Goal: Task Accomplishment & Management: Manage account settings

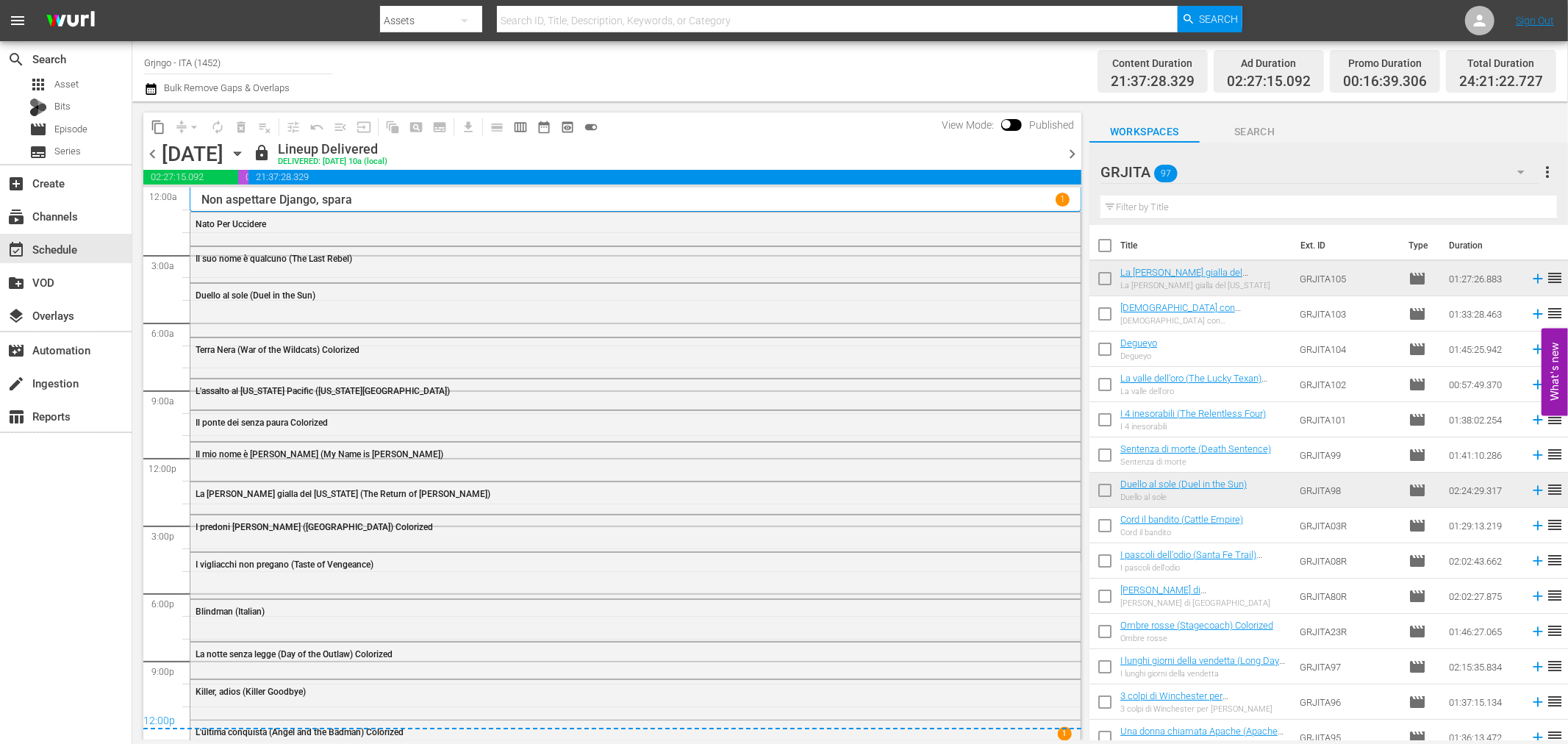
click at [150, 90] on icon "button" at bounding box center [151, 89] width 14 height 17
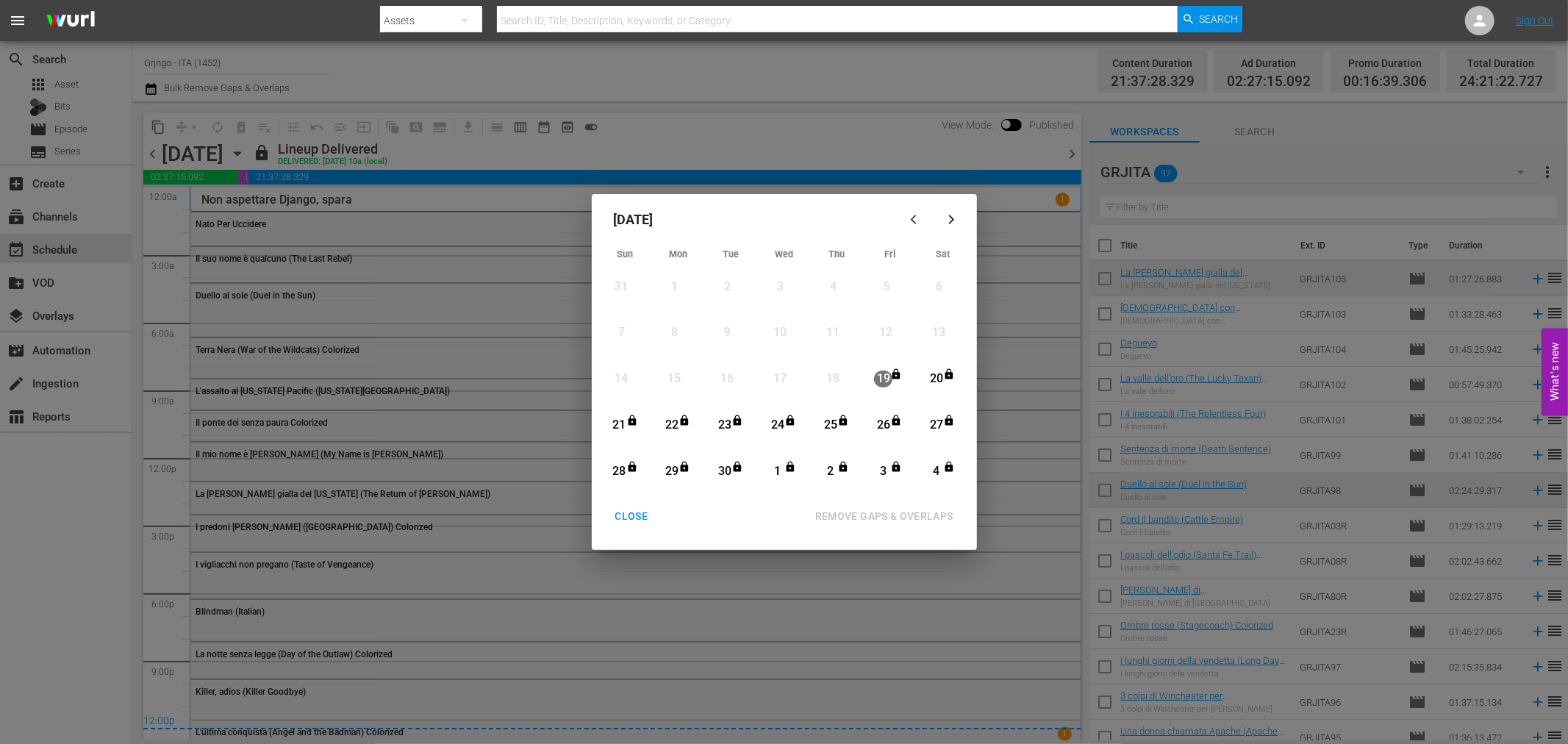
click at [630, 518] on div "CLOSE" at bounding box center [632, 516] width 57 height 18
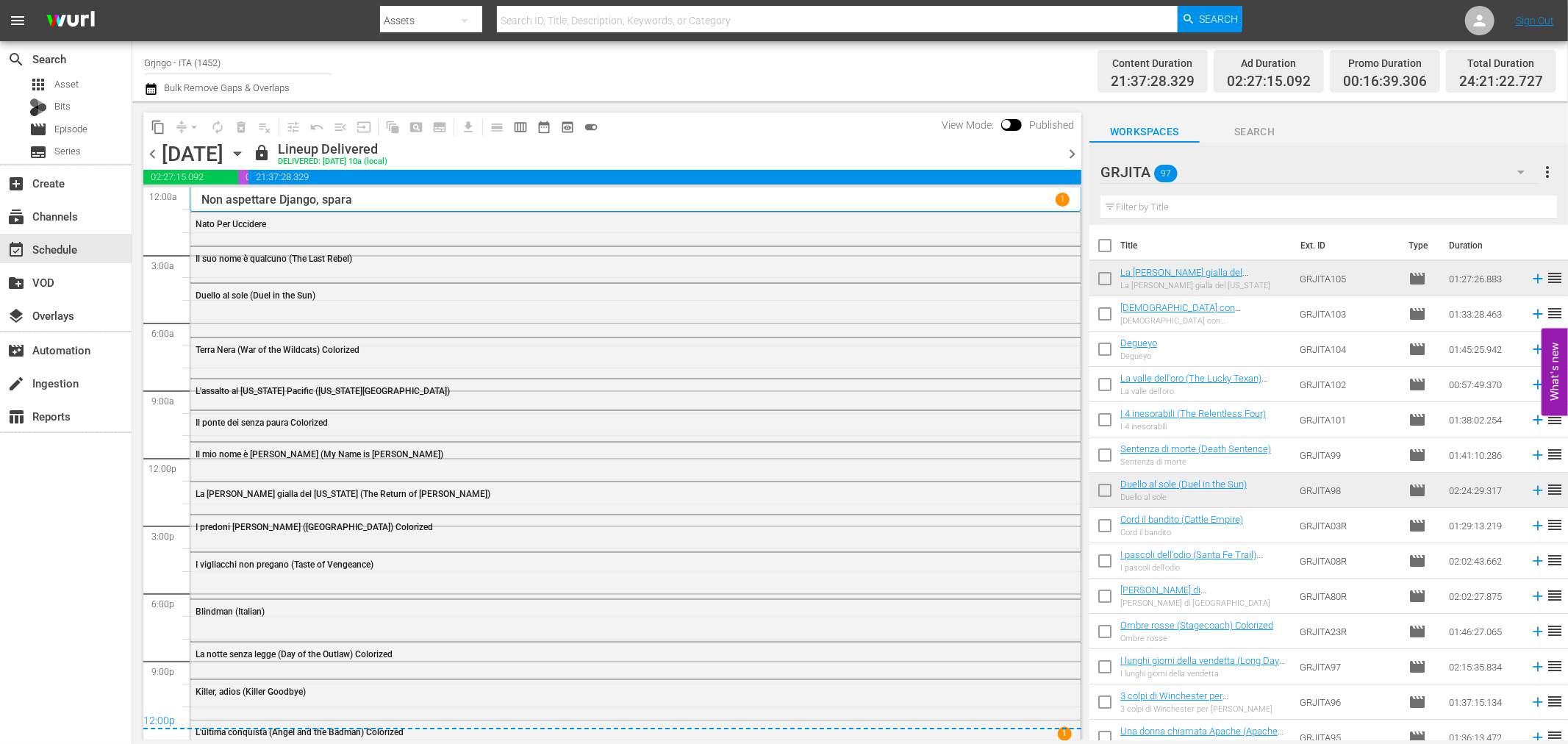
click at [245, 156] on icon "button" at bounding box center [238, 154] width 16 height 16
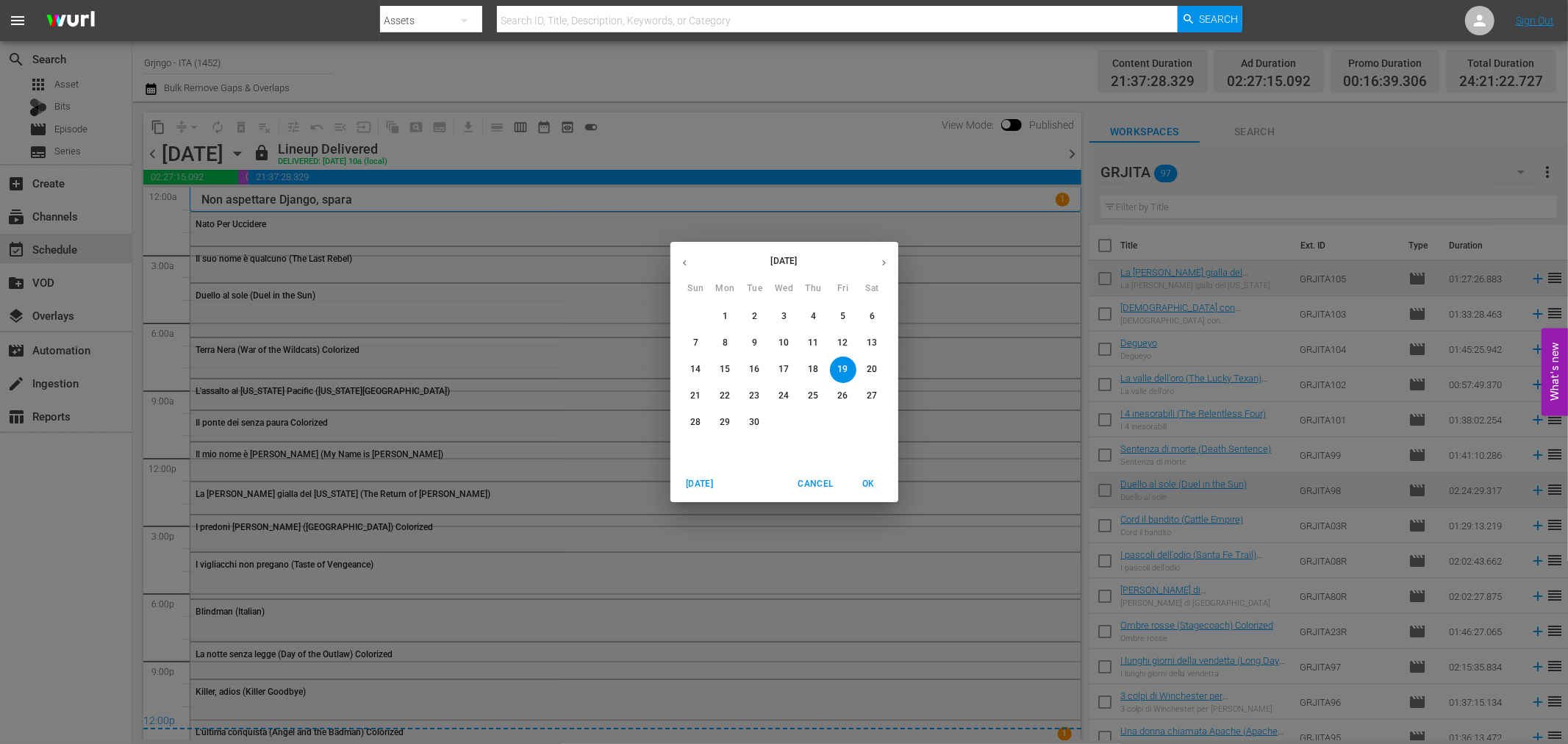
click at [879, 261] on icon "button" at bounding box center [884, 263] width 11 height 11
click at [725, 373] on p "13" at bounding box center [725, 369] width 10 height 12
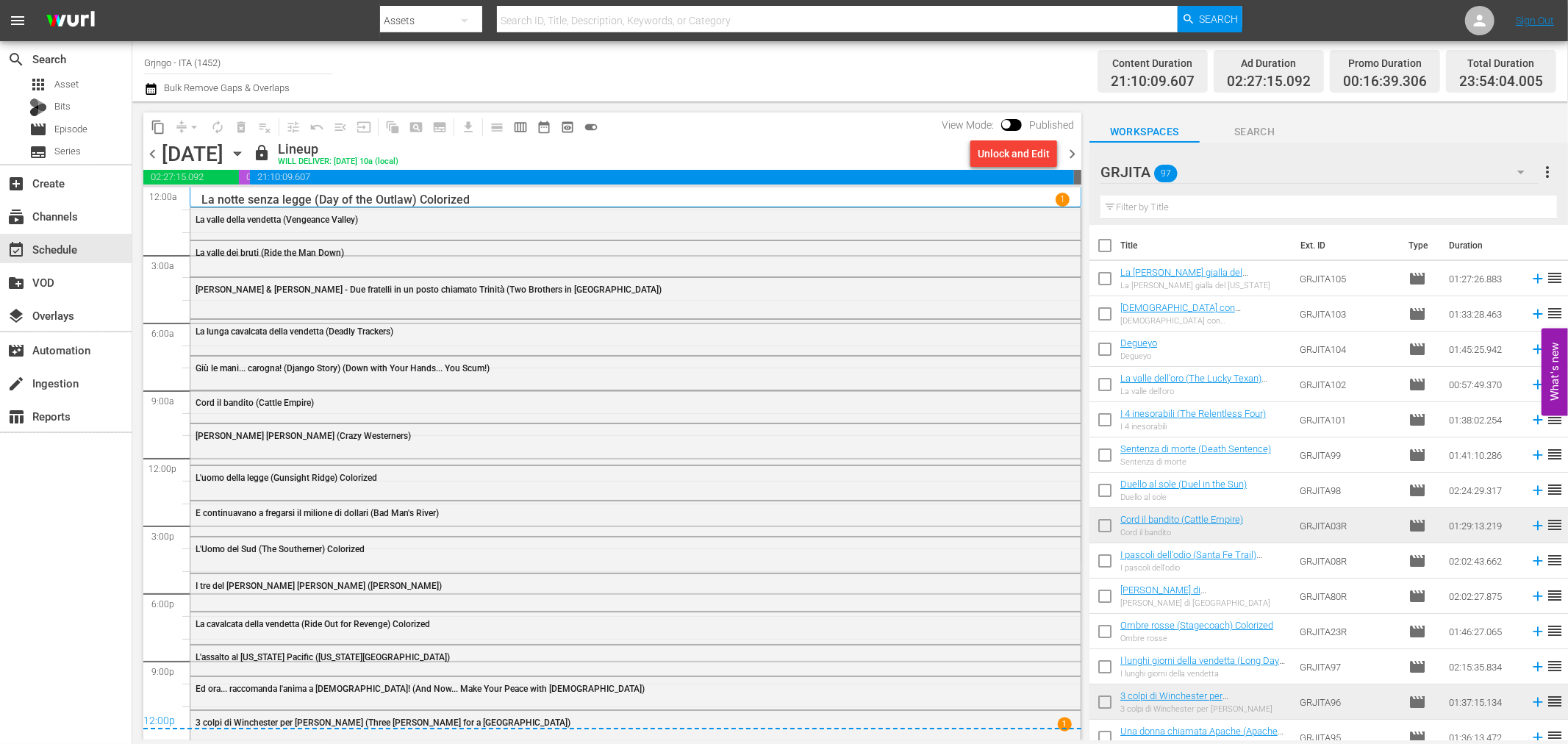
click at [245, 149] on icon "button" at bounding box center [238, 154] width 16 height 16
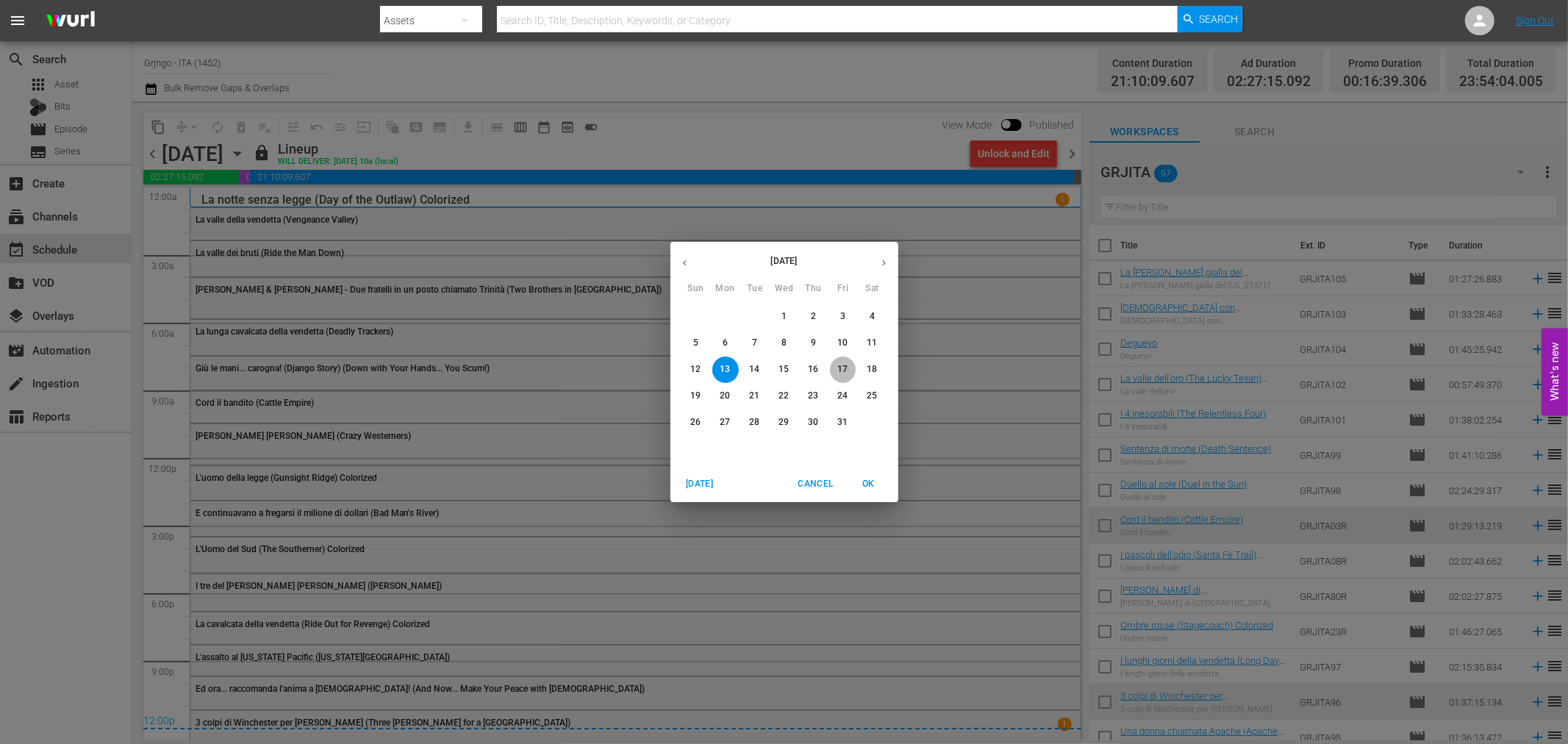
click at [835, 372] on span "17" at bounding box center [843, 369] width 27 height 12
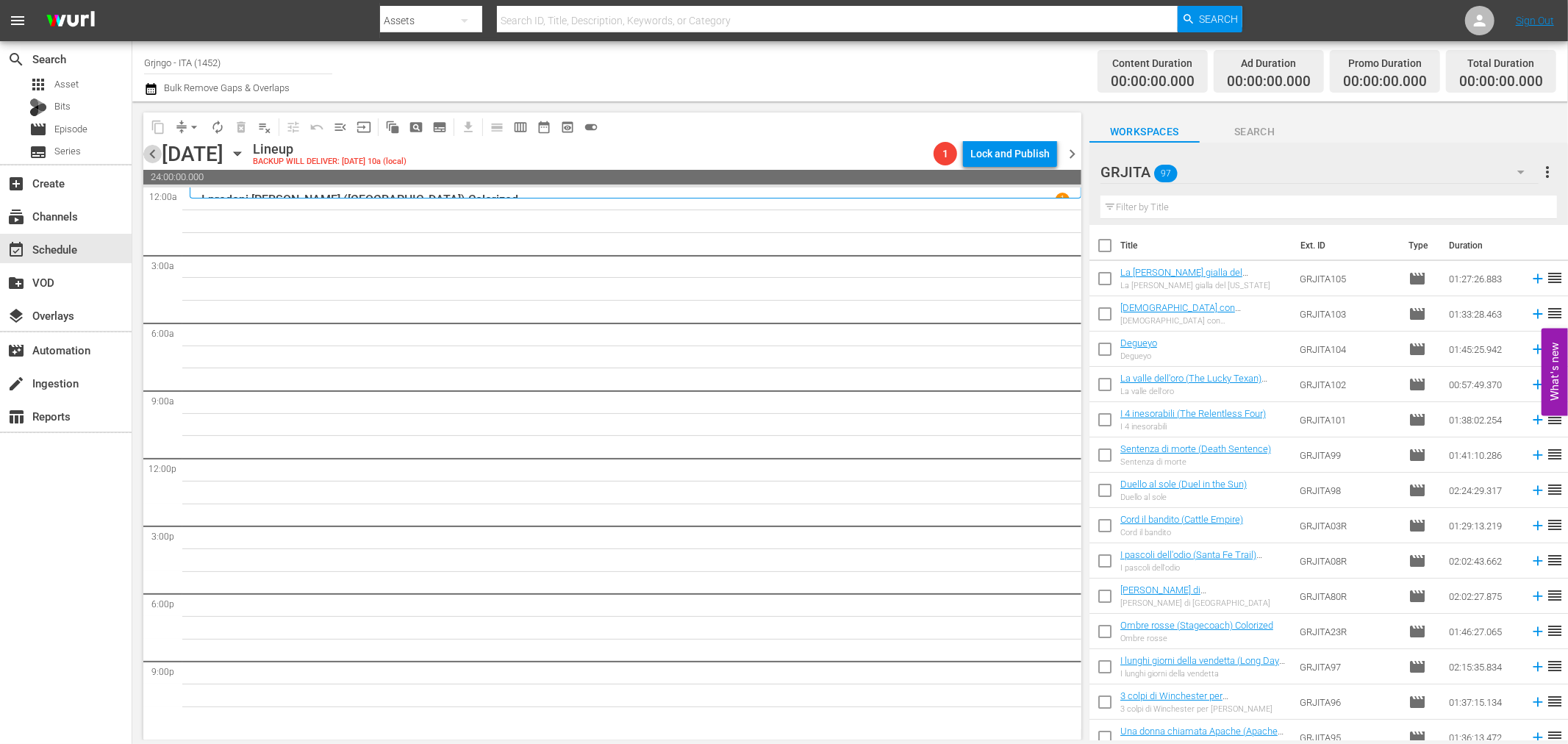
click at [156, 145] on span "chevron_left" at bounding box center [152, 154] width 18 height 18
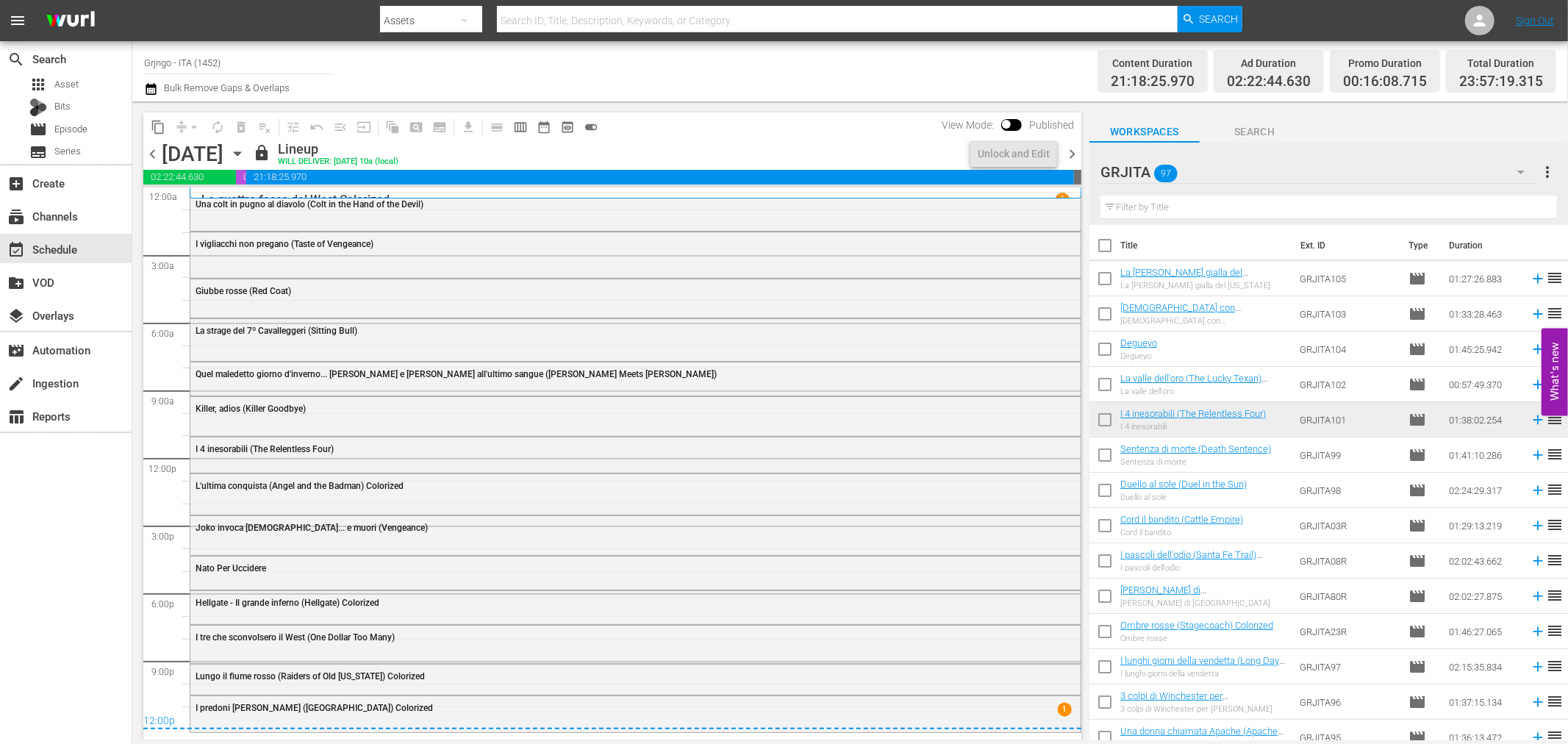
click at [1066, 149] on span "chevron_right" at bounding box center [1072, 154] width 18 height 18
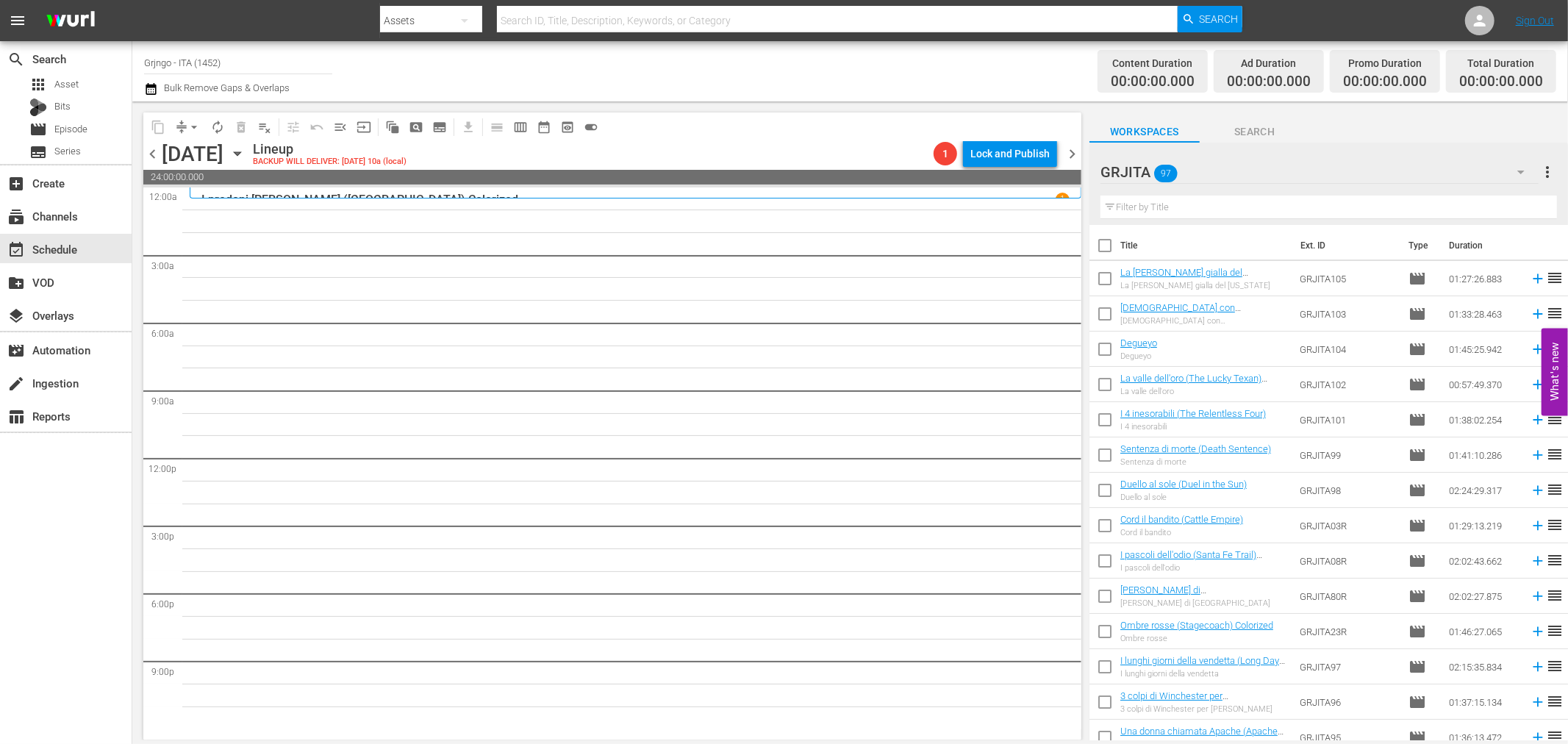
click at [1379, 207] on input "text" at bounding box center [1329, 207] width 457 height 23
paste input "Alleluja e Sartana figli di... Dio"
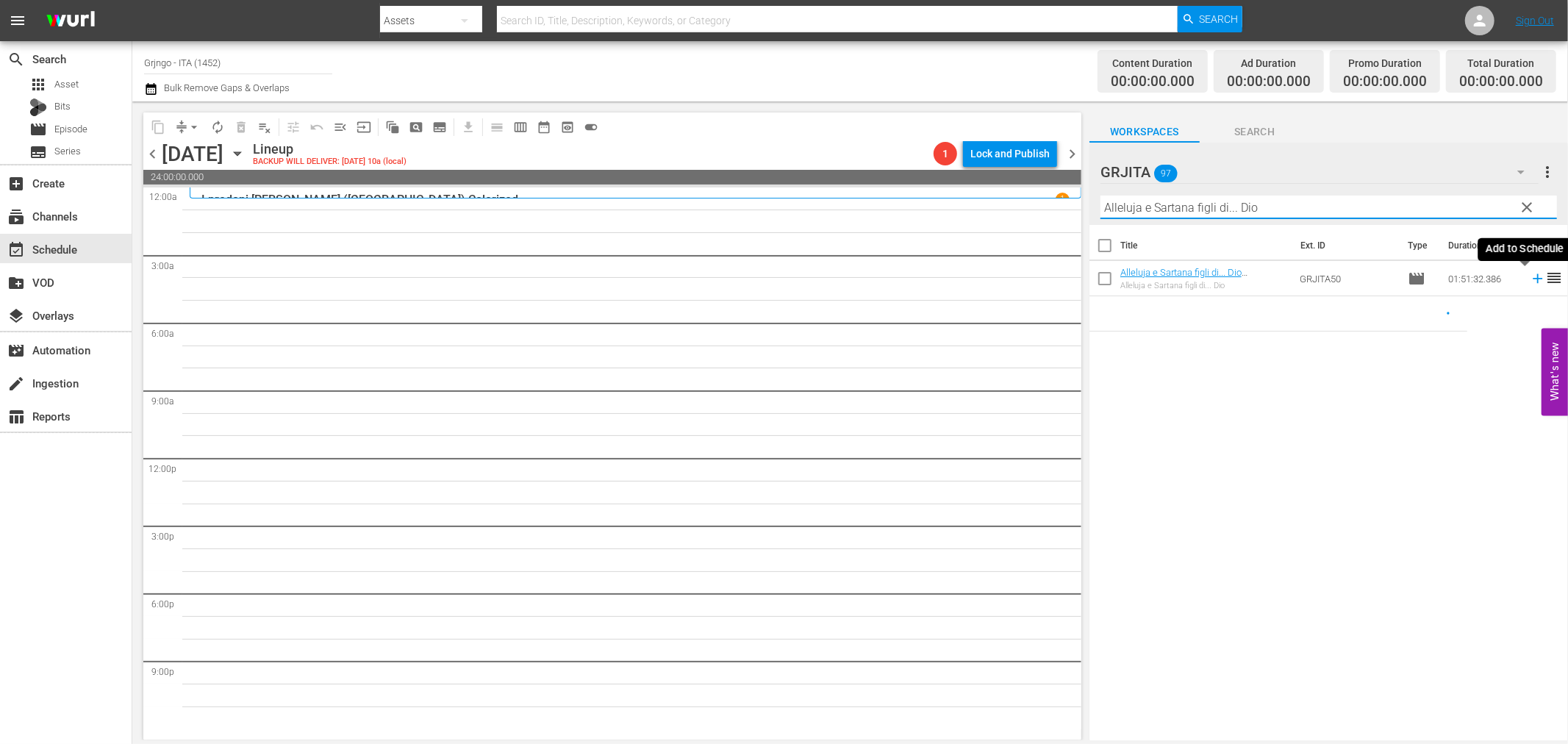
type input "Alleluja e Sartana figli di... Dio"
click at [1530, 281] on icon at bounding box center [1538, 278] width 16 height 16
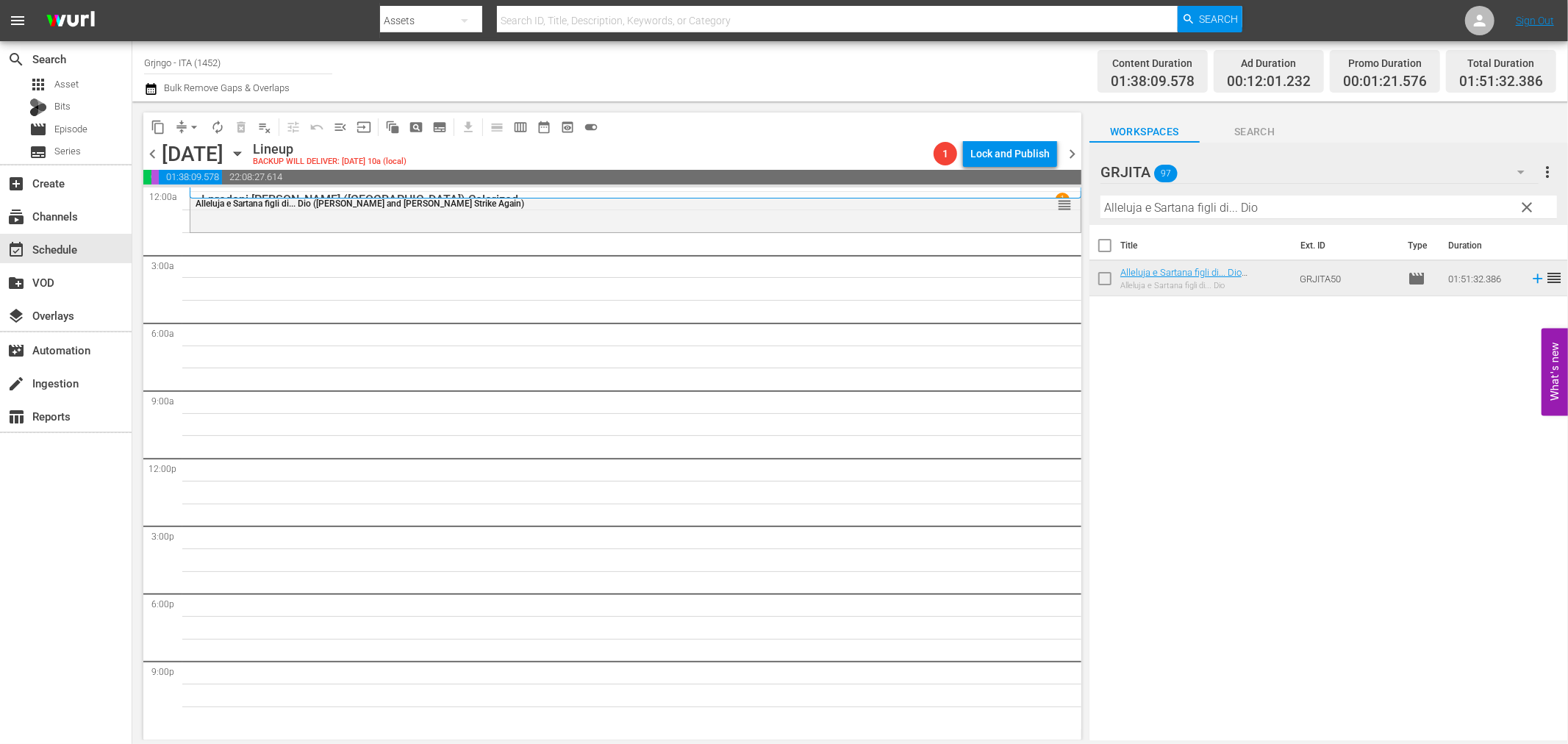
drag, startPoint x: 1527, startPoint y: 200, endPoint x: 1312, endPoint y: 204, distance: 215.0
click at [1527, 200] on span "clear" at bounding box center [1527, 207] width 17 height 17
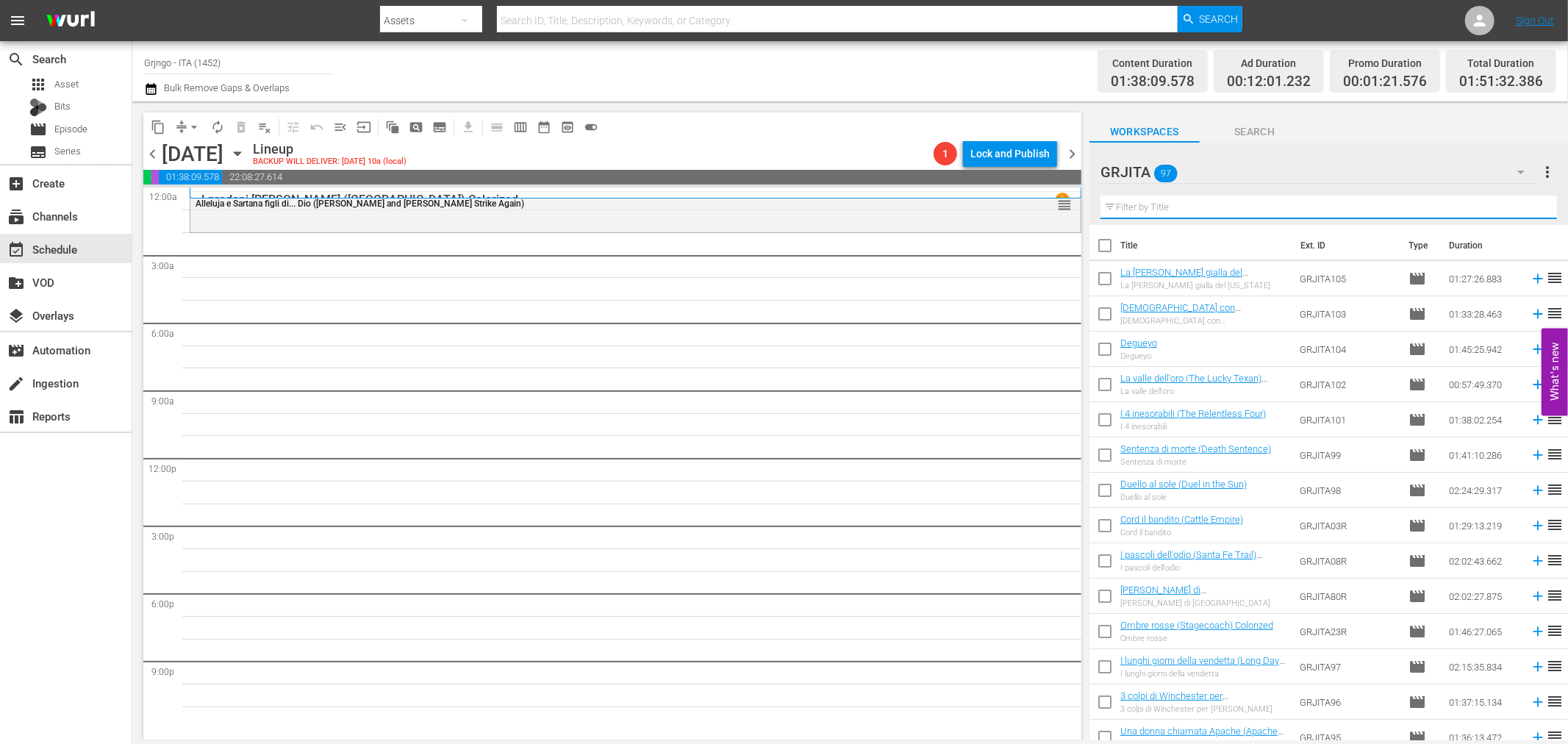
paste input "Duello al sole (Duel in the Sun)"
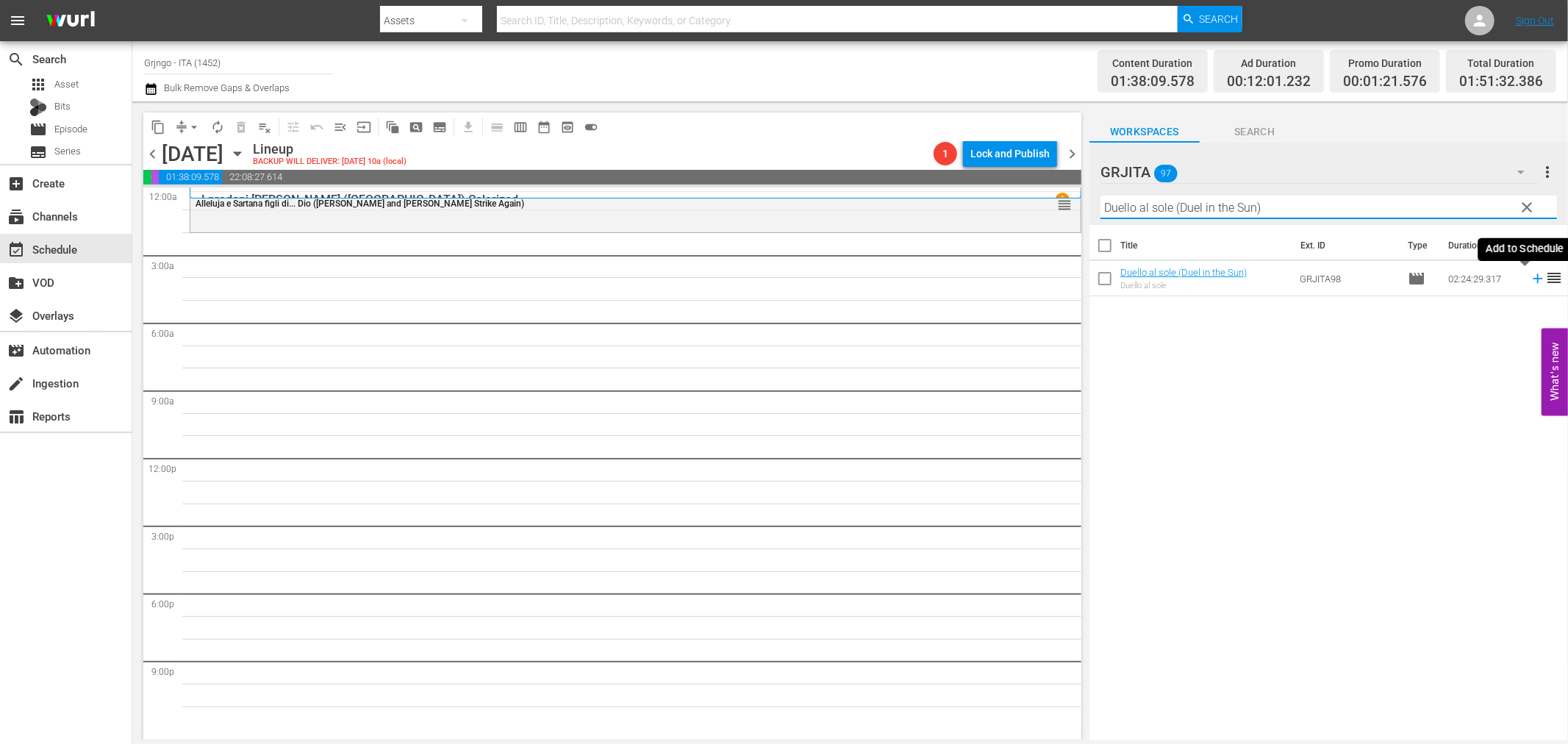
type input "Duello al sole (Duel in the Sun)"
click at [1530, 277] on icon at bounding box center [1538, 278] width 16 height 16
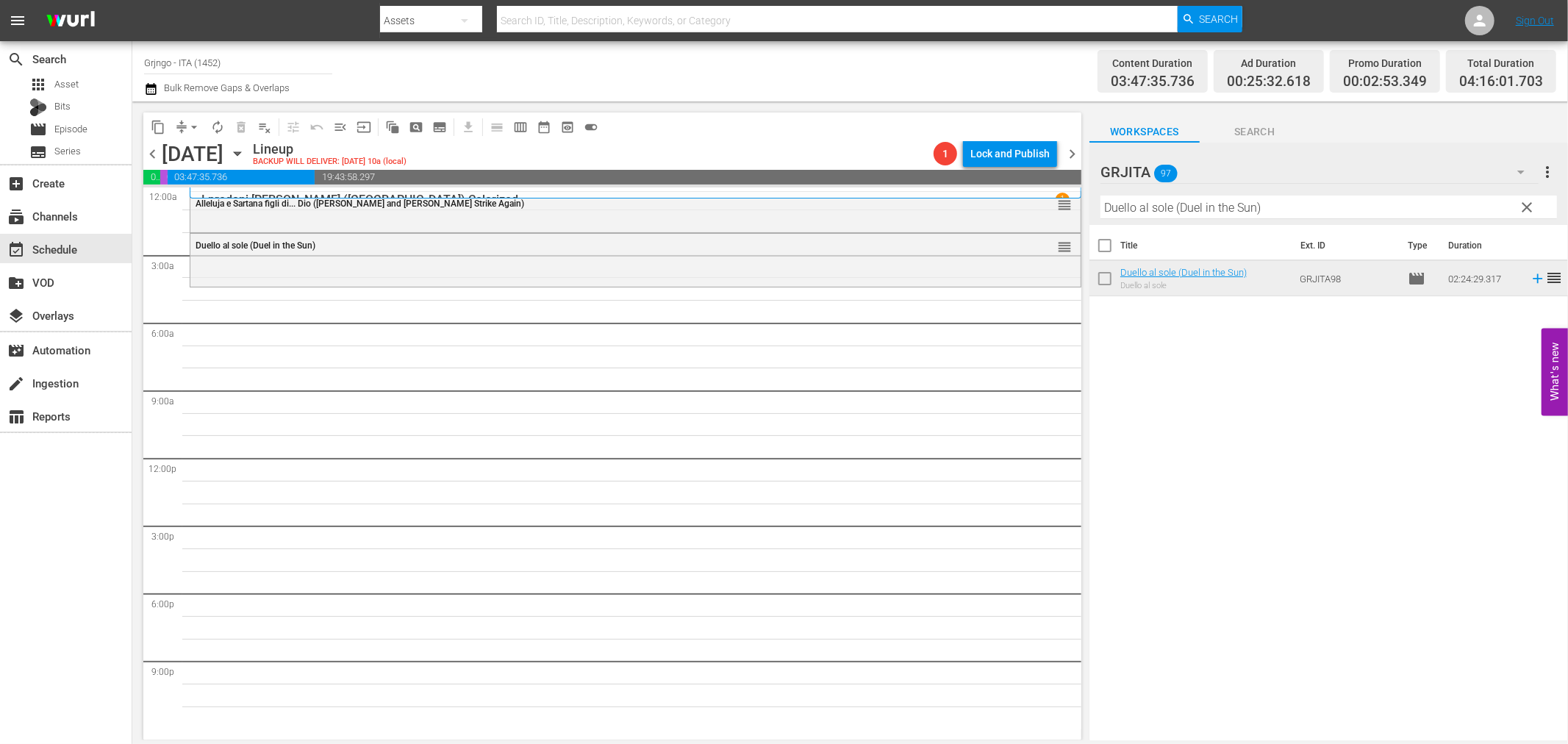
drag, startPoint x: 1529, startPoint y: 202, endPoint x: 1333, endPoint y: 201, distance: 196.0
click at [1529, 202] on span "clear" at bounding box center [1527, 207] width 17 height 17
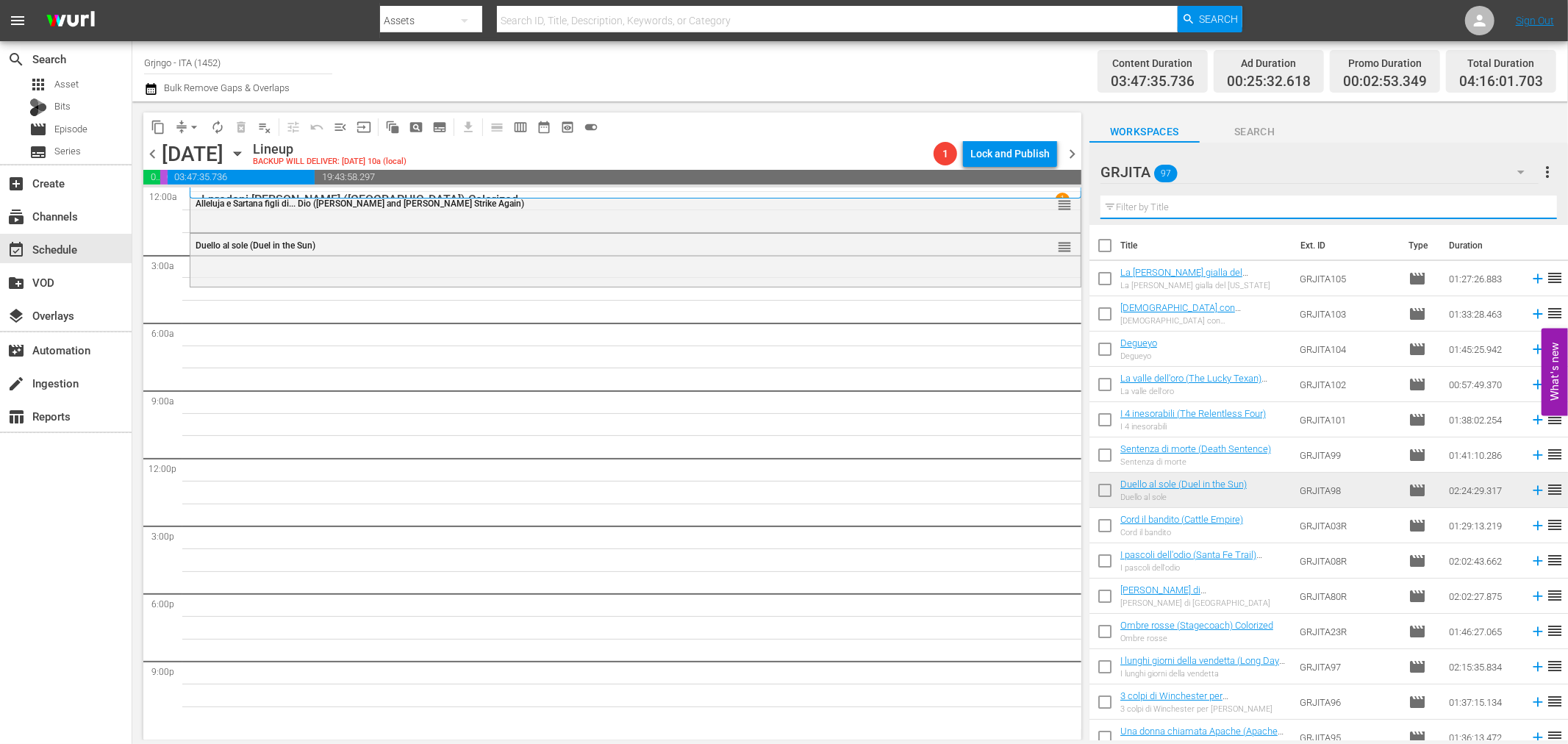
paste input "Uno sceriffo tutto d'oro"
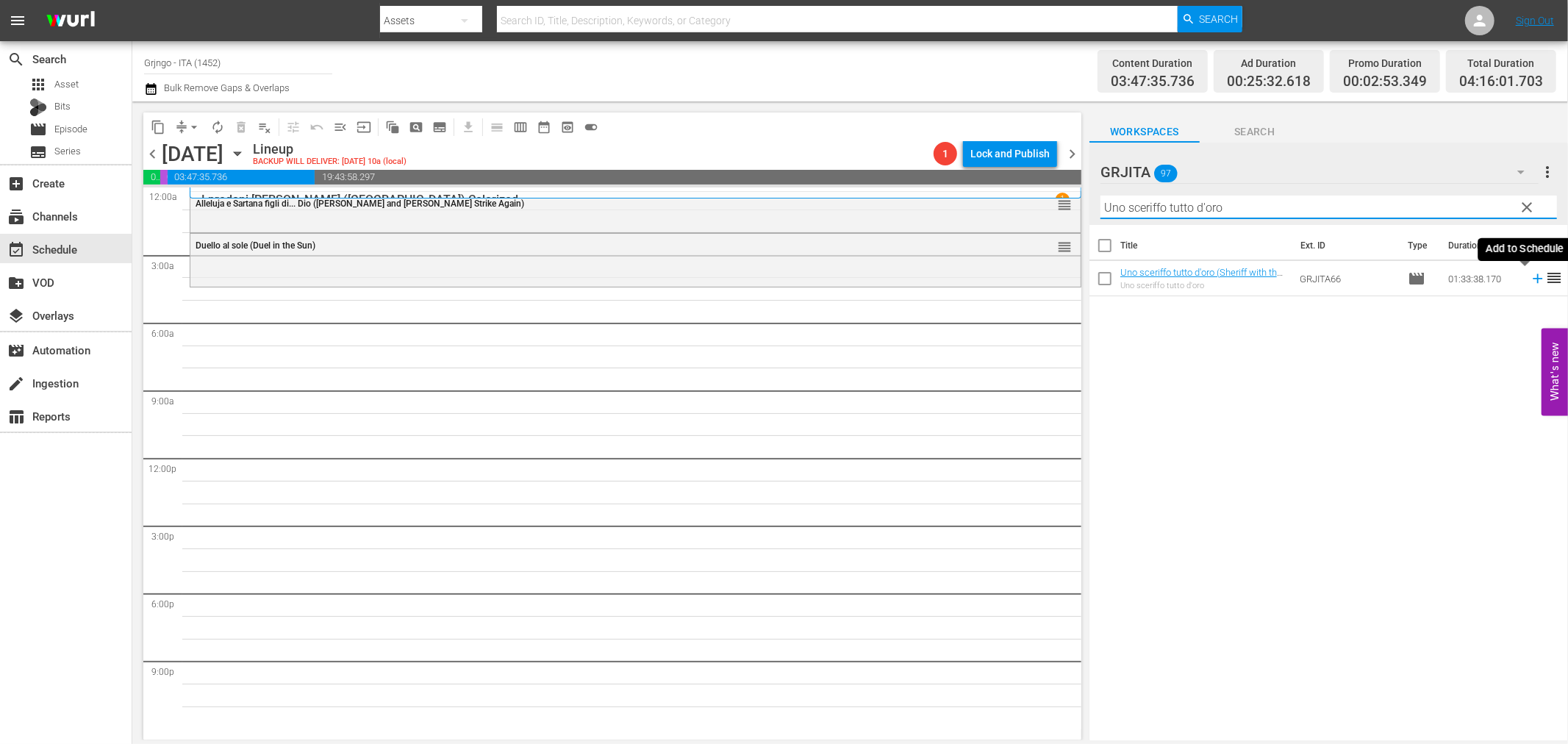
type input "Uno sceriffo tutto d'oro"
click at [1530, 277] on icon at bounding box center [1538, 278] width 16 height 16
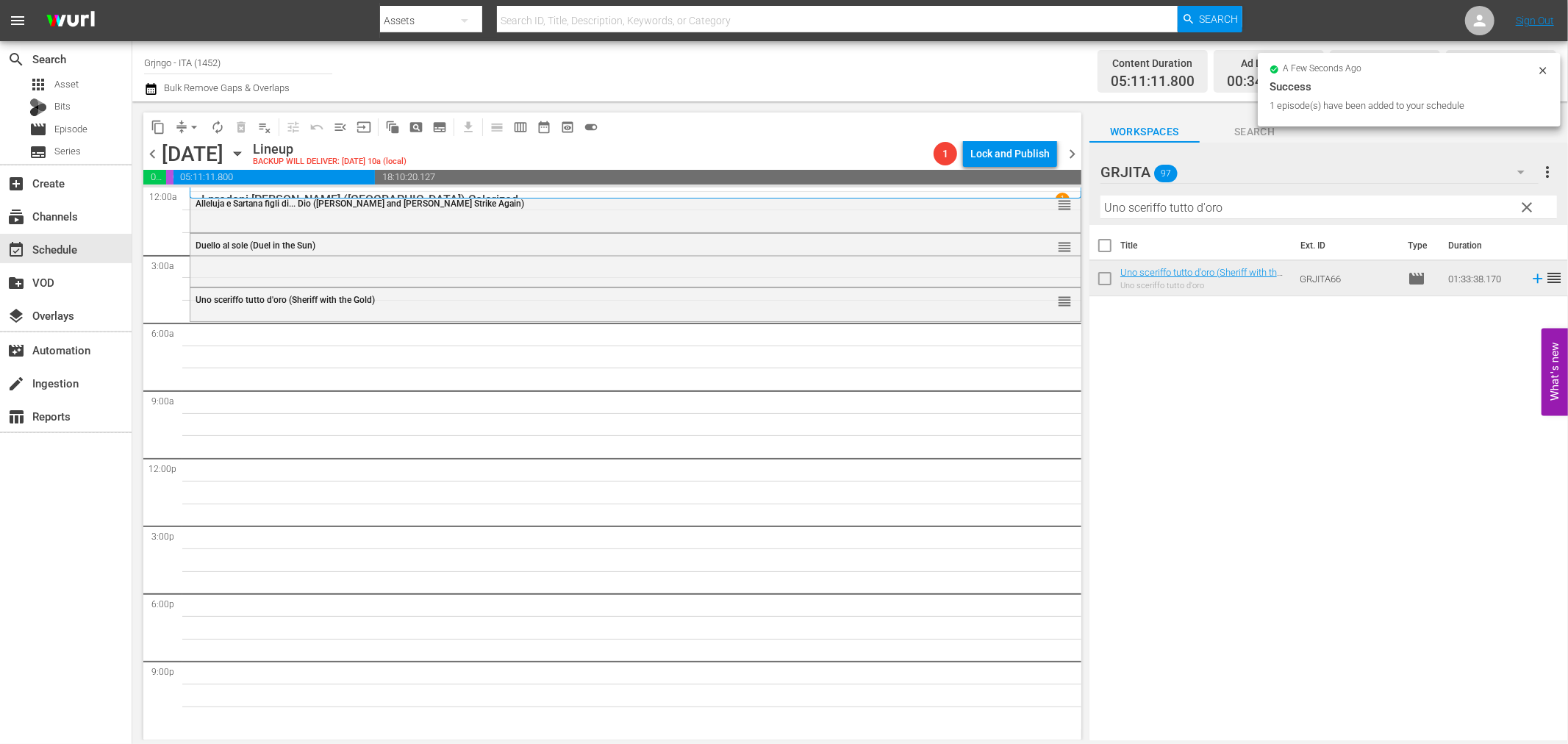
drag, startPoint x: 1524, startPoint y: 201, endPoint x: 1408, endPoint y: 203, distance: 116.0
click at [1524, 201] on span "clear" at bounding box center [1527, 207] width 17 height 17
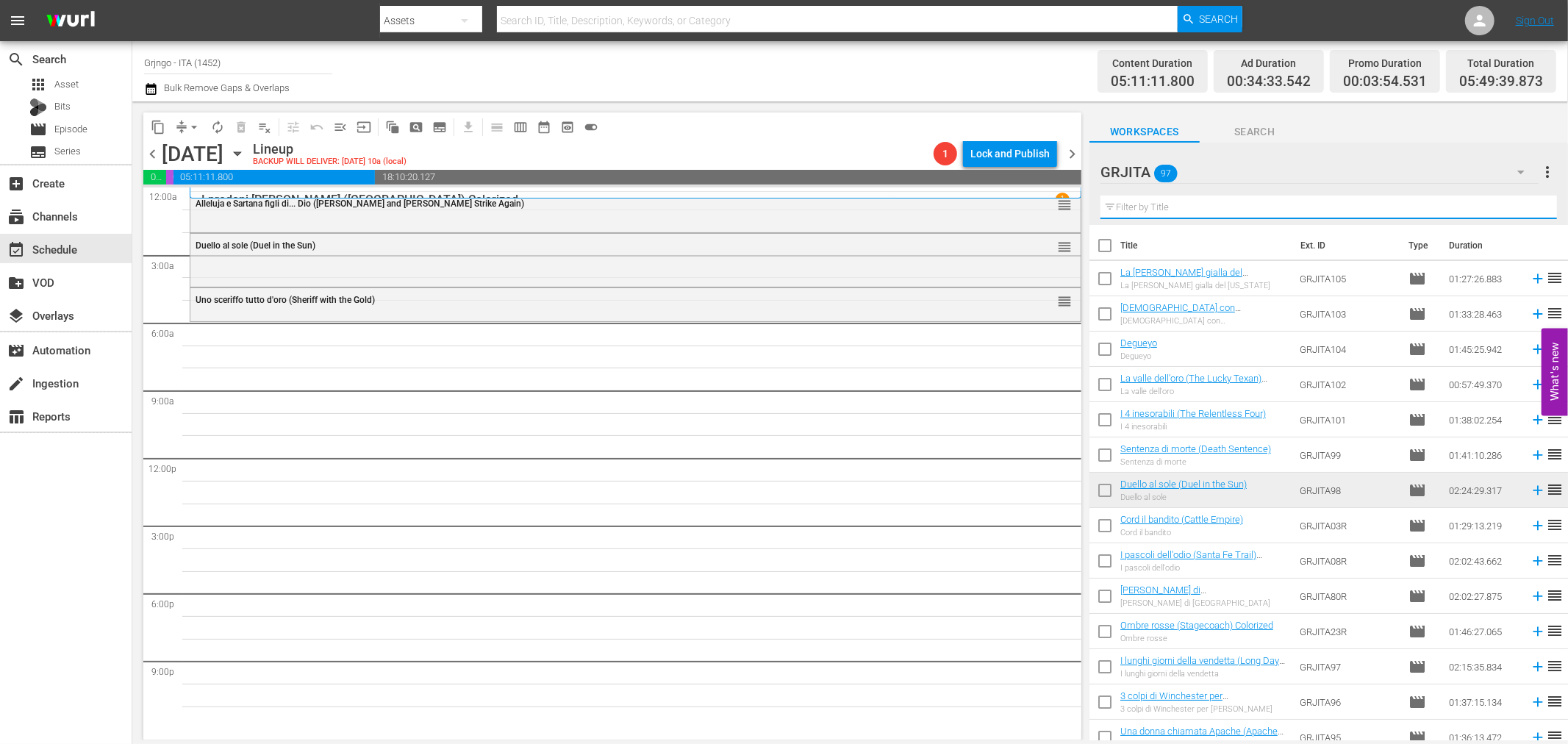
paste input "Per il gusto di uccidere"
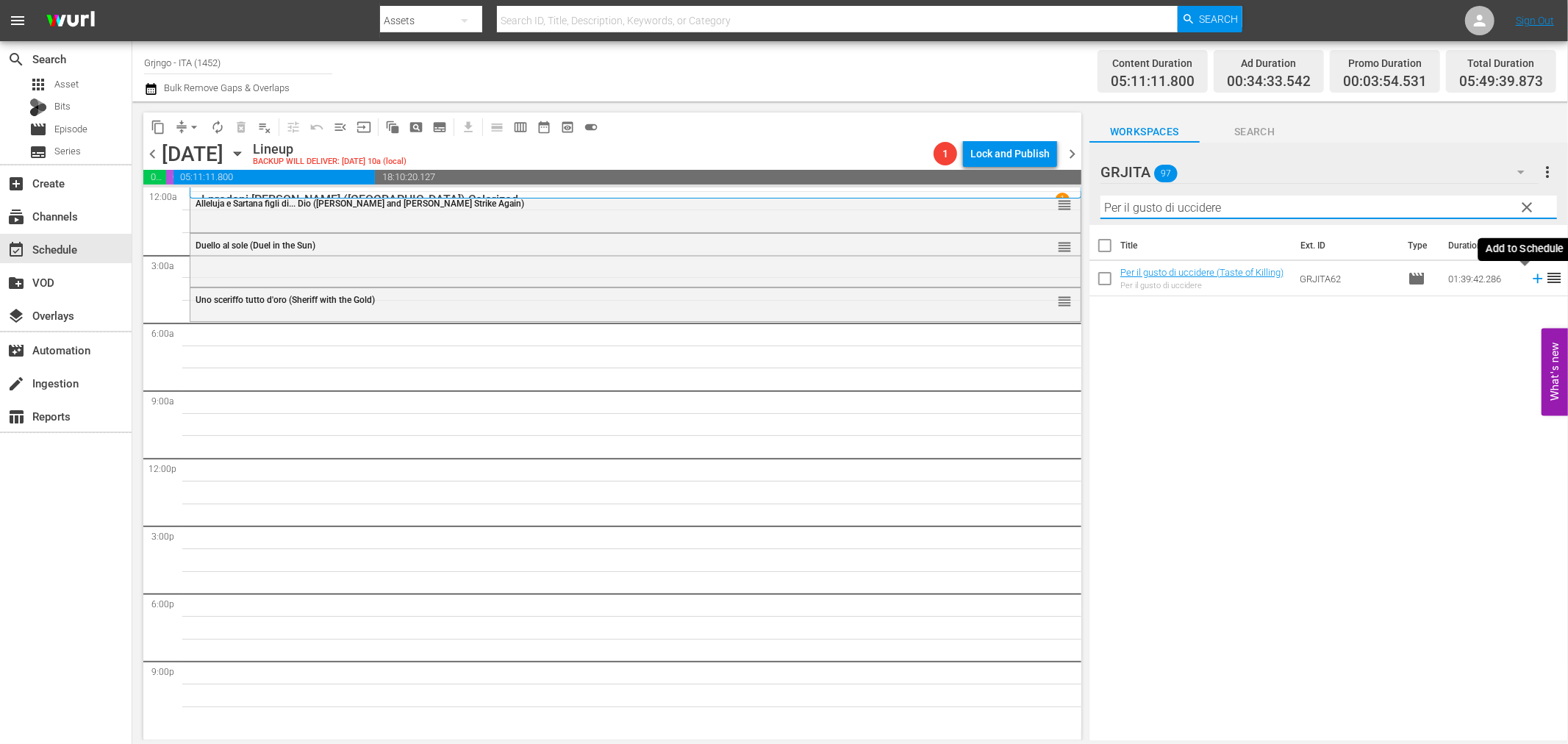
type input "Per il gusto di uccidere"
click at [1530, 277] on icon at bounding box center [1538, 278] width 16 height 16
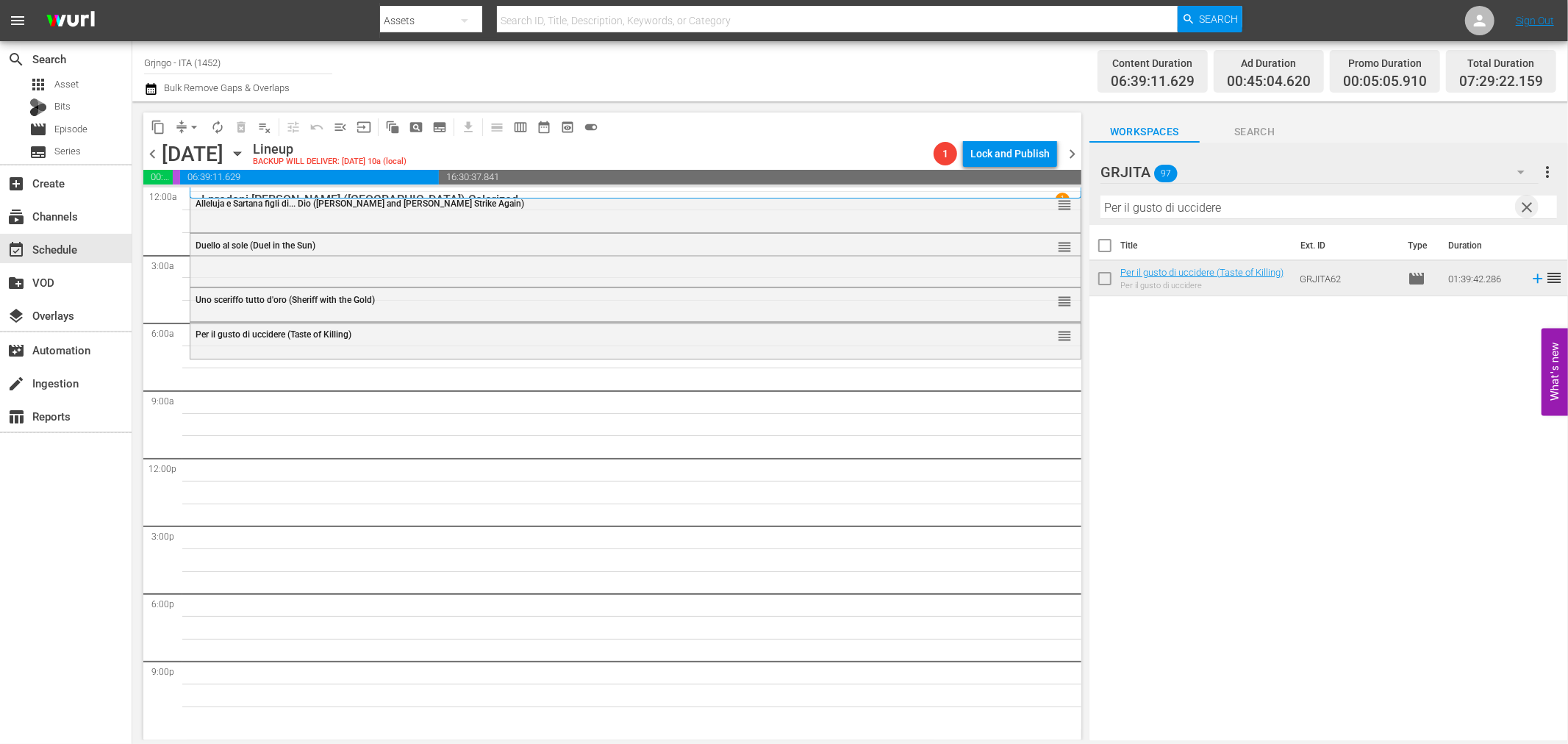
click at [1529, 205] on span "clear" at bounding box center [1527, 207] width 17 height 17
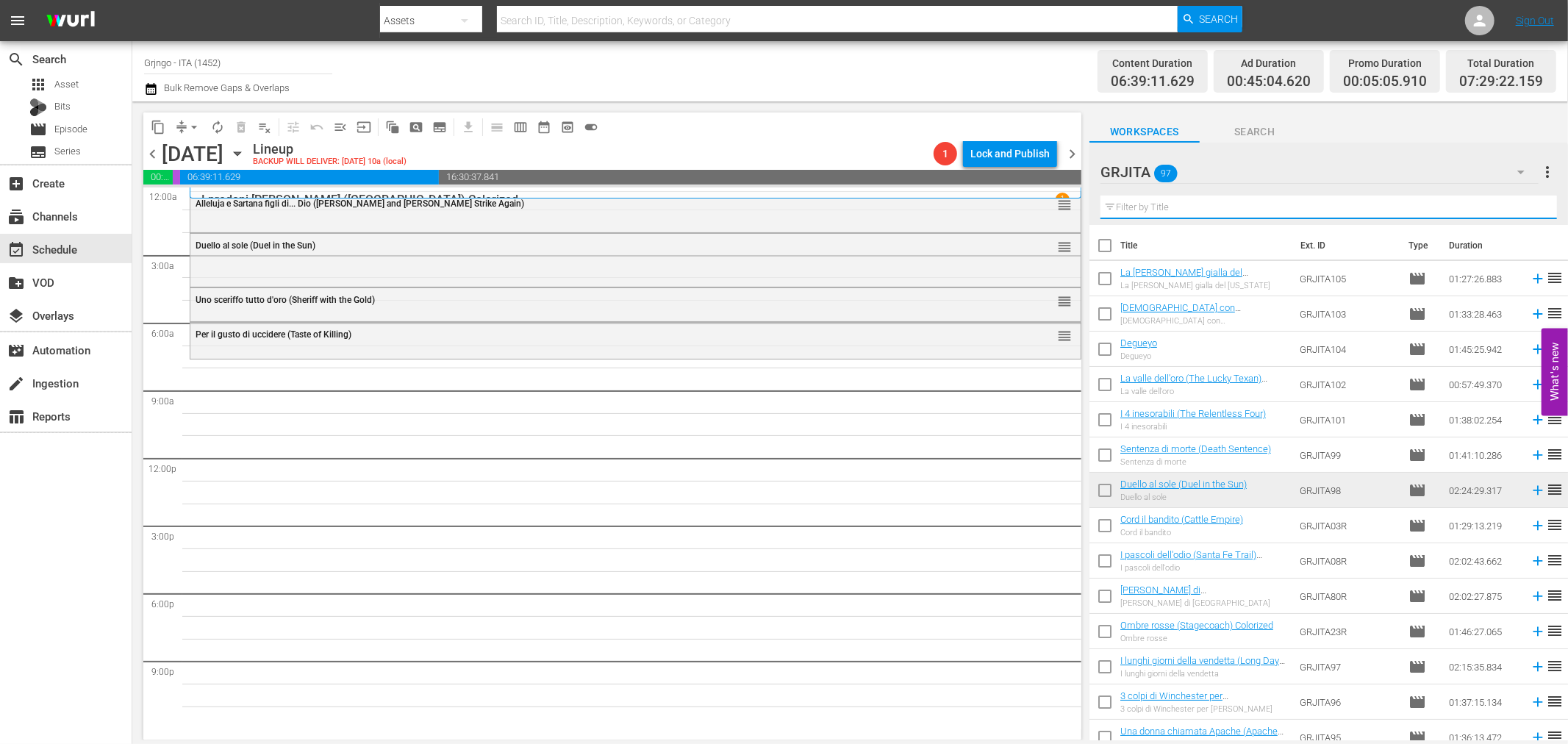
paste input "Il tempo degli avvoltoi"
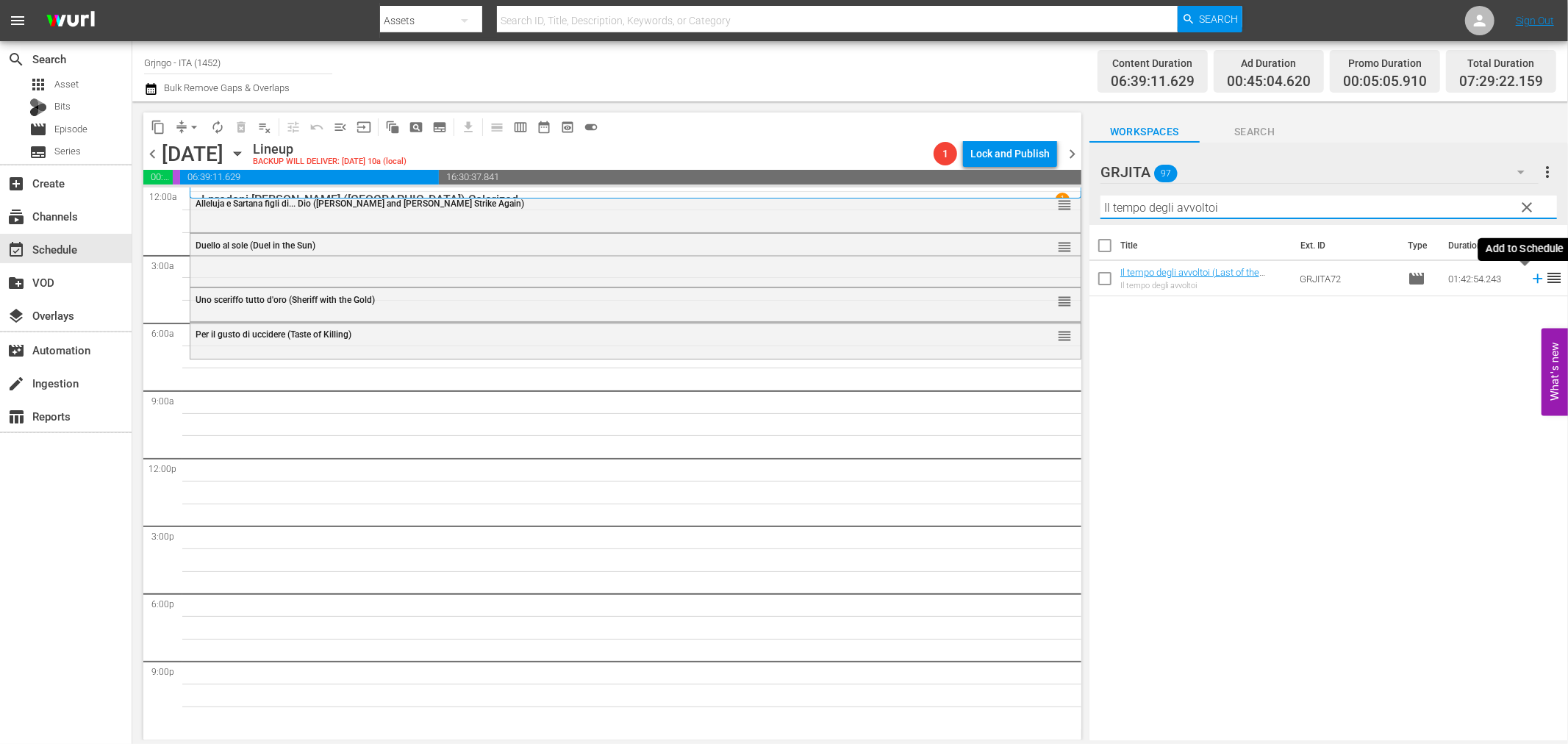
type input "Il tempo degli avvoltoi"
click at [1530, 276] on icon at bounding box center [1538, 278] width 16 height 16
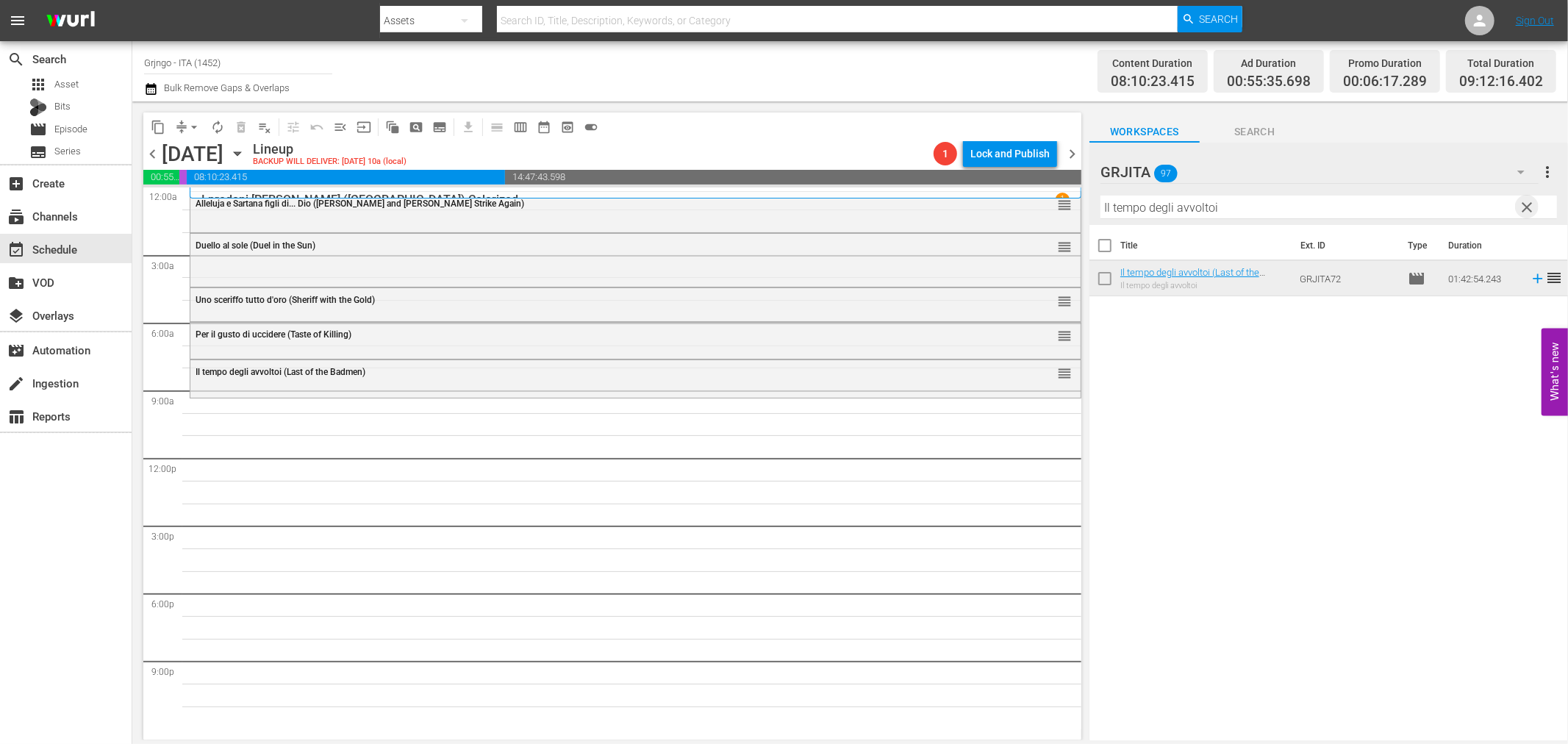
click at [1527, 202] on span "clear" at bounding box center [1527, 207] width 17 height 17
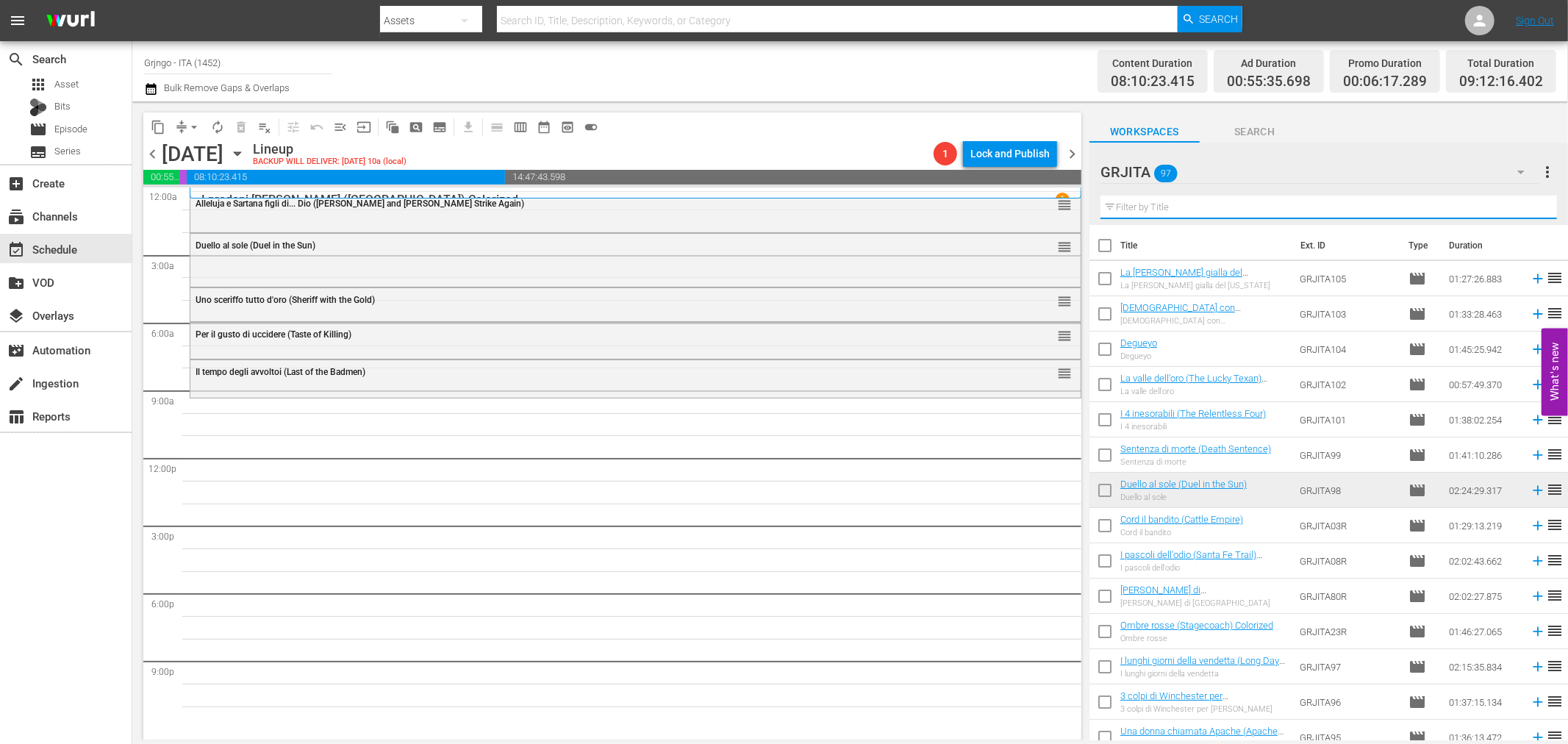
paste input "W Django! (Viva! Django)"
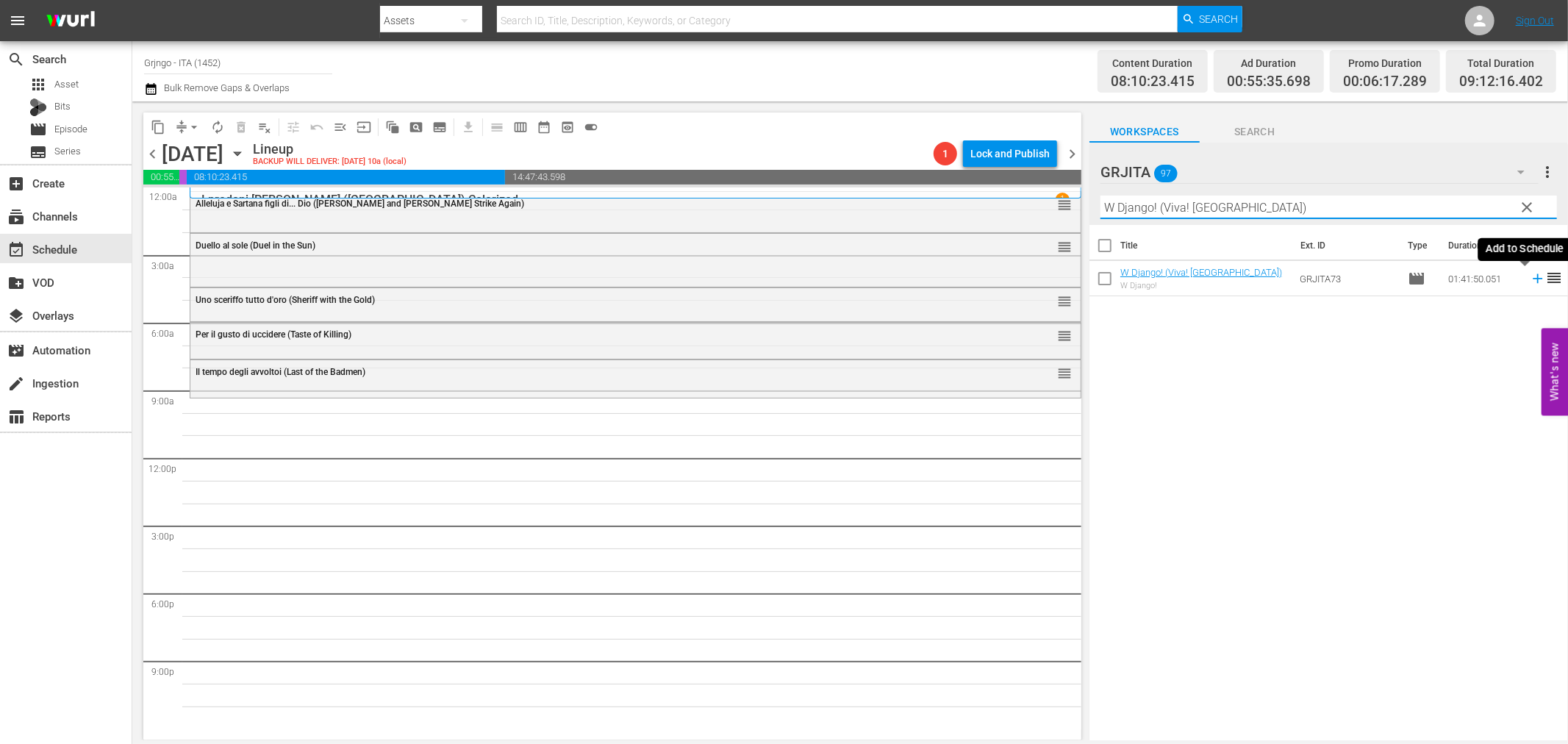
type input "W Django! (Viva! Django)"
click at [1530, 275] on icon at bounding box center [1538, 278] width 16 height 16
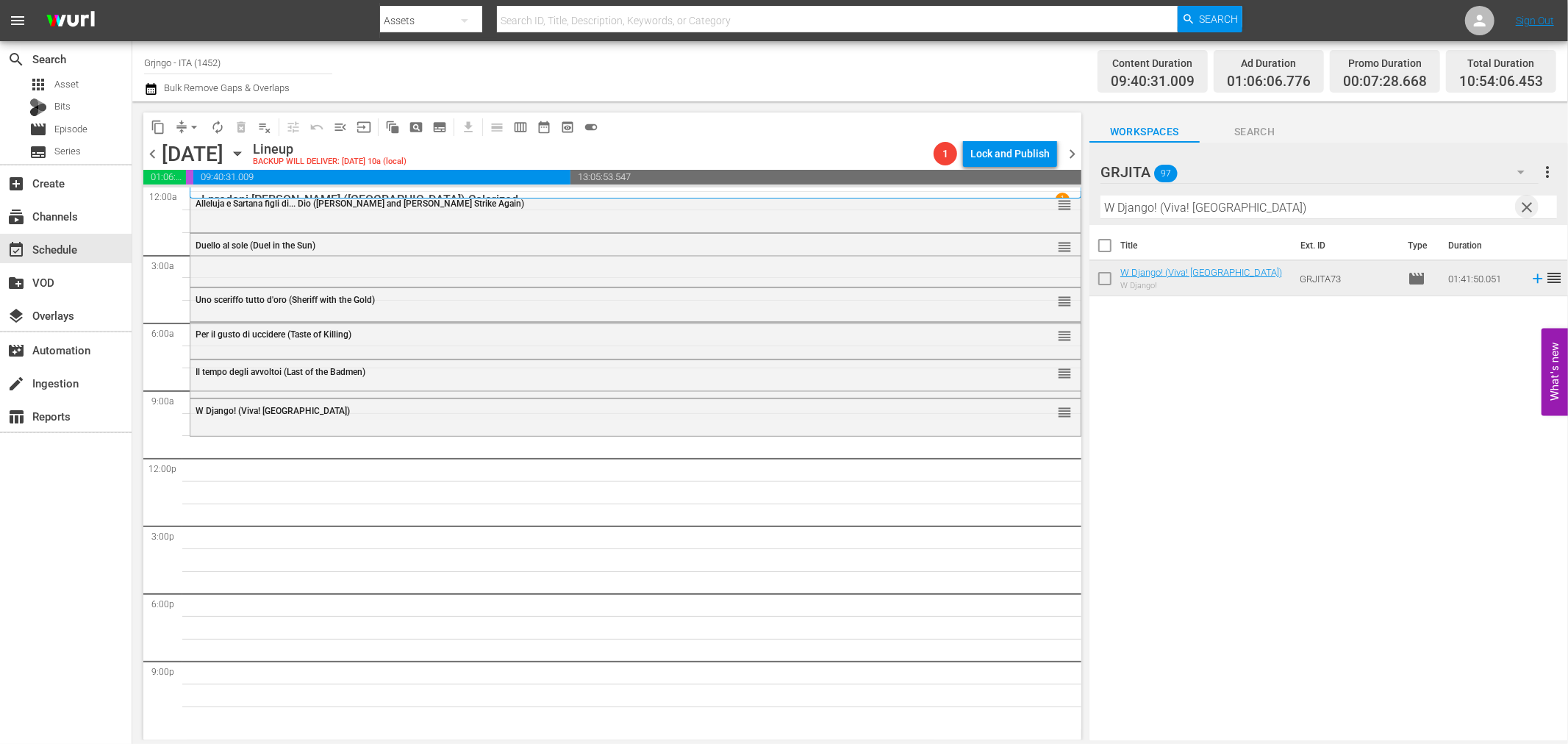
click at [1529, 206] on span "clear" at bounding box center [1527, 207] width 17 height 17
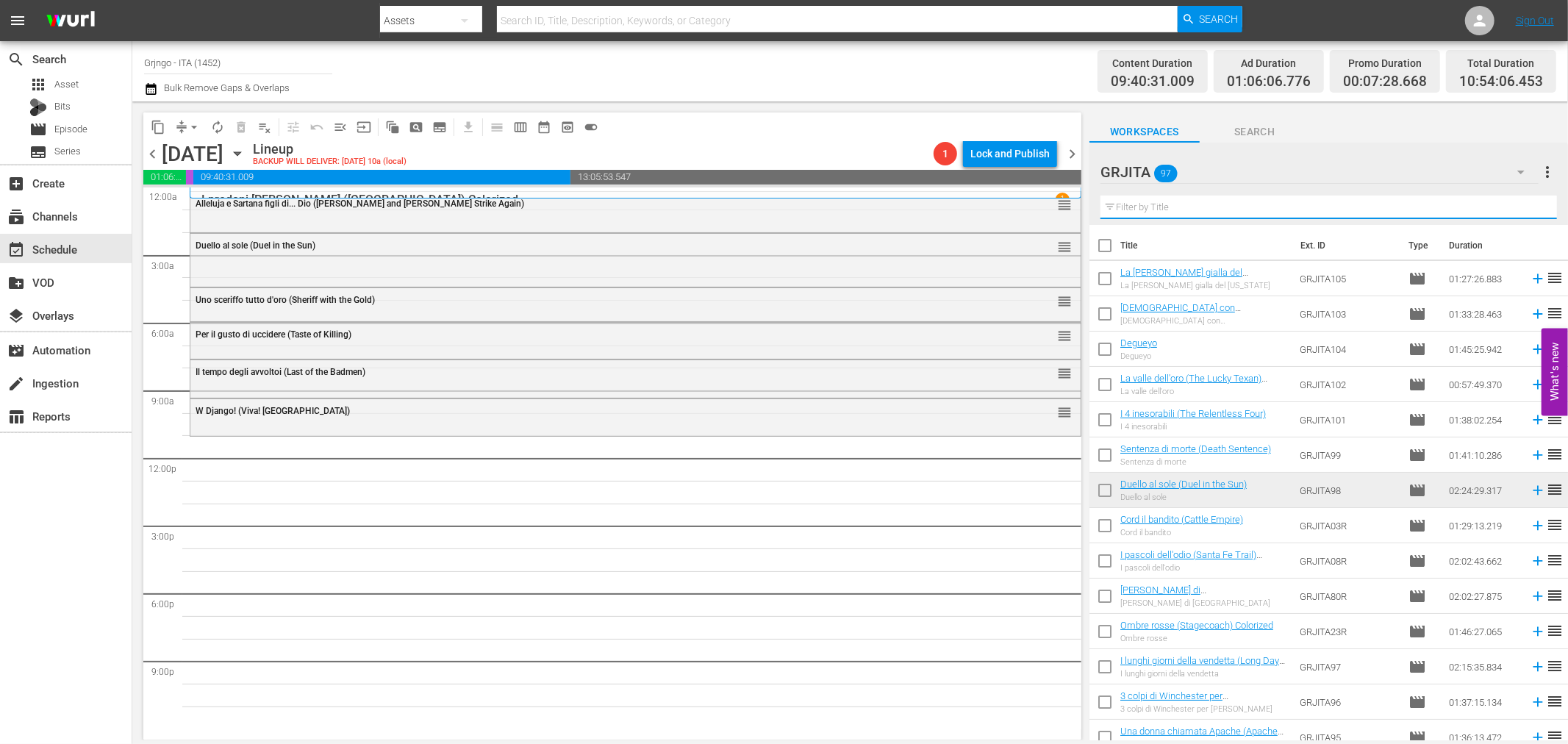
paste input "Le colline blu (Ride in the Whirlwind)"
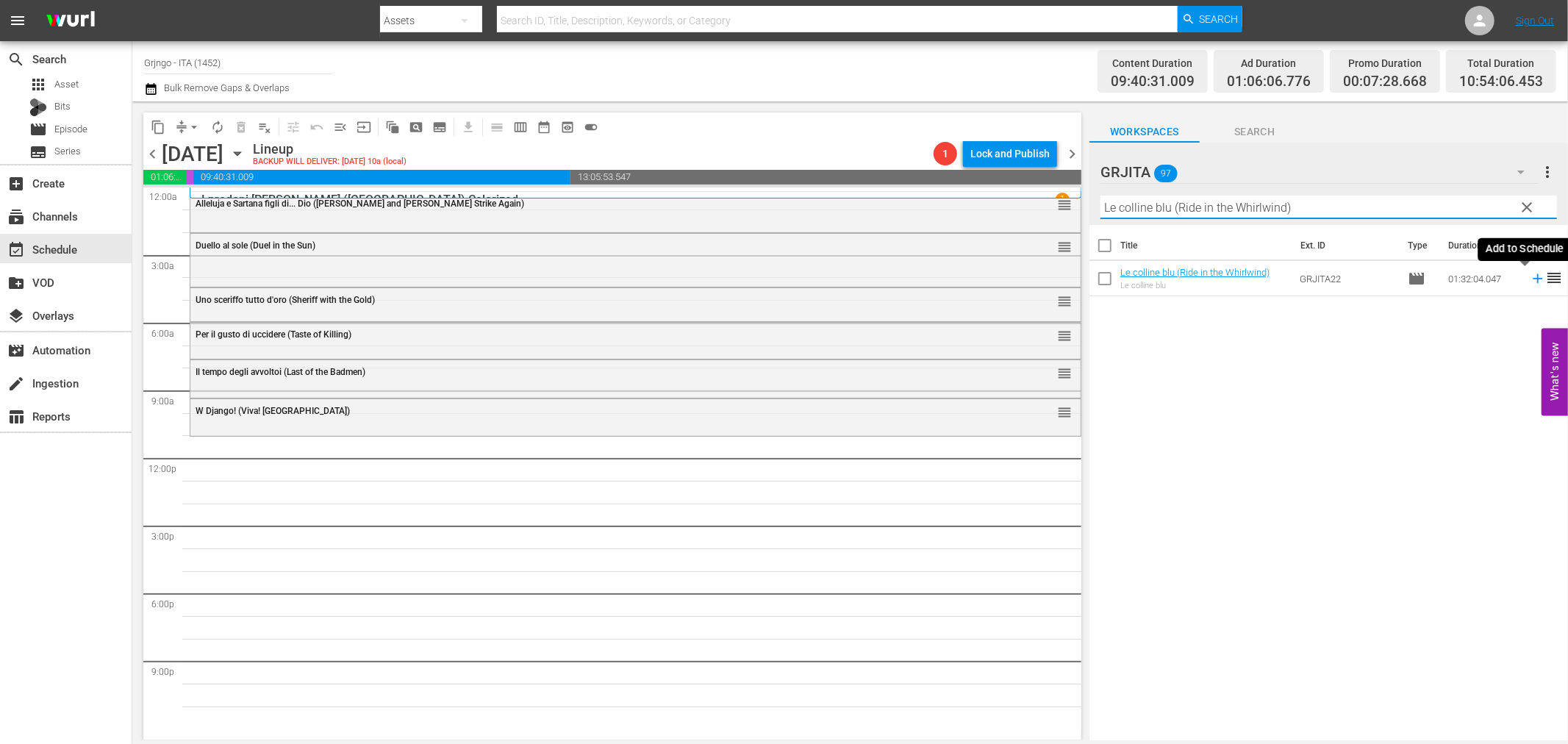
type input "Le colline blu (Ride in the Whirlwind)"
click at [1533, 279] on icon at bounding box center [1537, 278] width 10 height 10
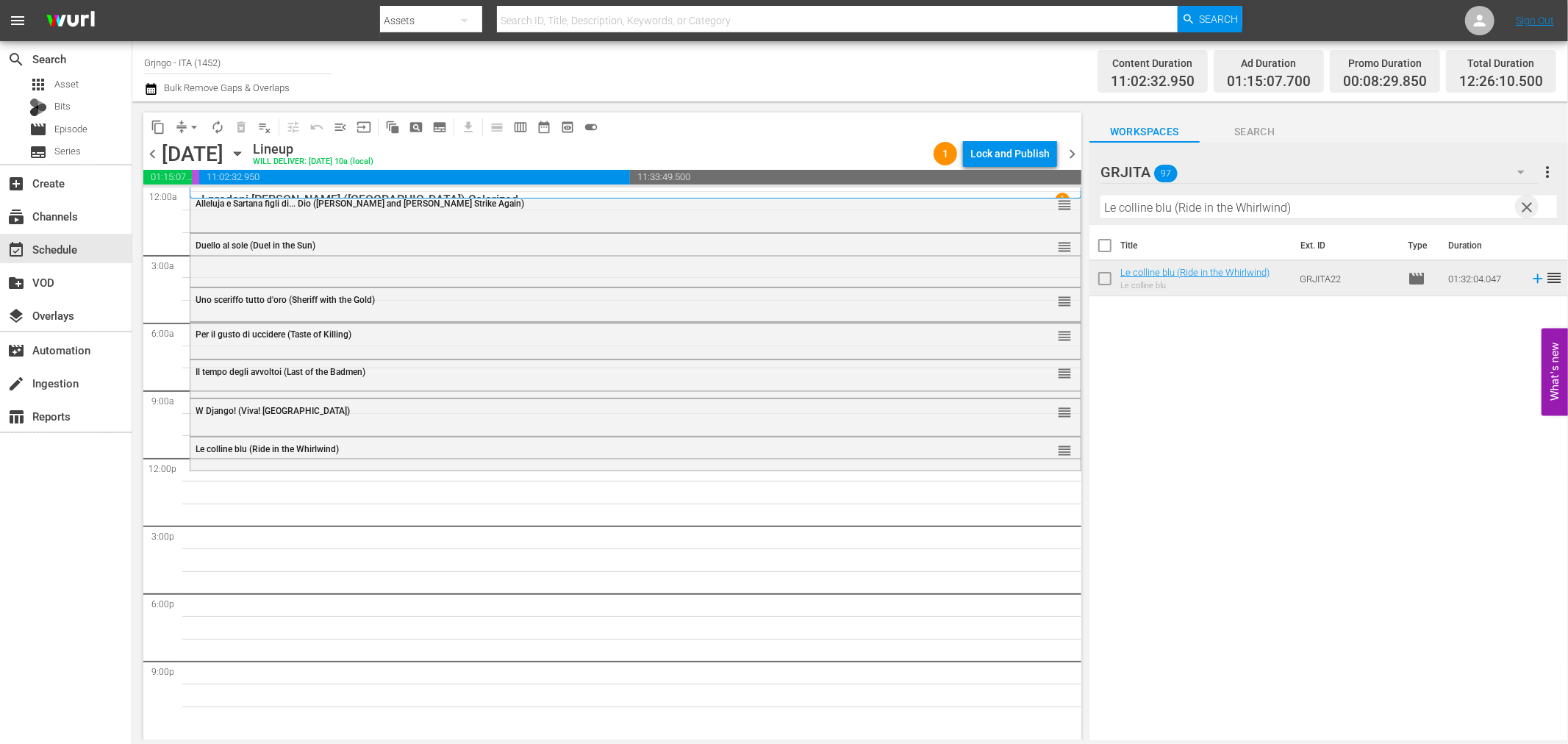
click at [1526, 200] on span "clear" at bounding box center [1527, 207] width 17 height 17
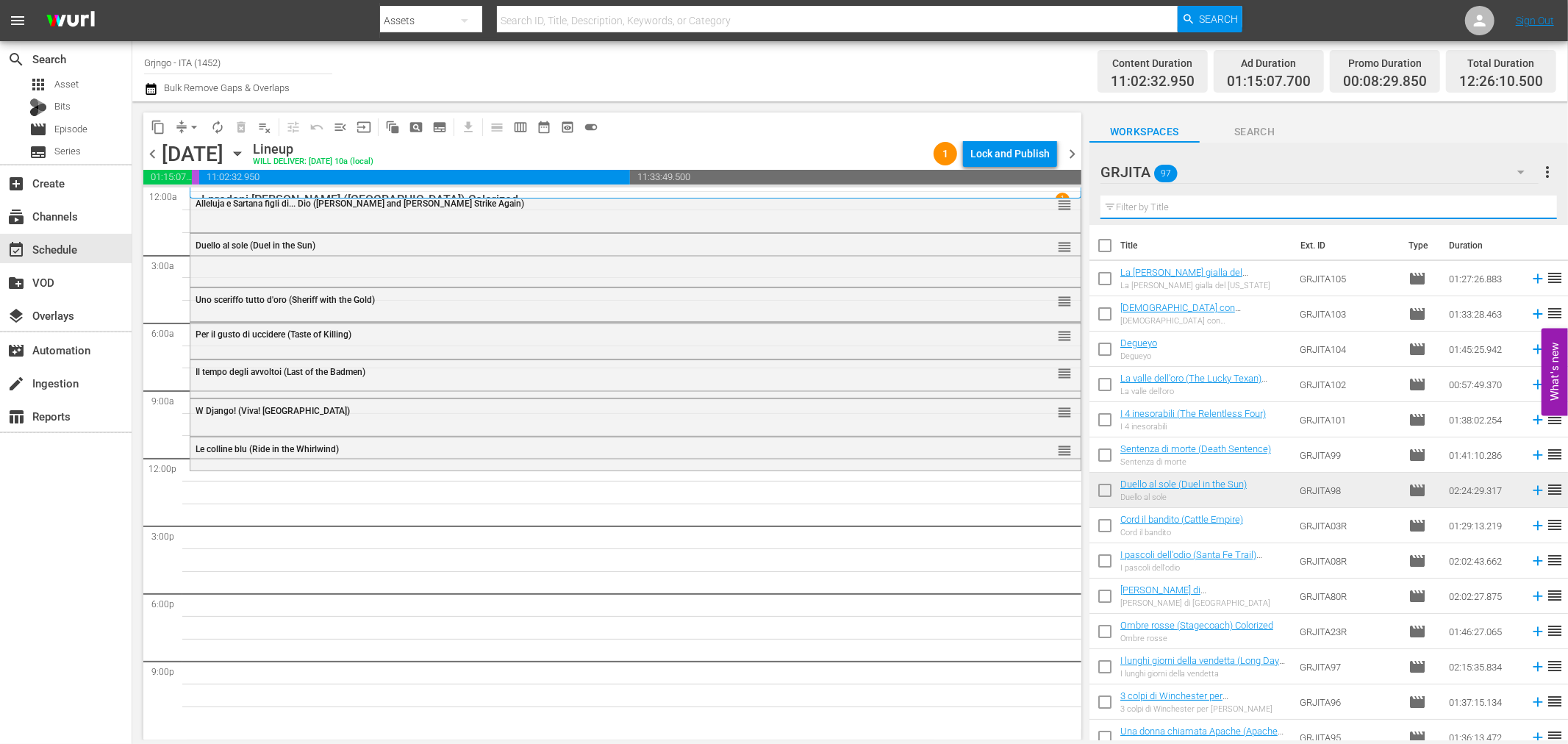
paste input "Blindman (Italian)"
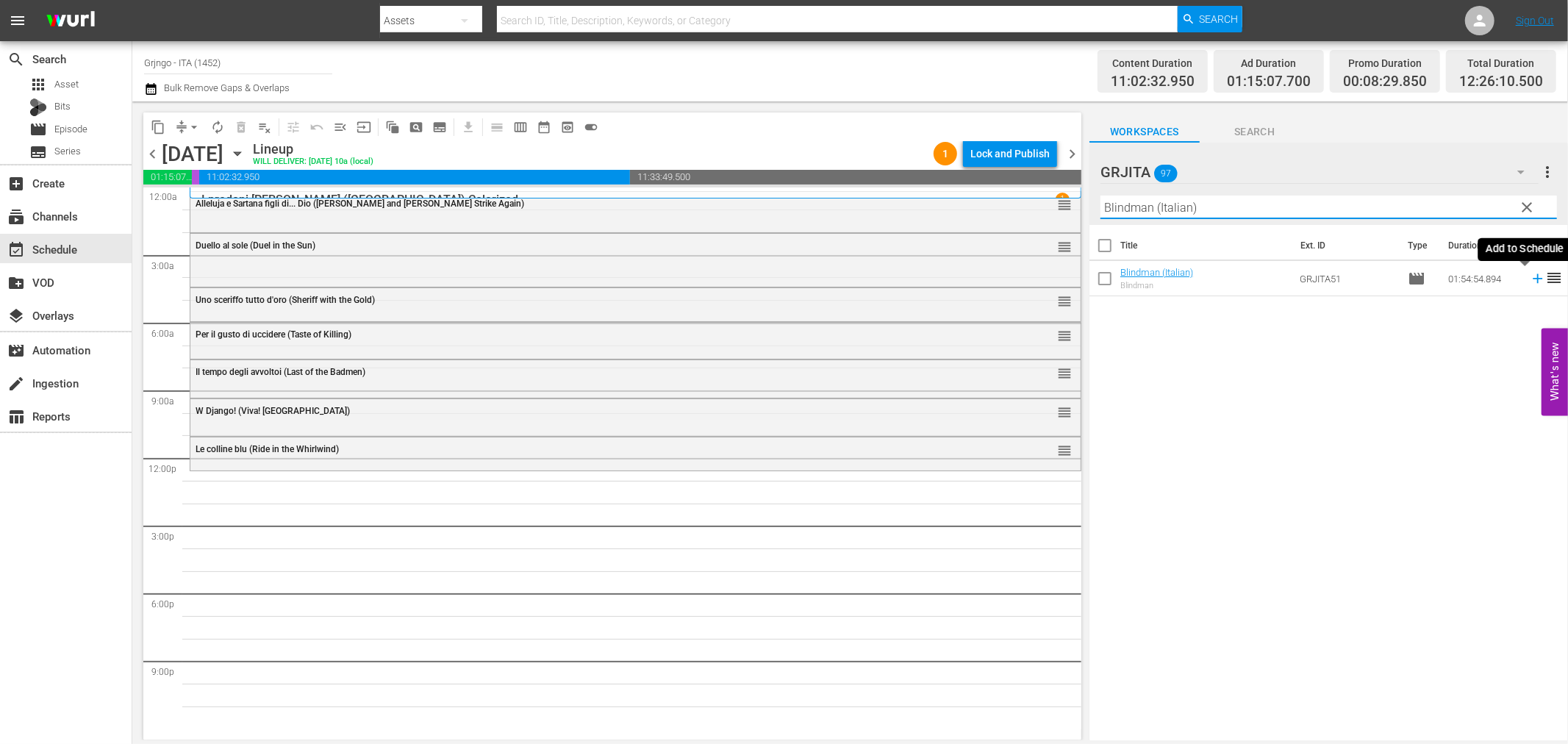
type input "Blindman (Italian)"
click at [1530, 277] on icon at bounding box center [1538, 278] width 16 height 16
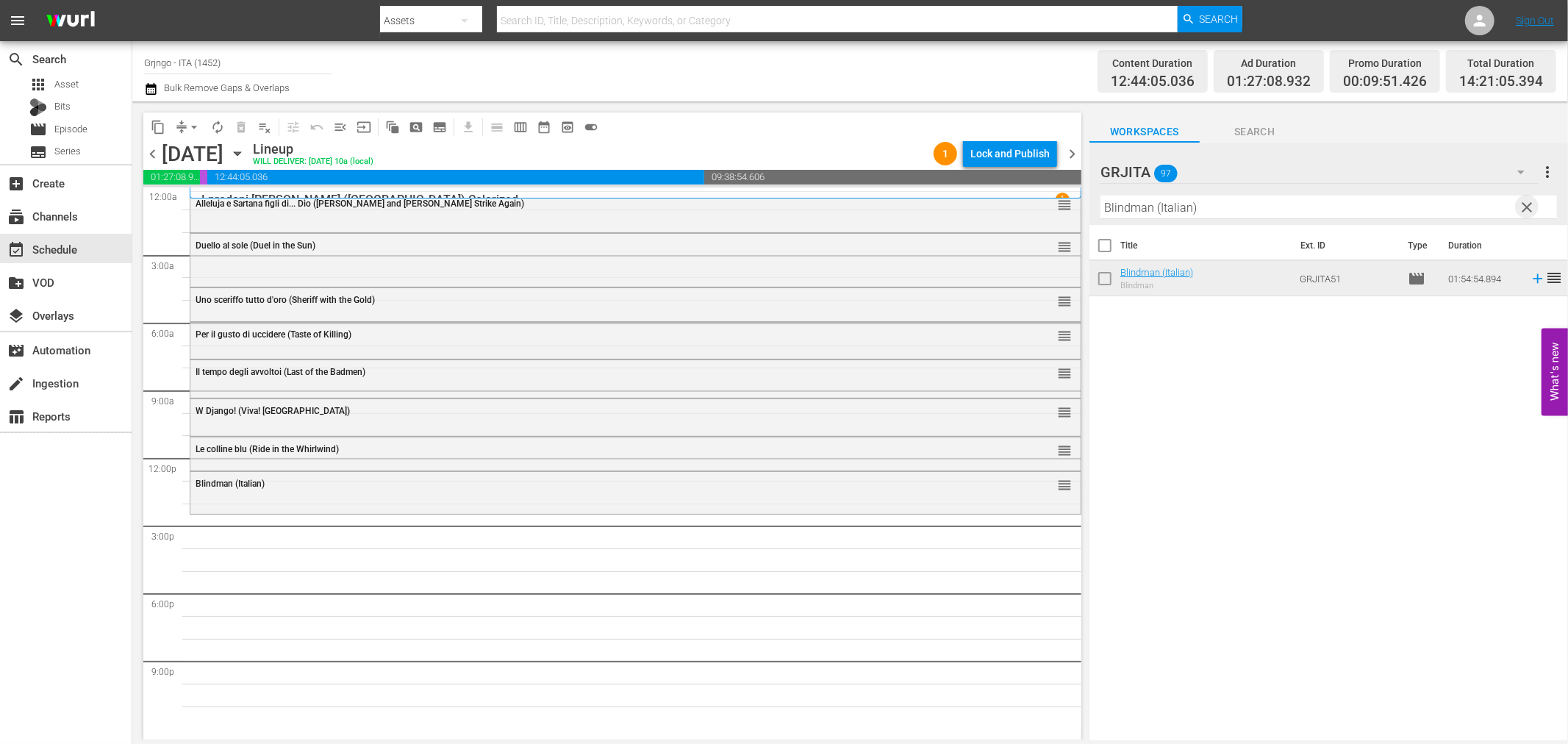
click at [1527, 209] on span "clear" at bounding box center [1527, 207] width 17 height 17
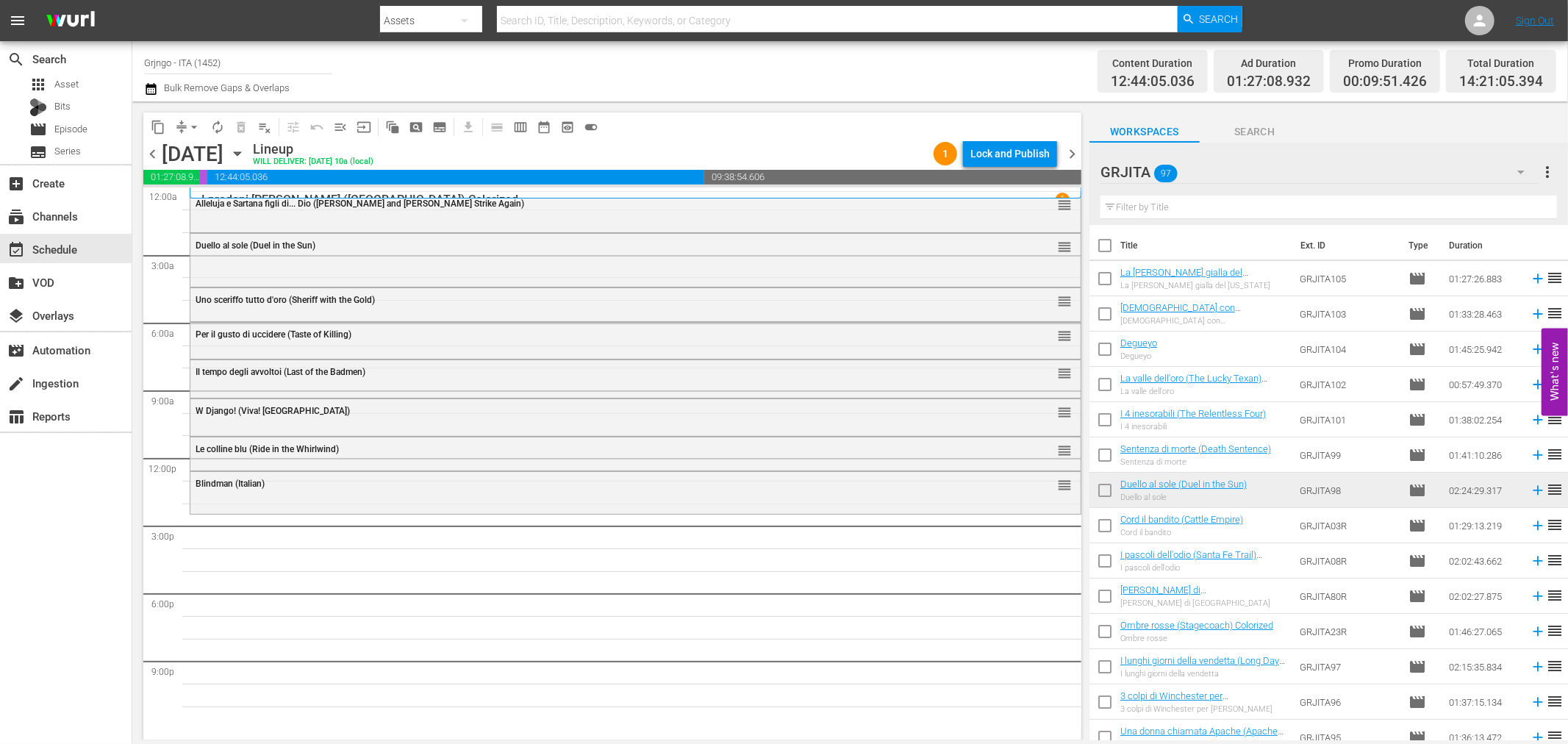
click at [1178, 204] on input "text" at bounding box center [1329, 207] width 457 height 23
paste input "Black Jack"
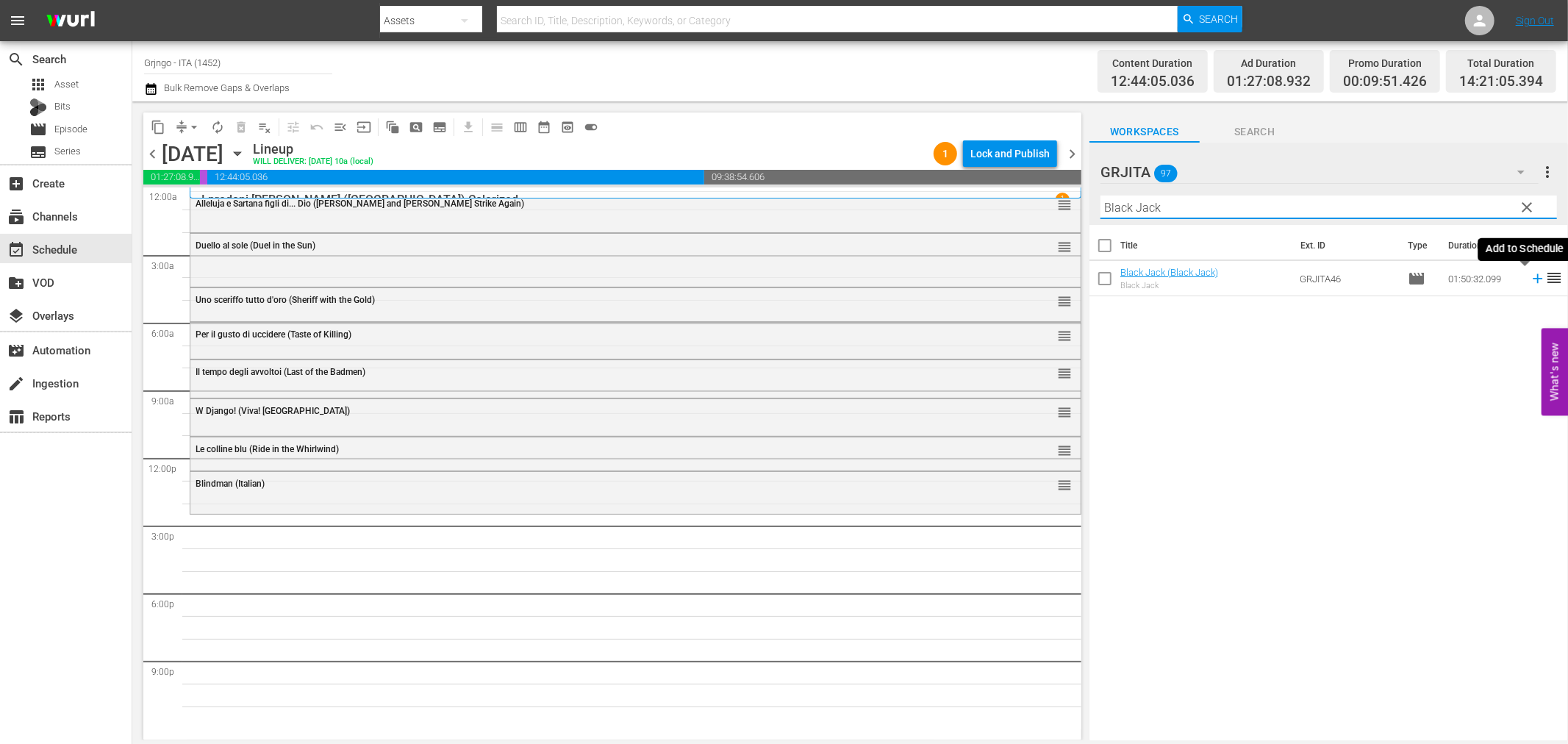
type input "Black Jack"
click at [1530, 277] on icon at bounding box center [1538, 278] width 16 height 16
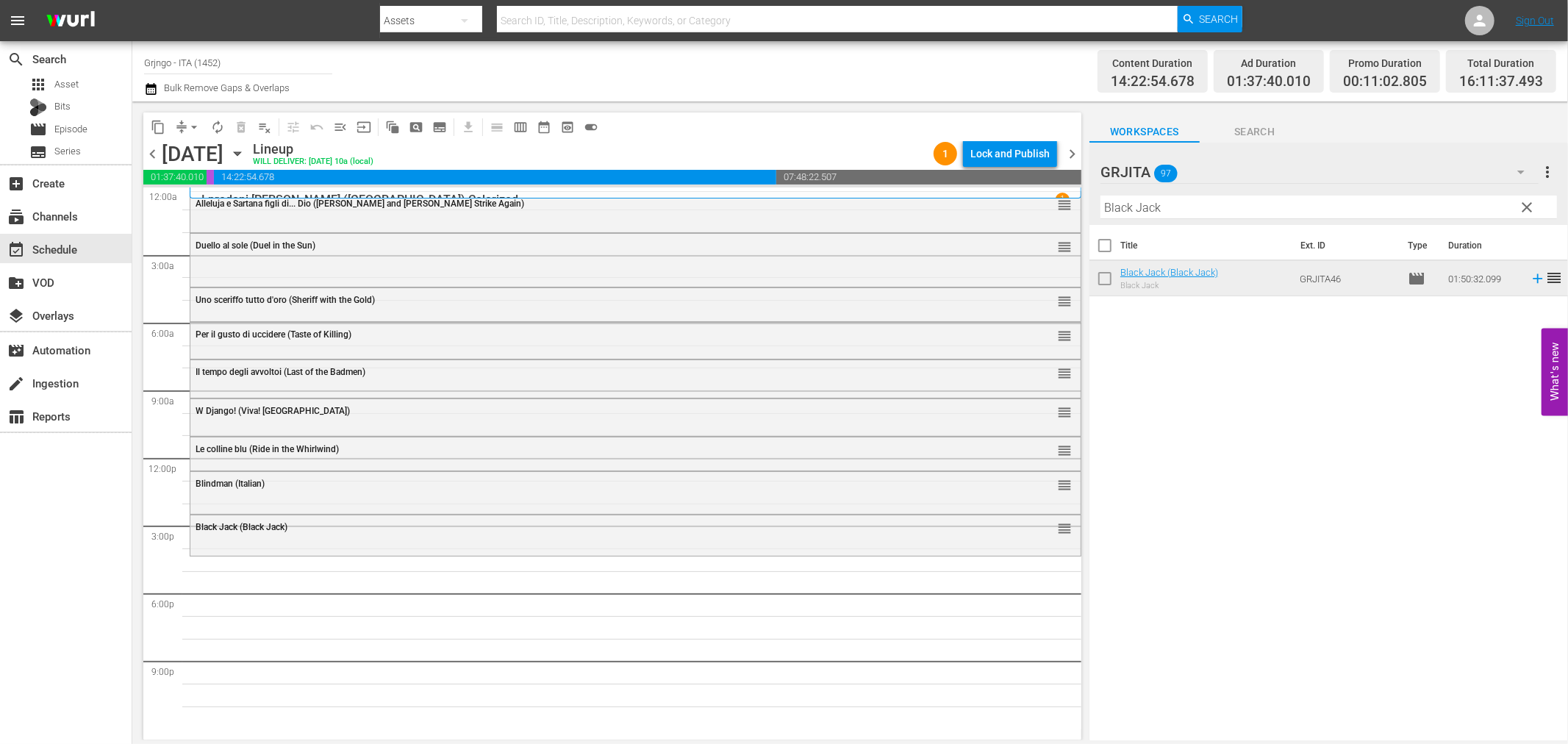
drag, startPoint x: 1525, startPoint y: 206, endPoint x: 1449, endPoint y: 212, distance: 76.2
click at [1525, 206] on span "clear" at bounding box center [1527, 207] width 17 height 17
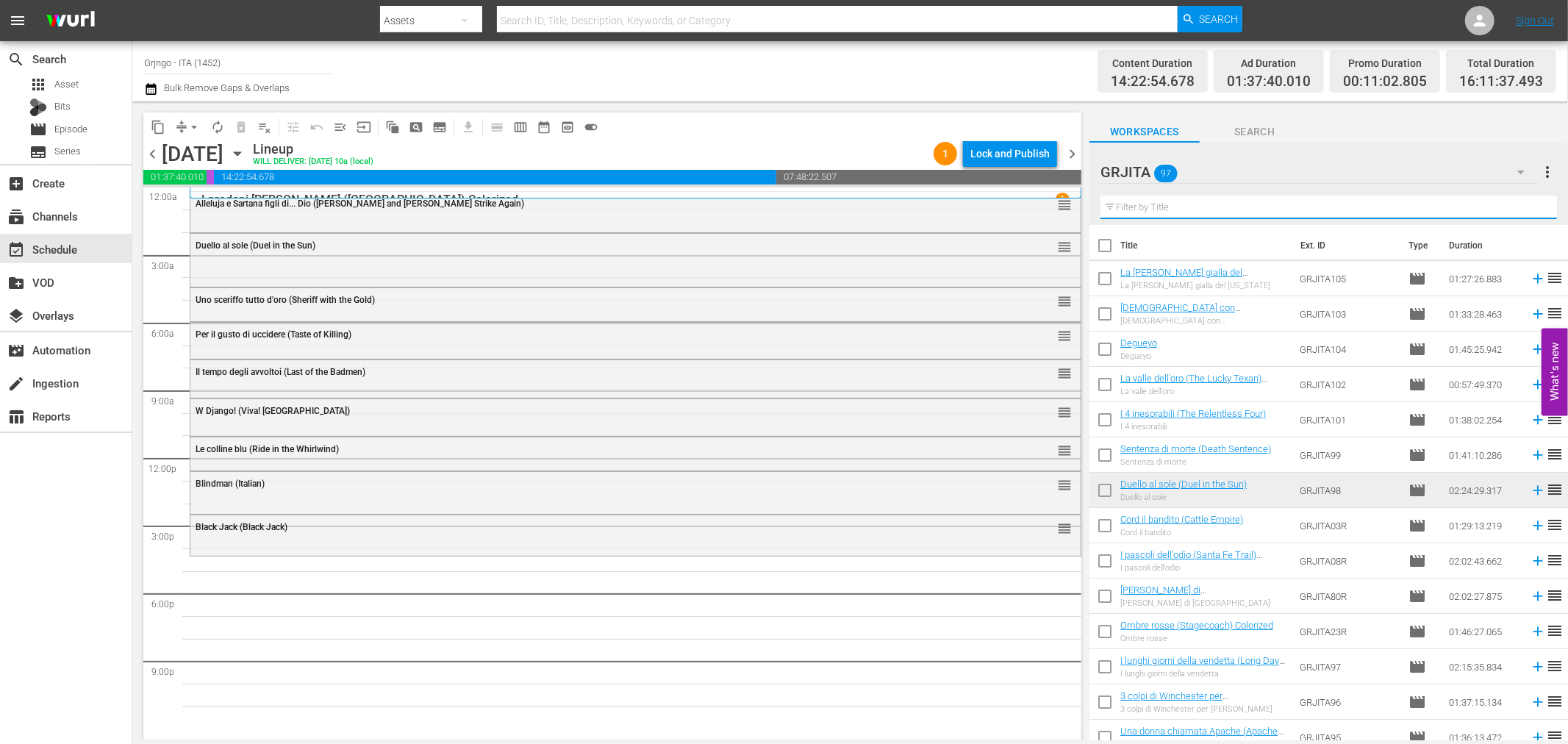
paste input "Il suo nome è qualcuno"
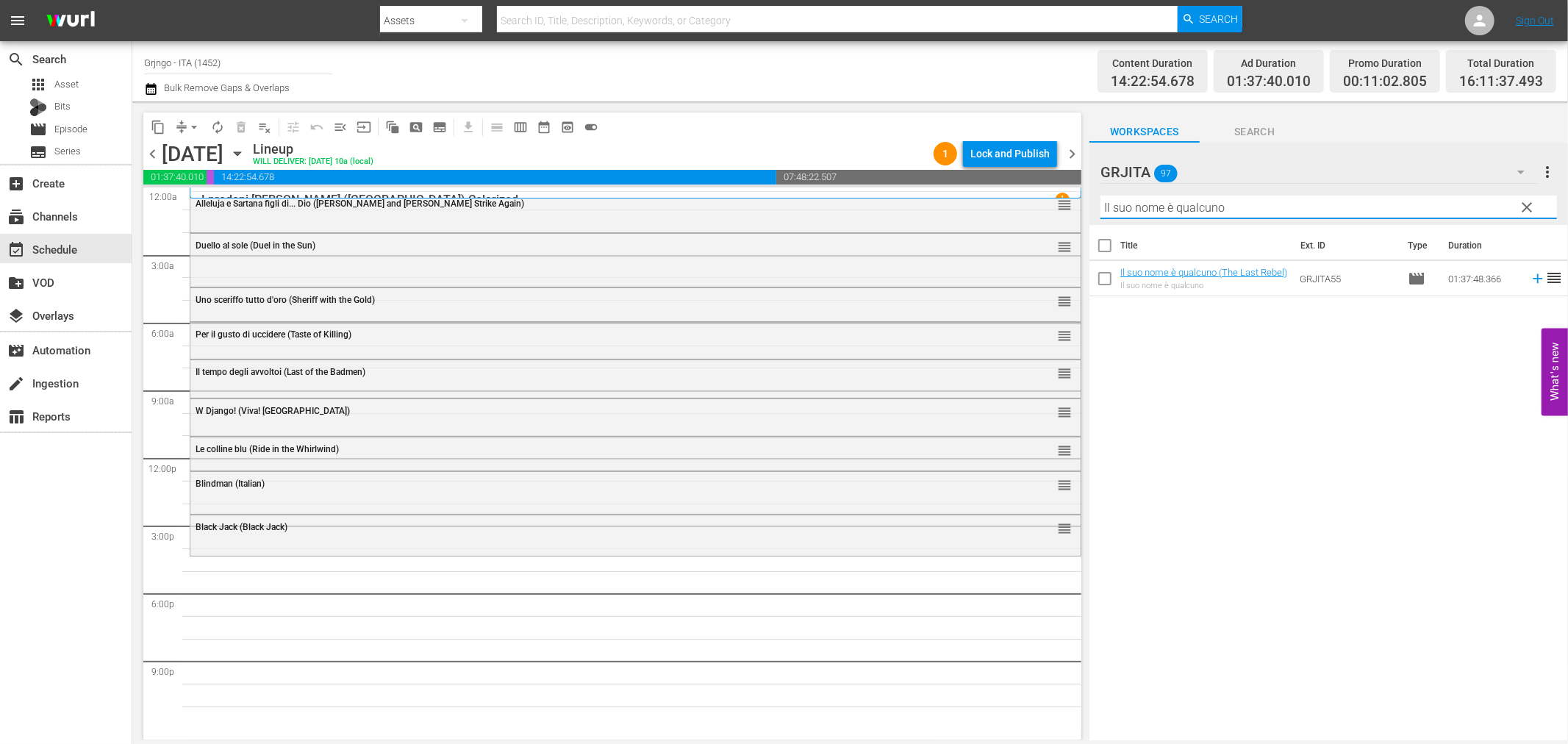
type input "Il suo nome è qualcuno"
click at [1533, 280] on icon at bounding box center [1537, 278] width 10 height 10
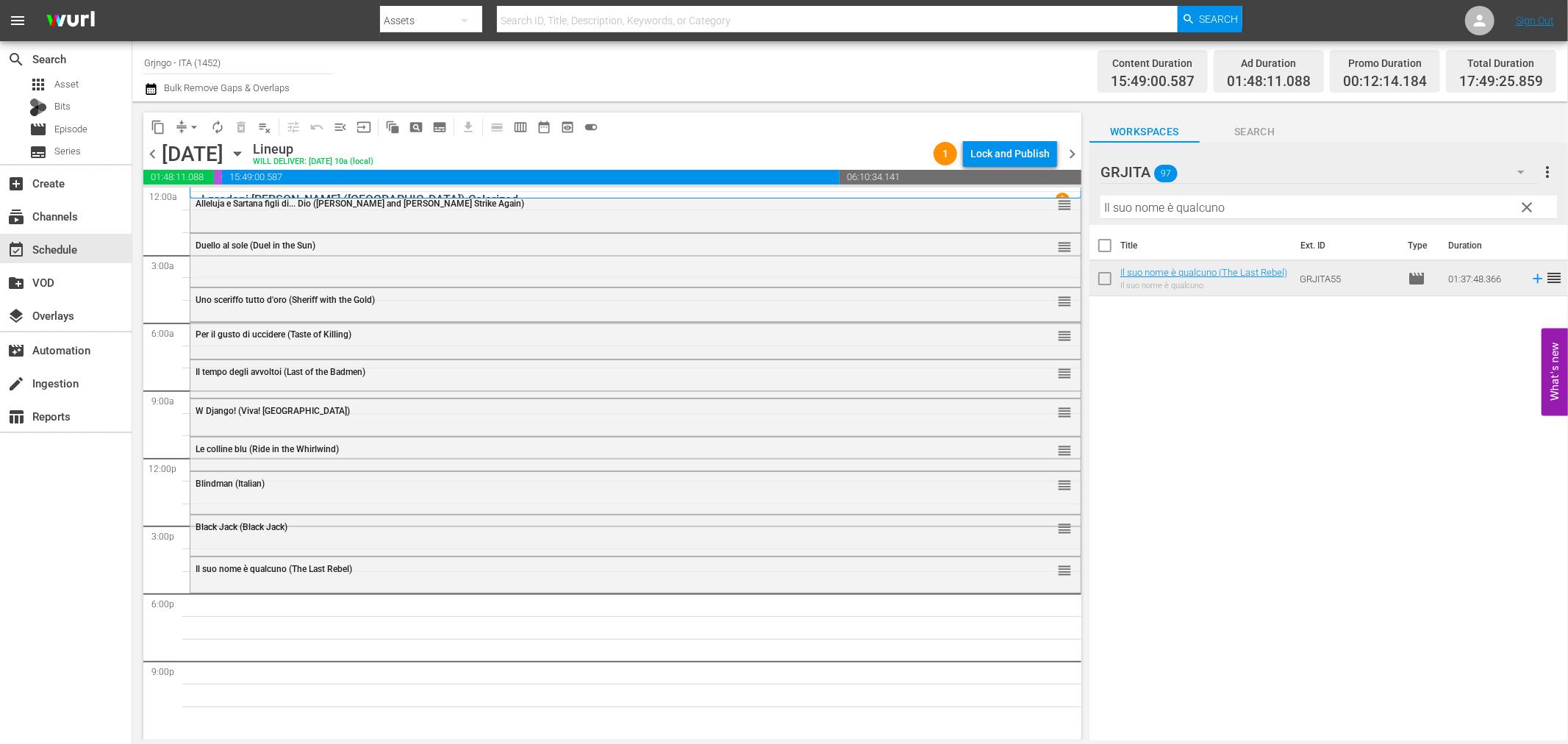
drag, startPoint x: 1525, startPoint y: 208, endPoint x: 1391, endPoint y: 194, distance: 134.7
click at [1525, 208] on span "clear" at bounding box center [1527, 207] width 17 height 17
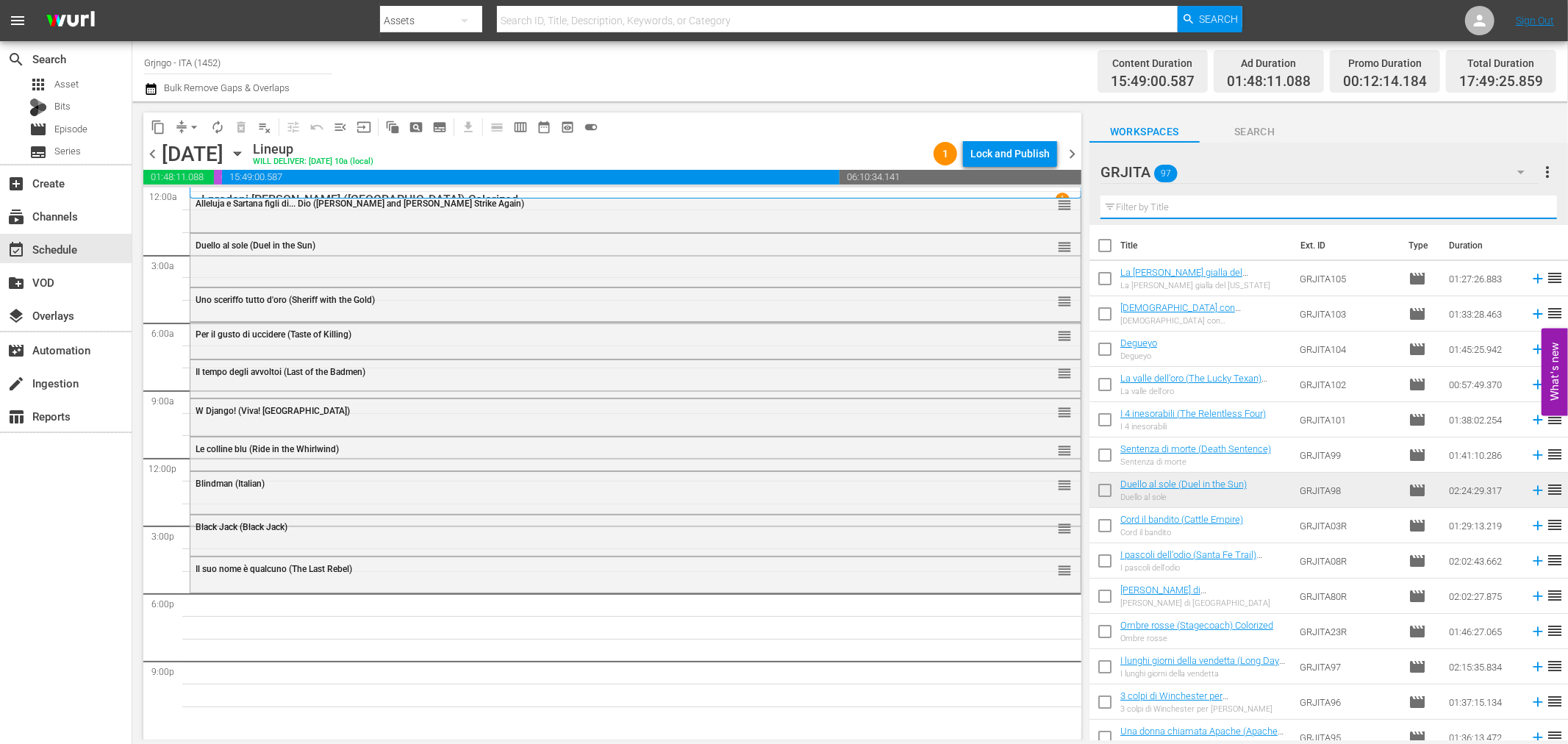
click at [1193, 200] on input "text" at bounding box center [1329, 207] width 457 height 23
paste input "Vaya con dios gringo"
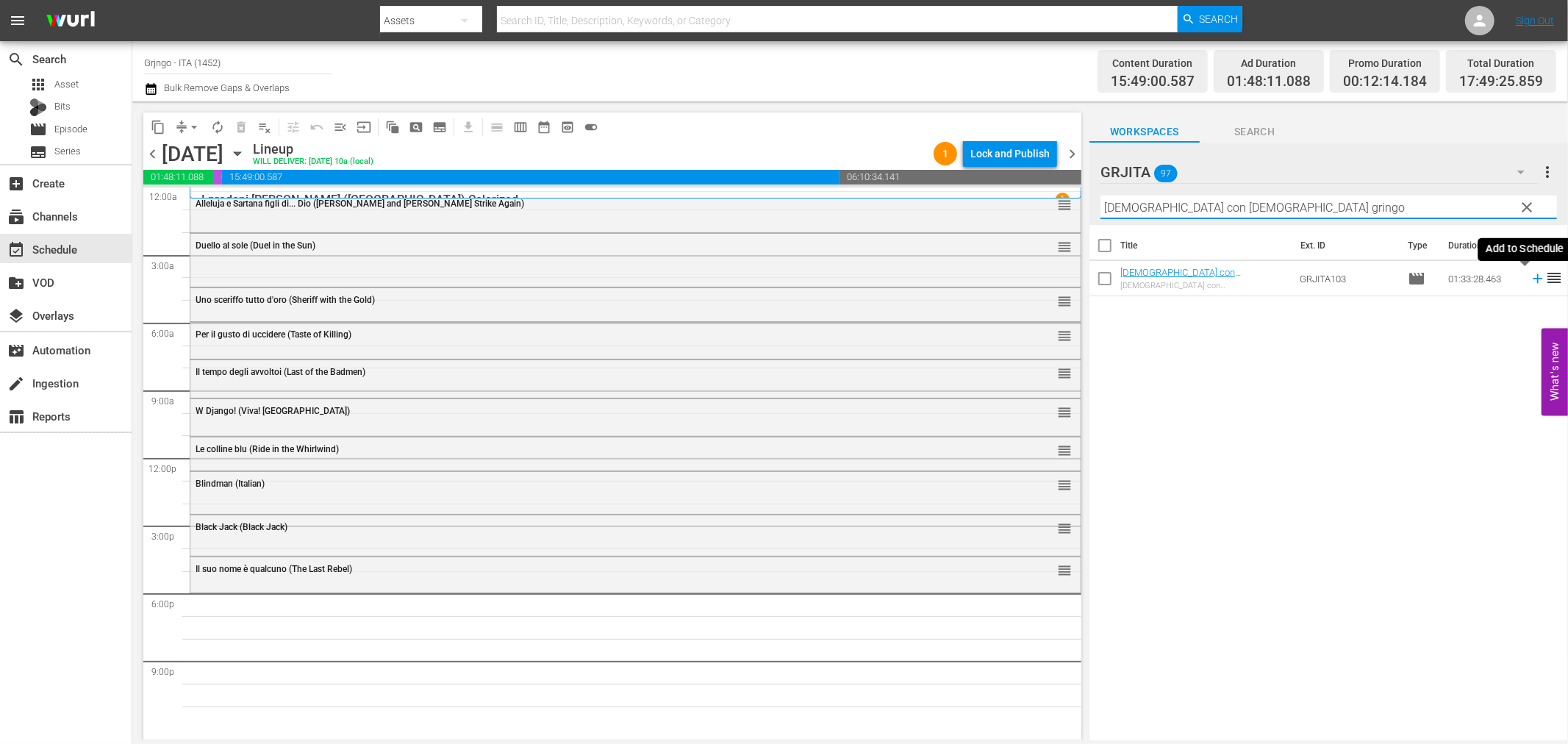
type input "Vaya con dios gringo"
click at [1530, 275] on icon at bounding box center [1538, 278] width 16 height 16
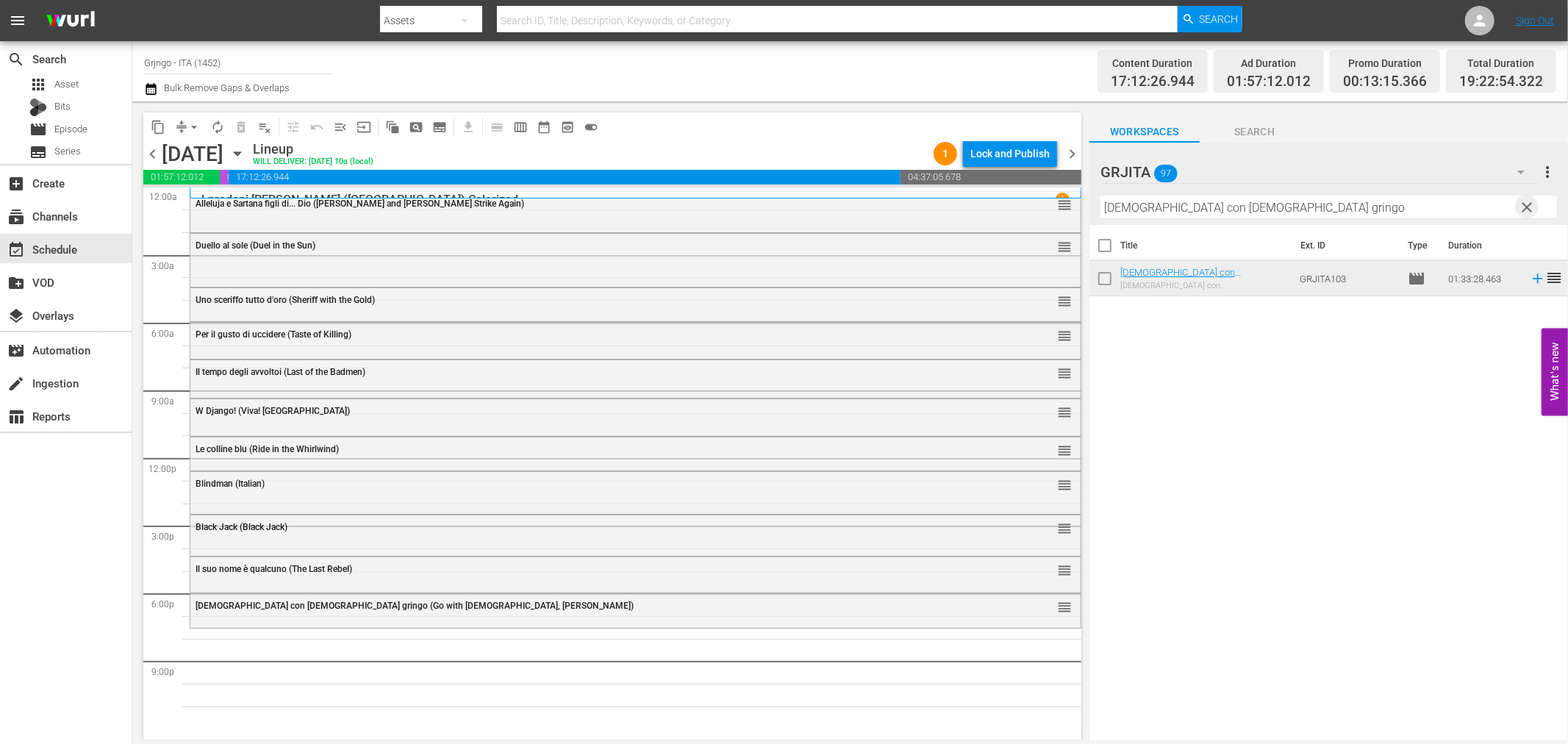
click at [1525, 207] on span "clear" at bounding box center [1527, 207] width 17 height 17
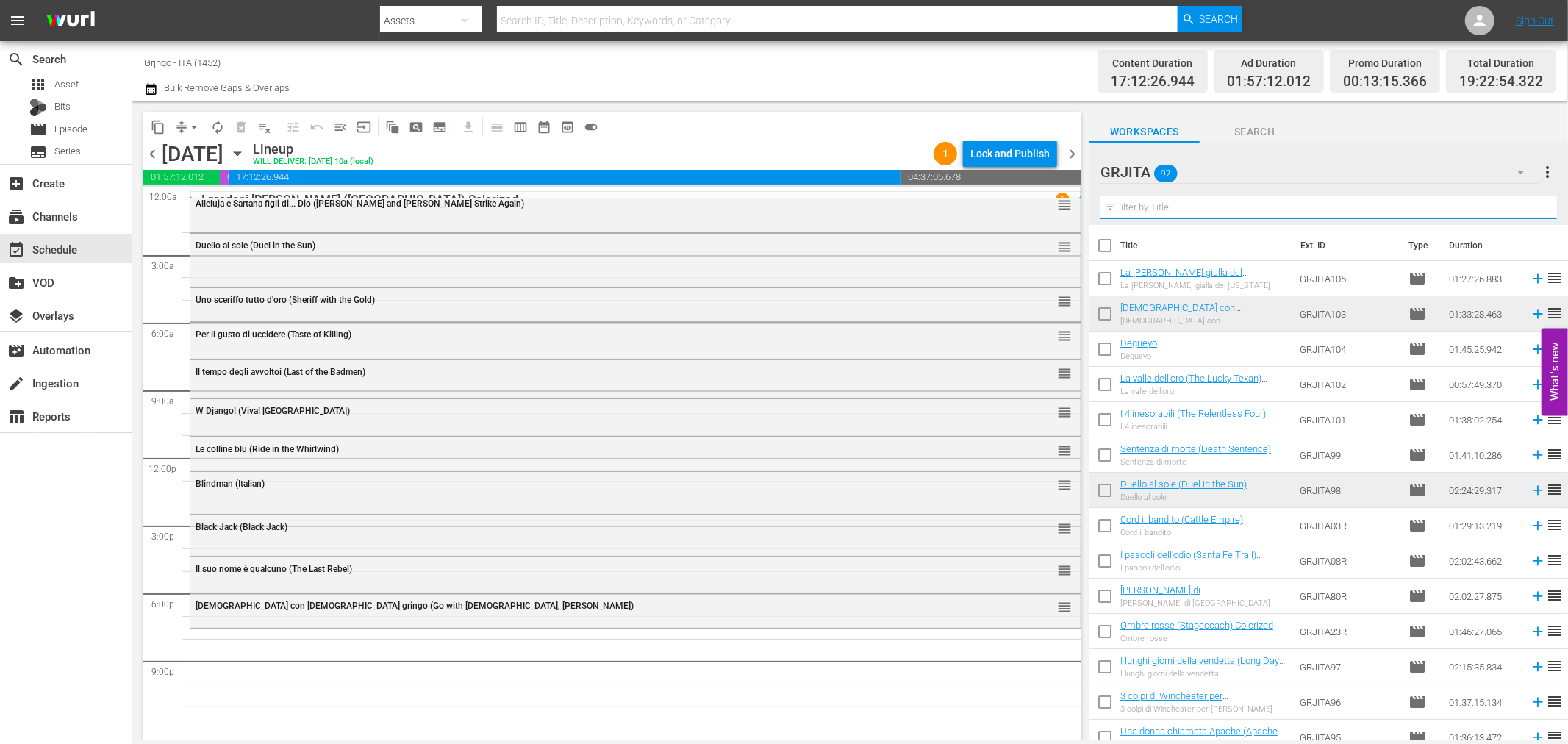
click at [1147, 205] on input "text" at bounding box center [1329, 207] width 457 height 23
paste input "Quelle sporche anime dannate"
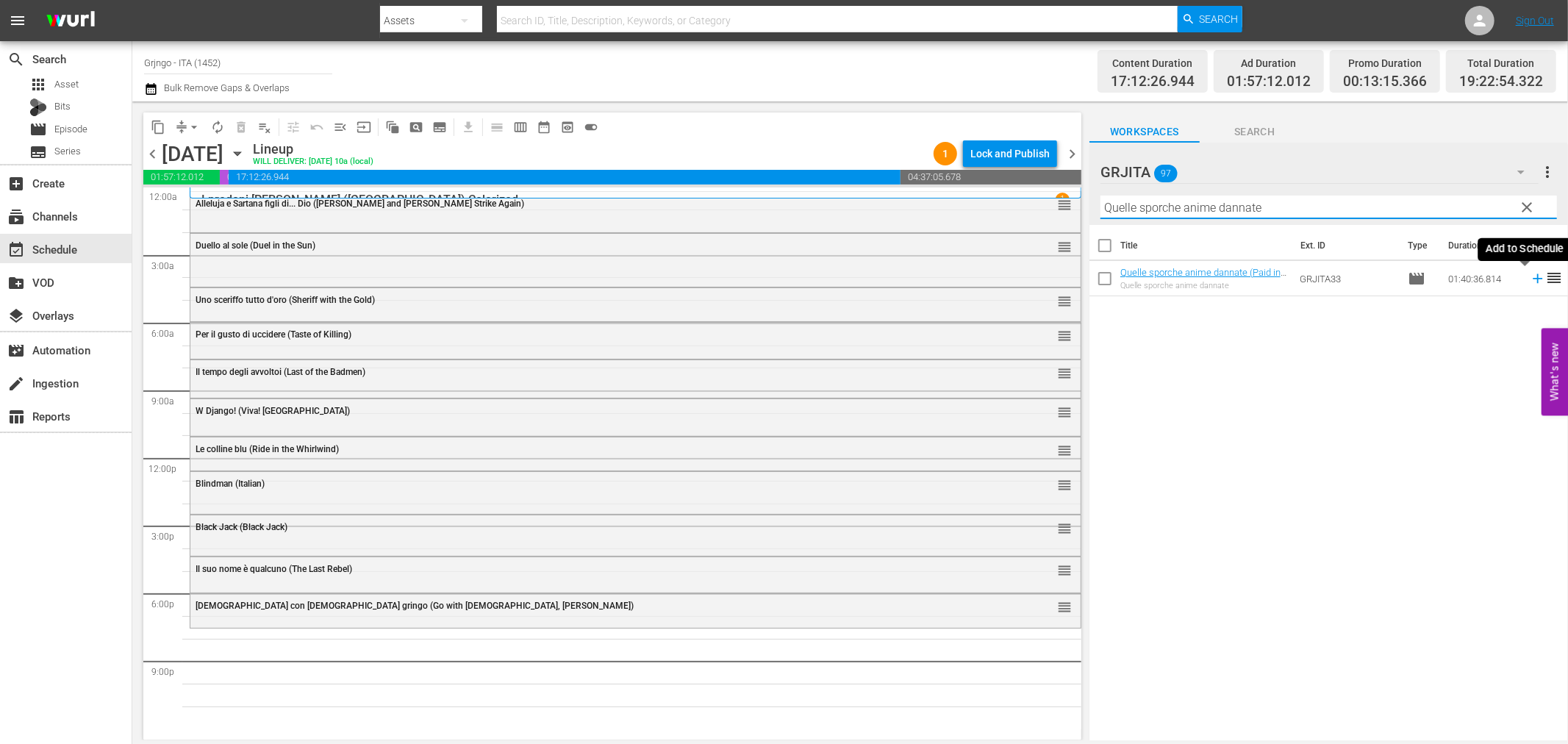
type input "Quelle sporche anime dannate"
click at [1530, 276] on icon at bounding box center [1538, 278] width 16 height 16
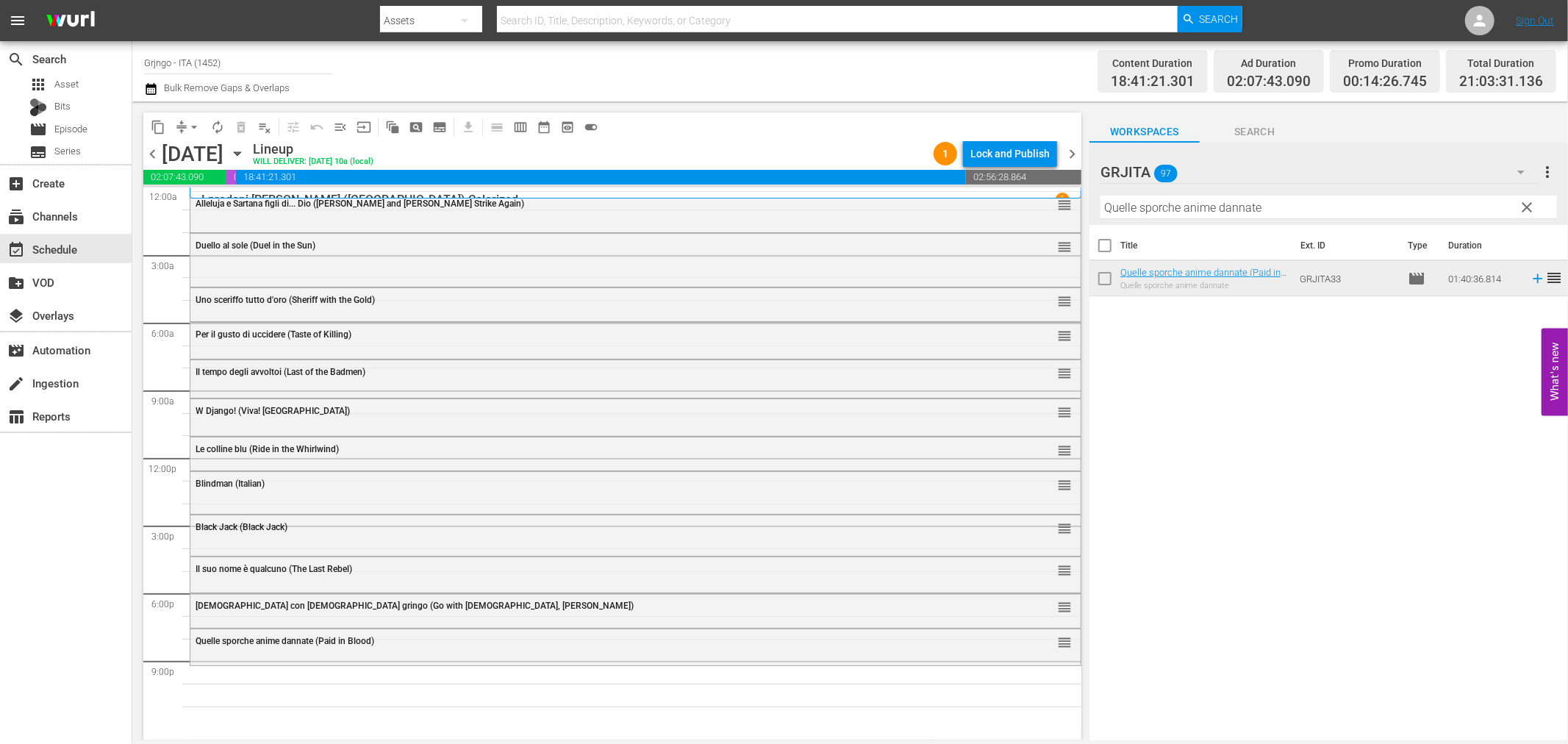
drag, startPoint x: 1524, startPoint y: 207, endPoint x: 1329, endPoint y: 211, distance: 195.0
click at [1524, 207] on span "clear" at bounding box center [1527, 207] width 17 height 17
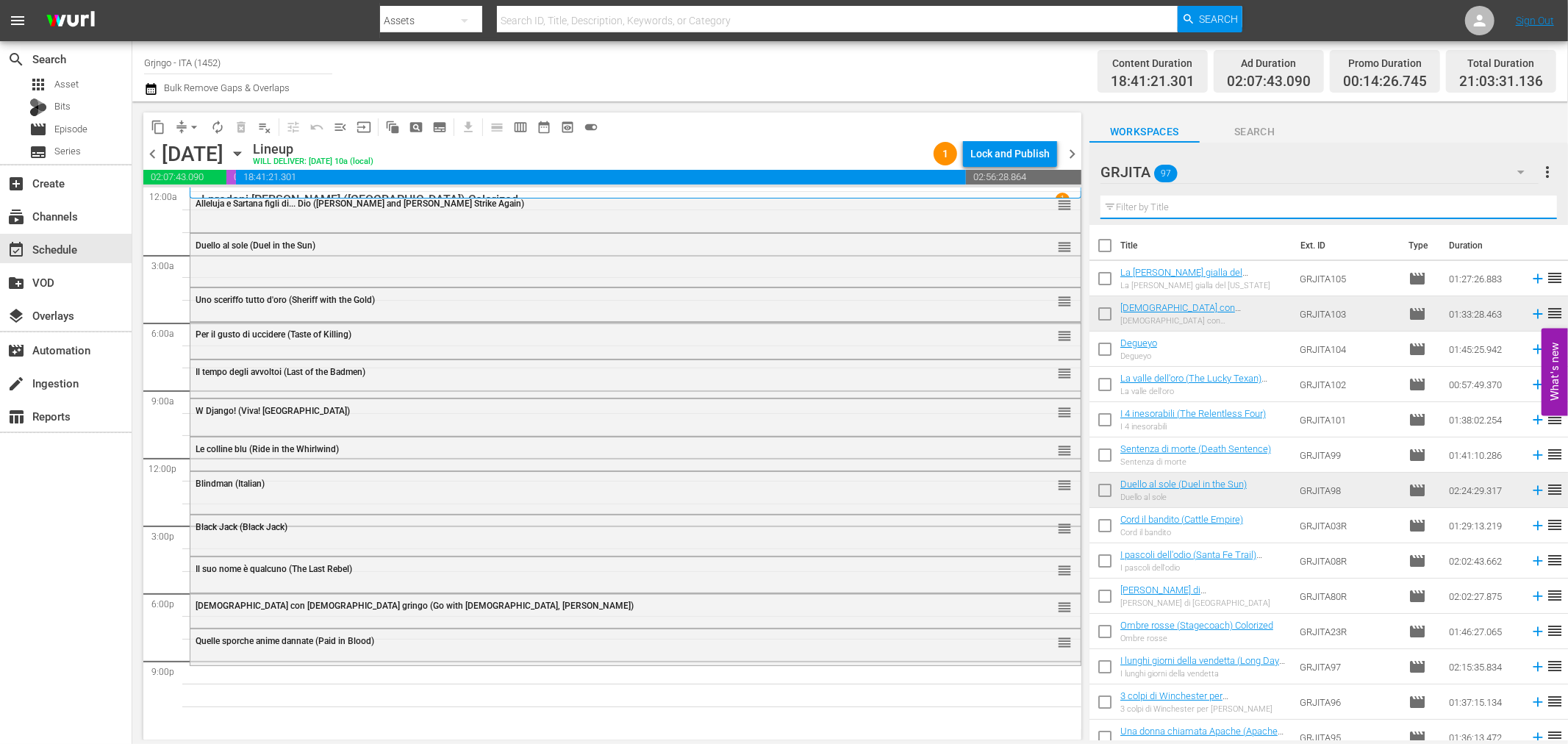
paste input "Inginocchiati straniero..."
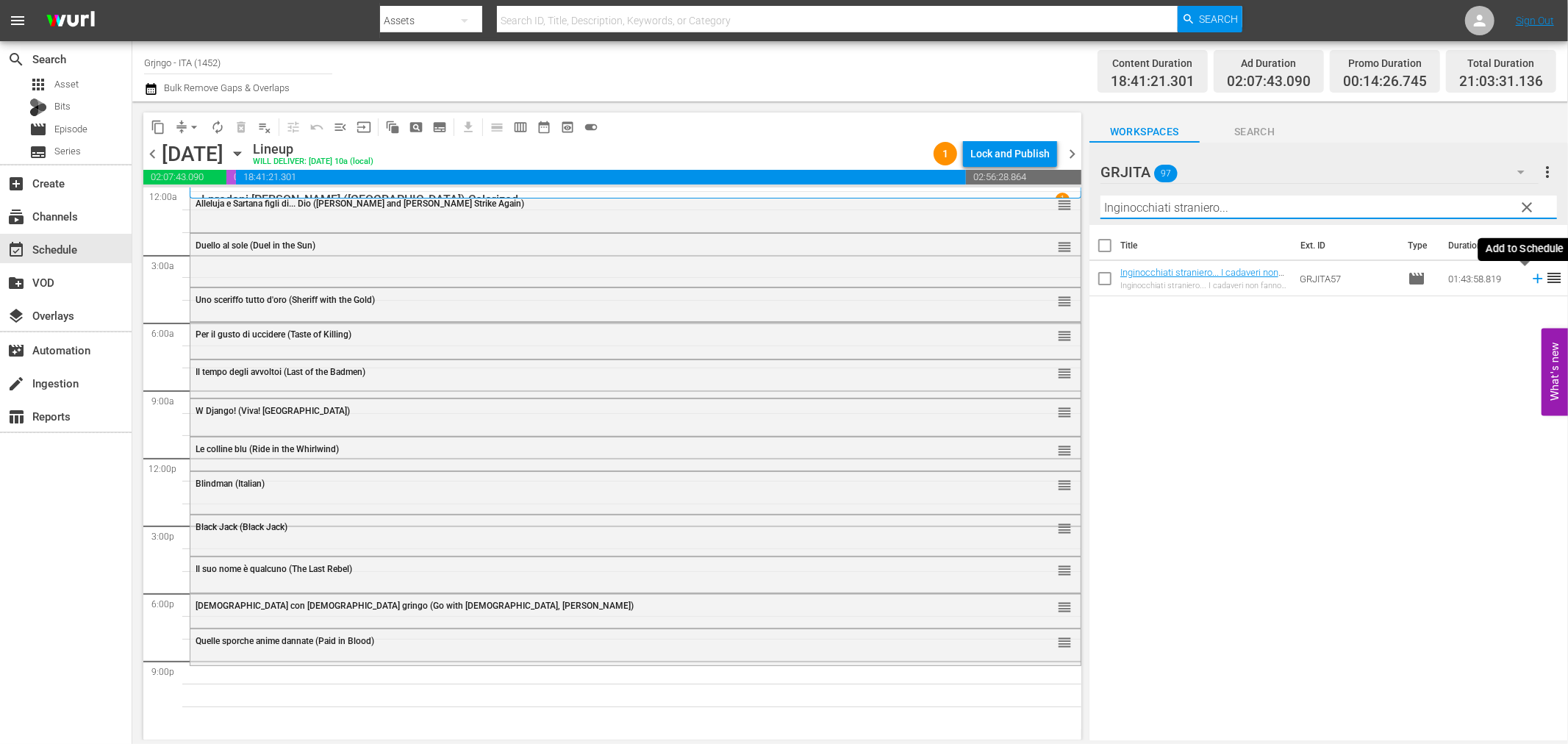
type input "Inginocchiati straniero..."
click at [1533, 279] on icon at bounding box center [1537, 278] width 10 height 10
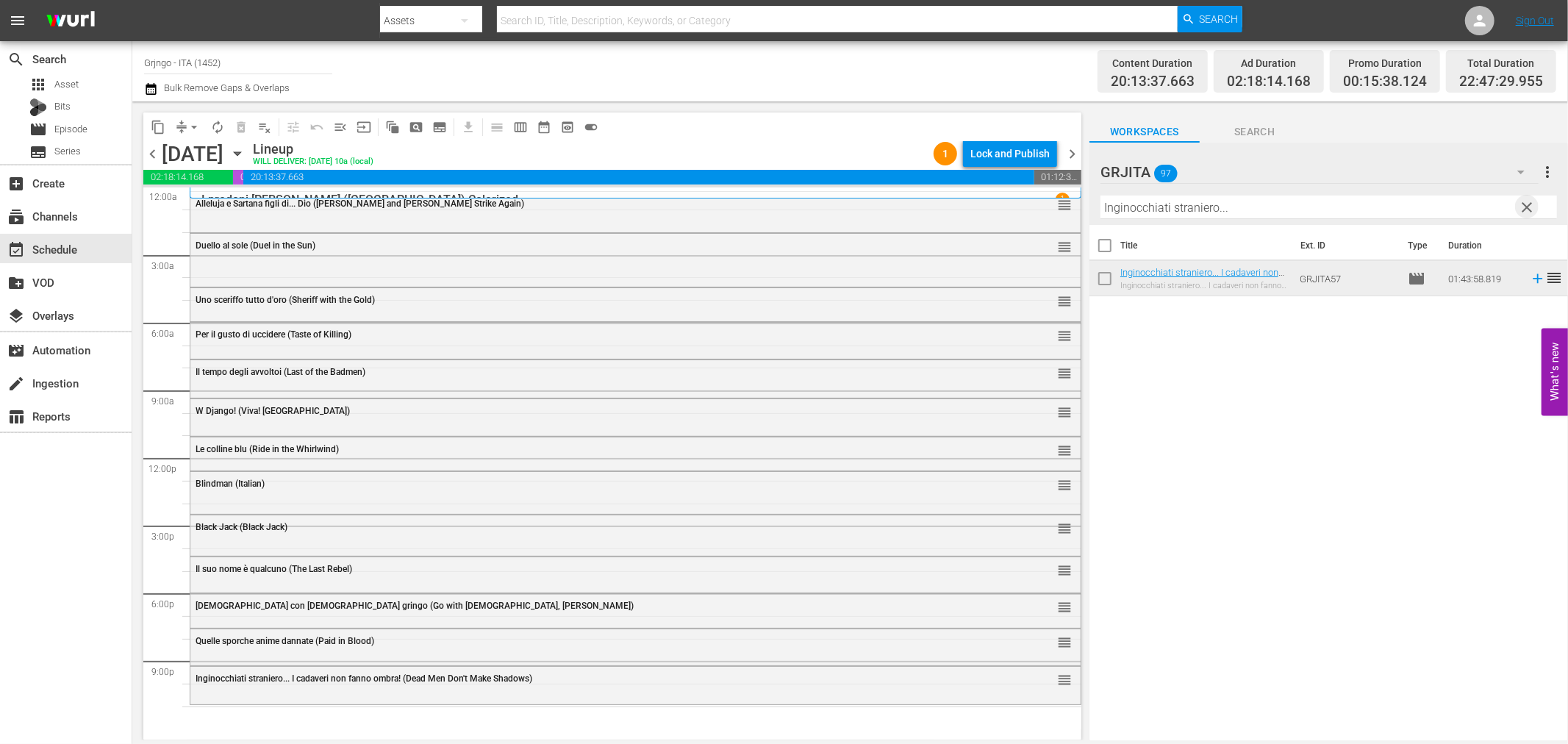
click at [1531, 207] on span "clear" at bounding box center [1527, 207] width 17 height 17
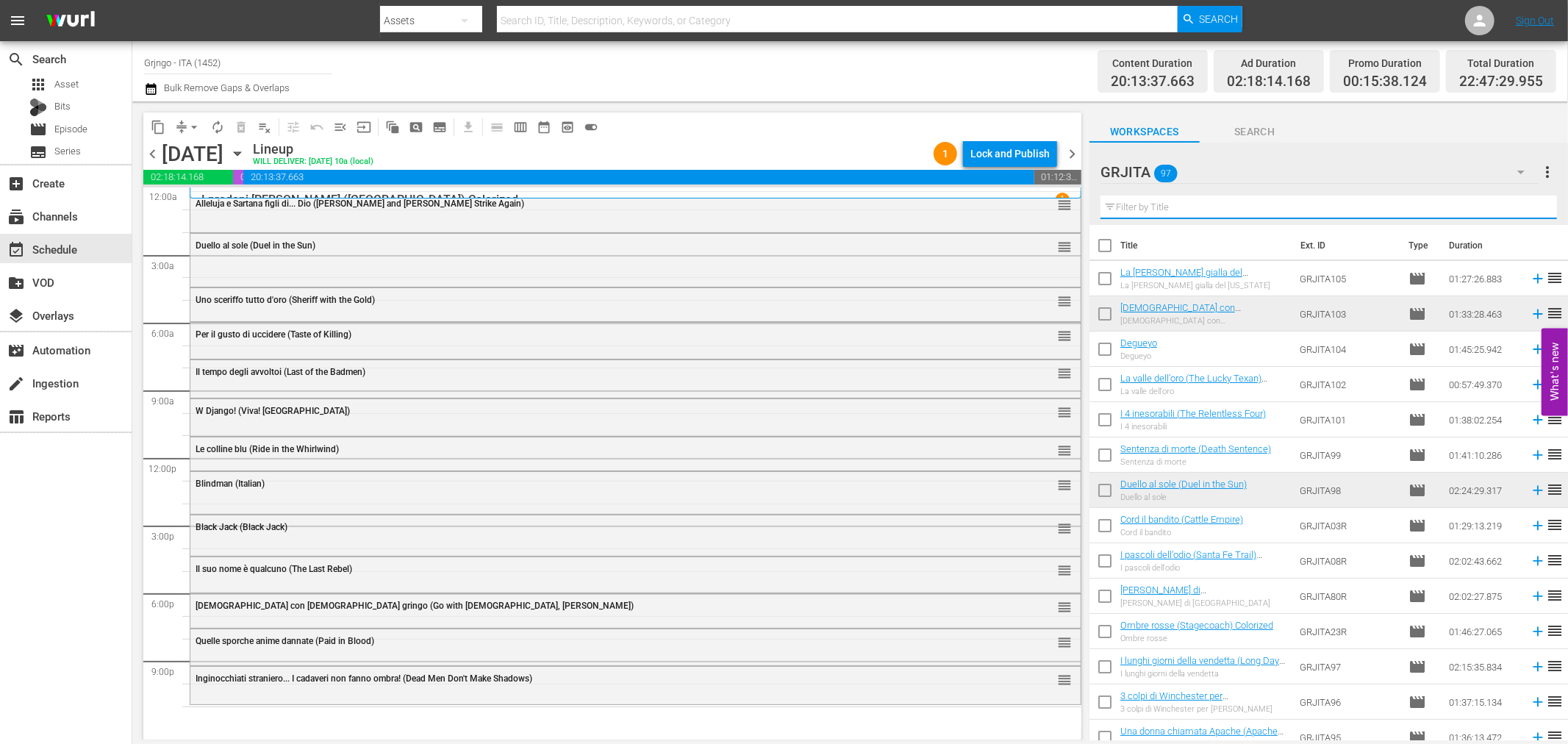
paste input "L'agente speciale Pinkerton"
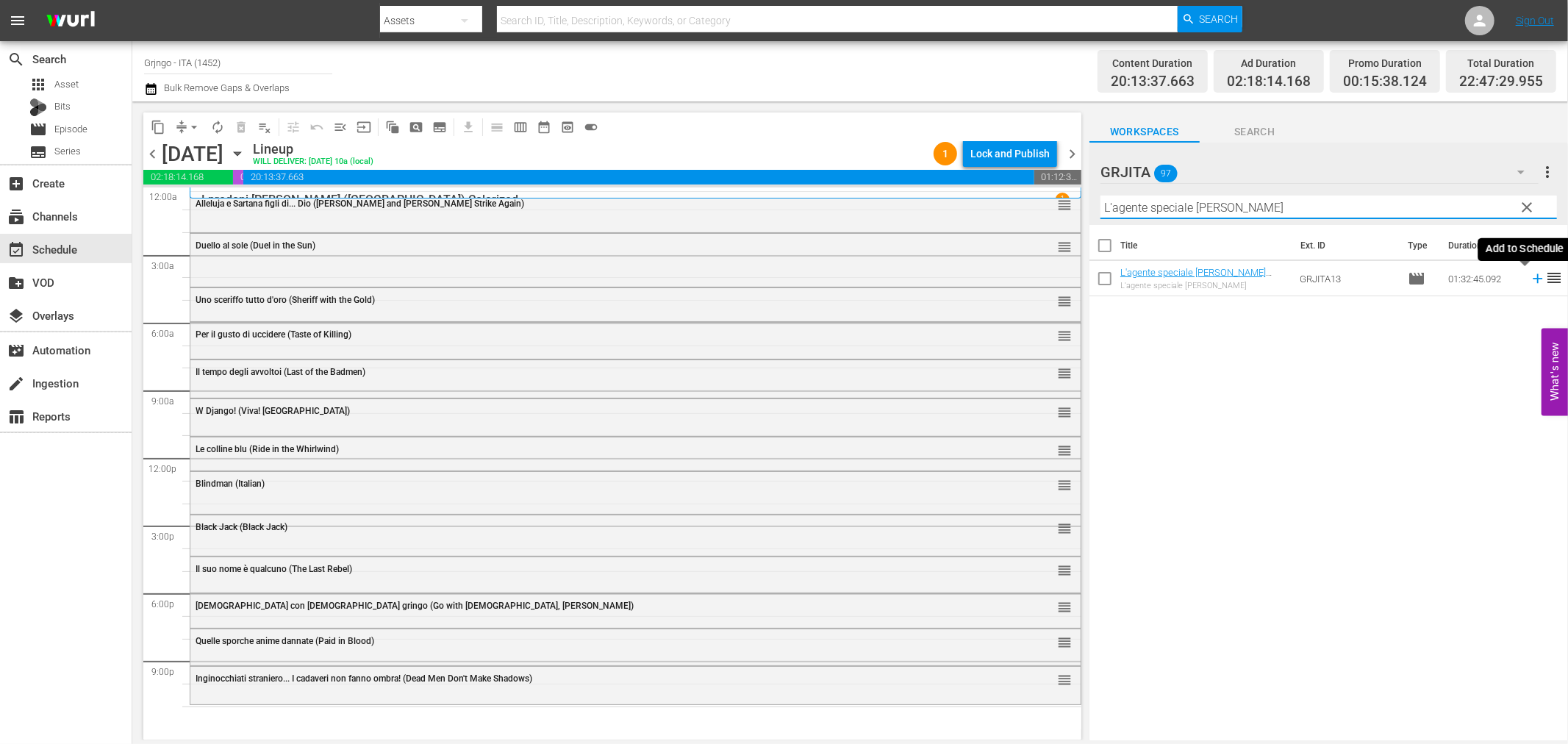
type input "L'agente speciale Pinkerton"
click at [1531, 277] on icon at bounding box center [1538, 278] width 16 height 16
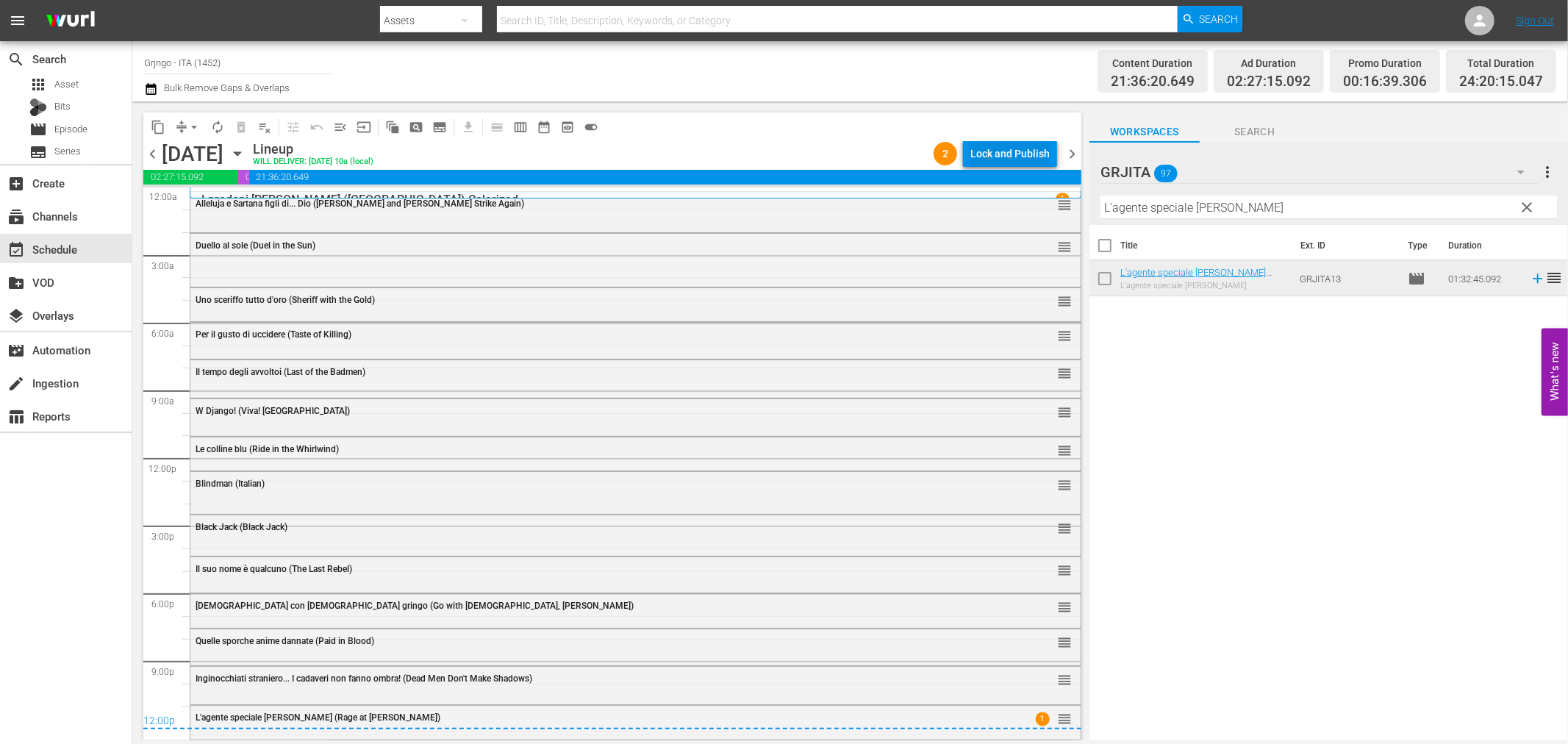
click at [987, 149] on div "Lock and Publish" at bounding box center [1010, 154] width 79 height 27
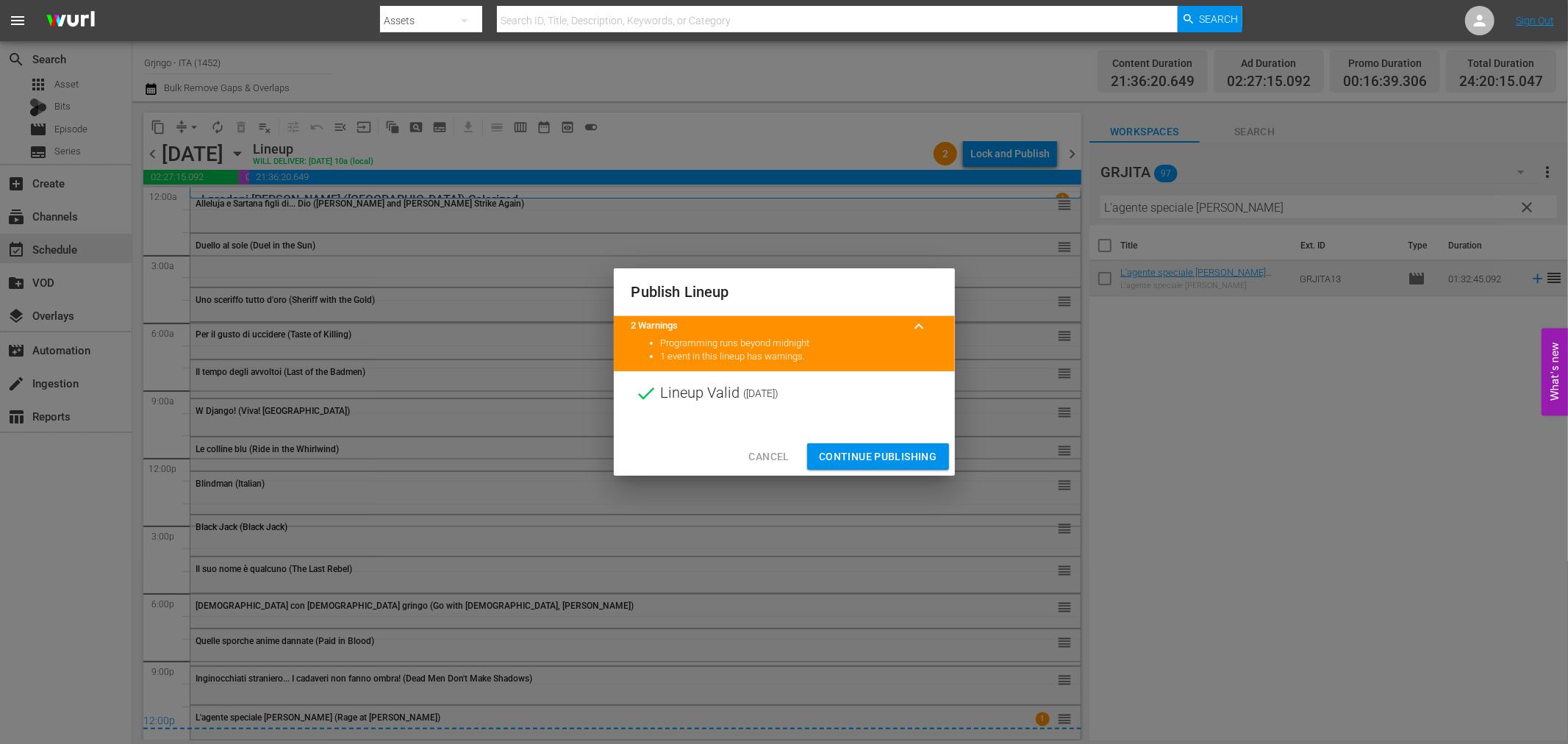
drag, startPoint x: 847, startPoint y: 453, endPoint x: 898, endPoint y: 454, distance: 51.0
click at [847, 456] on span "Continue Publishing" at bounding box center [878, 456] width 118 height 18
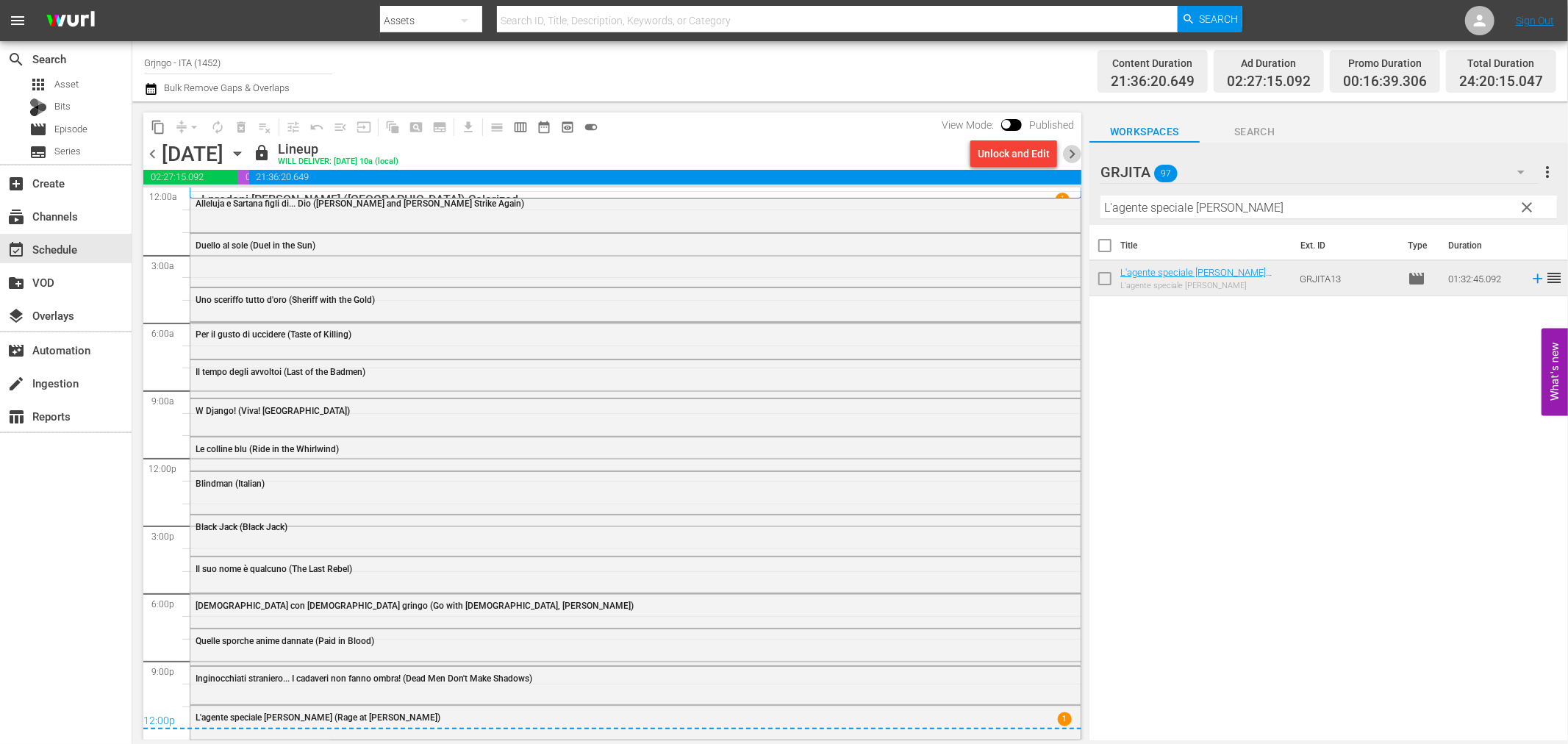
click at [1074, 149] on span "chevron_right" at bounding box center [1072, 154] width 18 height 18
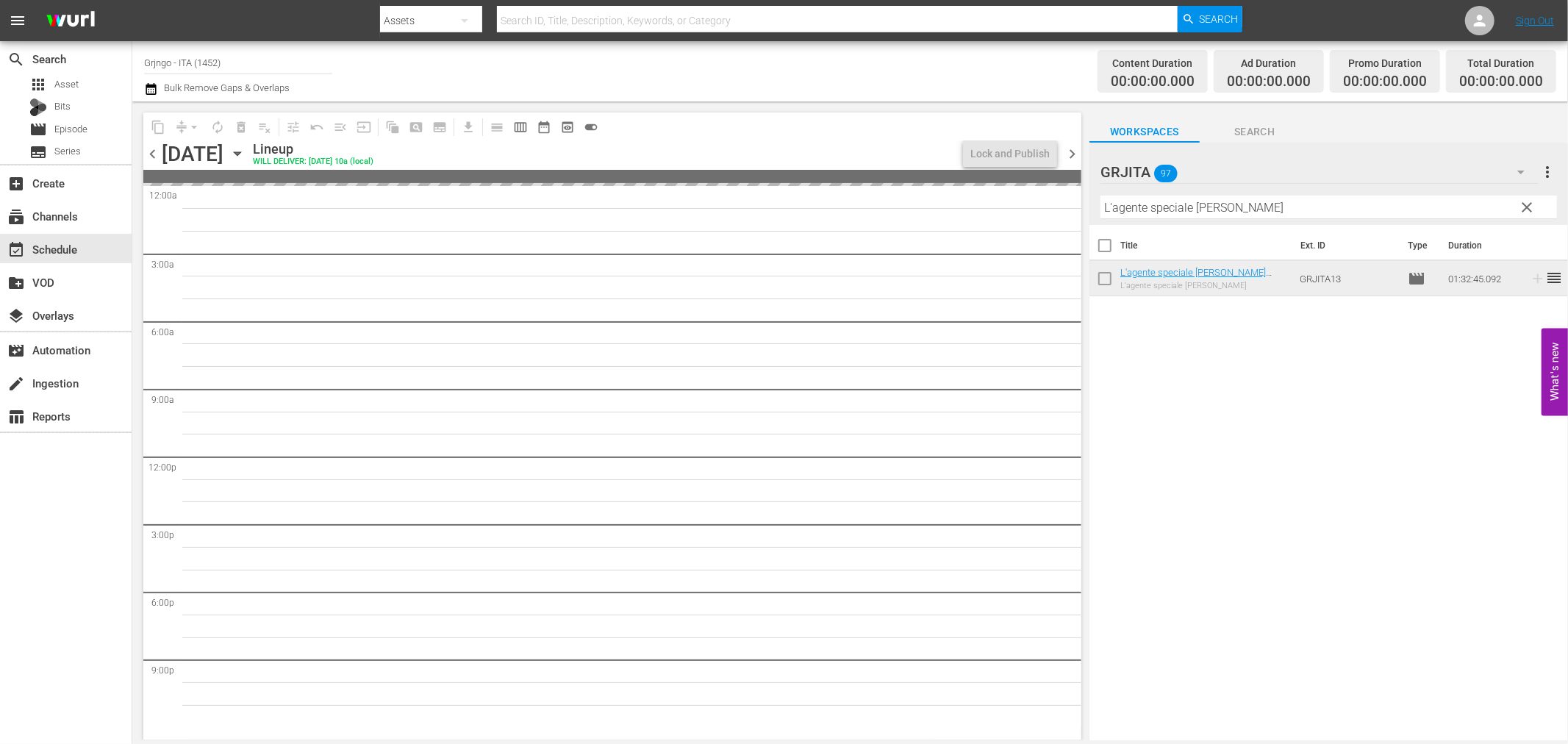
click at [1533, 200] on span "clear" at bounding box center [1527, 207] width 17 height 17
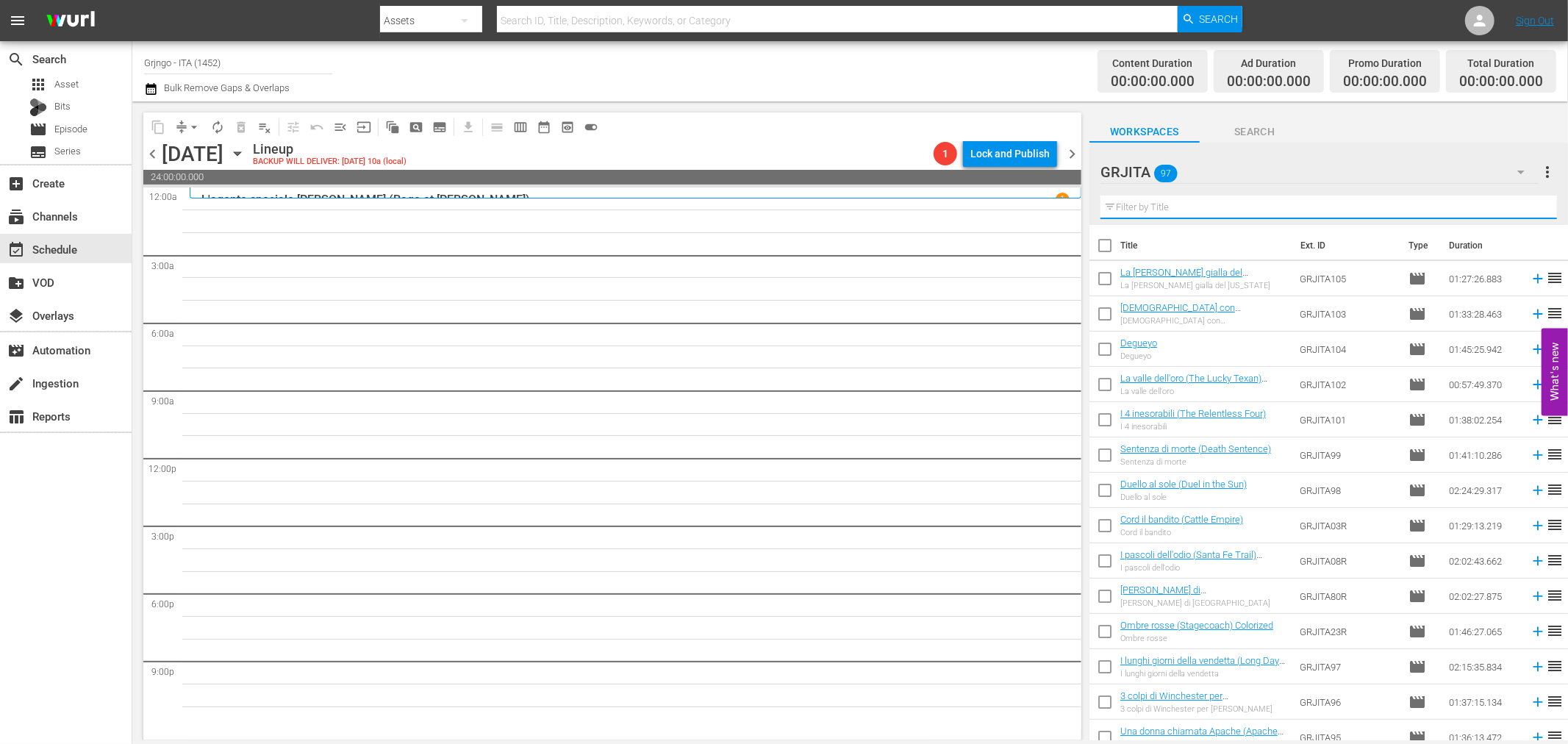
paste input "Quattro per Cordoba (Cannon for Cordoba)"
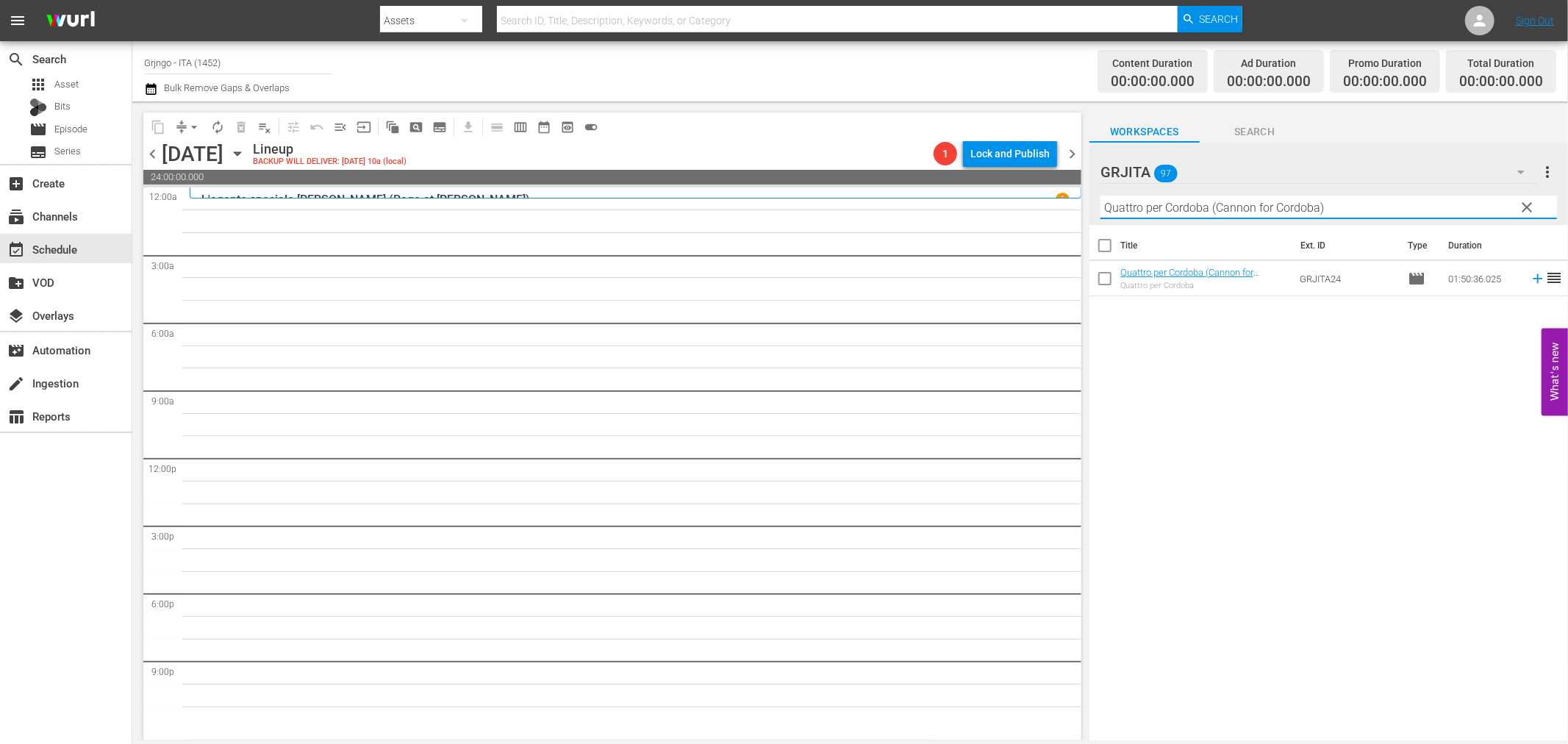
type input "Quattro per Cordoba (Cannon for Cordoba)"
click at [1530, 278] on icon at bounding box center [1538, 278] width 16 height 16
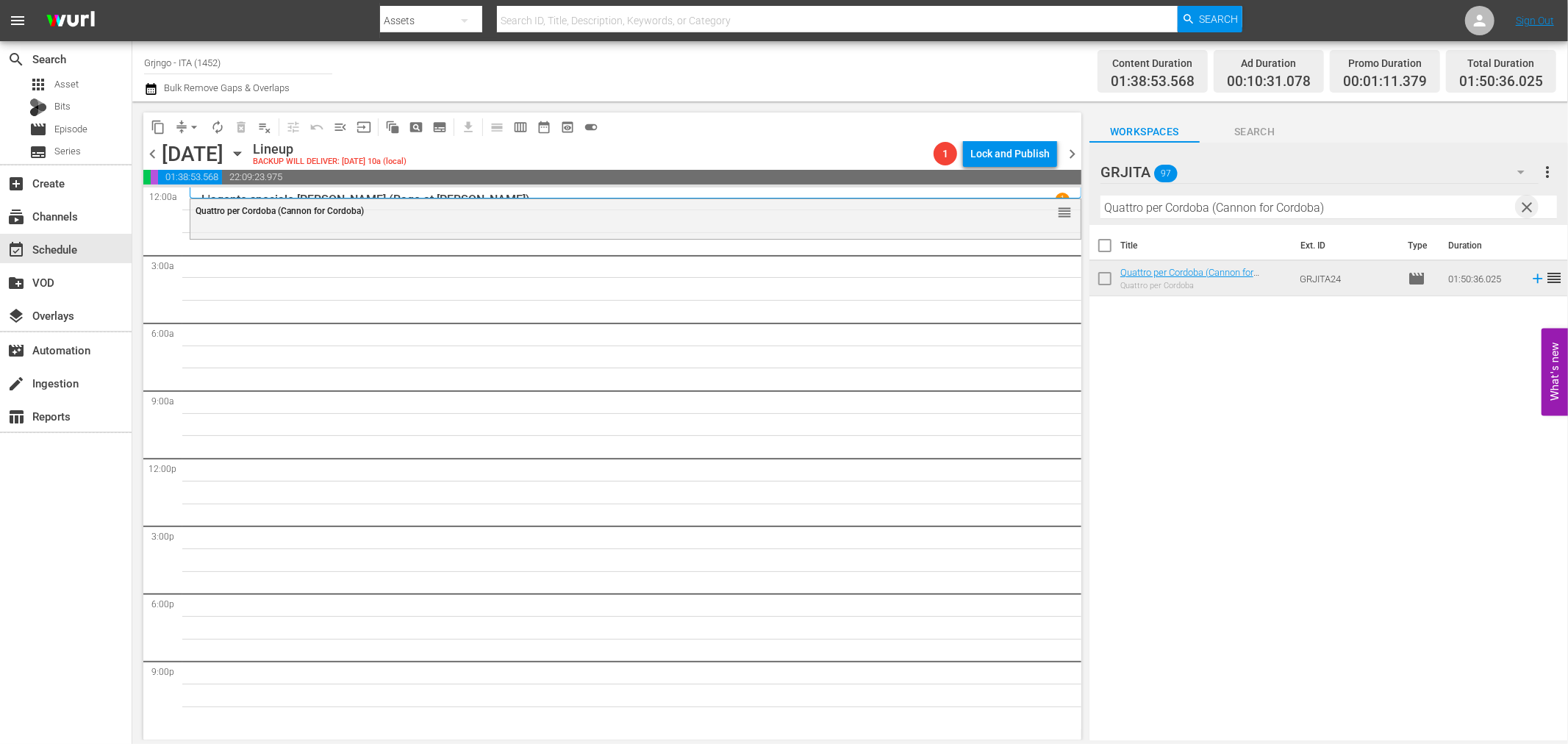
click at [1527, 207] on span "clear" at bounding box center [1527, 207] width 17 height 17
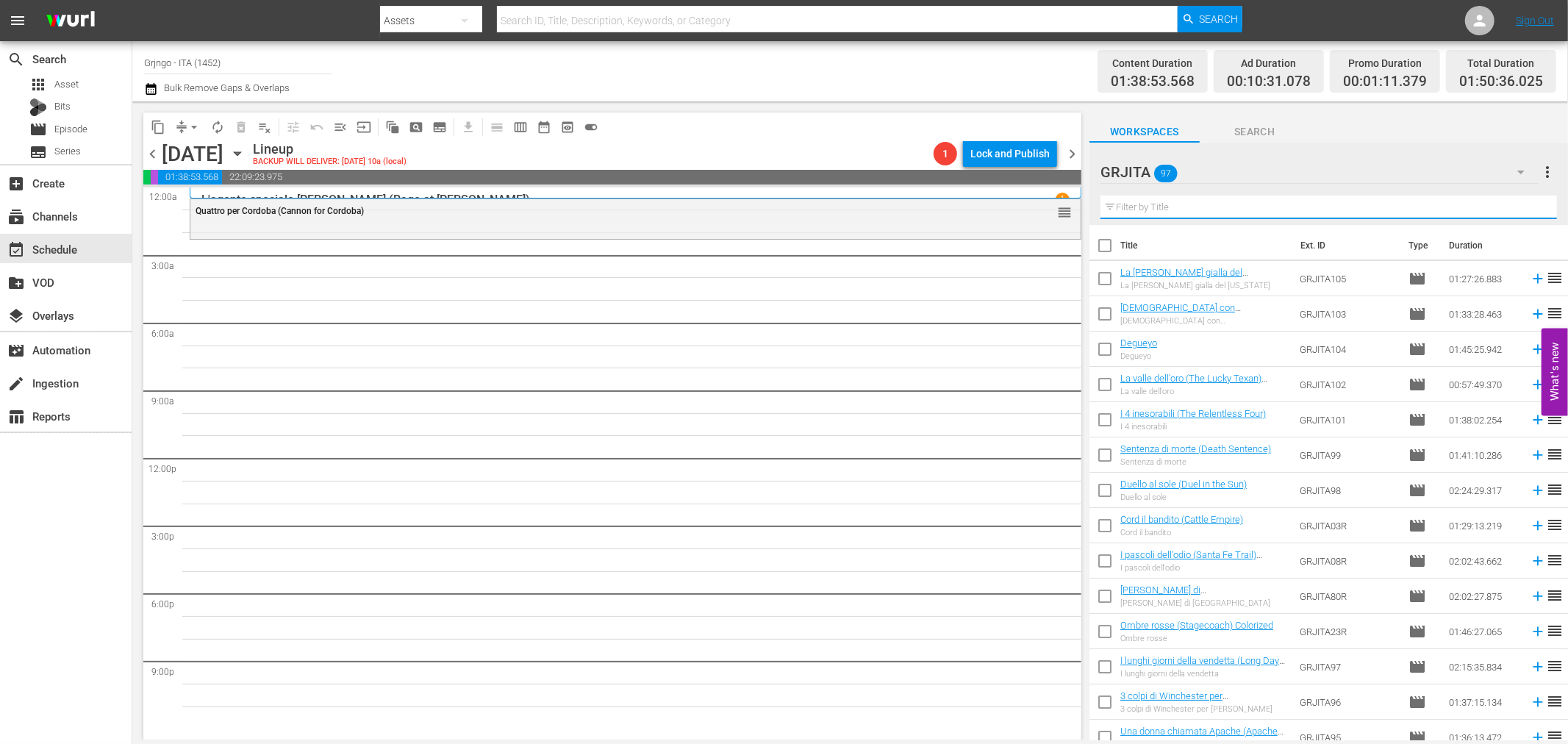
click at [1138, 207] on input "text" at bounding box center [1329, 207] width 457 height 23
paste input "Se sei vivo spara"
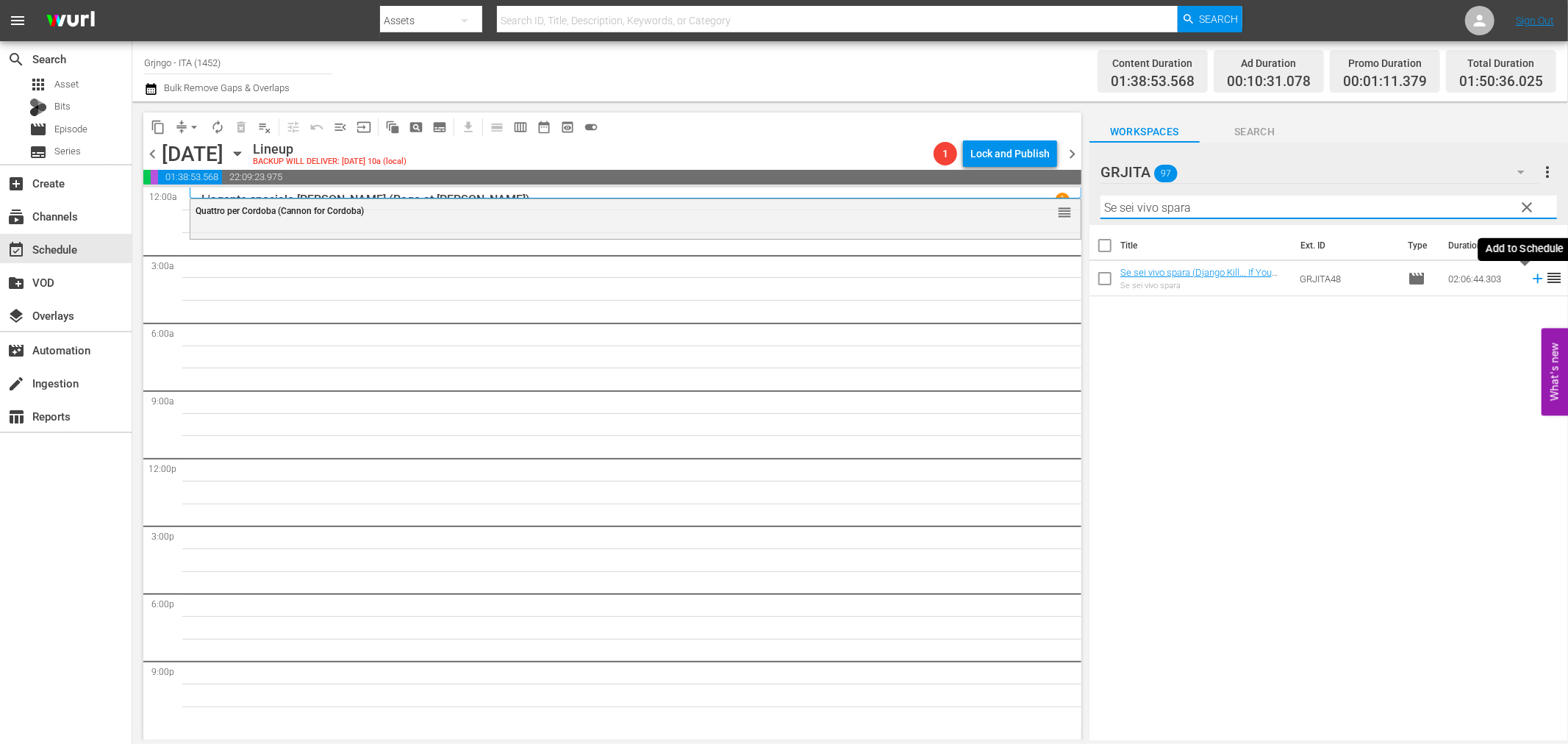
type input "Se sei vivo spara"
click at [1530, 277] on icon at bounding box center [1538, 278] width 16 height 16
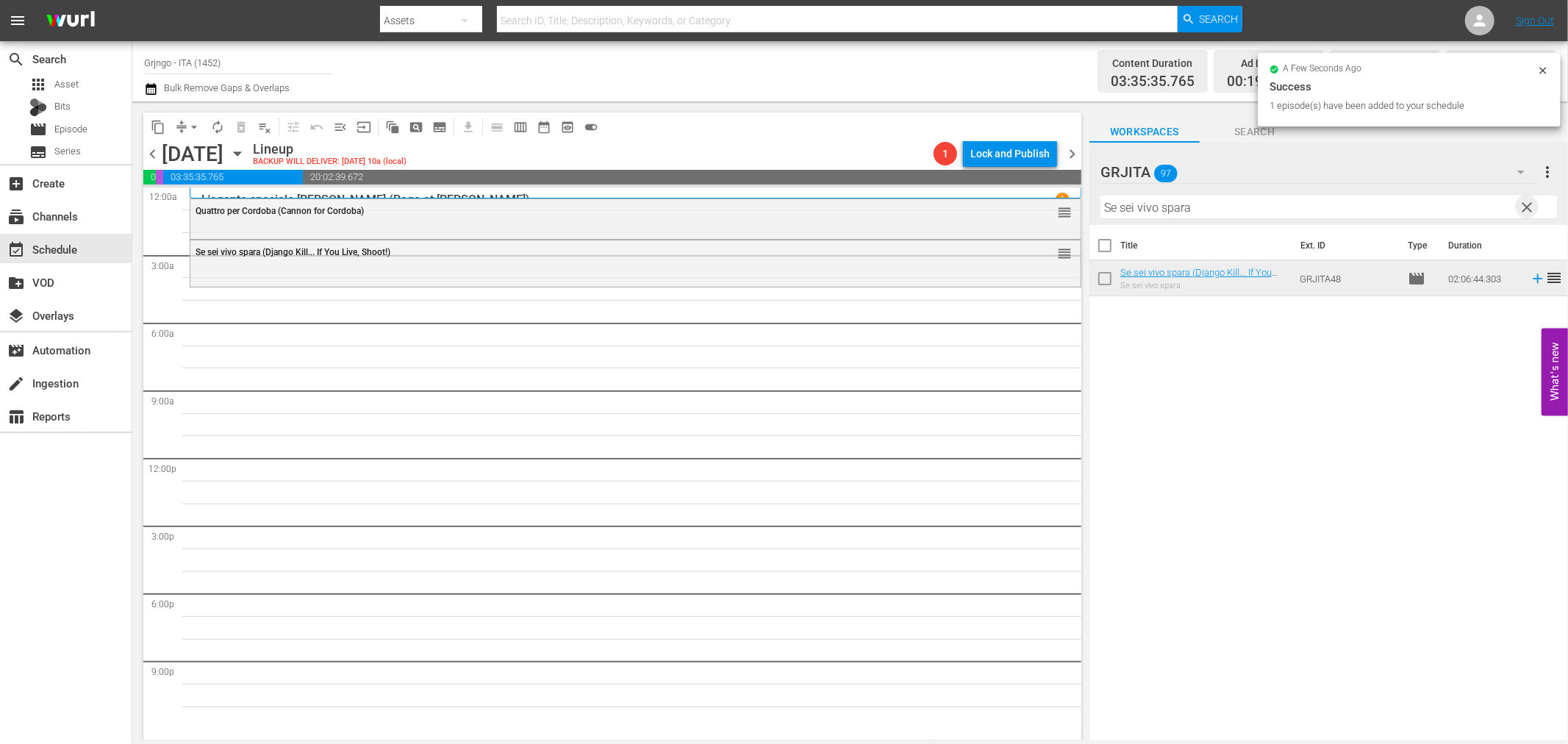
click at [1530, 208] on span "clear" at bounding box center [1527, 207] width 17 height 17
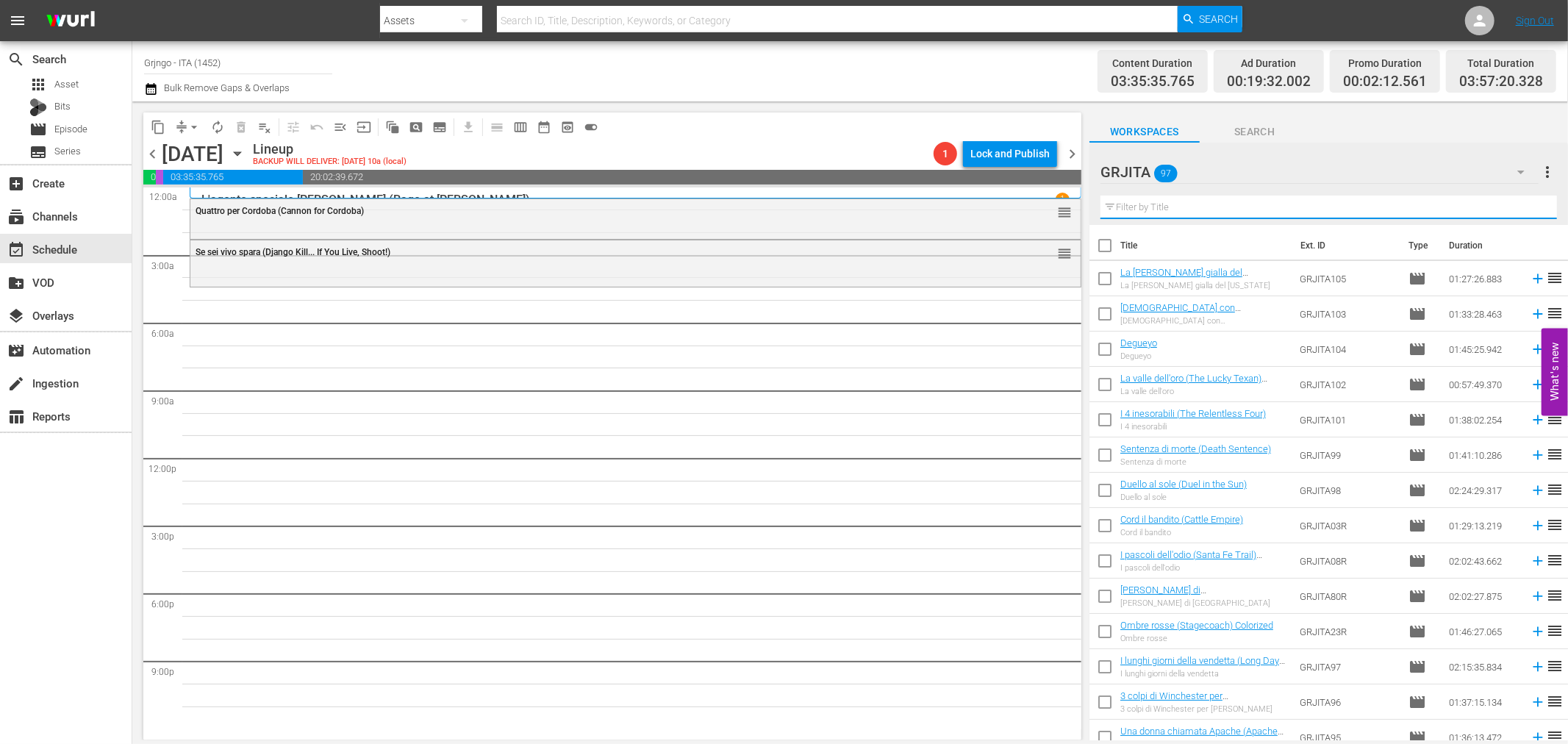
paste input "Terra Nera (War of the Wildcats)"
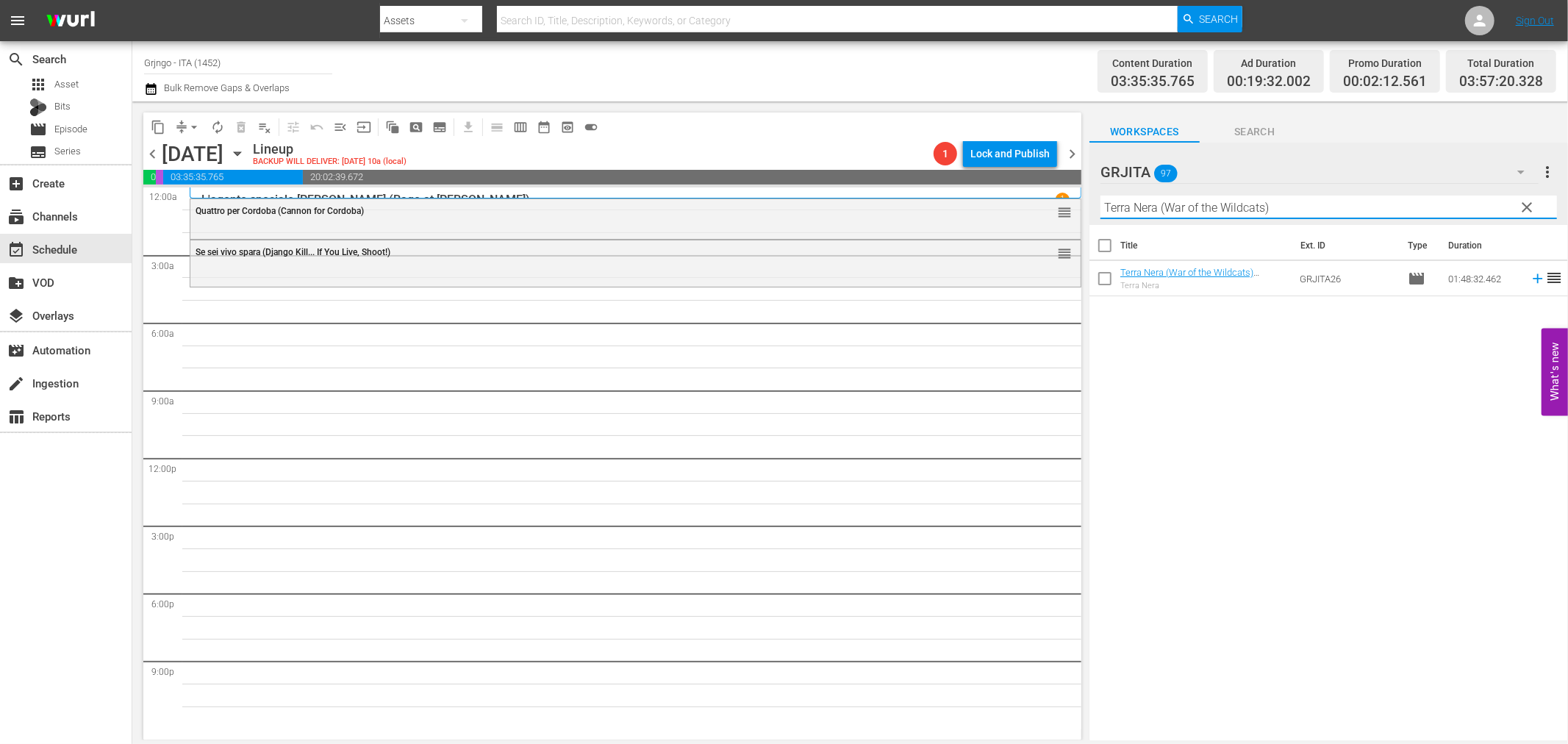
type input "Terra Nera (War of the Wildcats)"
click at [1530, 284] on icon at bounding box center [1538, 278] width 16 height 16
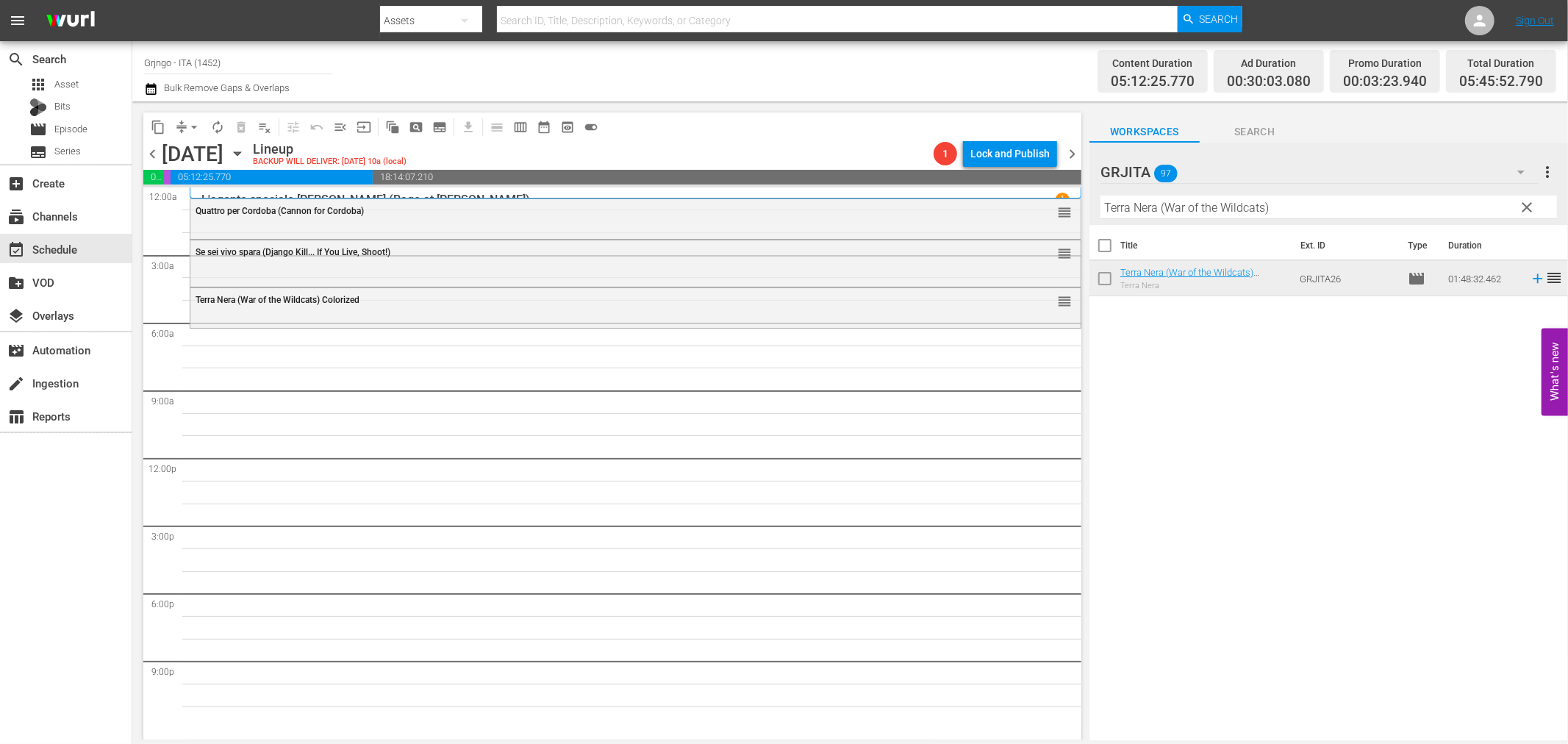
drag, startPoint x: 1533, startPoint y: 205, endPoint x: 1330, endPoint y: 196, distance: 203.2
click at [1533, 205] on span "clear" at bounding box center [1527, 207] width 17 height 17
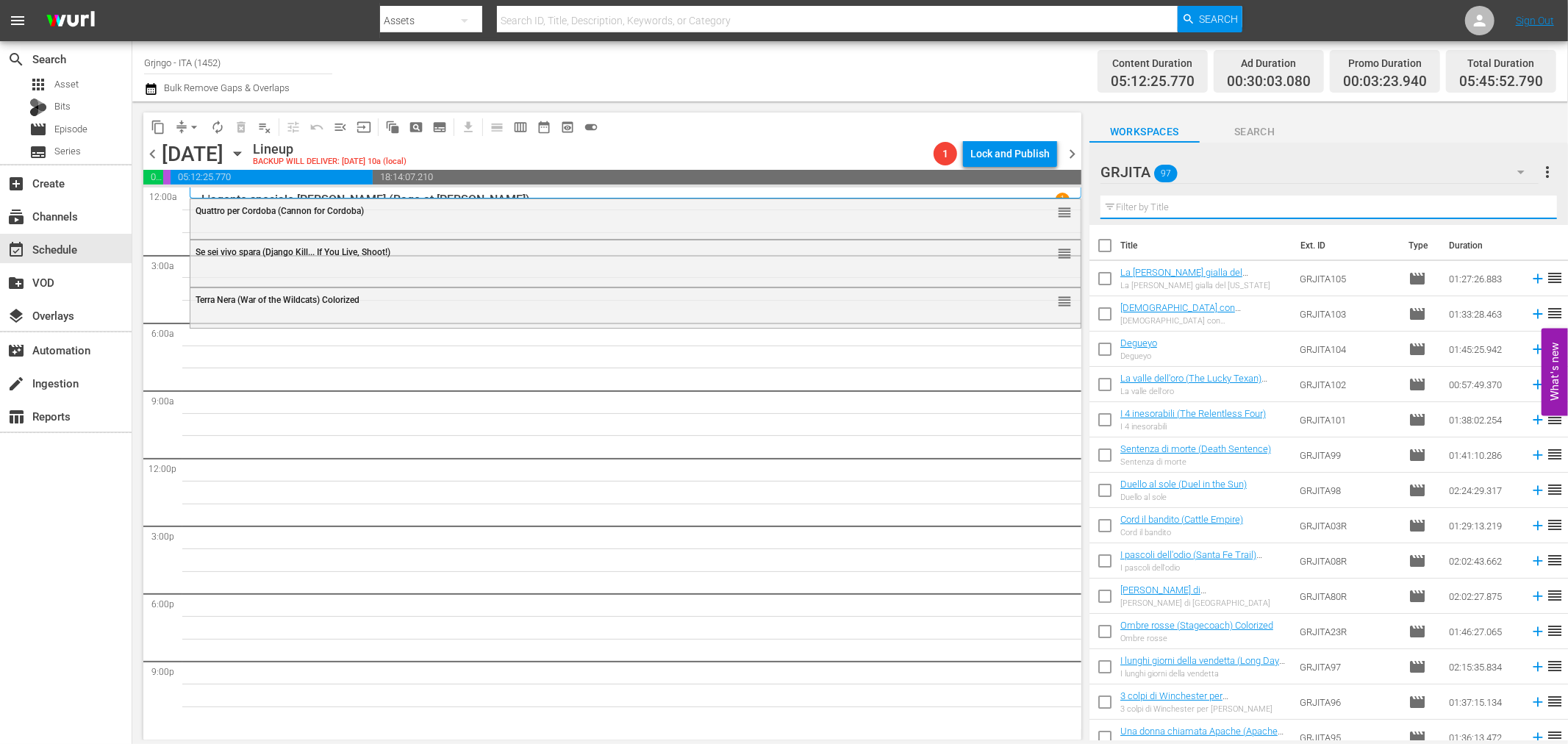
paste input "Il giustiziere di Dio"
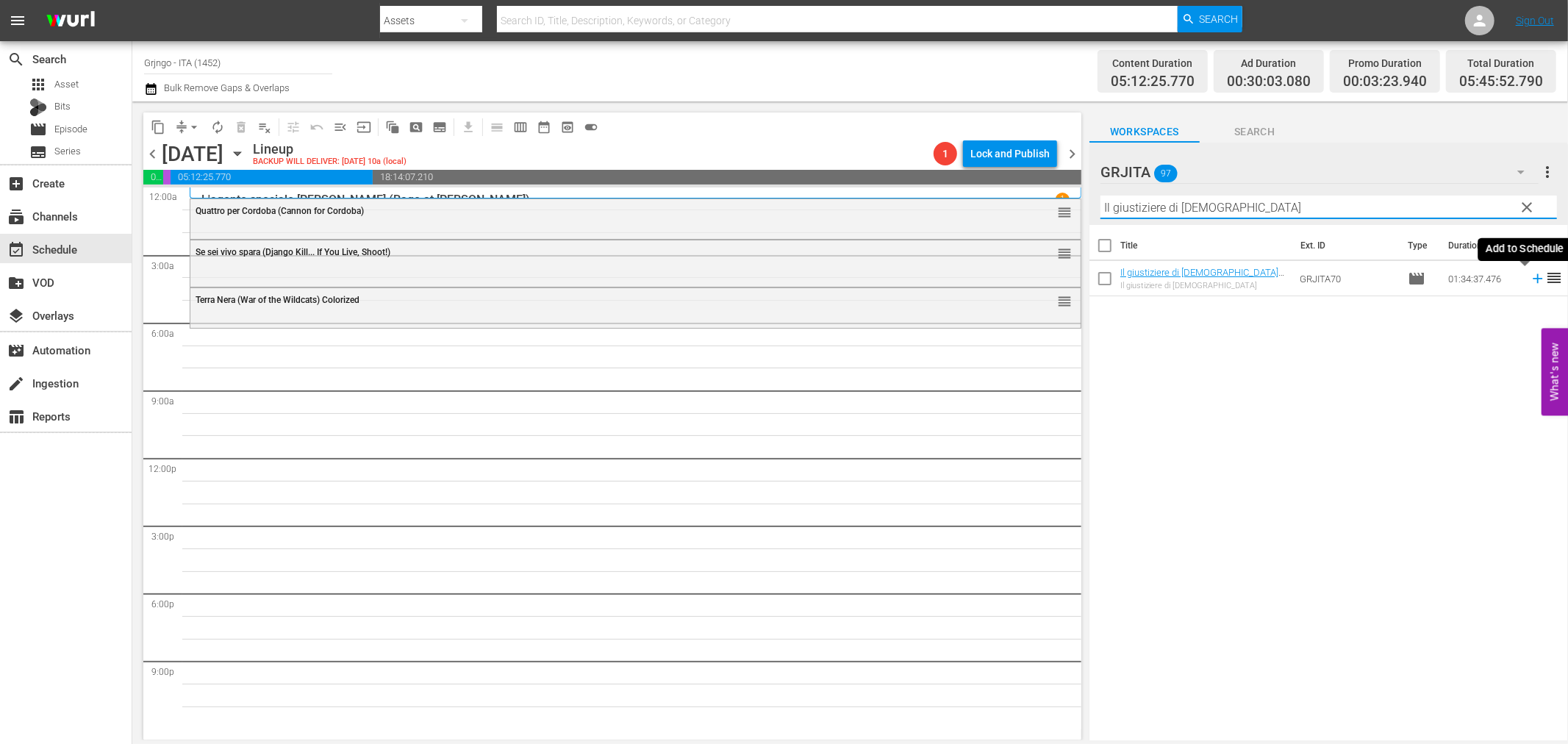
type input "Il giustiziere di Dio"
click at [1533, 278] on icon at bounding box center [1537, 278] width 10 height 10
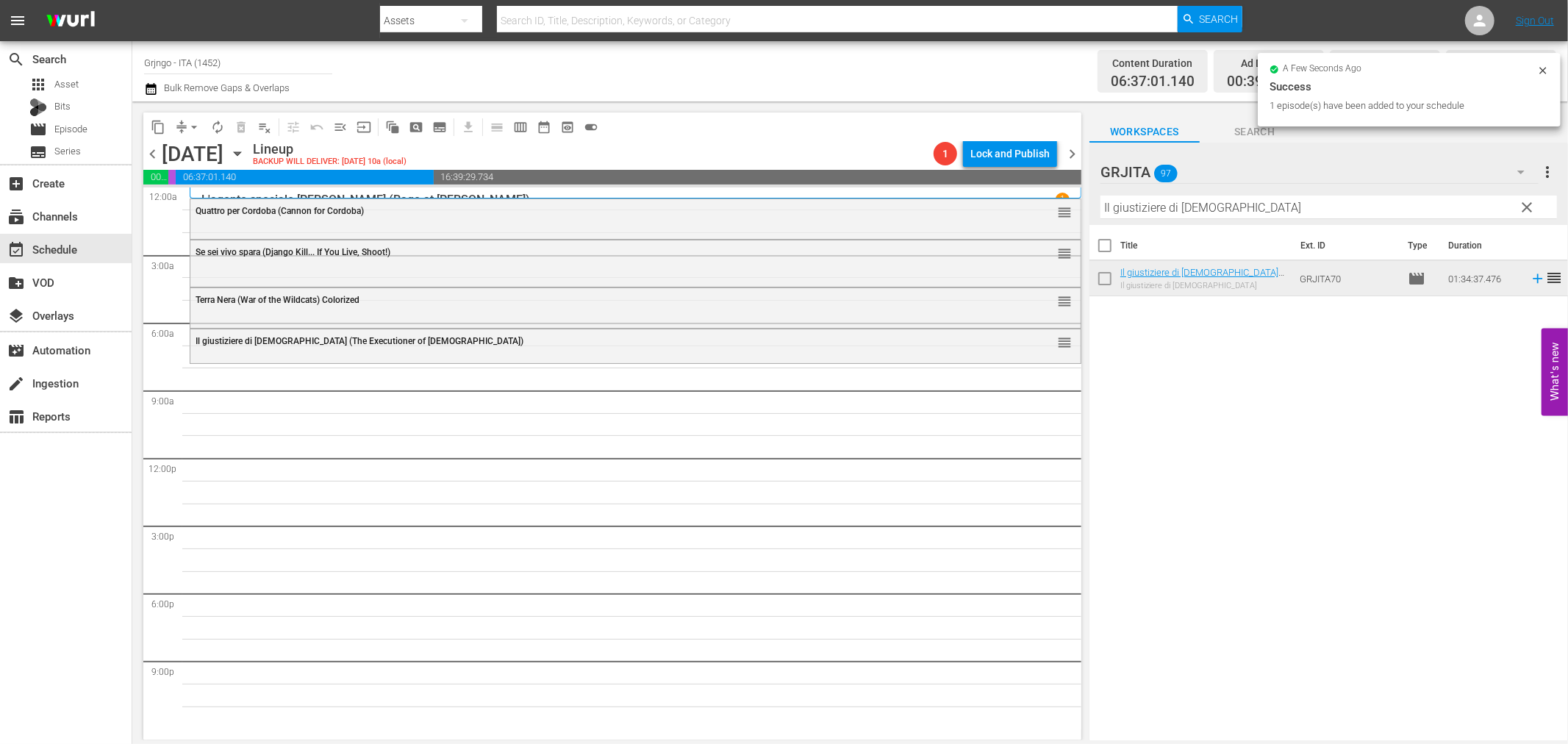
drag, startPoint x: 1526, startPoint y: 206, endPoint x: 1376, endPoint y: 218, distance: 150.5
click at [1526, 206] on span "clear" at bounding box center [1527, 207] width 17 height 17
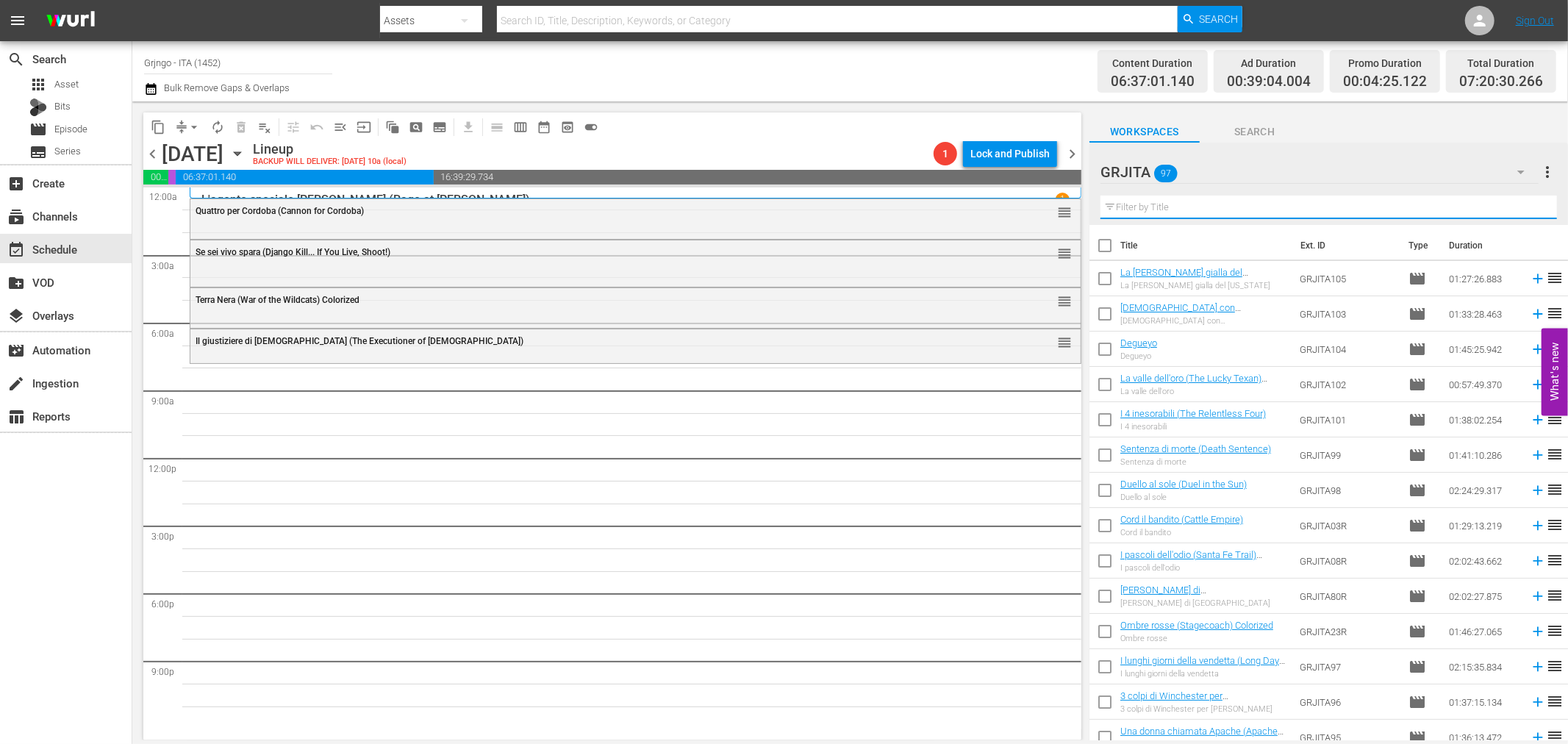
paste input "Il ponte dei senza paura"
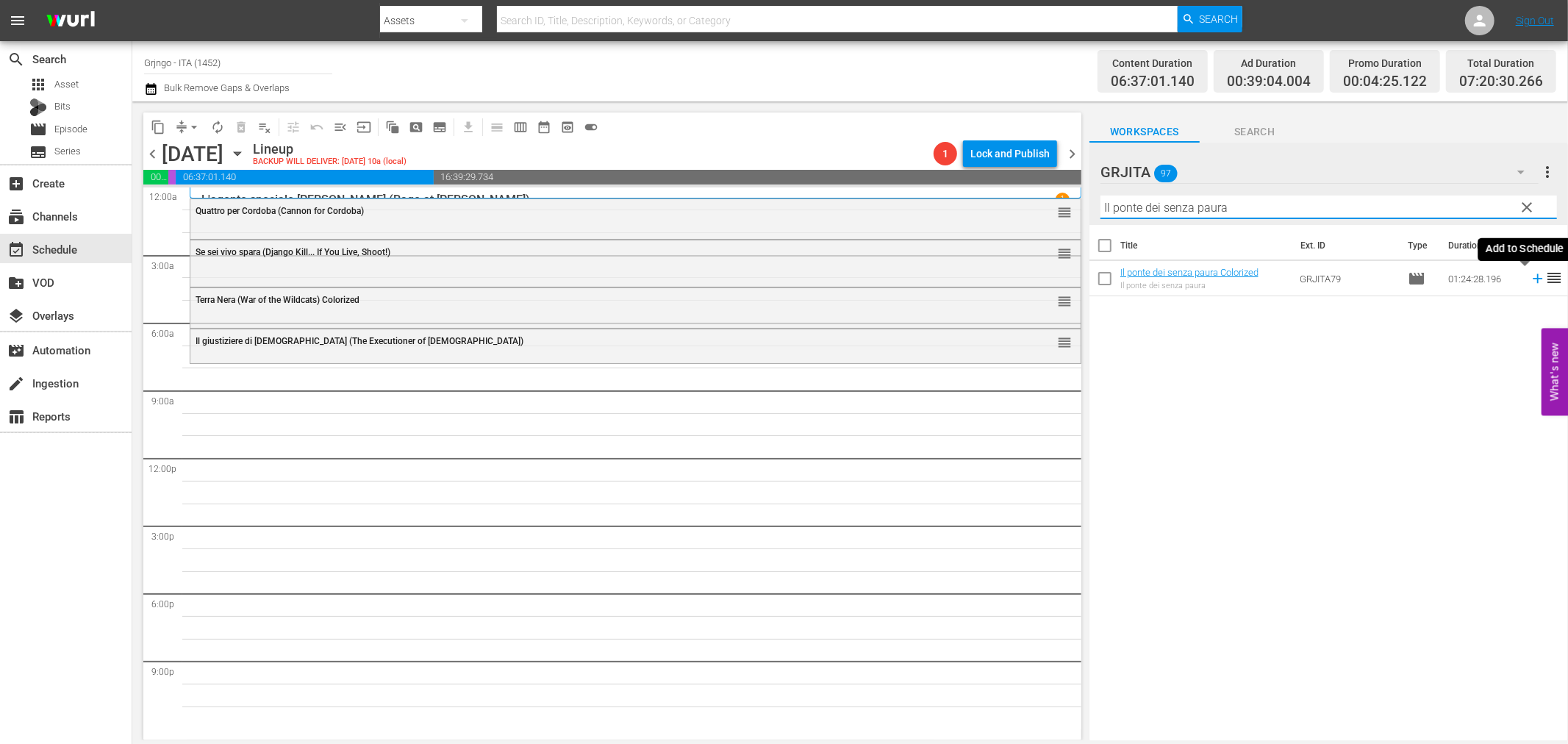
type input "Il ponte dei senza paura"
click at [1530, 283] on icon at bounding box center [1538, 278] width 16 height 16
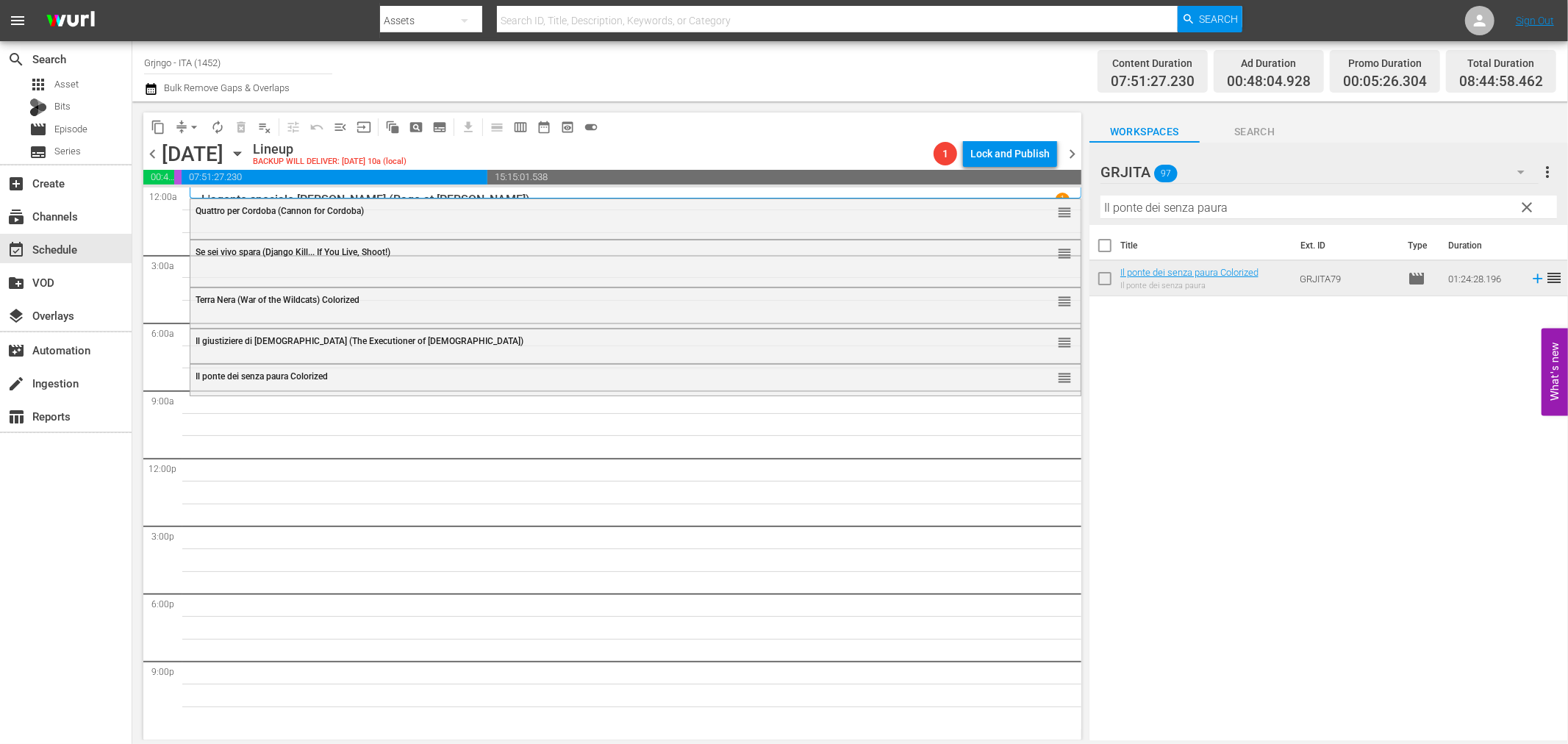
drag, startPoint x: 1527, startPoint y: 206, endPoint x: 1409, endPoint y: 200, distance: 118.2
click at [1527, 206] on span "clear" at bounding box center [1527, 207] width 17 height 17
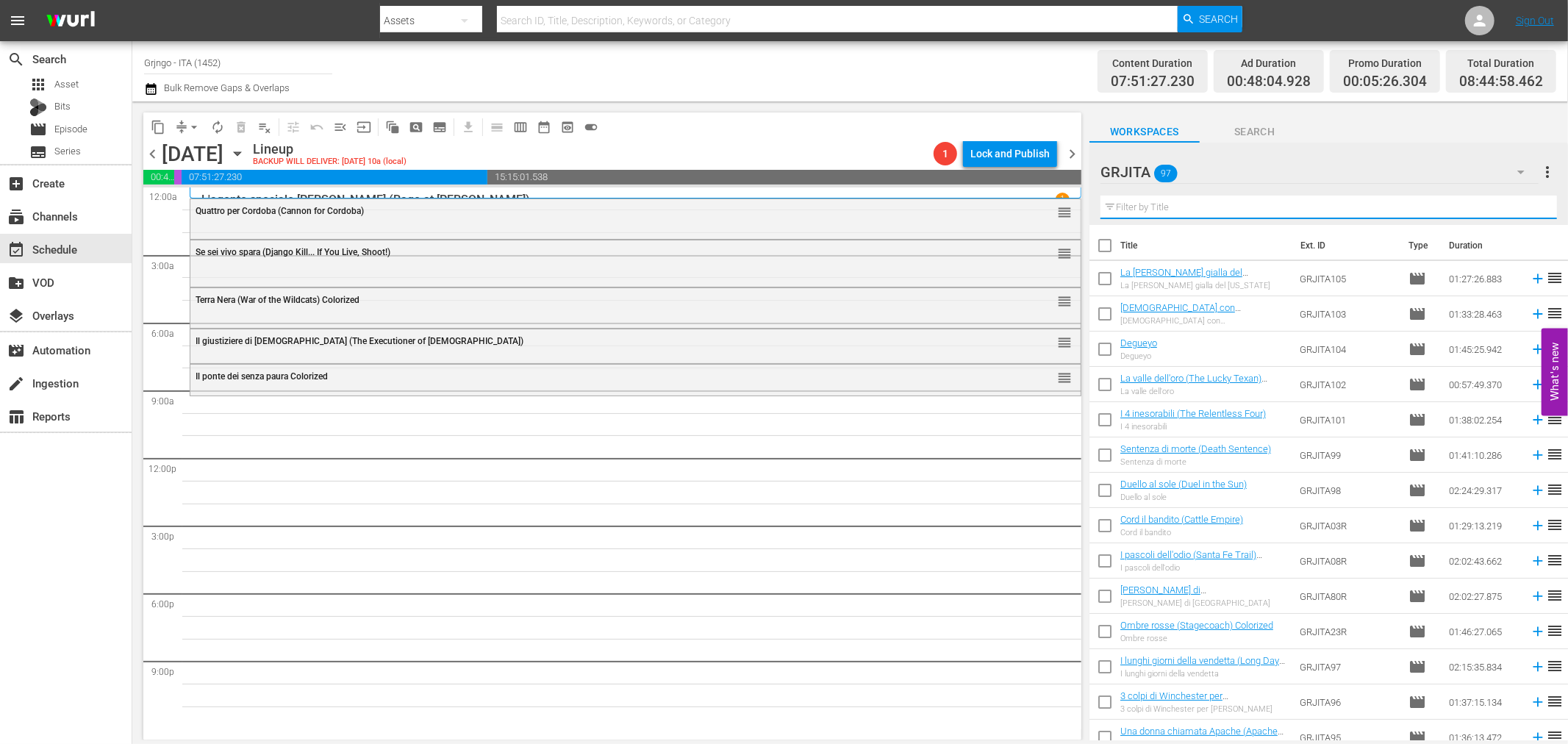
paste input "Pistole puntate"
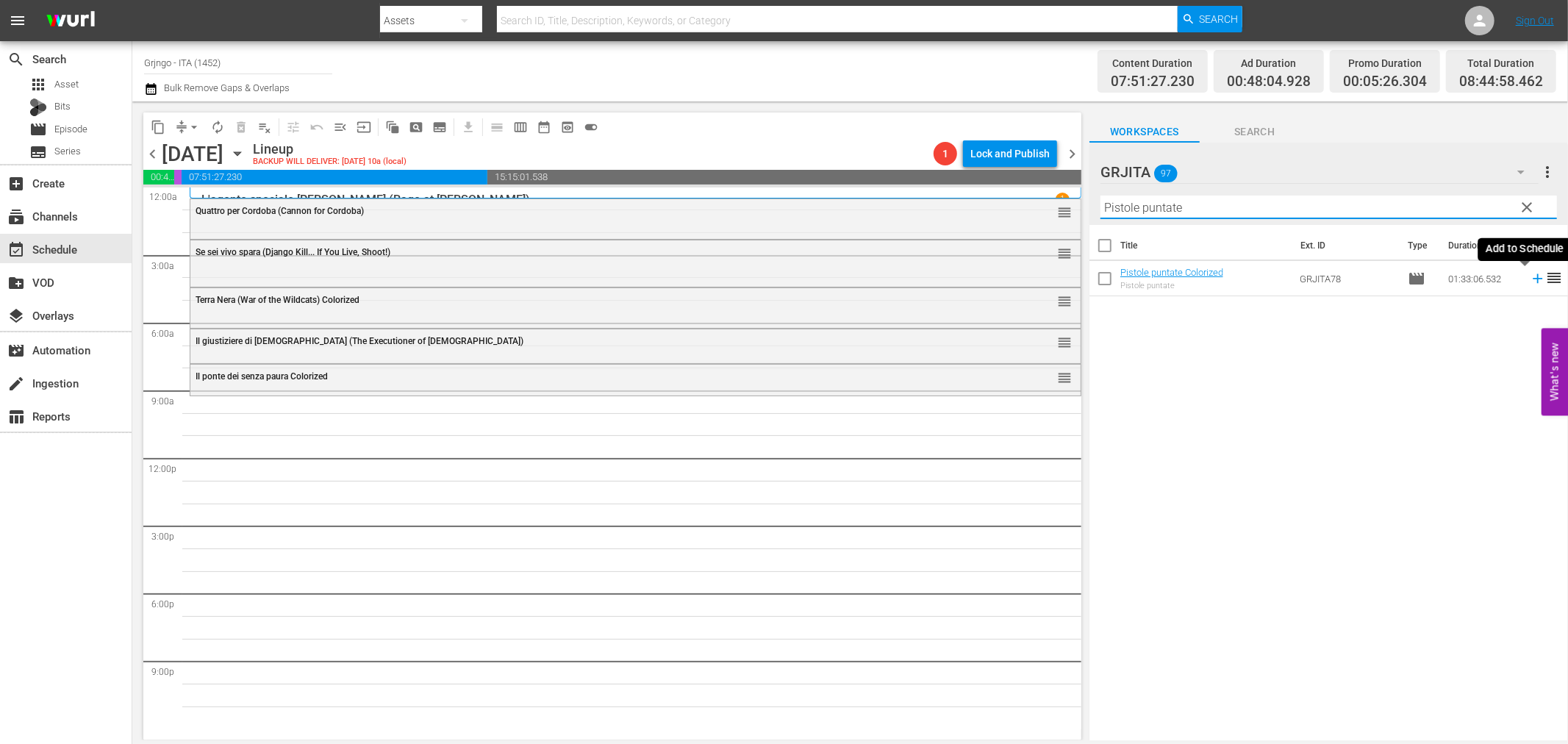
type input "Pistole puntate"
click at [1533, 277] on icon at bounding box center [1537, 278] width 10 height 10
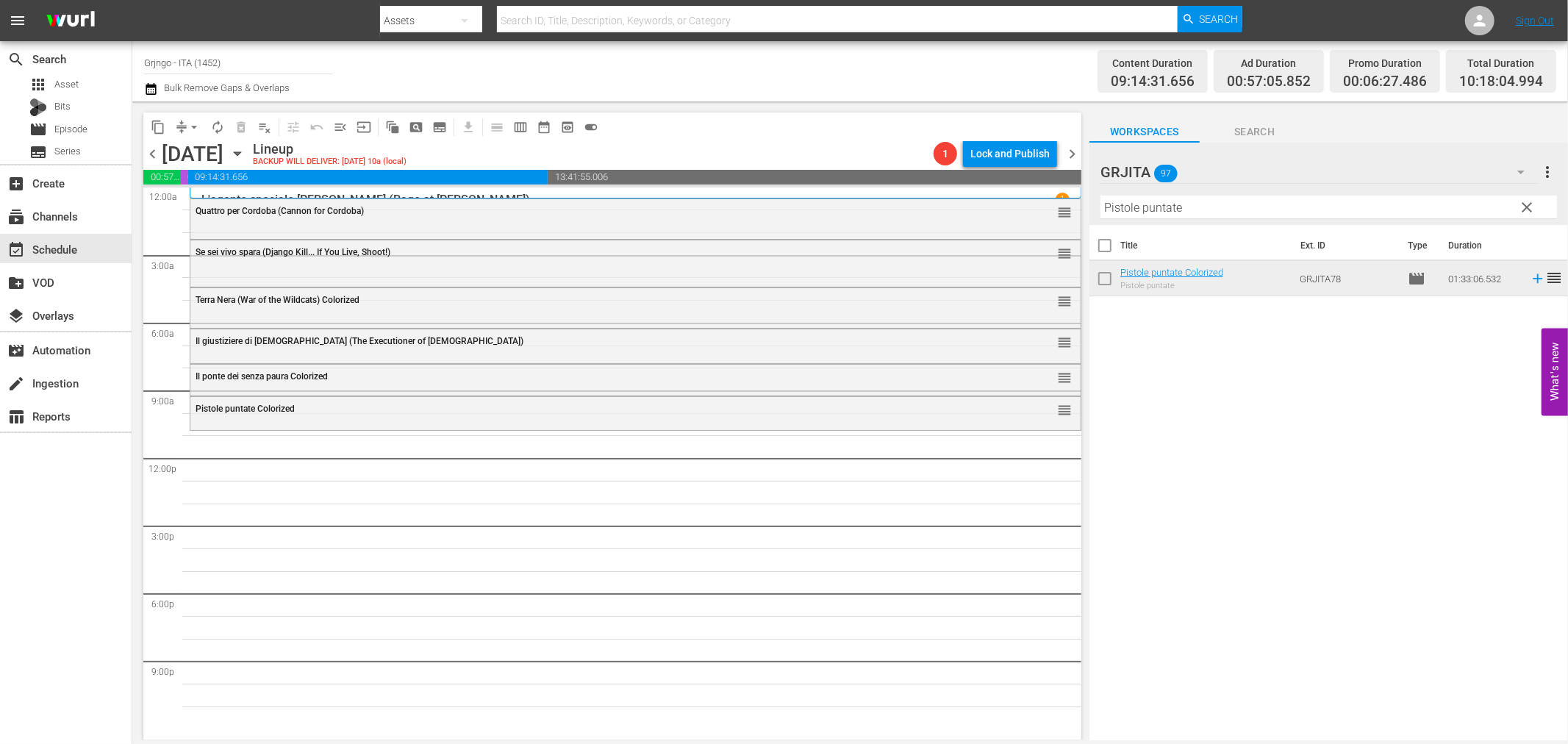
drag, startPoint x: 1533, startPoint y: 202, endPoint x: 1489, endPoint y: 202, distance: 44.0
click at [1533, 202] on span "clear" at bounding box center [1527, 207] width 17 height 17
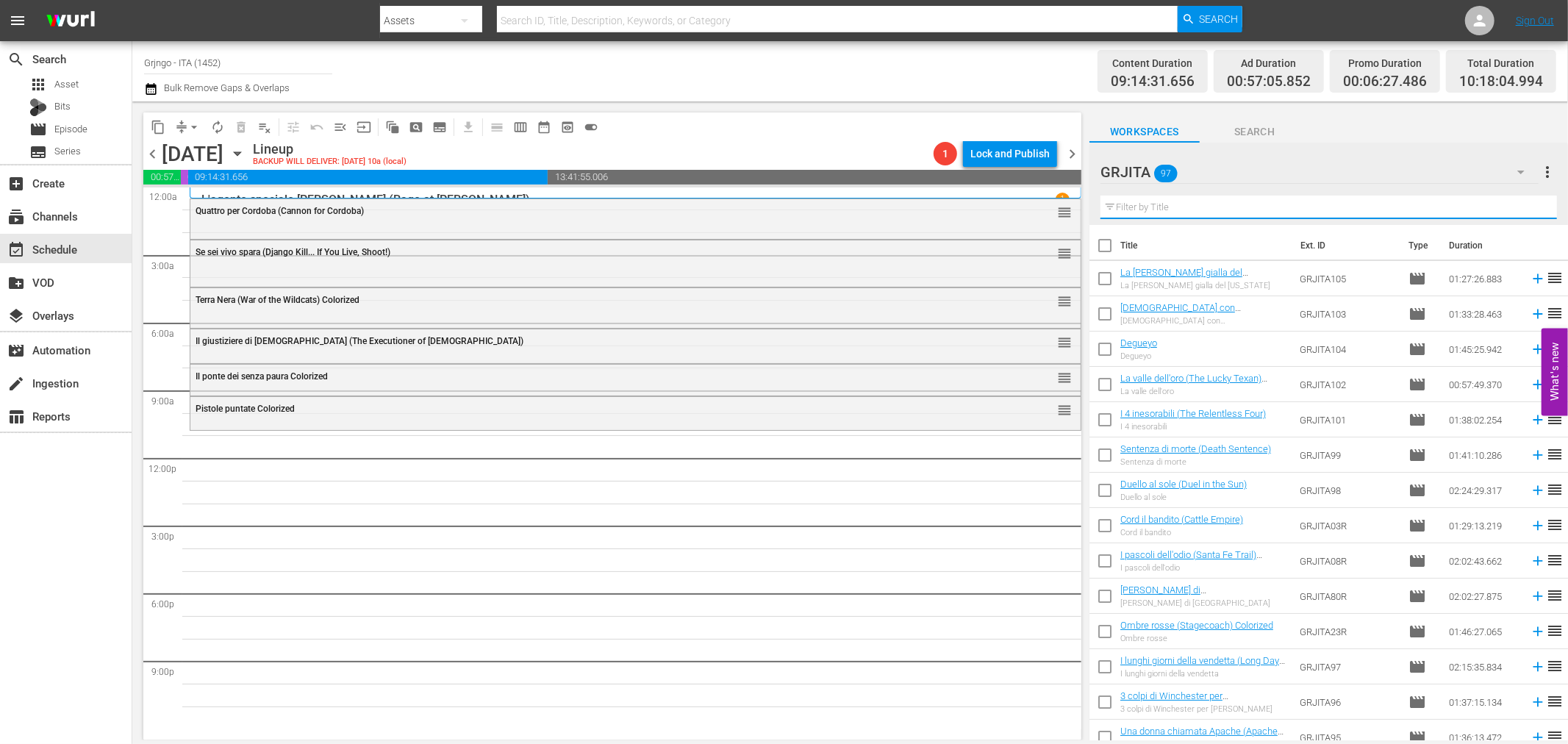
paste input "Campa carogna... la taglia cresce"
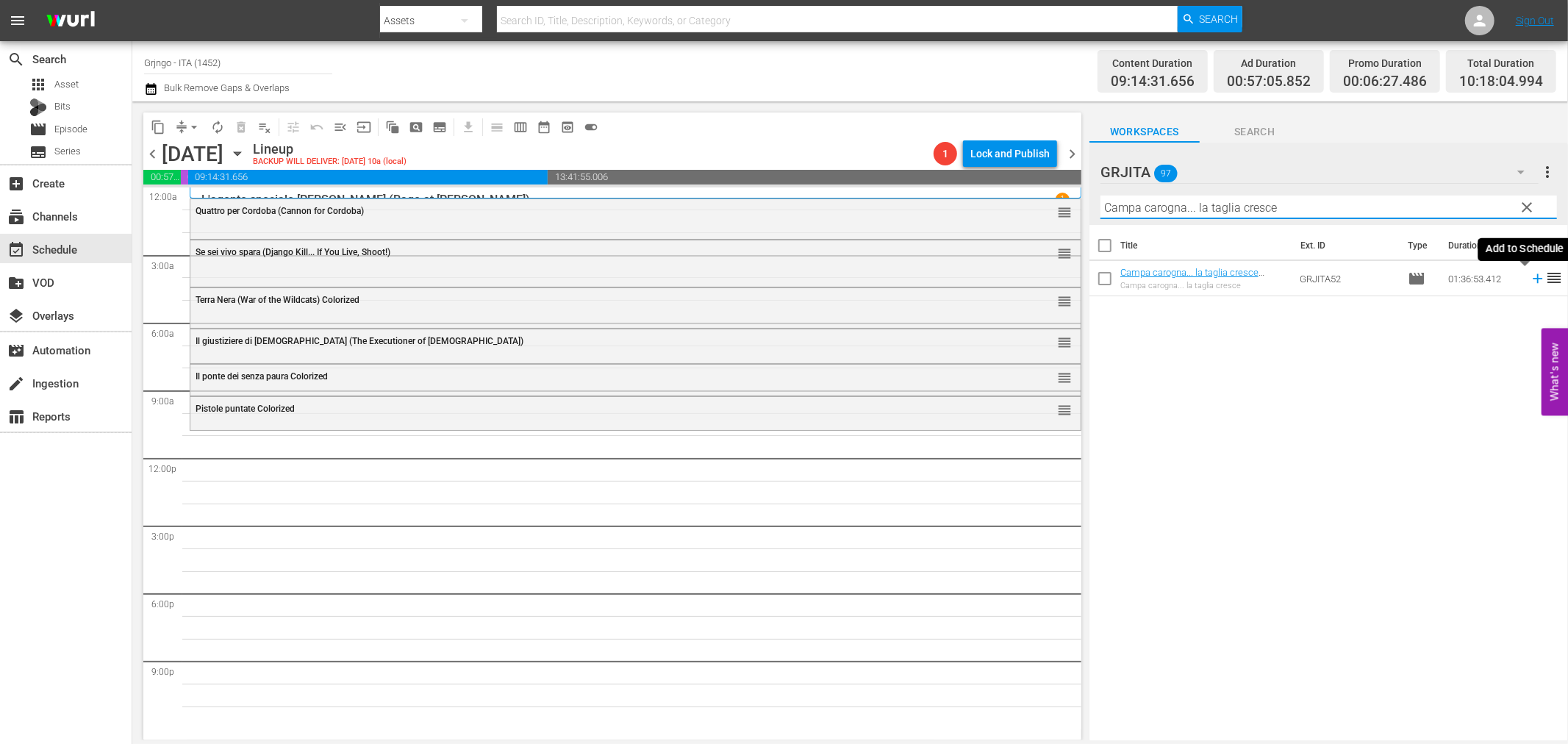
type input "Campa carogna... la taglia cresce"
click at [1533, 278] on icon at bounding box center [1537, 278] width 10 height 10
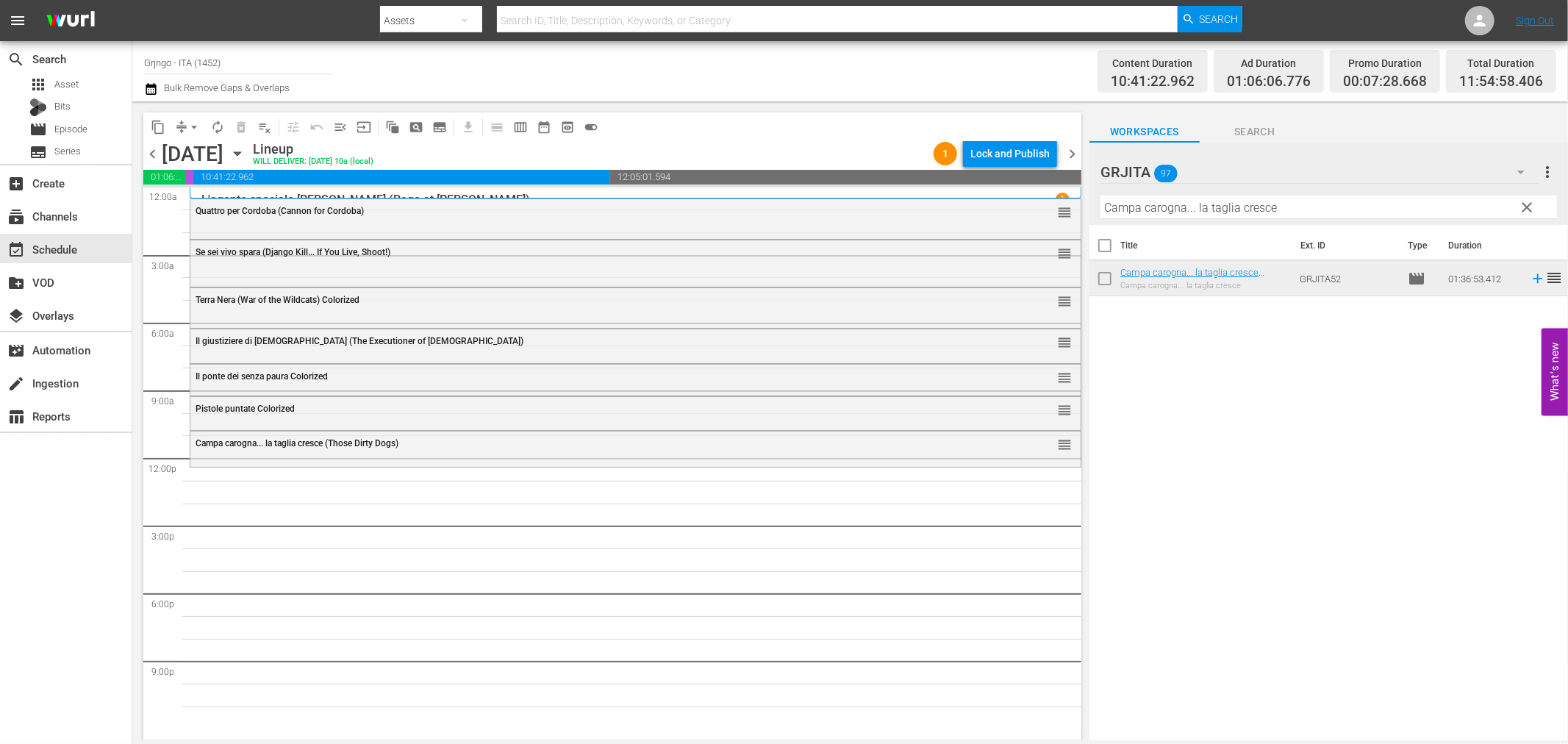
drag, startPoint x: 1524, startPoint y: 207, endPoint x: 1482, endPoint y: 211, distance: 42.2
click at [1525, 207] on span "clear" at bounding box center [1527, 207] width 17 height 17
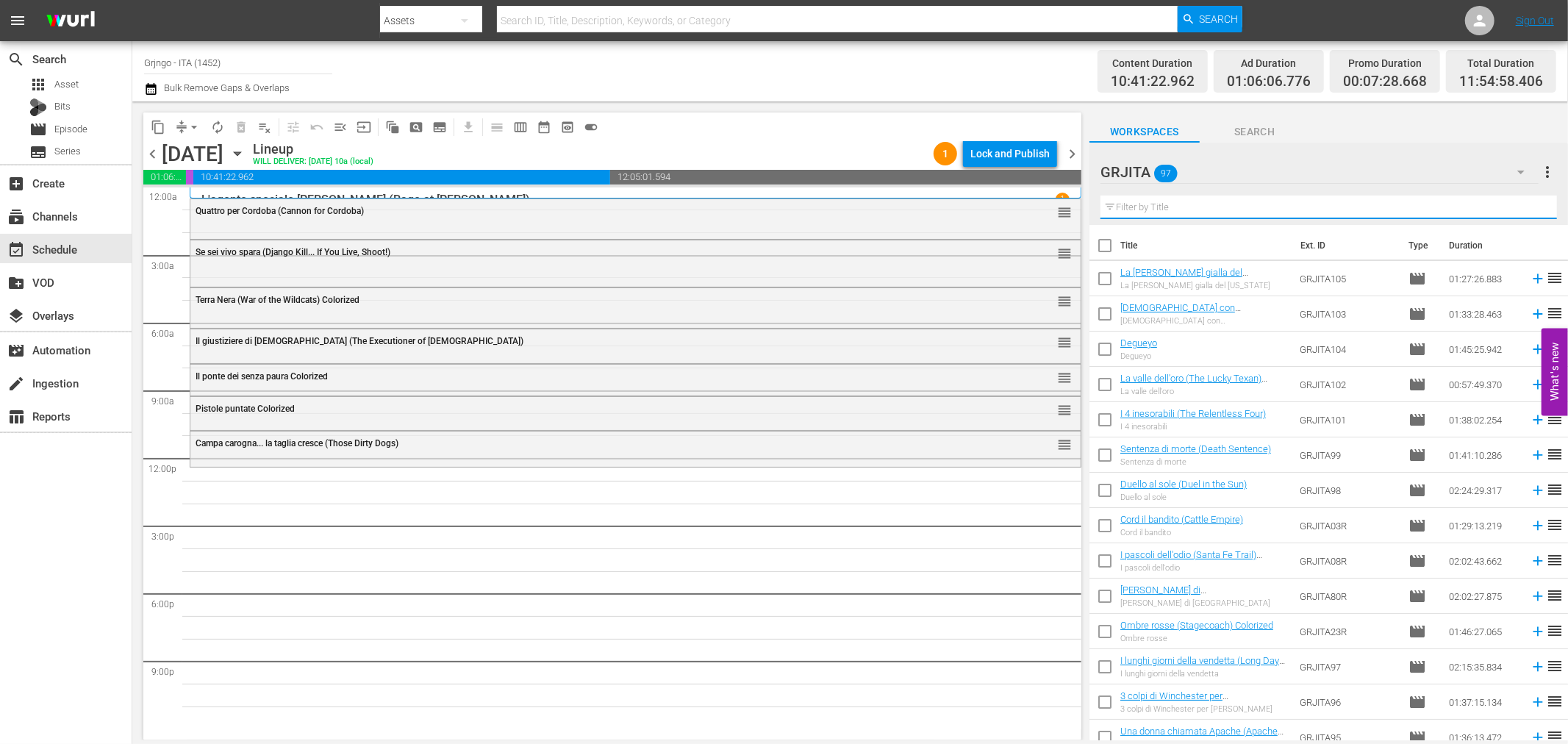
paste input "Il tredicesimo è sempre Giuda"
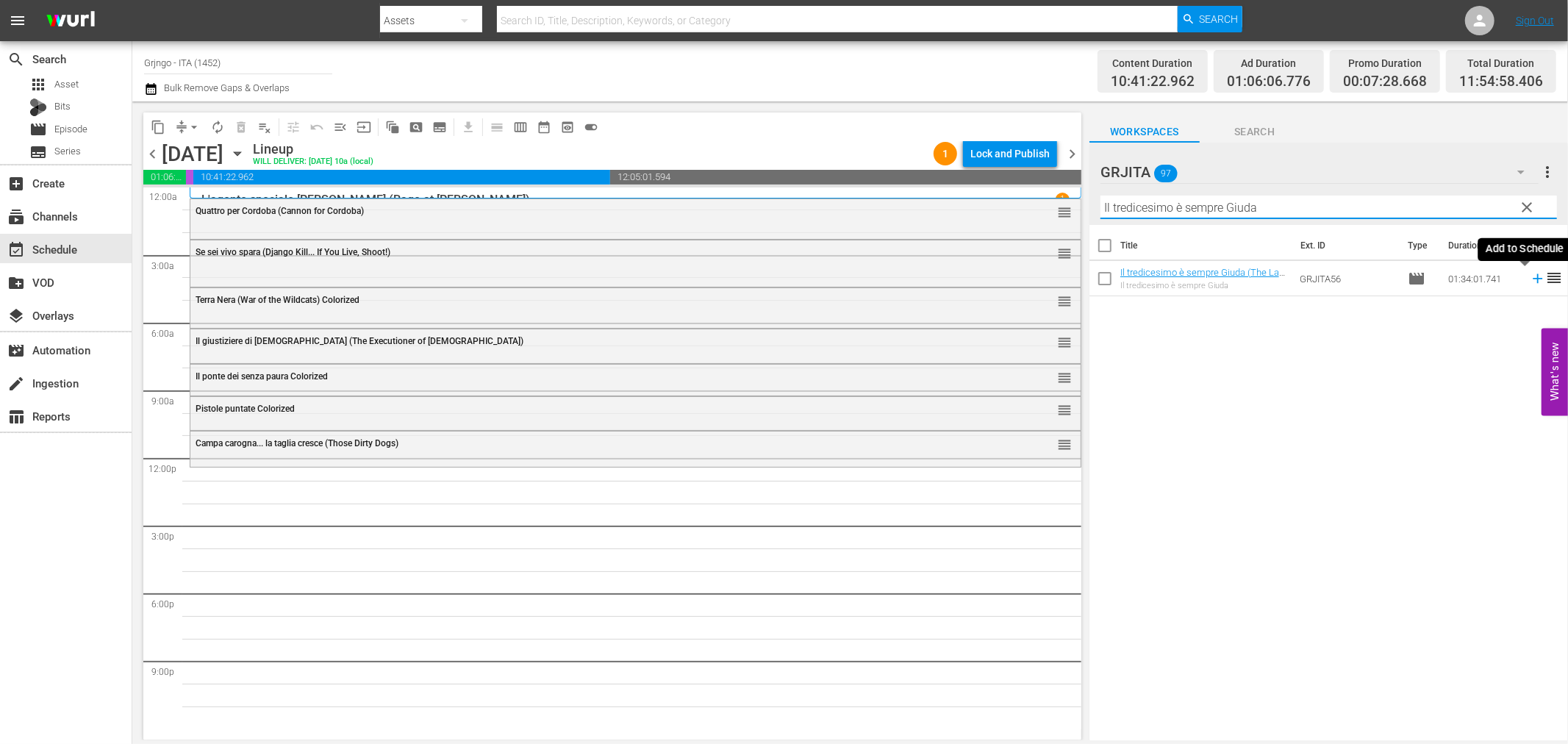
type input "Il tredicesimo è sempre Giuda"
click at [1533, 277] on icon at bounding box center [1537, 278] width 10 height 10
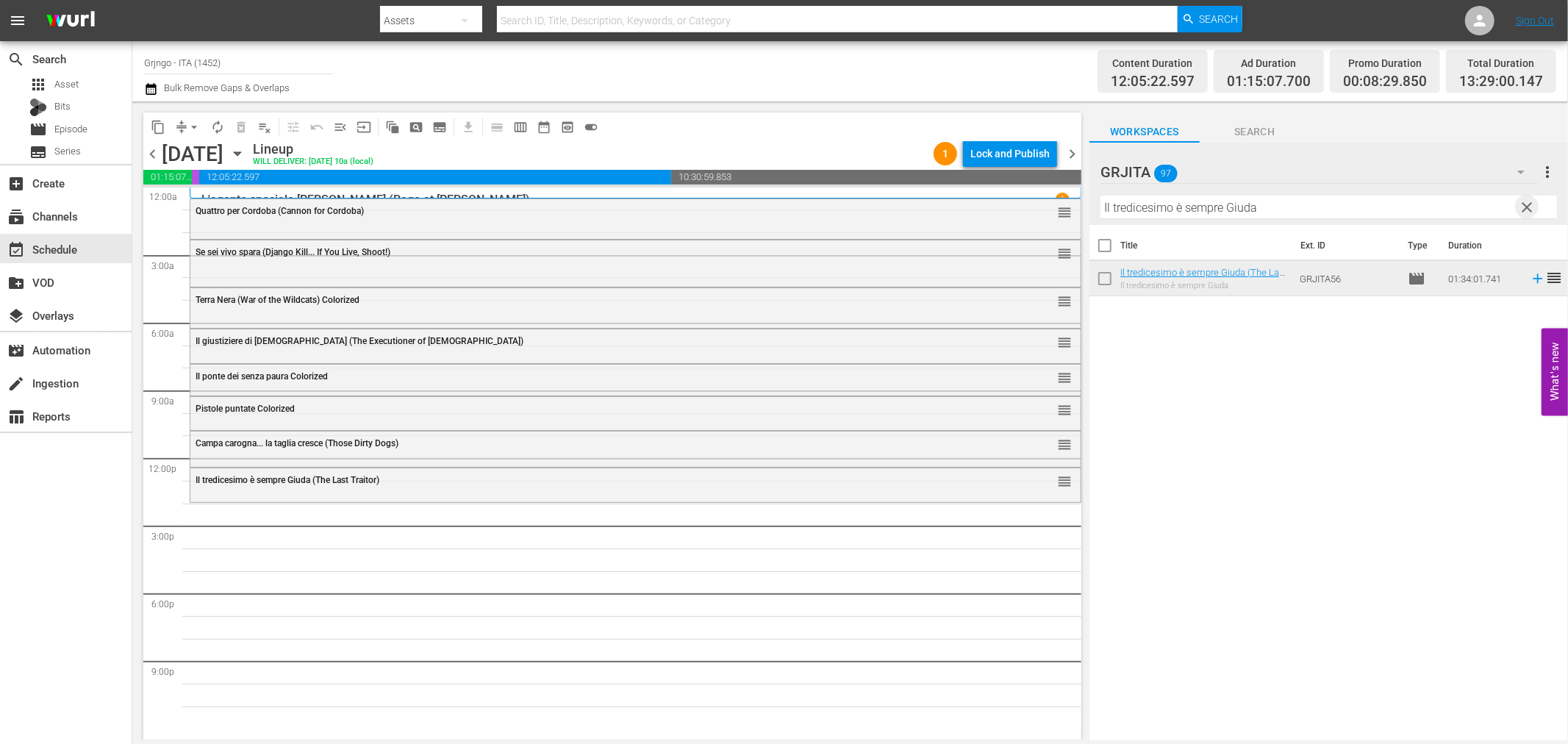
drag, startPoint x: 1530, startPoint y: 201, endPoint x: 1437, endPoint y: 201, distance: 93.0
click at [1530, 201] on span "clear" at bounding box center [1527, 207] width 17 height 17
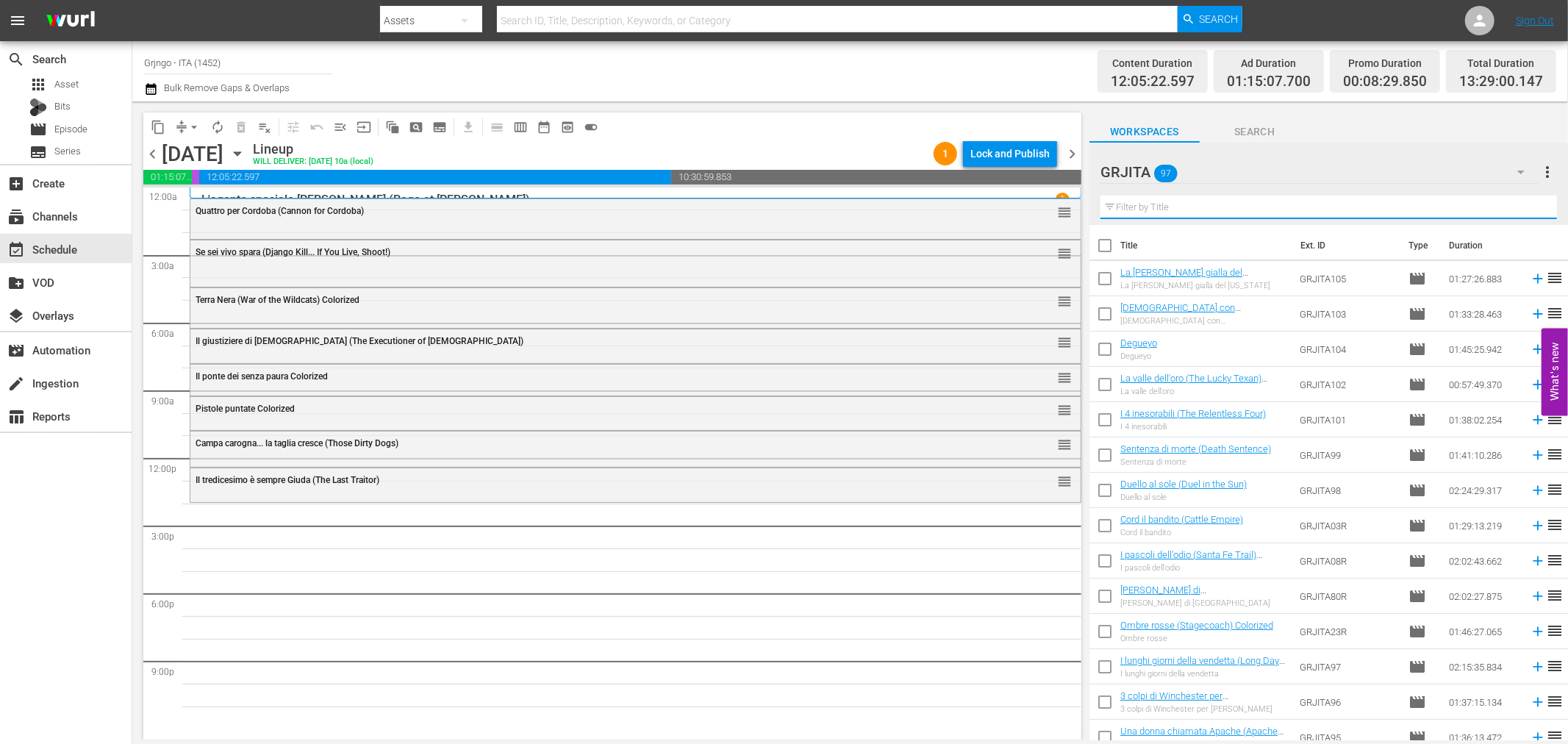
paste input "Il venditore di morte"
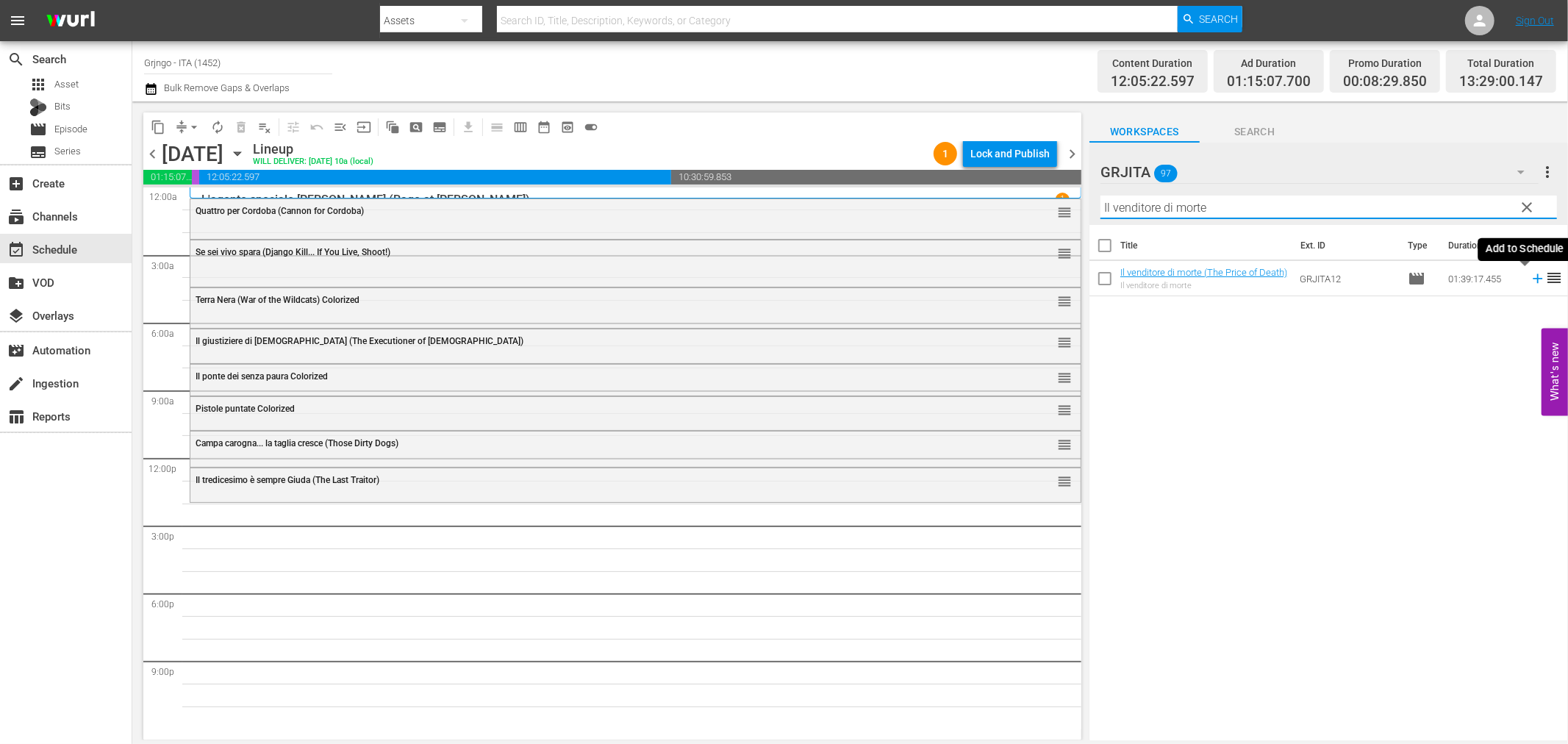
type input "Il venditore di morte"
click at [1530, 274] on icon at bounding box center [1538, 278] width 16 height 16
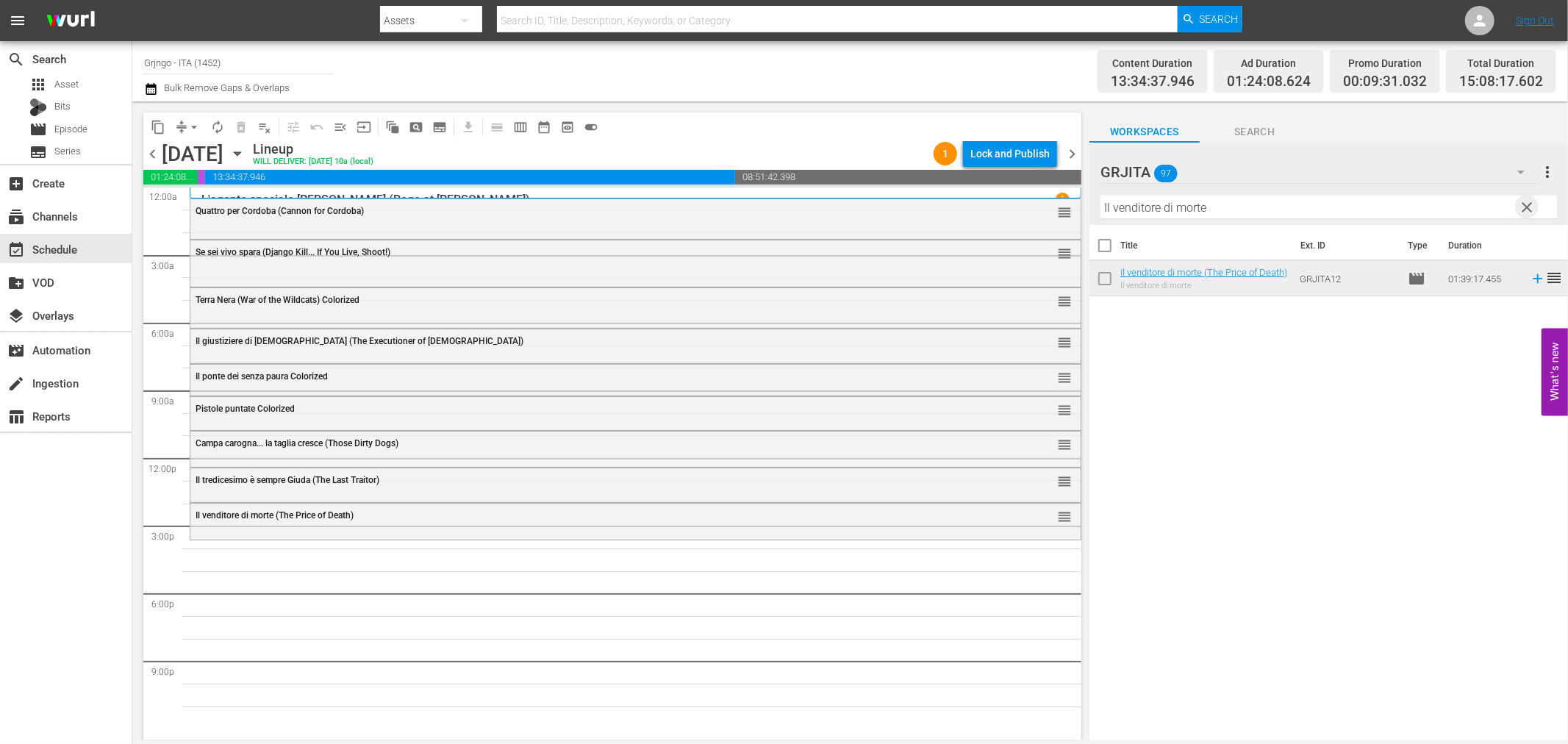
click at [1529, 203] on span "clear" at bounding box center [1527, 207] width 17 height 17
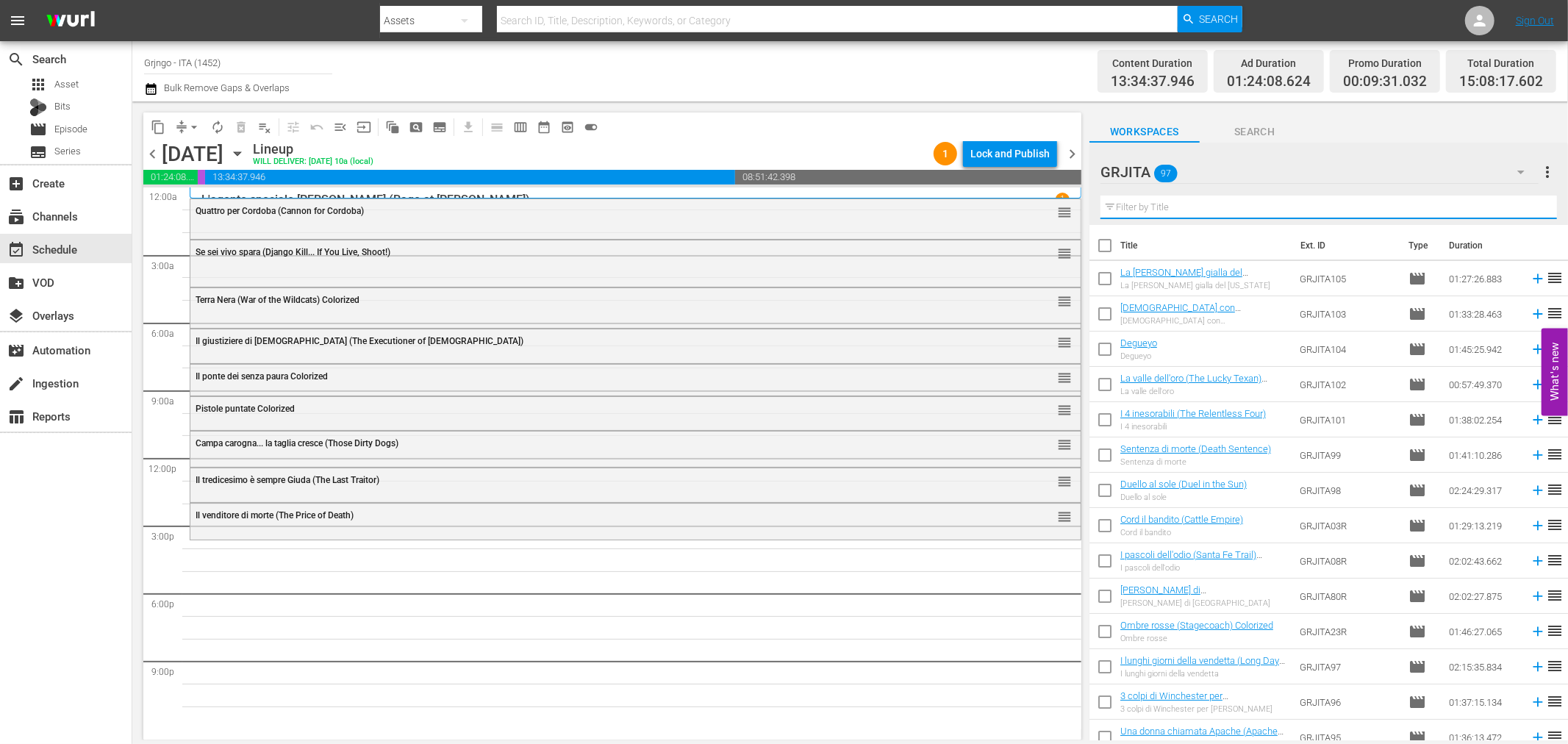
paste input "Il mio nome è Shangai Joe"
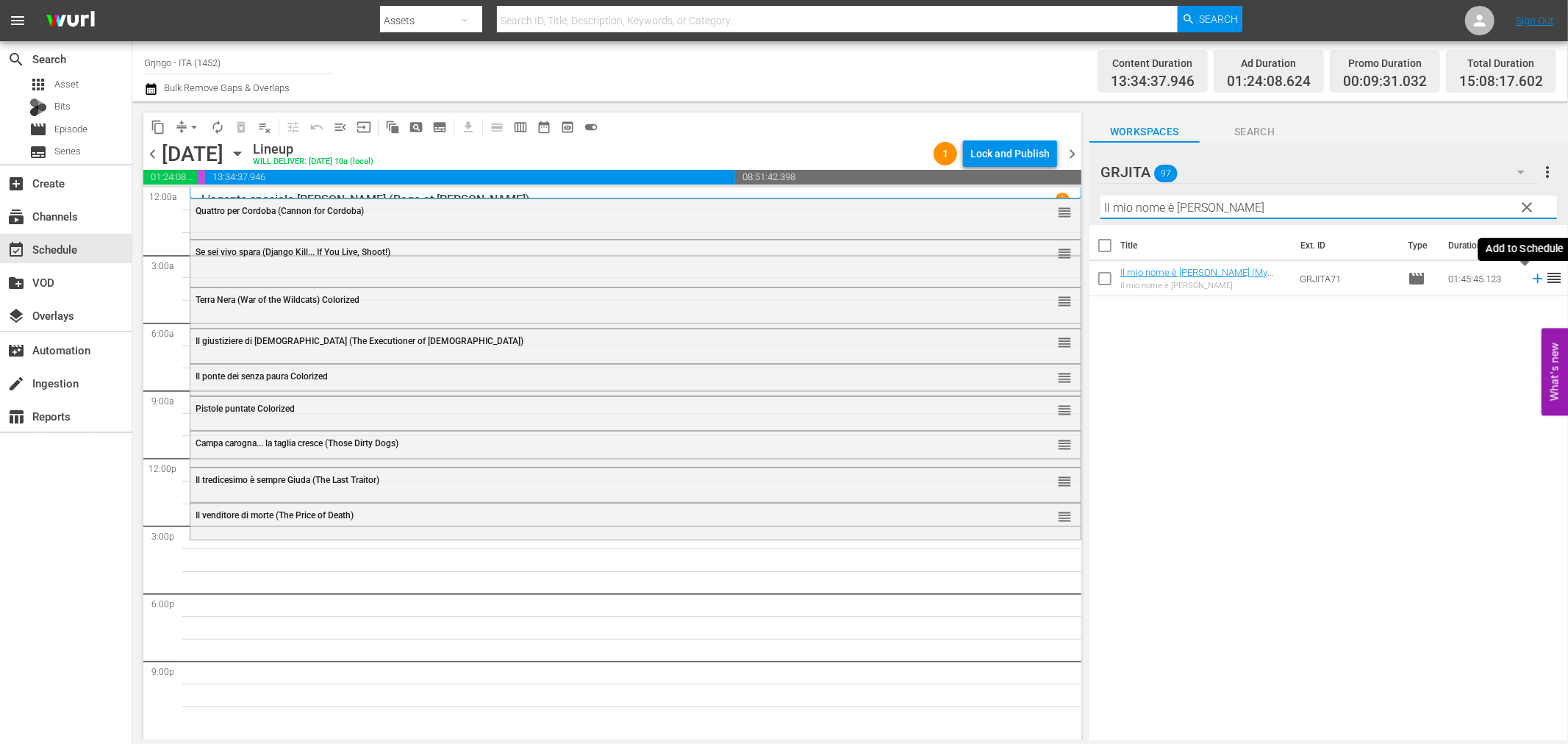
type input "Il mio nome è Shangai Joe"
click at [1530, 274] on icon at bounding box center [1538, 278] width 16 height 16
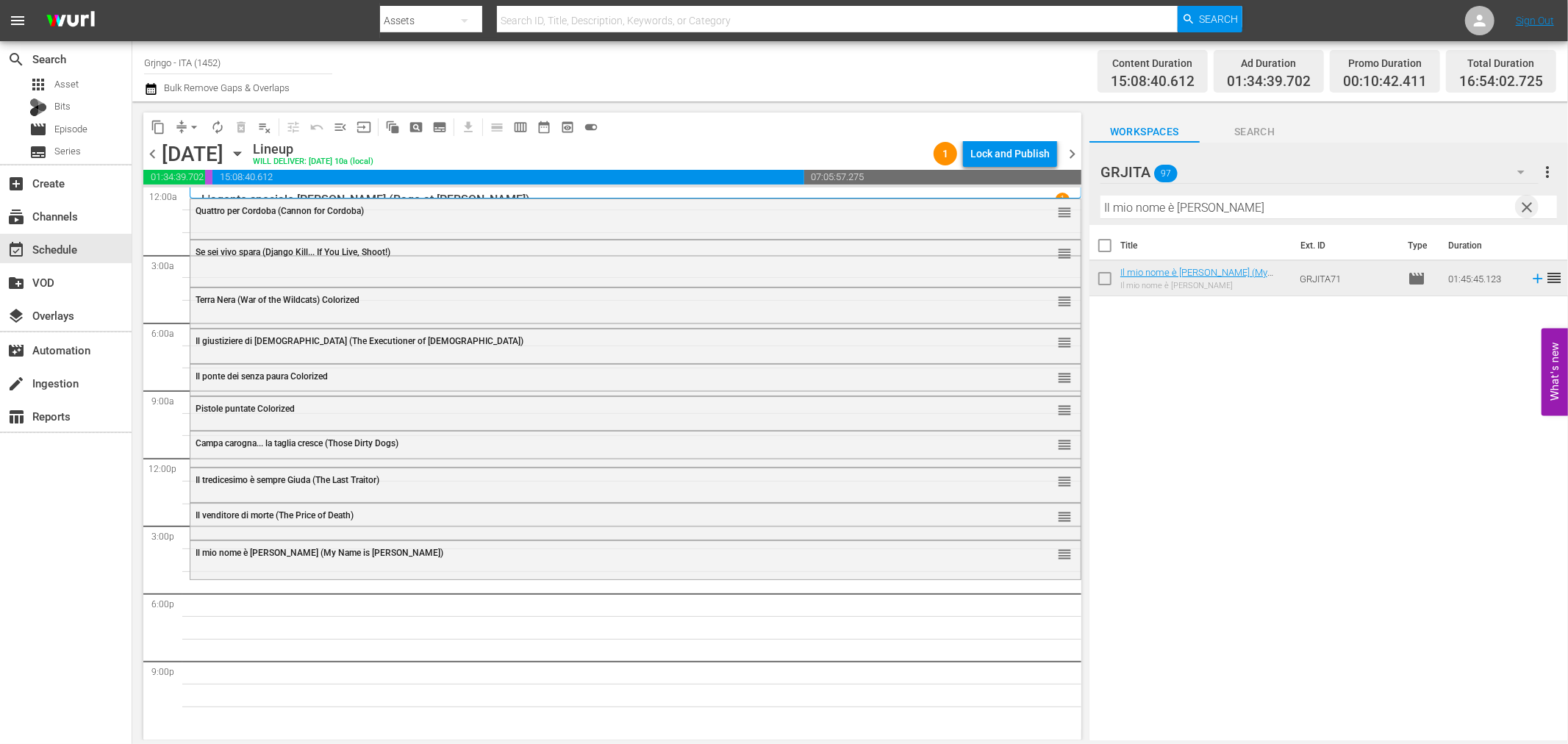
click at [1533, 207] on span "clear" at bounding box center [1527, 207] width 17 height 17
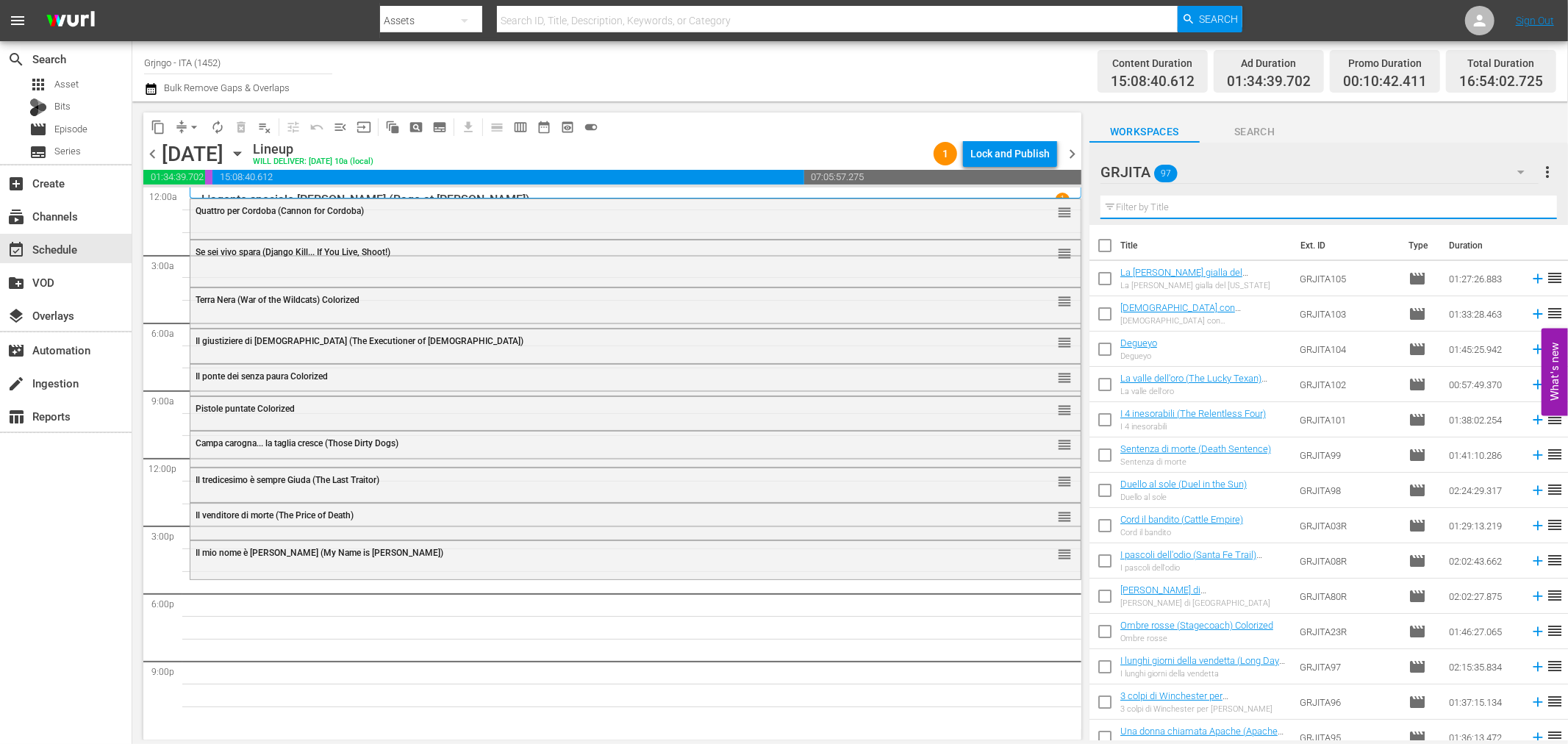
paste input "Che botte ragazzi!"
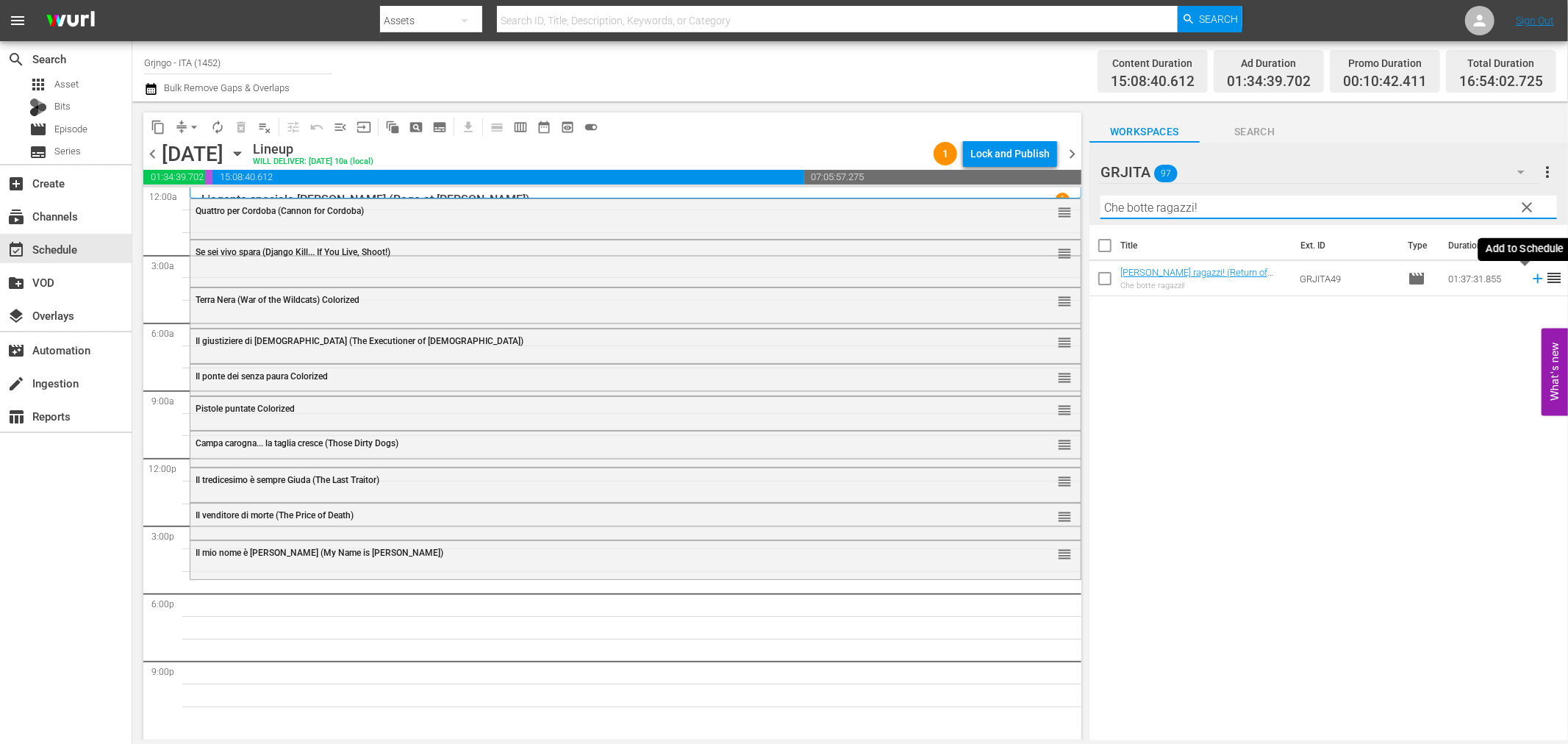
type input "Che botte ragazzi!"
click at [1530, 276] on icon at bounding box center [1538, 278] width 16 height 16
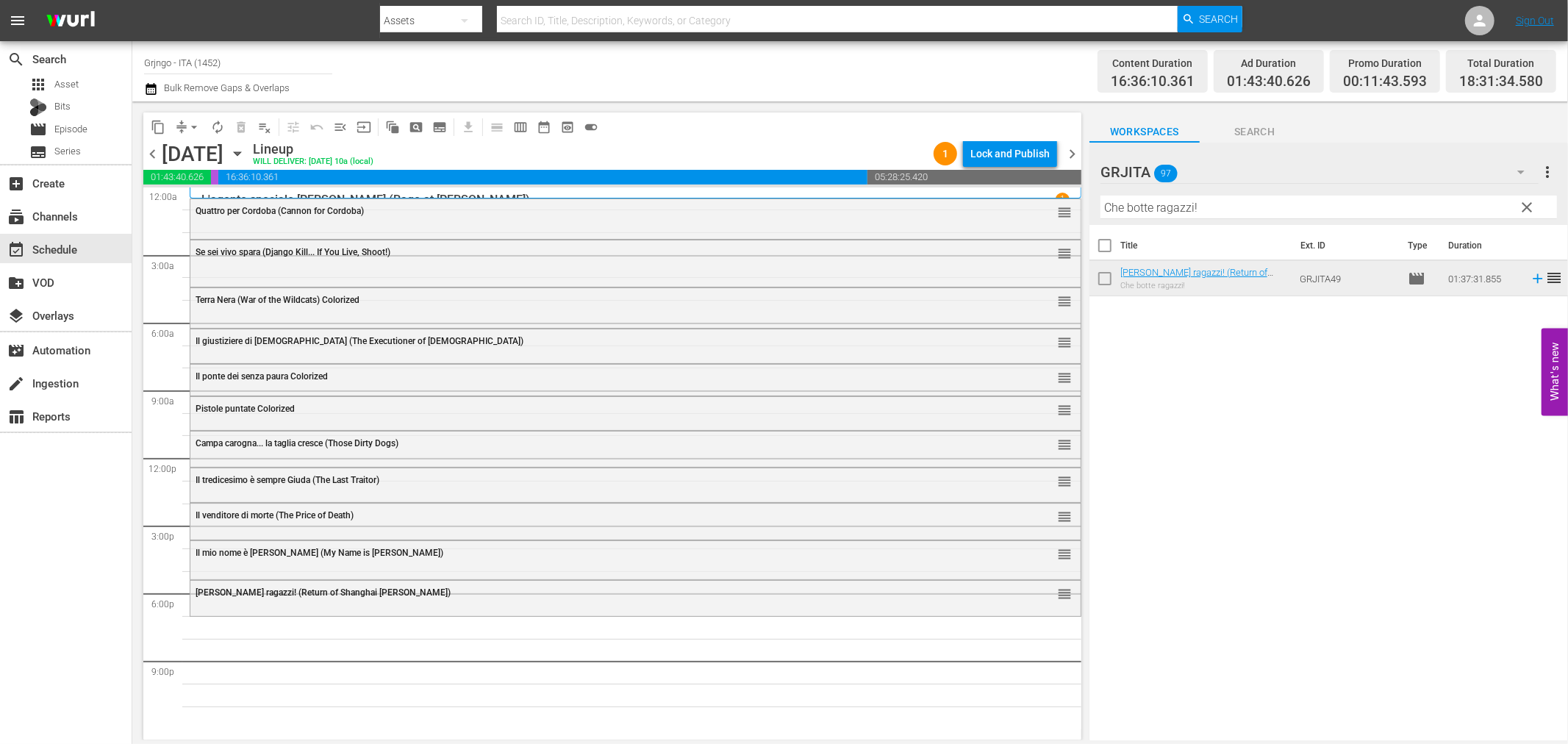
drag, startPoint x: 1524, startPoint y: 206, endPoint x: 1493, endPoint y: 206, distance: 31.0
click at [1524, 206] on span "clear" at bounding box center [1527, 207] width 17 height 17
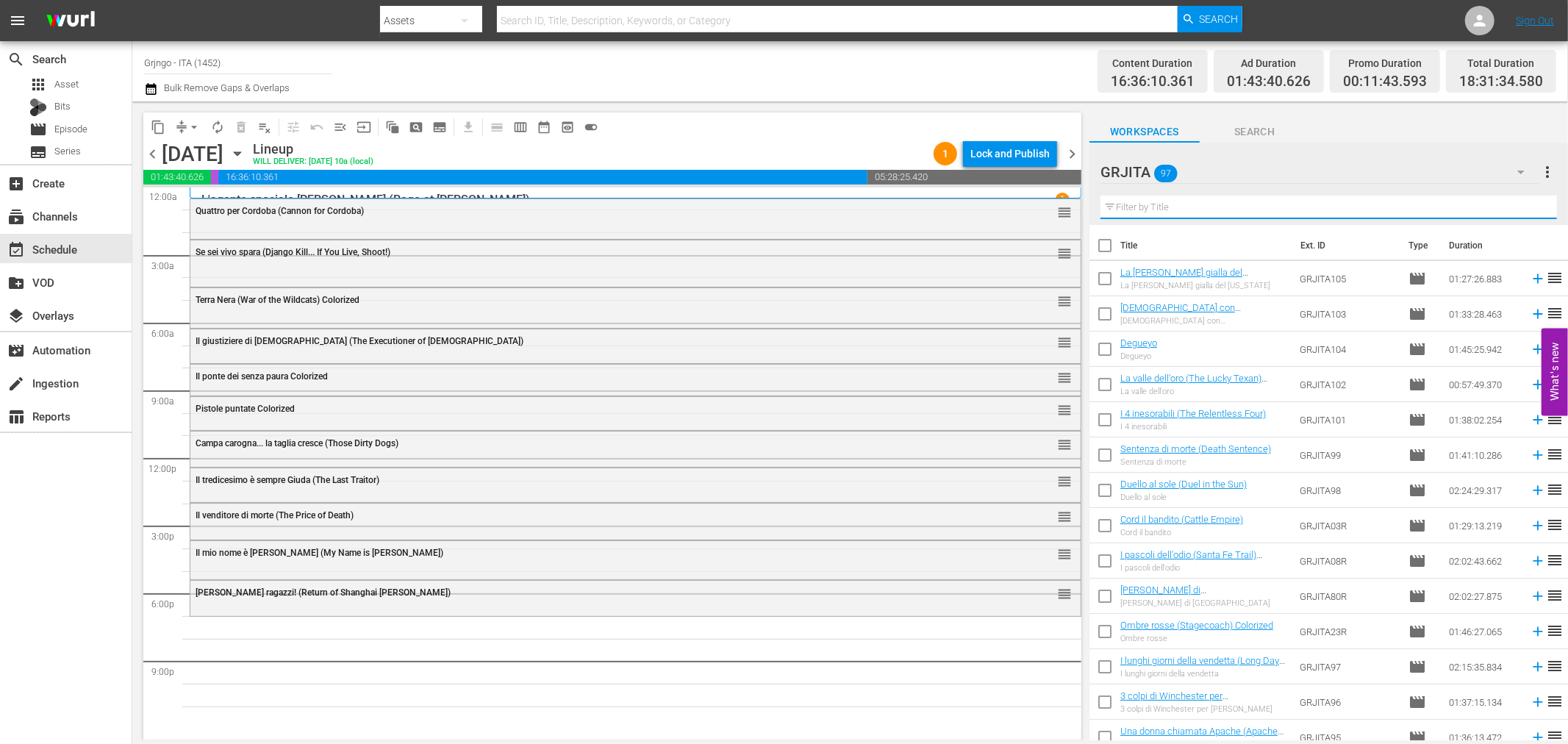
click at [1187, 204] on input "text" at bounding box center [1329, 207] width 457 height 23
paste input "Prega il morto e ammazza il vivo"
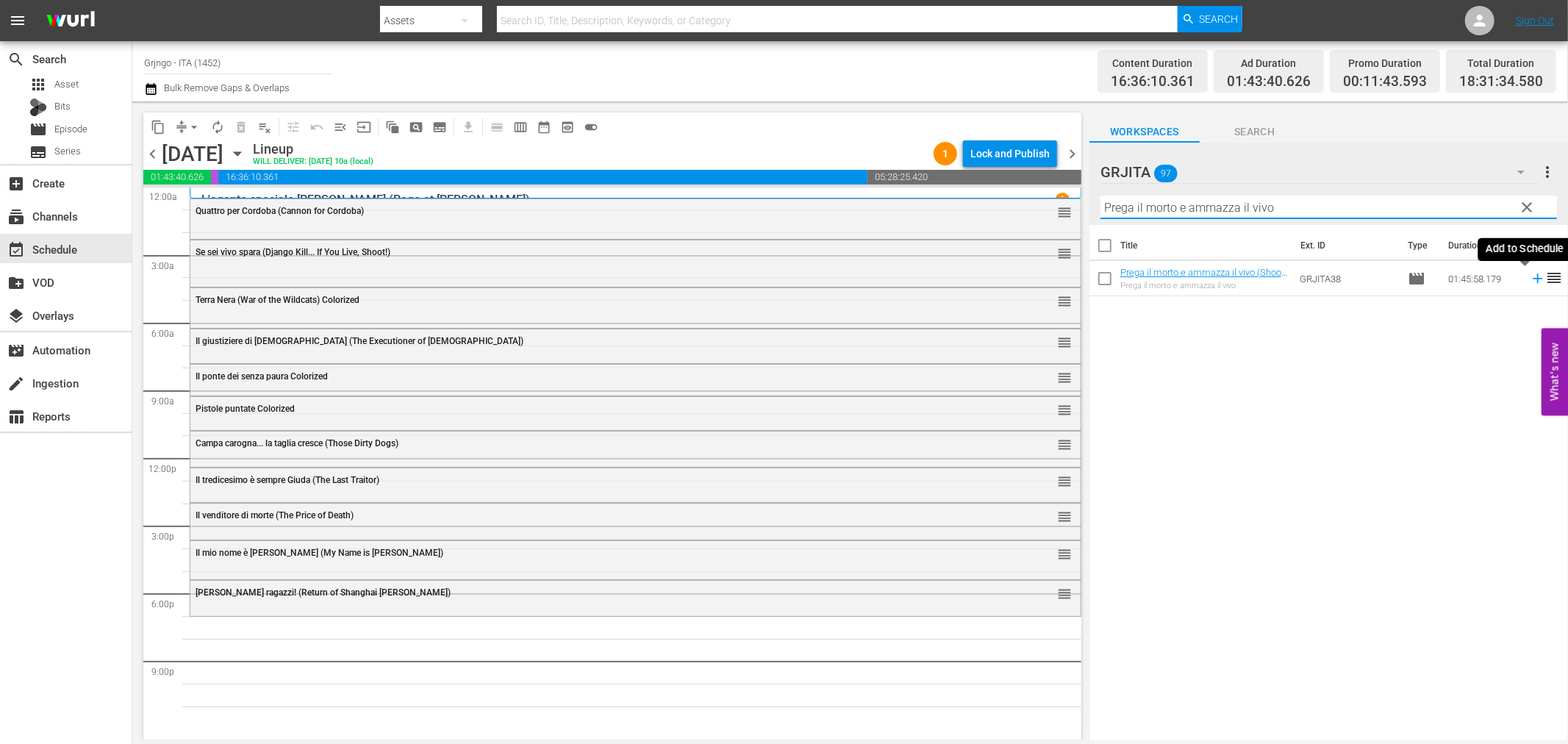
type input "Prega il morto e ammazza il vivo"
click at [1530, 277] on icon at bounding box center [1538, 278] width 16 height 16
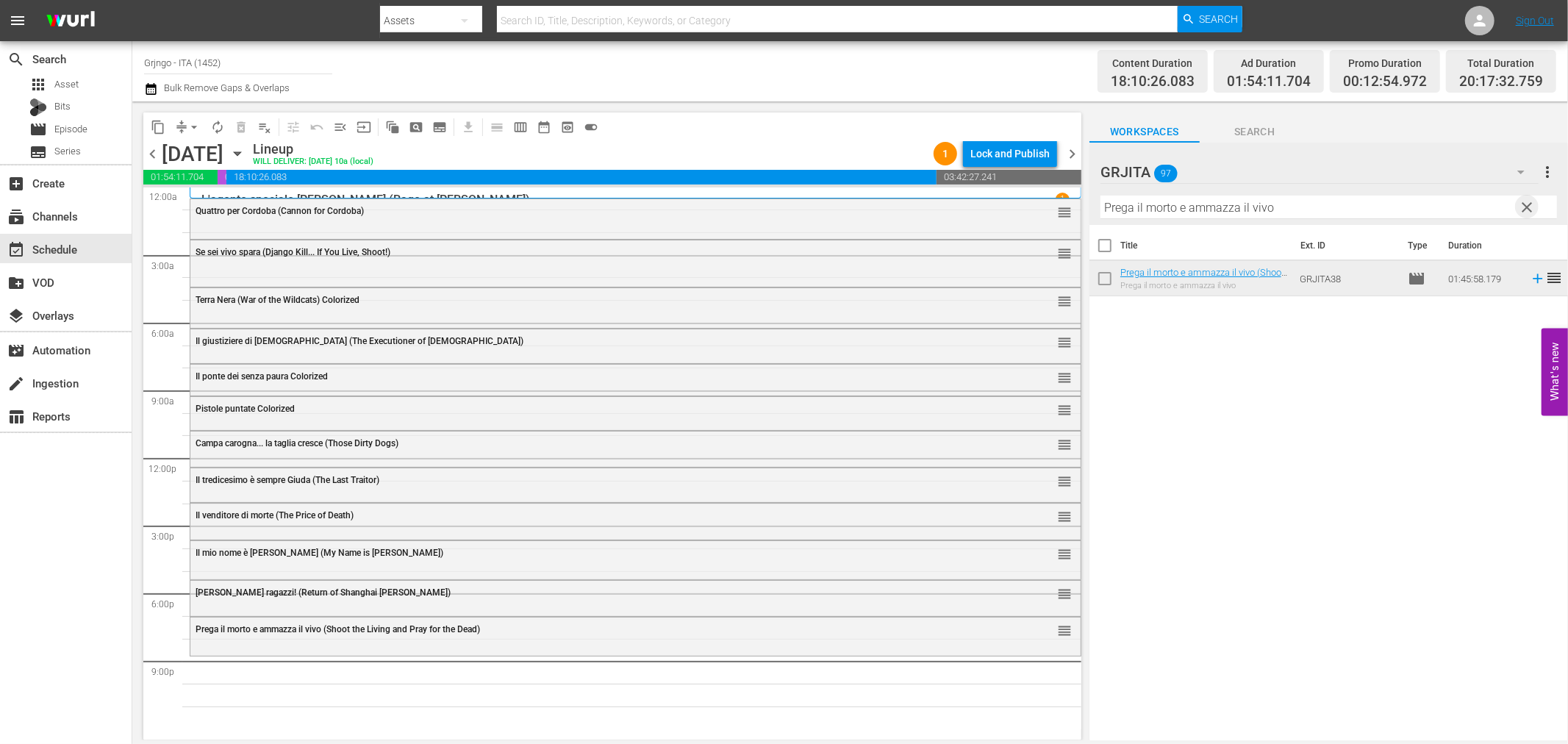
click at [1527, 200] on span "clear" at bounding box center [1527, 207] width 17 height 17
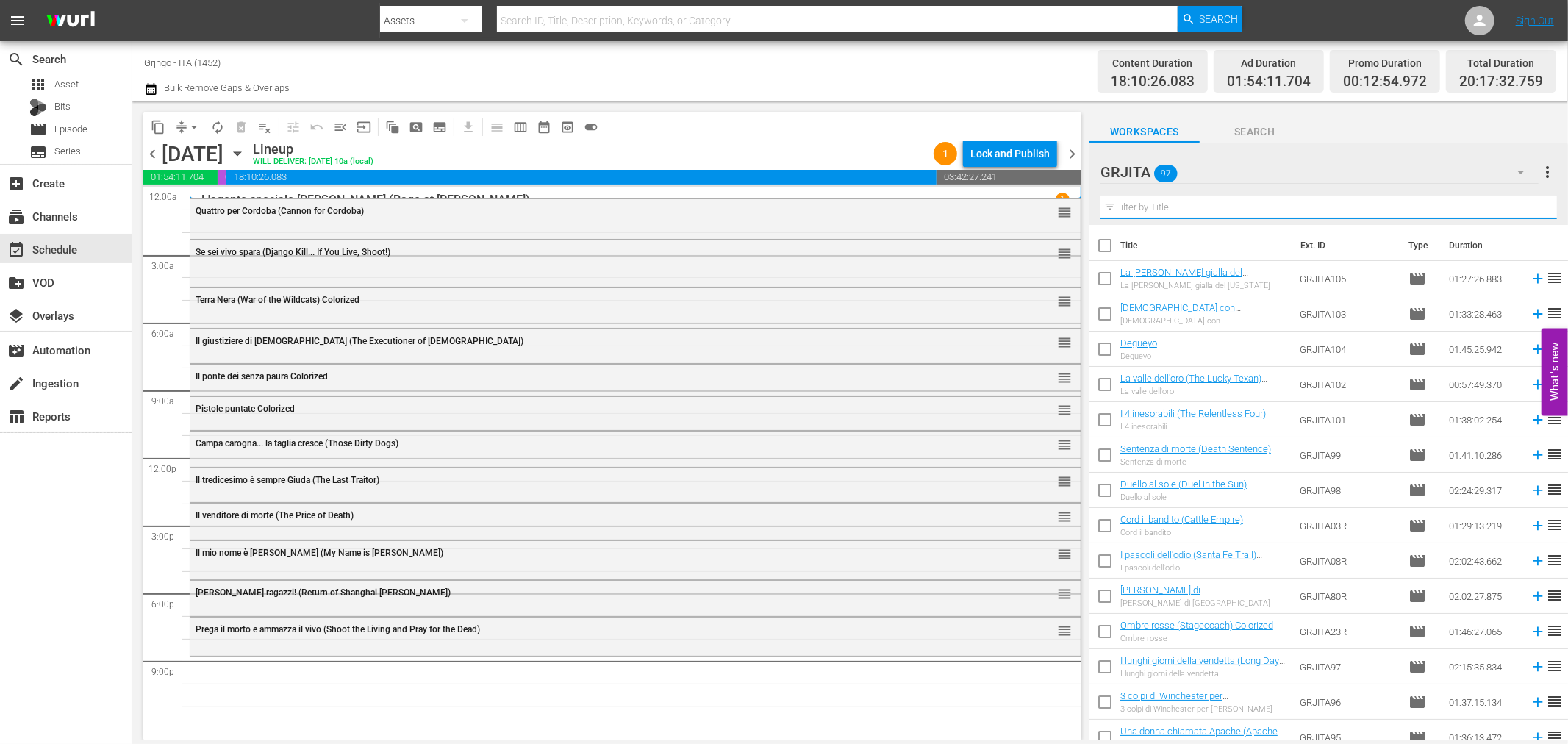
paste input "L'uomo, l'orgoglio, la vendetta"
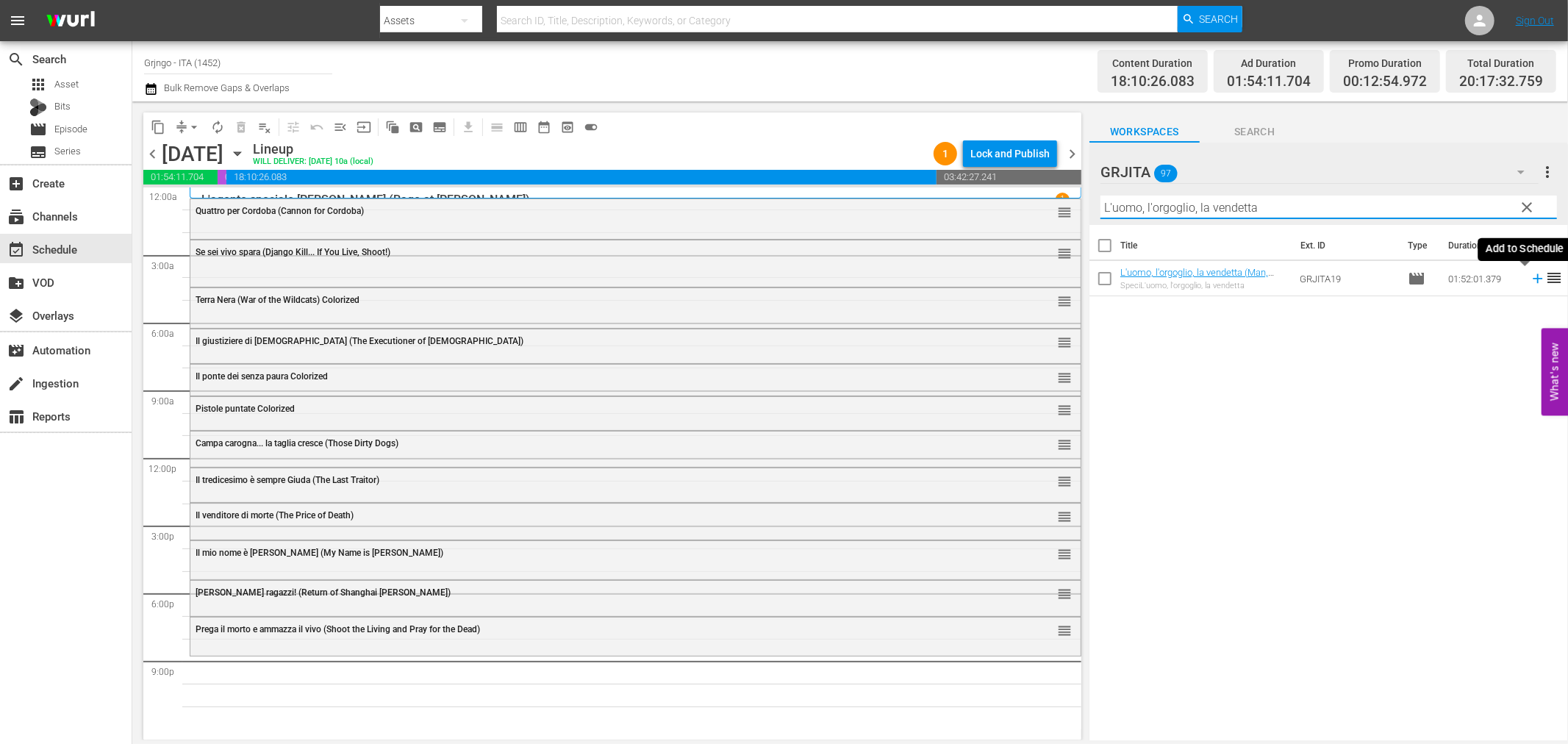
type input "L'uomo, l'orgoglio, la vendetta"
click at [1533, 276] on icon at bounding box center [1537, 278] width 10 height 10
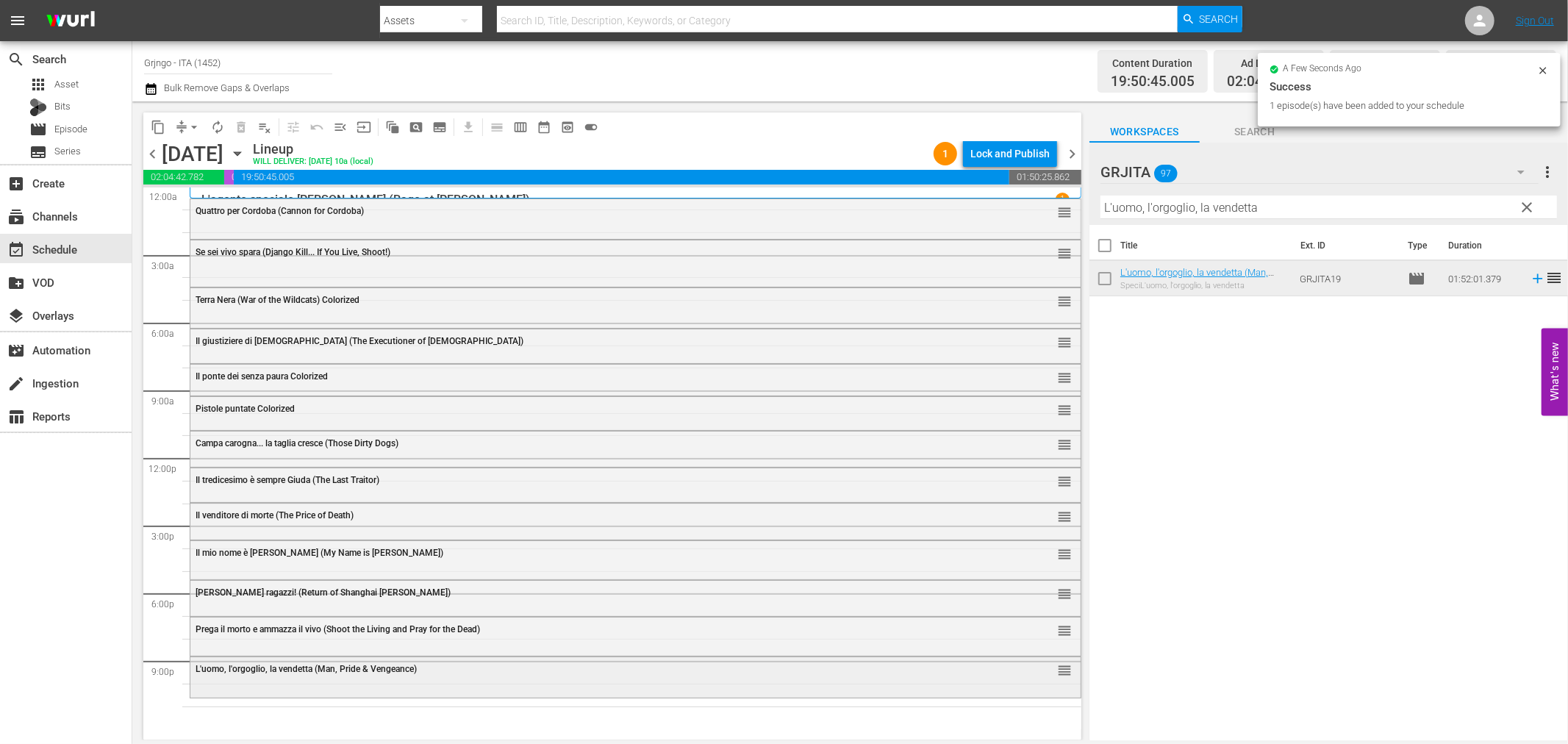
click at [319, 672] on span "L'uomo, l'orgoglio, la vendetta (Man, Pride & Vengeance)" at bounding box center [306, 670] width 221 height 10
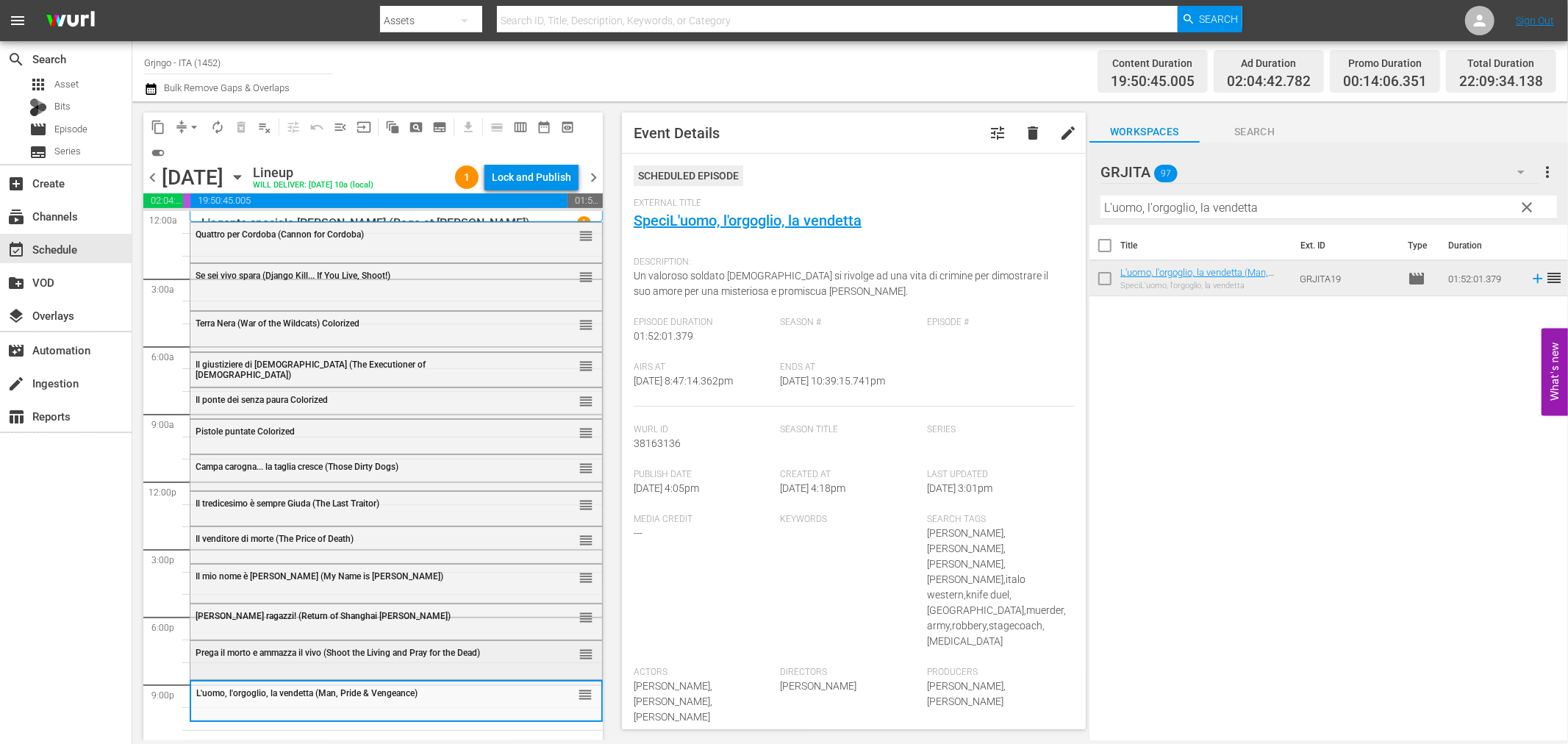
click at [319, 663] on div "Prega il morto e ammazza il vivo (Shoot the Living and Pray for the Dead) reord…" at bounding box center [396, 653] width 412 height 25
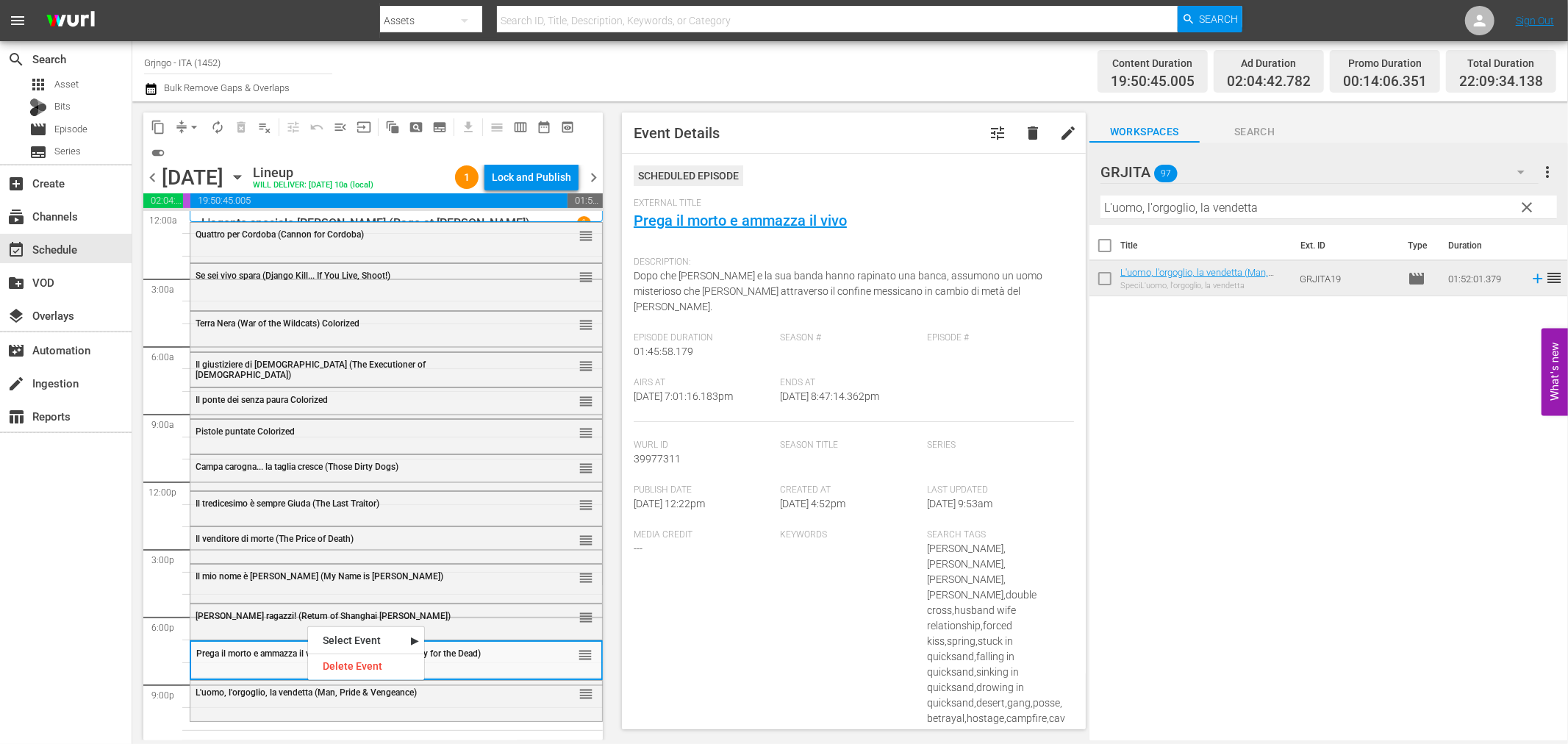
click at [671, 640] on div "Media Credit ---" at bounding box center [708, 722] width 147 height 385
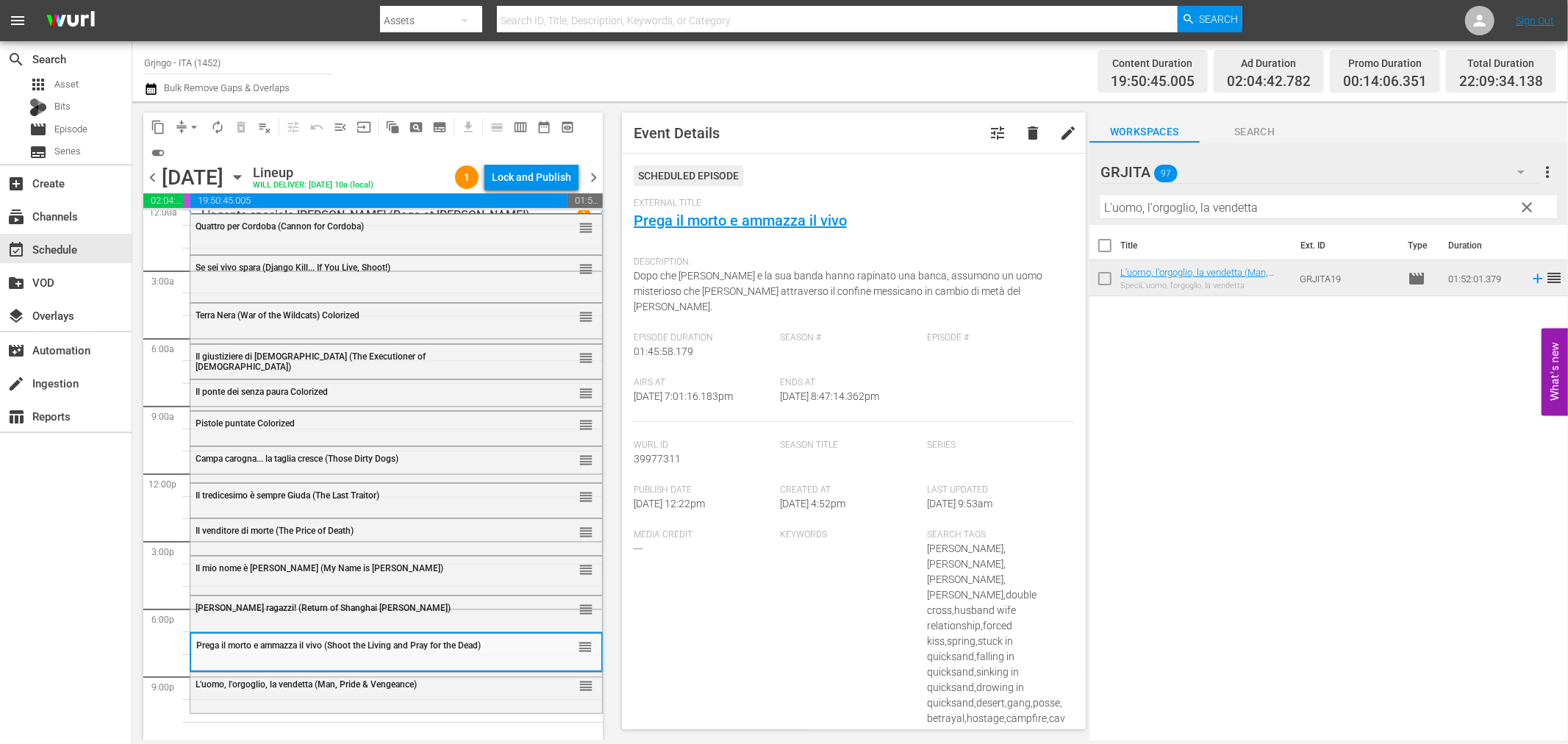
scroll to position [11, 0]
drag, startPoint x: 1523, startPoint y: 203, endPoint x: 1287, endPoint y: 204, distance: 236.0
click at [1526, 203] on span "clear" at bounding box center [1527, 207] width 17 height 17
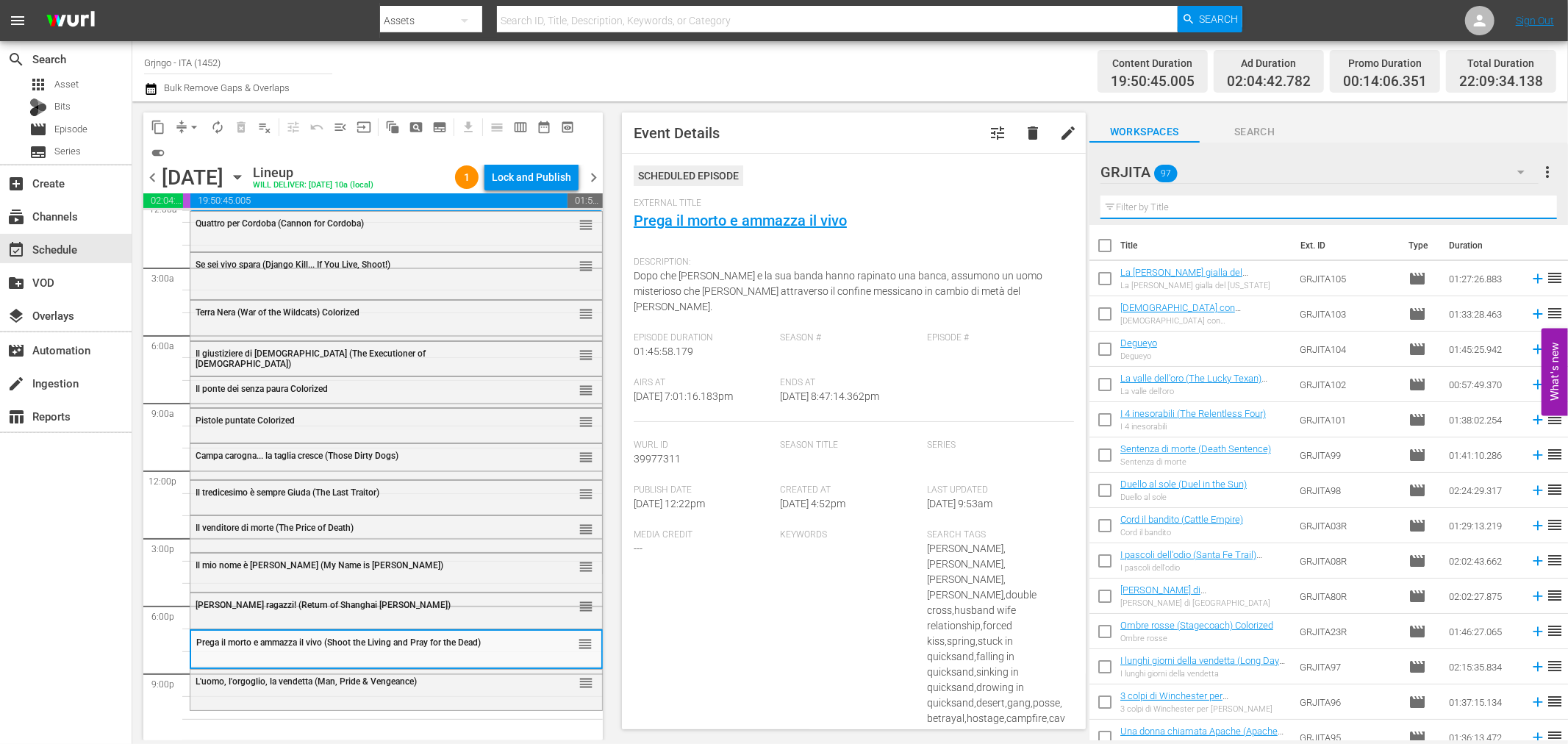
paste input "La texana e i fratelli Penitenza"
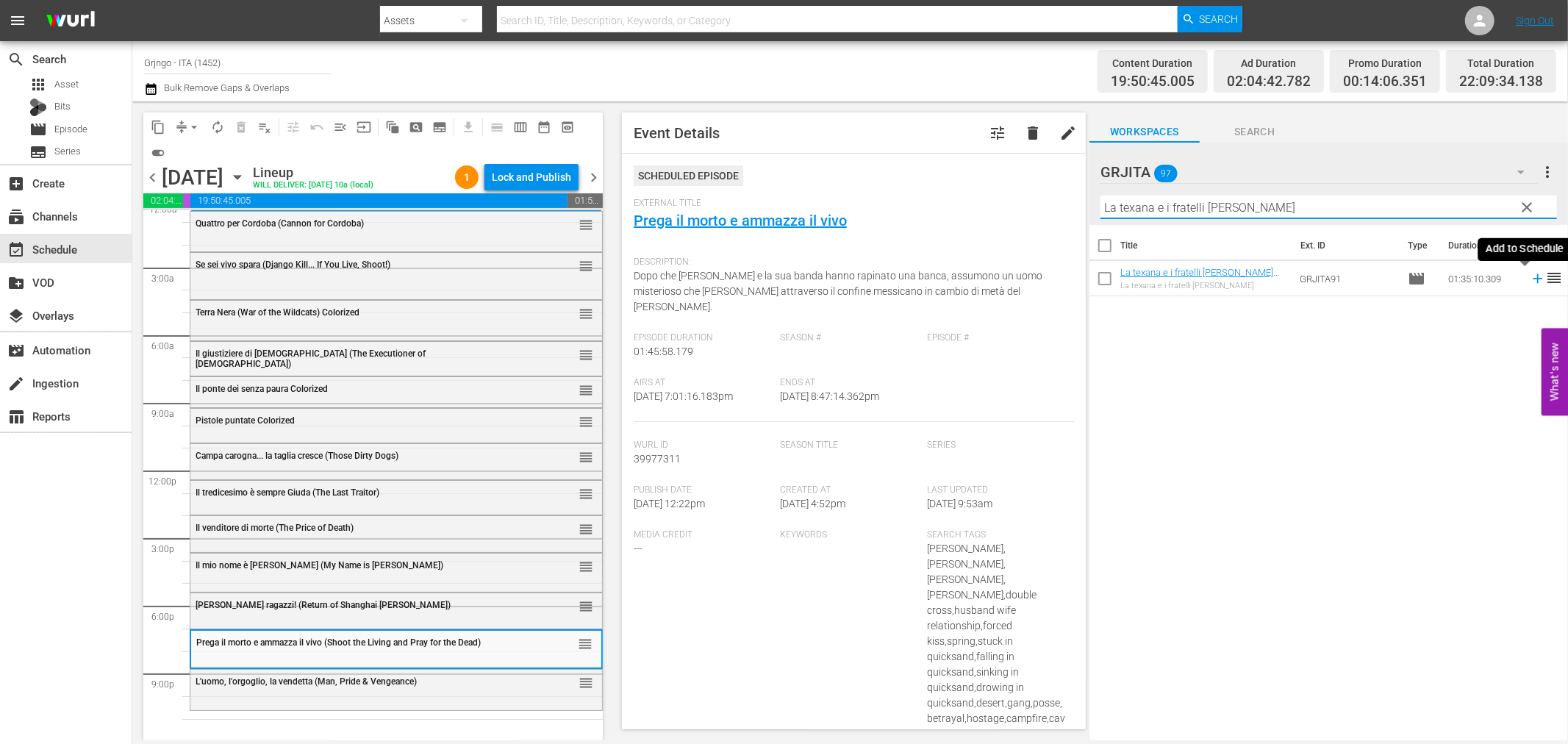
type input "La texana e i fratelli Penitenza"
click at [1530, 275] on icon at bounding box center [1538, 278] width 16 height 16
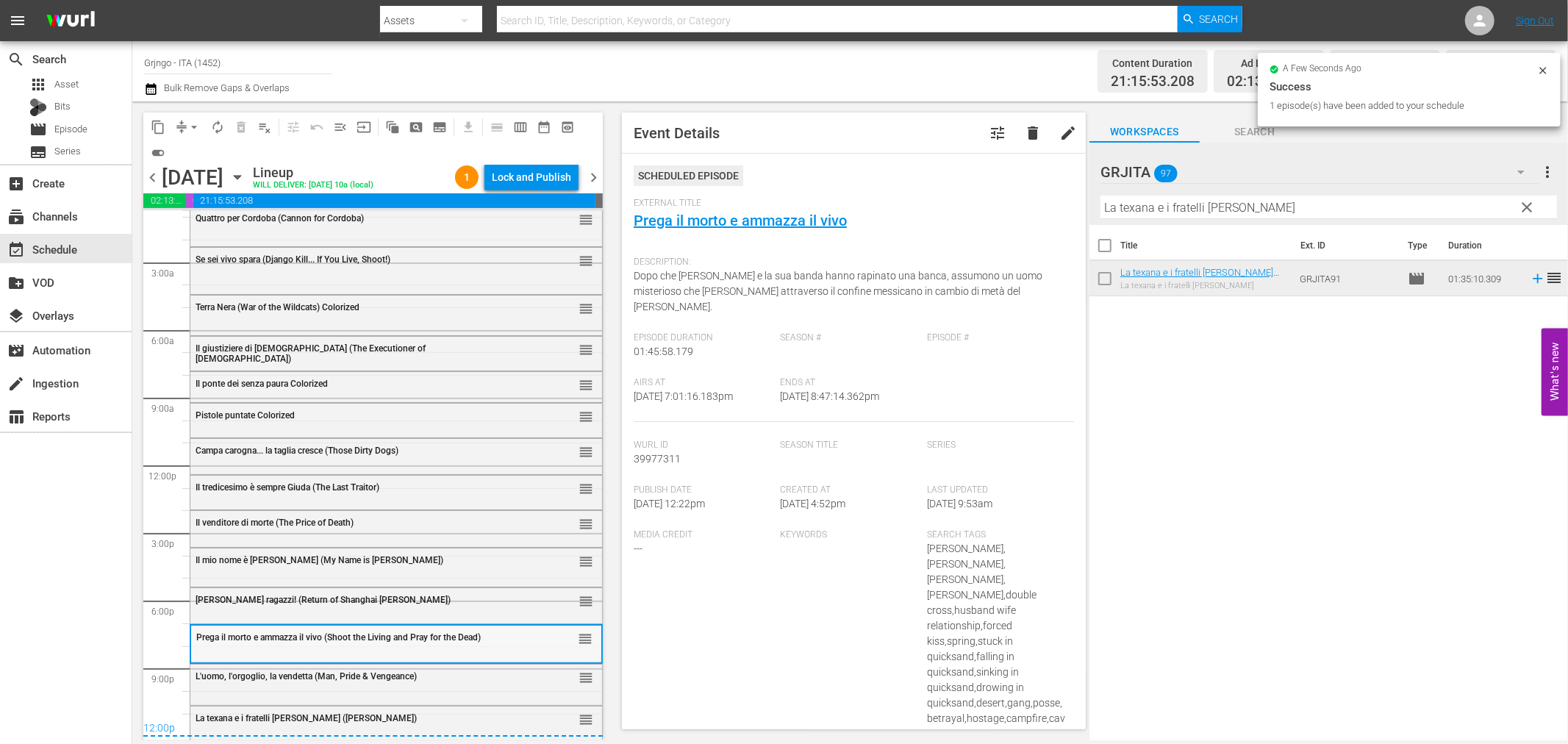
scroll to position [17, 0]
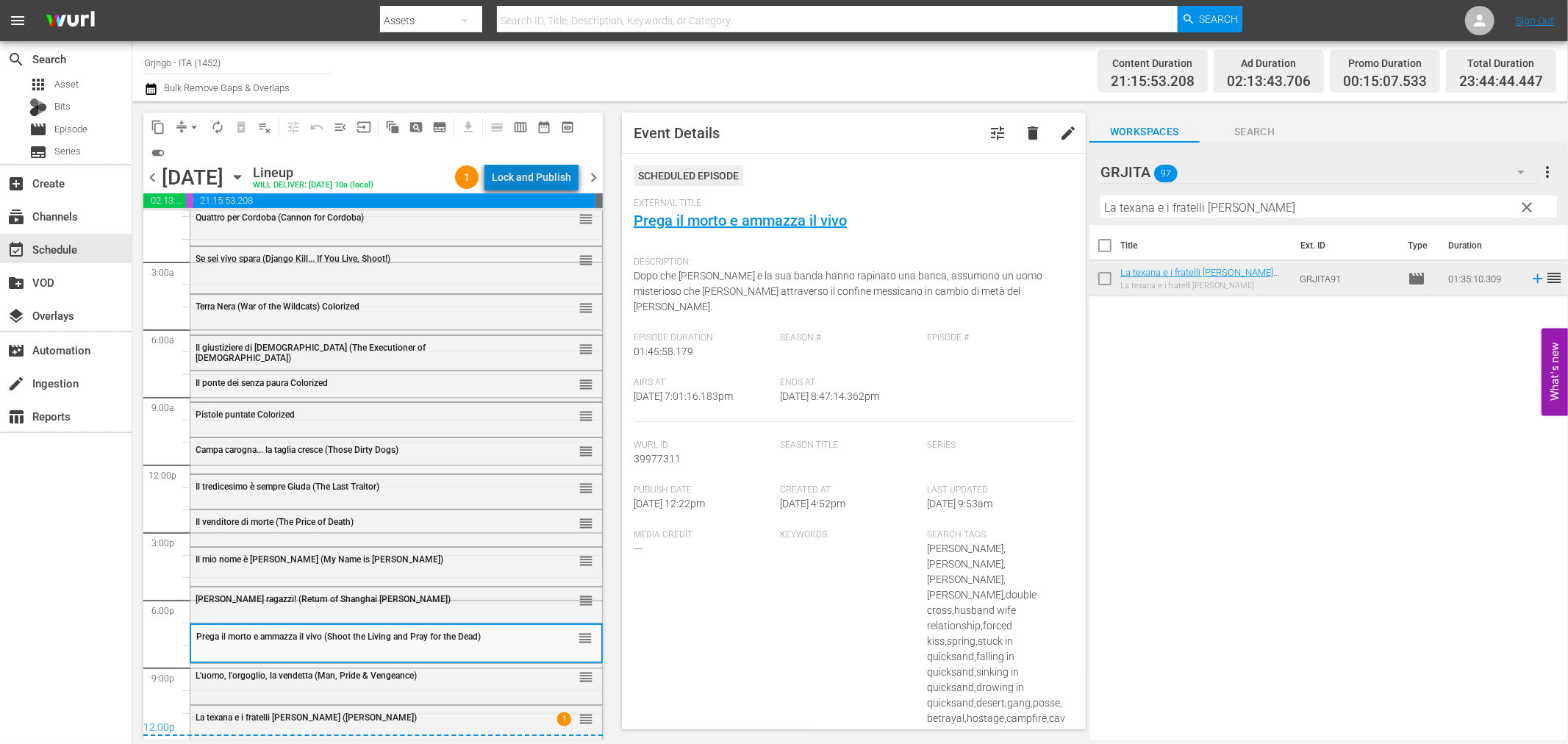
click at [554, 175] on div "Lock and Publish" at bounding box center [531, 177] width 79 height 27
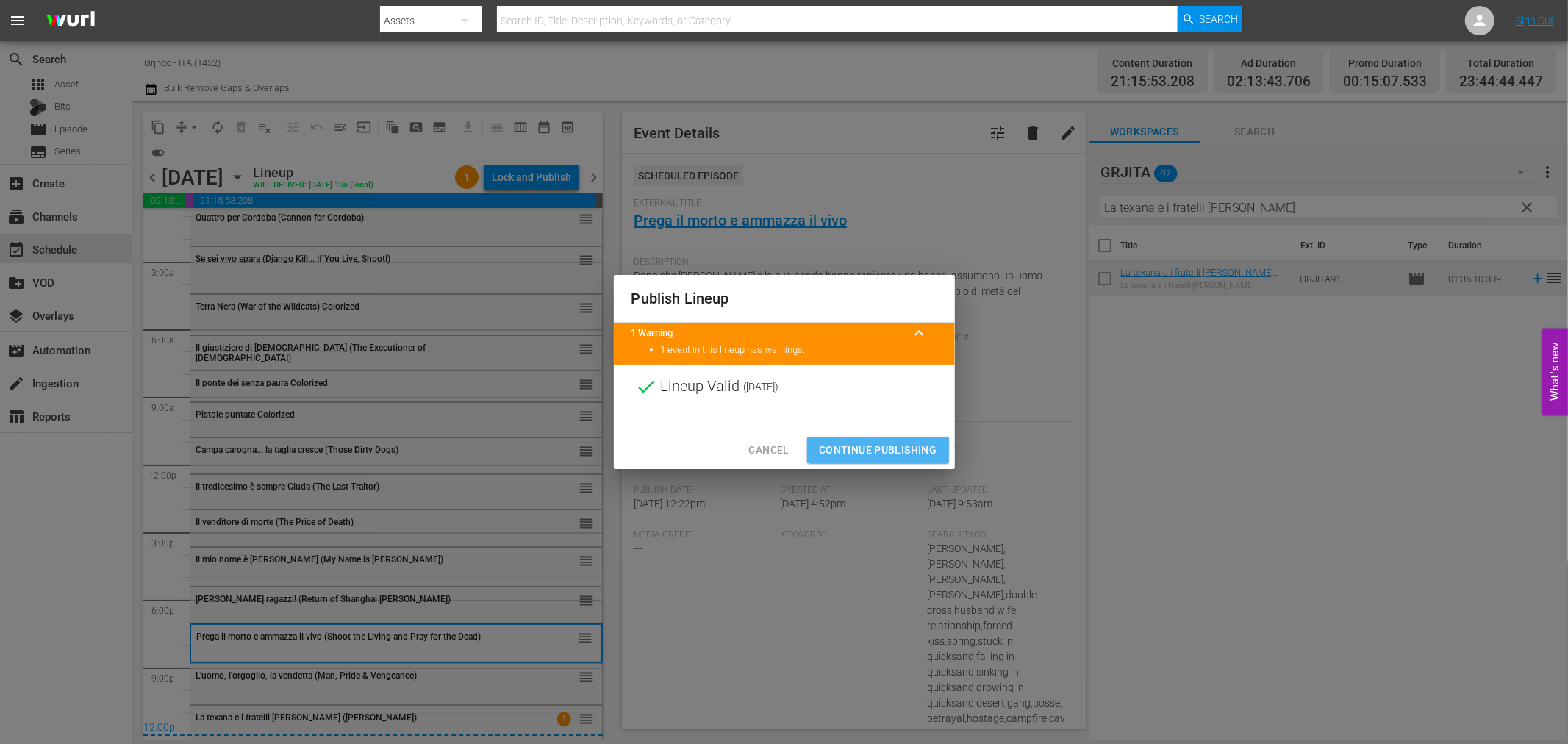
click at [862, 437] on button "Continue Publishing" at bounding box center [878, 450] width 142 height 27
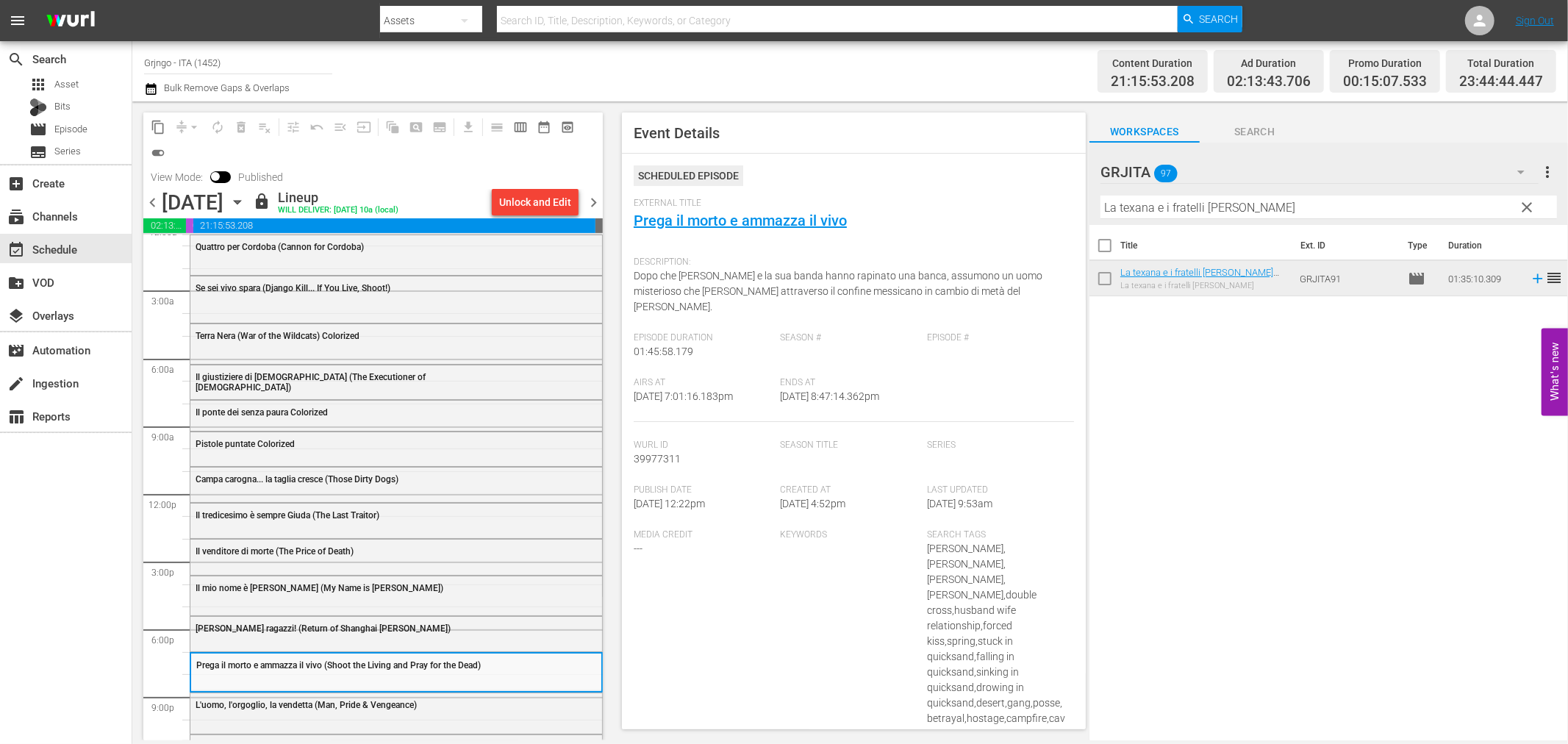
scroll to position [0, 0]
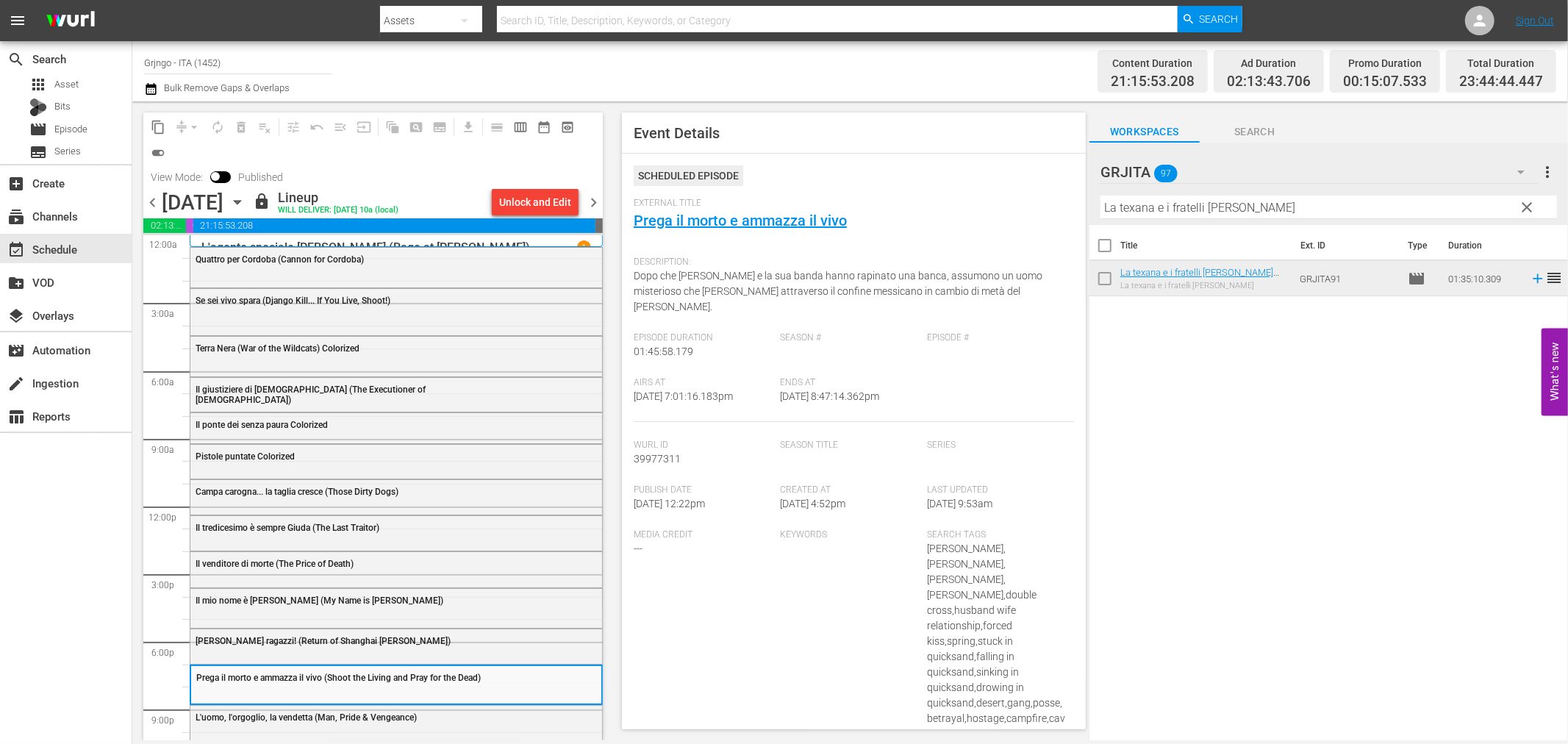
click at [590, 200] on span "chevron_right" at bounding box center [594, 202] width 18 height 18
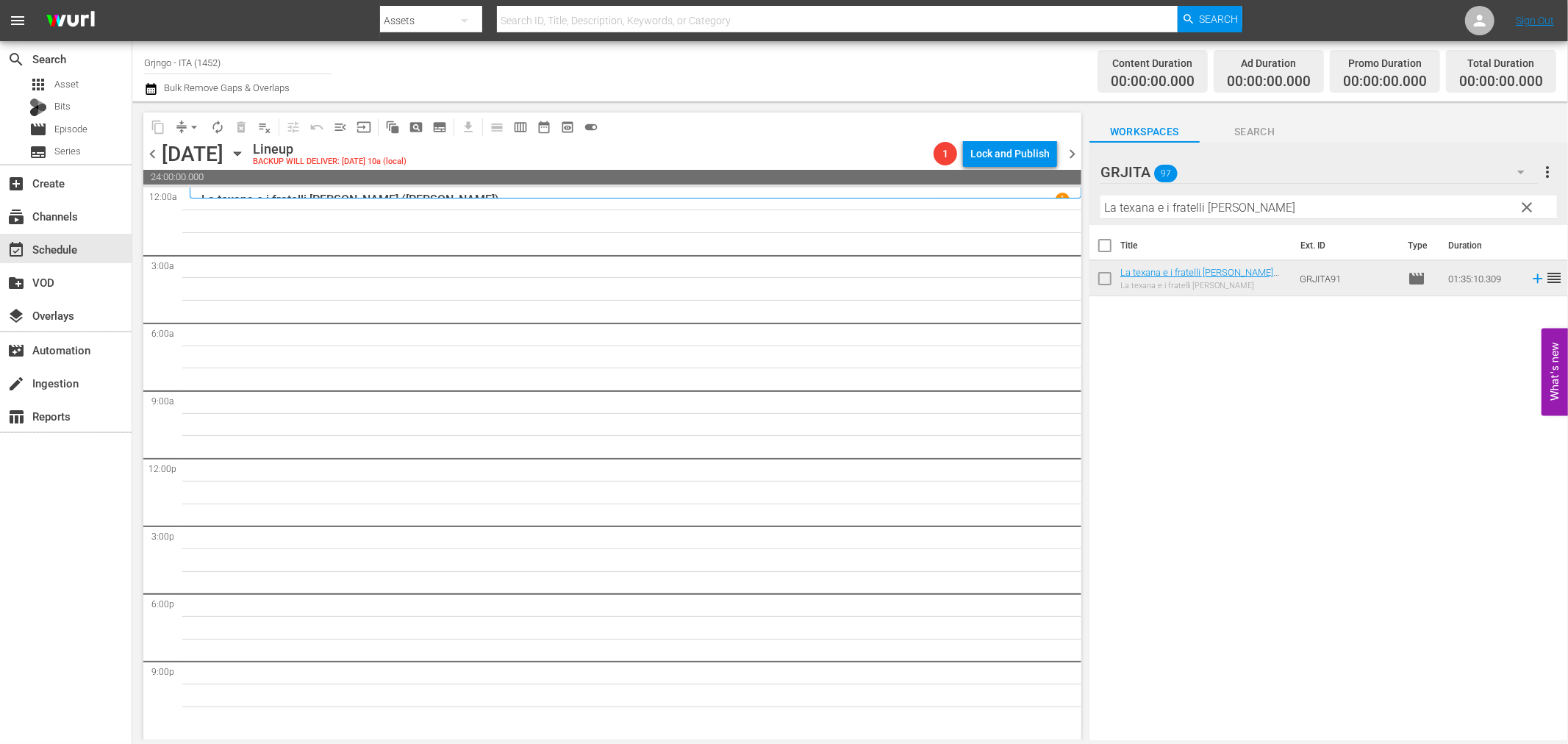
drag, startPoint x: 1529, startPoint y: 205, endPoint x: 1331, endPoint y: 224, distance: 198.9
click at [1530, 205] on span "clear" at bounding box center [1527, 207] width 17 height 17
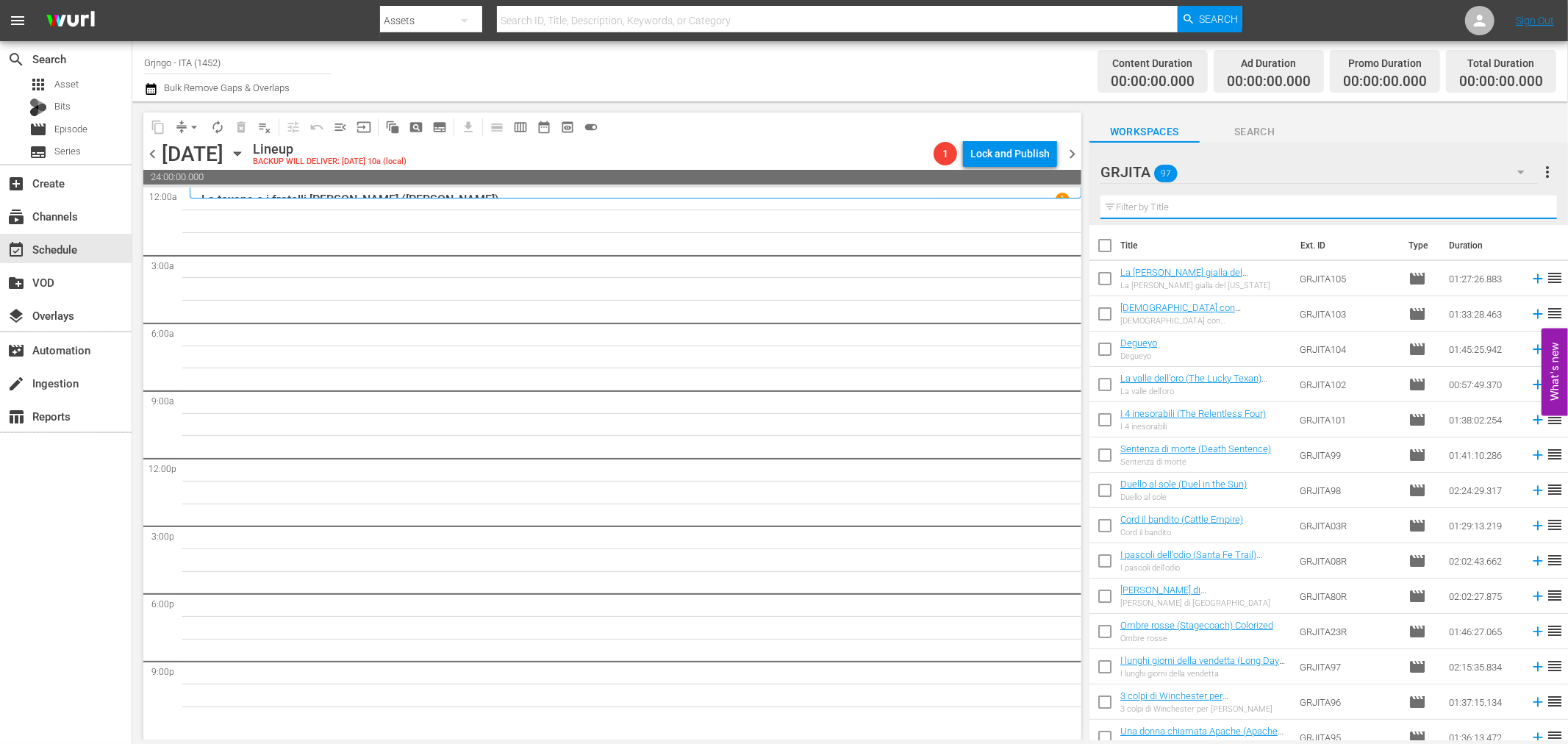
paste input "I pascoli dell'odio (Santa Fe Trail)"
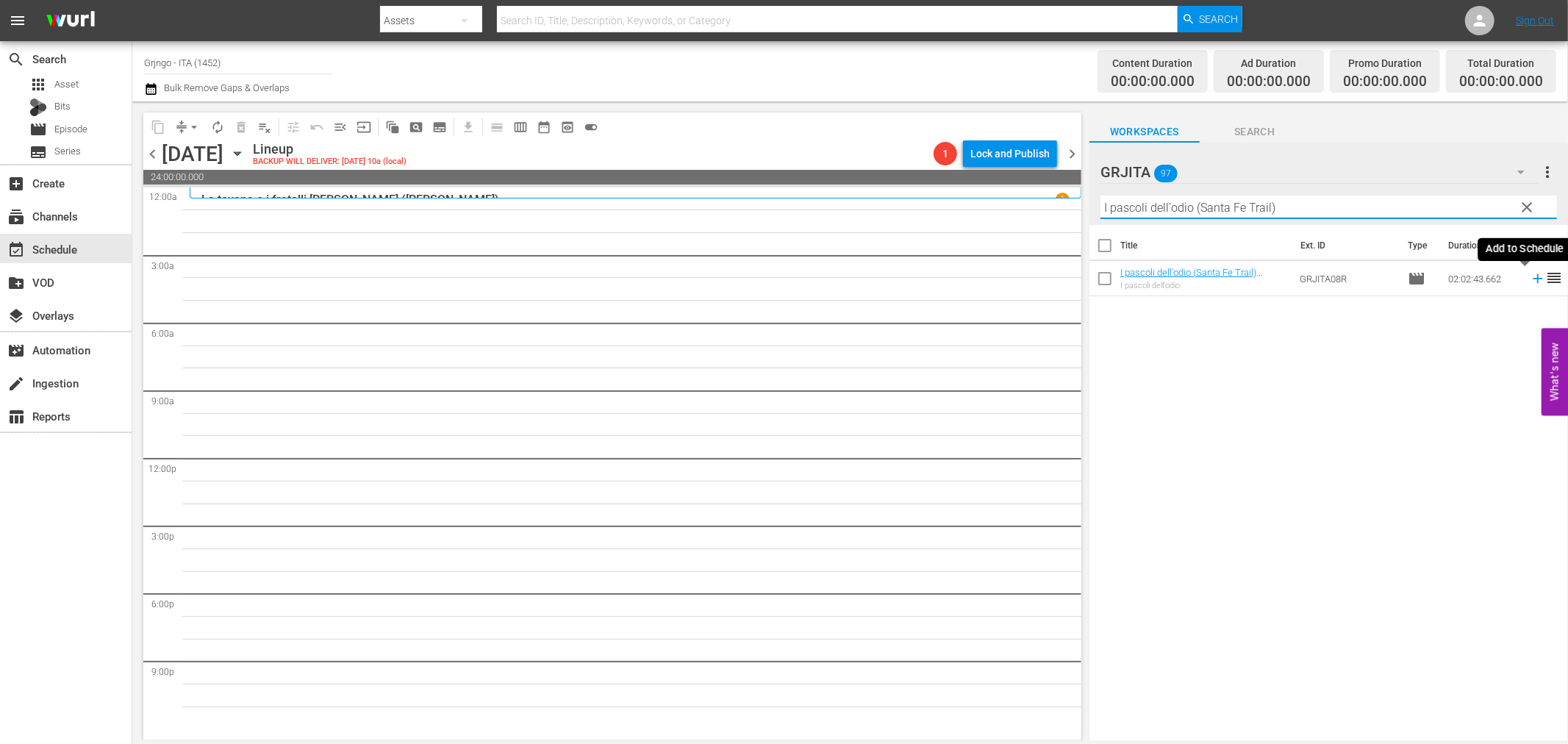
type input "I pascoli dell'odio (Santa Fe Trail)"
click at [1533, 278] on icon at bounding box center [1537, 278] width 10 height 10
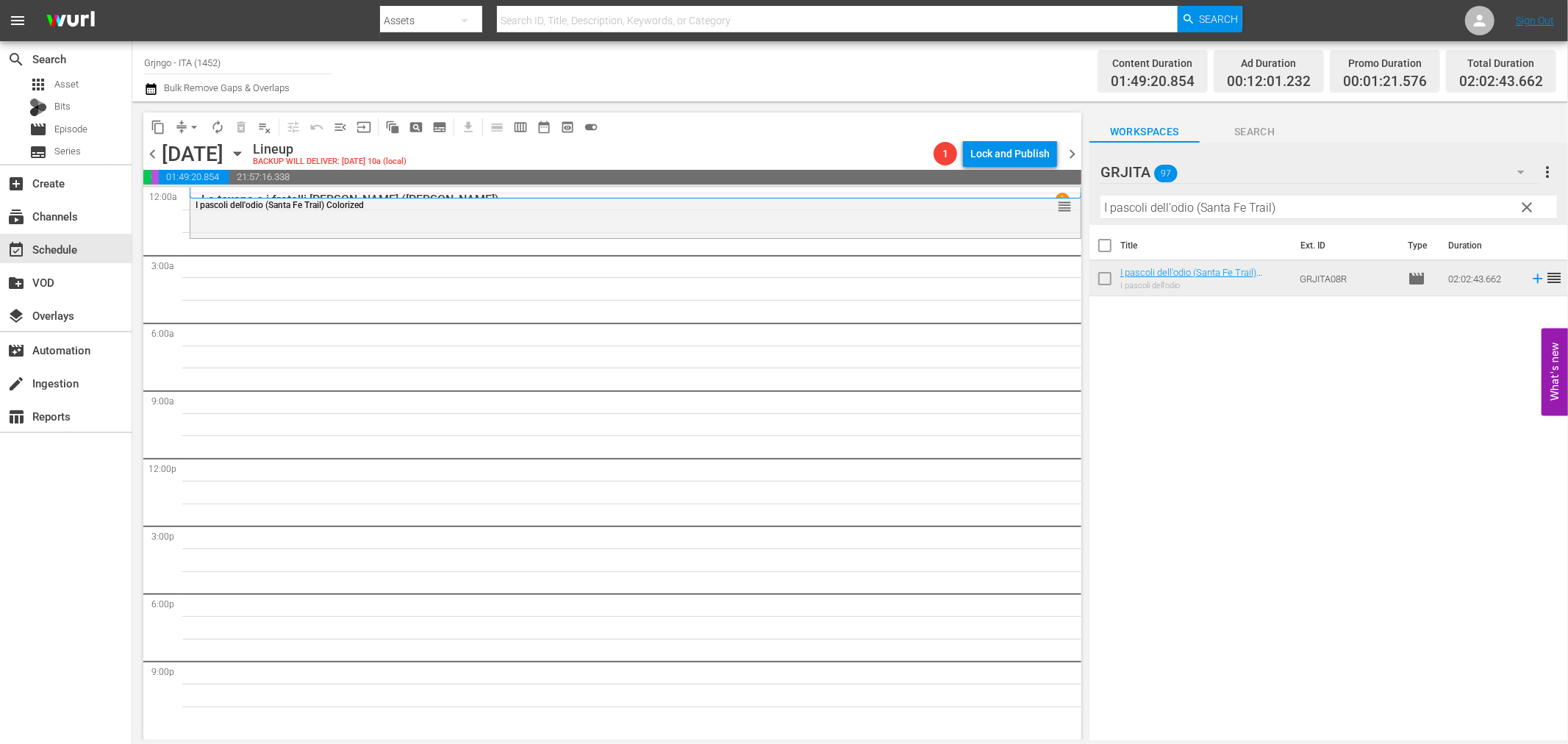
click at [1532, 203] on span "clear" at bounding box center [1527, 207] width 17 height 17
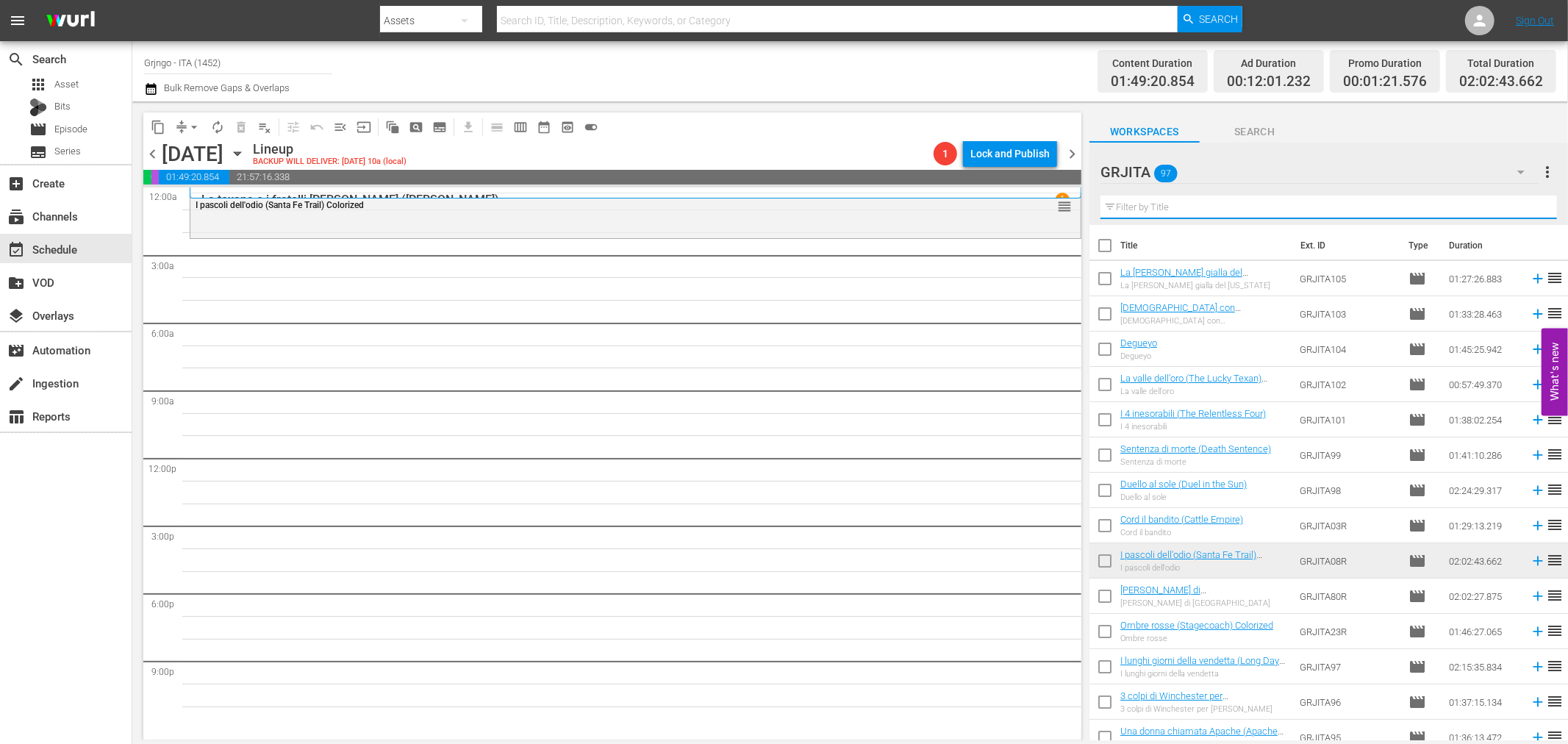
paste input "Sentenza di morte (Death Sentence)"
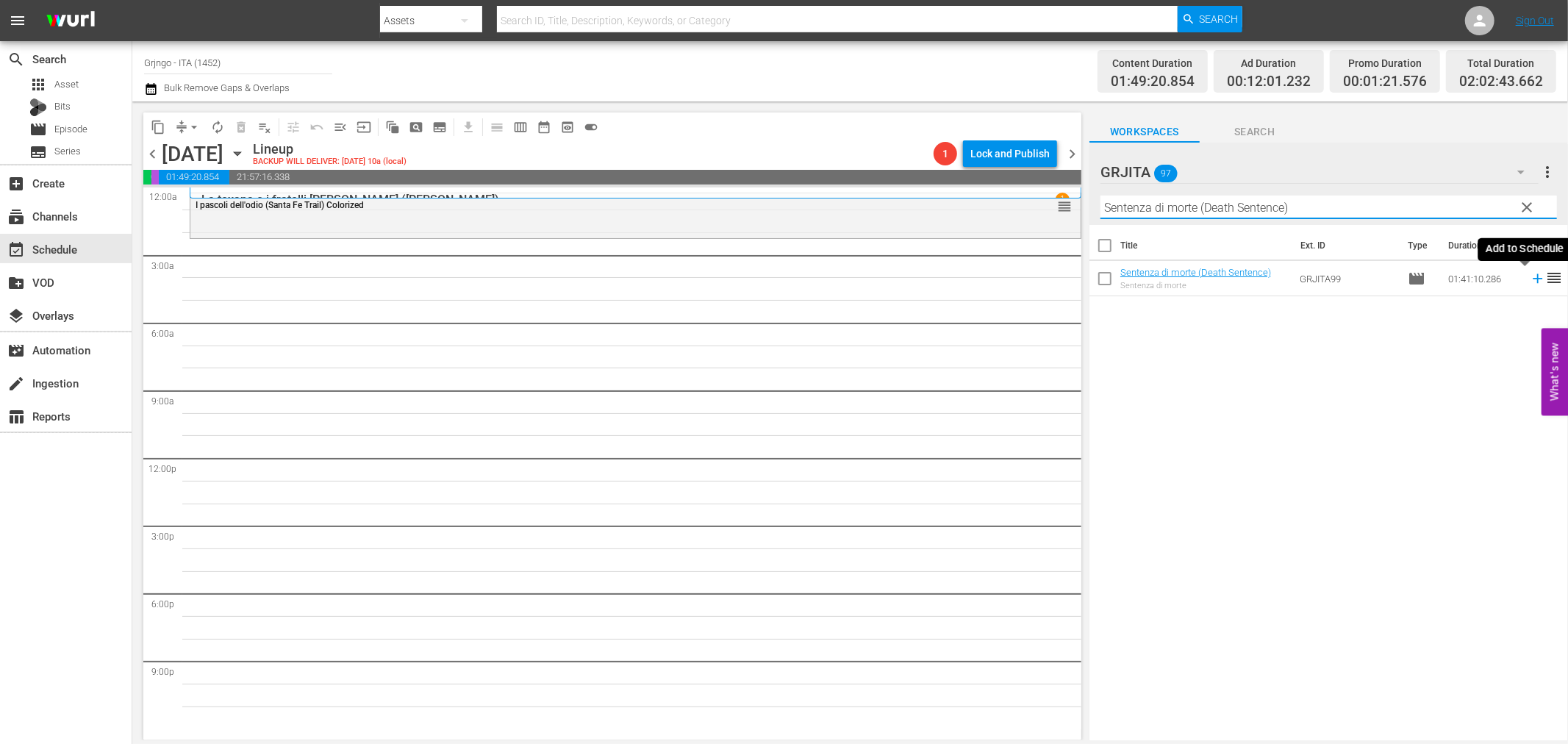
type input "Sentenza di morte (Death Sentence)"
click at [1530, 277] on icon at bounding box center [1538, 278] width 16 height 16
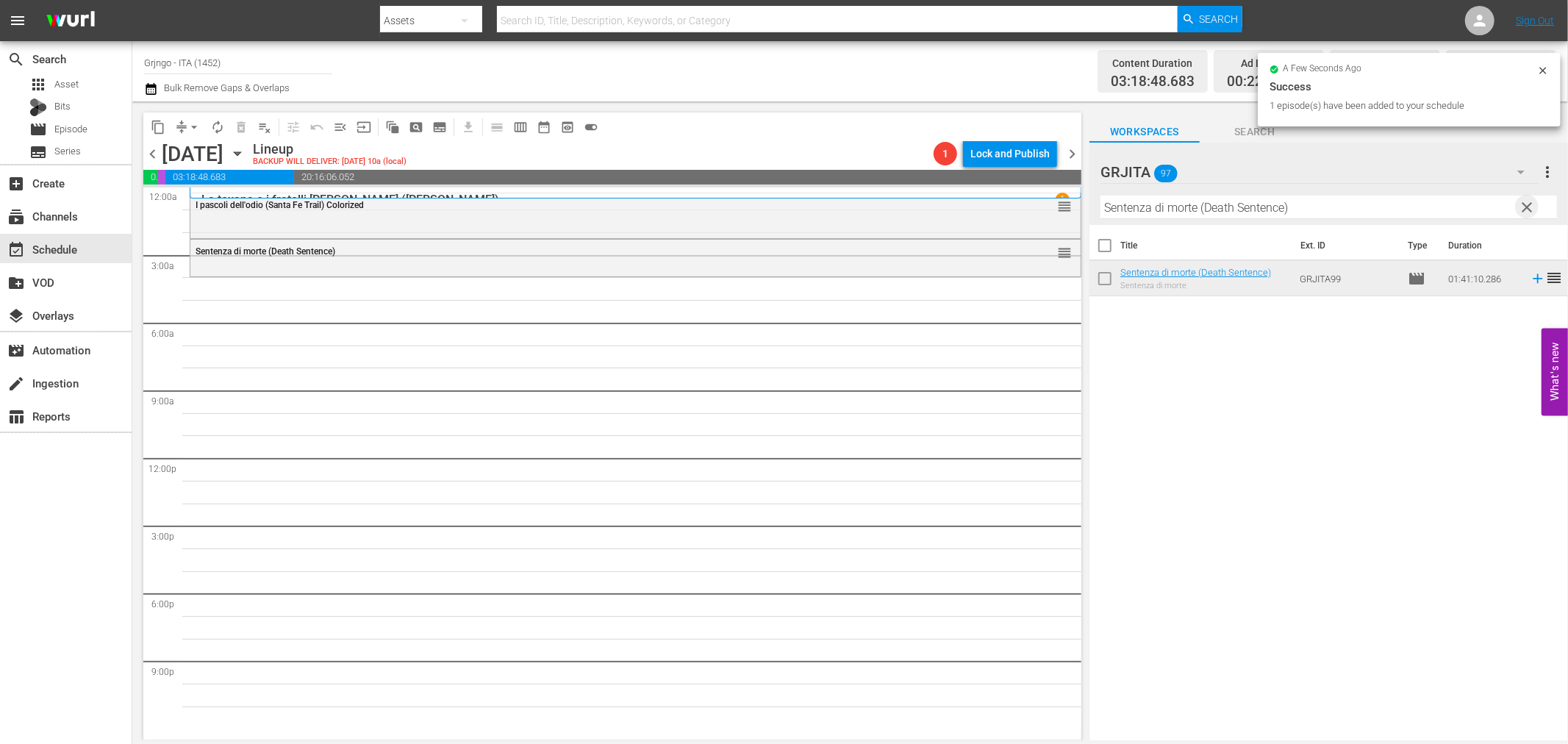
click at [1527, 204] on span "clear" at bounding box center [1527, 207] width 17 height 17
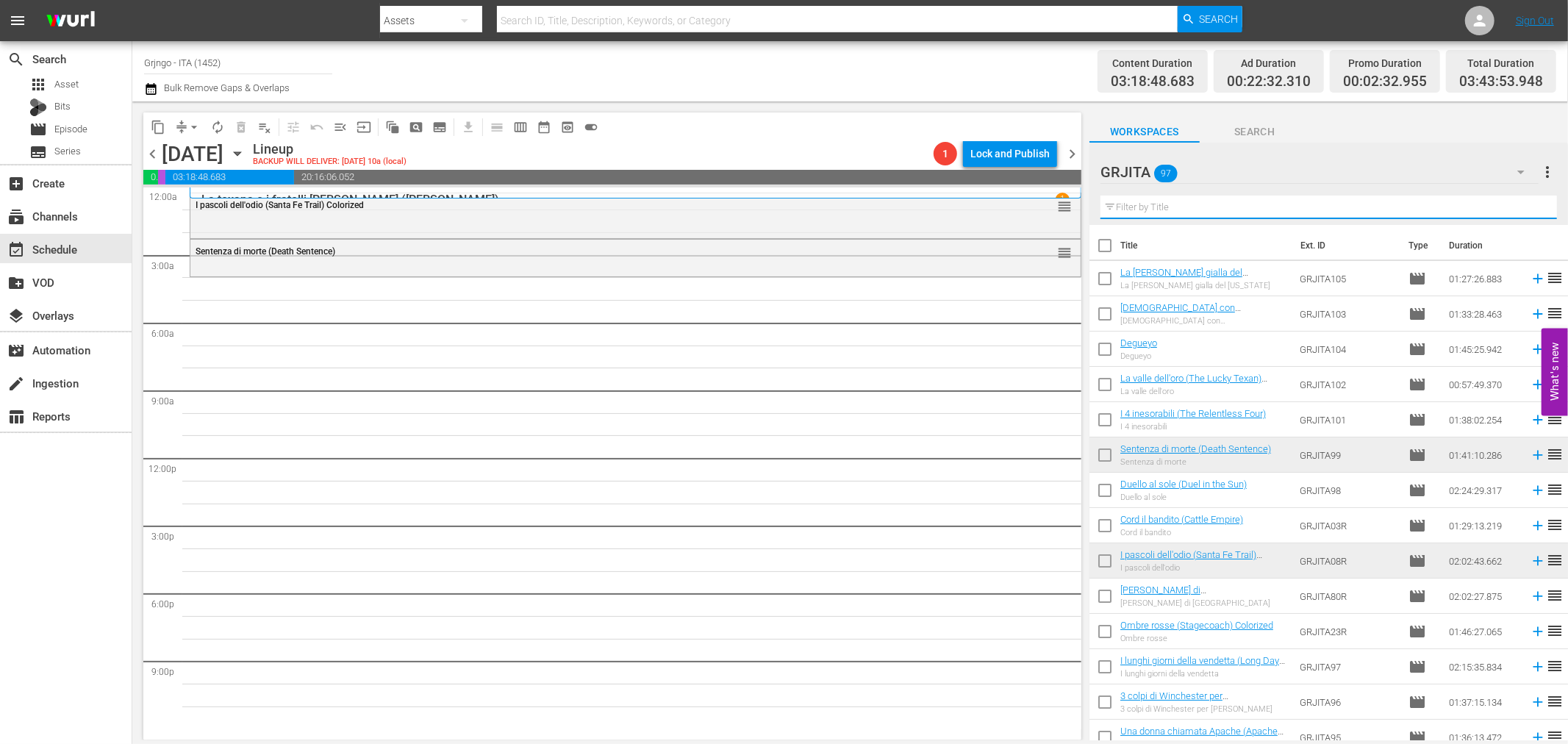
paste input "Little Rita nel West"
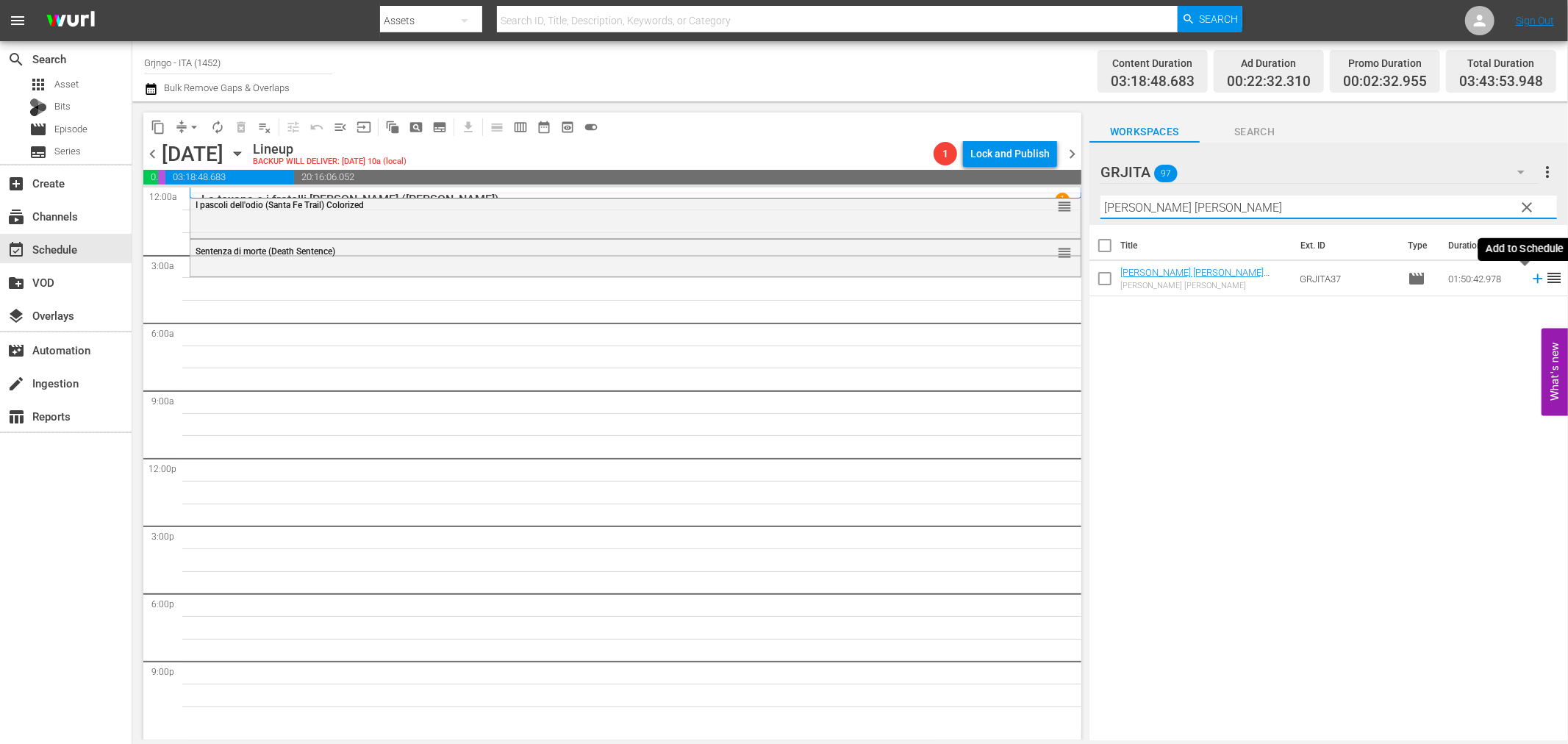
type input "Little Rita nel West"
click at [1530, 282] on icon at bounding box center [1538, 278] width 16 height 16
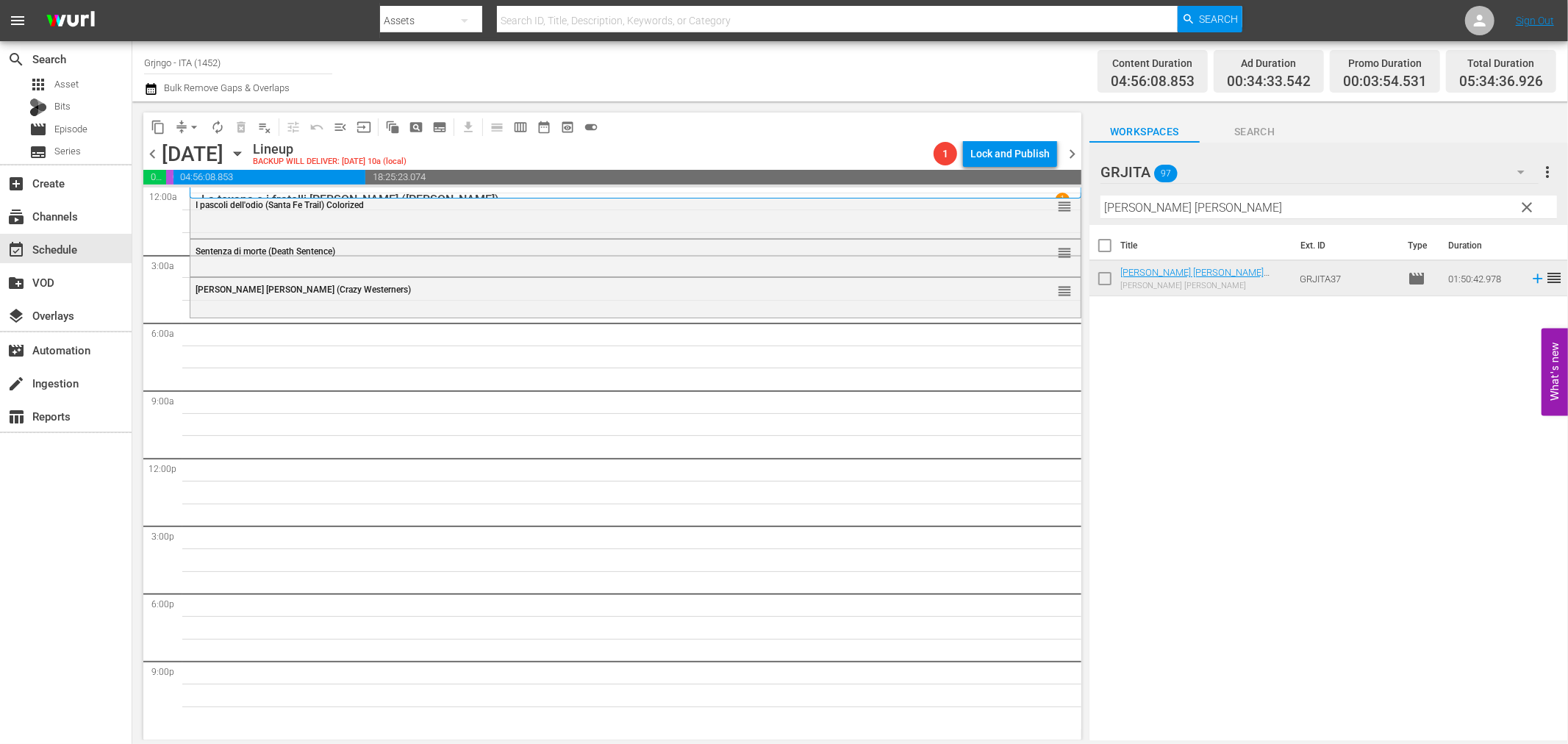
drag, startPoint x: 1527, startPoint y: 200, endPoint x: 1340, endPoint y: 203, distance: 187.0
click at [1527, 200] on span "clear" at bounding box center [1527, 207] width 17 height 17
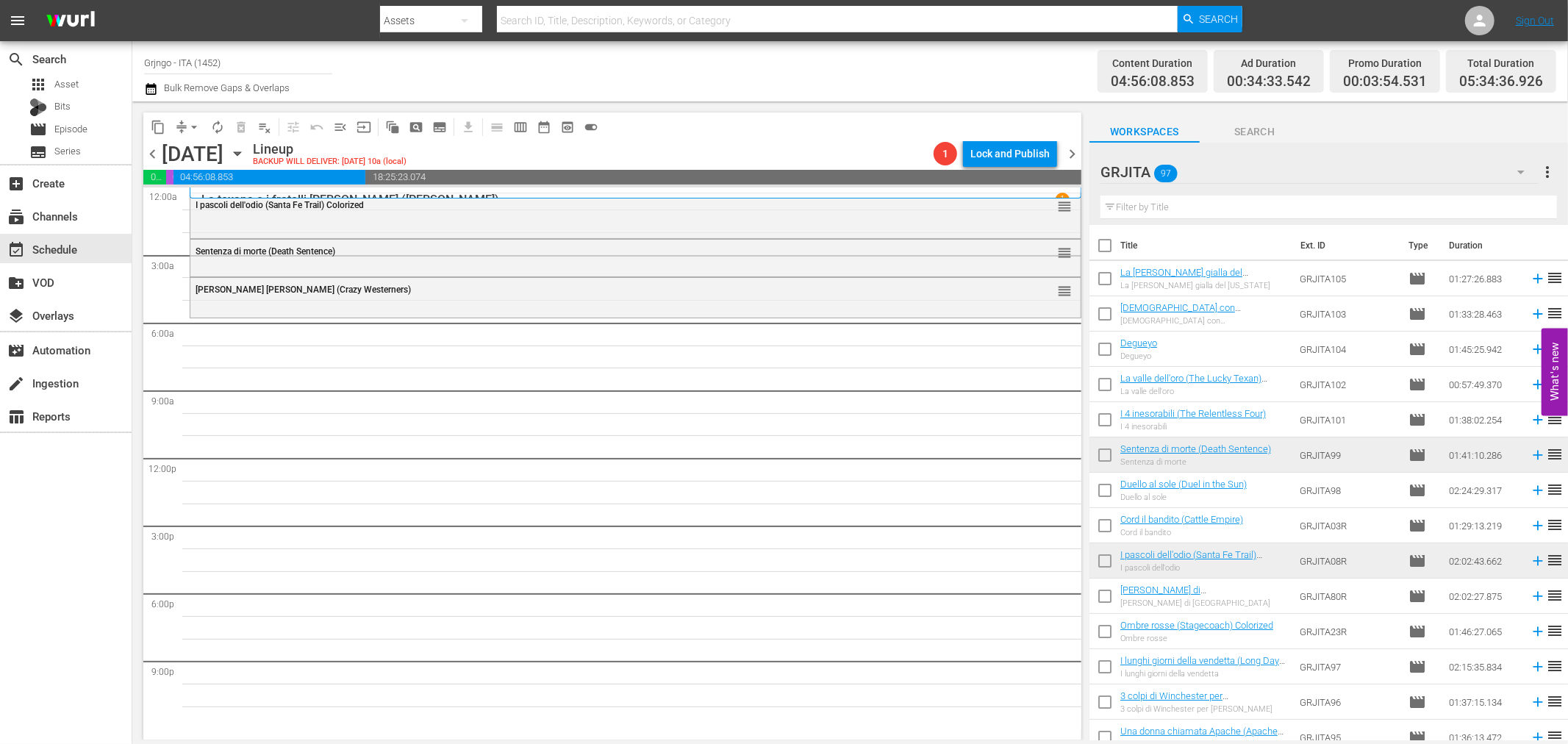
click at [1160, 203] on input "text" at bounding box center [1329, 207] width 457 height 23
paste input "Bad Man's River"
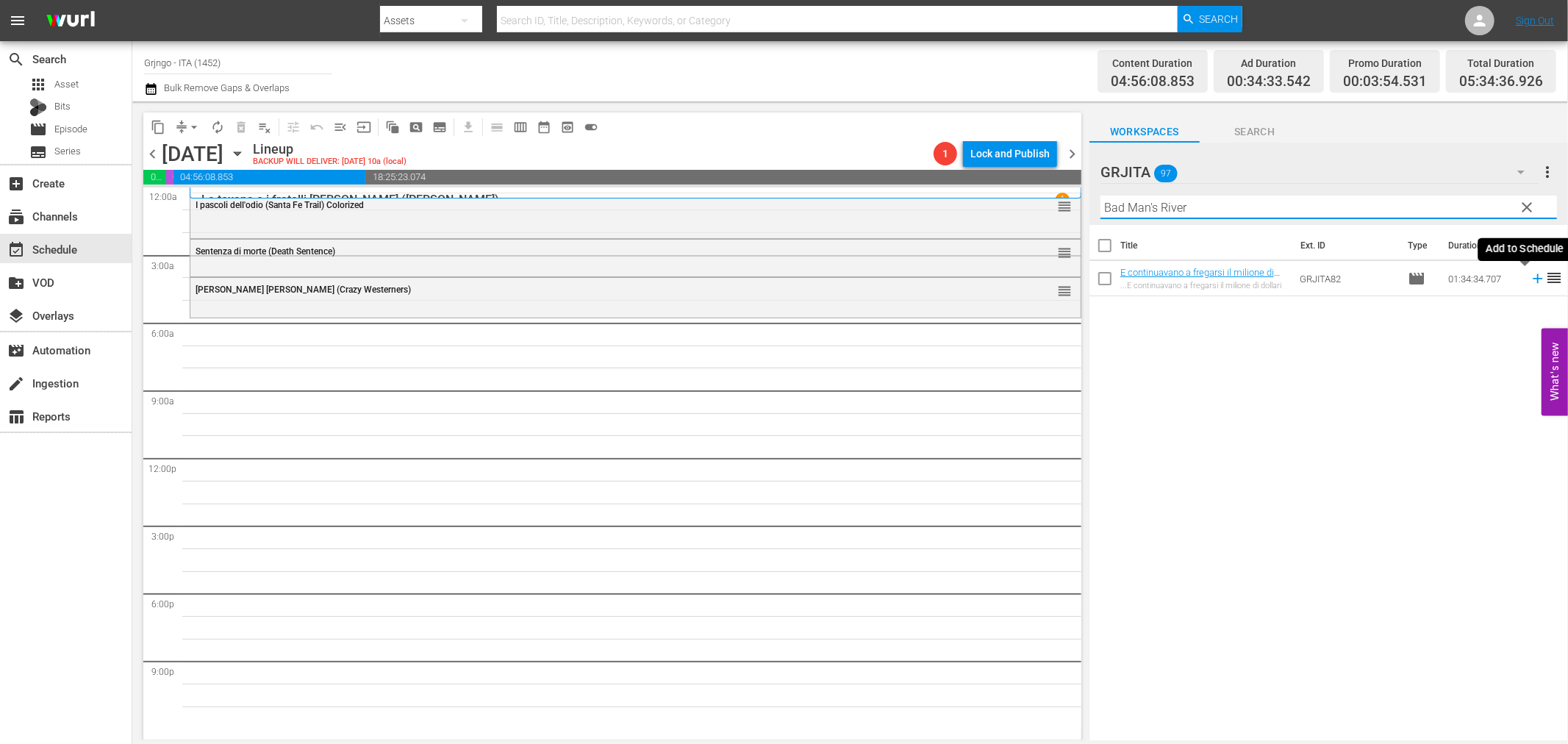
type input "Bad Man's River"
click at [1533, 278] on icon at bounding box center [1537, 278] width 10 height 10
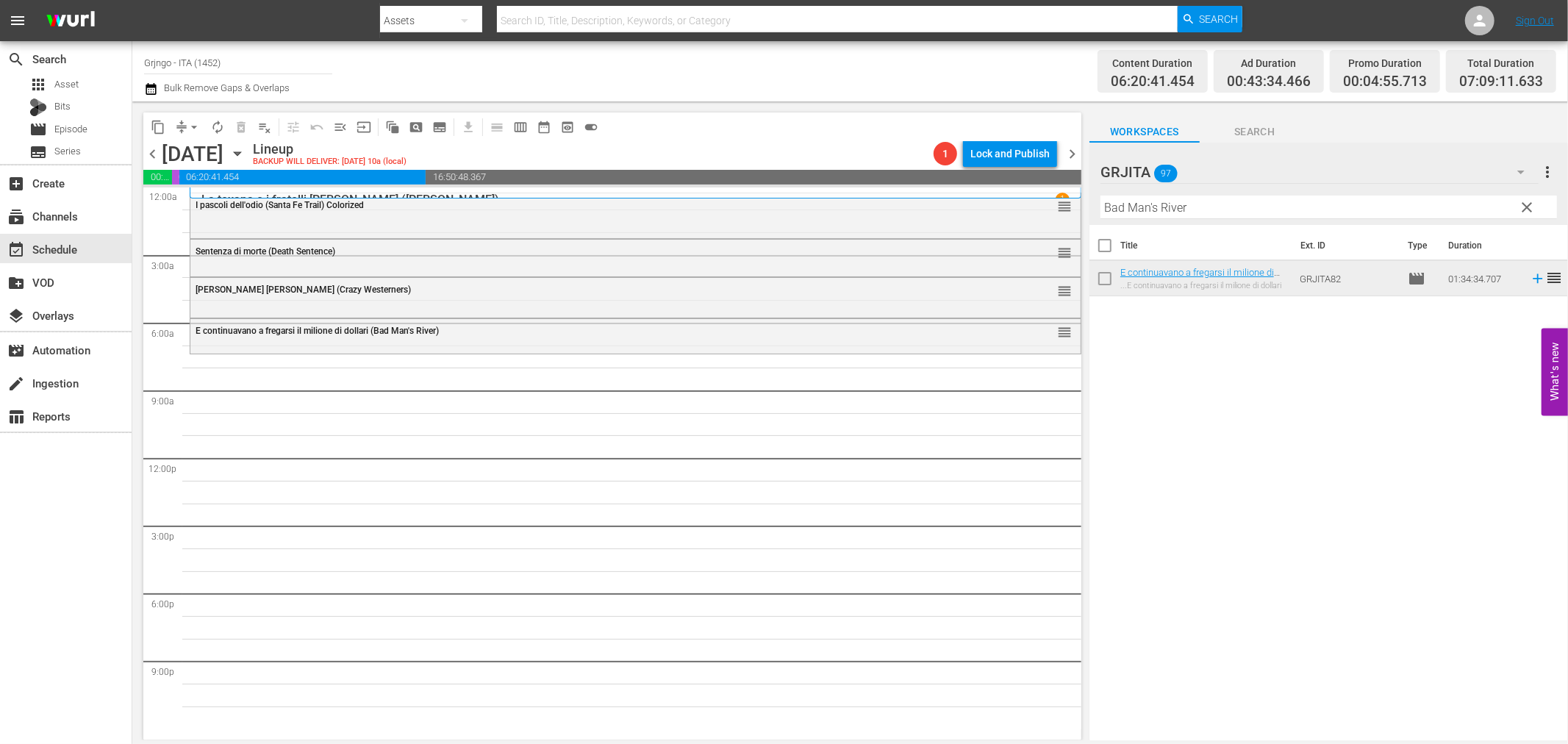
drag, startPoint x: 1527, startPoint y: 205, endPoint x: 1342, endPoint y: 200, distance: 185.1
click at [1530, 205] on span "clear" at bounding box center [1527, 207] width 17 height 17
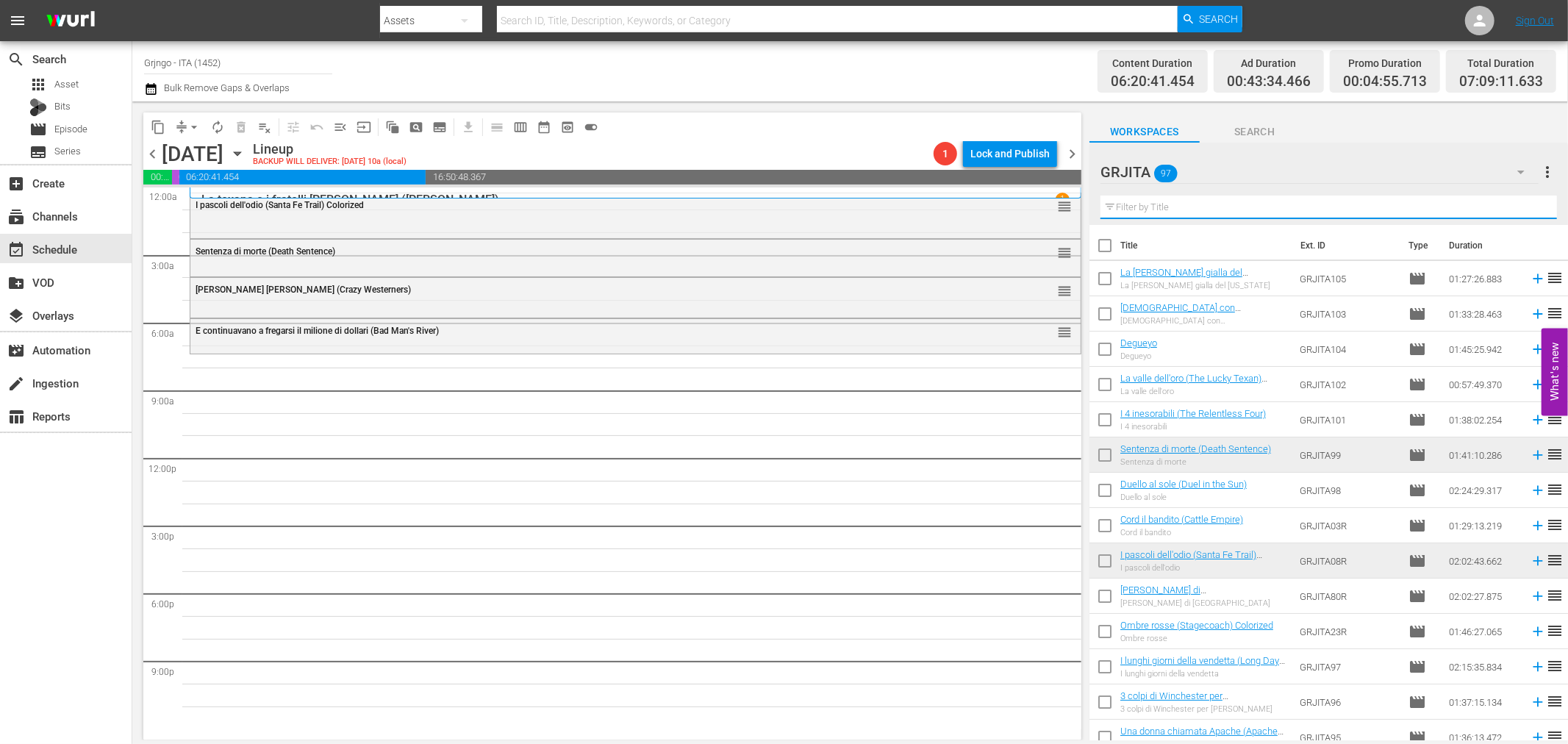
click at [1182, 210] on input "text" at bounding box center [1329, 207] width 457 height 23
paste input "I due volti della vendetta"
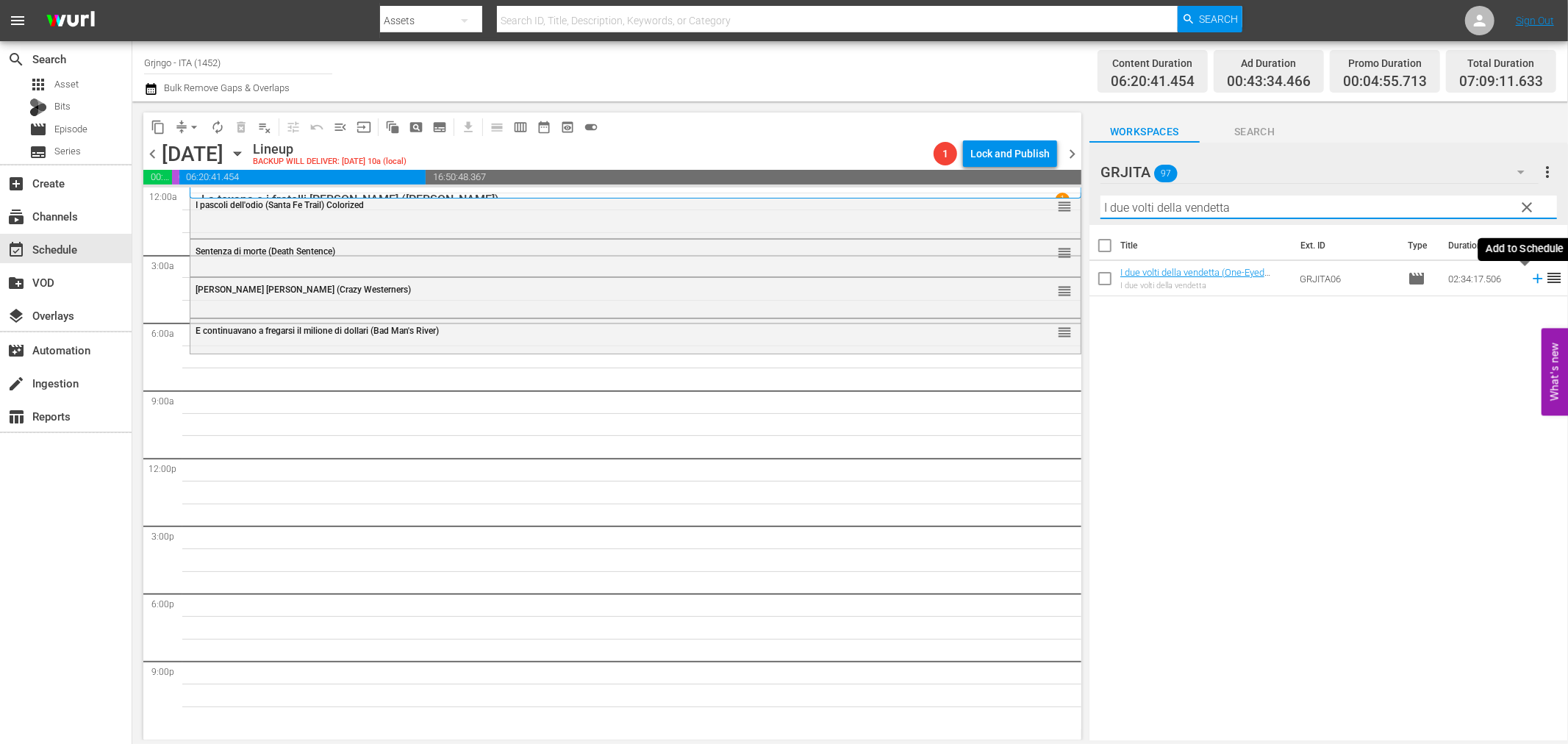
type input "I due volti della vendetta"
click at [1530, 276] on icon at bounding box center [1538, 278] width 16 height 16
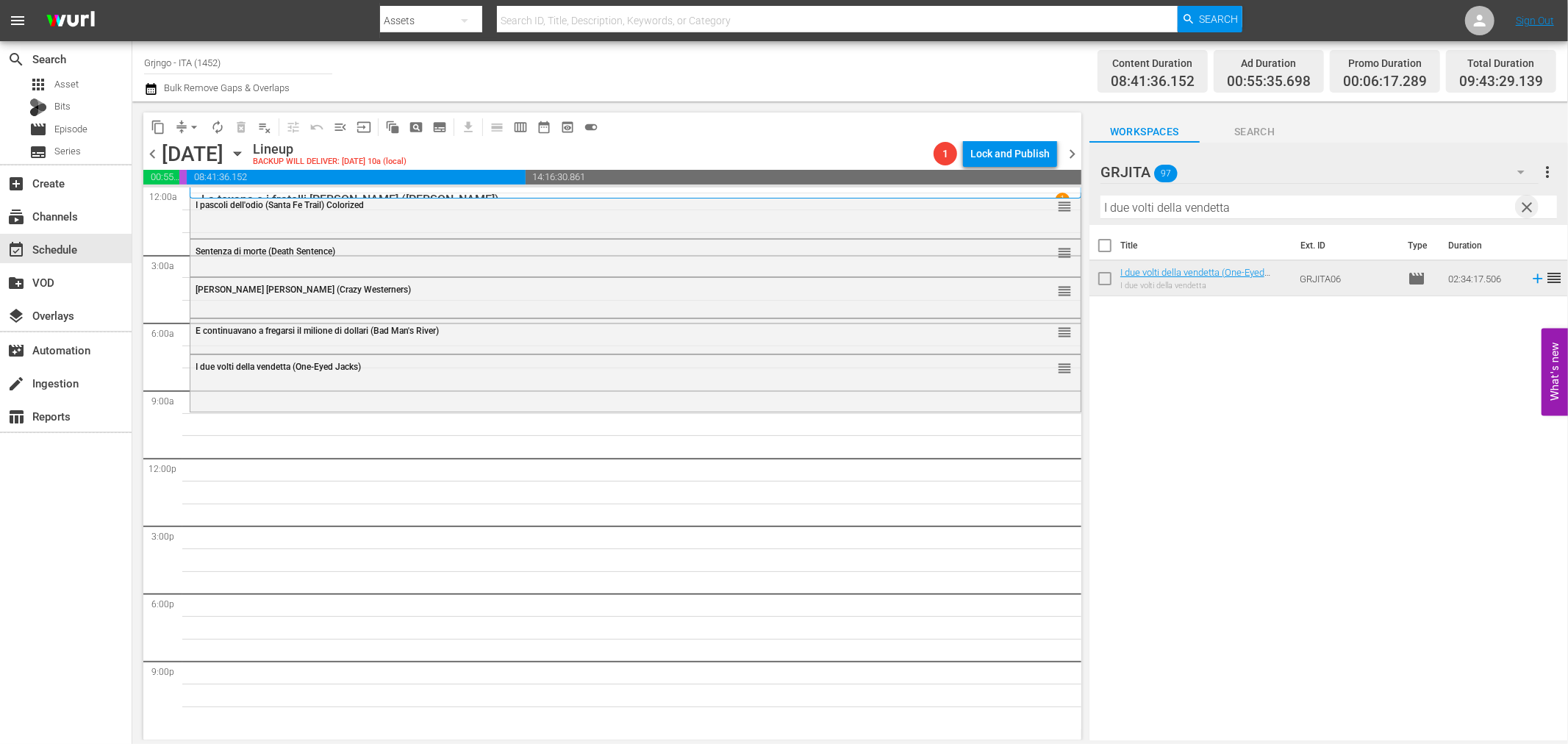
click at [1527, 200] on span "clear" at bounding box center [1527, 207] width 17 height 17
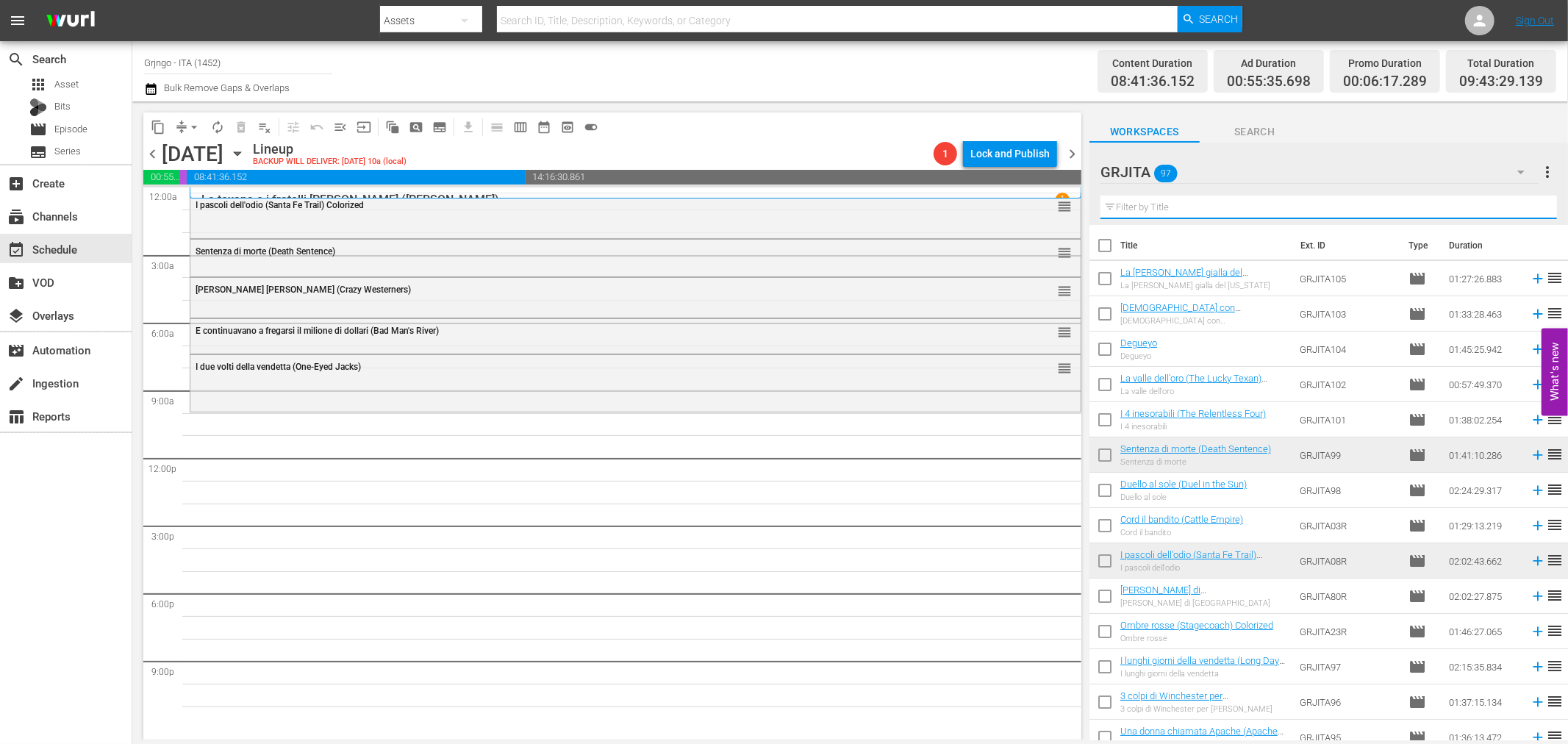
click at [1156, 205] on input "text" at bounding box center [1329, 207] width 457 height 23
paste input "La morte cavalca a Rio Bravo"
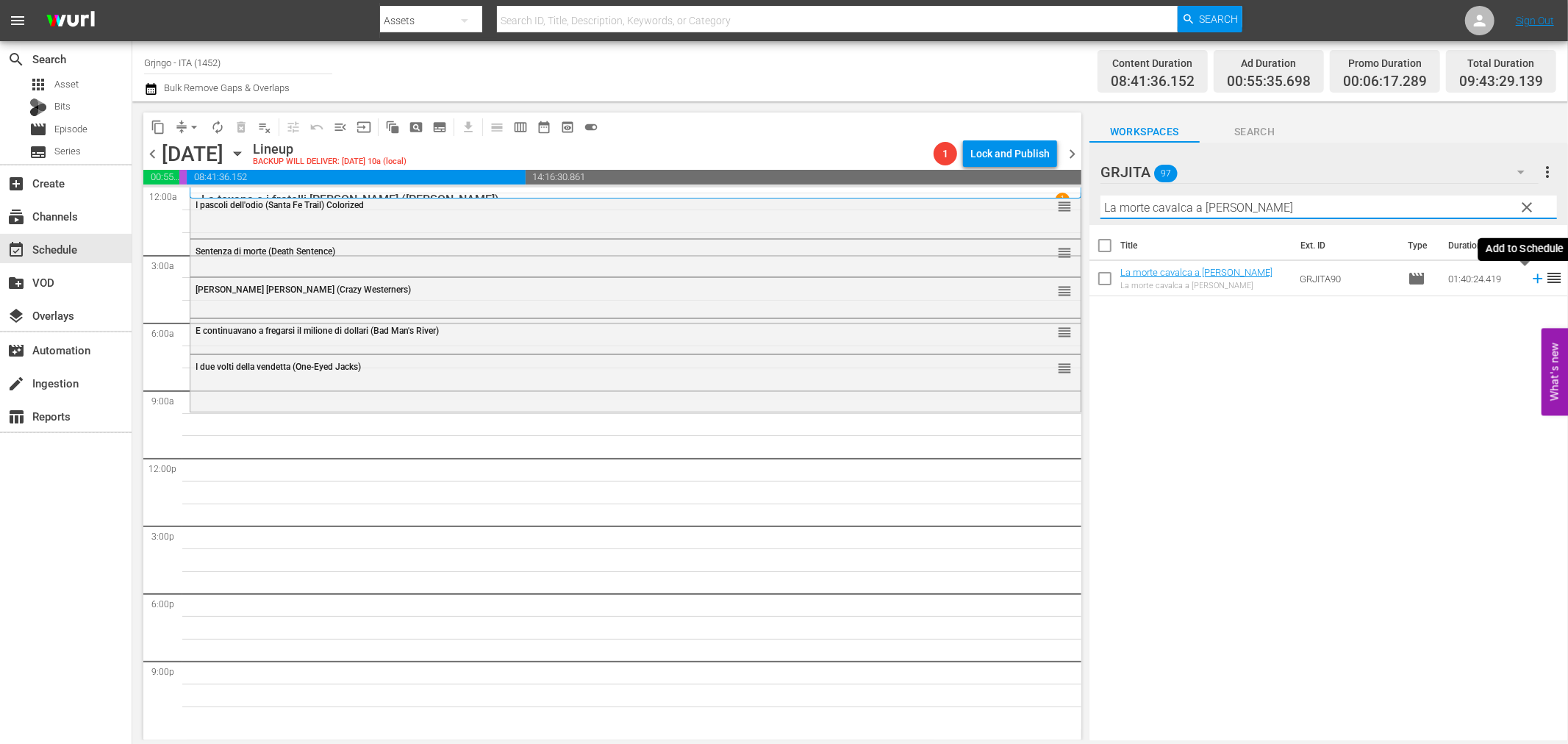
type input "La morte cavalca a Rio Bravo"
click at [1533, 279] on icon at bounding box center [1537, 278] width 10 height 10
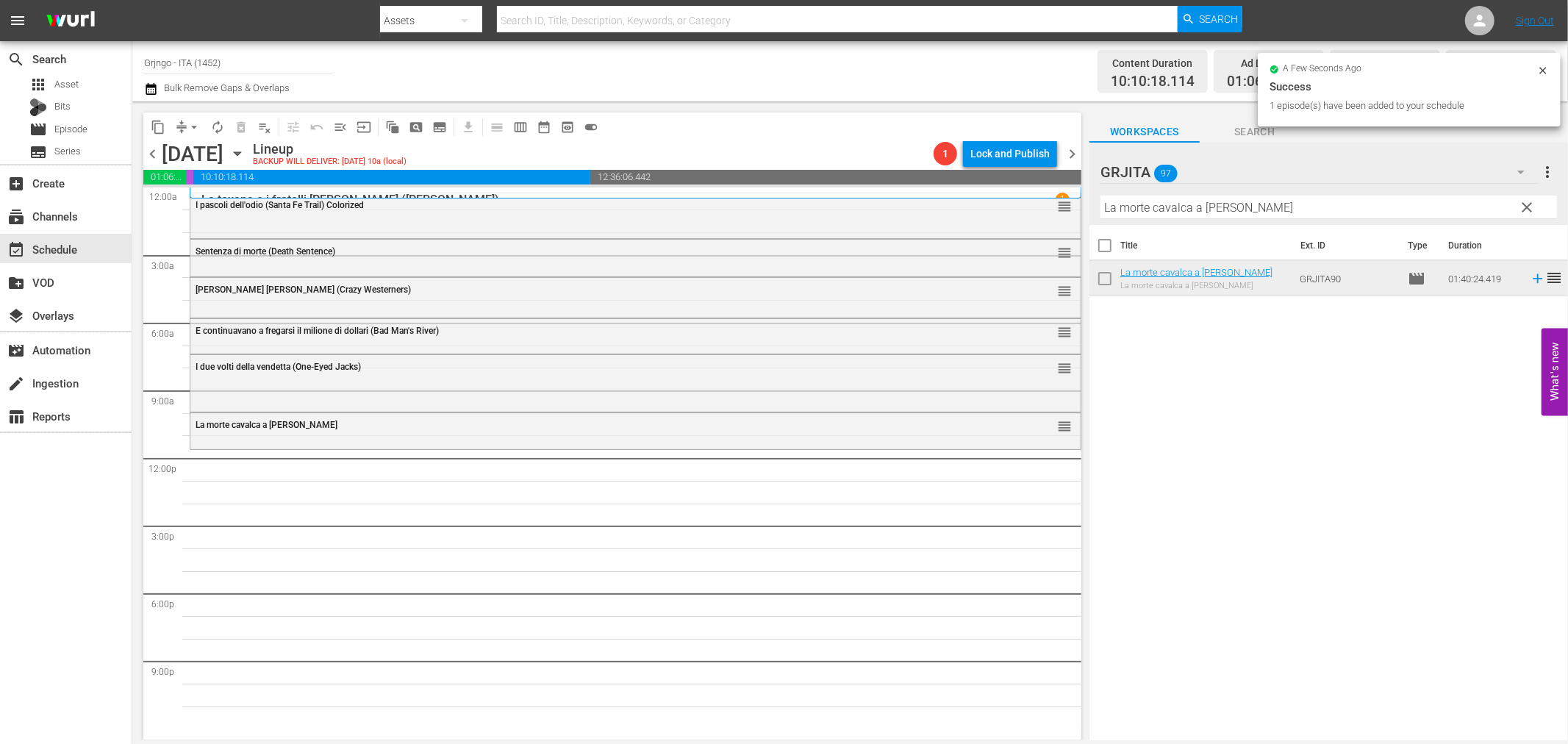
drag, startPoint x: 1533, startPoint y: 202, endPoint x: 1414, endPoint y: 210, distance: 119.3
click at [1533, 202] on span "clear" at bounding box center [1527, 207] width 17 height 17
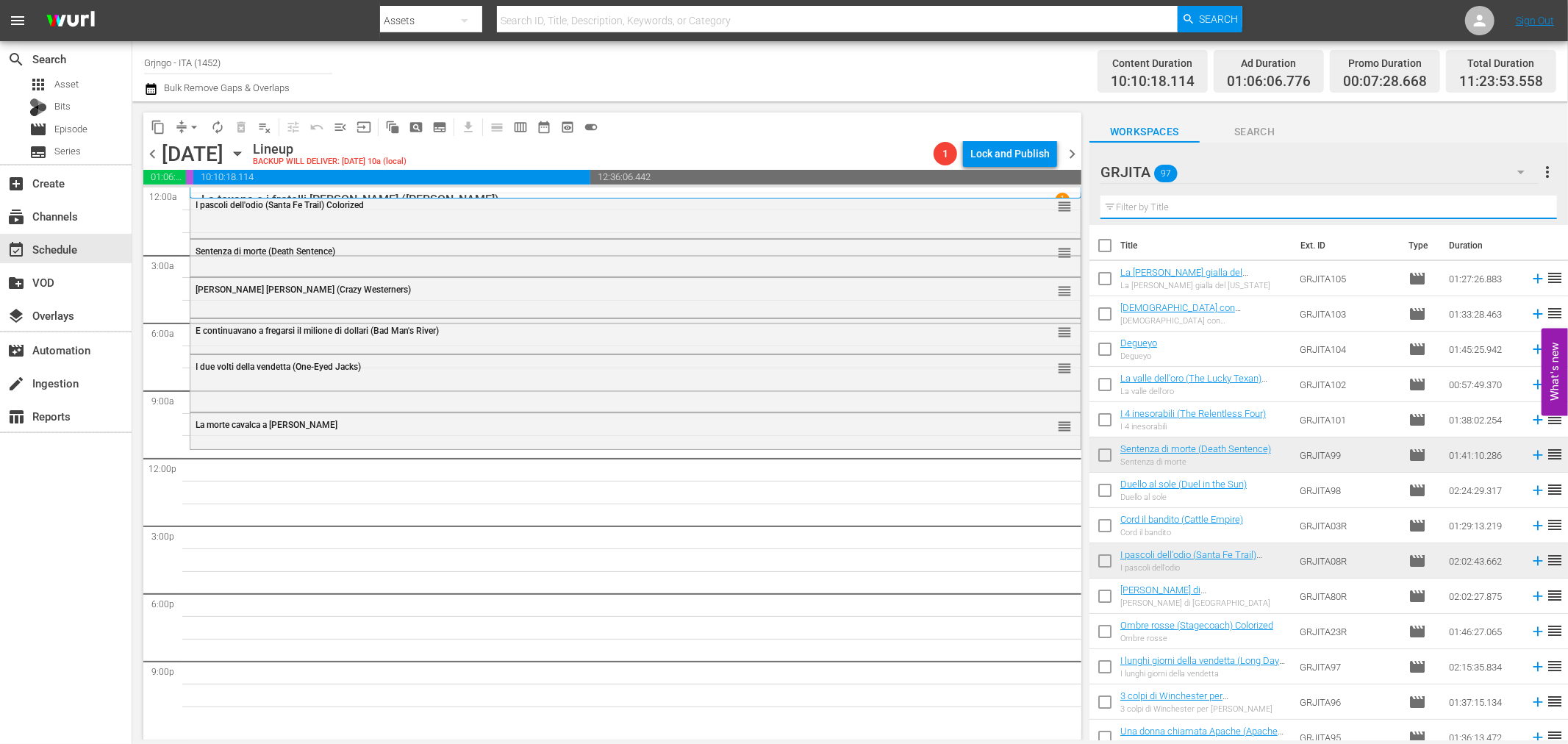
paste input "I tre del mazzo selvaggio (Pancho Villa)"
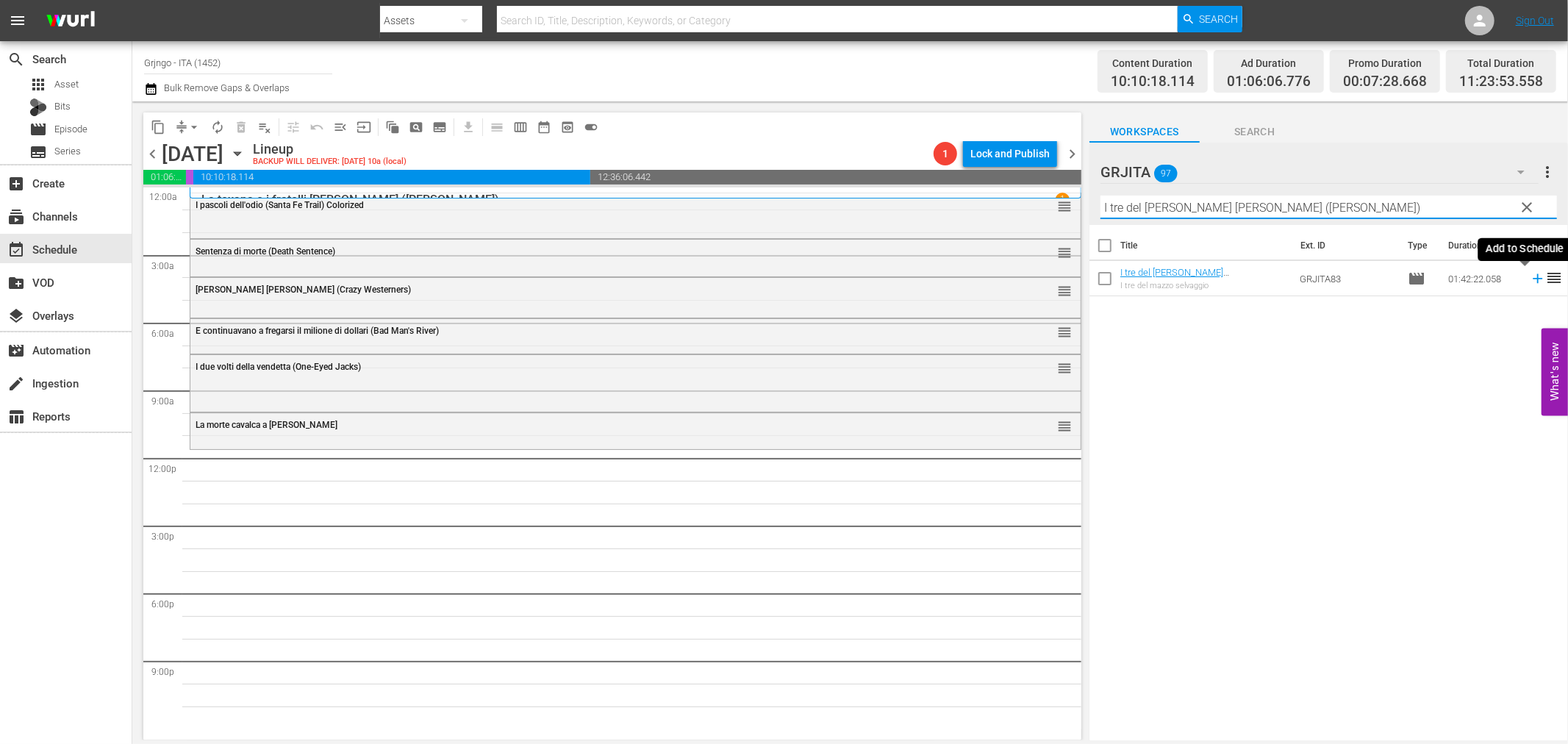
type input "I tre del mazzo selvaggio (Pancho Villa)"
click at [1530, 277] on icon at bounding box center [1538, 278] width 16 height 16
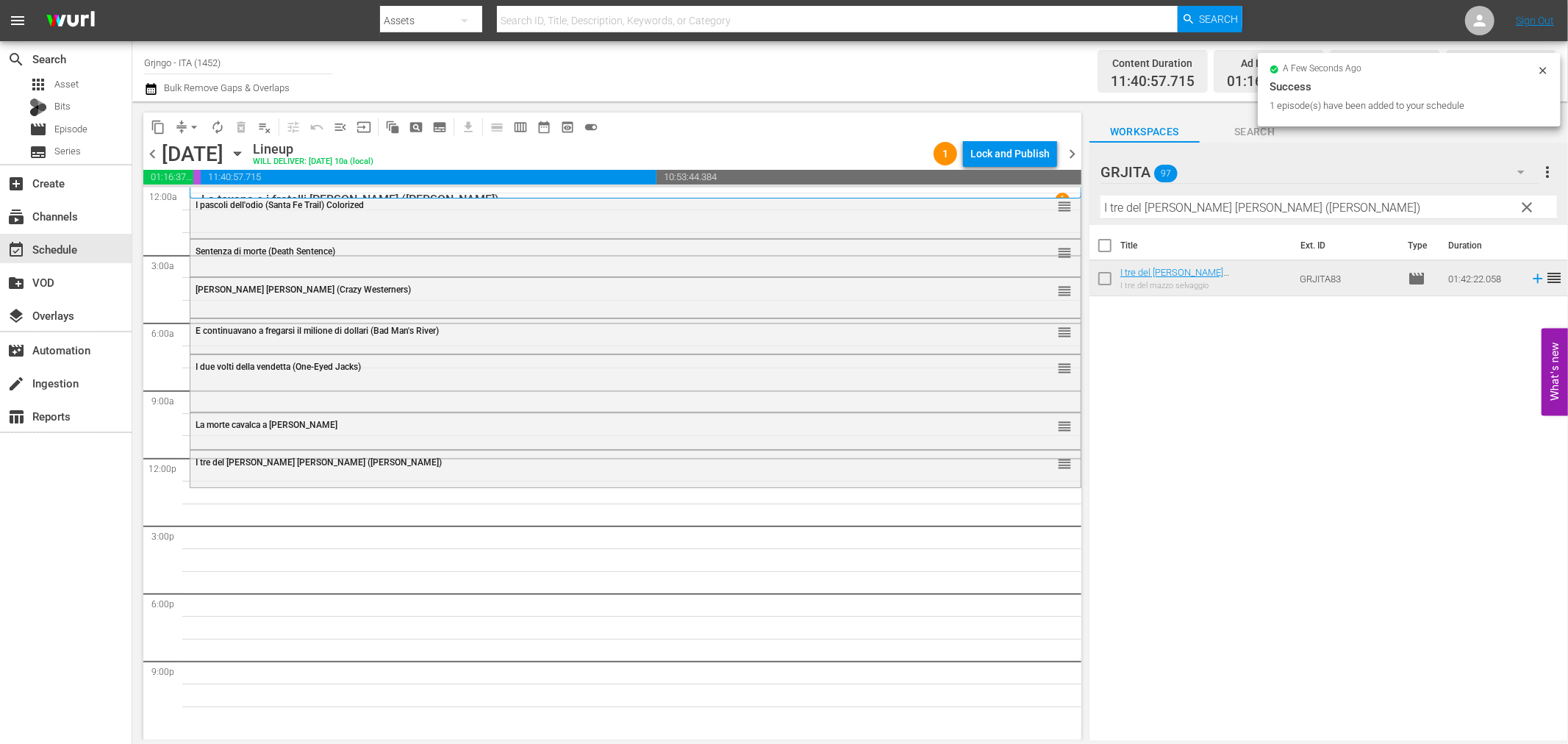
click at [1527, 202] on span "clear" at bounding box center [1527, 207] width 17 height 17
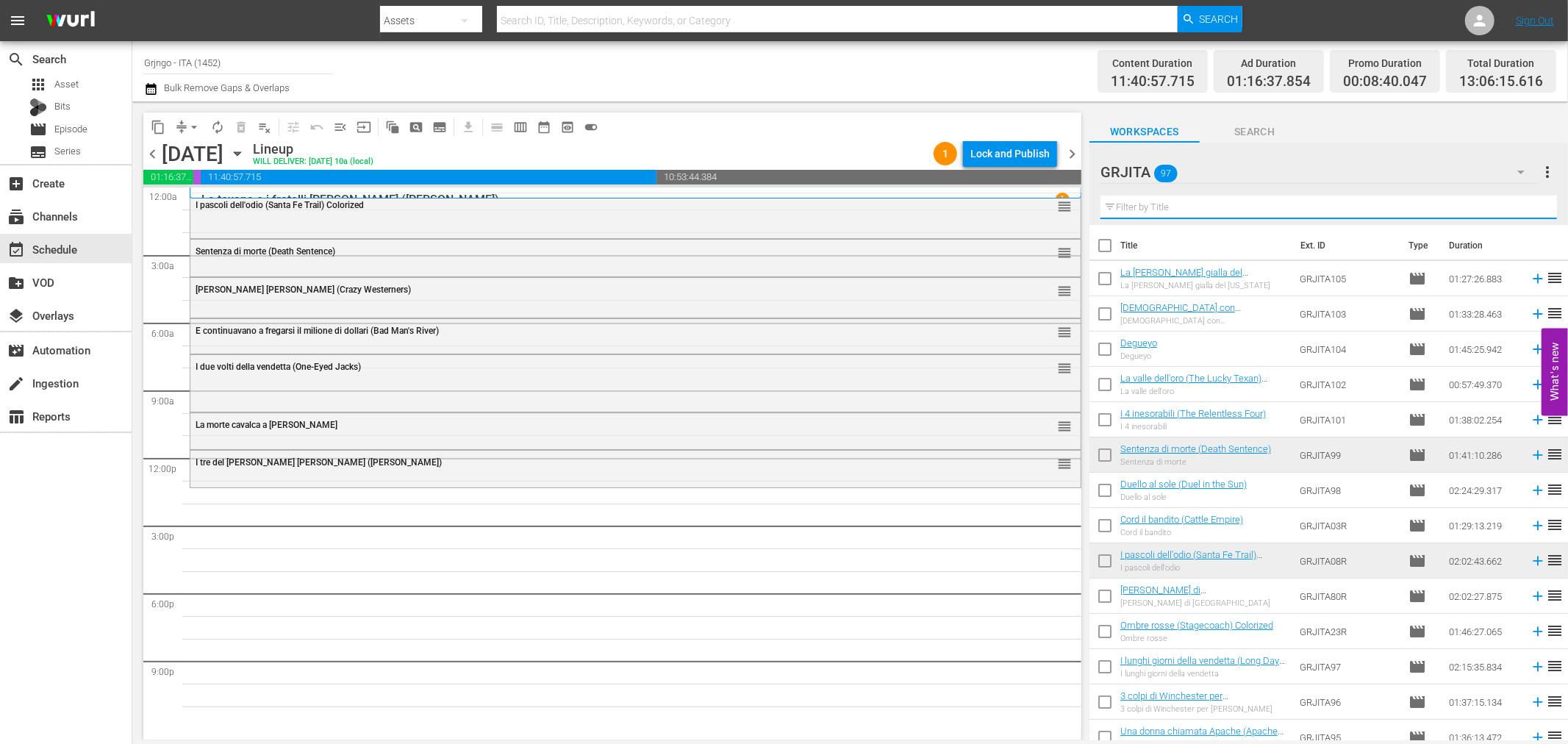
click at [1147, 207] on input "text" at bounding box center [1329, 207] width 457 height 23
paste input "L'assalto al Kansas Pacific"
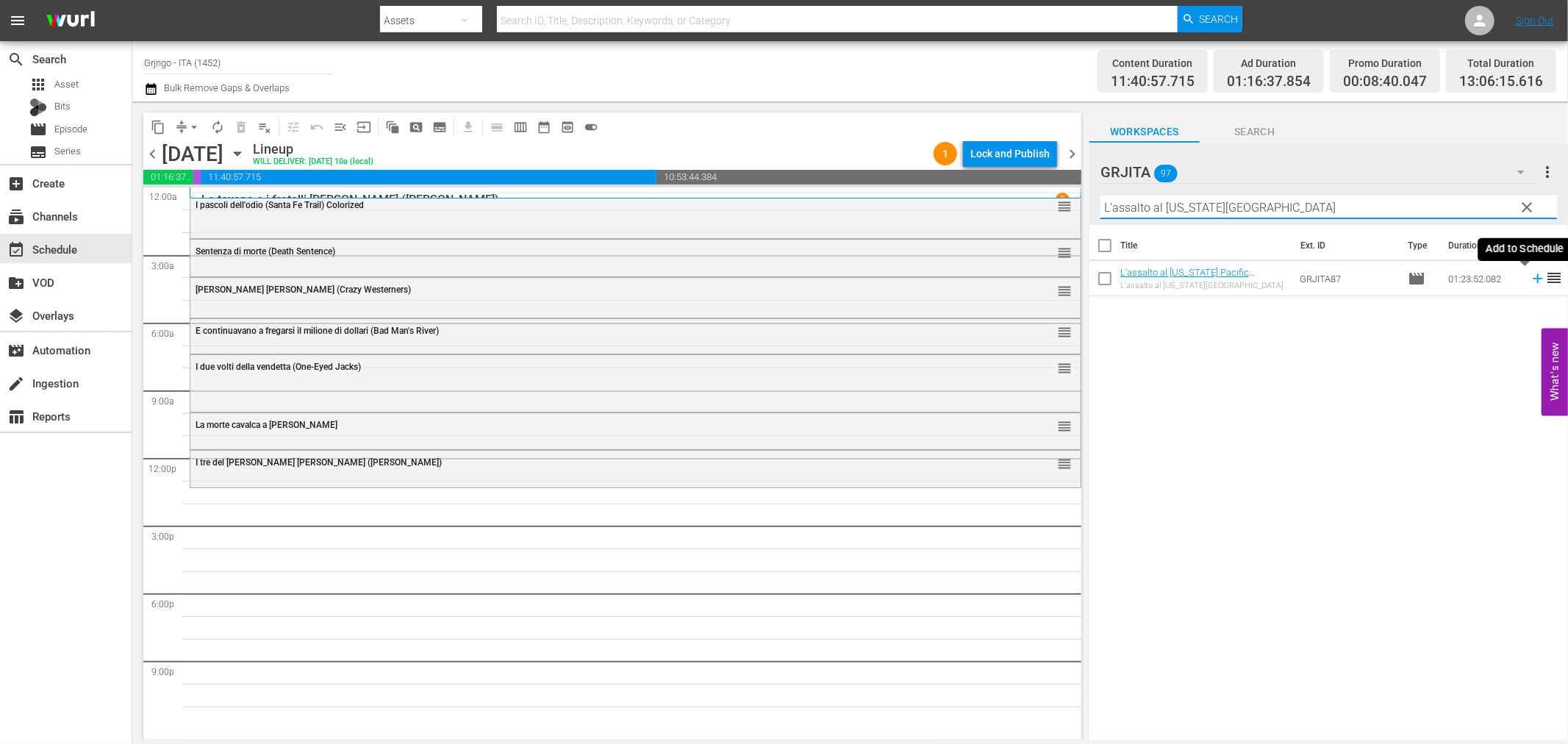
type input "L'assalto al Kansas Pacific"
click at [1533, 278] on icon at bounding box center [1537, 278] width 10 height 10
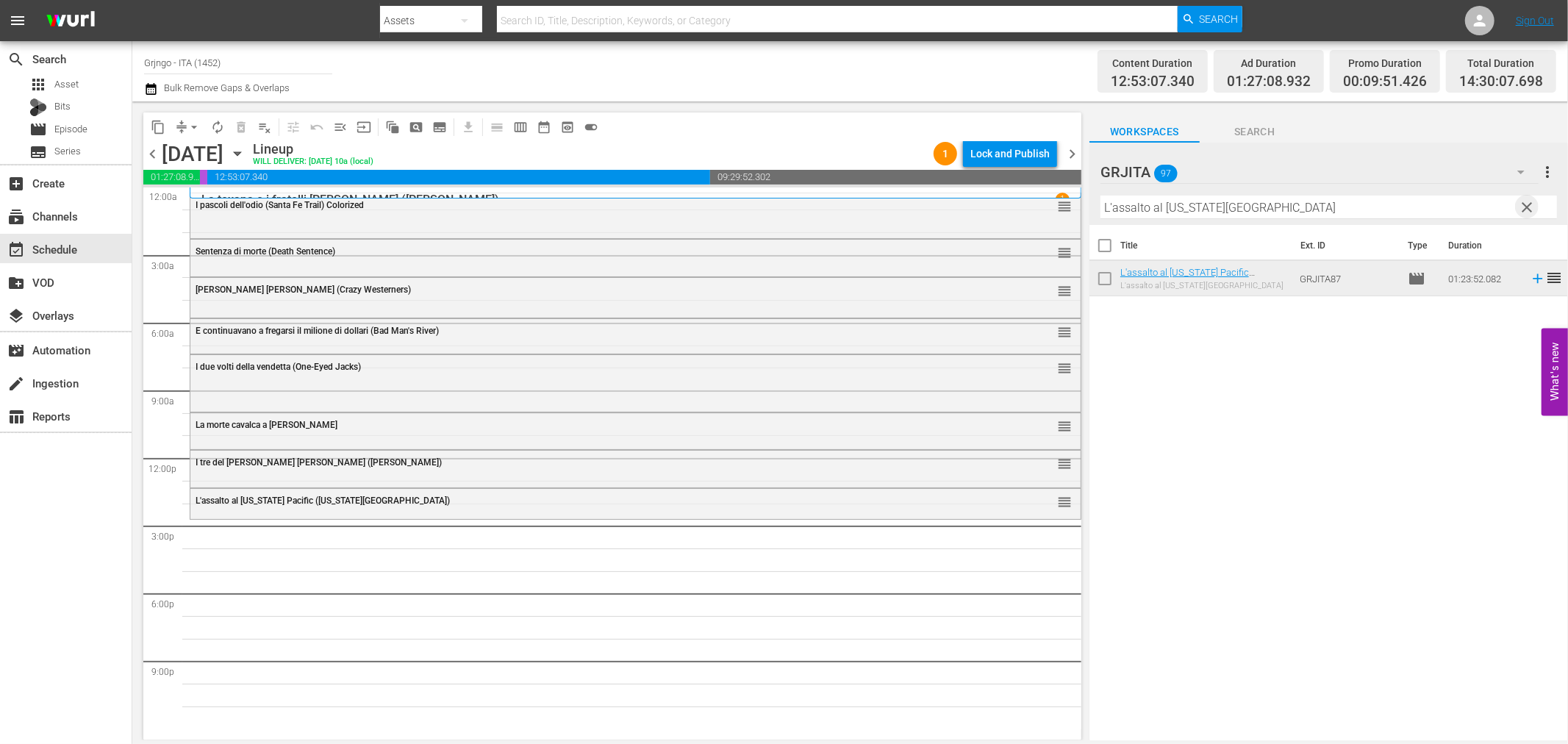
click at [1527, 202] on span "clear" at bounding box center [1527, 207] width 17 height 17
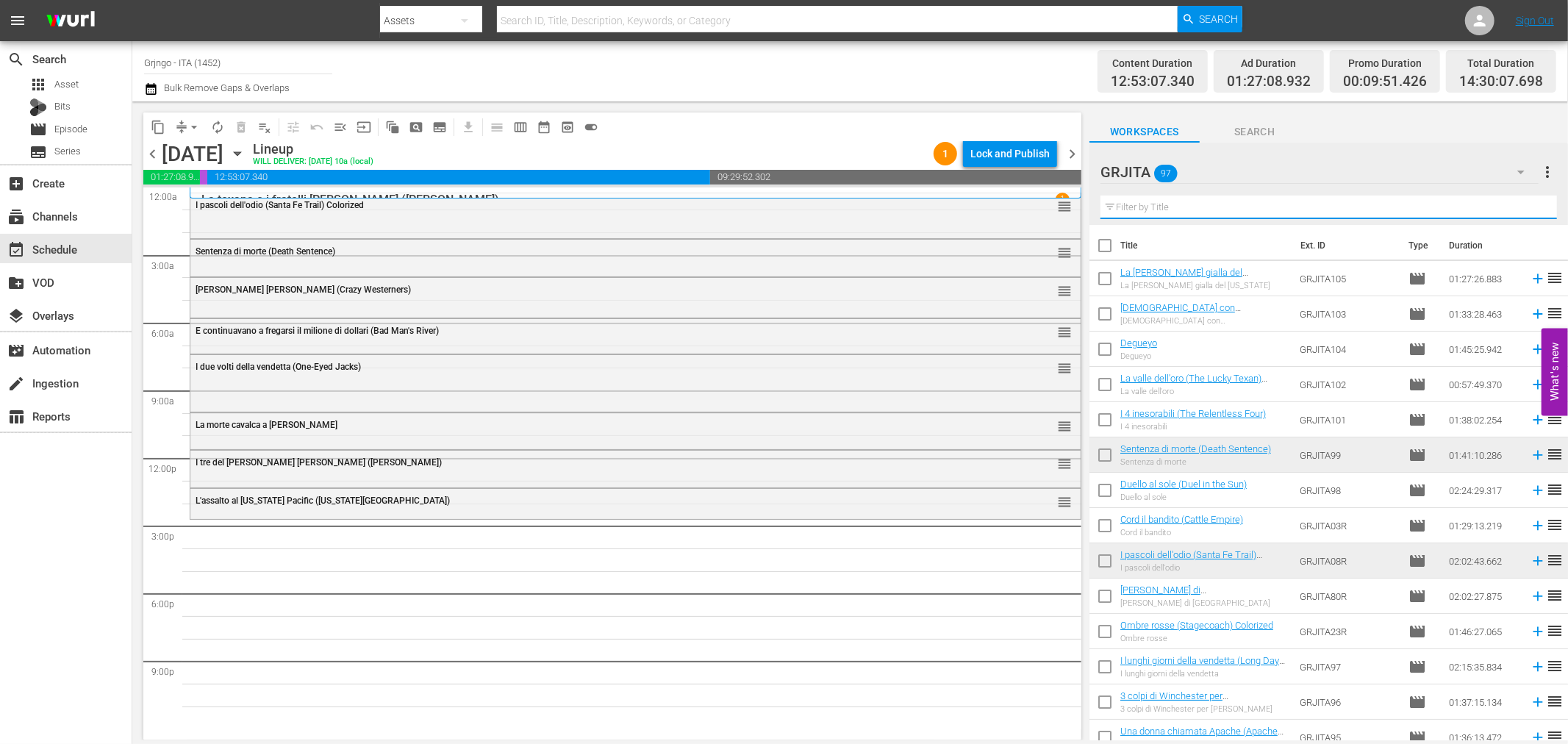
click at [1127, 208] on input "text" at bounding box center [1329, 207] width 457 height 23
paste input "3 colpi di Winchester per Ringo"
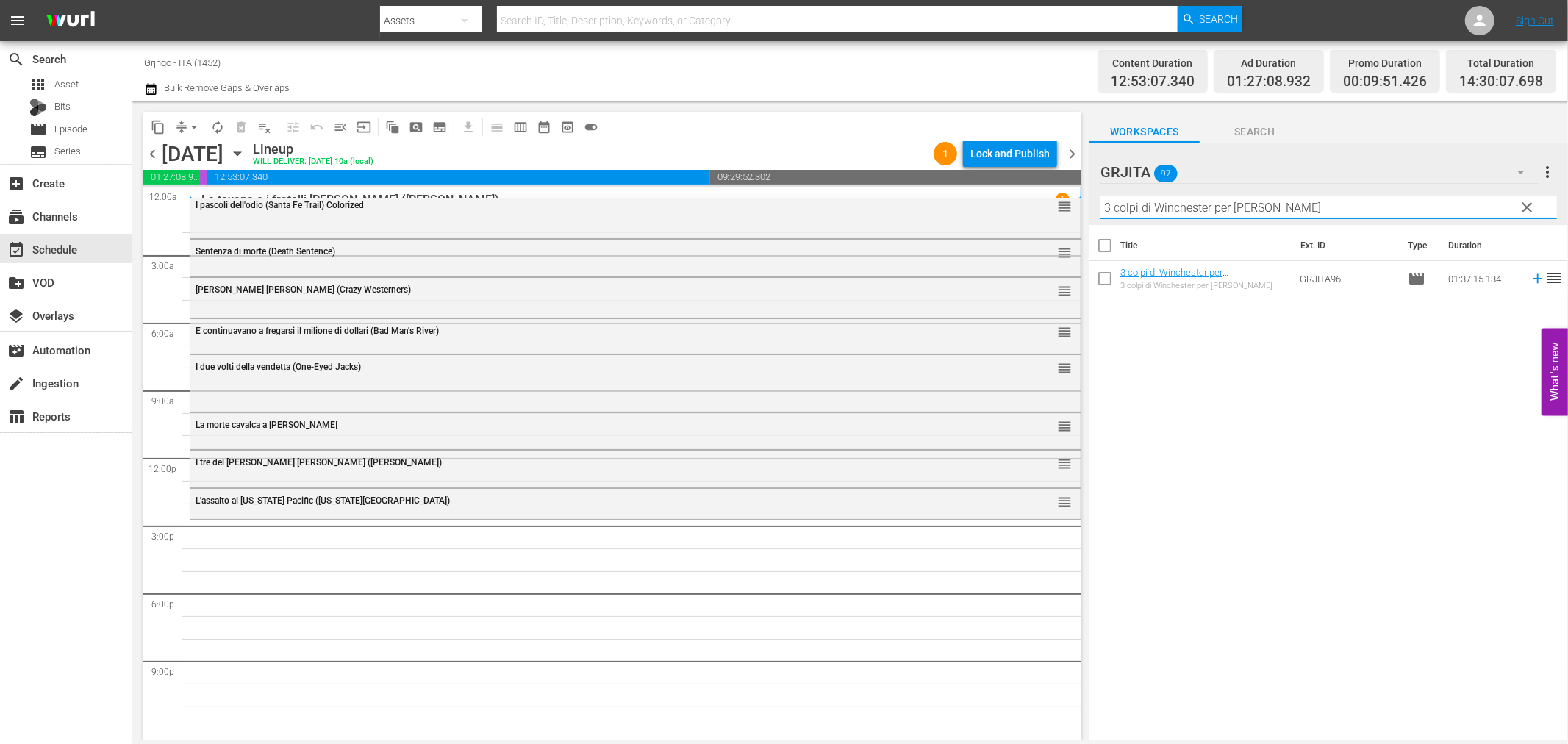
type input "3 colpi di Winchester per Ringo"
click at [1530, 274] on icon at bounding box center [1538, 278] width 16 height 16
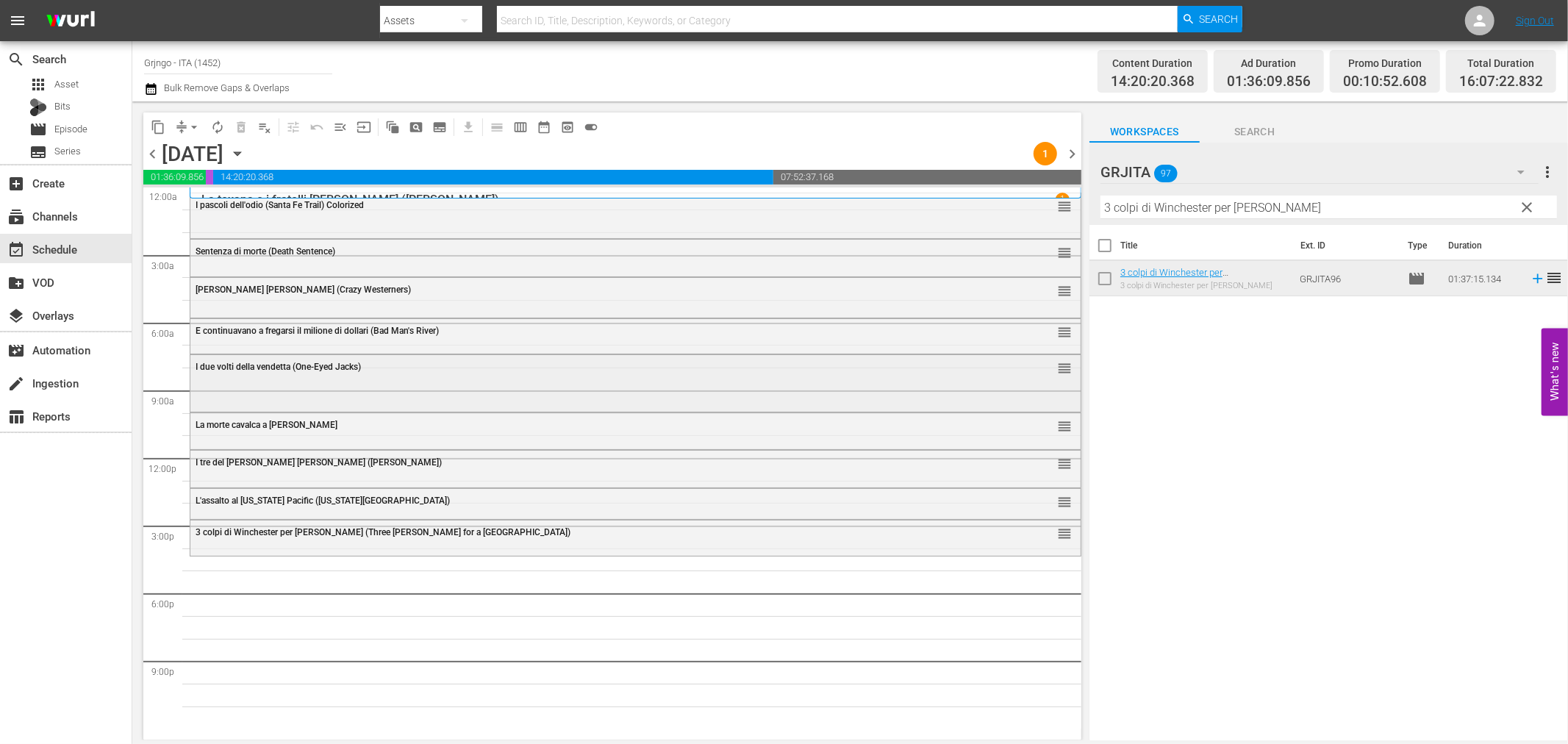
click at [632, 372] on div "I due volti della vendetta (One-Eyed Jacks) reorder" at bounding box center [635, 367] width 891 height 25
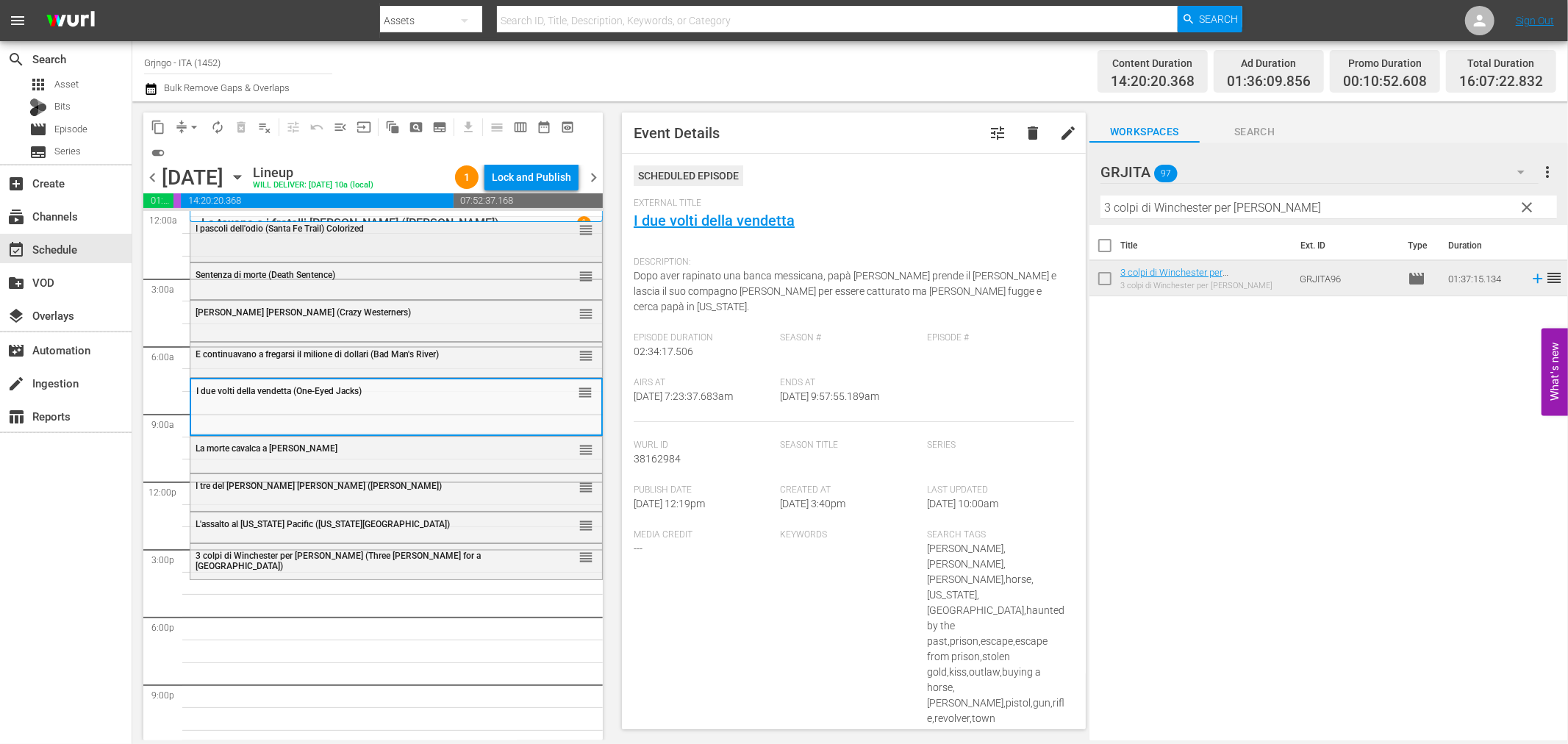
click at [299, 236] on div "I pascoli dell'odio (Santa Fe Trail) Colorized reorder" at bounding box center [396, 229] width 412 height 25
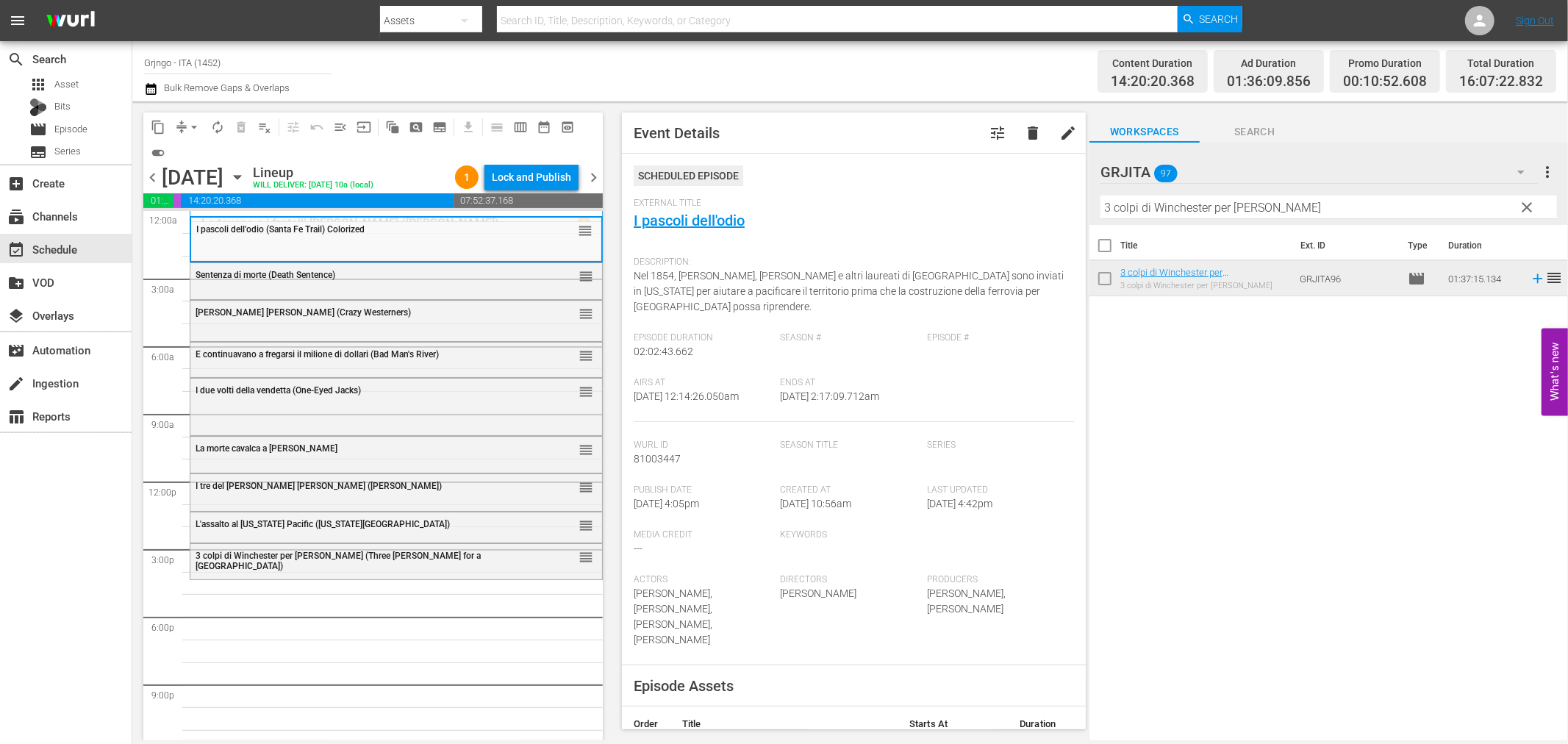
drag, startPoint x: 1523, startPoint y: 205, endPoint x: 1108, endPoint y: 241, distance: 416.6
click at [1523, 205] on span "clear" at bounding box center [1527, 207] width 17 height 17
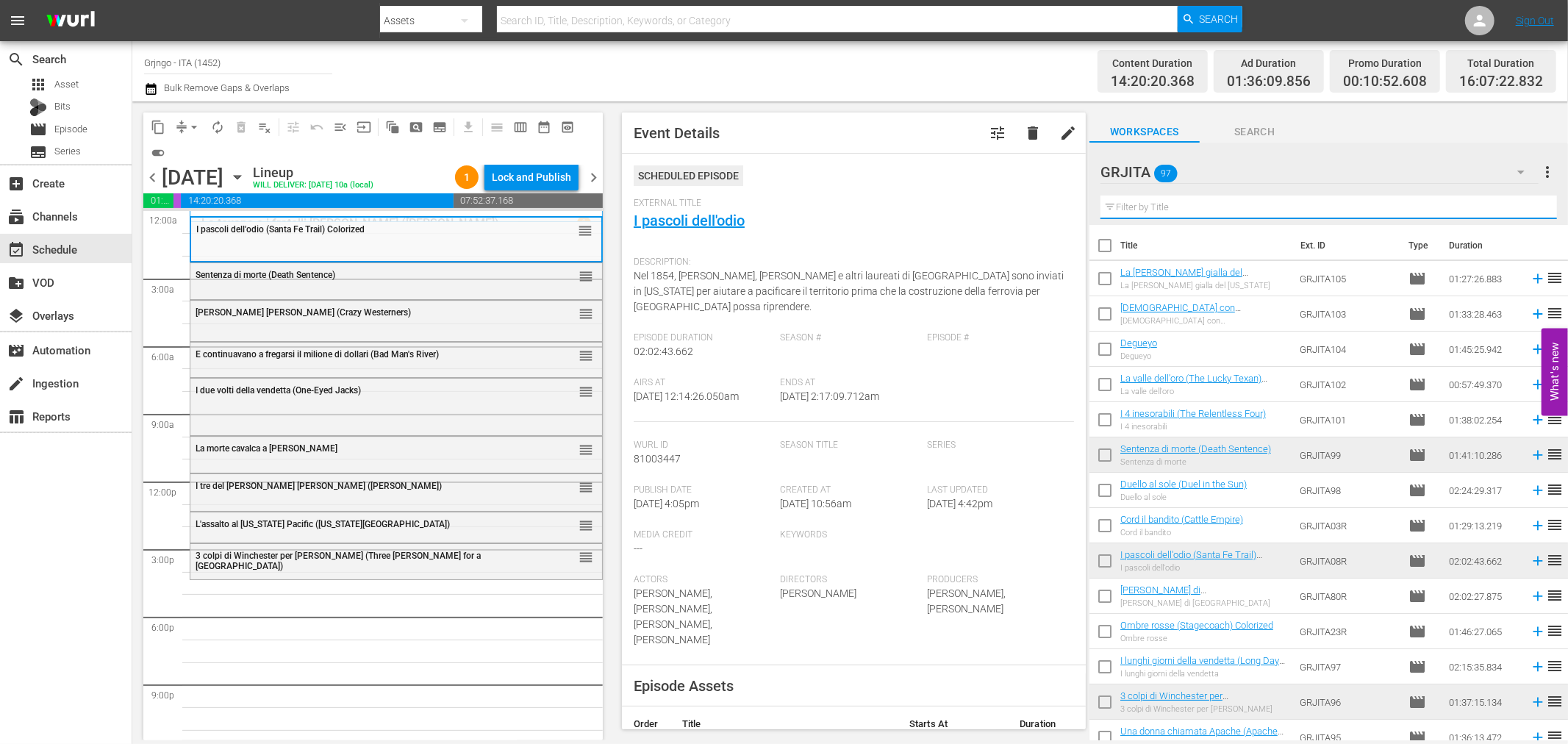
paste input "Il tesoro dei Sequoia (The Big Trees)"
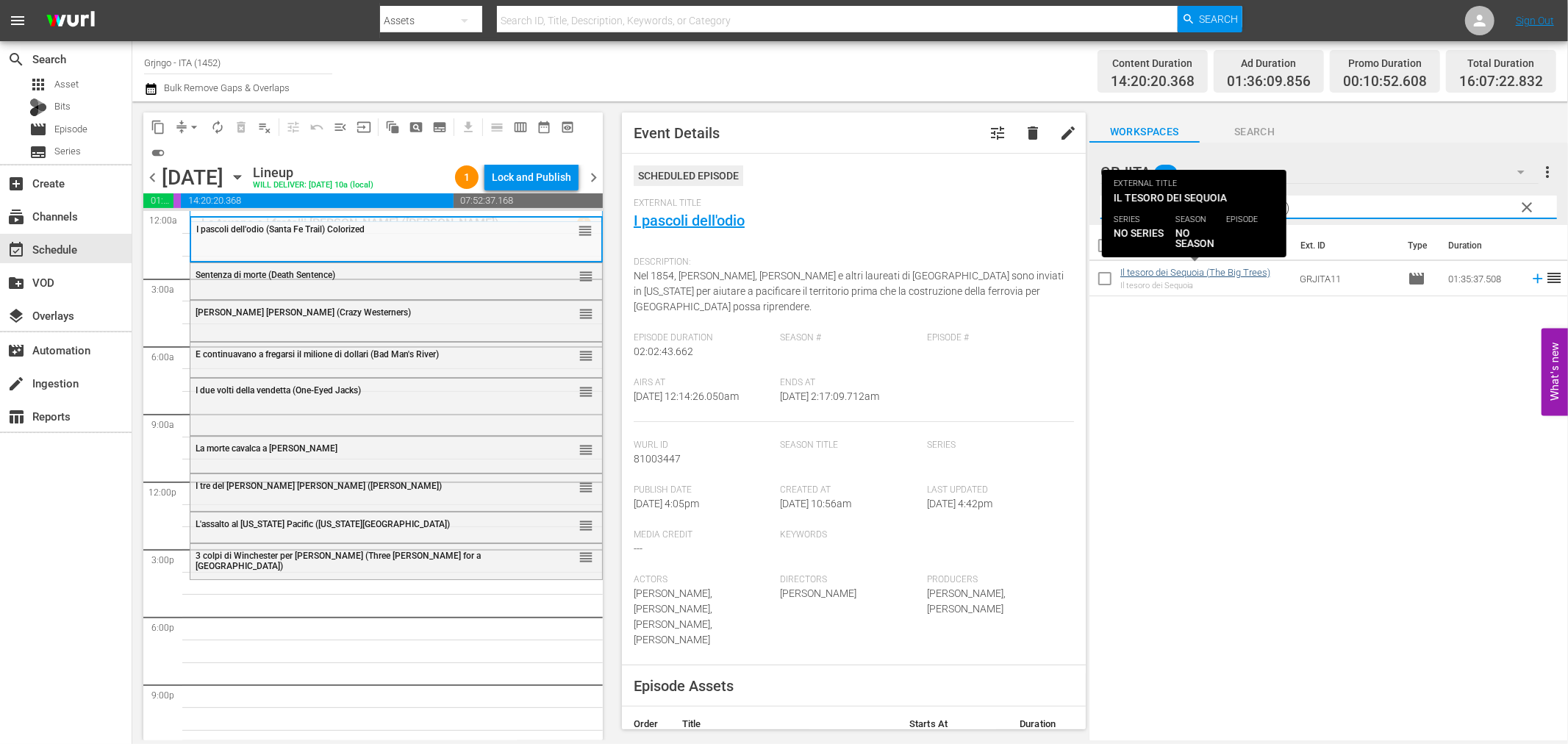
type input "Il tesoro dei Sequoia (The Big Trees)"
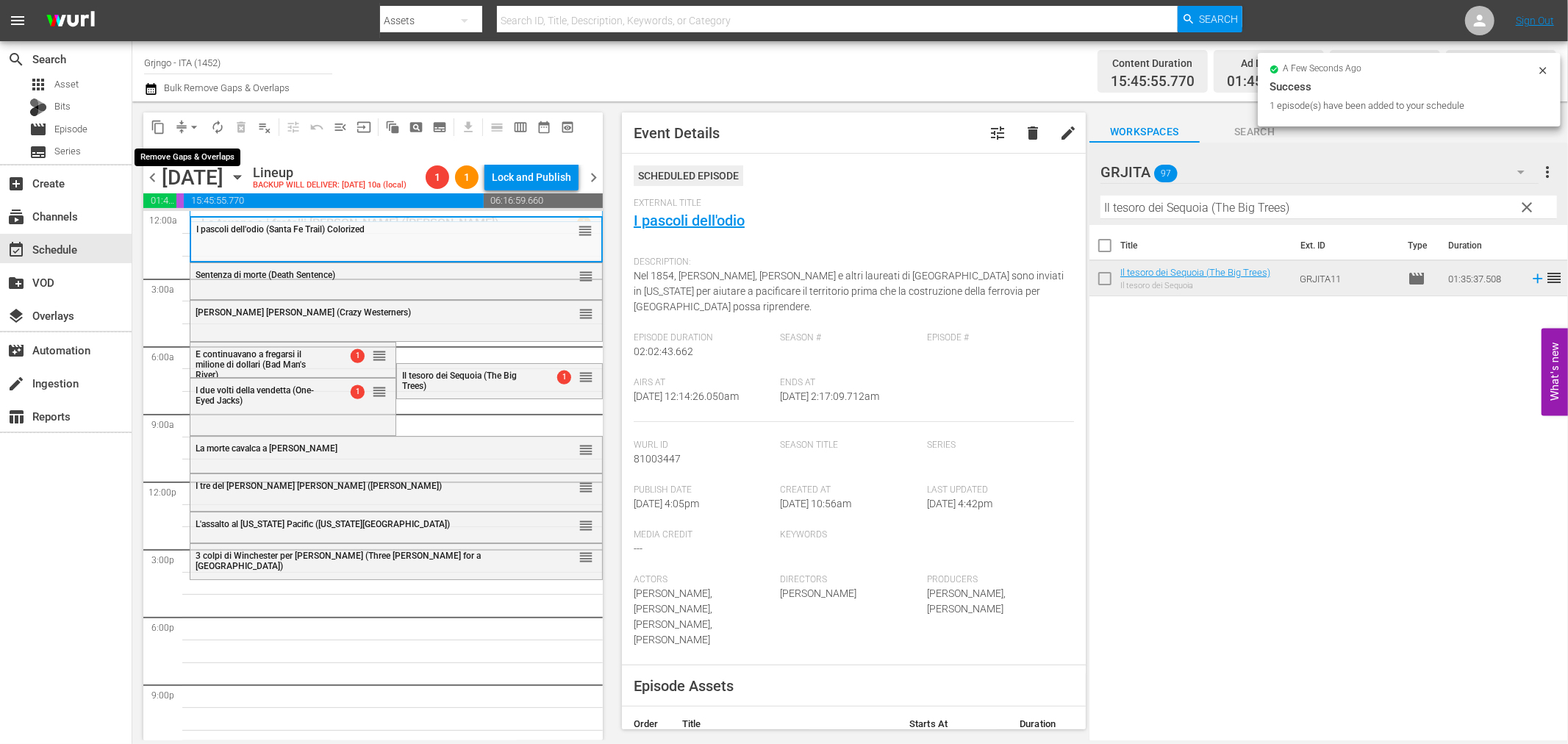
click at [194, 121] on span "arrow_drop_down" at bounding box center [194, 127] width 15 height 15
click at [219, 207] on li "Align to End of Previous Day" at bounding box center [194, 205] width 155 height 24
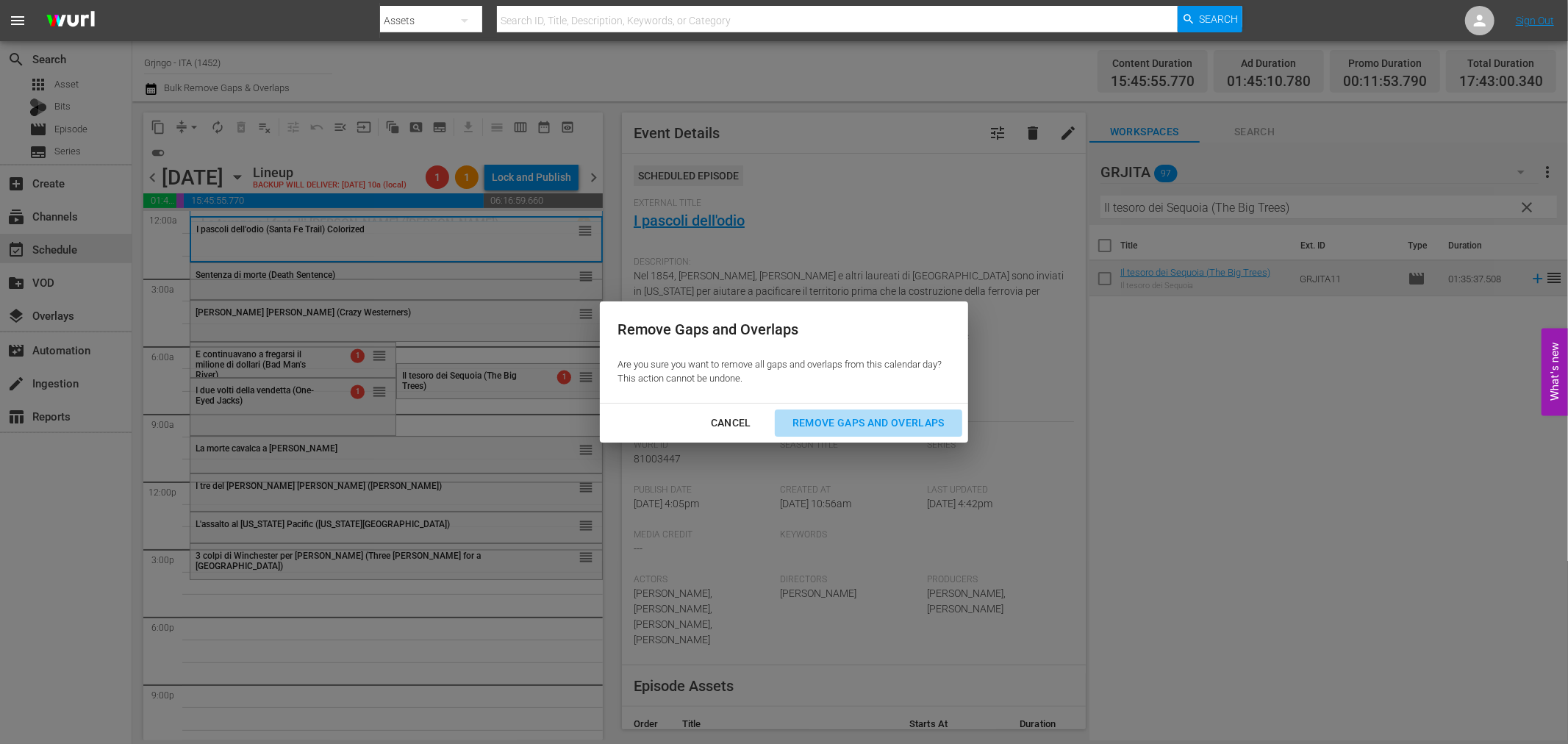
click at [886, 417] on div "Remove Gaps and Overlaps" at bounding box center [868, 423] width 175 height 18
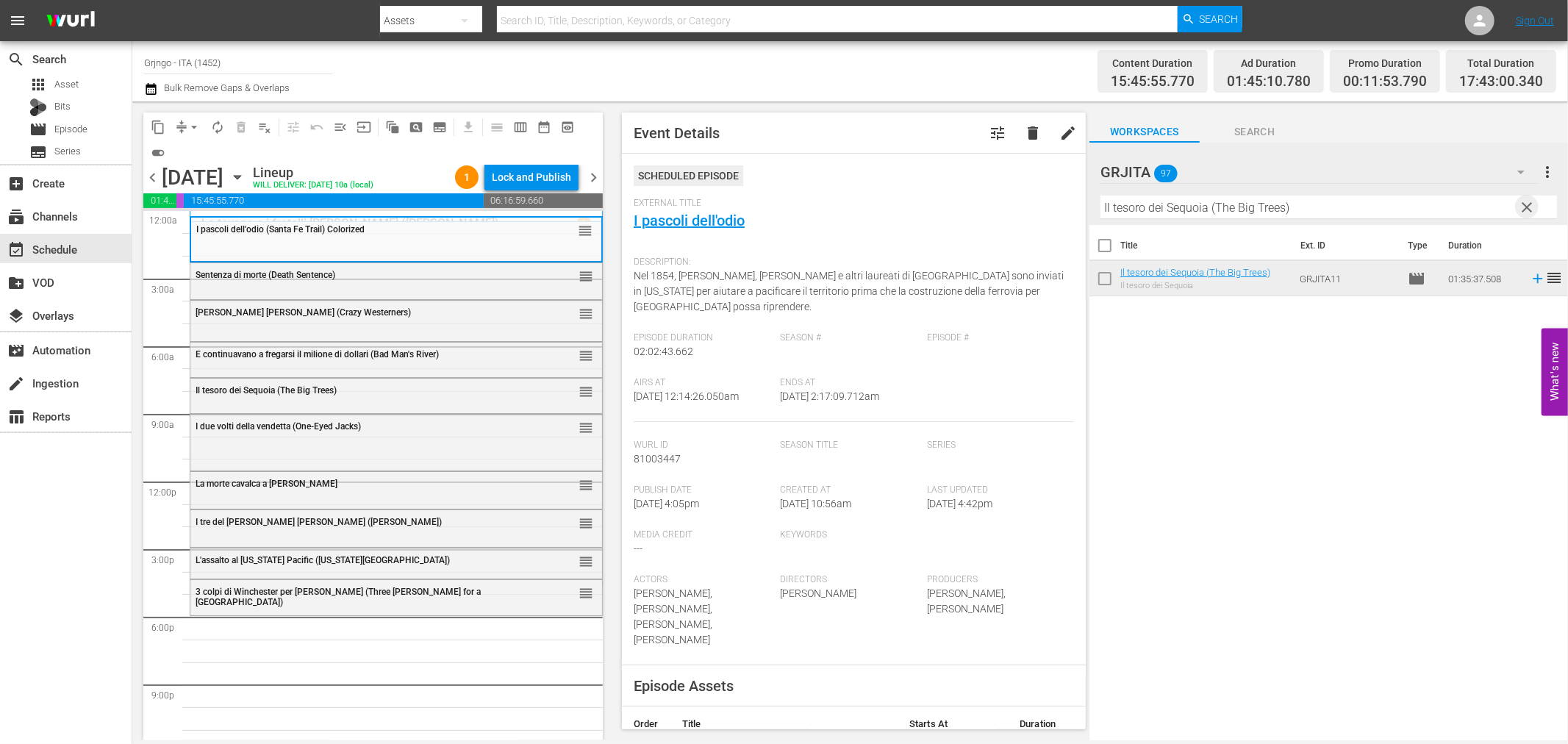
click at [1531, 205] on span "clear" at bounding box center [1527, 207] width 17 height 17
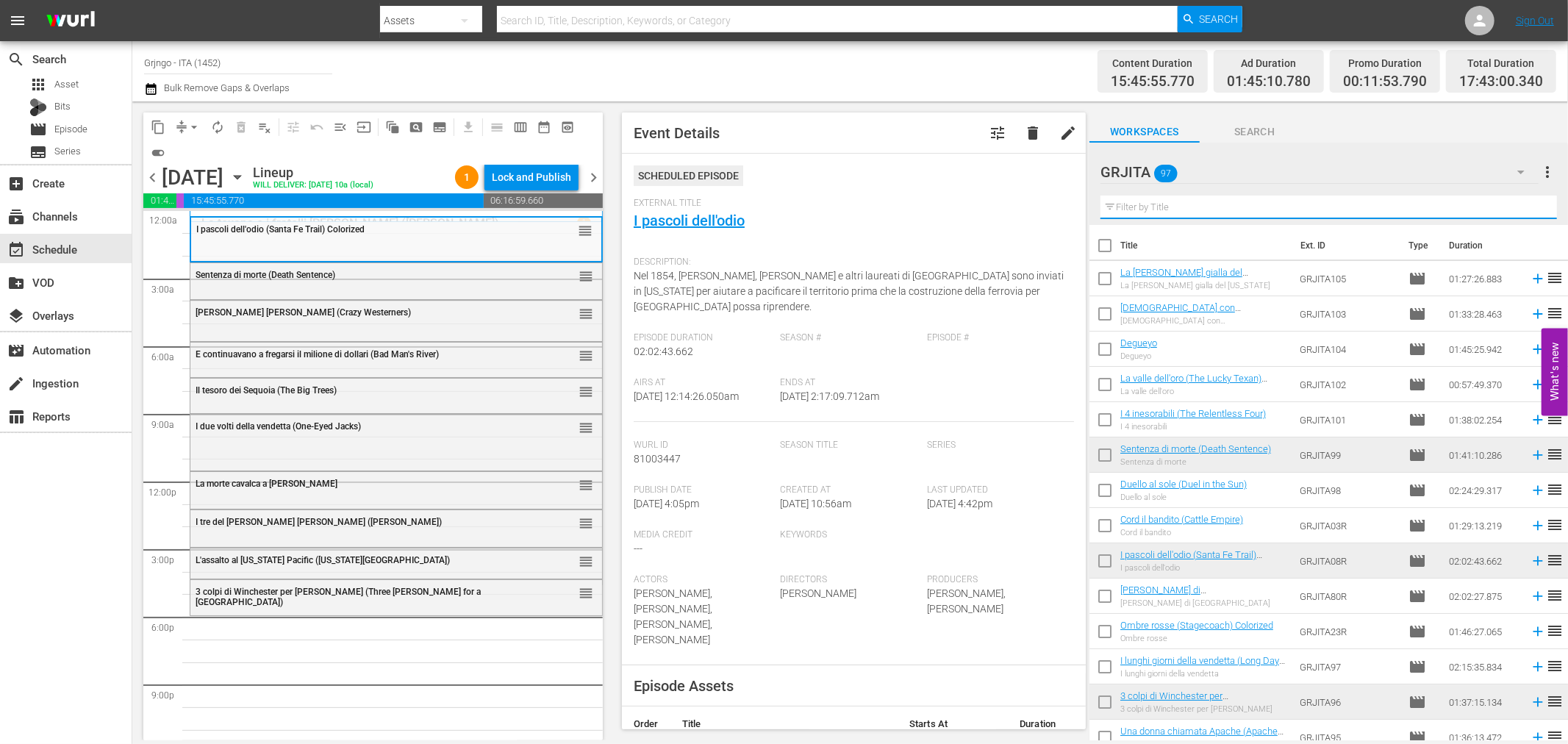
paste input "La rosa gialla del Texas"
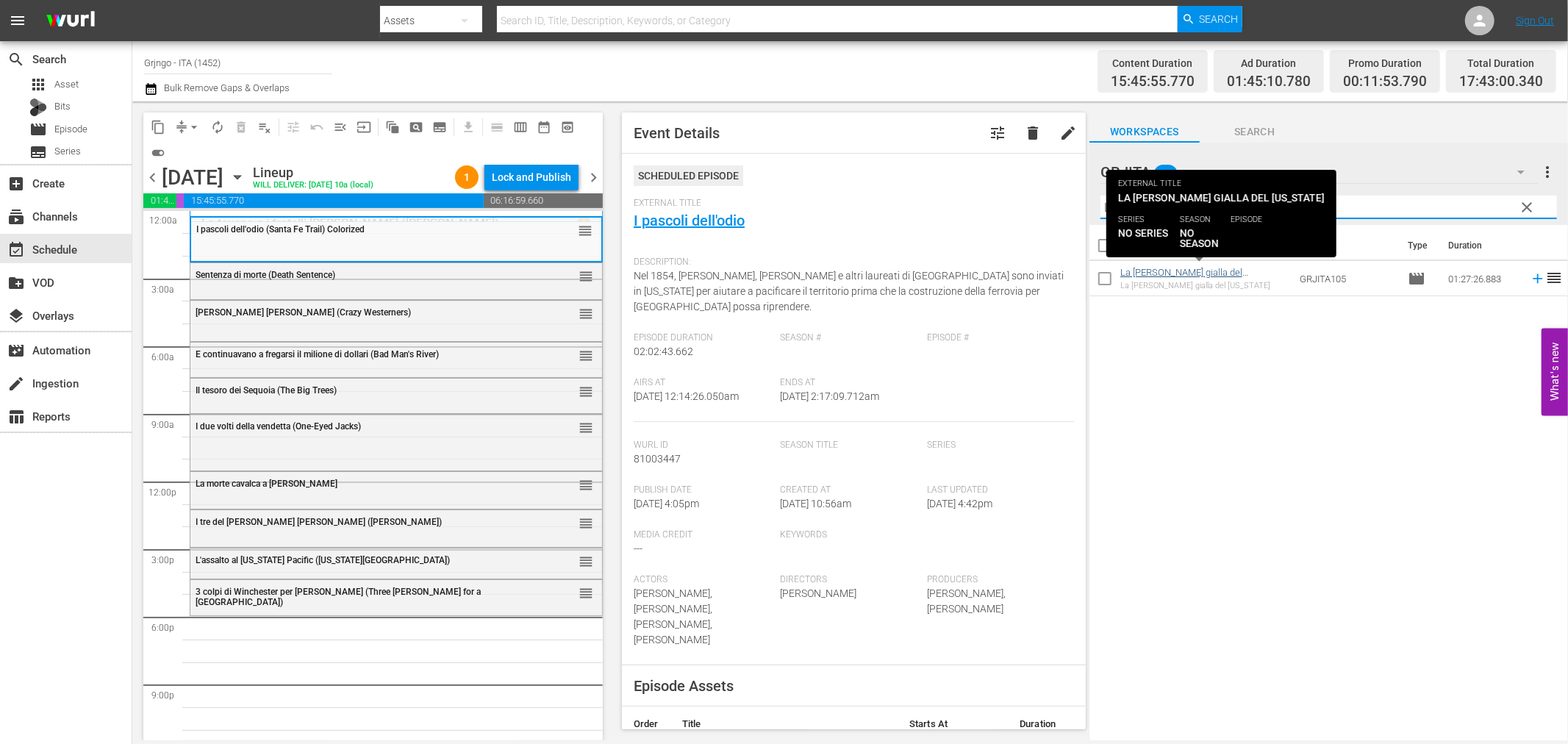
type input "La rosa gialla del Texas"
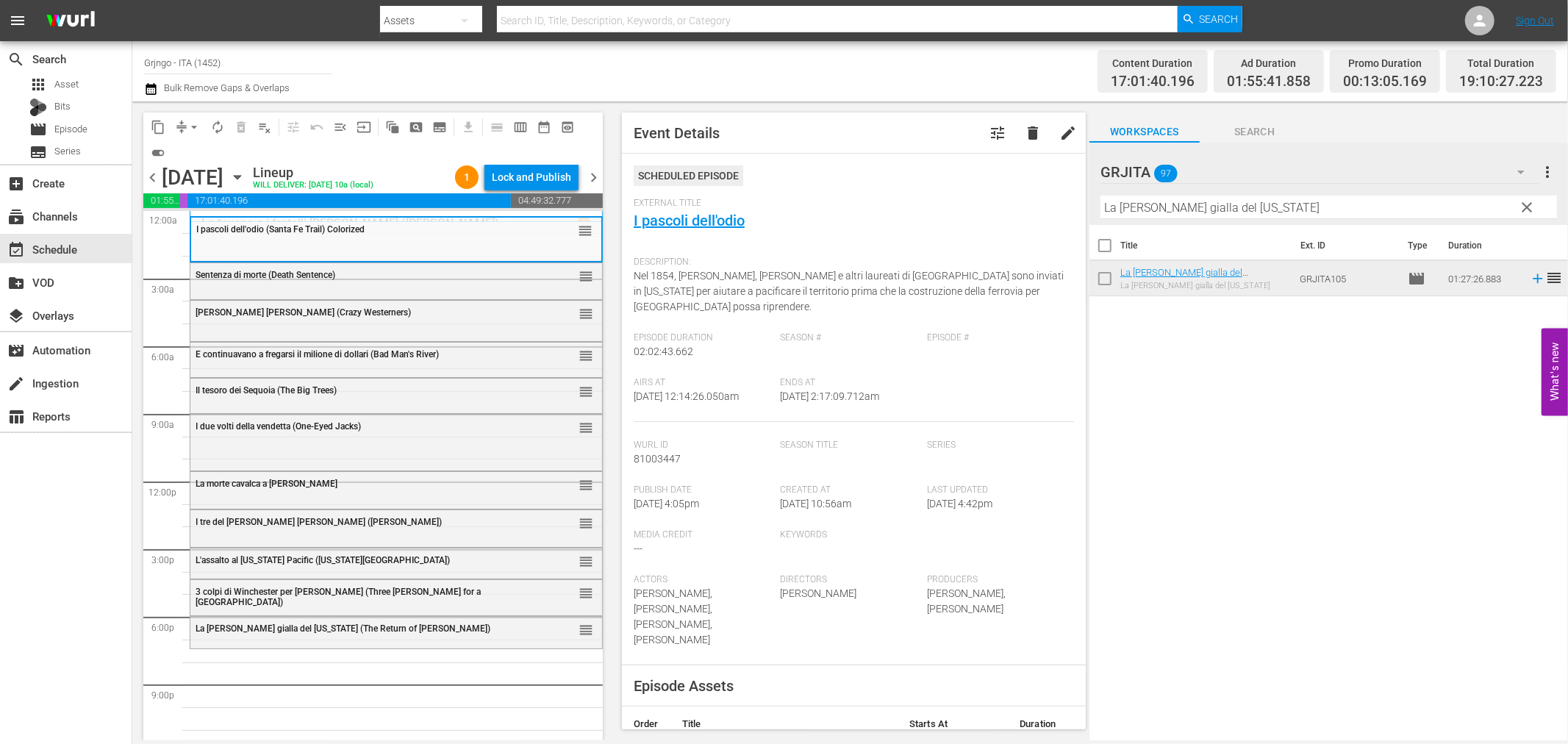
click at [1532, 205] on span "clear" at bounding box center [1527, 207] width 17 height 17
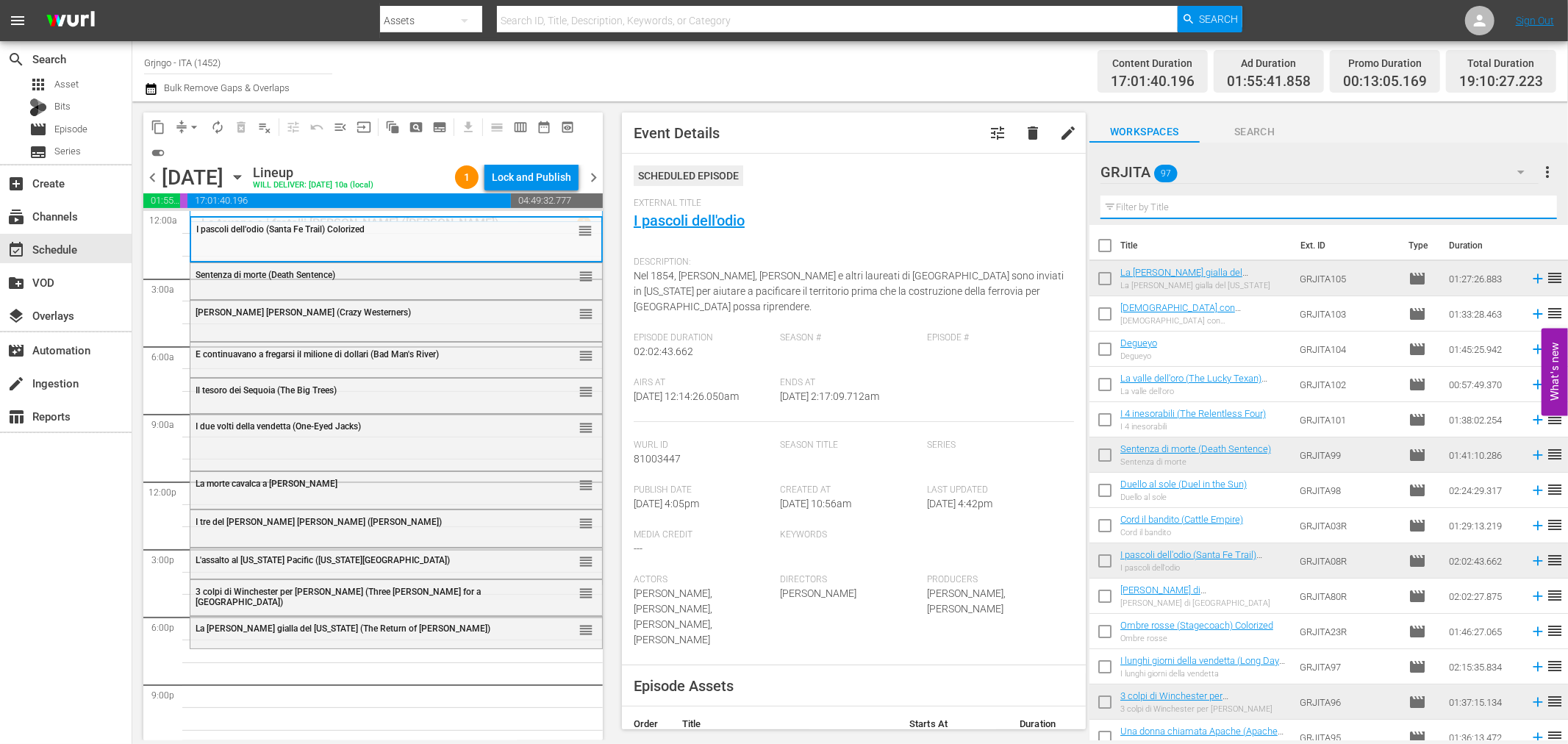
paste input "La valle della vendetta (Vengeance Valley)"
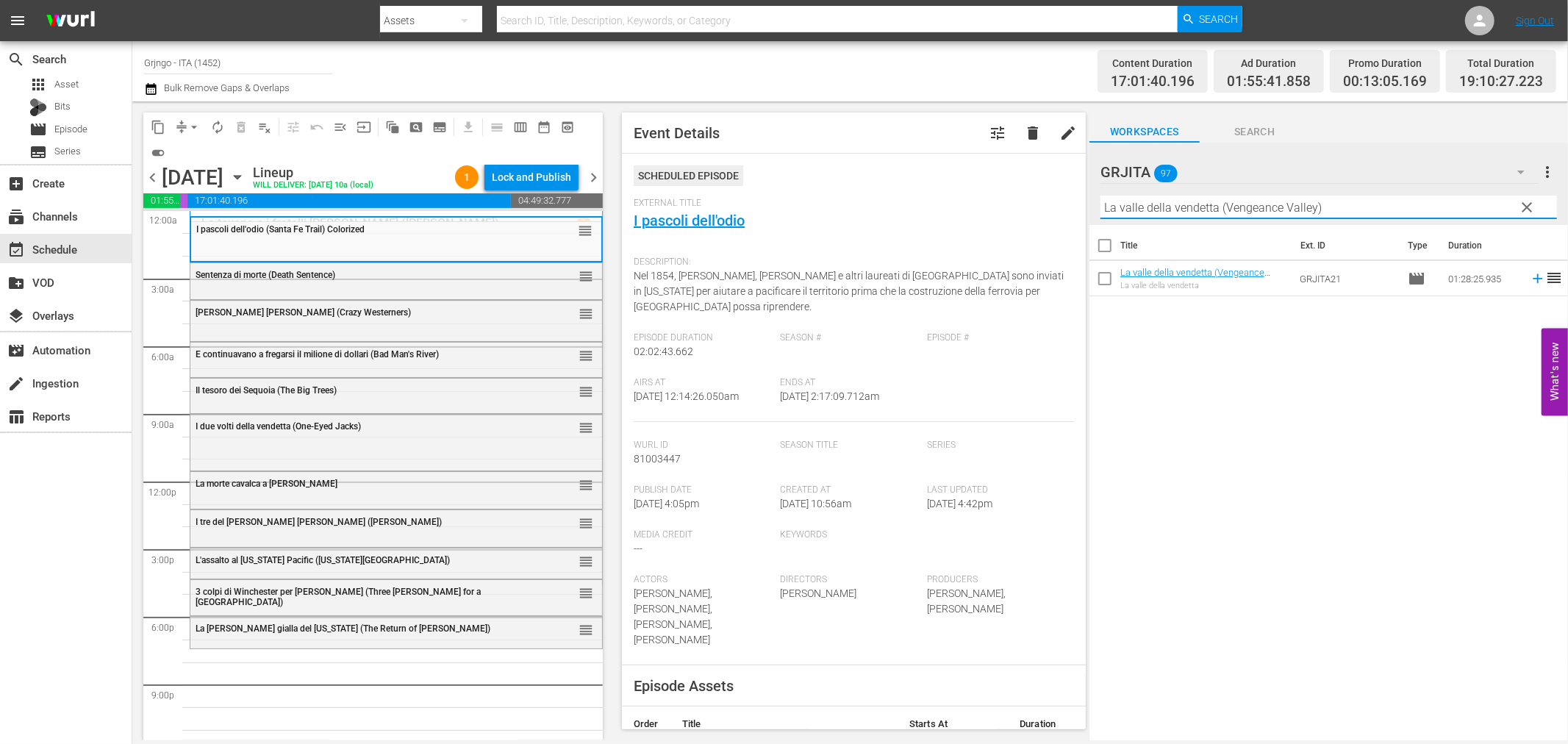
type input "La valle della vendetta (Vengeance Valley)"
click at [1530, 281] on icon at bounding box center [1538, 278] width 16 height 16
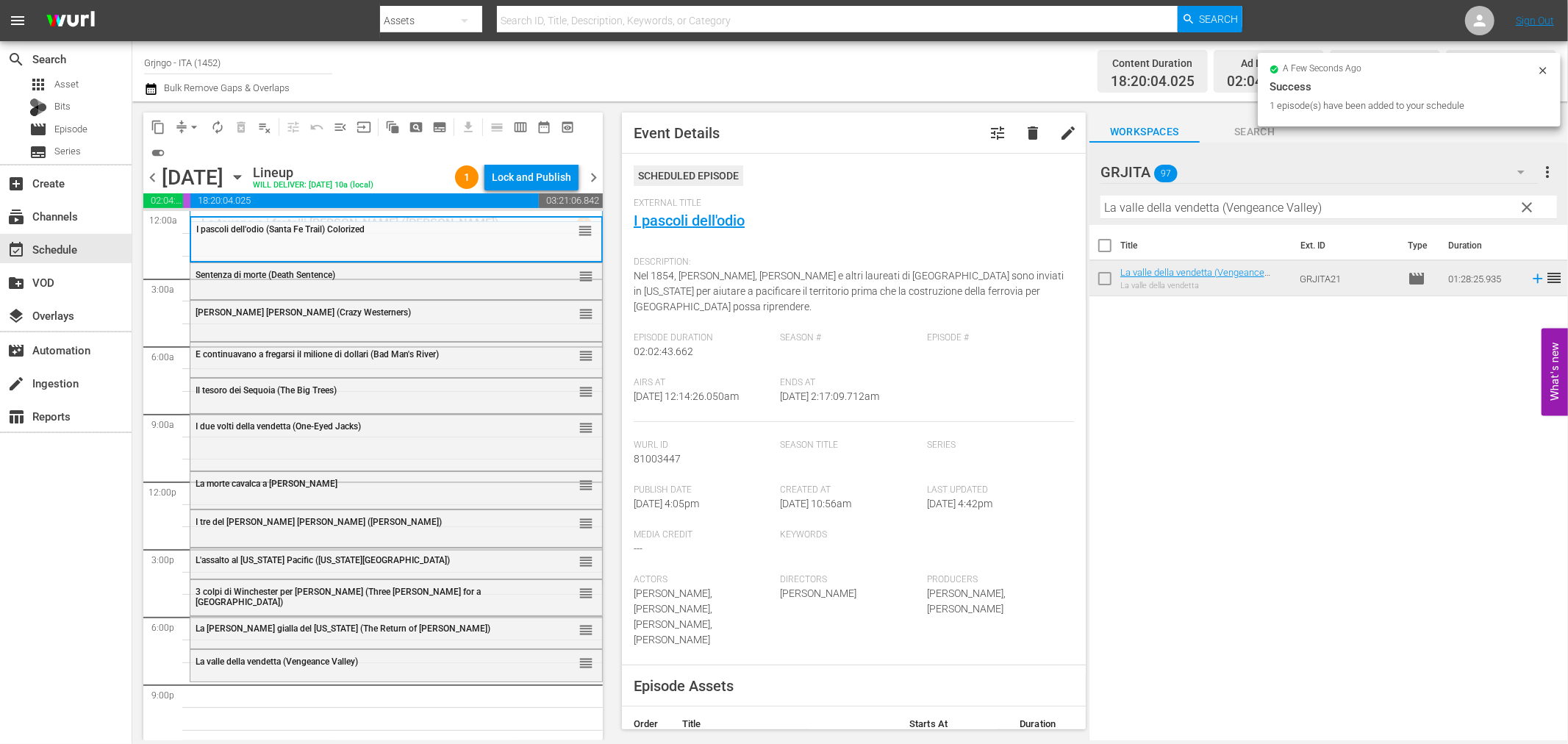
click at [1531, 203] on span "clear" at bounding box center [1527, 207] width 17 height 17
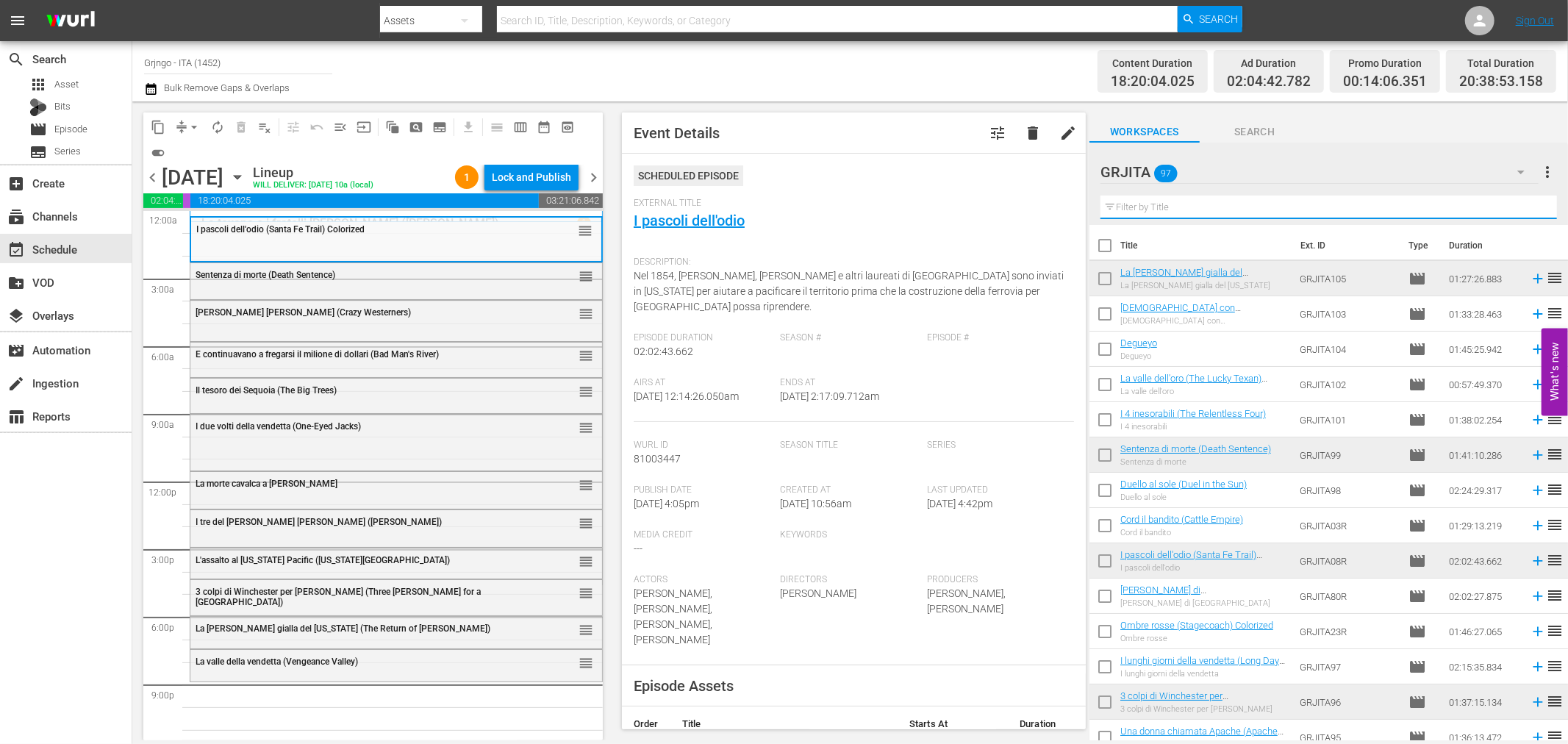
click at [1211, 207] on input "text" at bounding box center [1329, 207] width 457 height 23
paste input "Jesse & Lester"
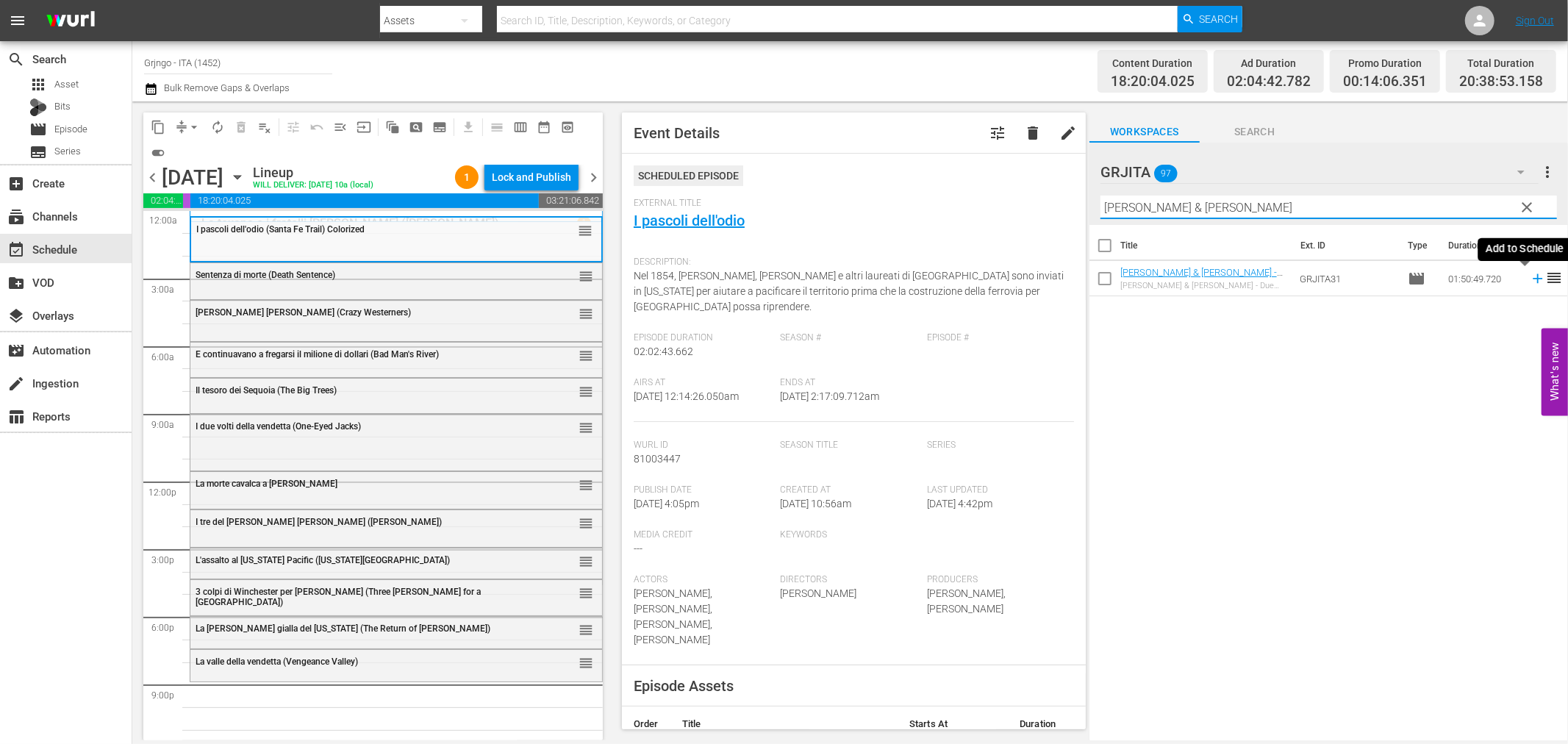
type input "Jesse & Lester"
click at [1533, 277] on icon at bounding box center [1537, 278] width 10 height 10
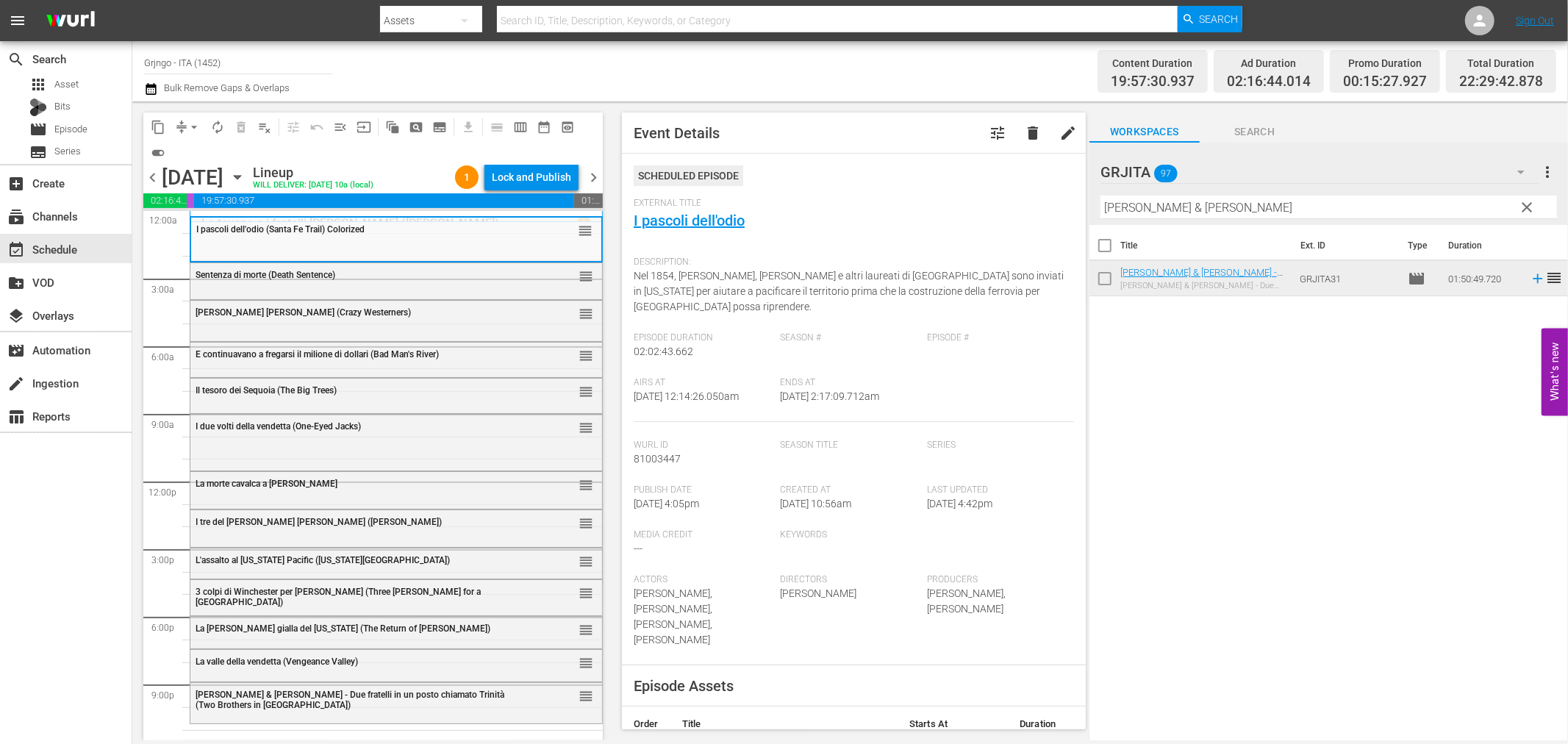
drag, startPoint x: 1533, startPoint y: 200, endPoint x: 1364, endPoint y: 191, distance: 169.2
click at [1533, 200] on span "clear" at bounding box center [1527, 207] width 17 height 17
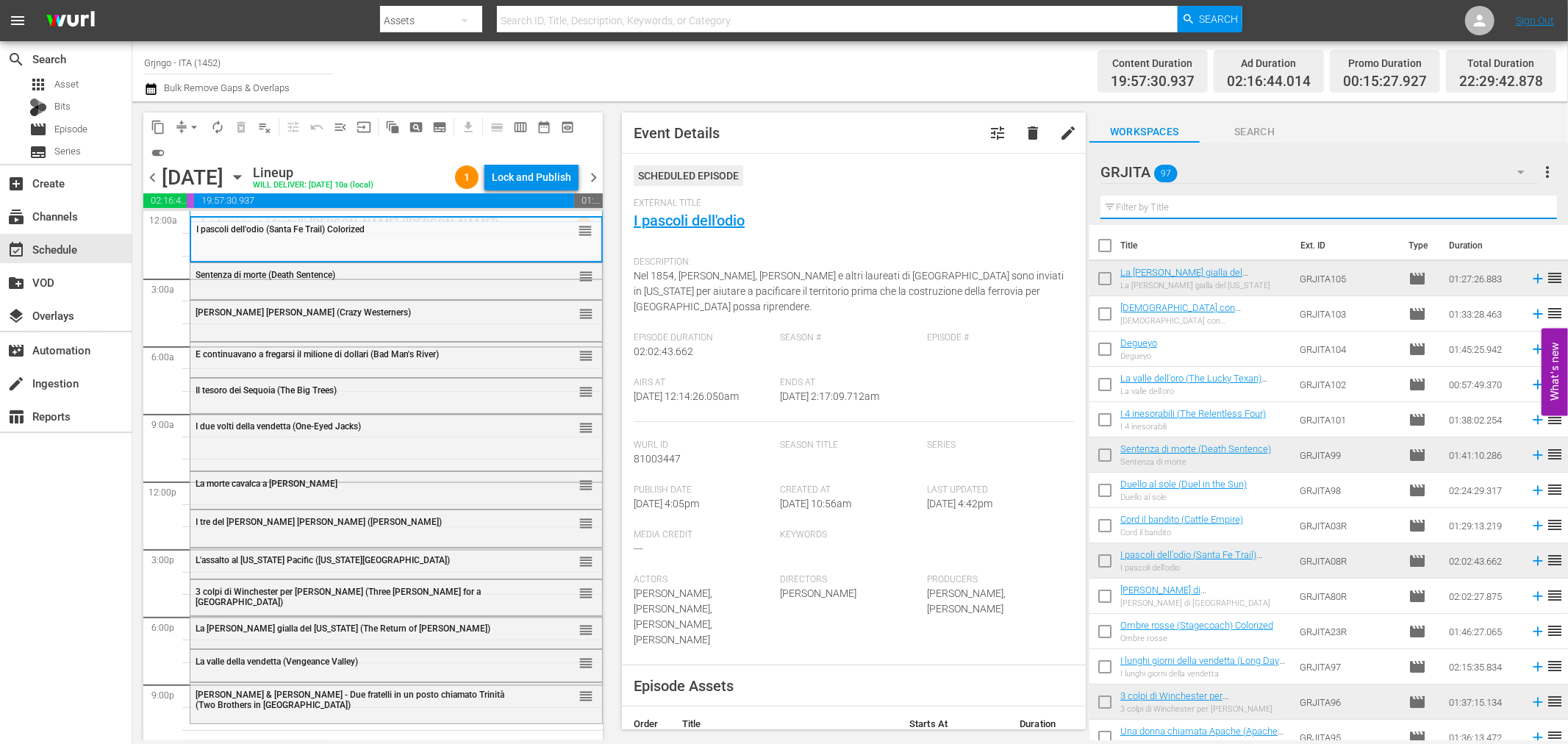
paste input "Giù le mani... carogna! (Django Story)"
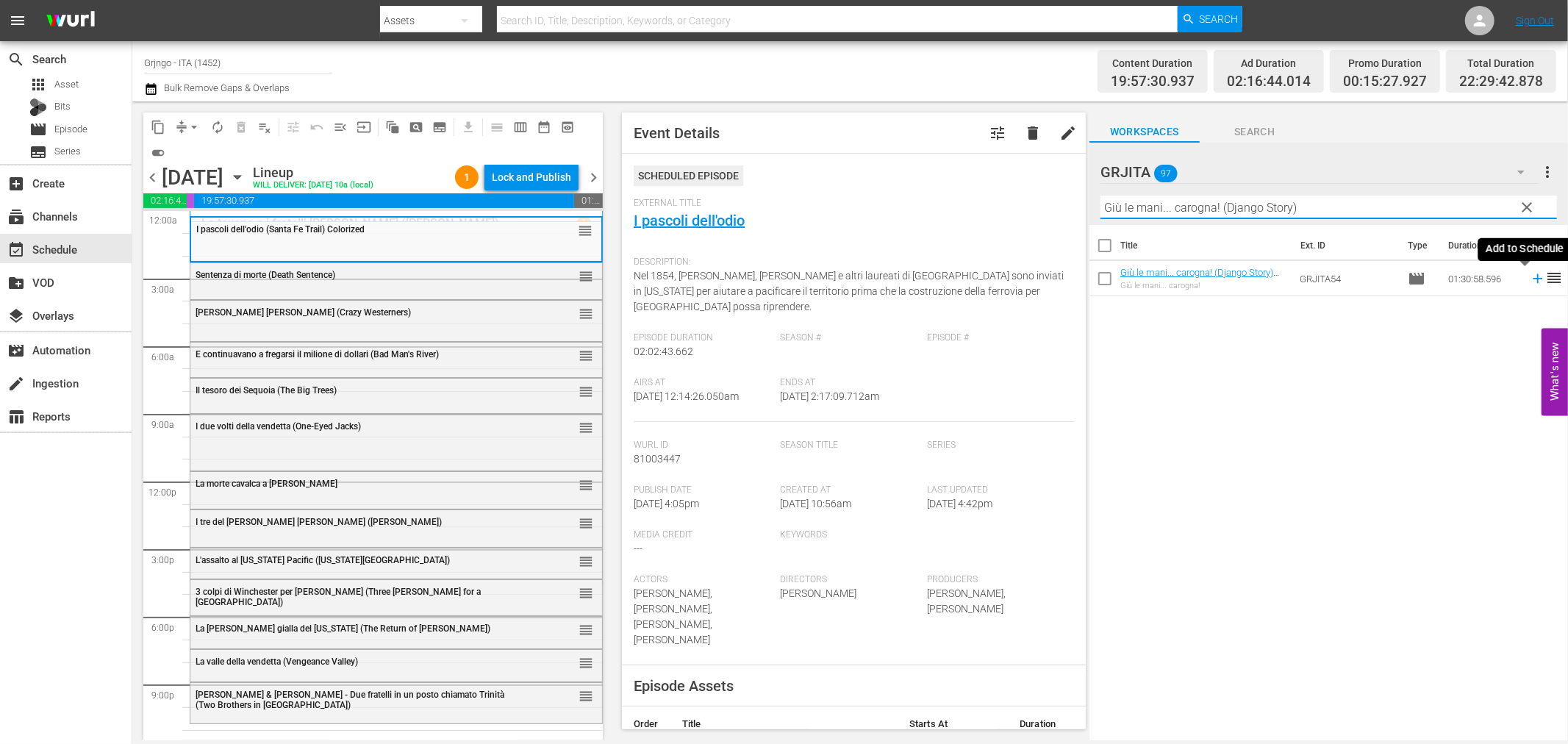
type input "Giù le mani... carogna! (Django Story)"
click at [1530, 275] on icon at bounding box center [1538, 278] width 16 height 16
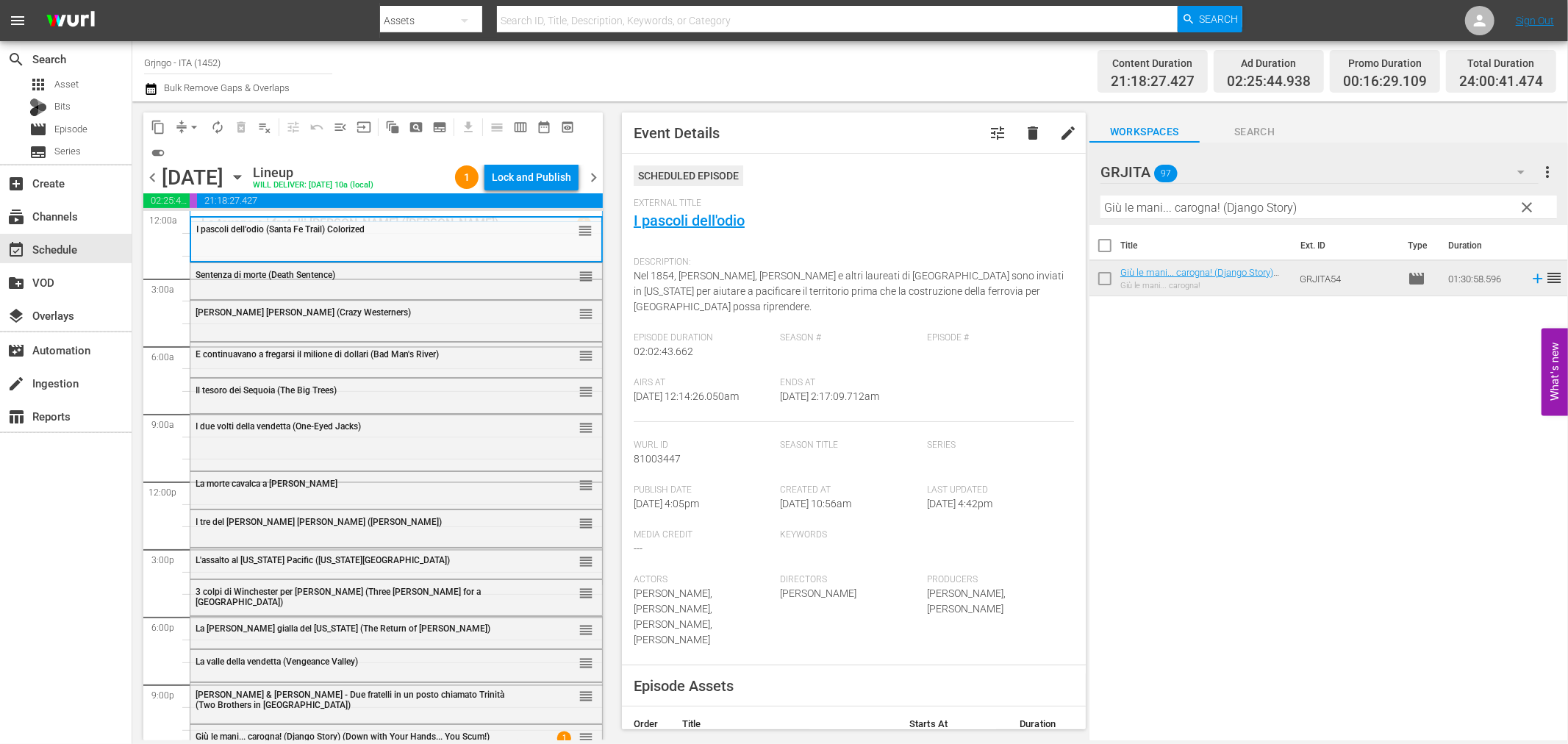
click at [524, 163] on div "content_copy compress arrow_drop_down autorenew_outlined delete_forever_outline…" at bounding box center [373, 138] width 460 height 52
click at [543, 184] on div "Lock and Publish" at bounding box center [531, 177] width 79 height 27
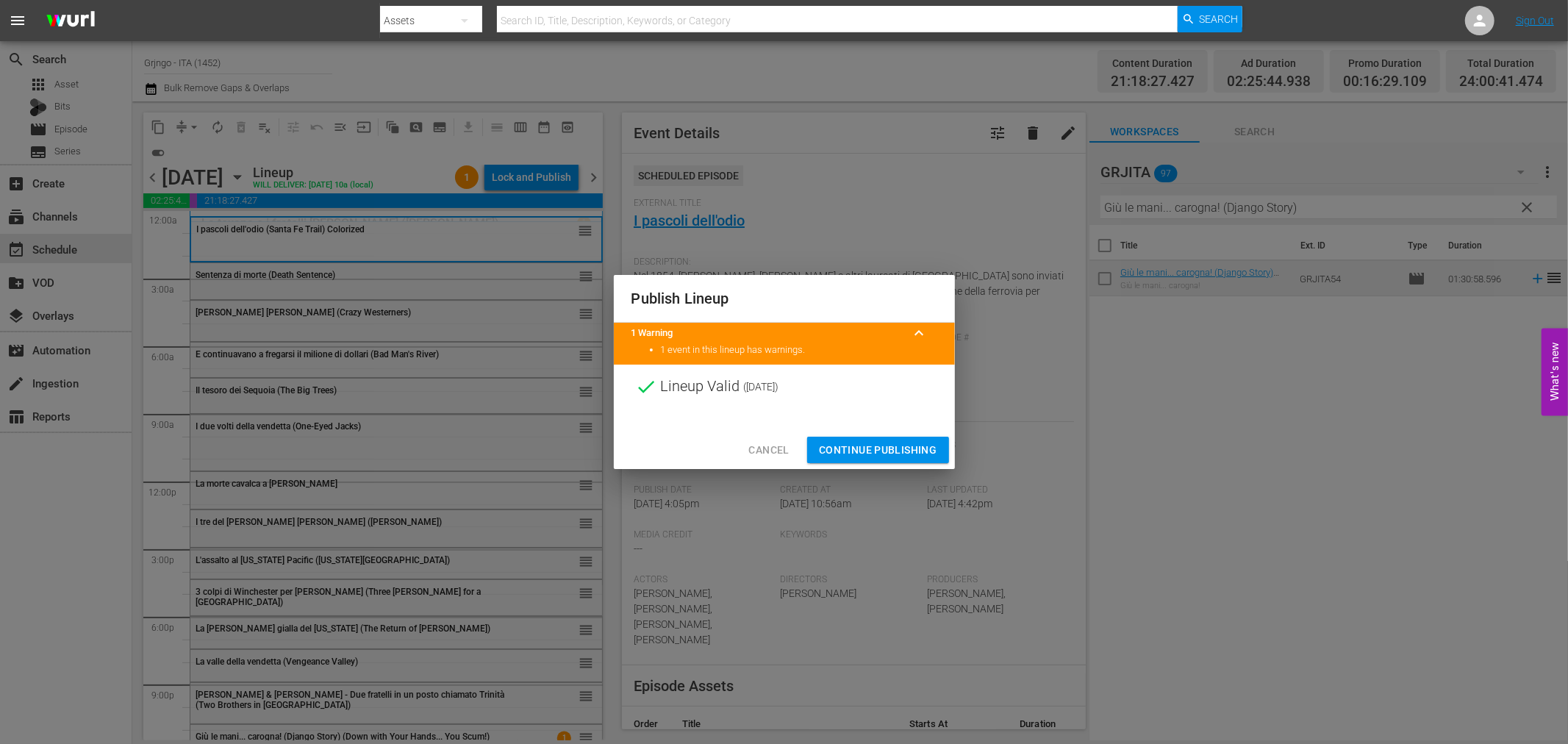
click at [888, 446] on span "Continue Publishing" at bounding box center [878, 450] width 118 height 18
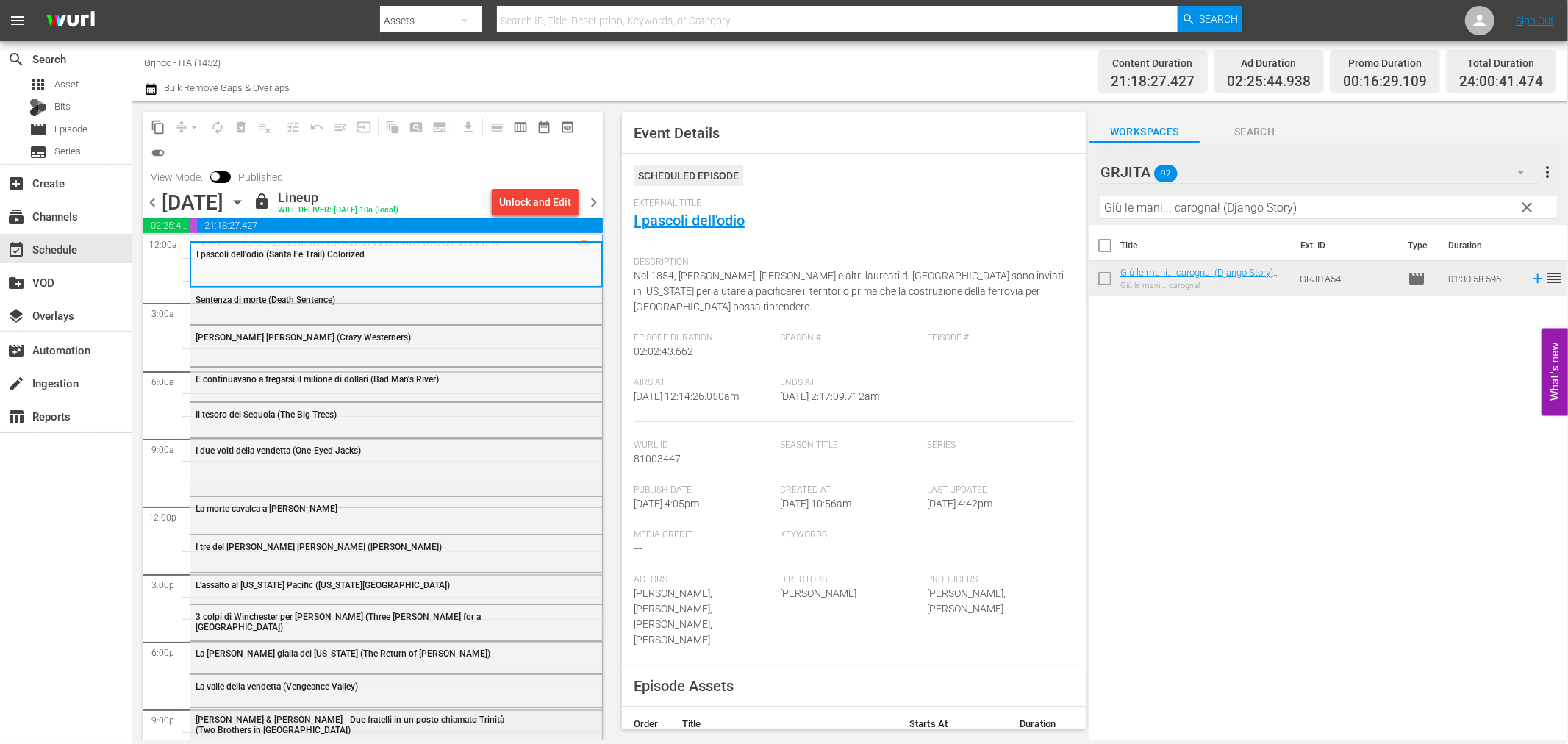
scroll to position [42, 0]
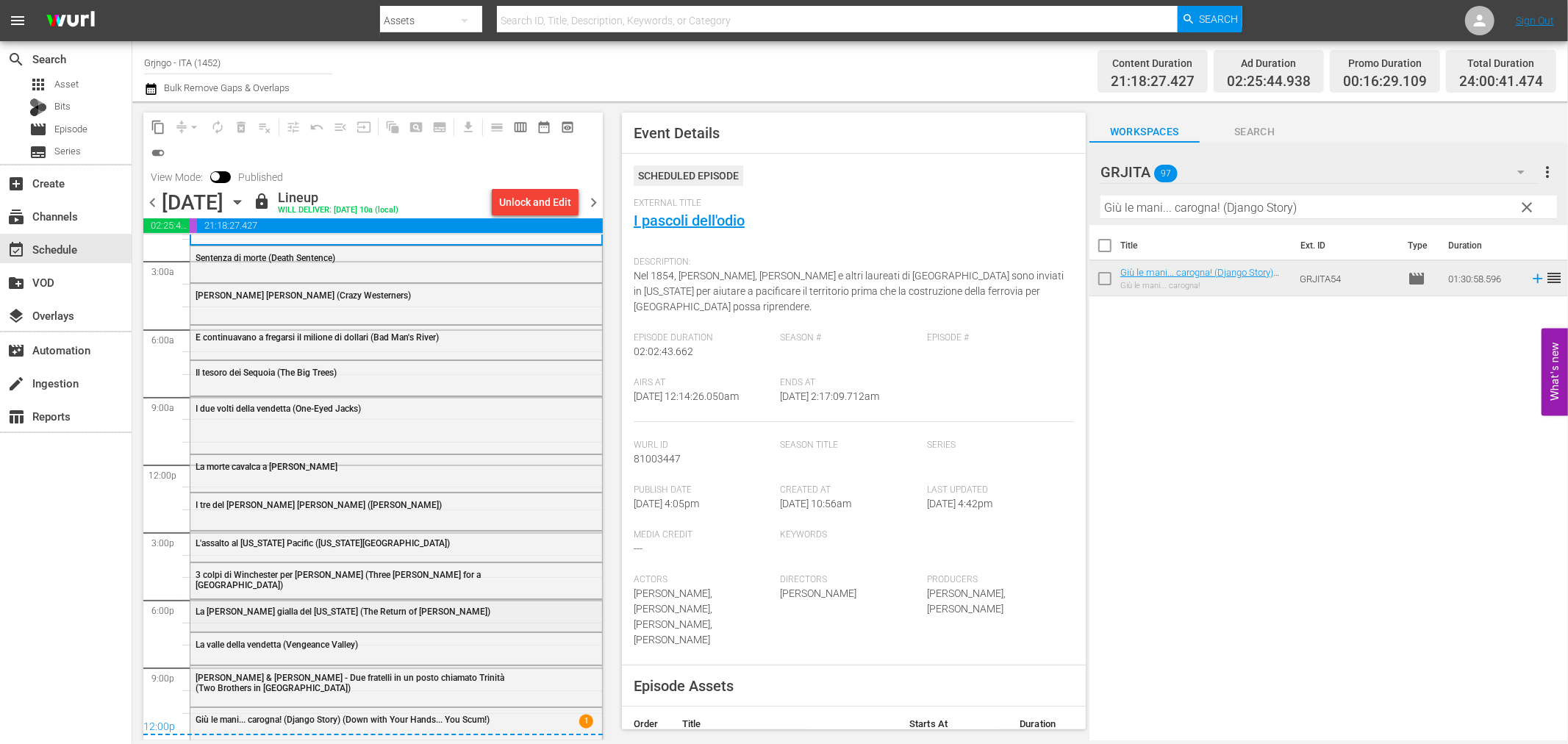
click at [228, 619] on div "La rosa gialla del Texas (The Return of Jack Slade)" at bounding box center [396, 611] width 412 height 22
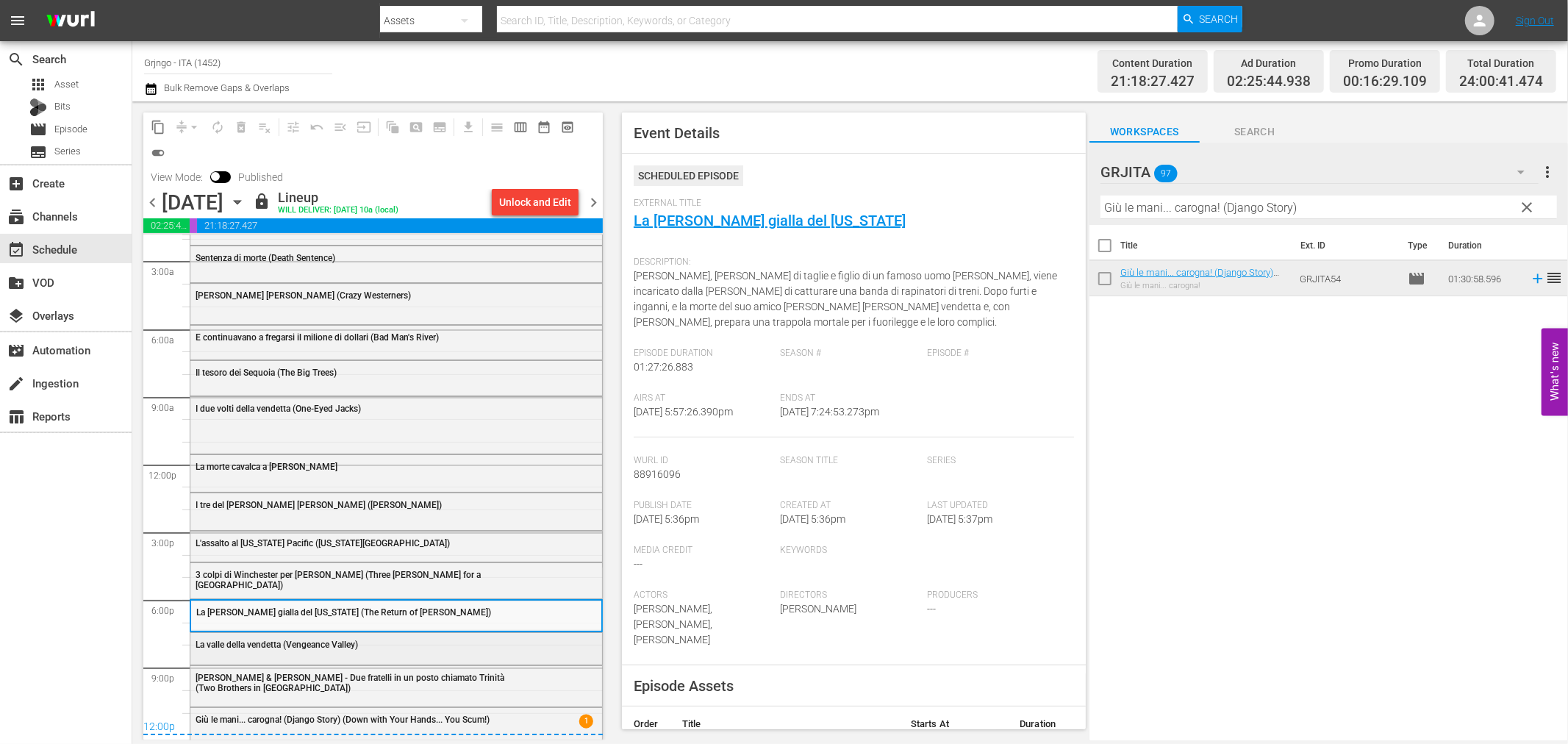
click at [230, 648] on span "La valle della vendetta (Vengeance Valley)" at bounding box center [276, 645] width 162 height 10
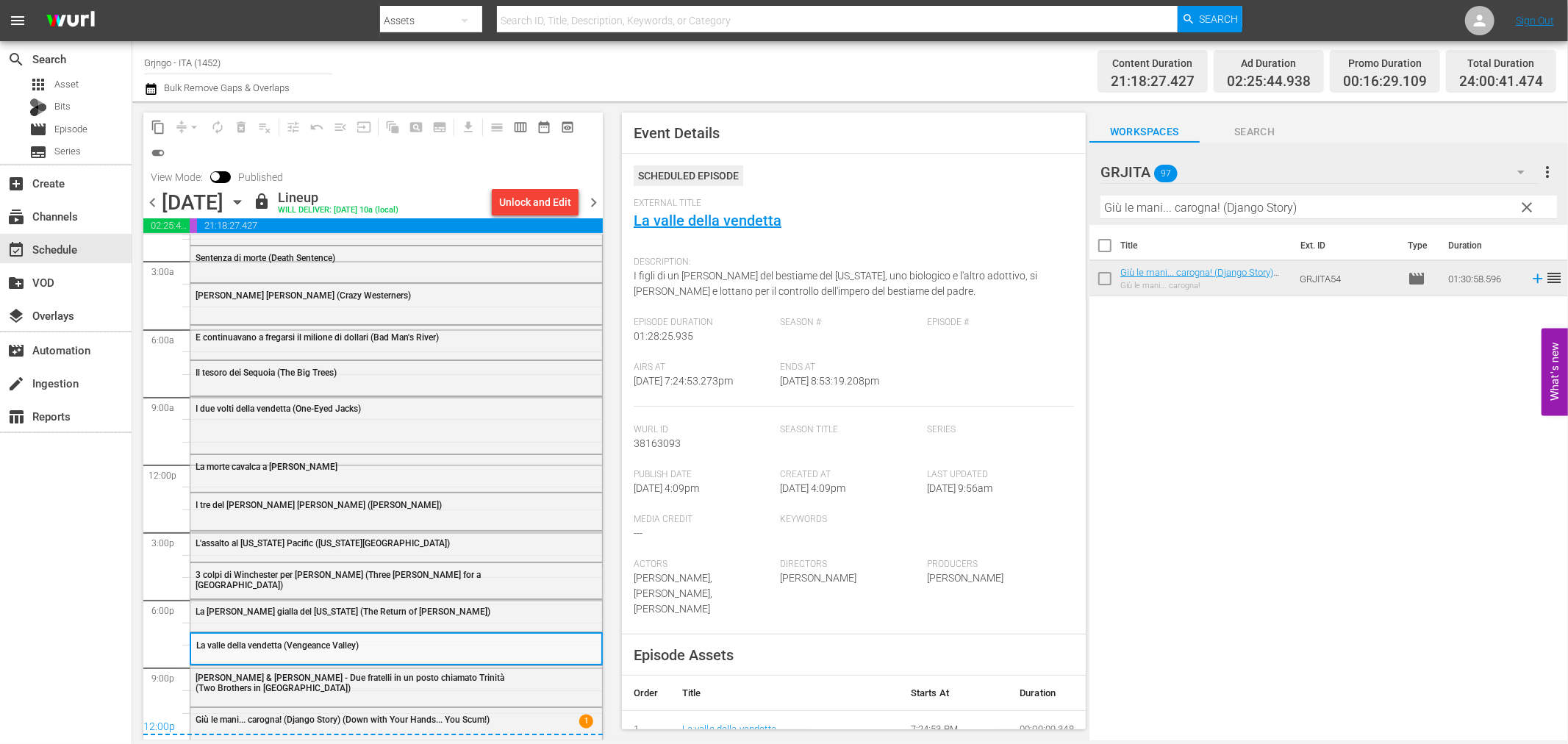
click at [241, 692] on div "Jesse & Lester - Due fratelli in un posto chiamato Trinità (Two Brothers in Tri…" at bounding box center [359, 684] width 327 height 21
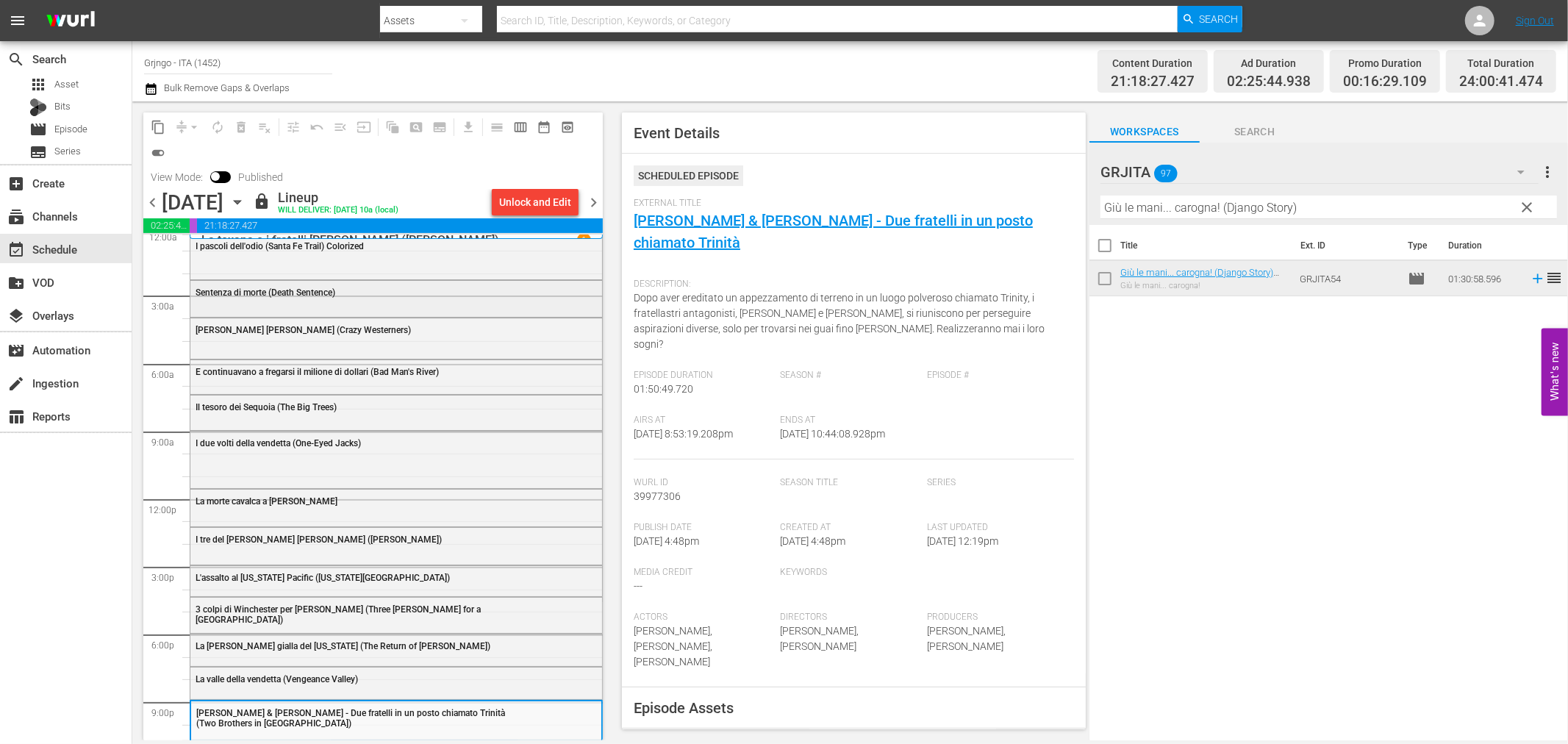
scroll to position [0, 0]
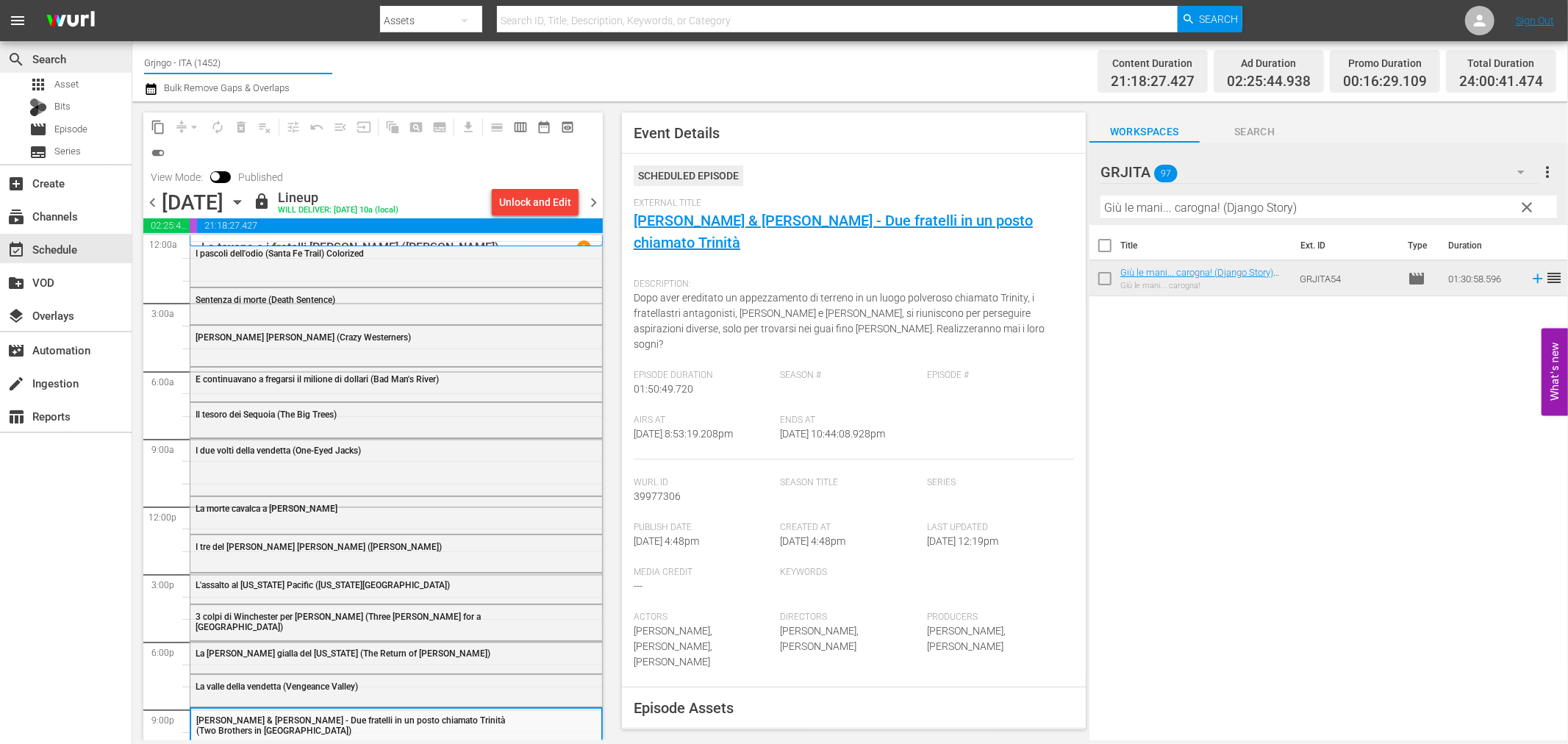
drag, startPoint x: 244, startPoint y: 61, endPoint x: 128, endPoint y: 53, distance: 116.3
click at [132, 0] on div "search Search apps Asset Bits movie Episode subtitles Series add_box Create sub…" at bounding box center [850, 0] width 1436 height 0
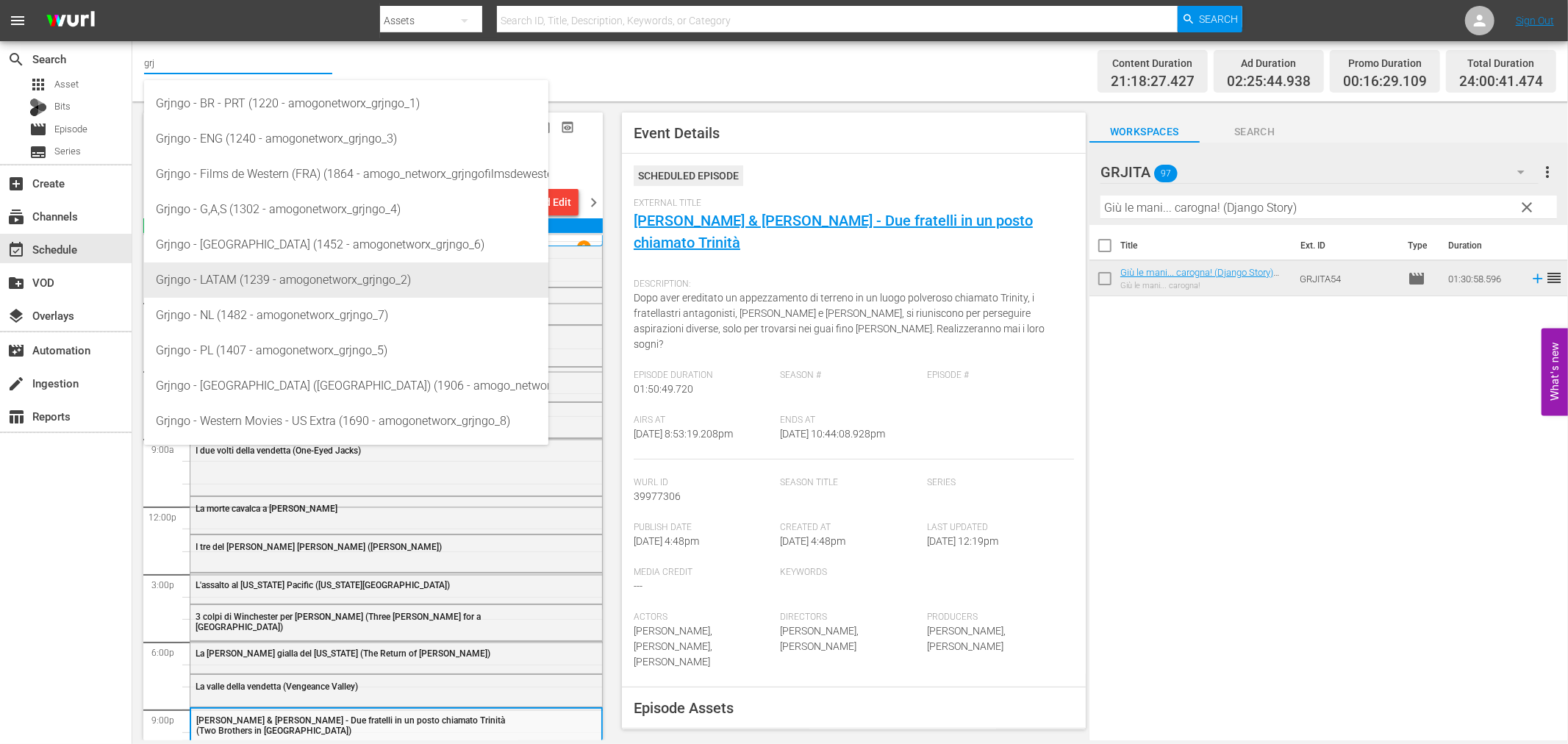
click at [249, 284] on div "Grjngo - LATAM (1239 - amogonetworx_grjngo_2)" at bounding box center [346, 280] width 381 height 35
type input "Grjngo - LATAM (1239 - amogonetworx_grjngo_2)"
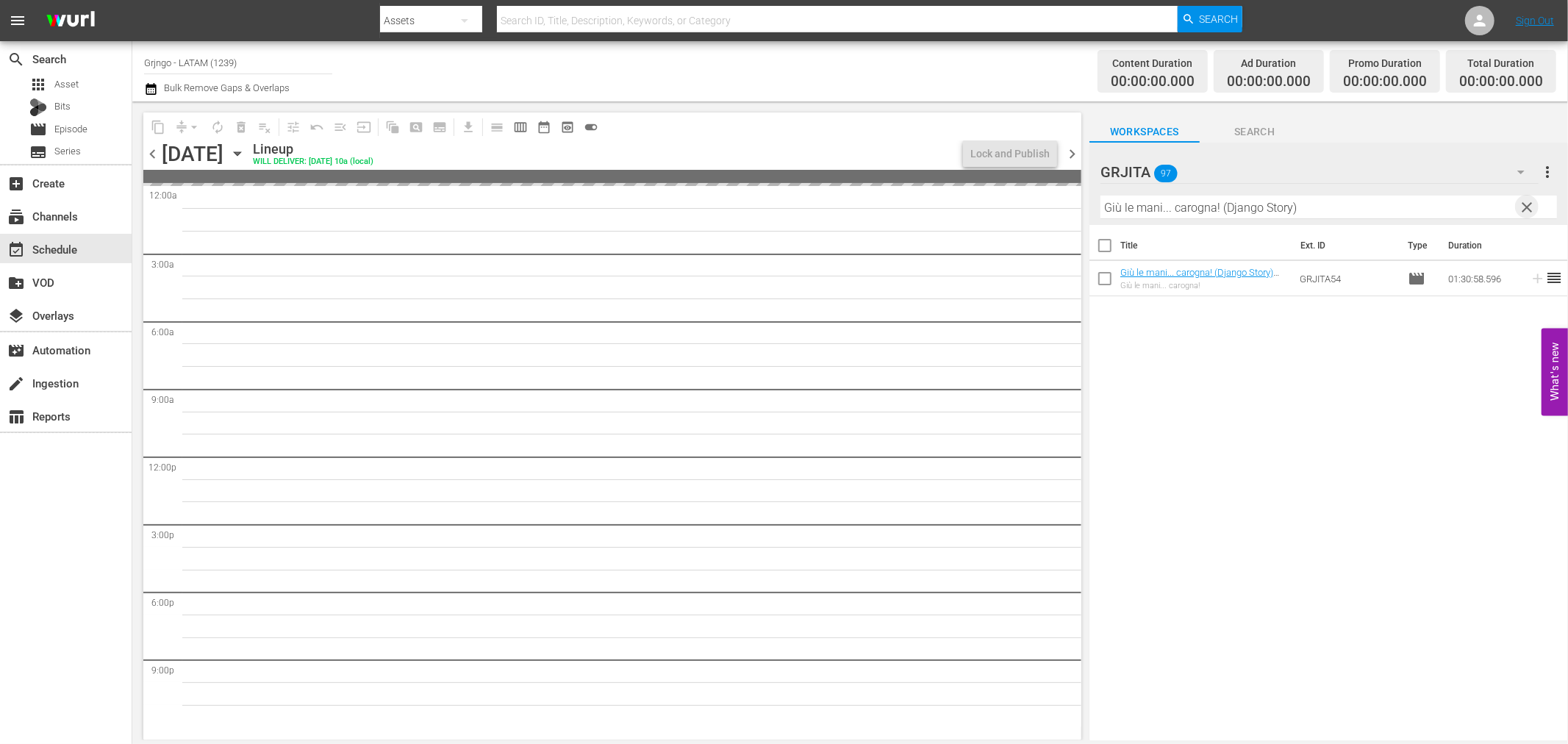
click at [1529, 202] on span "clear" at bounding box center [1527, 207] width 17 height 17
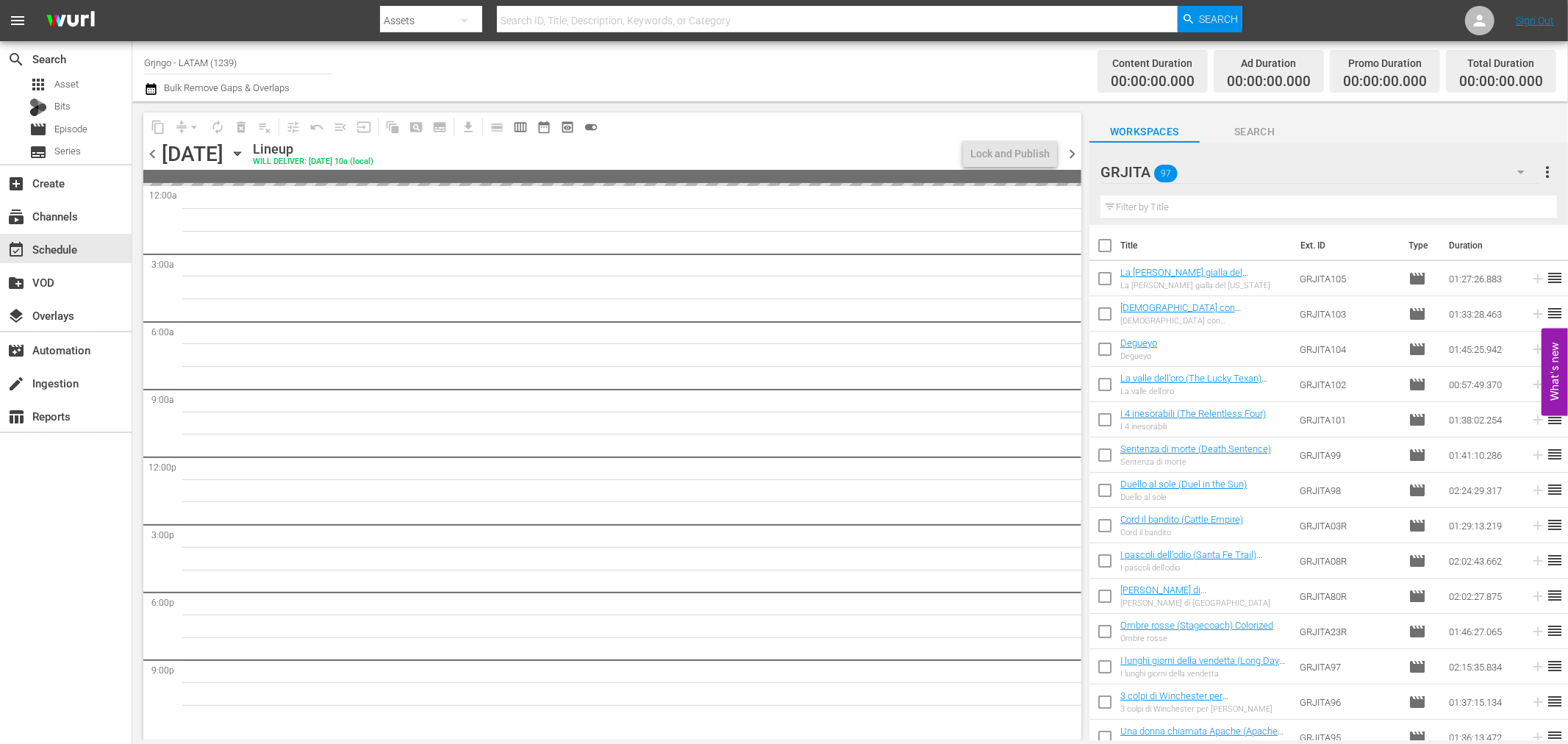
click at [1518, 172] on icon "button" at bounding box center [1521, 172] width 17 height 17
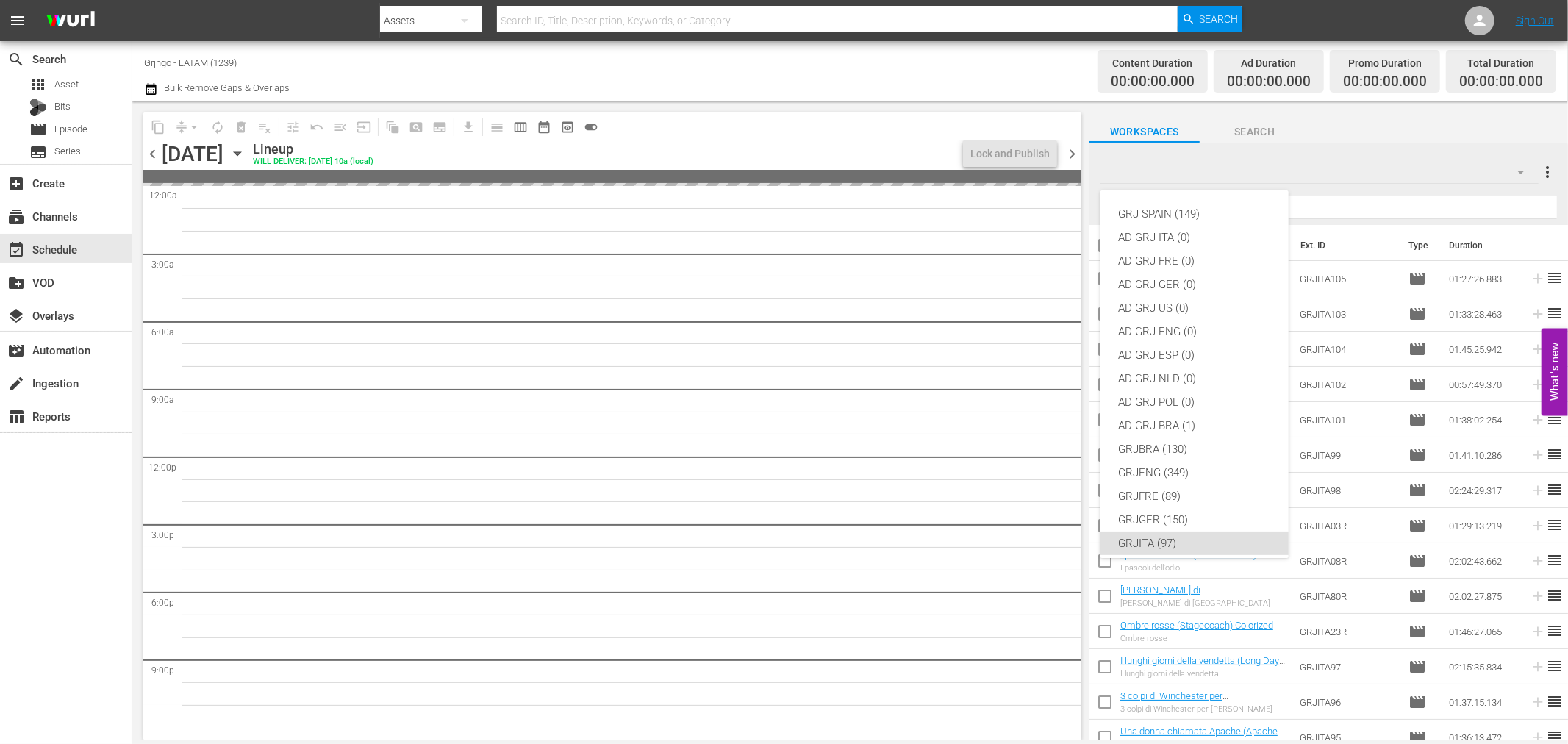
scroll to position [126, 0]
click at [1166, 442] on div "GRJLATAM (288)" at bounding box center [1194, 440] width 153 height 23
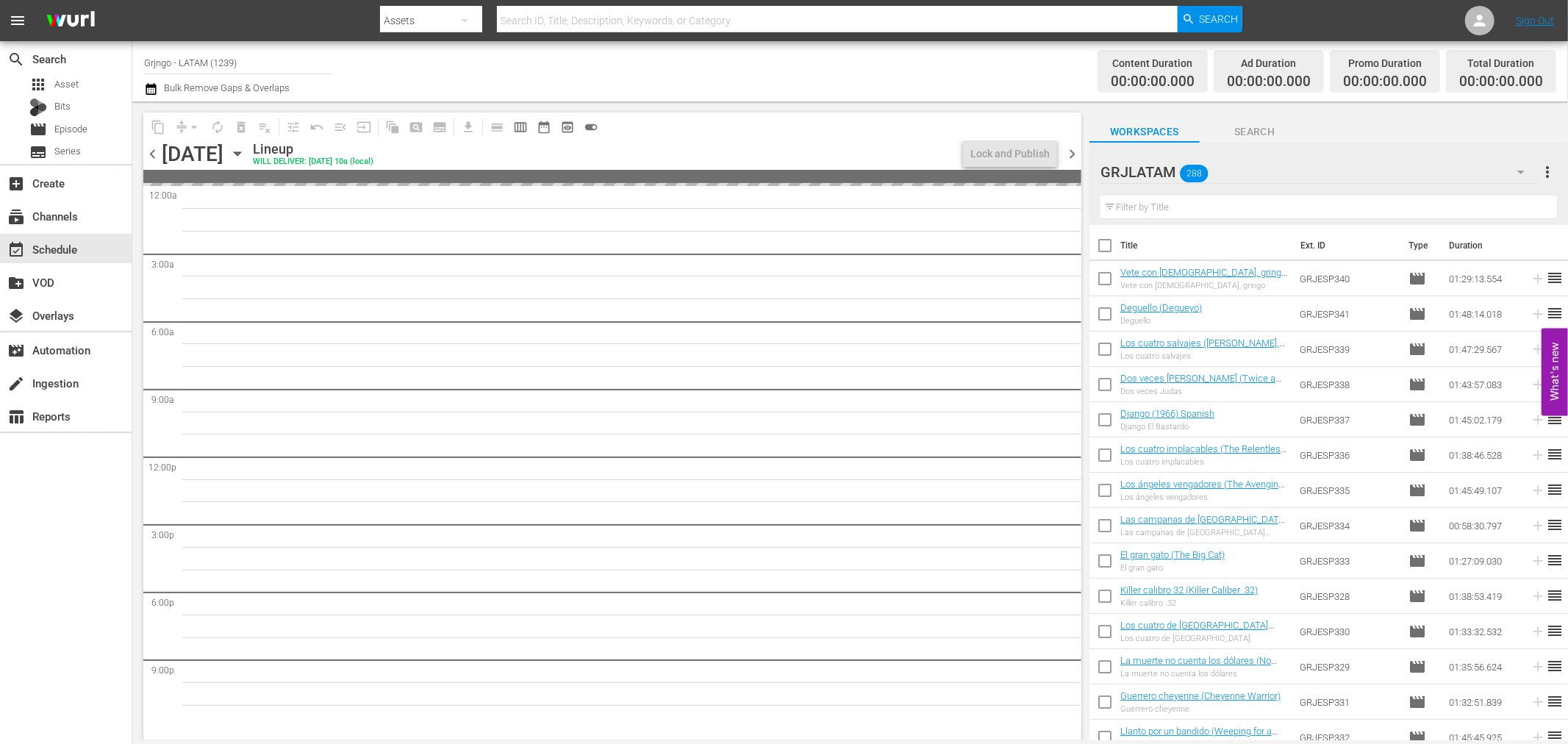
click at [245, 153] on icon "button" at bounding box center [238, 154] width 16 height 16
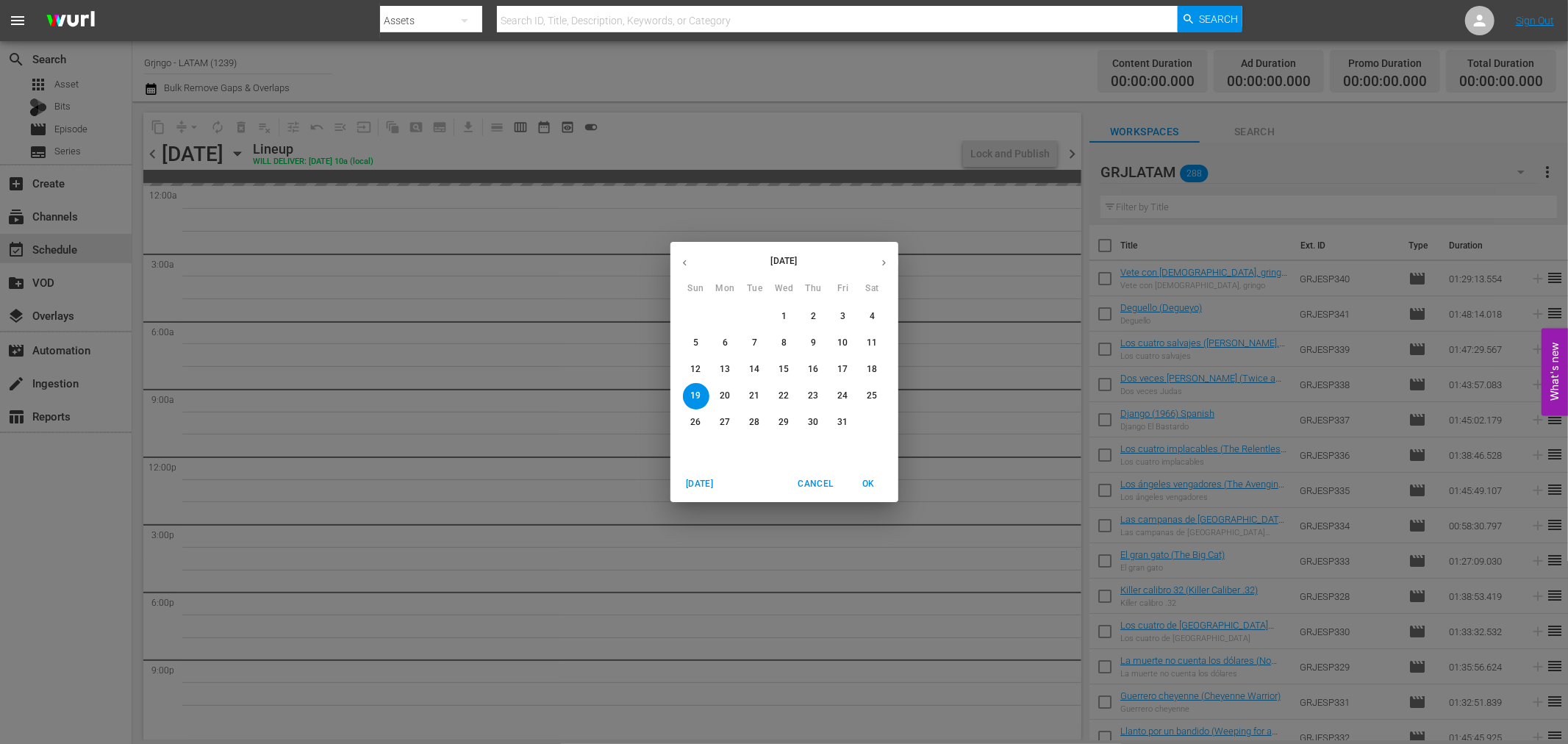
click at [728, 368] on p "13" at bounding box center [725, 369] width 10 height 12
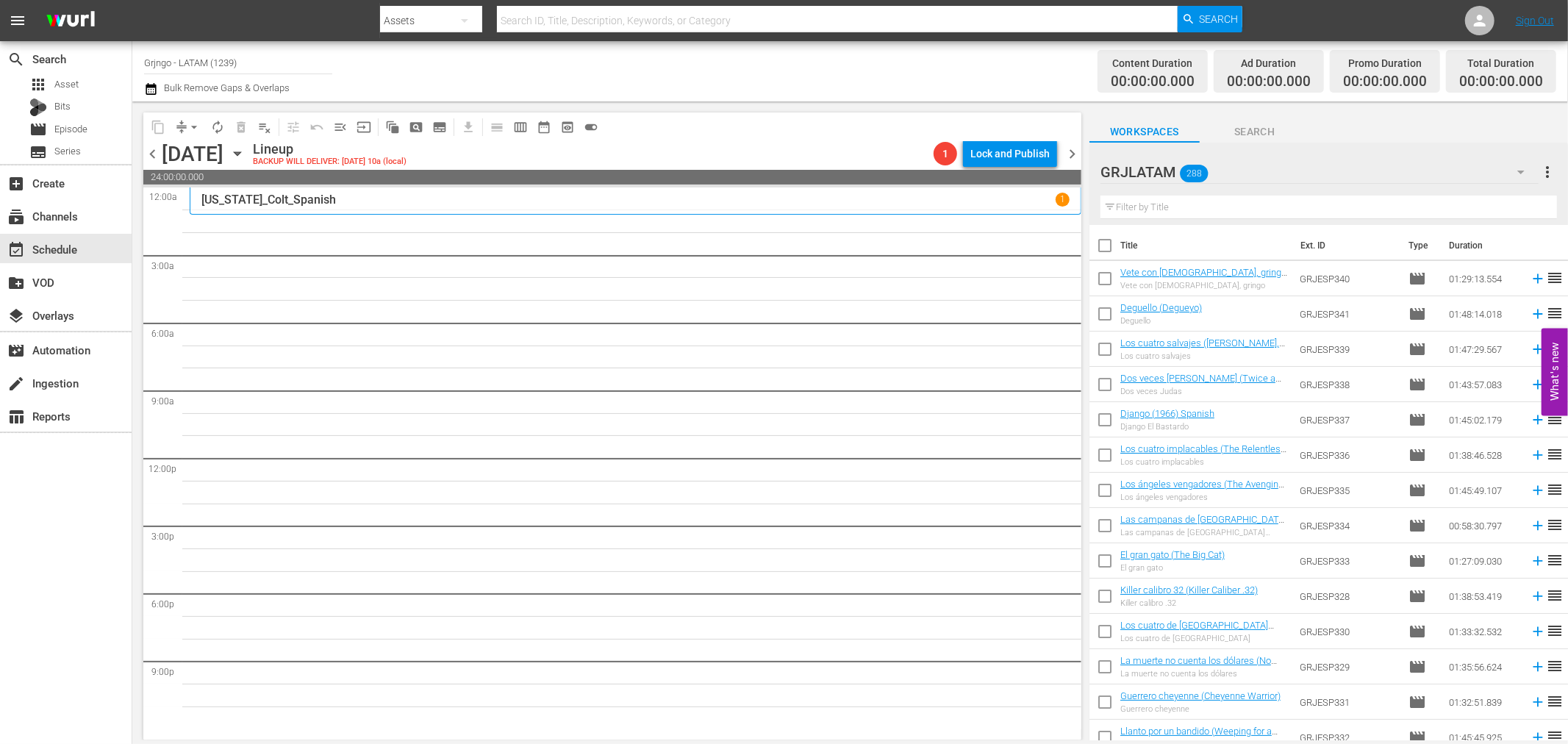
click at [1175, 204] on input "text" at bounding box center [1329, 207] width 457 height 23
paste input "Days of Vengeance"
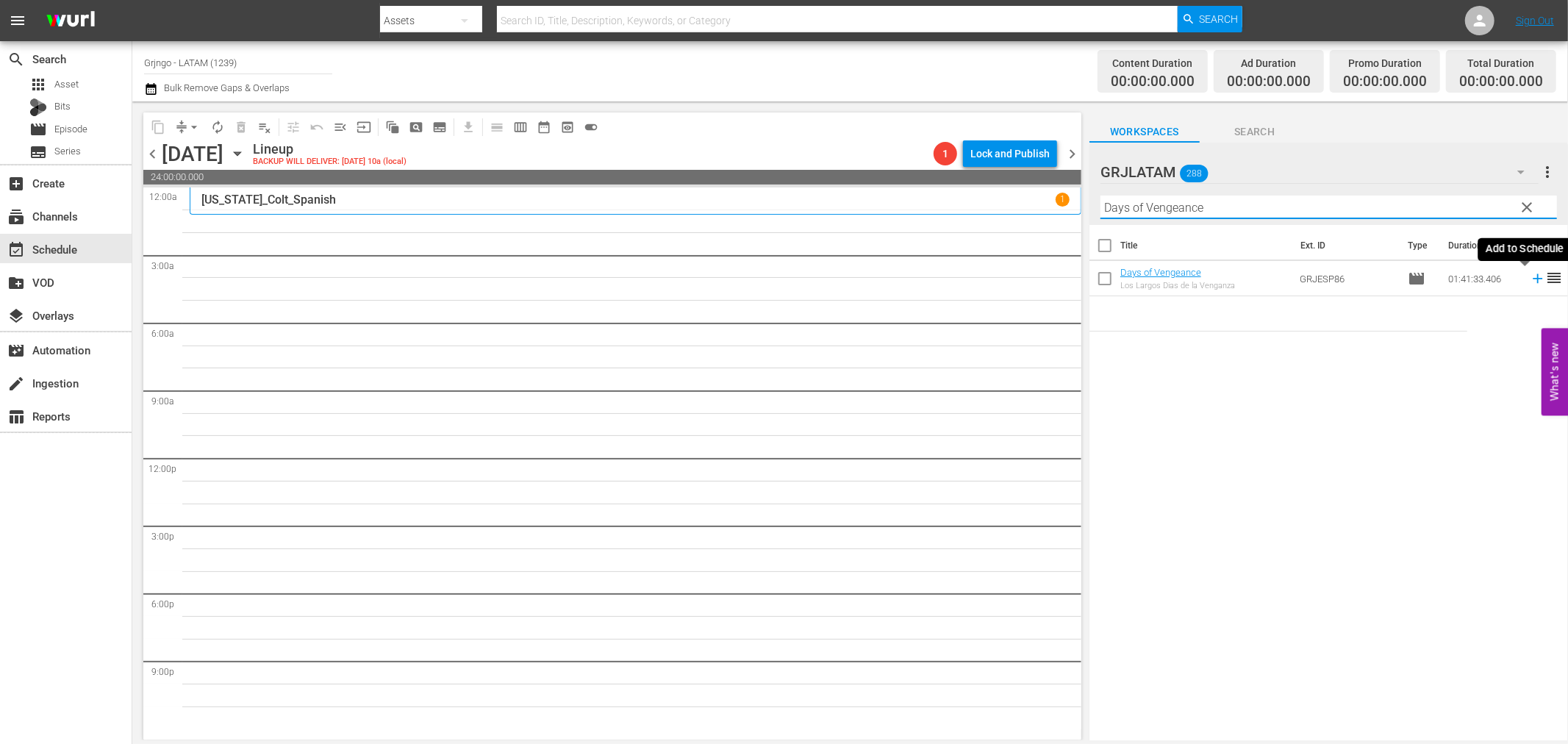
type input "Days of Vengeance"
click at [1530, 281] on icon at bounding box center [1538, 278] width 16 height 16
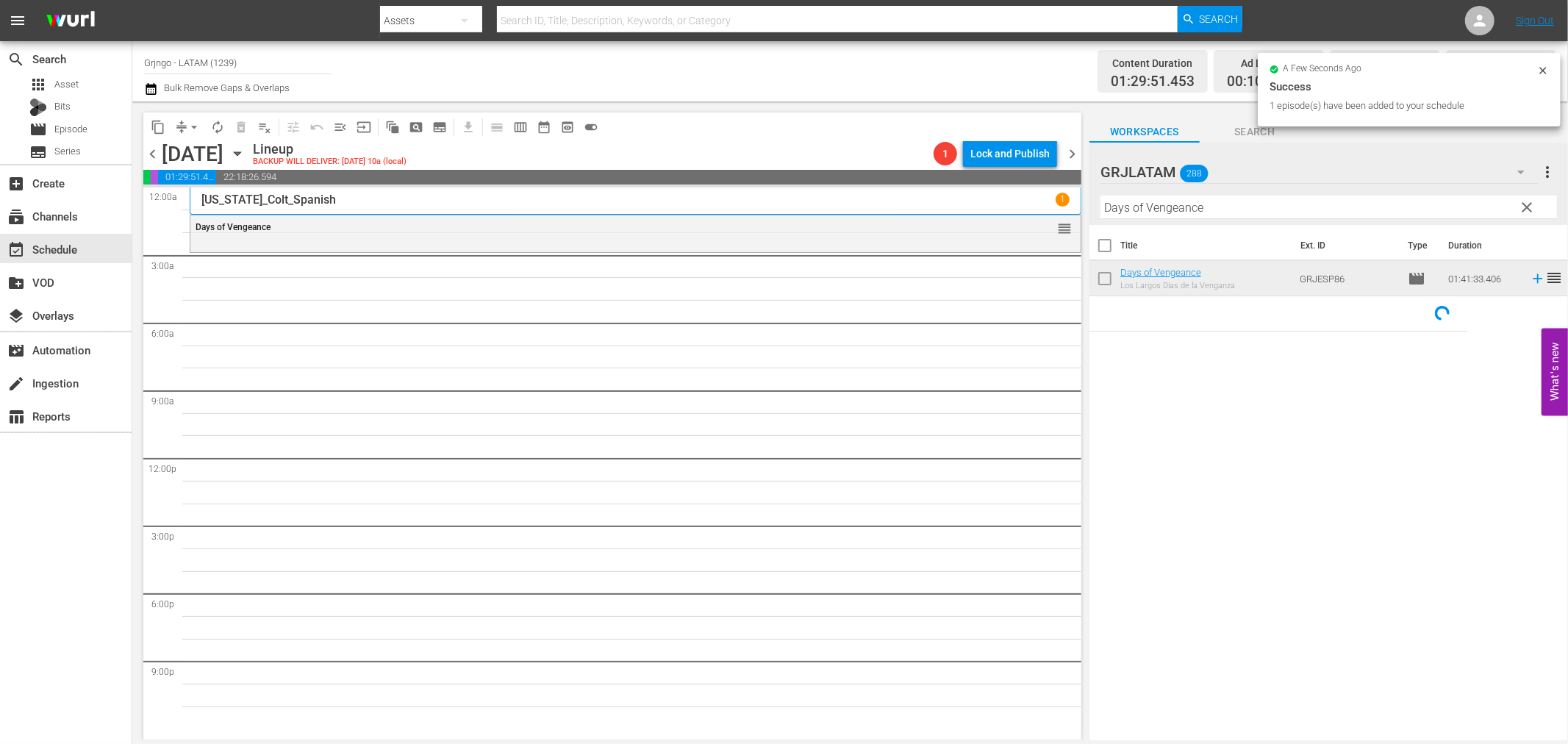
drag, startPoint x: 1524, startPoint y: 201, endPoint x: 1237, endPoint y: 230, distance: 288.5
click at [1524, 201] on span "clear" at bounding box center [1527, 207] width 17 height 17
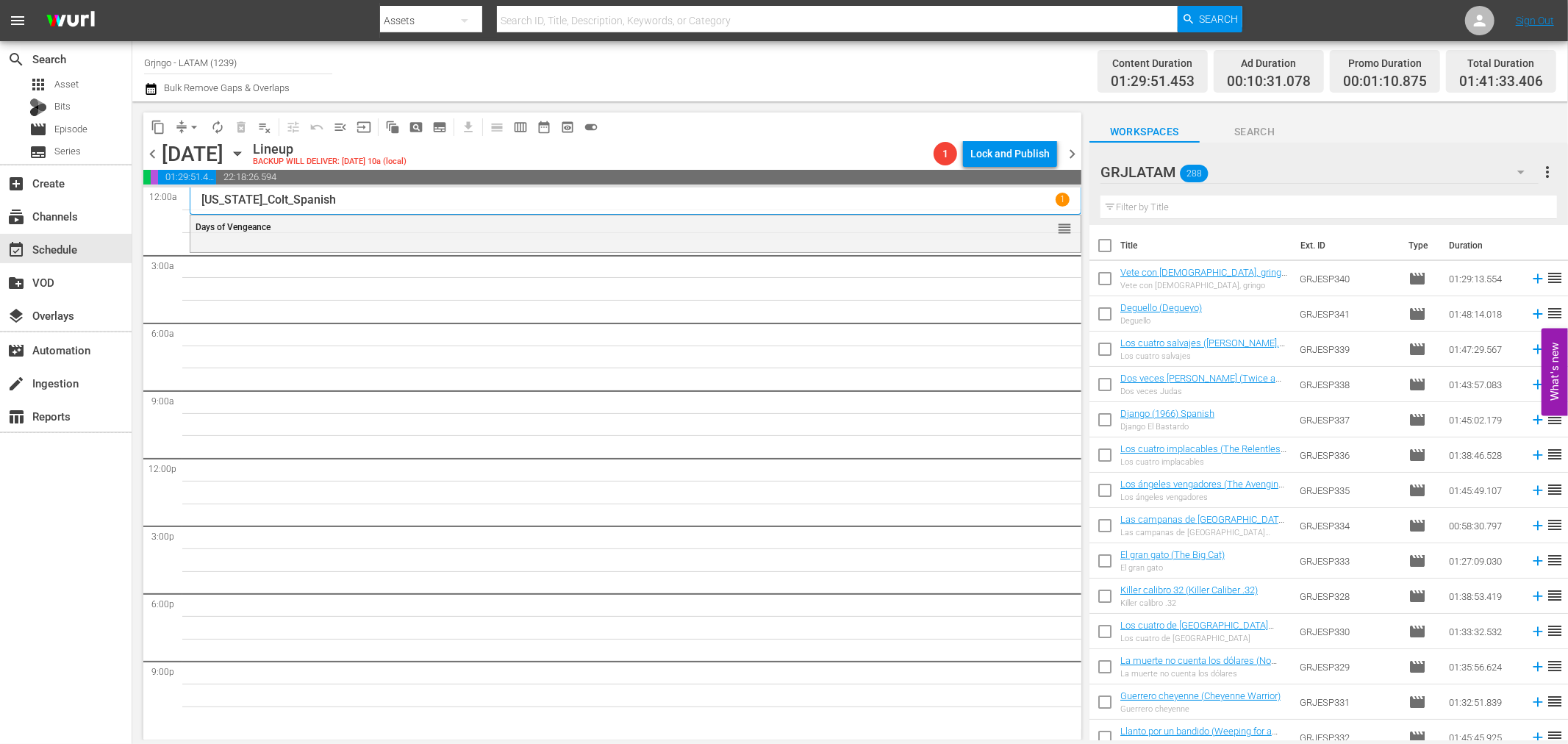
click at [1196, 204] on input "text" at bounding box center [1329, 207] width 457 height 23
paste input "Las malditas pistolas de Dallas"
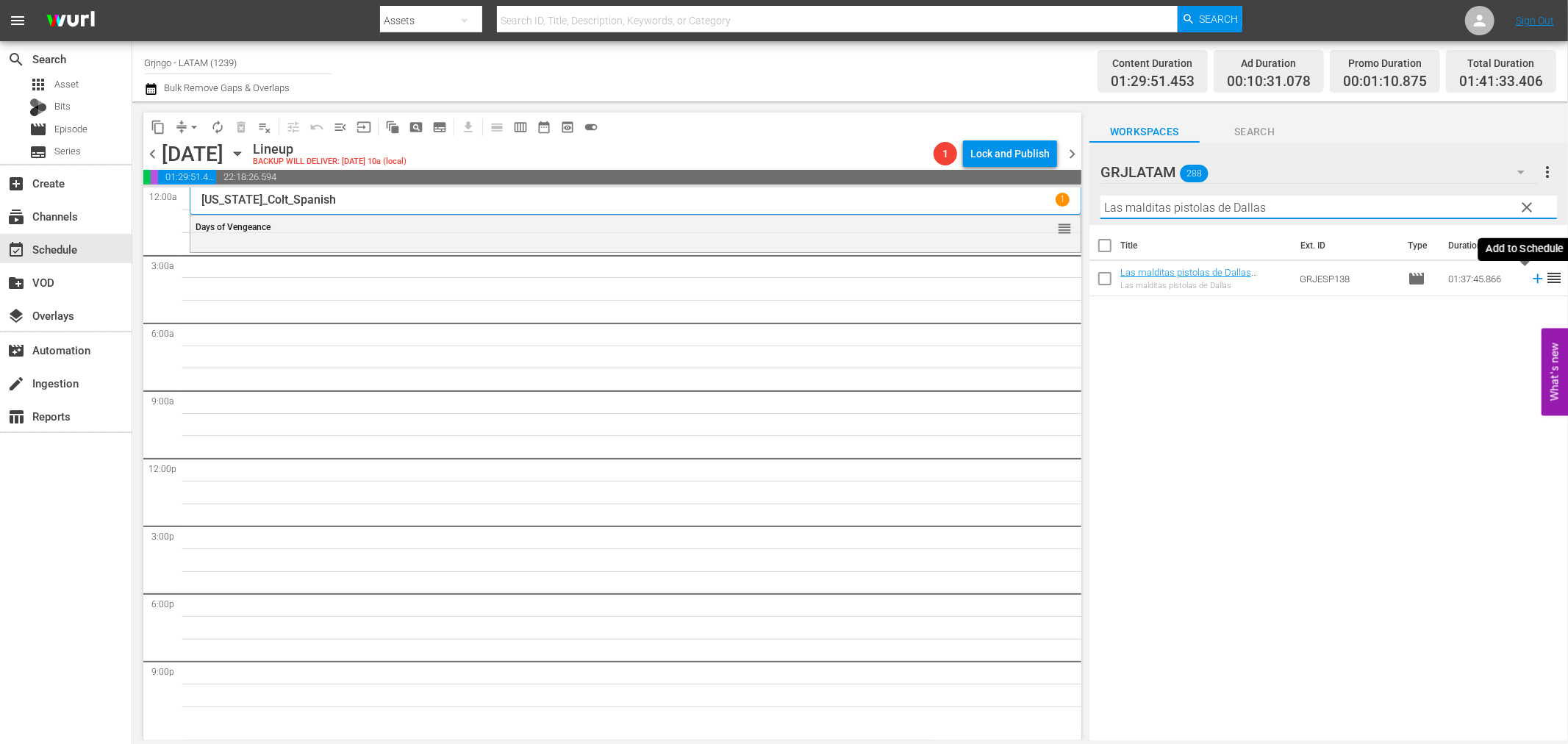
type input "Las malditas pistolas de Dallas"
click at [1530, 277] on icon at bounding box center [1538, 278] width 16 height 16
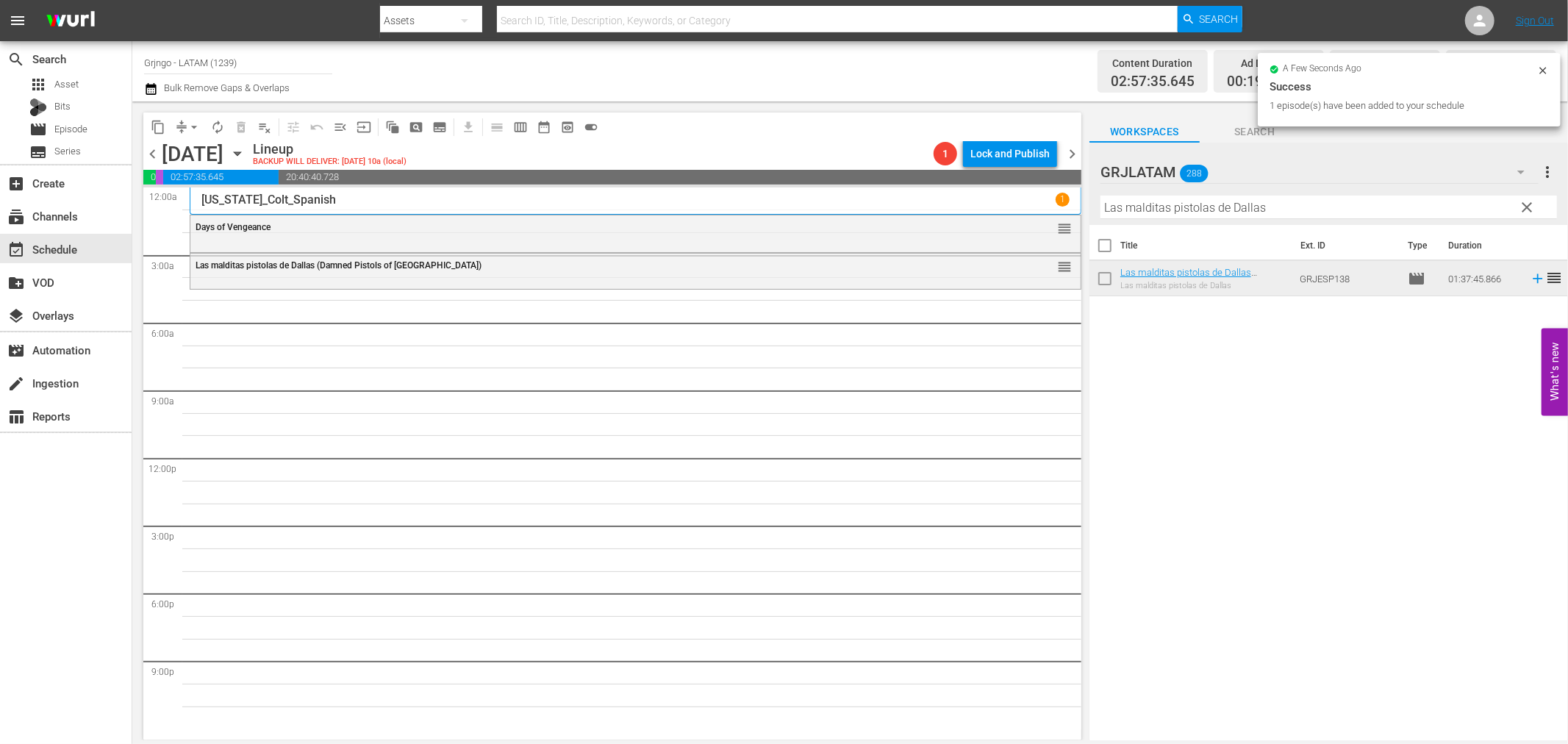
drag, startPoint x: 1533, startPoint y: 205, endPoint x: 1222, endPoint y: 210, distance: 311.0
click at [1533, 205] on span "clear" at bounding box center [1527, 207] width 17 height 17
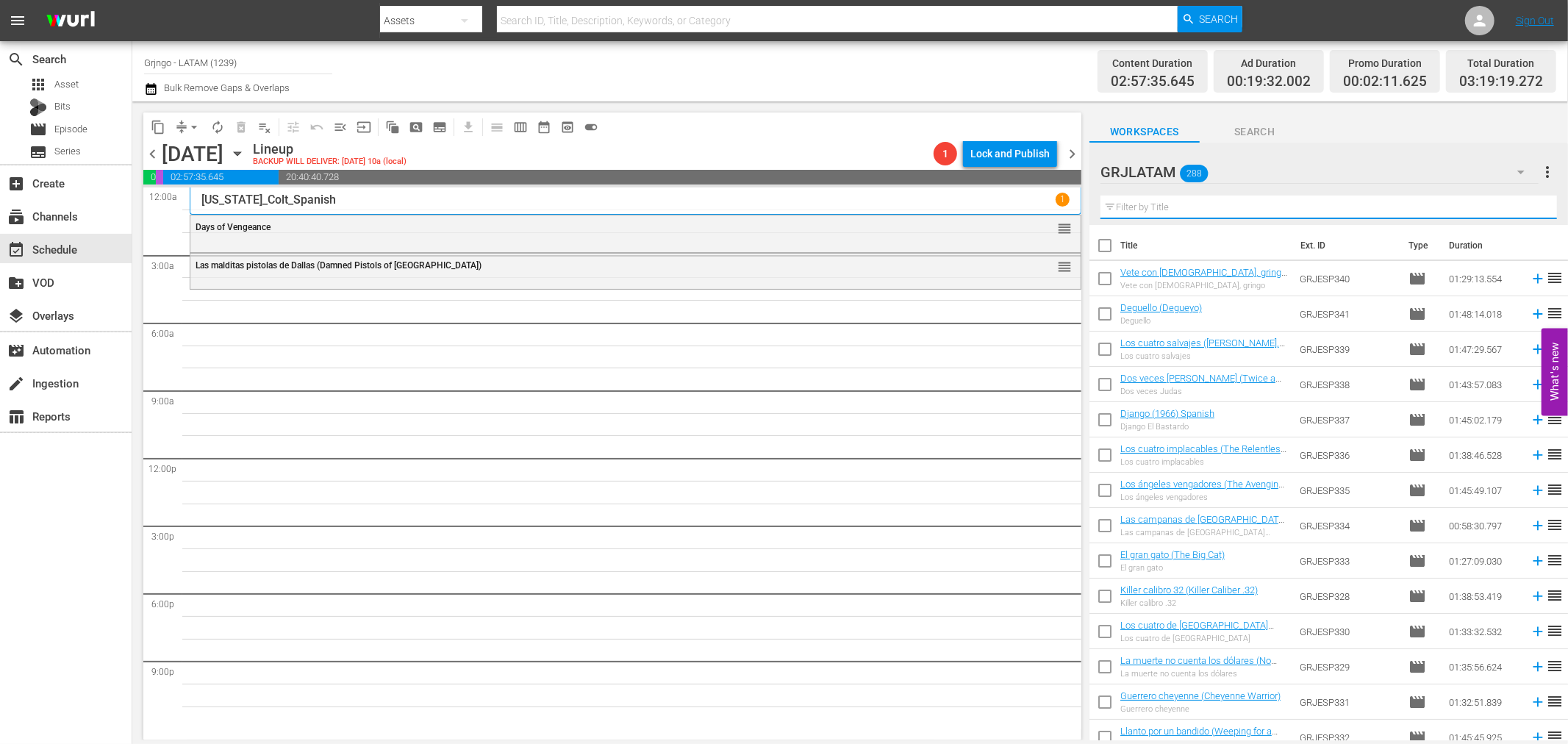
paste input "Garringo (Dead are Countless)"
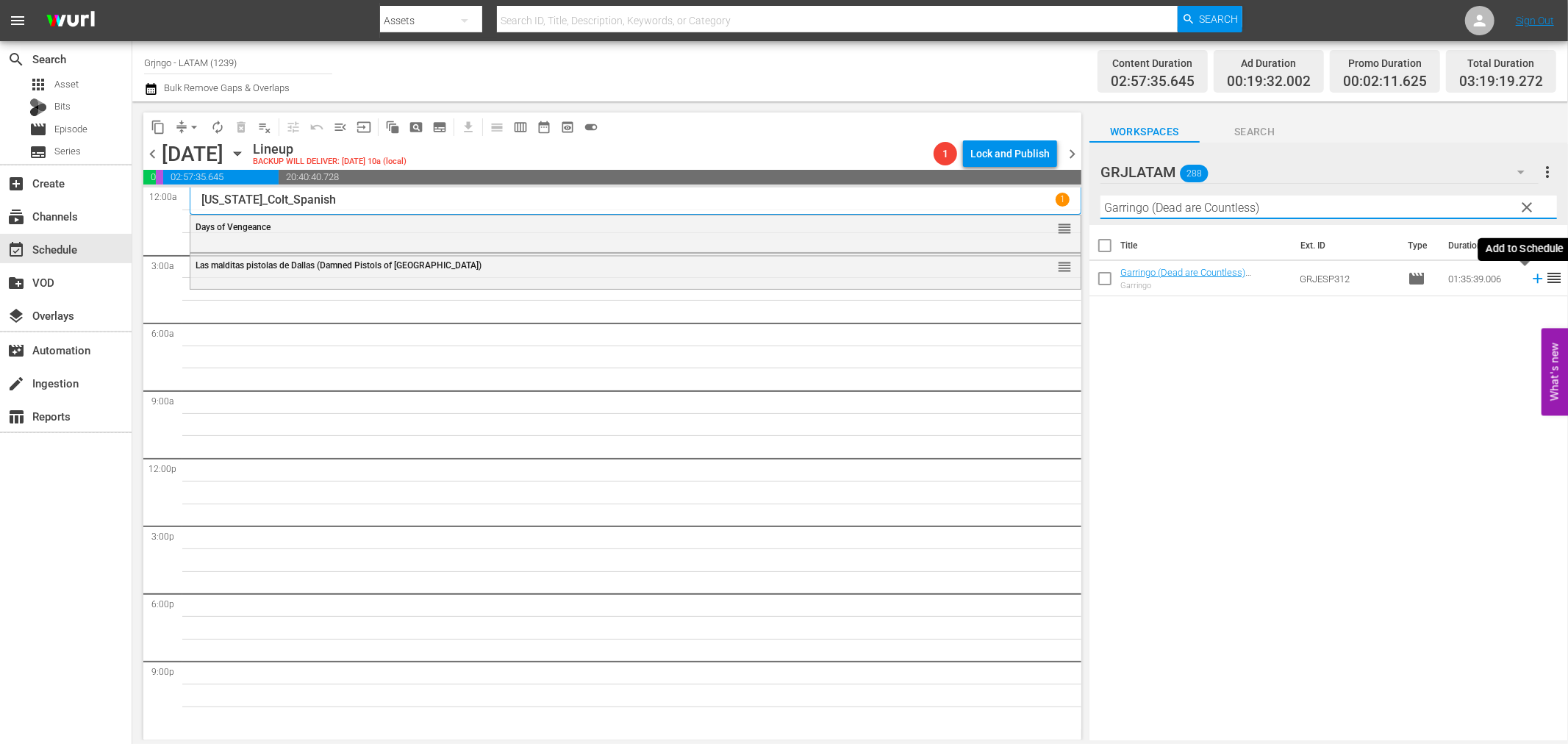
type input "Garringo (Dead are Countless)"
click at [1533, 278] on icon at bounding box center [1537, 278] width 10 height 10
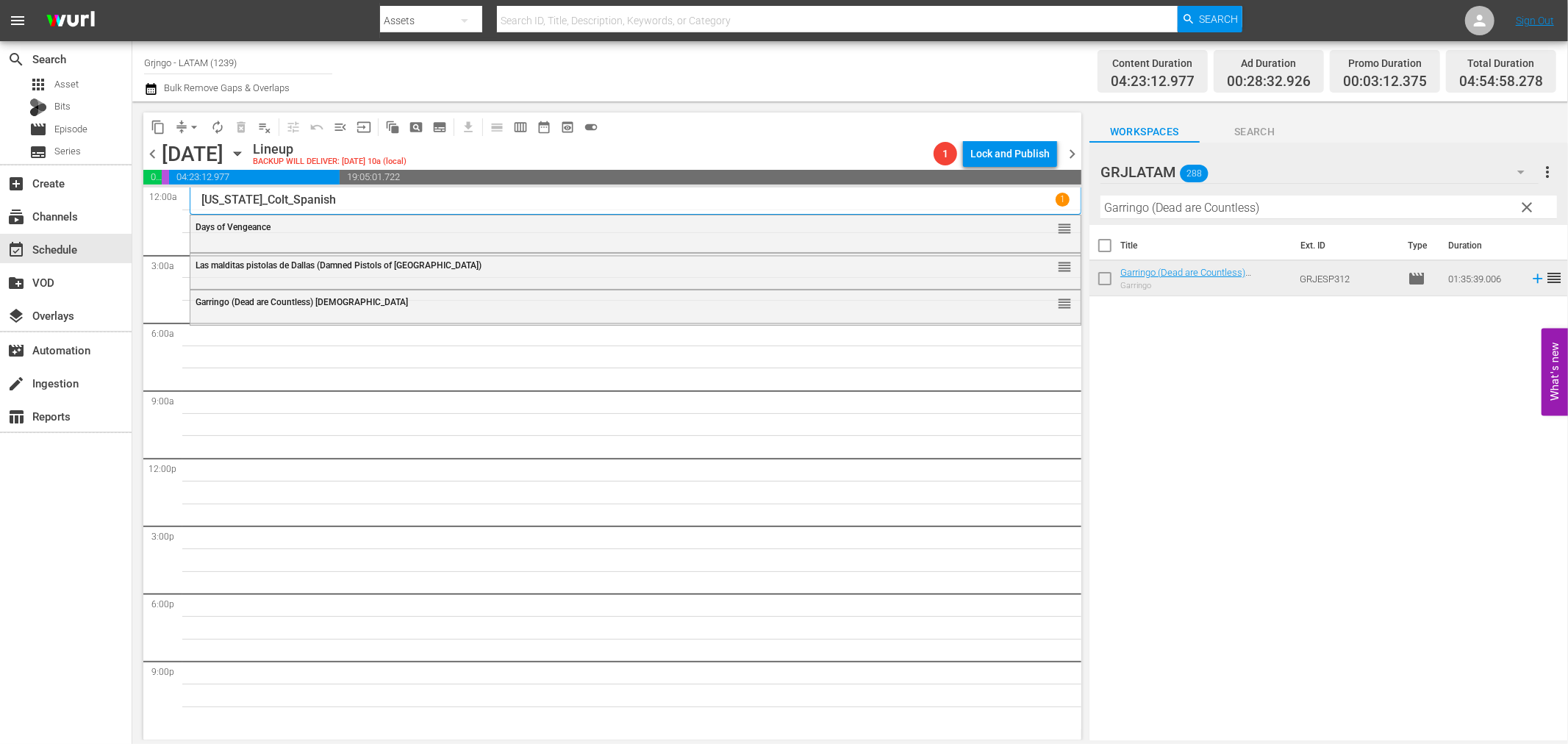
click at [1527, 200] on span "clear" at bounding box center [1527, 207] width 17 height 17
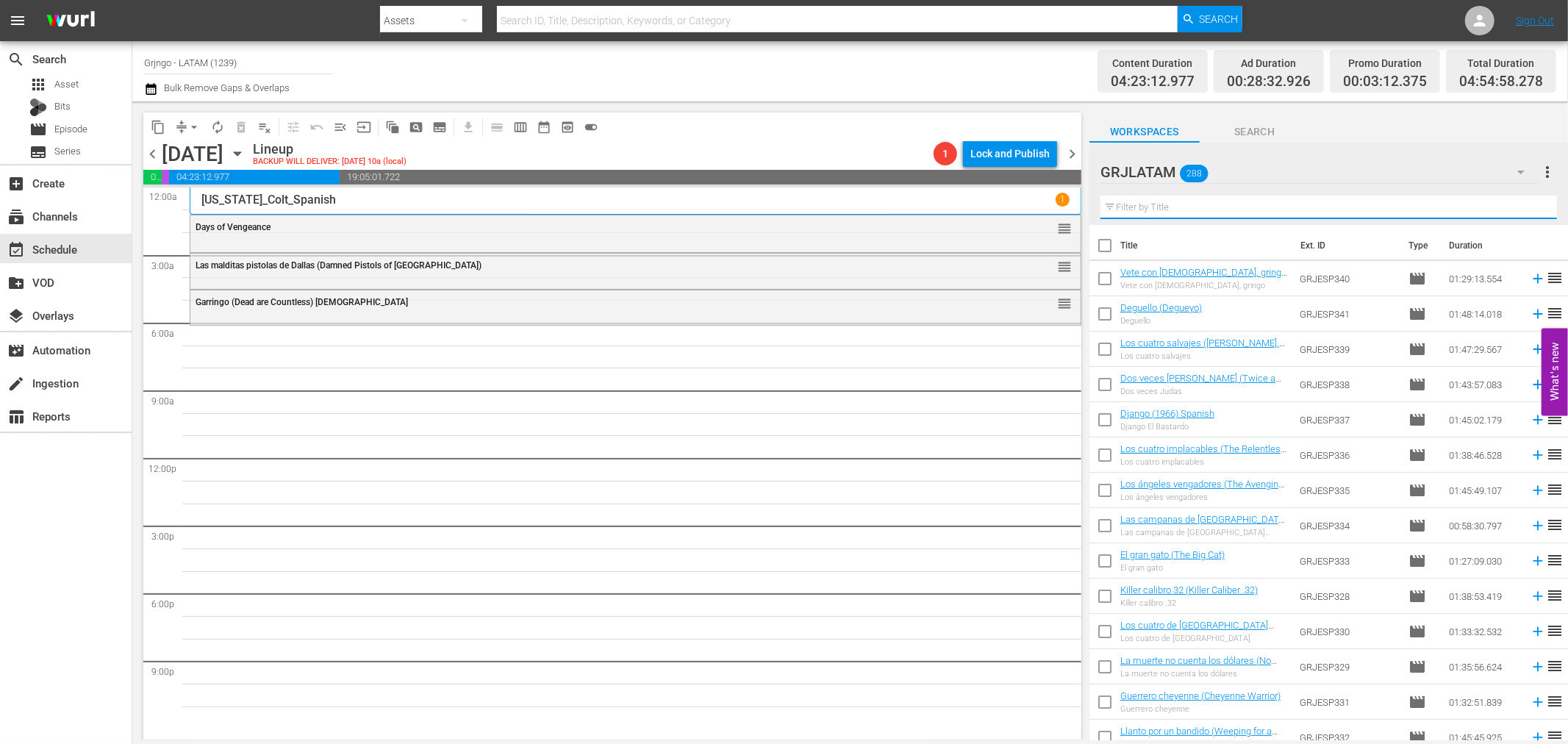
paste input "Bonanza Compilation Episodes 48, 49"
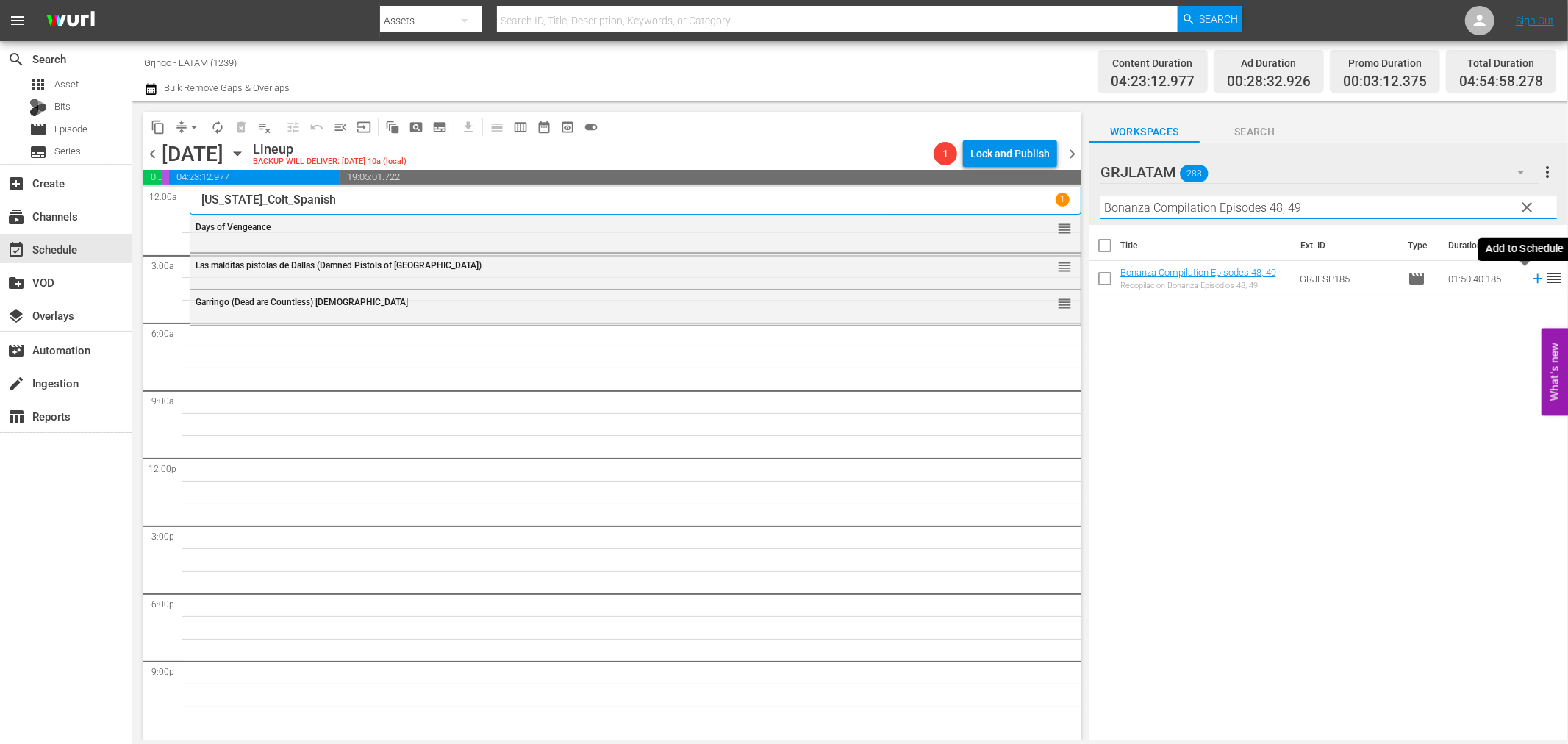
type input "Bonanza Compilation Episodes 48, 49"
click at [1530, 275] on icon at bounding box center [1538, 278] width 16 height 16
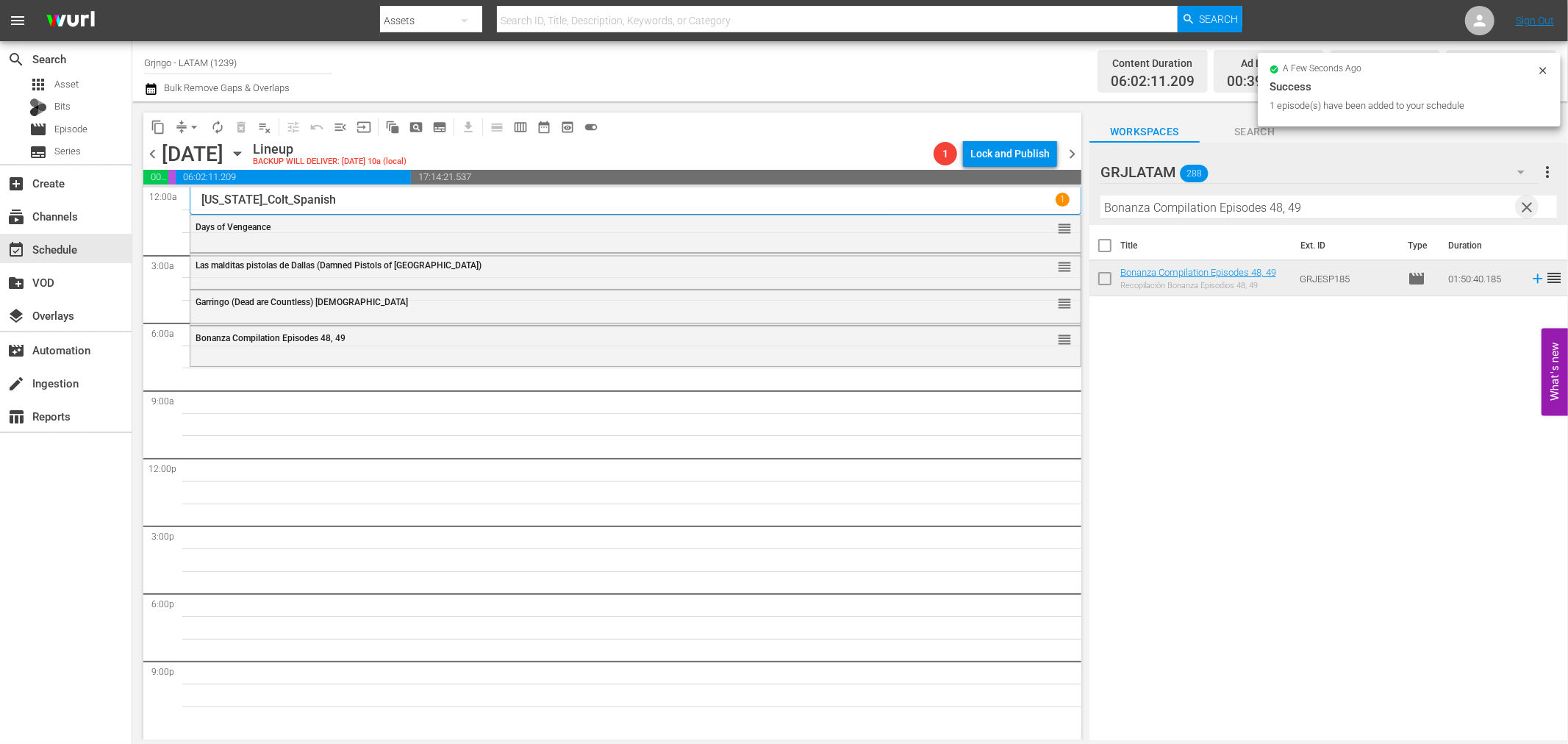
click at [1527, 201] on span "clear" at bounding box center [1527, 207] width 17 height 17
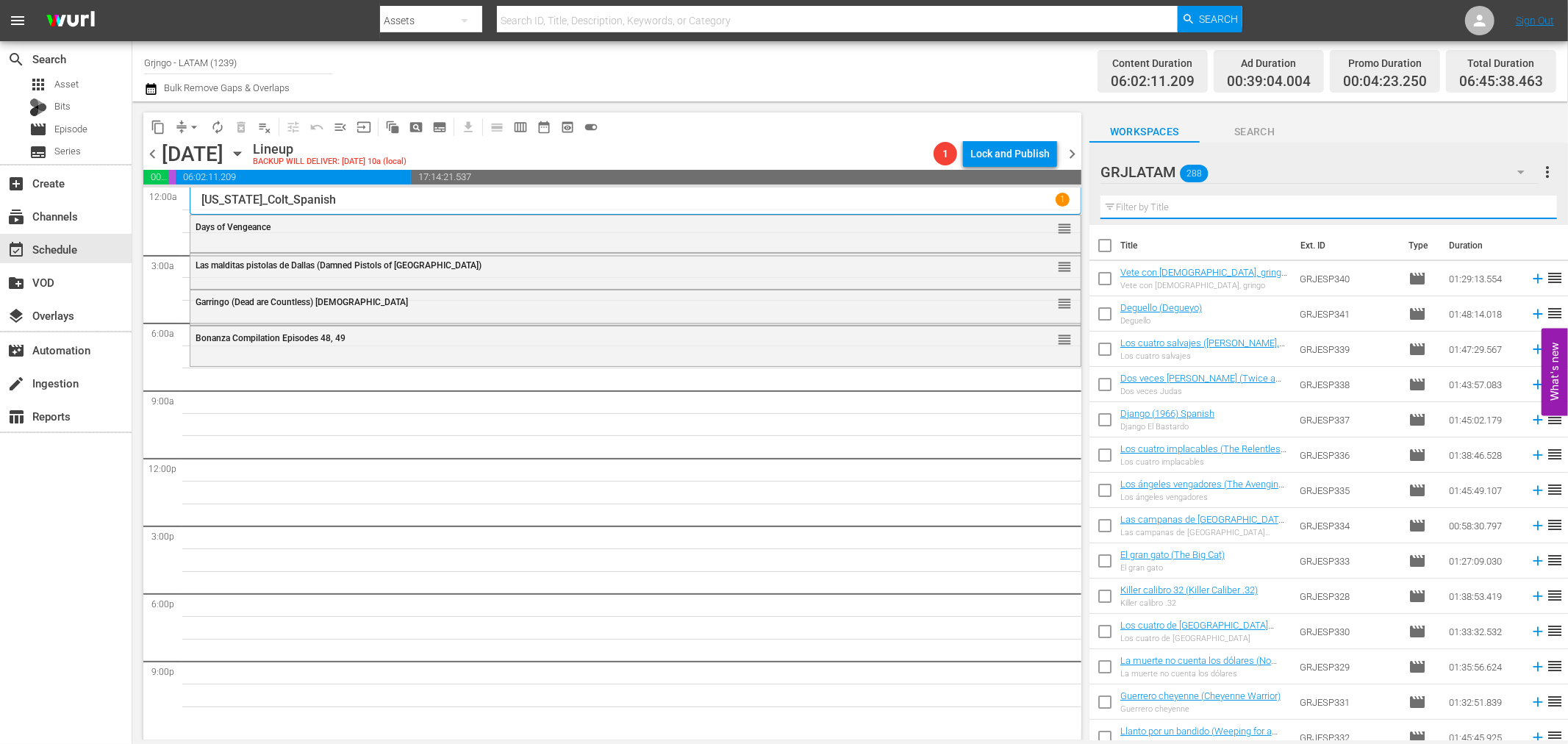
paste input "El ángel y el pistolero"
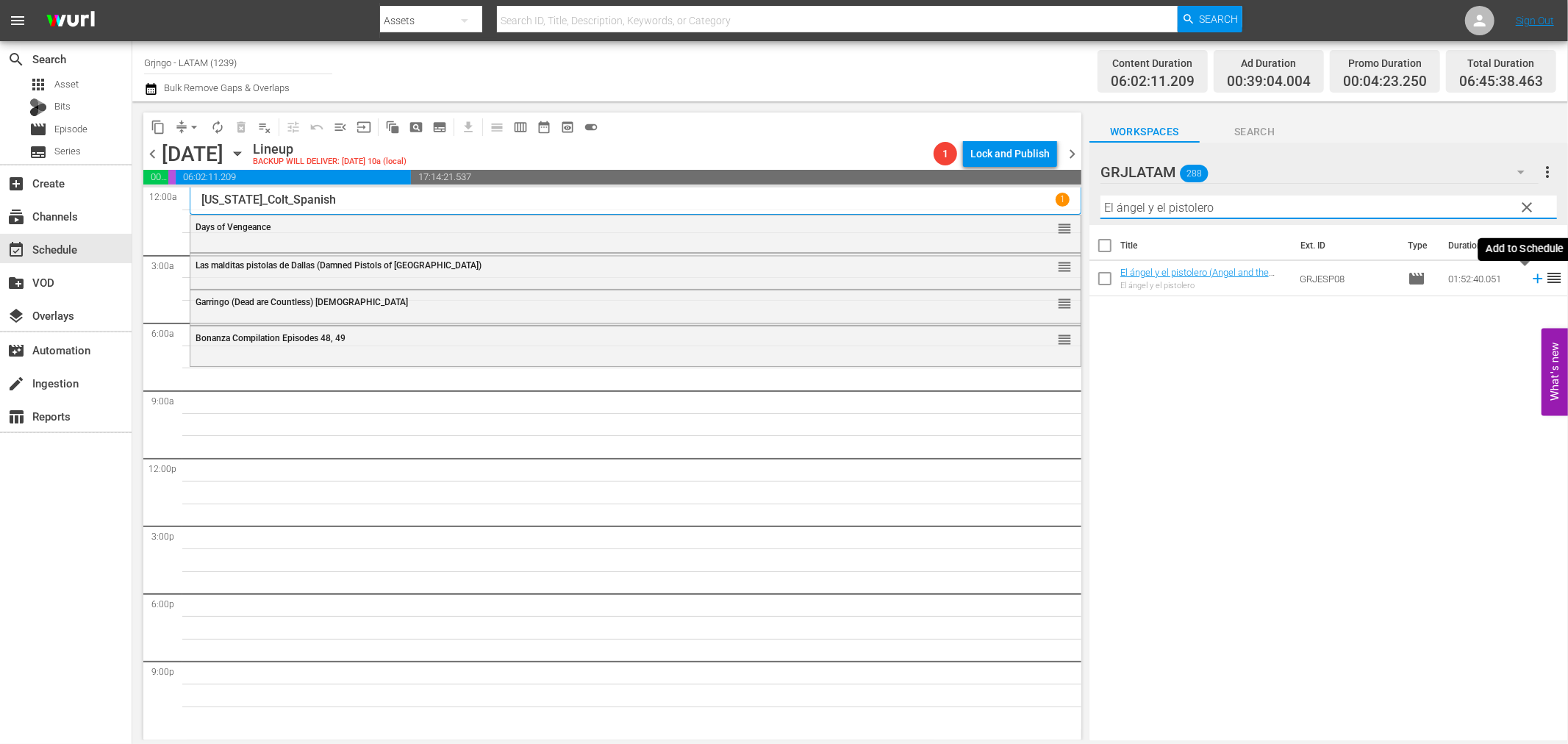
type input "El ángel y el pistolero"
click at [1533, 278] on icon at bounding box center [1537, 278] width 10 height 10
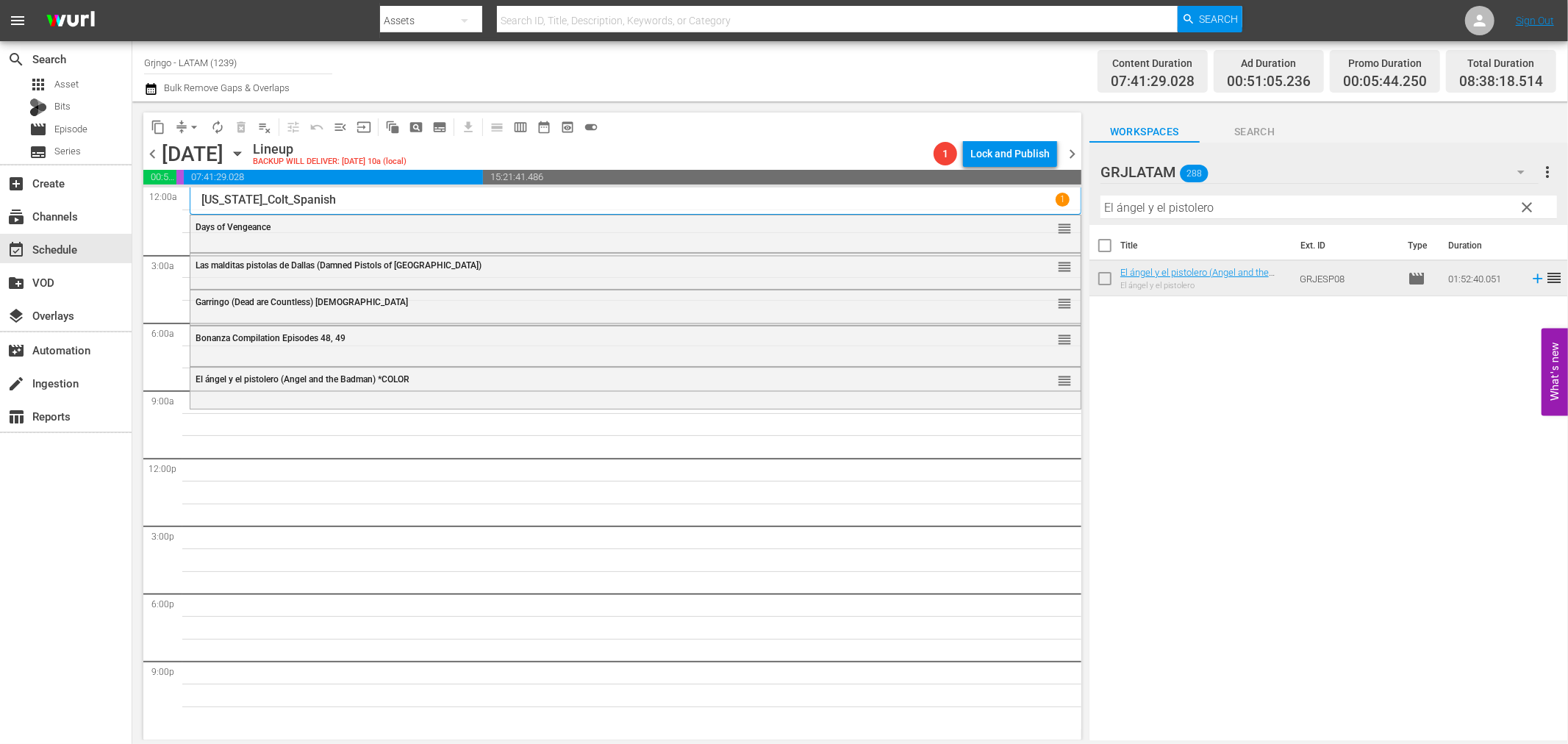
click at [1526, 203] on span "clear" at bounding box center [1527, 207] width 17 height 17
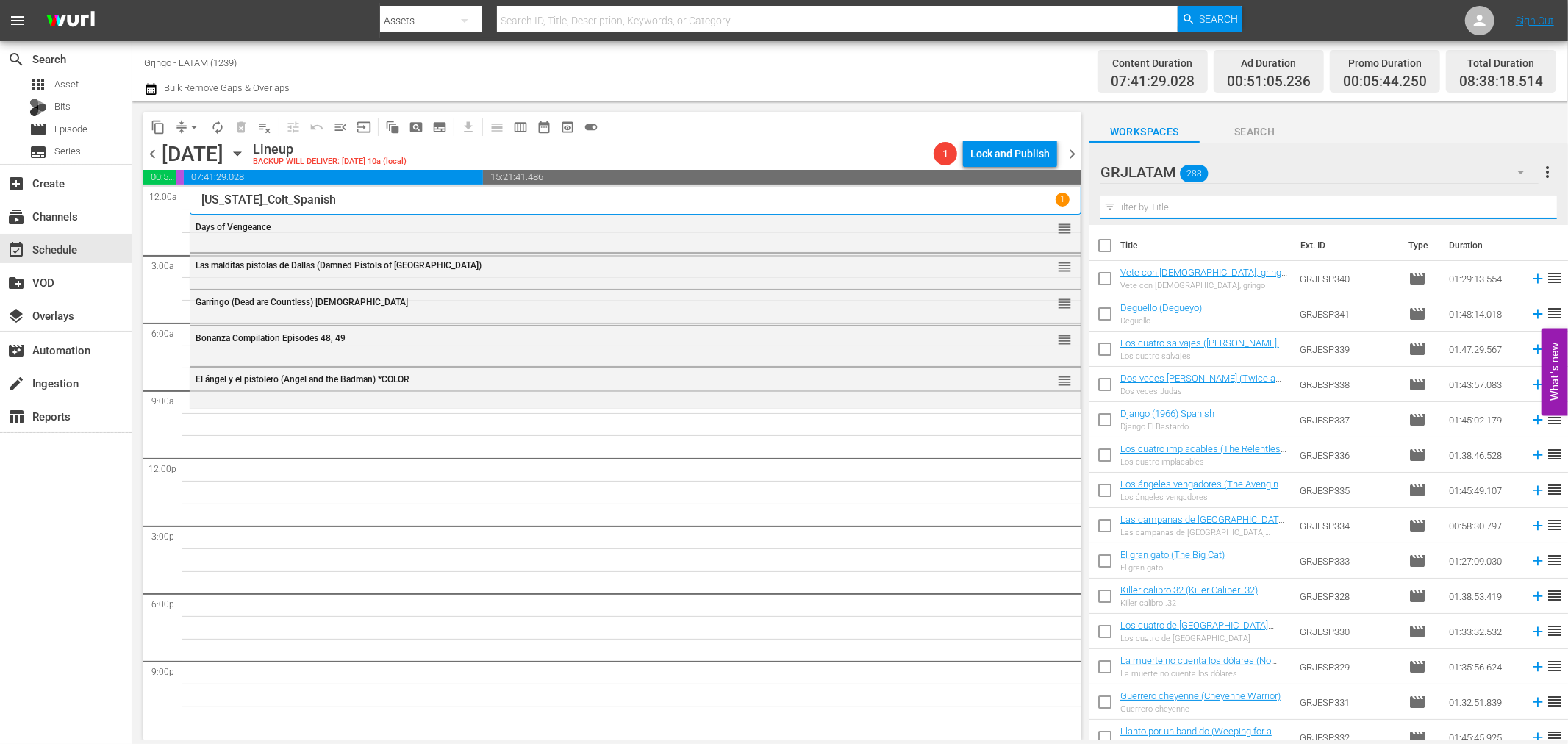
paste input "Pistoleros de [GEOGRAPHIC_DATA]"
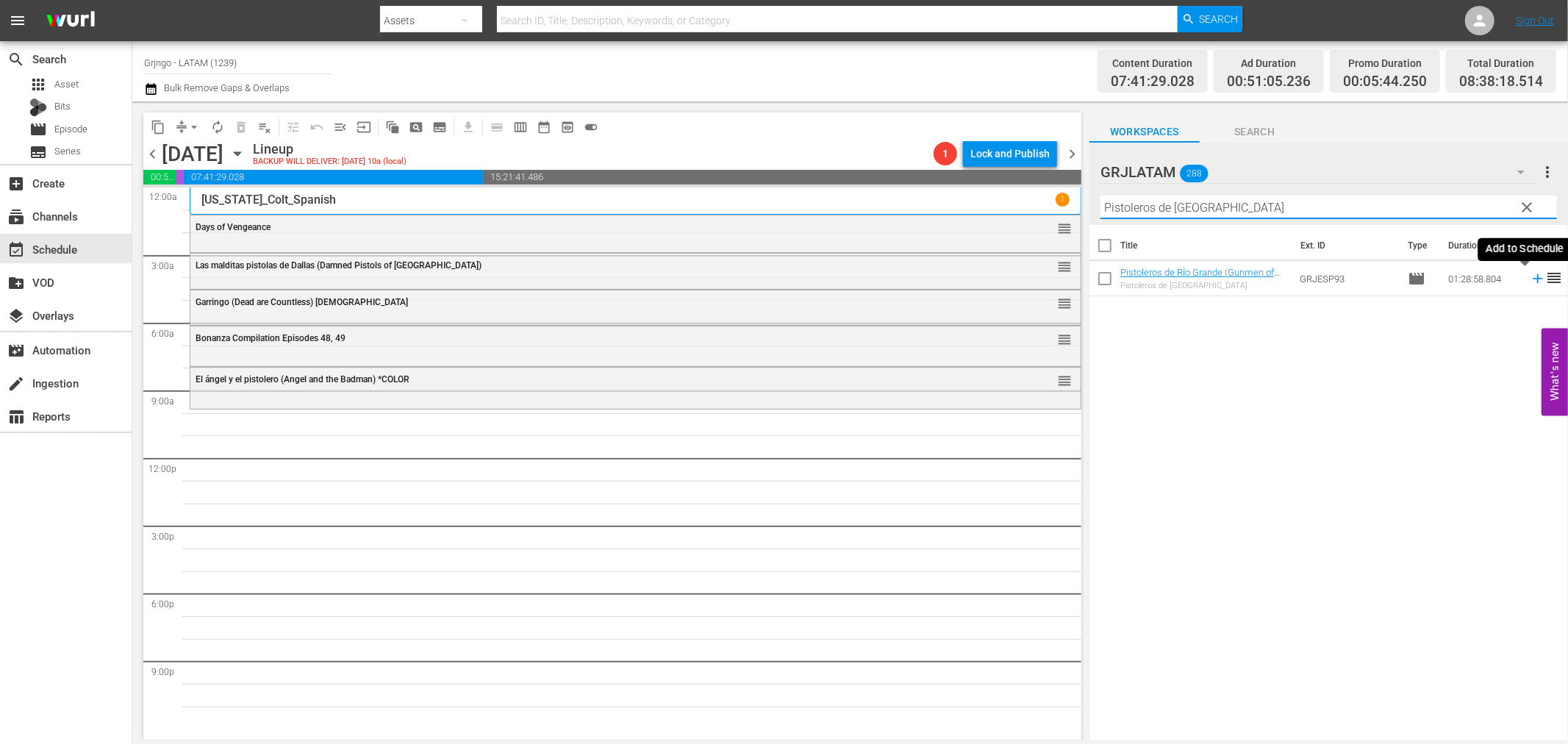
type input "Pistoleros de [GEOGRAPHIC_DATA]"
click at [1530, 274] on icon at bounding box center [1538, 278] width 16 height 16
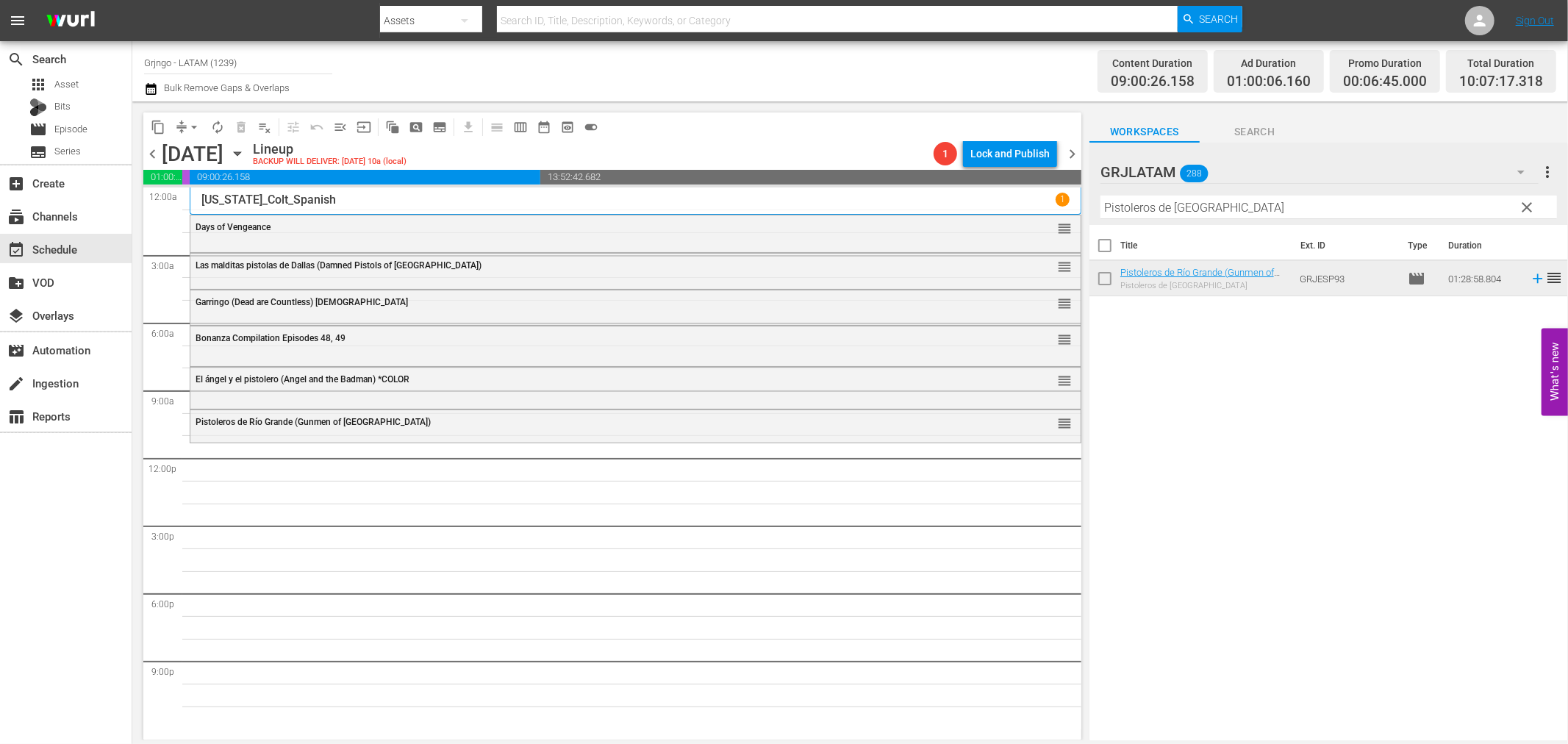
drag, startPoint x: 1524, startPoint y: 206, endPoint x: 1204, endPoint y: 211, distance: 320.0
click at [1524, 206] on span "clear" at bounding box center [1527, 207] width 17 height 17
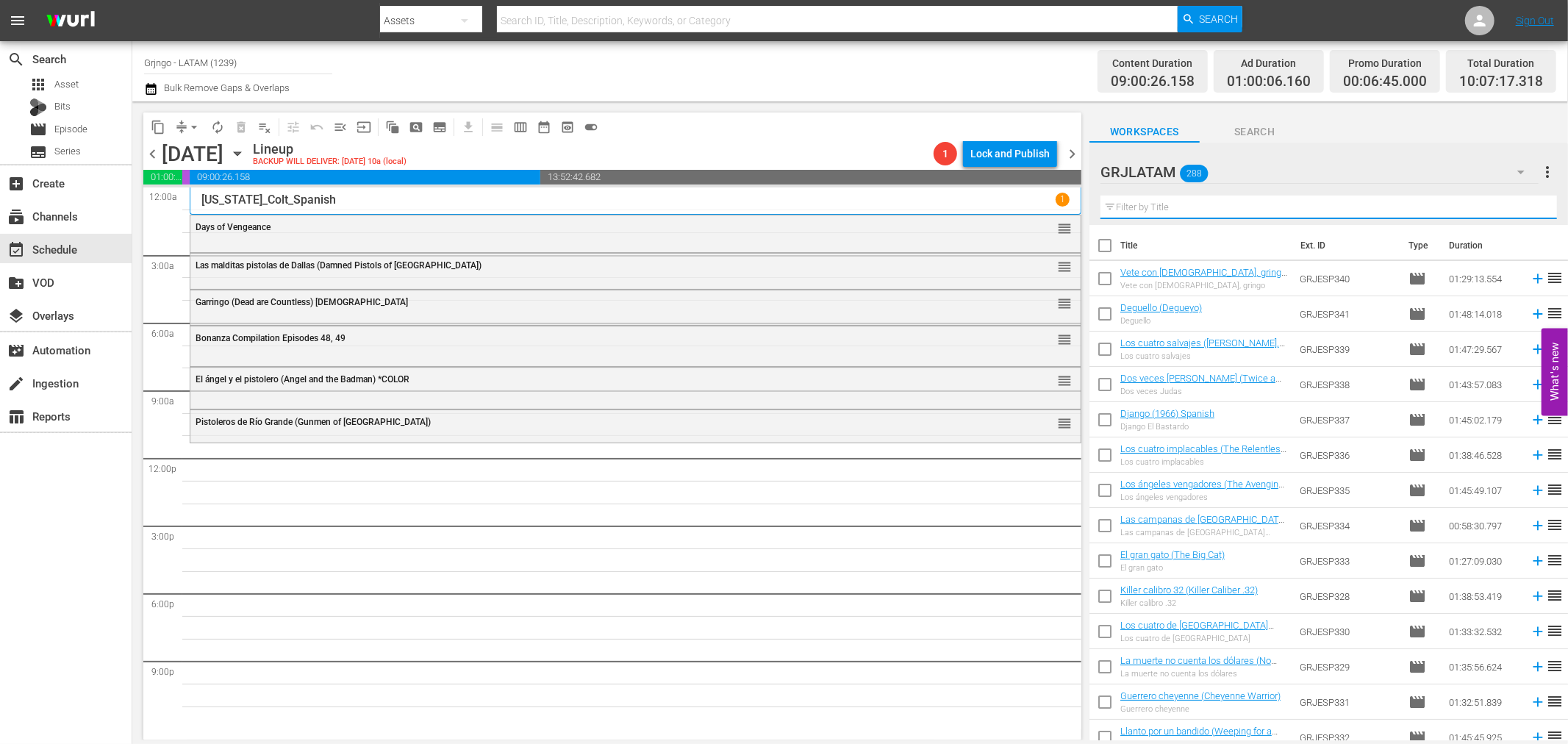
paste input "Bonanza Compilation Episodes 31, 32, 33"
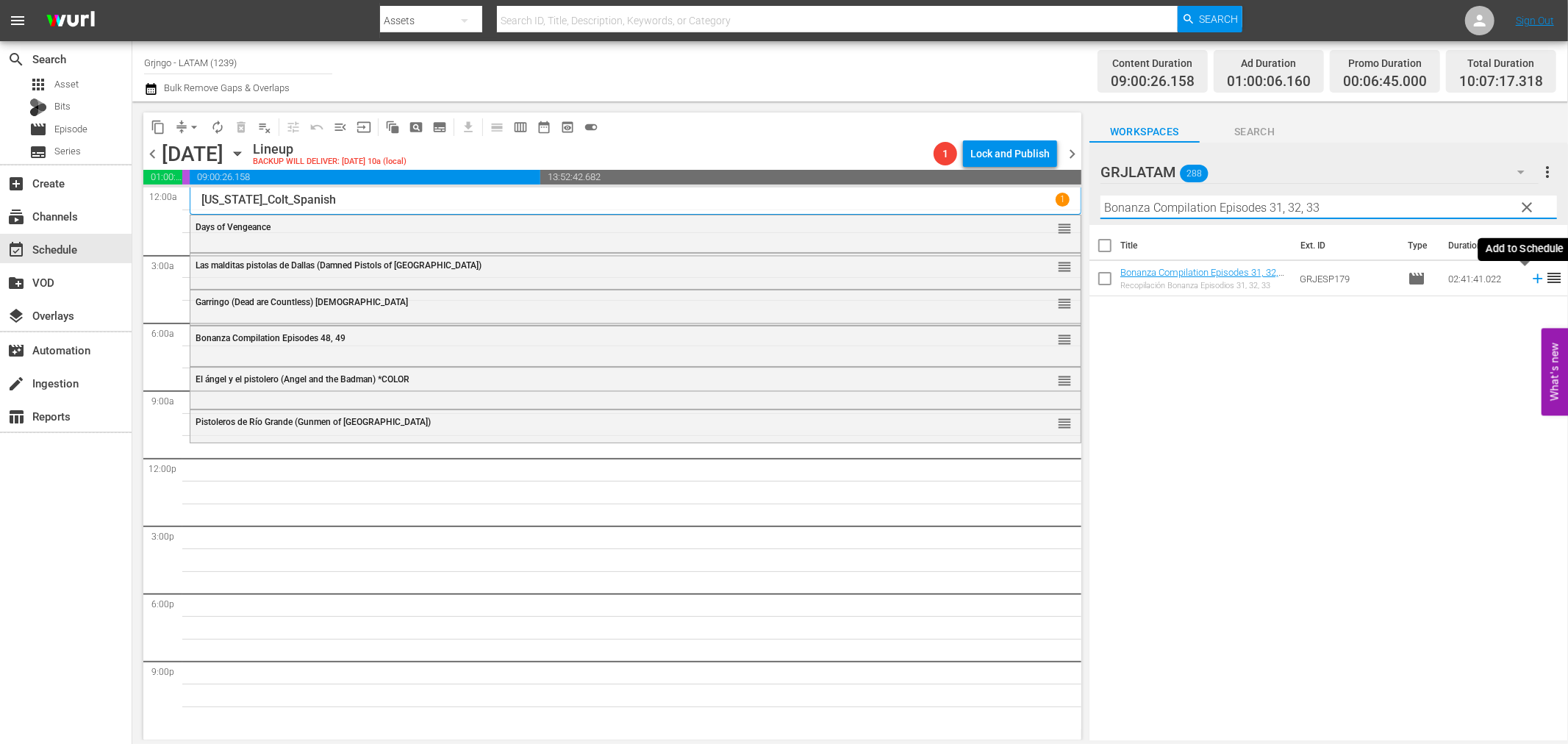
type input "Bonanza Compilation Episodes 31, 32, 33"
click at [1530, 276] on icon at bounding box center [1538, 278] width 16 height 16
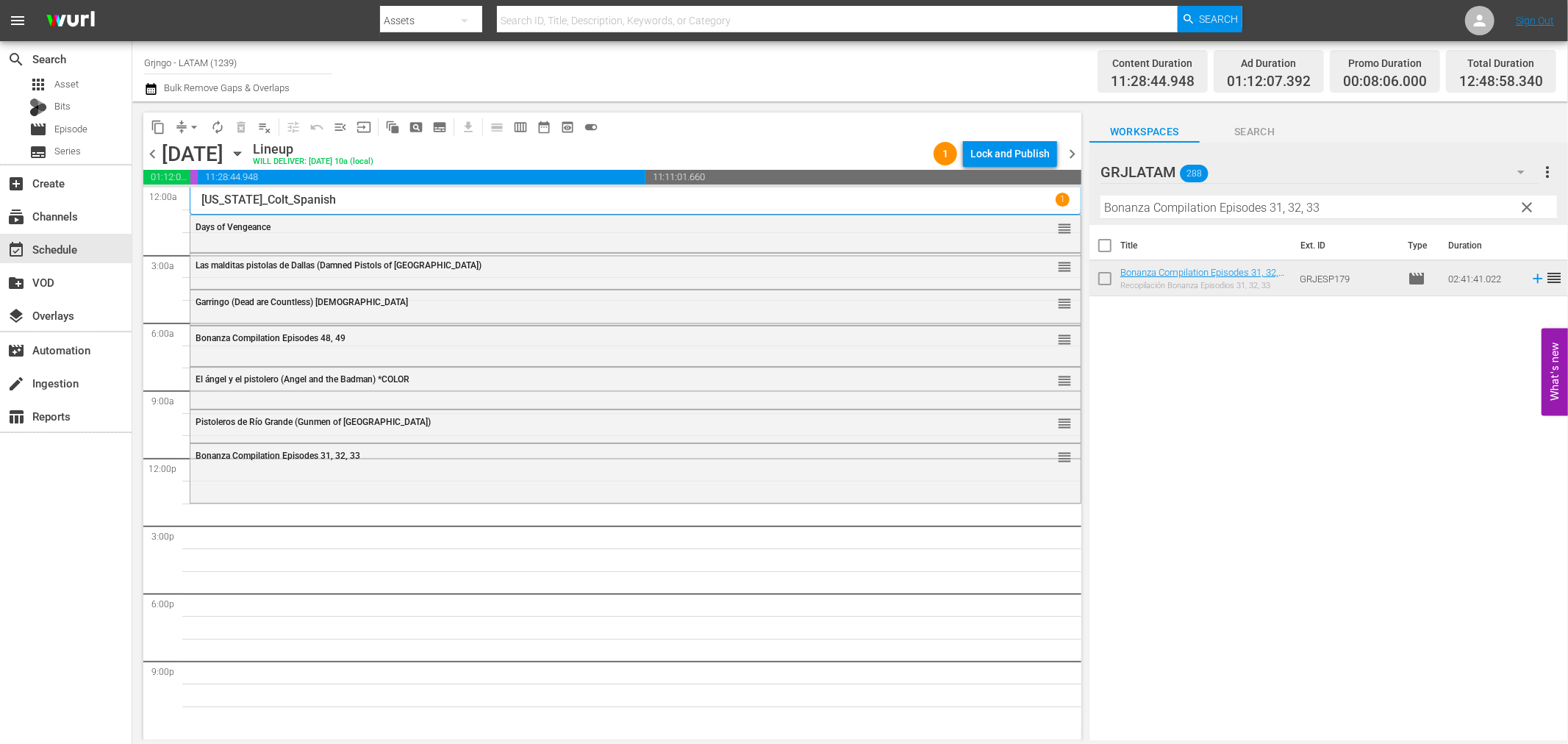
click at [1527, 200] on span "clear" at bounding box center [1527, 207] width 17 height 17
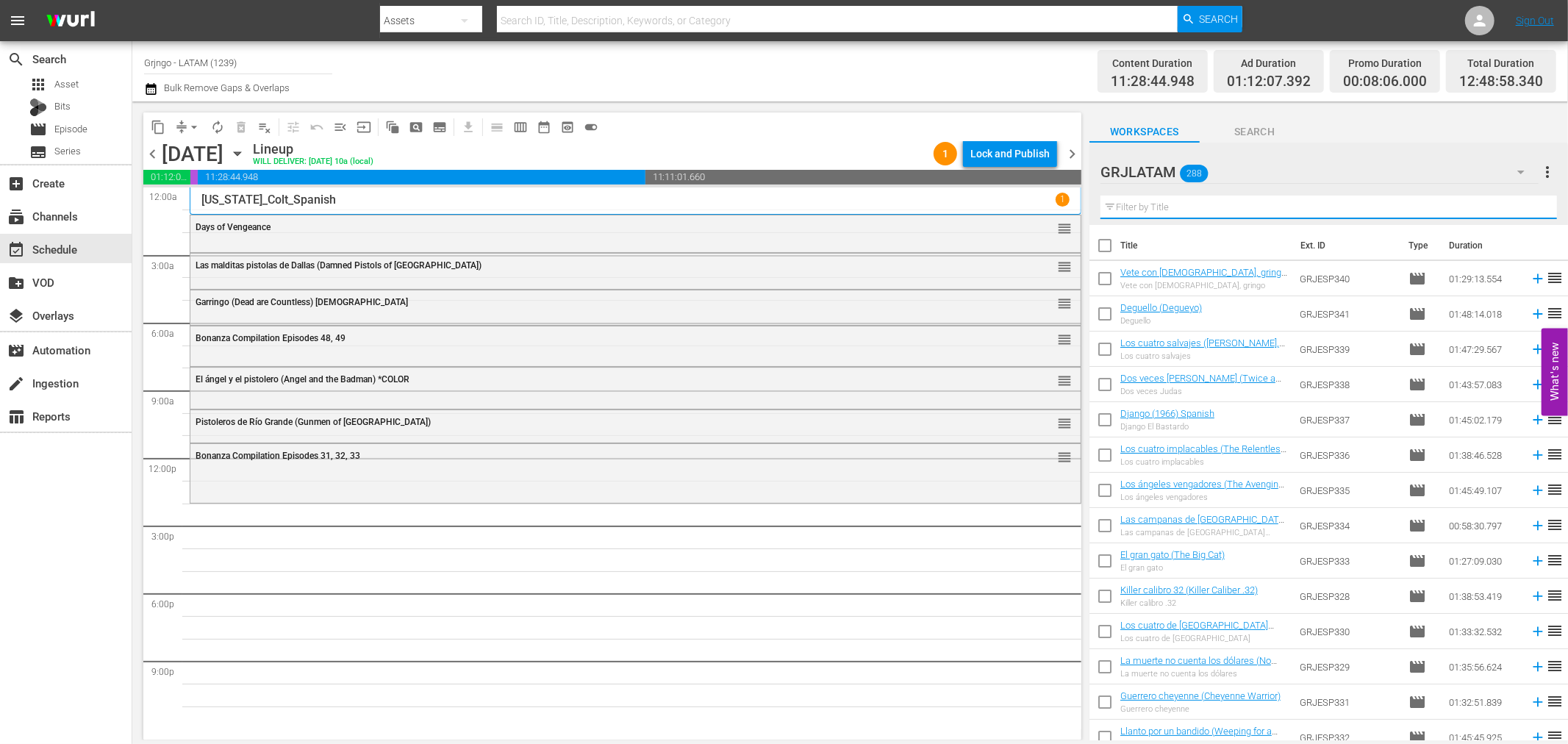
paste input "Un bandolero llamado [PERSON_NAME]"
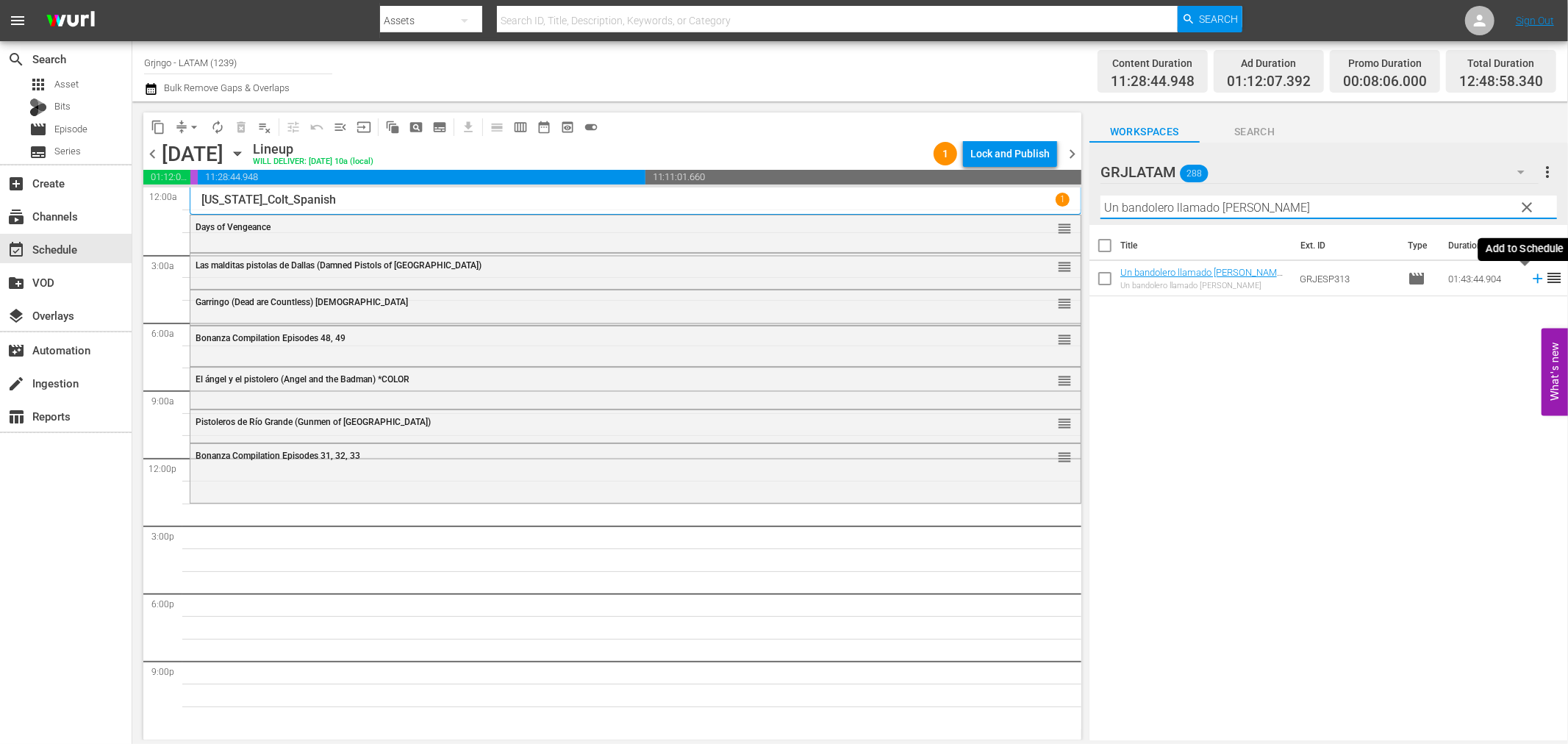
type input "Un bandolero llamado [PERSON_NAME]"
click at [1530, 277] on icon at bounding box center [1538, 278] width 16 height 16
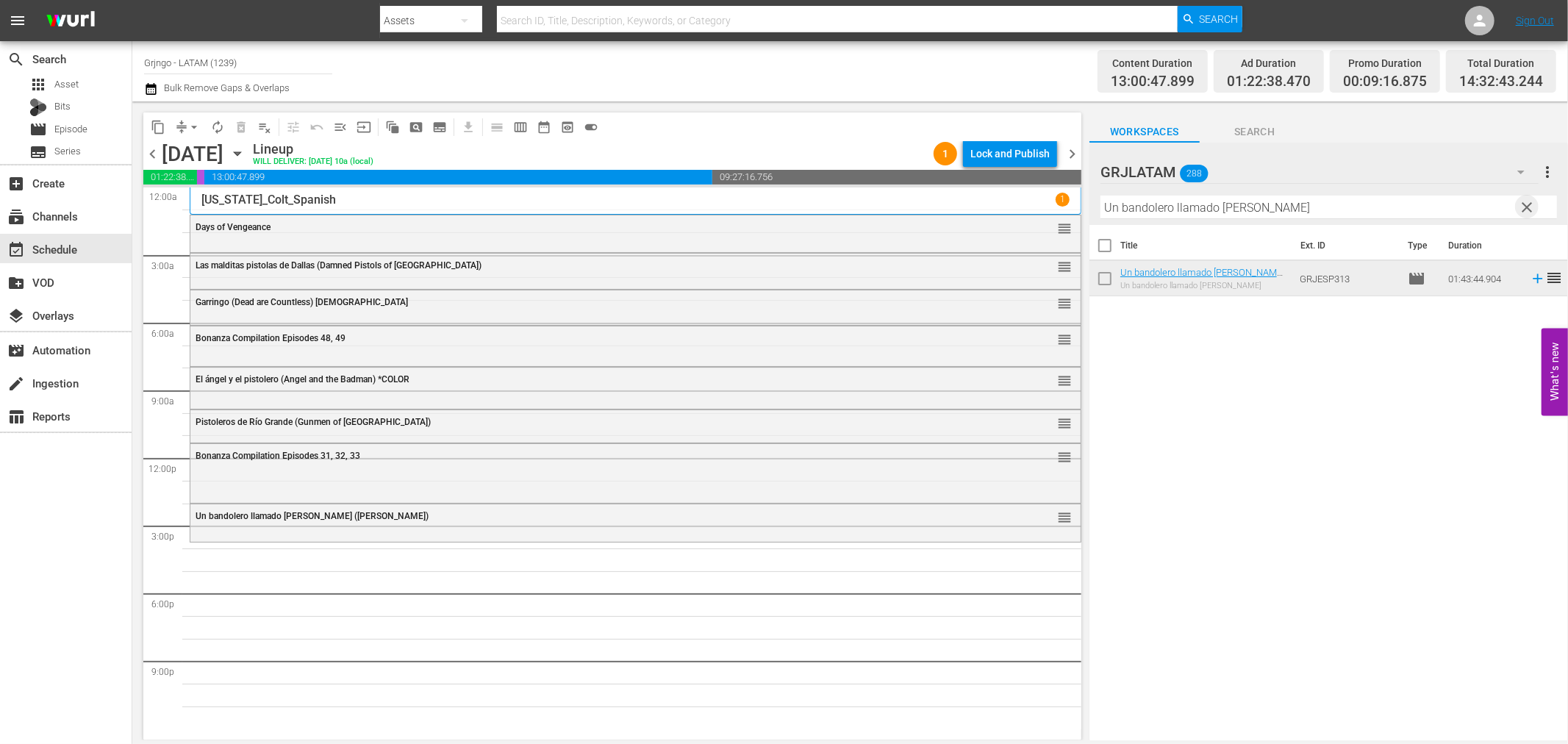
click at [1526, 204] on span "clear" at bounding box center [1527, 207] width 17 height 17
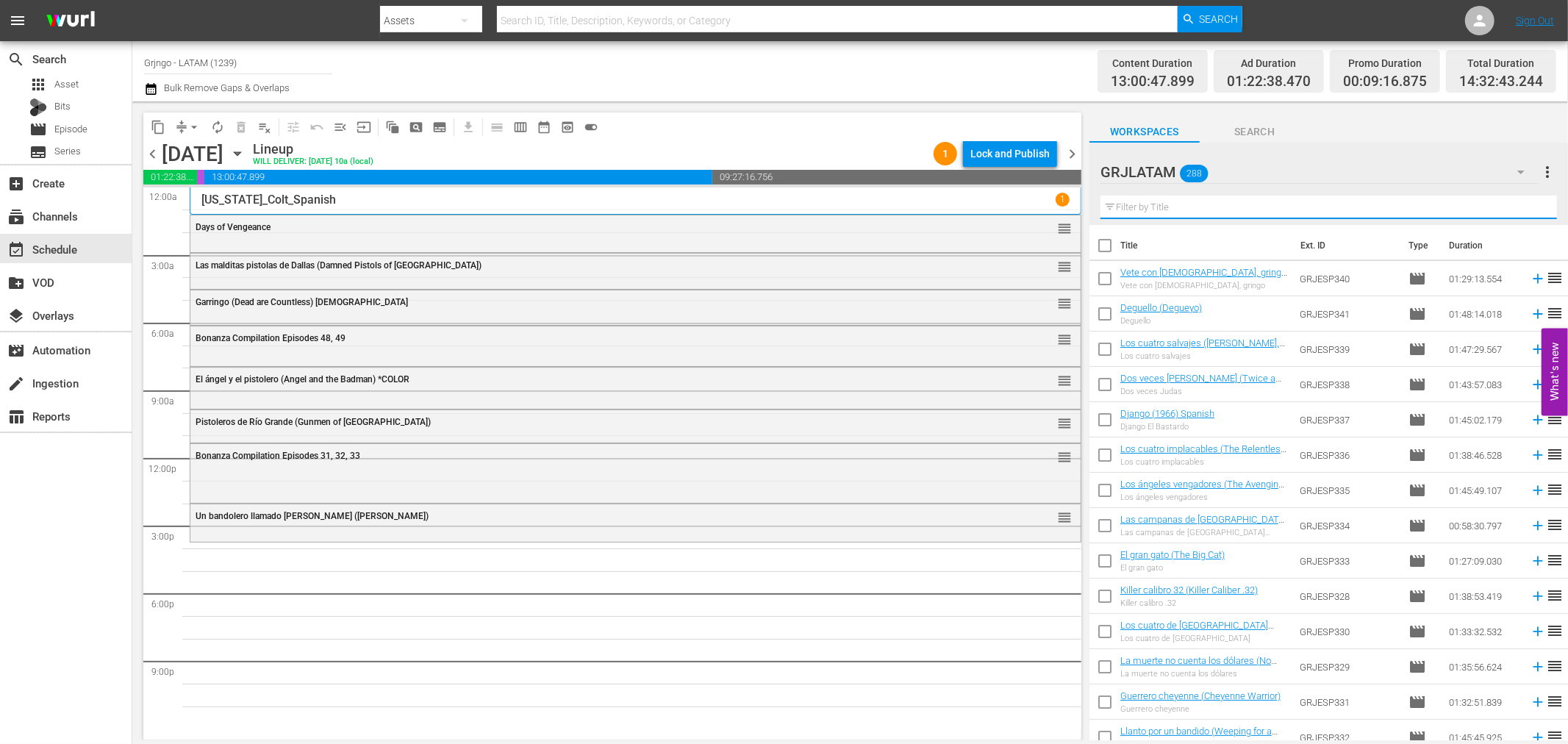
paste input "[PERSON_NAME] (Murieta!)"
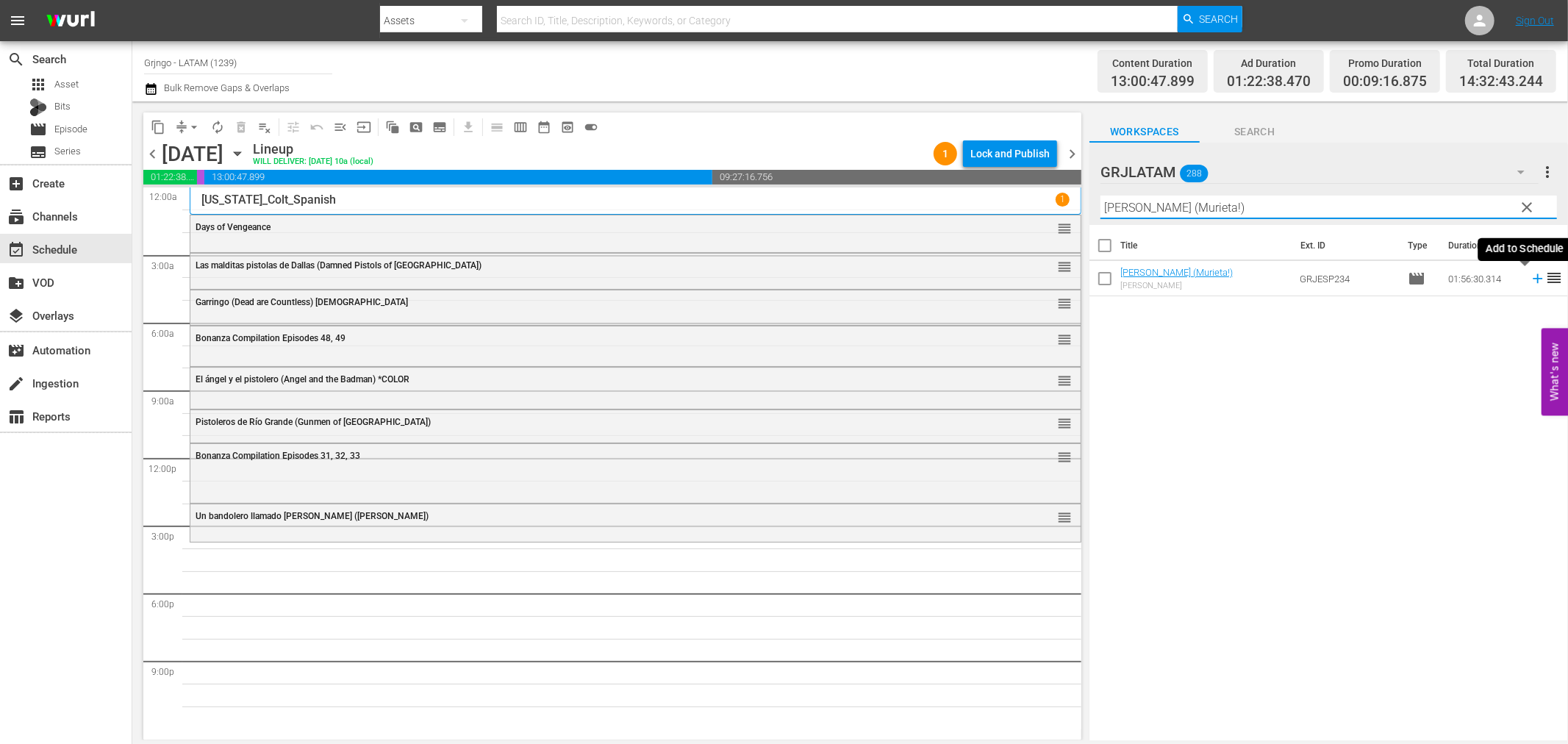
type input "[PERSON_NAME] (Murieta!)"
click at [1533, 279] on icon at bounding box center [1537, 278] width 10 height 10
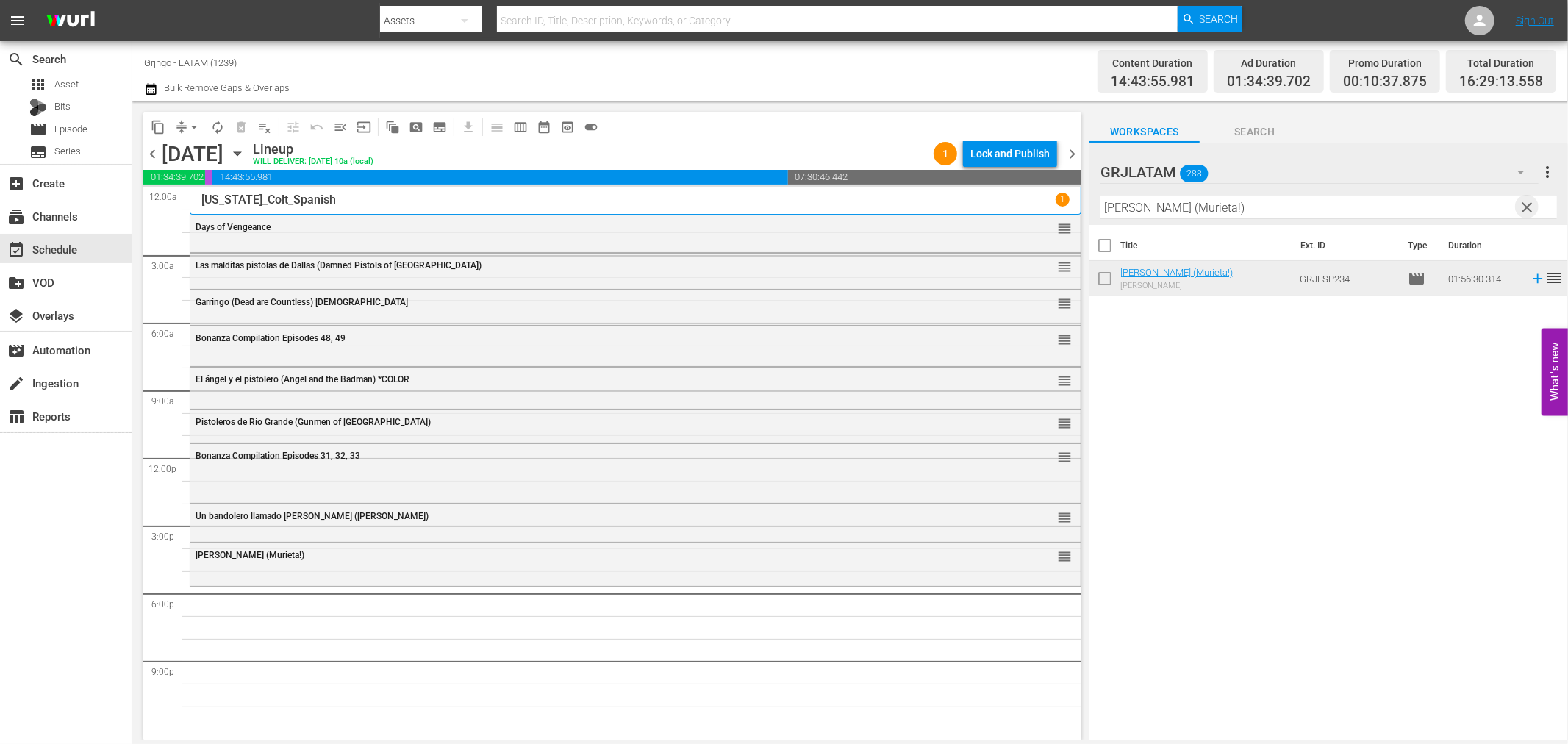
click at [1524, 203] on span "clear" at bounding box center [1527, 207] width 17 height 17
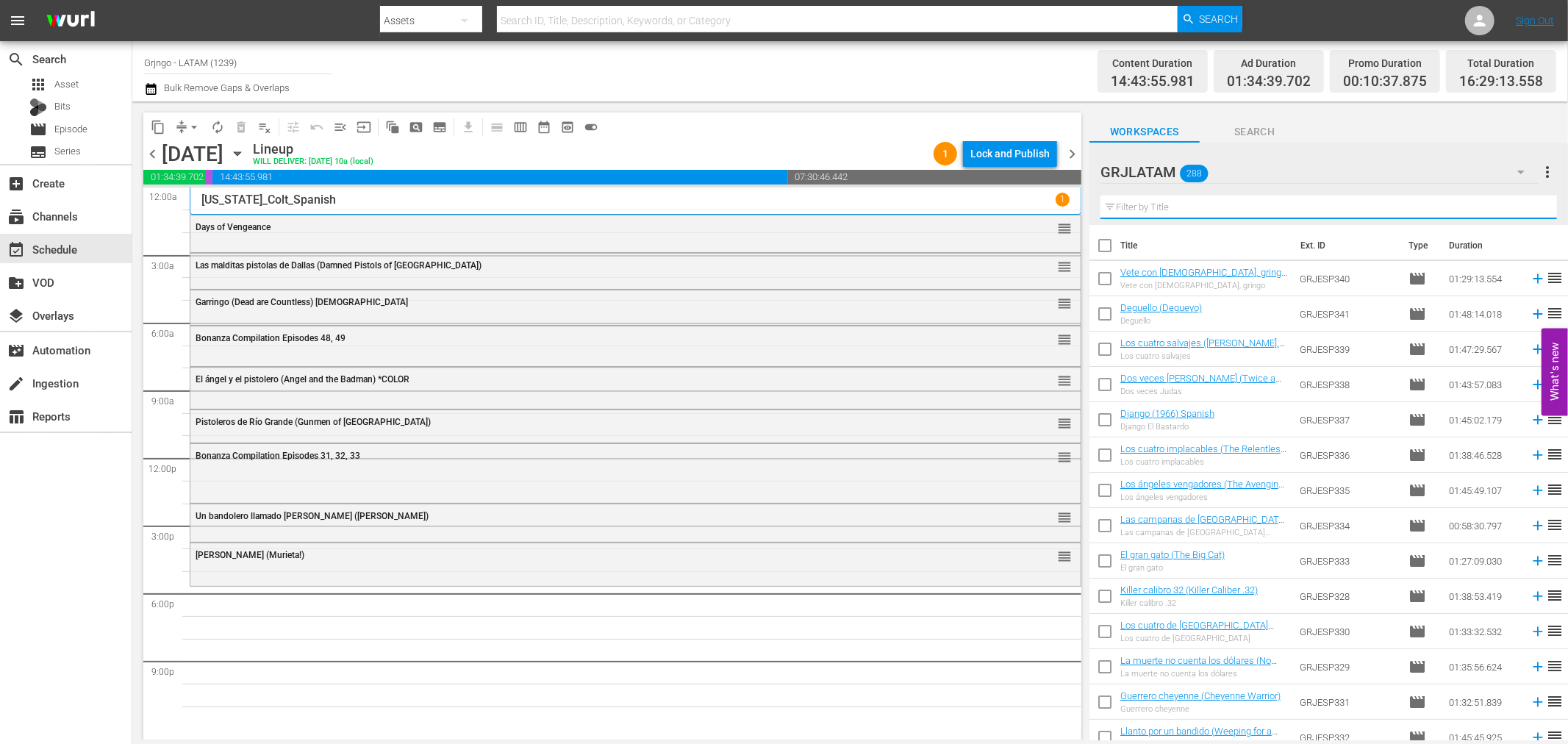
paste input "Troublemakers"
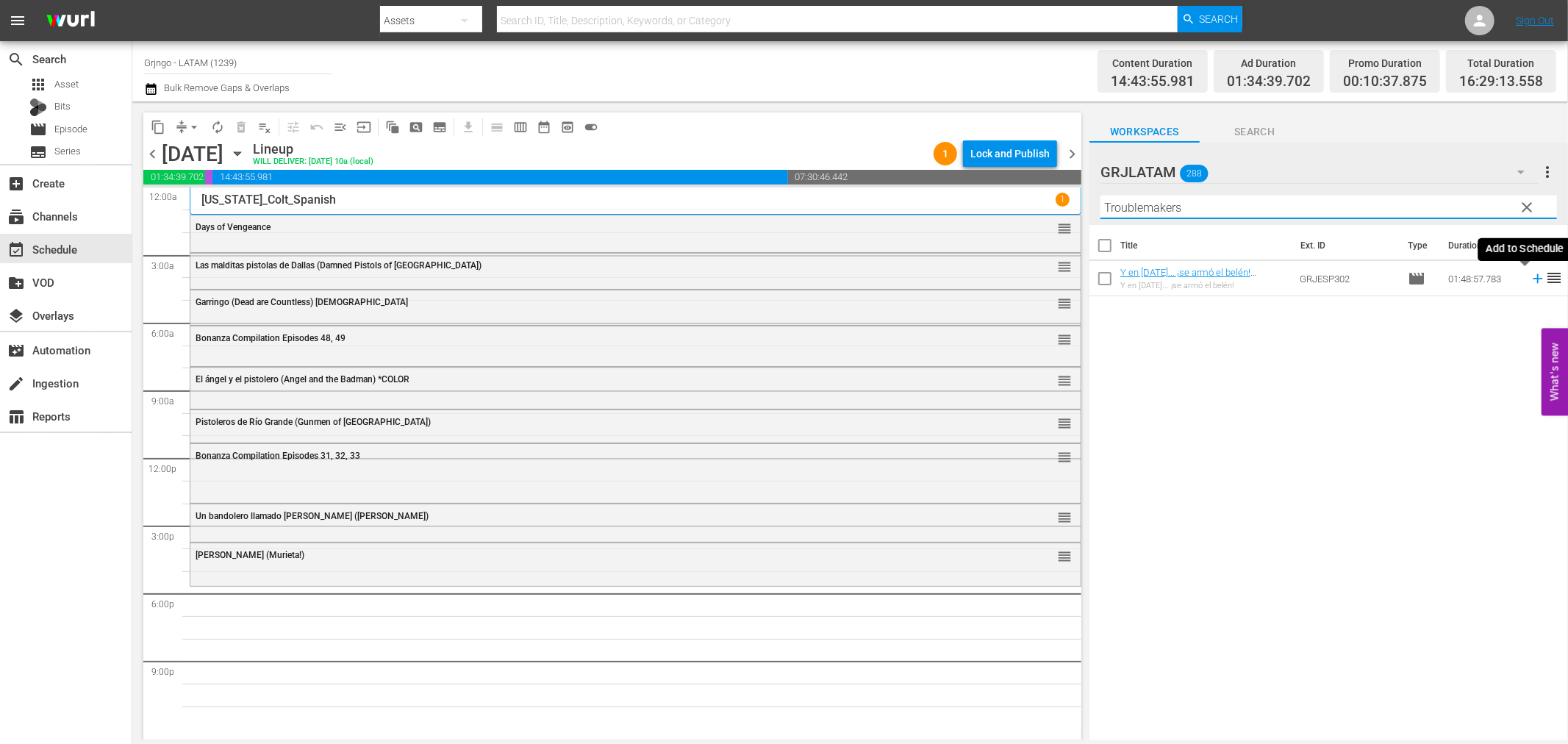
type input "Troublemakers"
click at [1530, 277] on icon at bounding box center [1538, 278] width 16 height 16
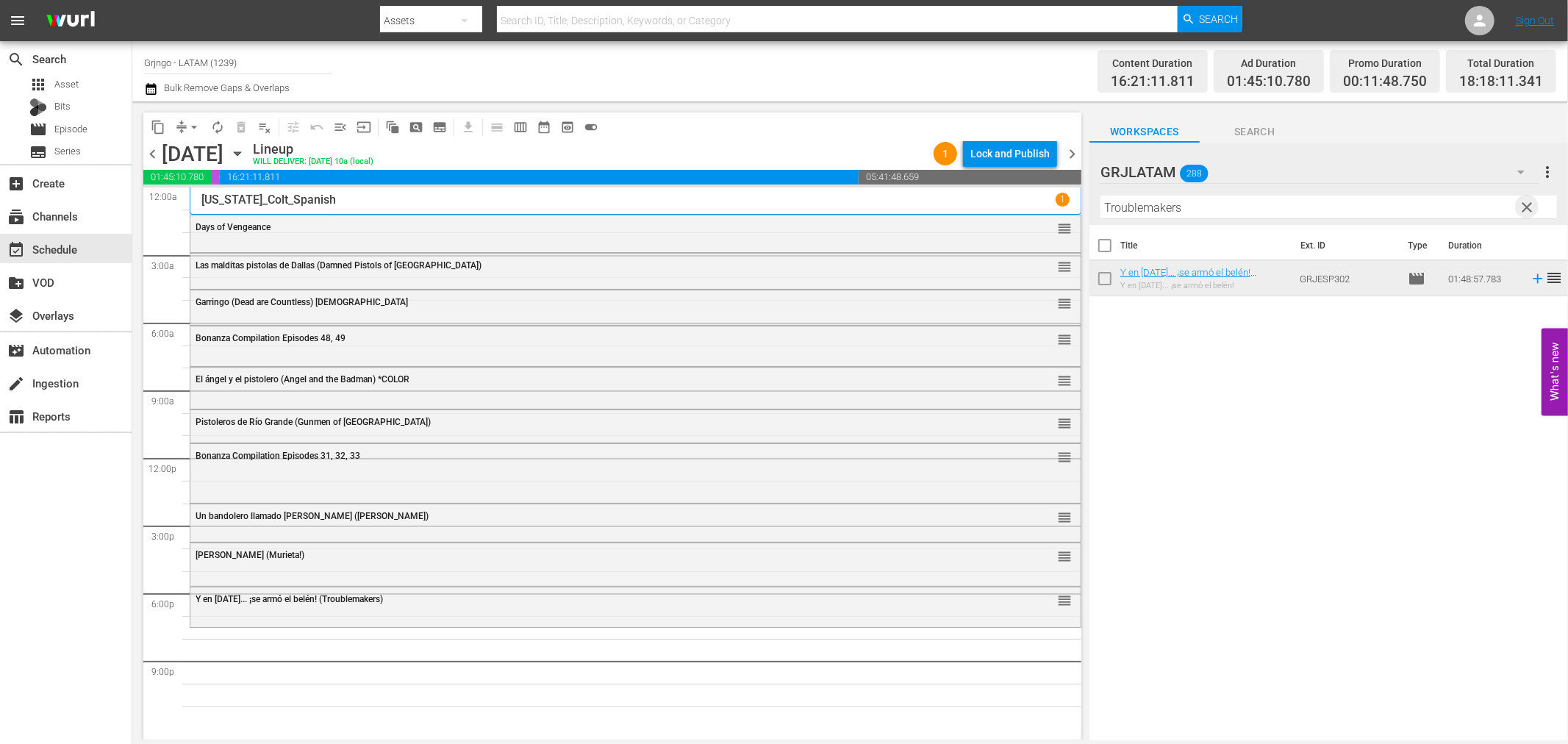
click at [1526, 205] on span "clear" at bounding box center [1527, 207] width 17 height 17
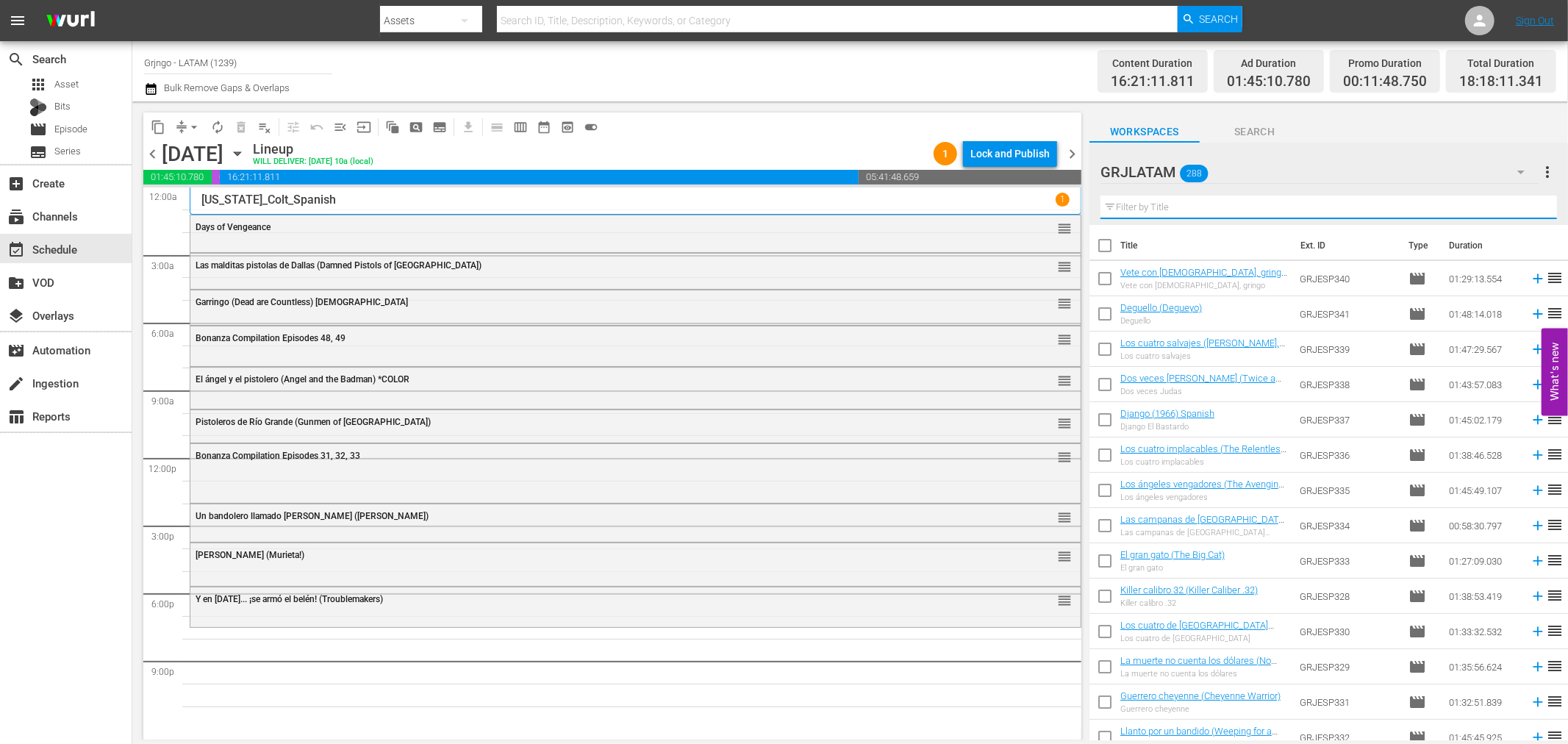
paste input "Antes llega la muerte"
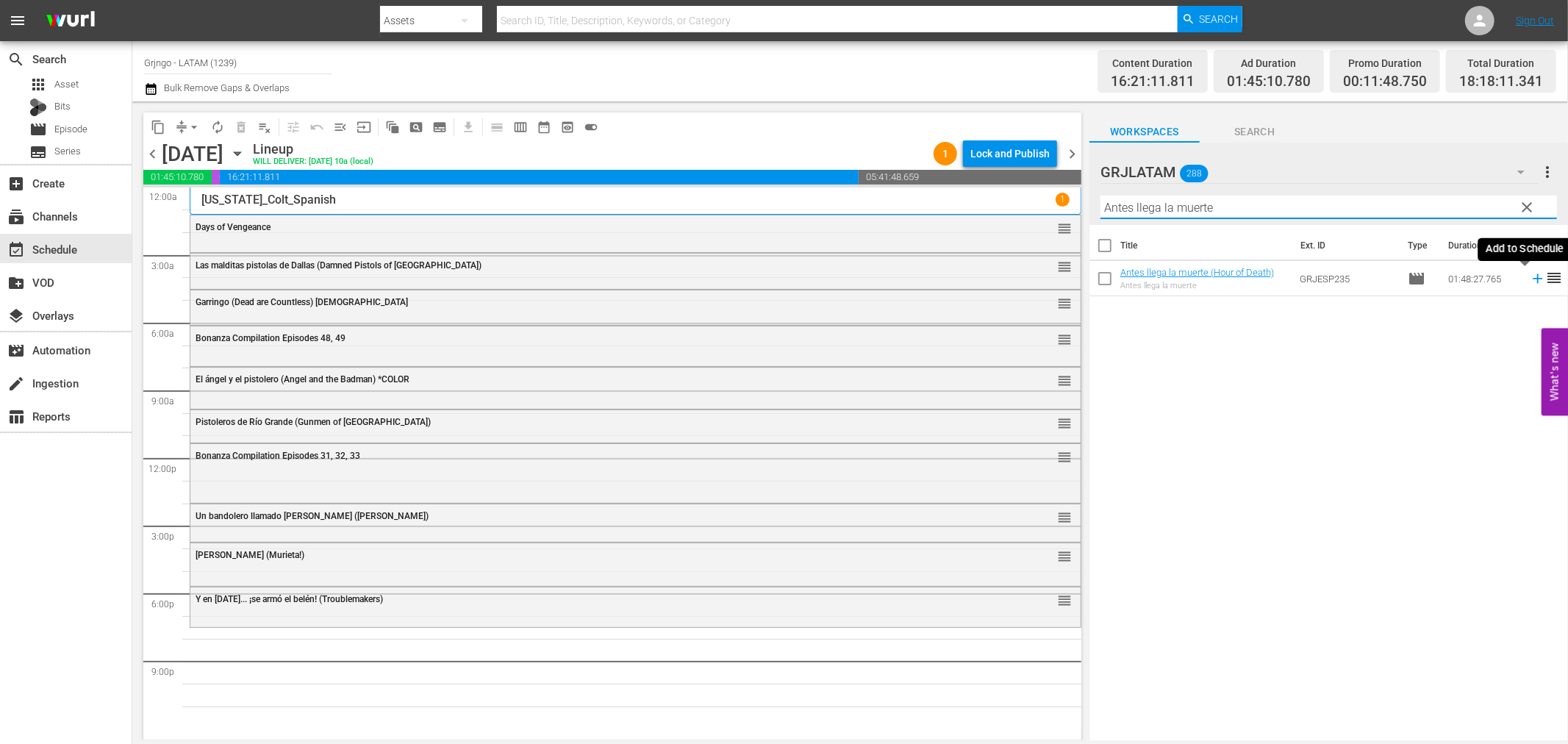
type input "Antes llega la muerte"
click at [1530, 276] on icon at bounding box center [1538, 278] width 16 height 16
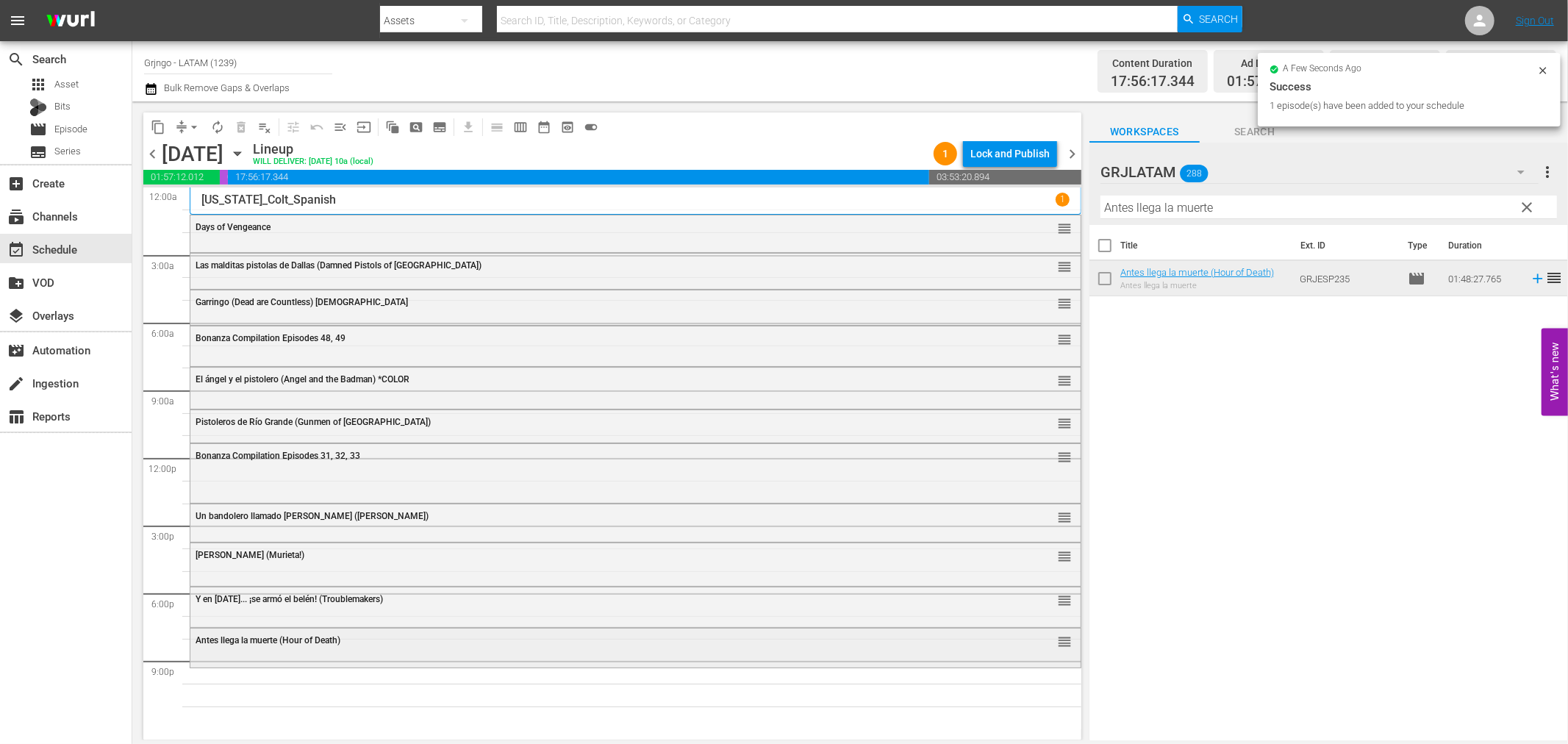
click at [524, 652] on div "Antes llega la muerte (Hour of Death) reorder" at bounding box center [635, 641] width 891 height 25
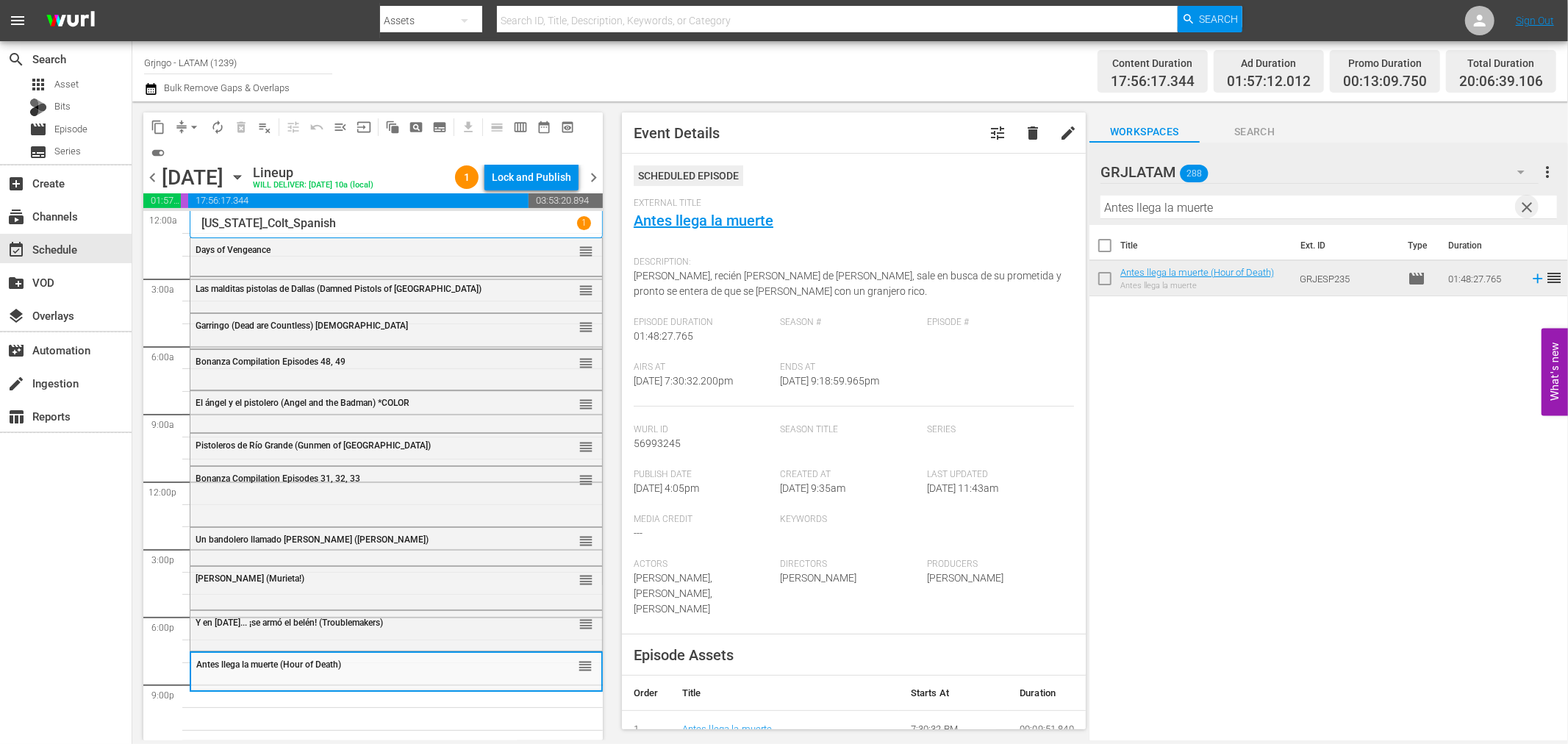
click at [1530, 204] on span "clear" at bounding box center [1527, 207] width 17 height 17
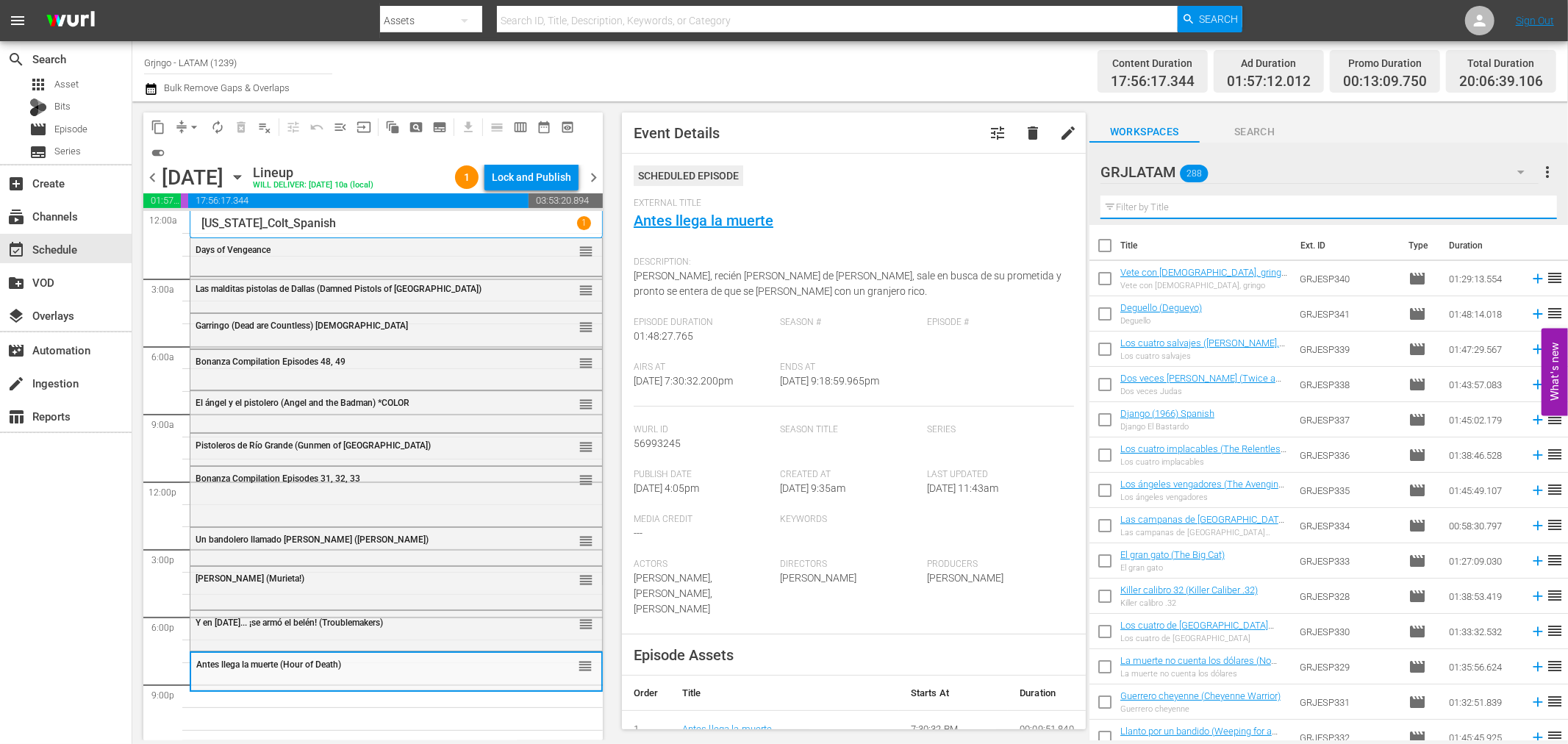
paste input "Adiós Gringo"
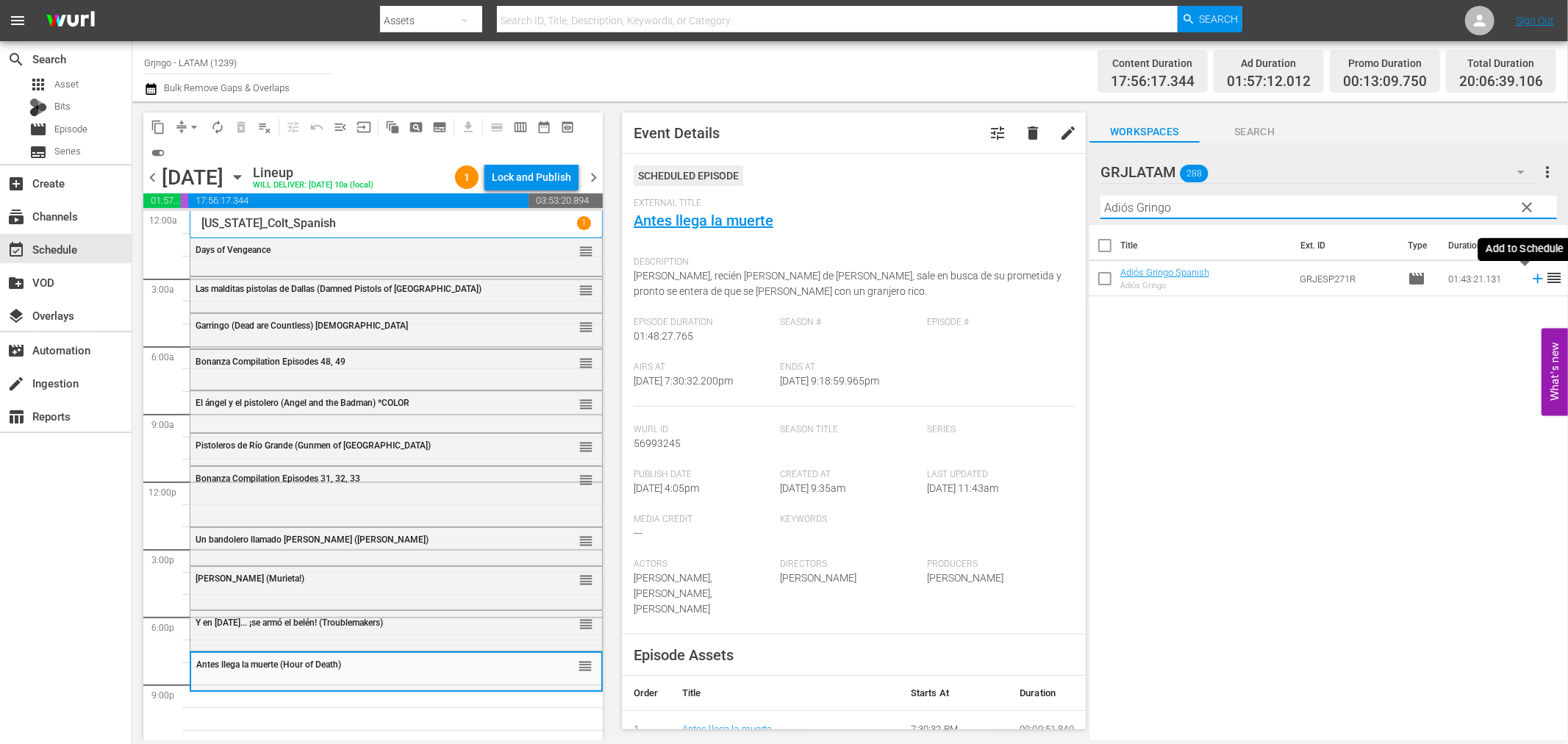
type input "Adiós Gringo"
click at [1530, 277] on icon at bounding box center [1538, 278] width 16 height 16
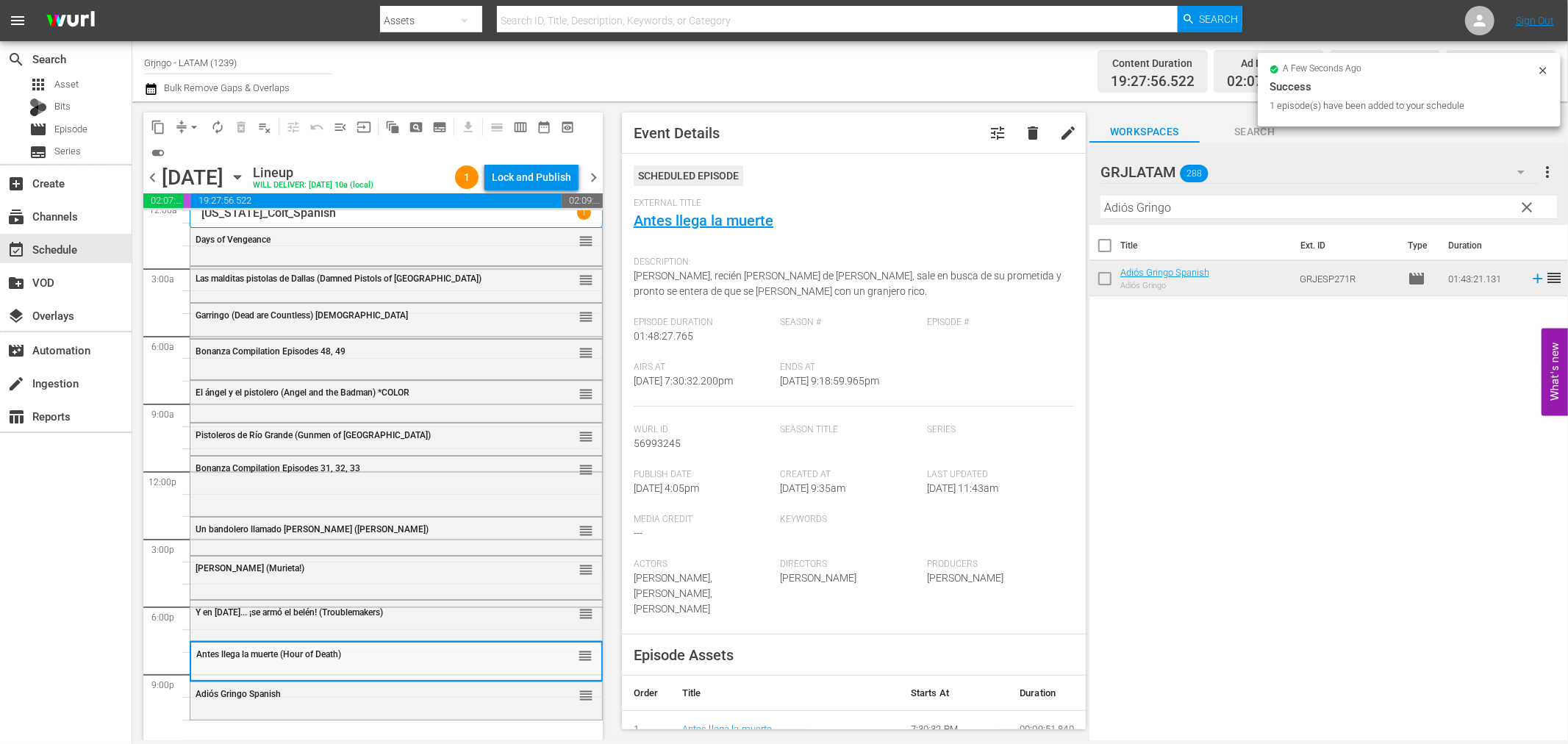
scroll to position [11, 0]
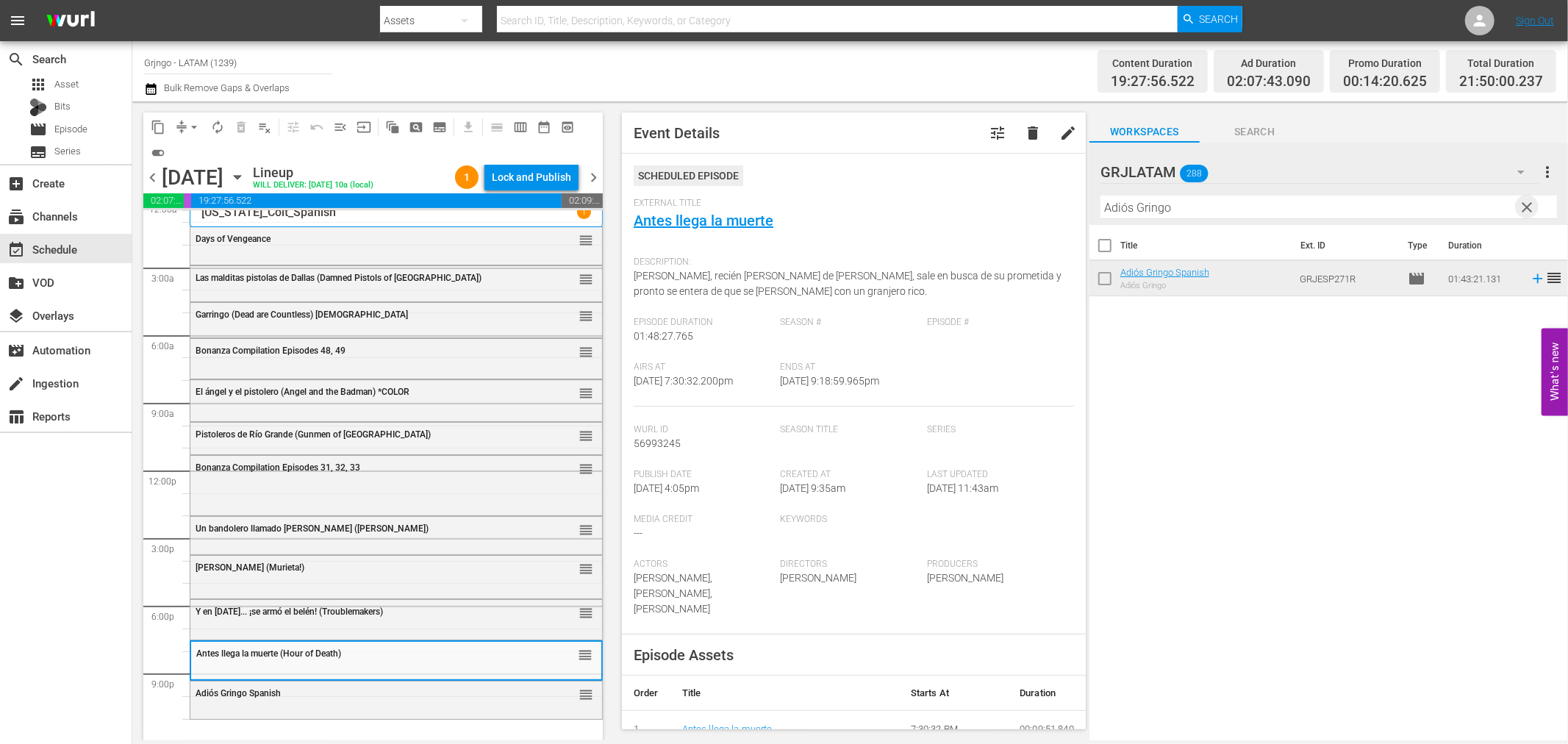
click at [1526, 200] on span "clear" at bounding box center [1527, 207] width 17 height 17
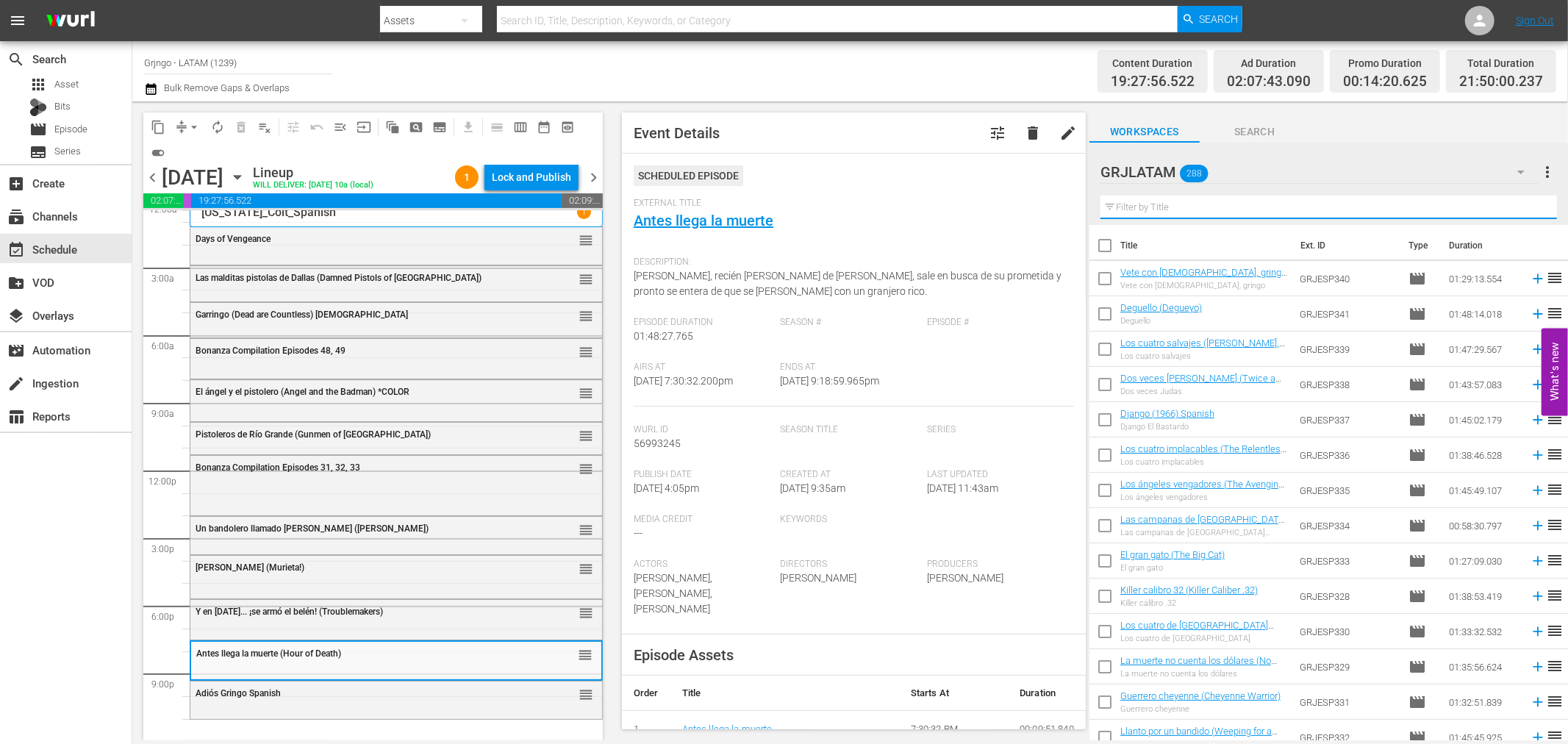
paste input "Al oeste de la división"
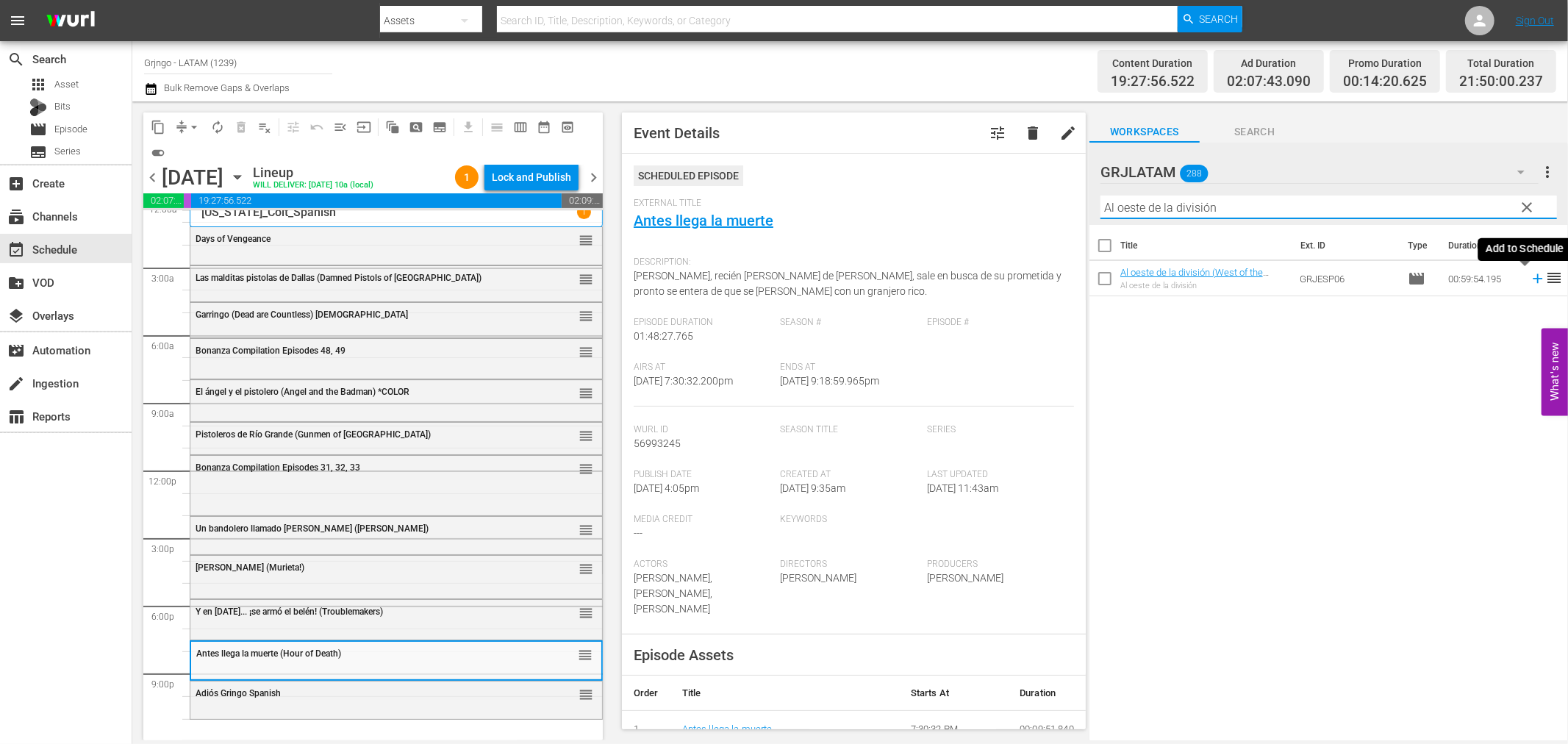
type input "Al oeste de la división"
click at [1530, 277] on icon at bounding box center [1538, 278] width 16 height 16
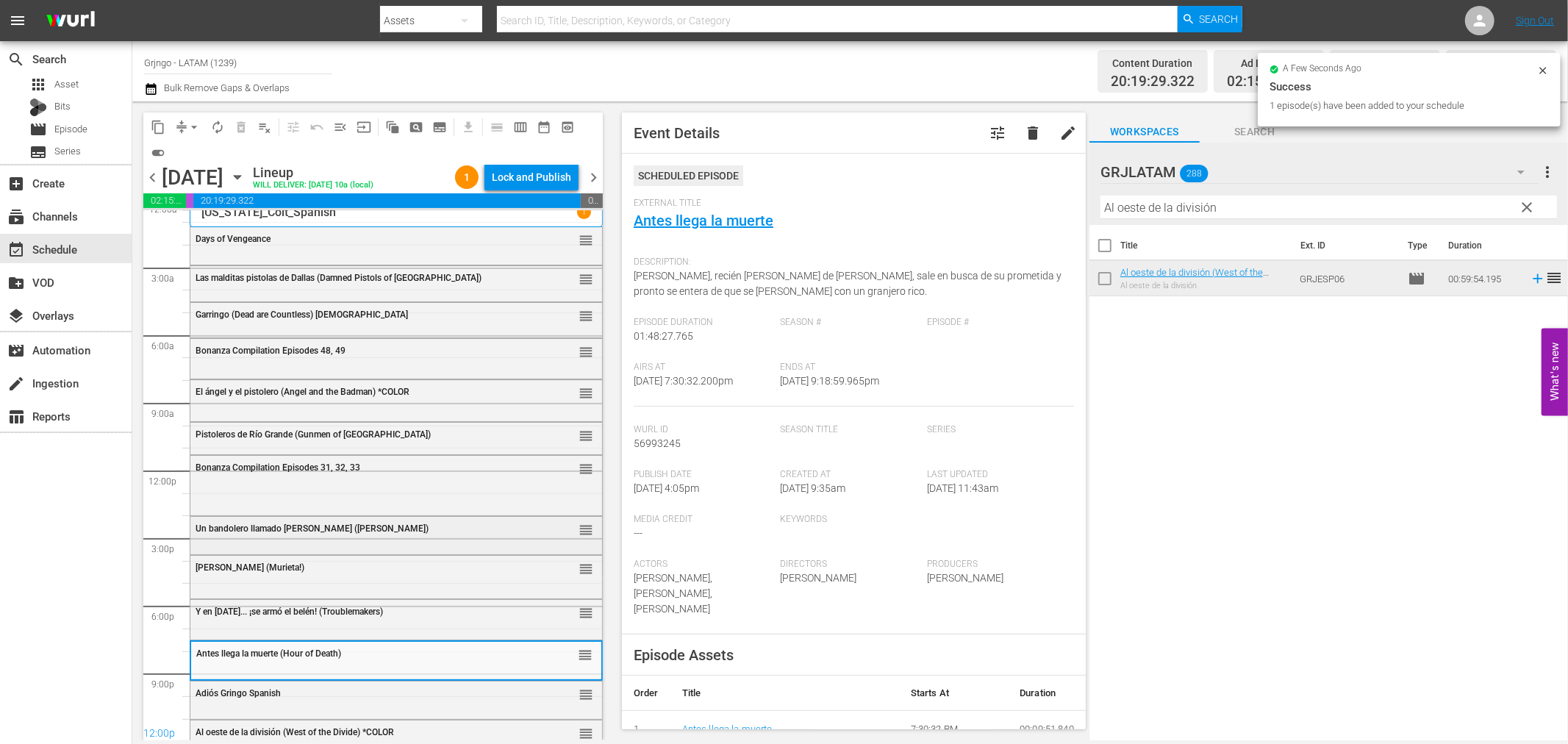
scroll to position [12, 0]
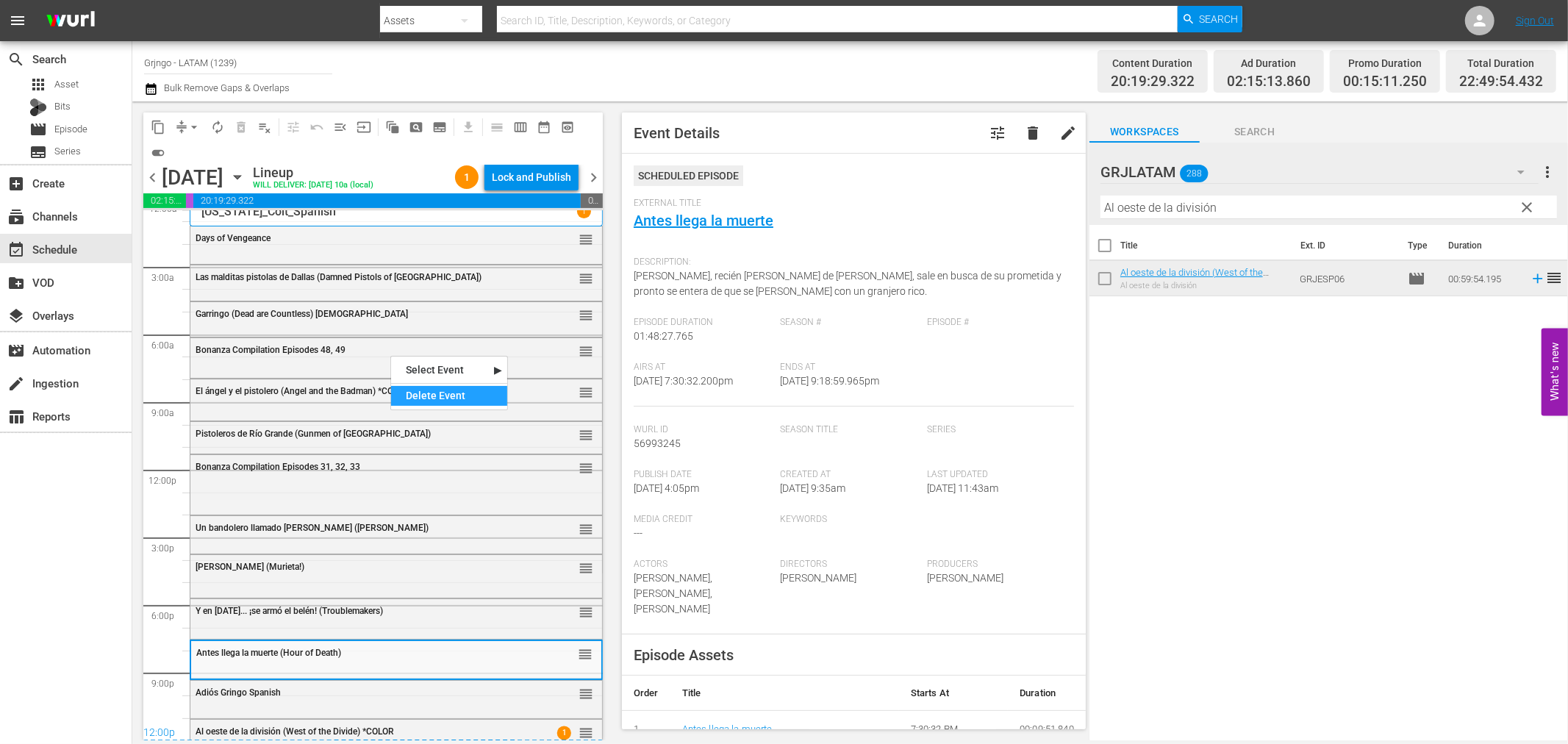
click at [420, 392] on div "Delete Event" at bounding box center [449, 396] width 116 height 20
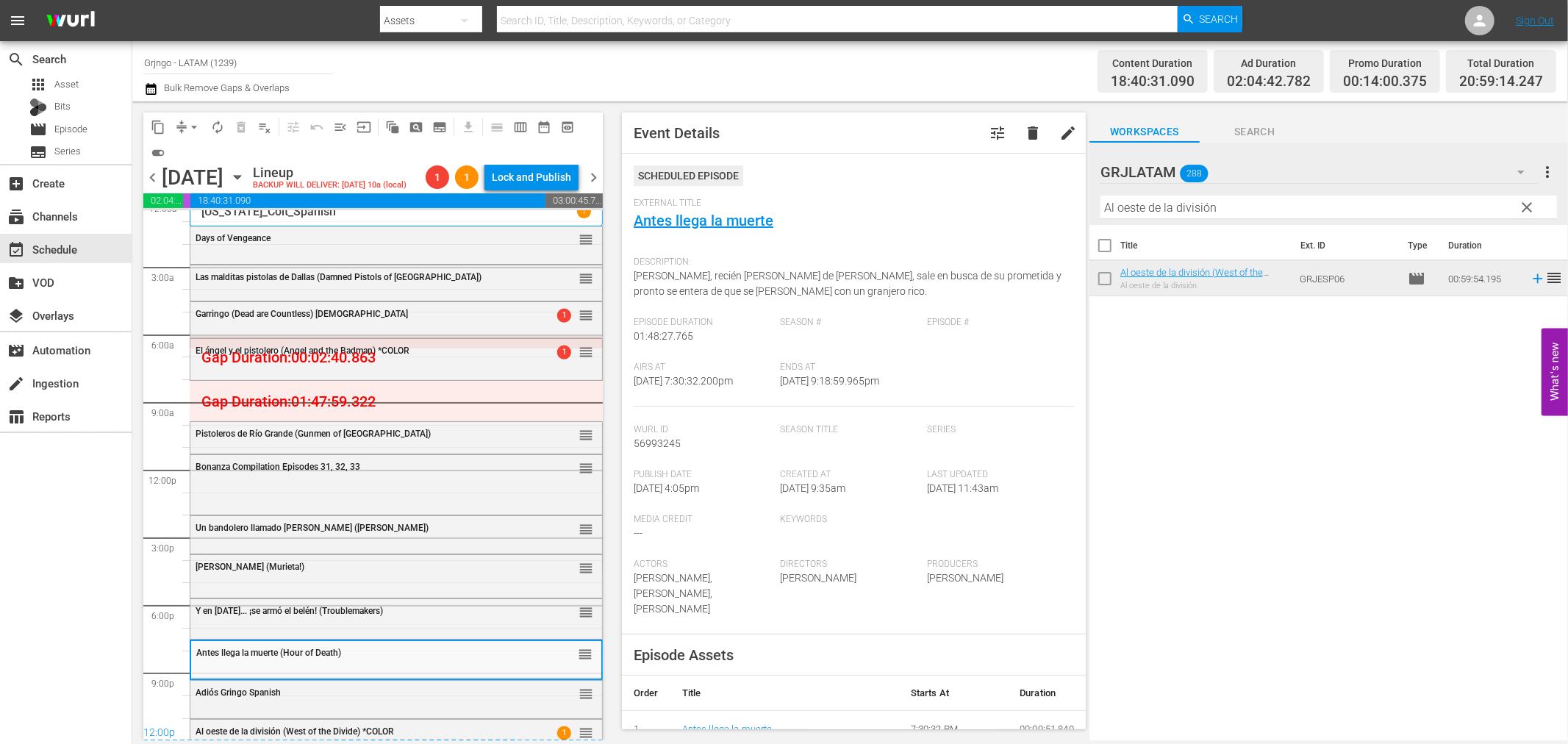
drag, startPoint x: 1530, startPoint y: 204, endPoint x: 1128, endPoint y: 225, distance: 402.5
click at [1530, 204] on span "clear" at bounding box center [1527, 207] width 17 height 17
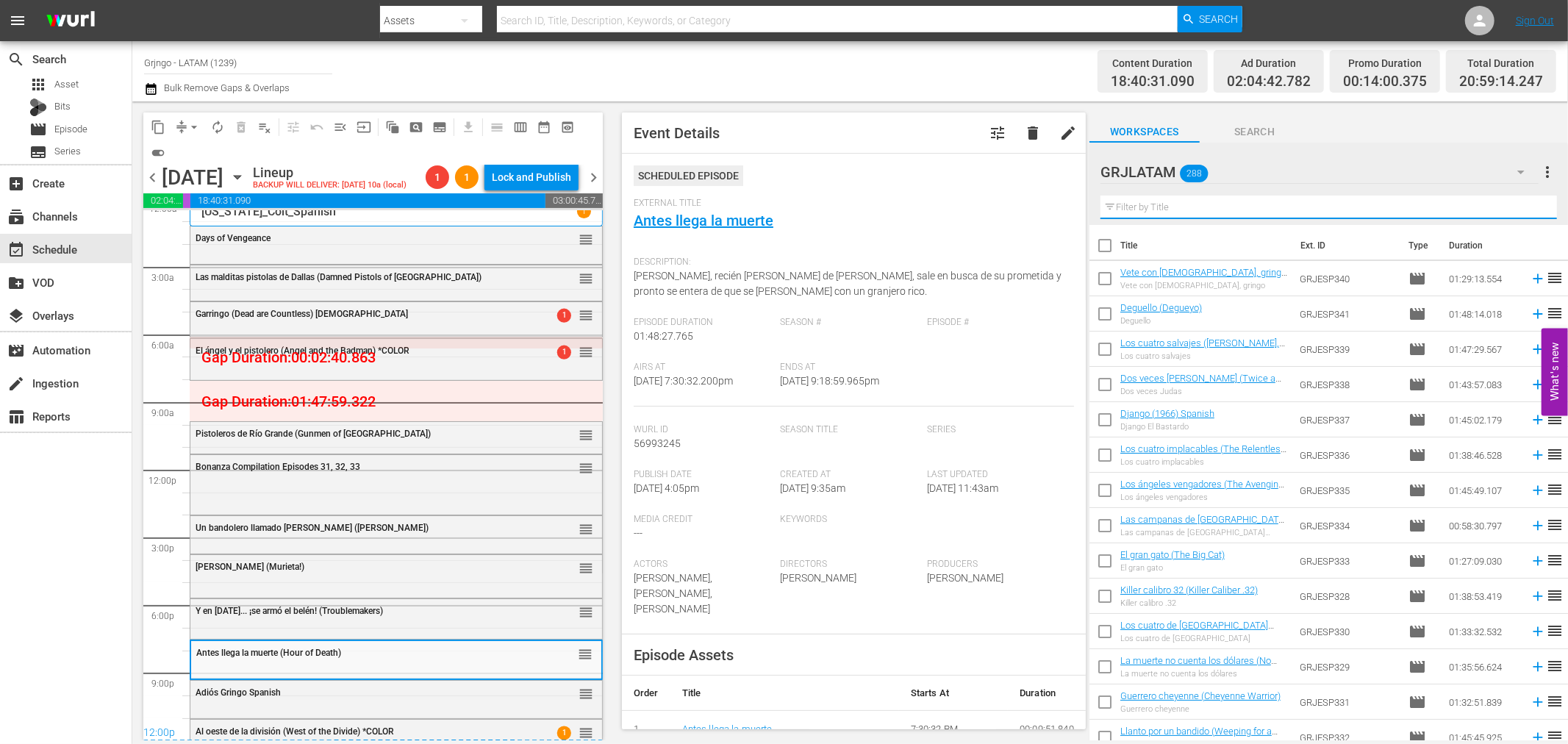
paste input "Adiós Gringo"
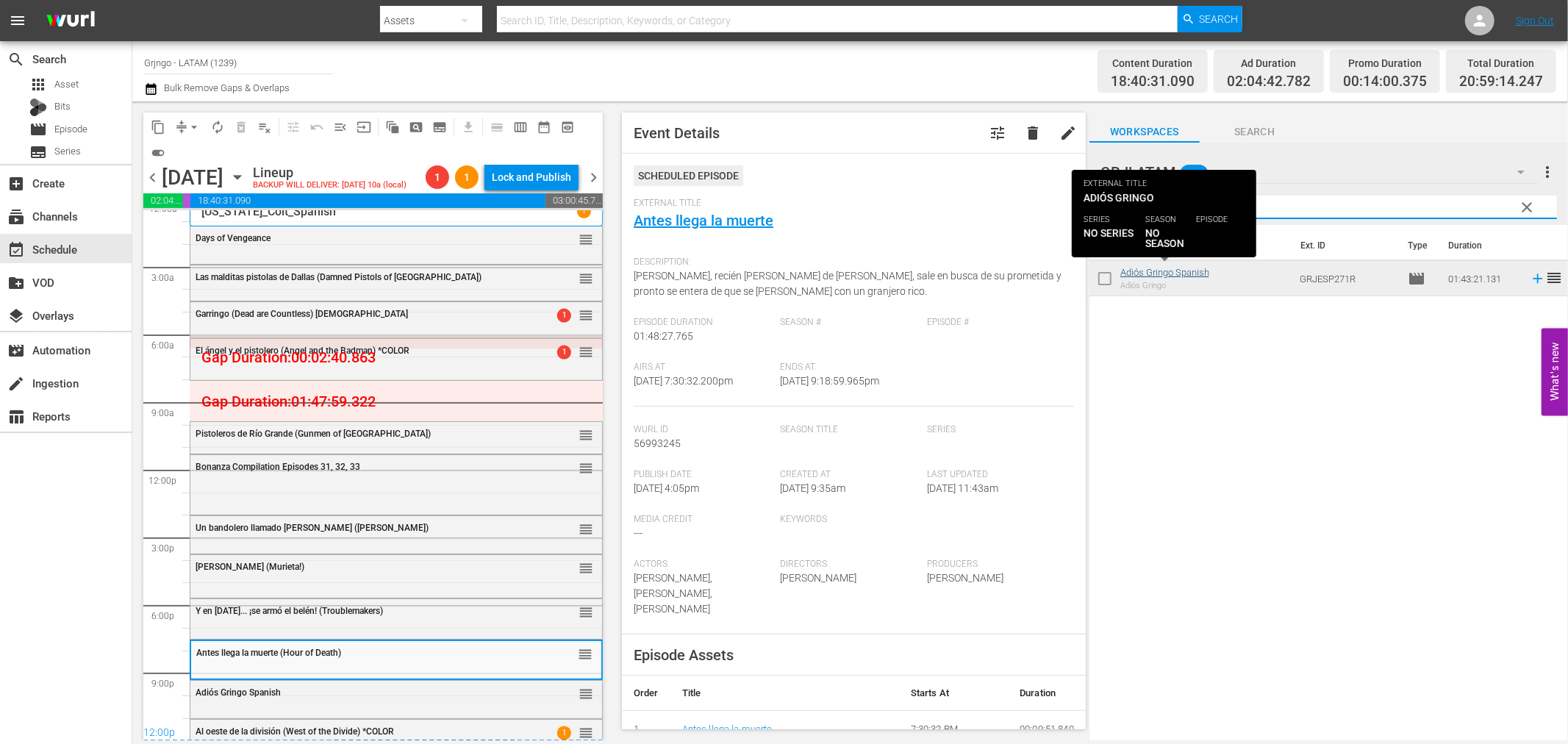
type input "Adiós Gringo"
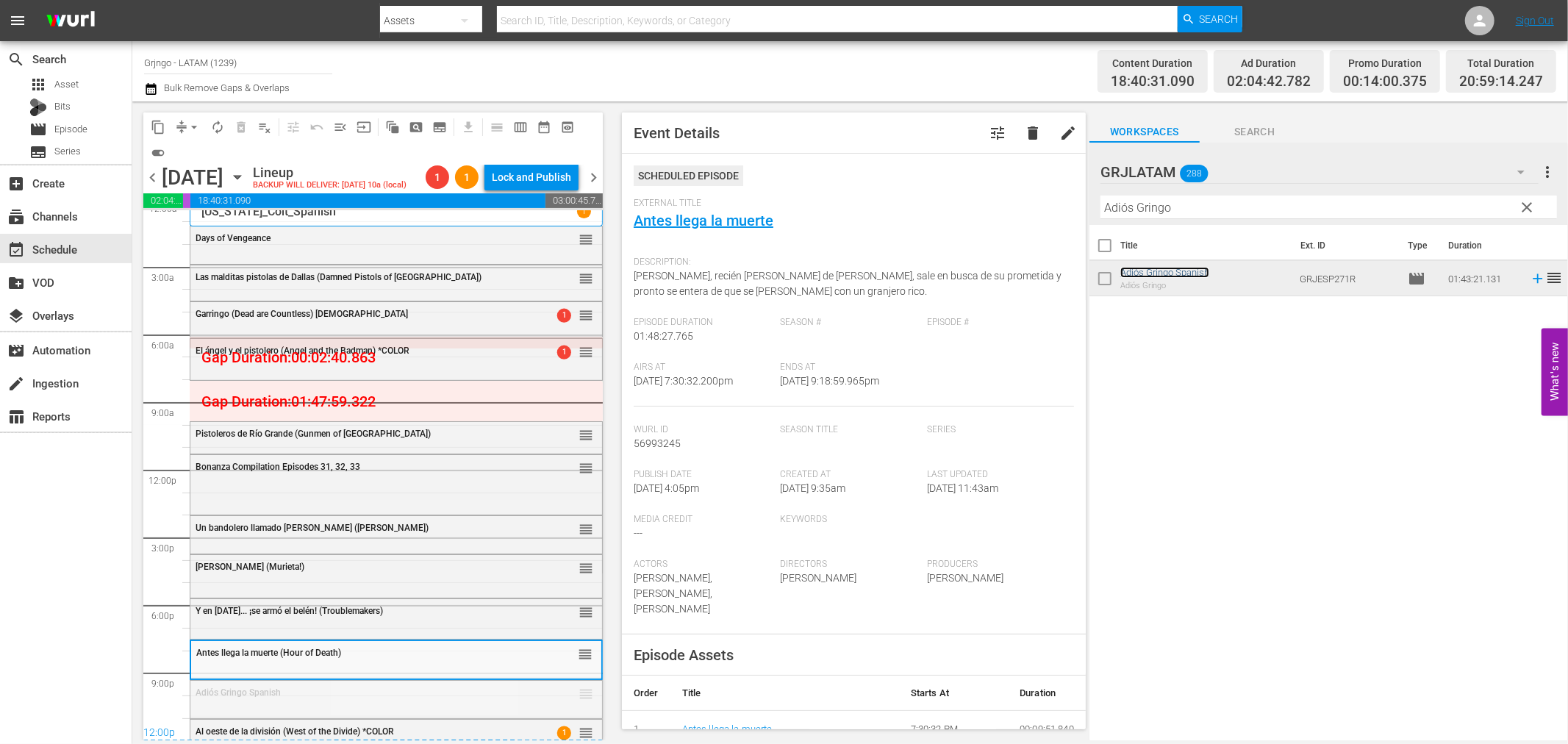
drag, startPoint x: 570, startPoint y: 692, endPoint x: 555, endPoint y: 381, distance: 311.4
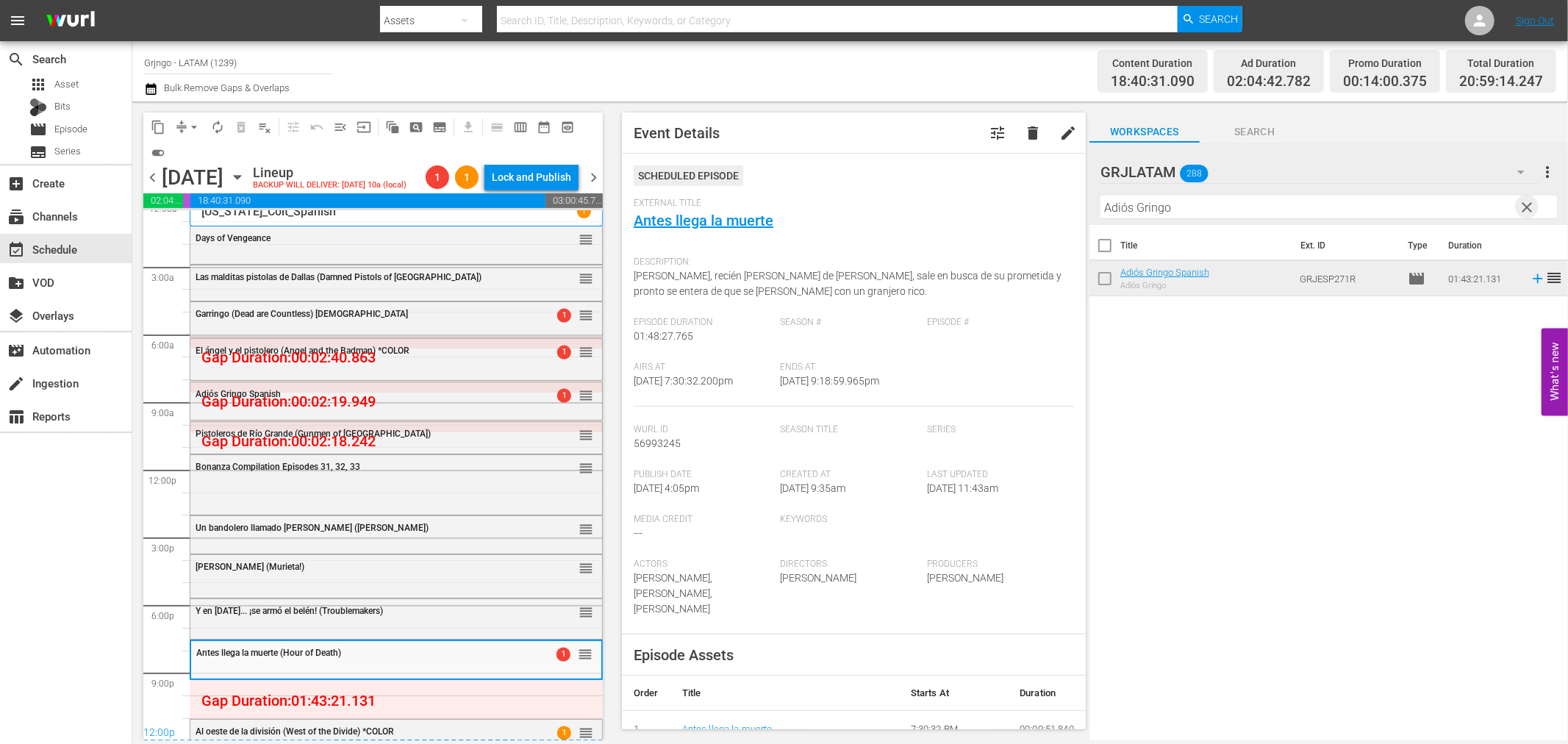
click at [1532, 204] on span "clear" at bounding box center [1527, 207] width 17 height 17
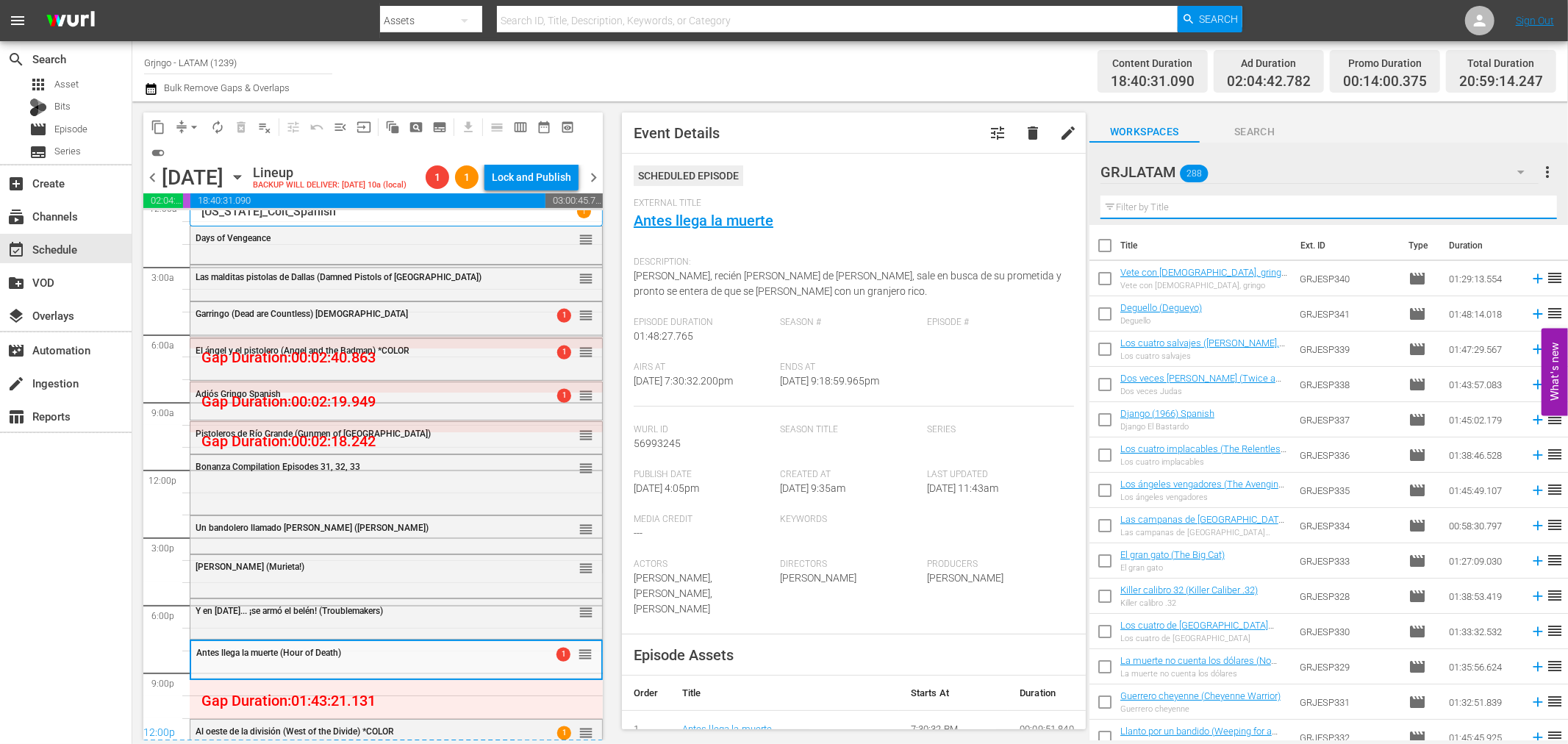
paste input "La muerte no cuenta los dólares"
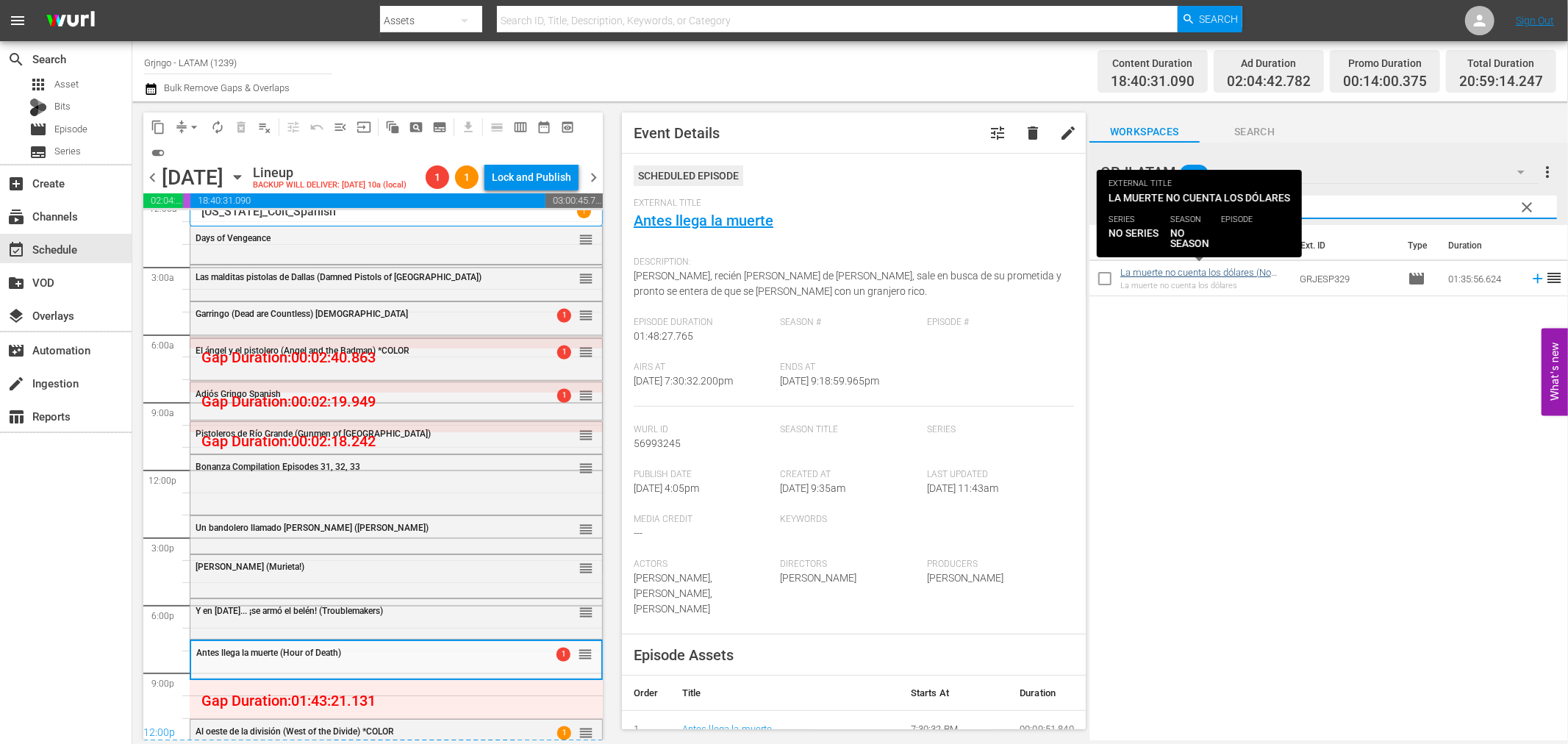
type input "La muerte no cuenta los dólares"
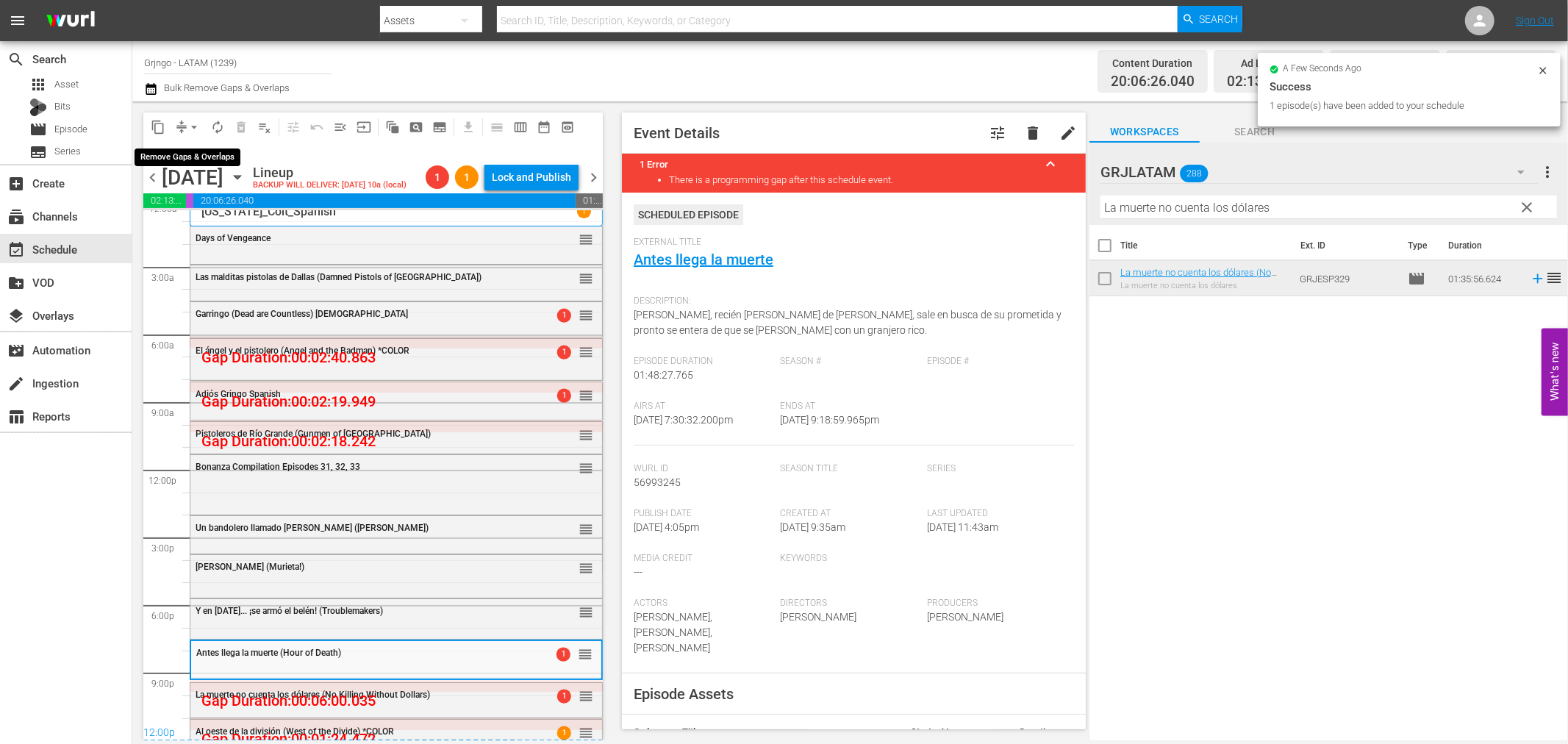
click at [193, 122] on span "arrow_drop_down" at bounding box center [194, 127] width 15 height 15
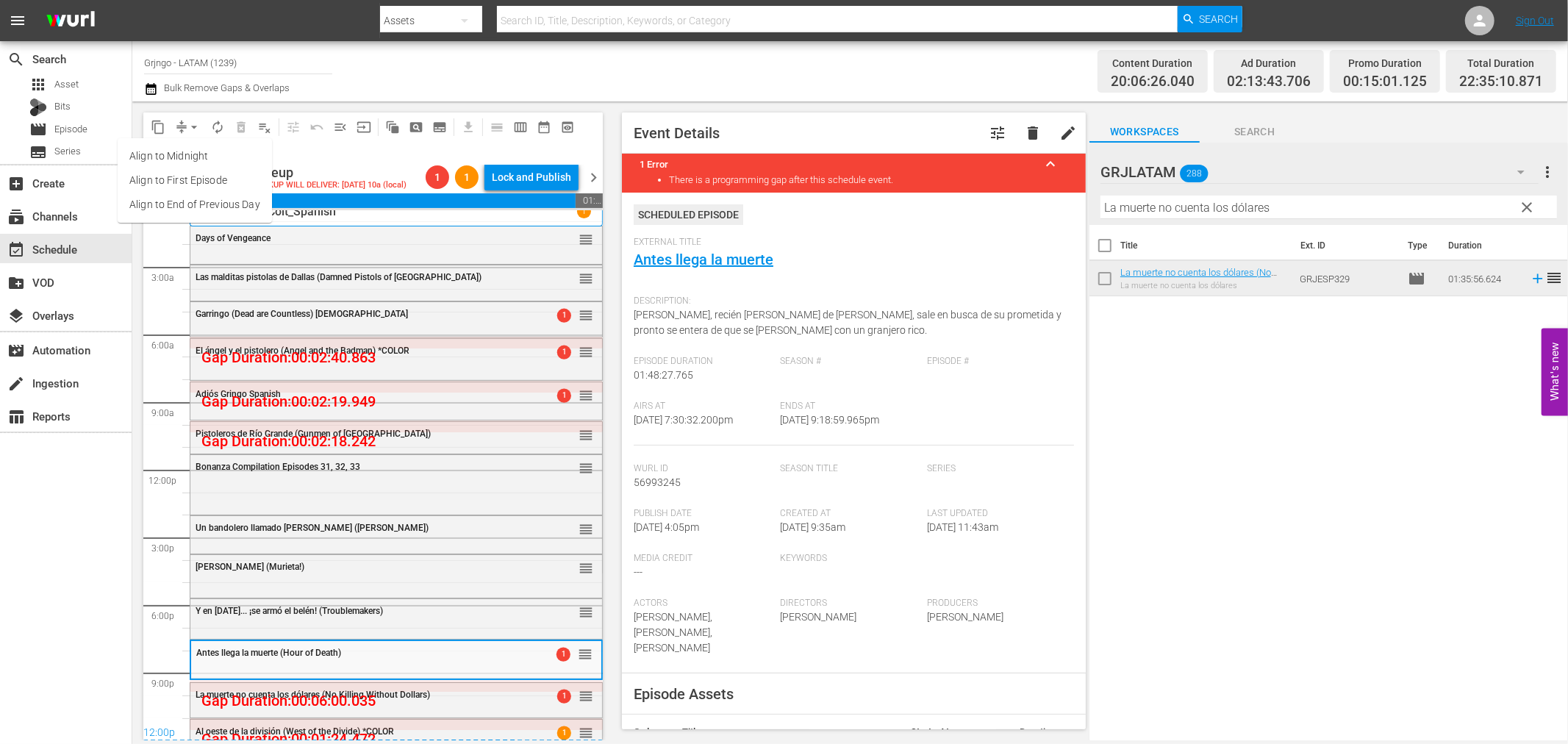
click at [203, 195] on li "Align to End of Previous Day" at bounding box center [194, 205] width 155 height 24
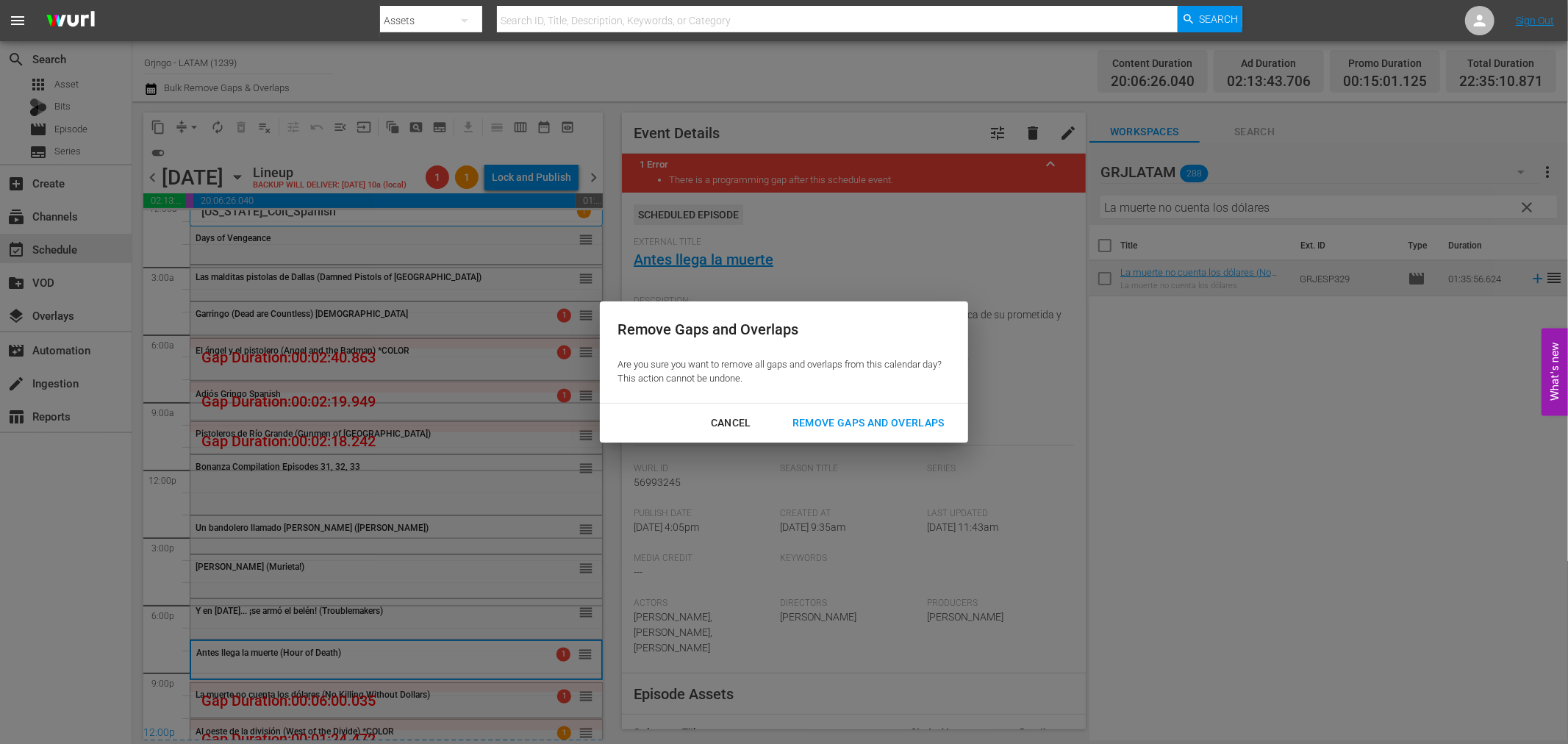
click at [892, 419] on div "Remove Gaps and Overlaps" at bounding box center [868, 423] width 175 height 18
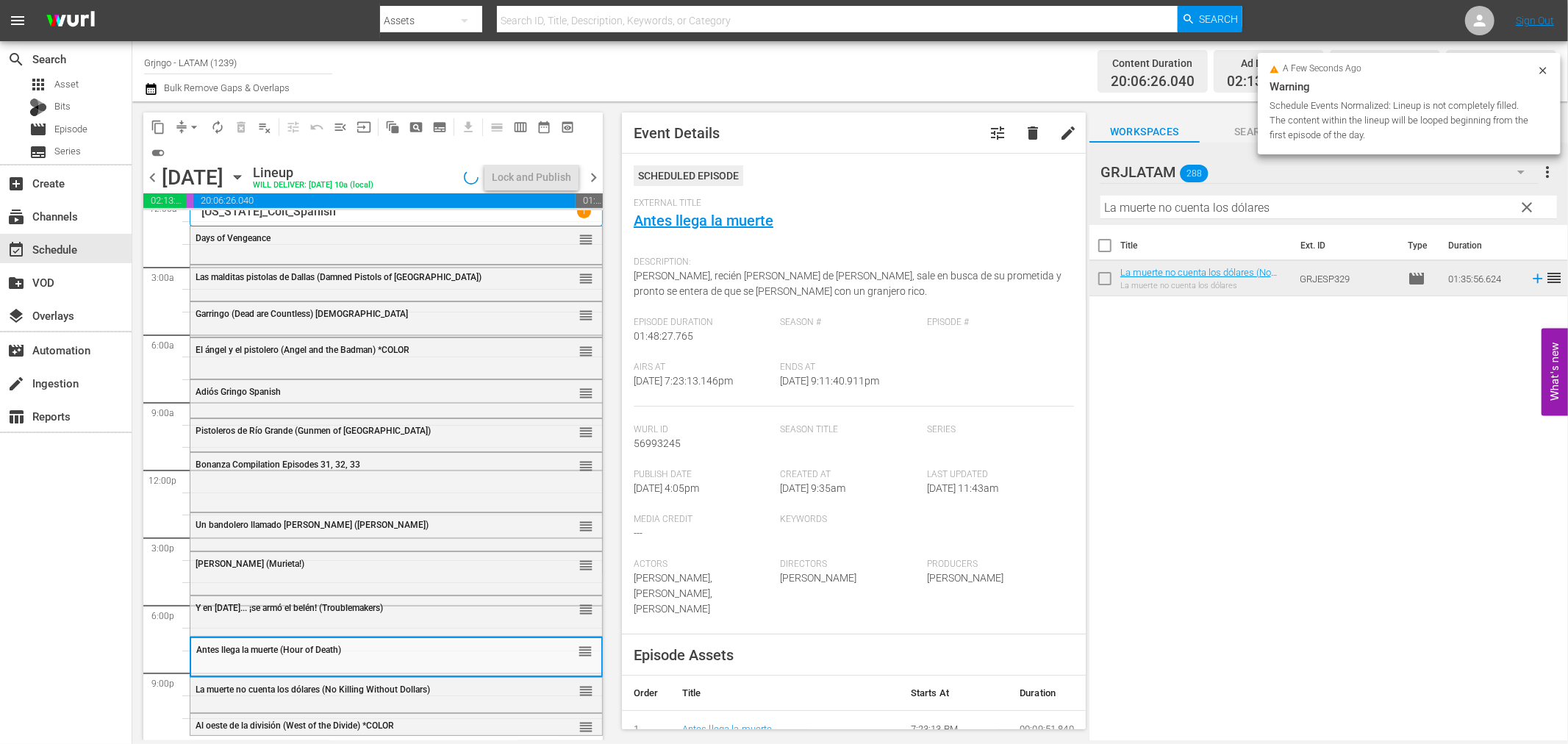
scroll to position [11, 0]
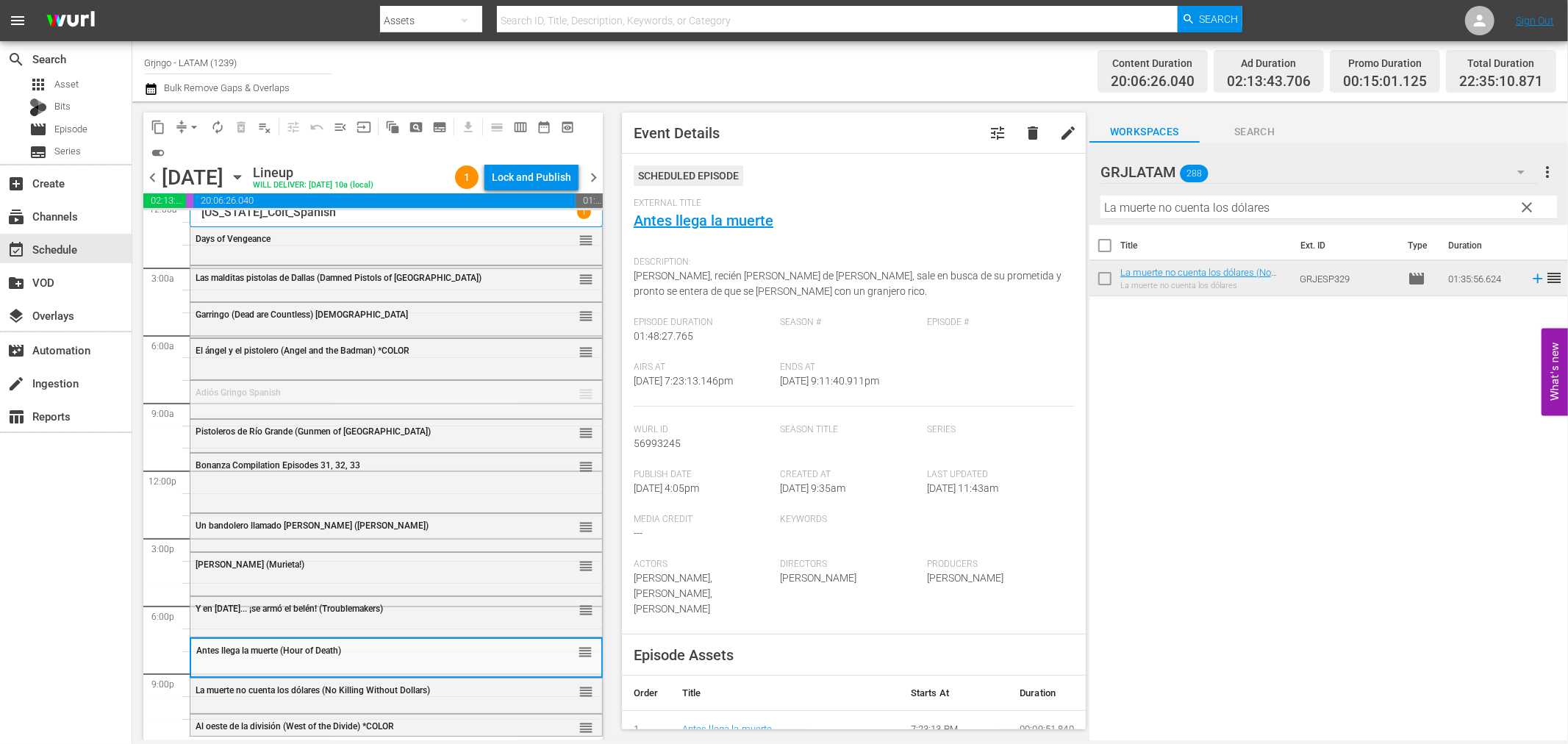
drag, startPoint x: 574, startPoint y: 390, endPoint x: 486, endPoint y: 689, distance: 311.7
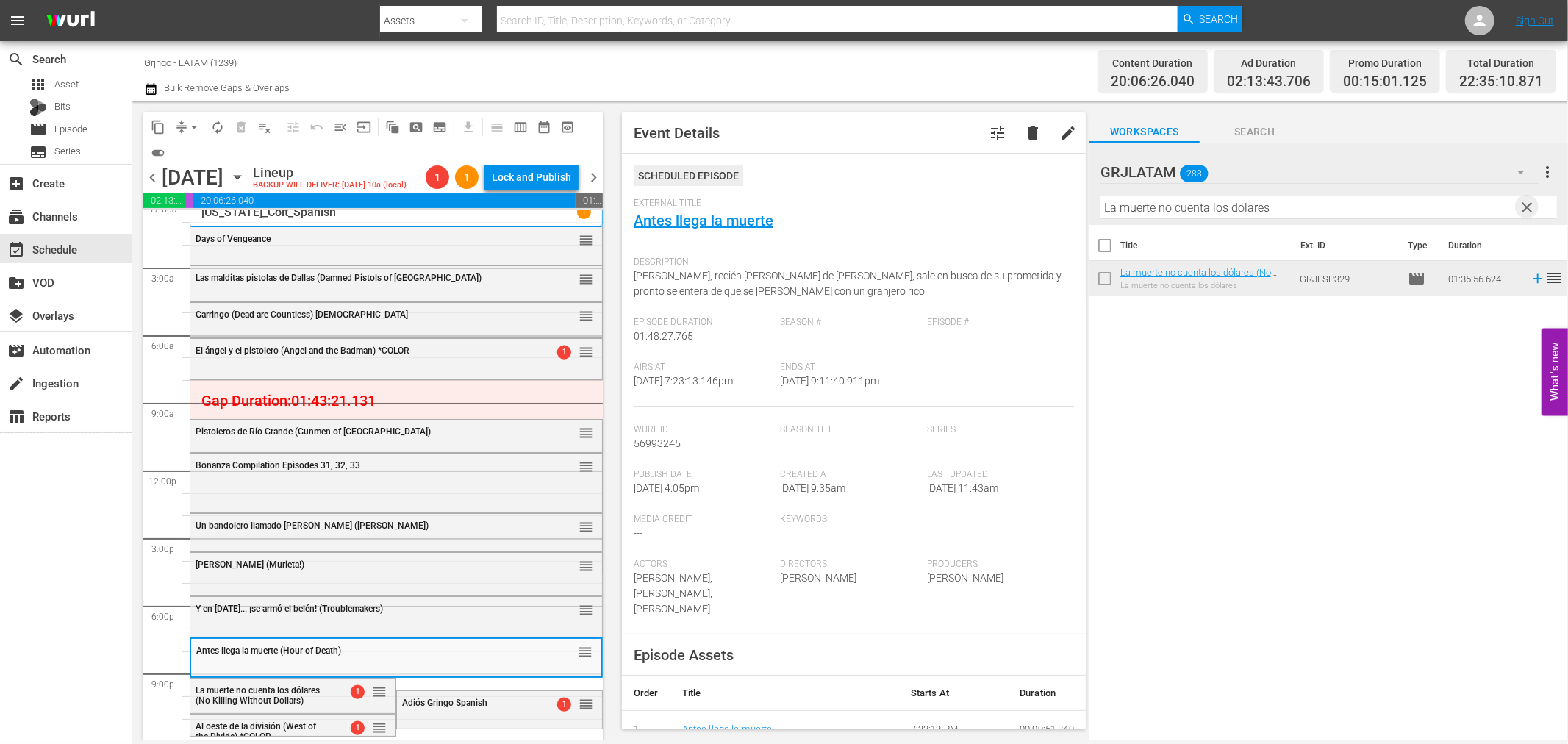
click at [1527, 206] on span "clear" at bounding box center [1527, 207] width 17 height 17
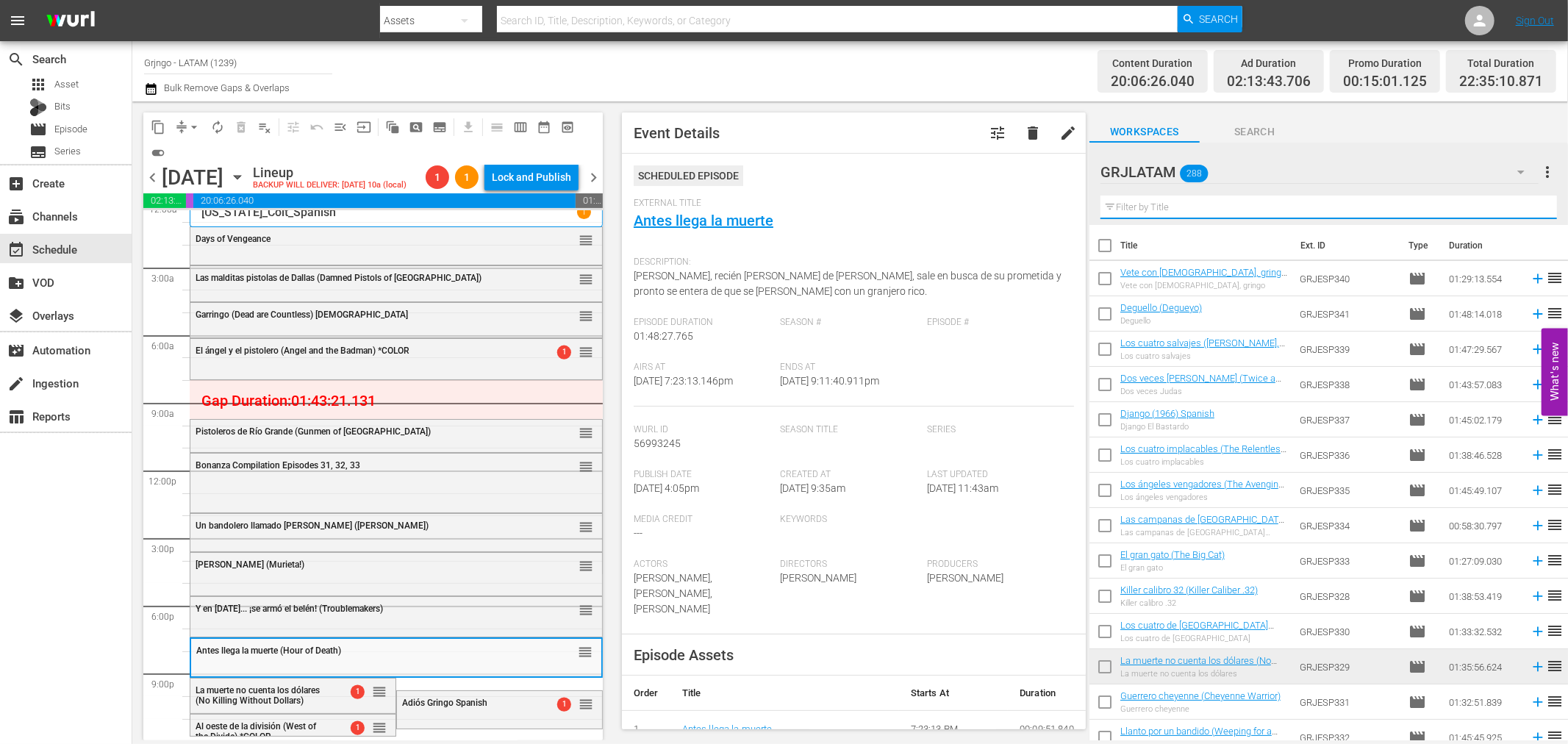
paste input "Reverendo Colt"
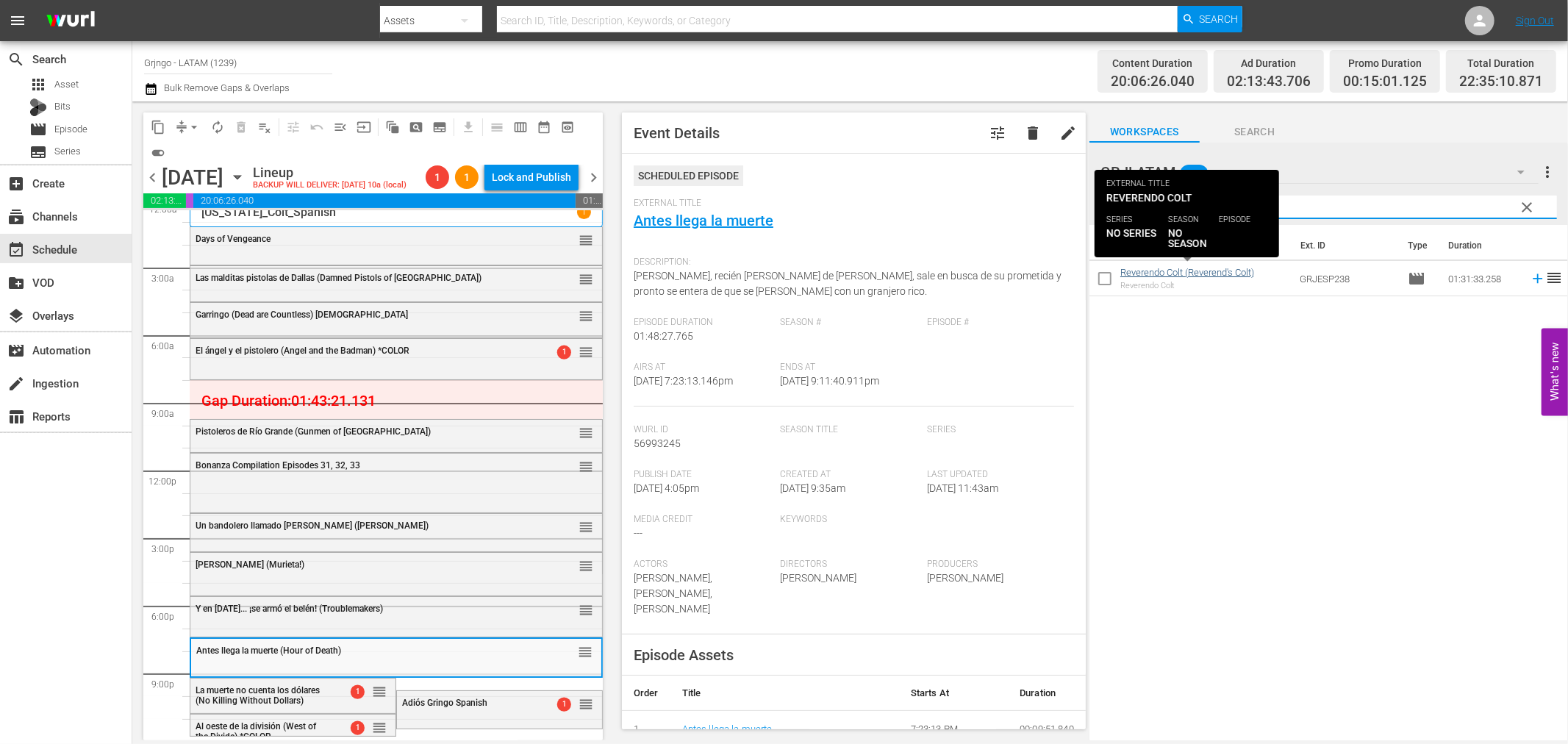
type input "Reverendo Colt"
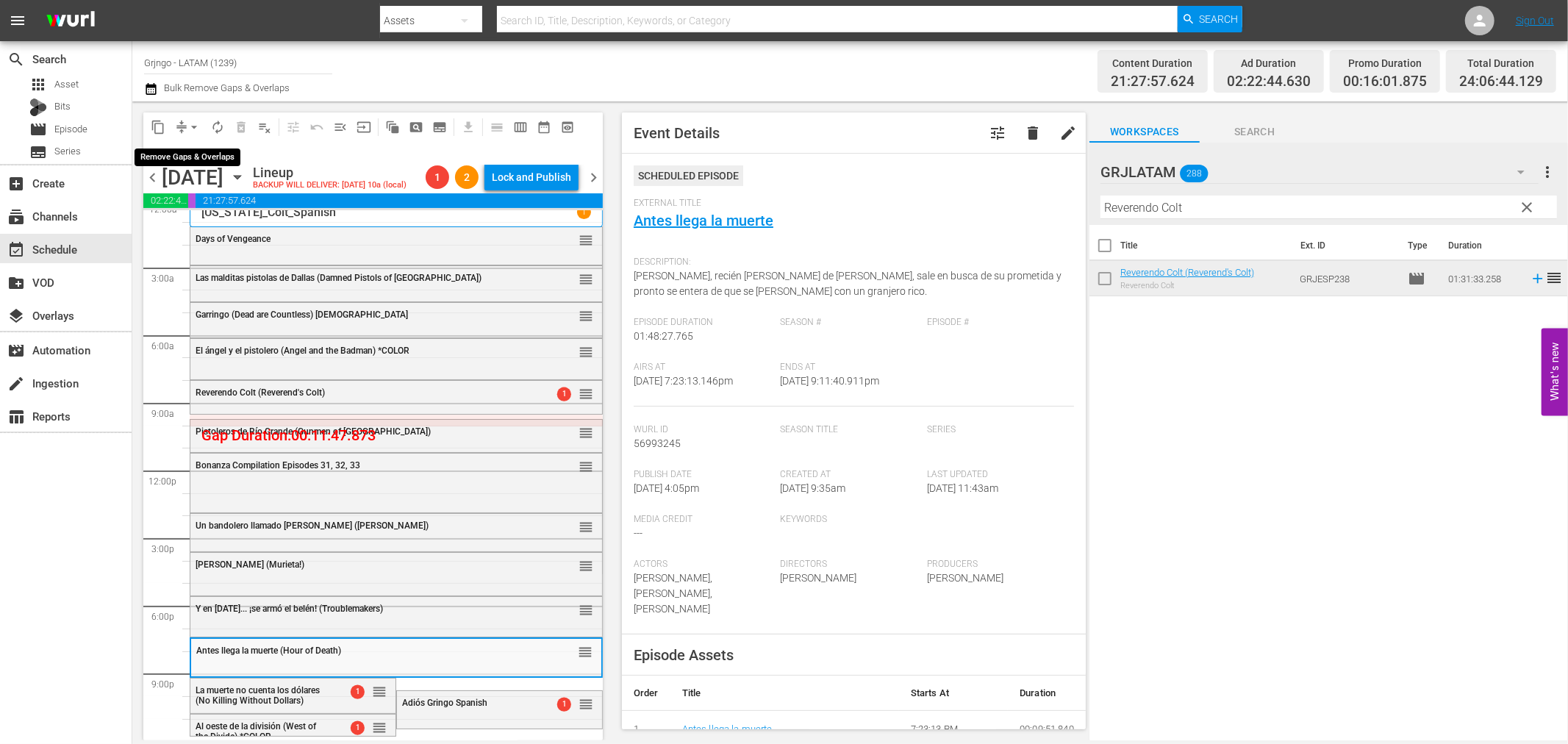
click at [195, 126] on span "arrow_drop_down" at bounding box center [194, 127] width 15 height 15
click at [226, 203] on li "Align to End of Previous Day" at bounding box center [194, 205] width 155 height 24
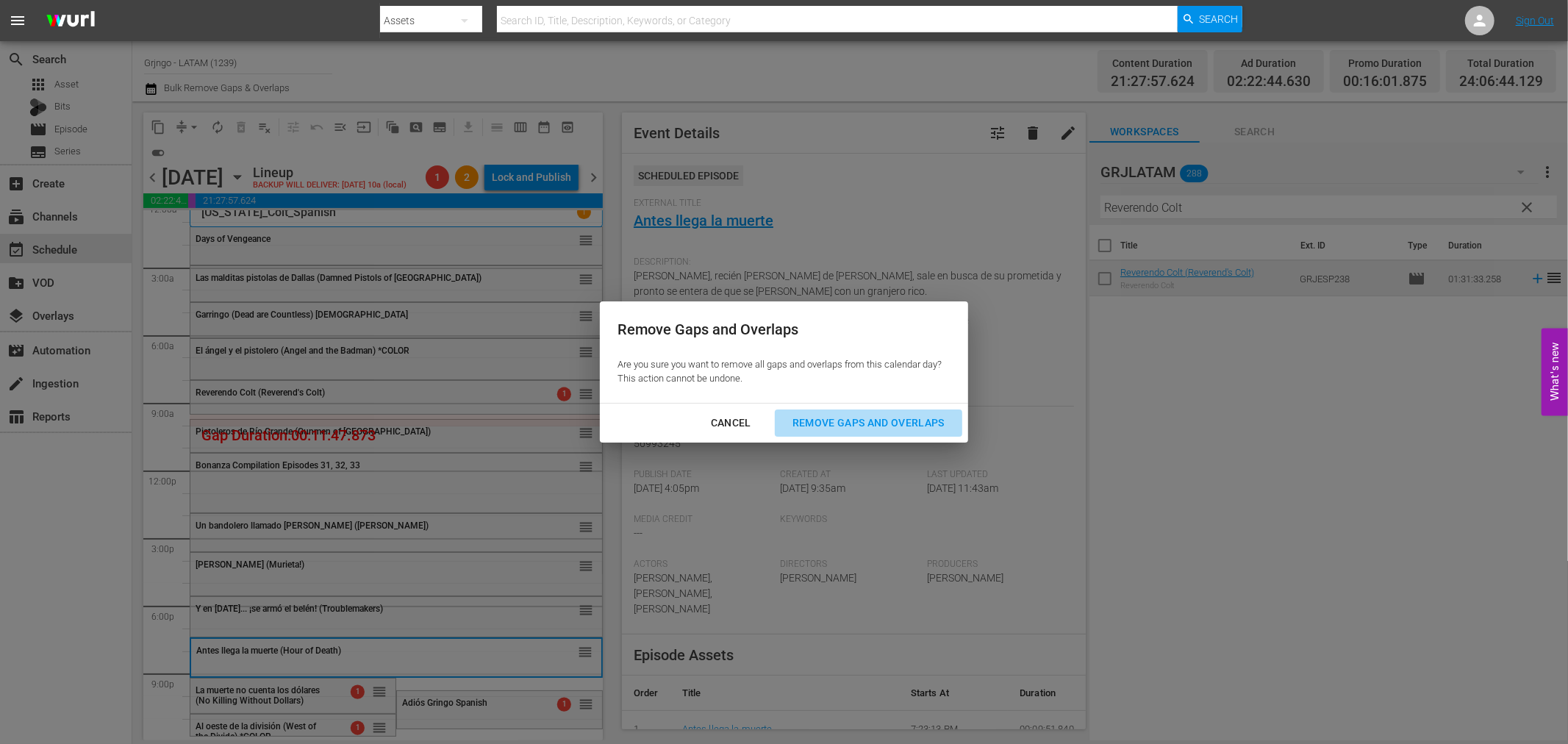
drag, startPoint x: 814, startPoint y: 413, endPoint x: 818, endPoint y: 423, distance: 10.8
click at [818, 423] on div "Remove Gaps and Overlaps" at bounding box center [868, 423] width 175 height 18
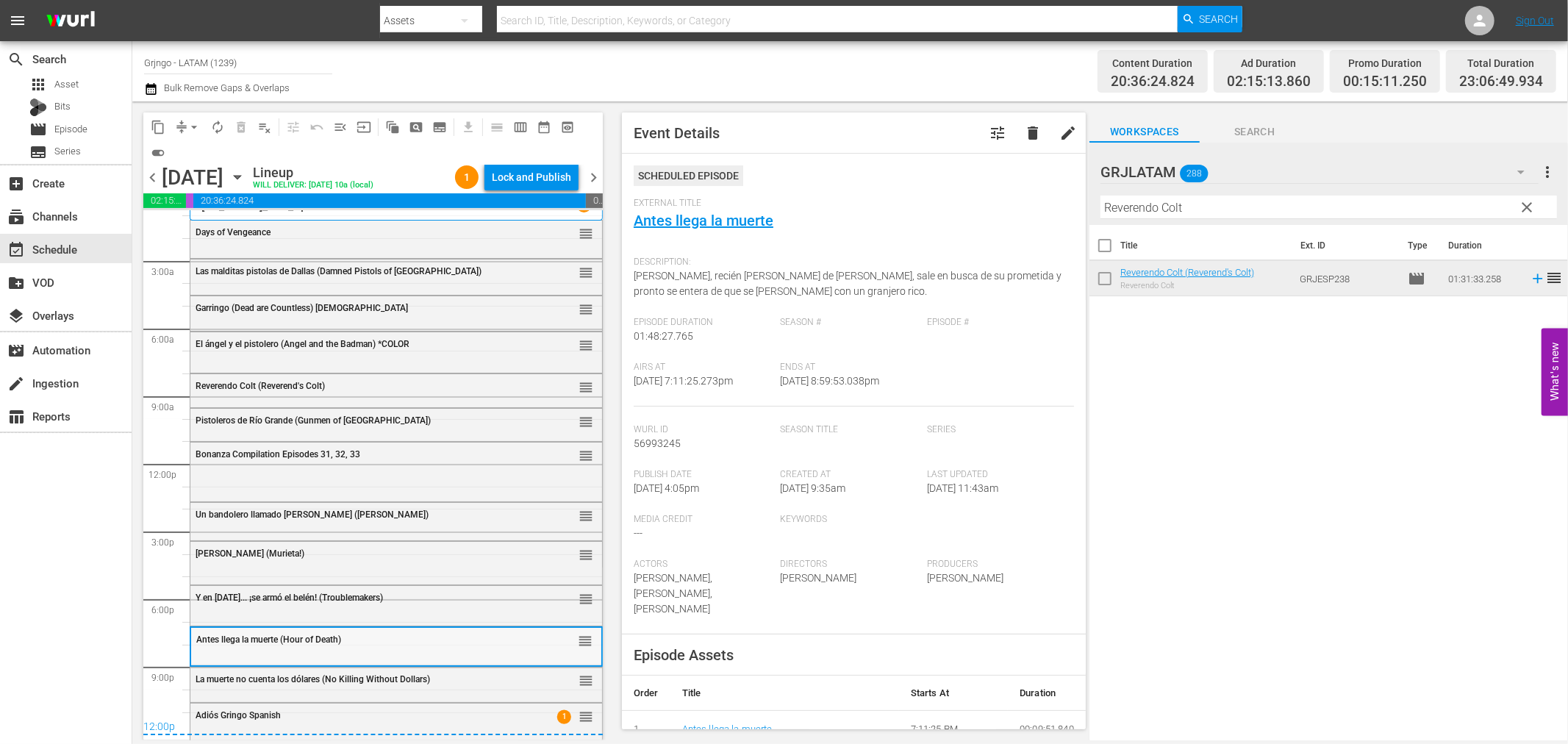
scroll to position [18, 0]
click at [1523, 203] on span "clear" at bounding box center [1527, 207] width 17 height 17
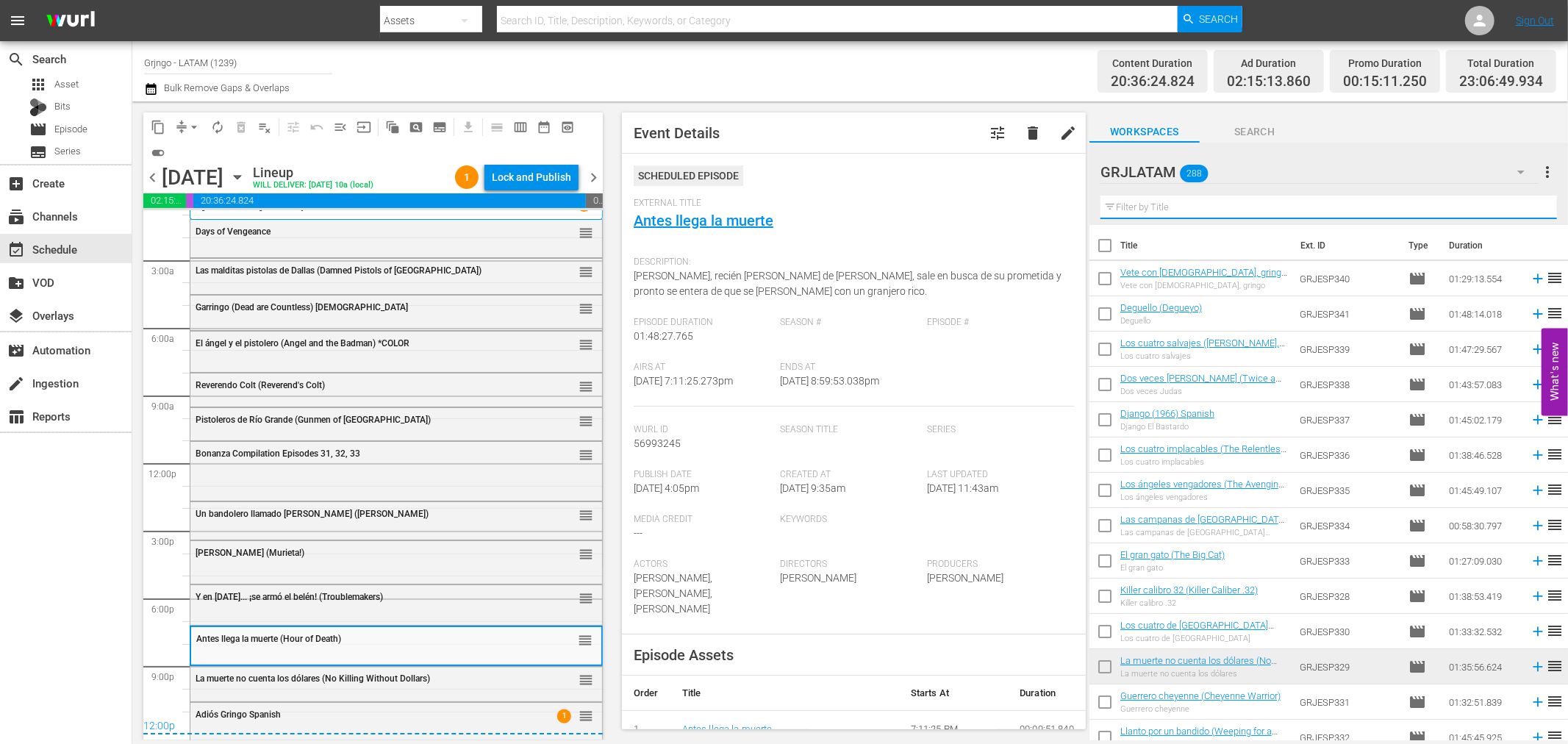
paste input "Al oeste de la división"
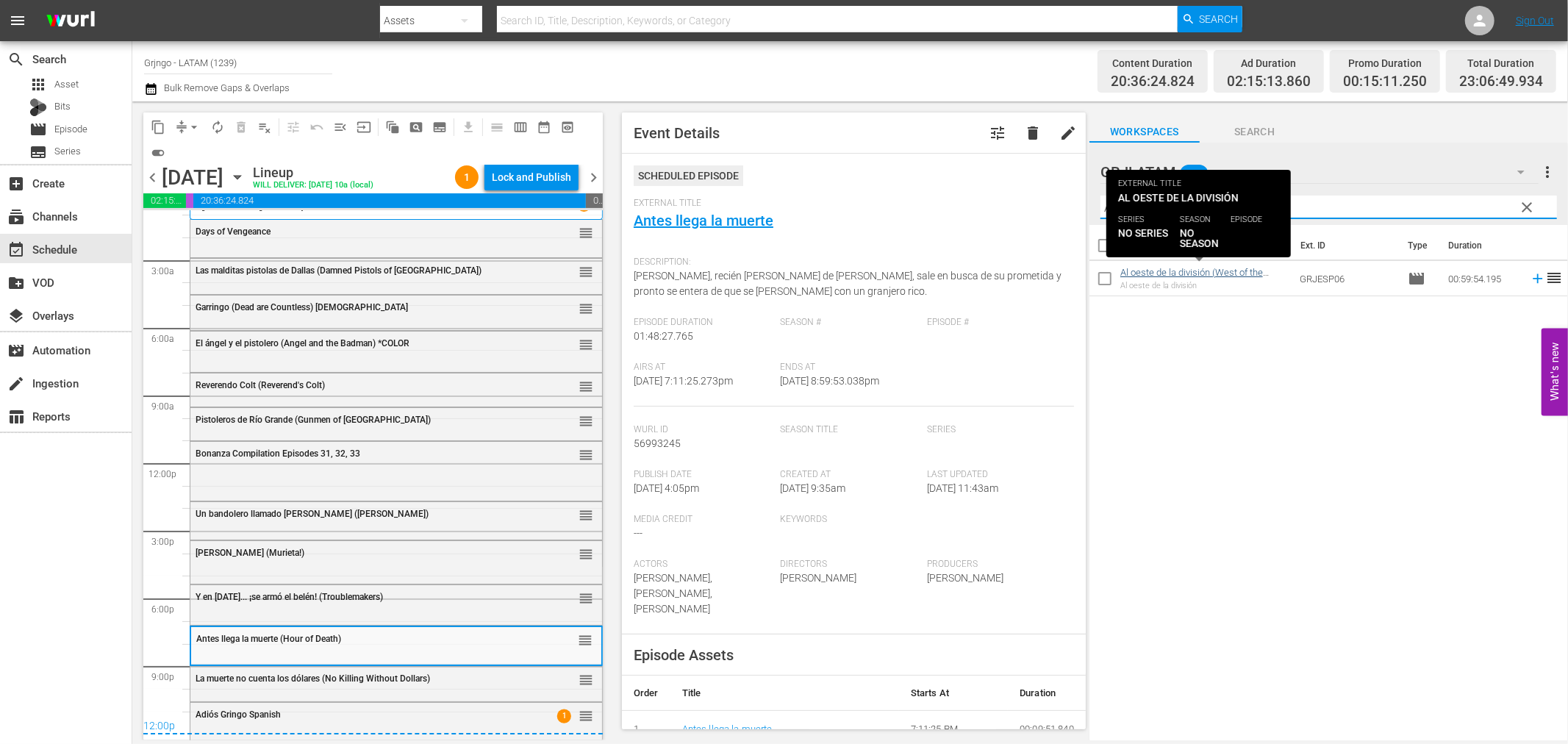
type input "Al oeste de la división"
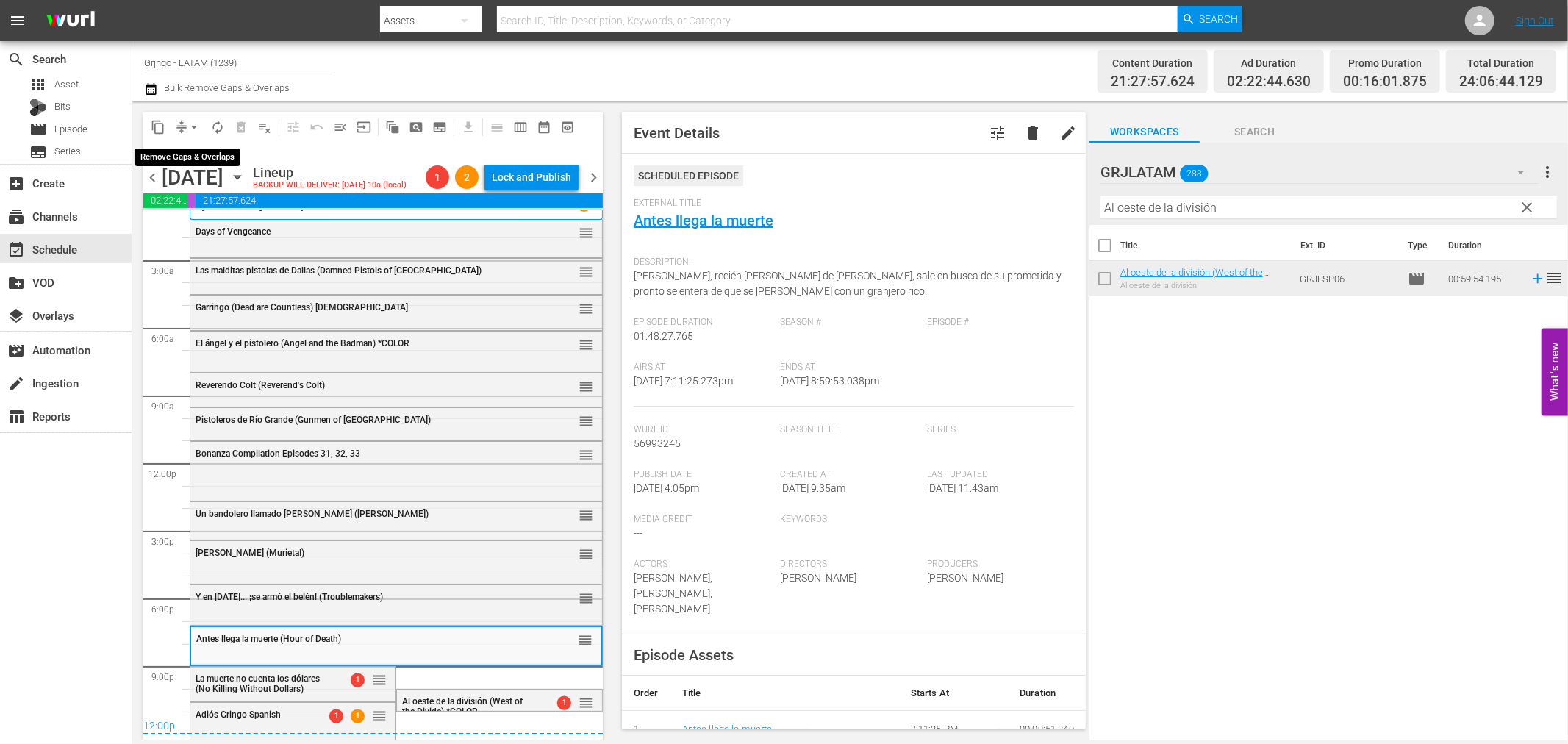
click at [192, 120] on span "arrow_drop_down" at bounding box center [194, 127] width 15 height 15
click at [215, 200] on li "Align to End of Previous Day" at bounding box center [194, 205] width 155 height 24
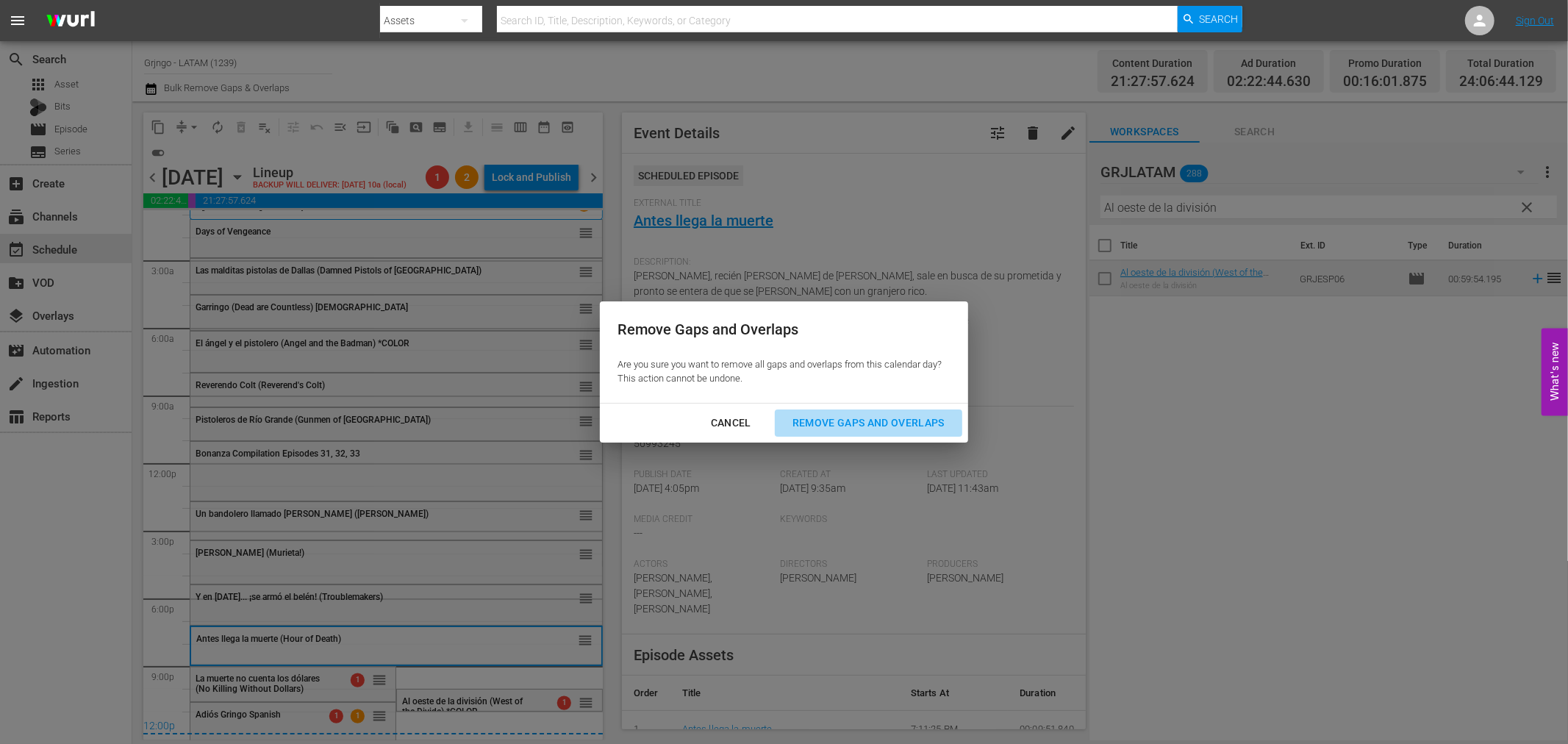
click at [890, 417] on div "Remove Gaps and Overlaps" at bounding box center [868, 423] width 175 height 18
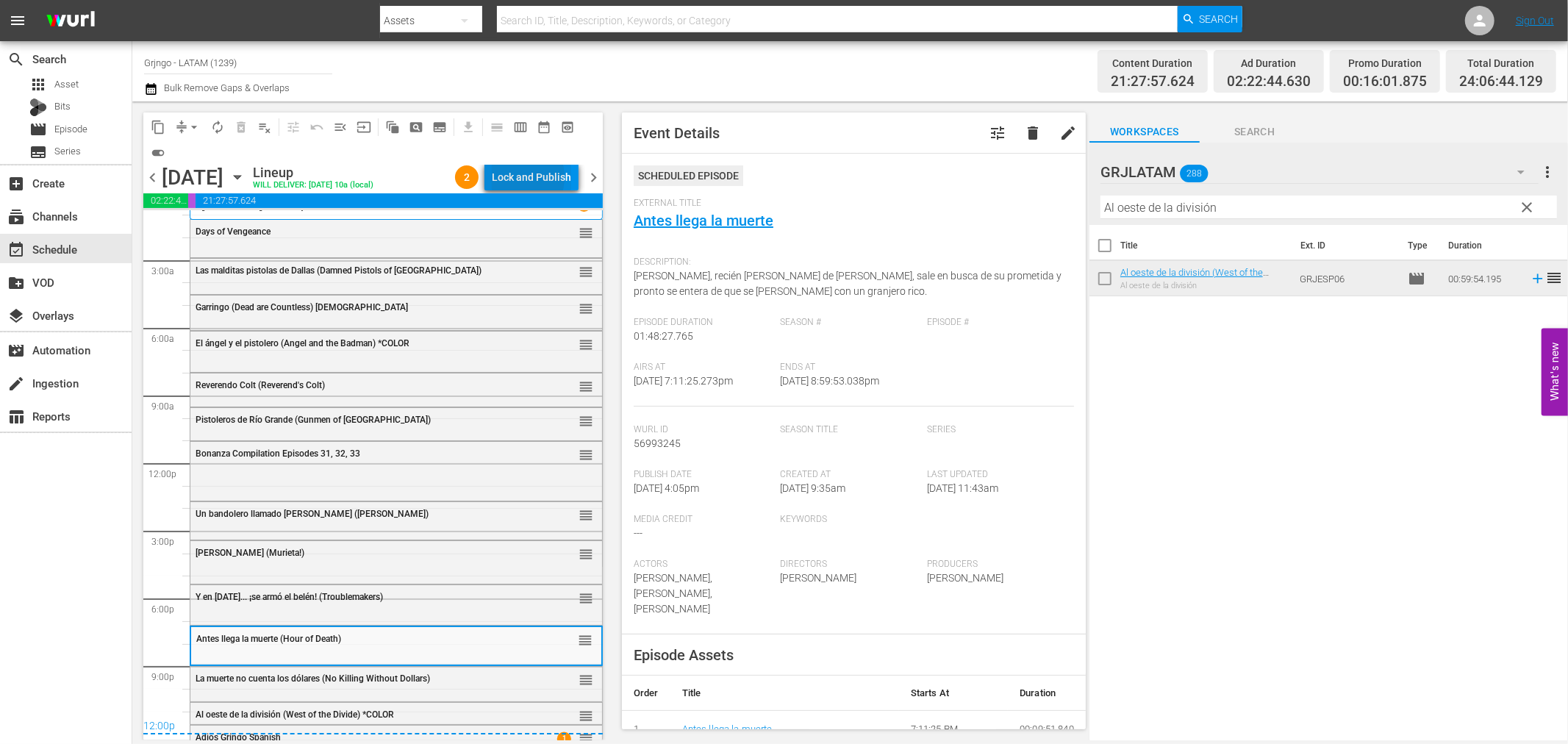
click at [518, 177] on div "Lock and Publish" at bounding box center [531, 177] width 79 height 27
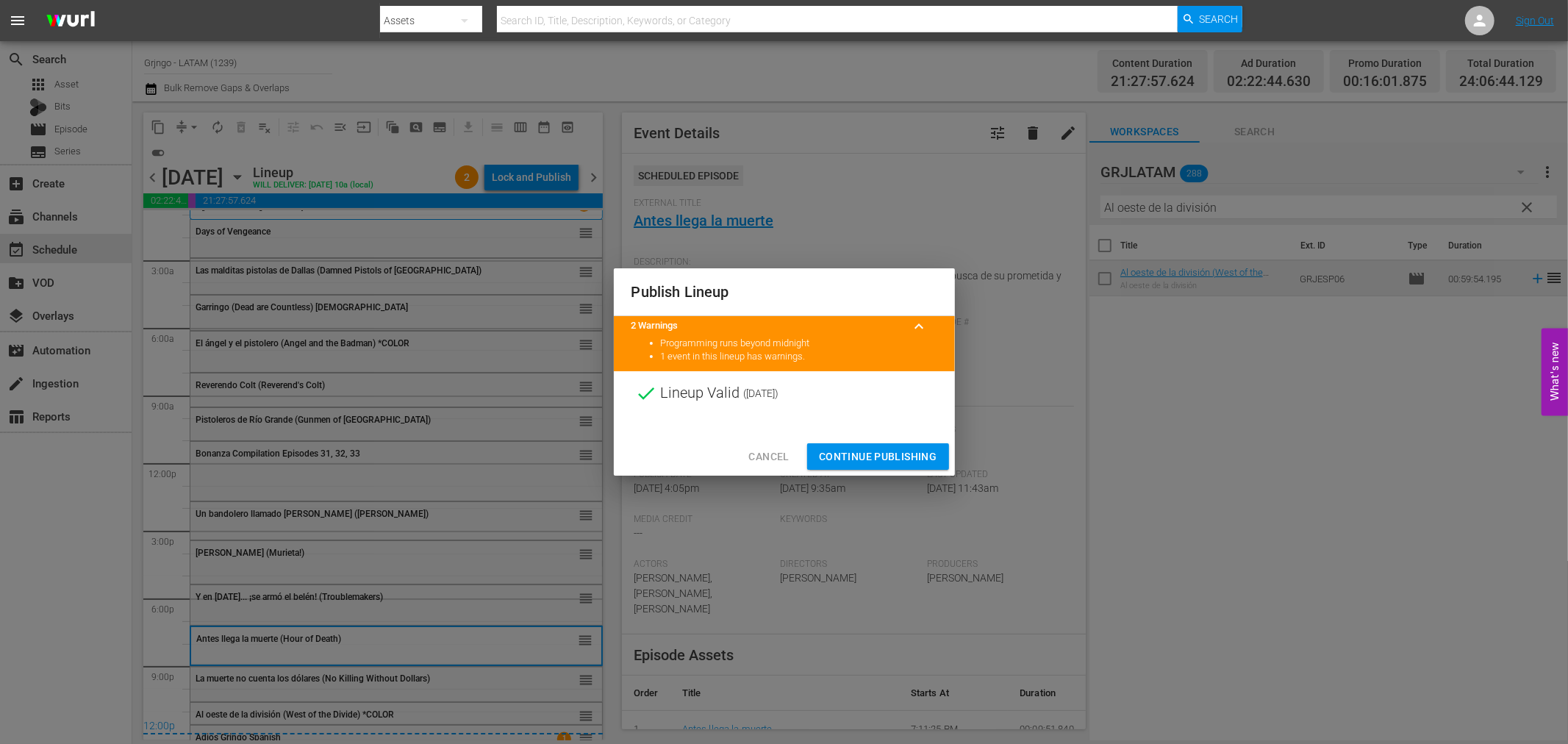
click at [832, 450] on span "Continue Publishing" at bounding box center [878, 456] width 118 height 18
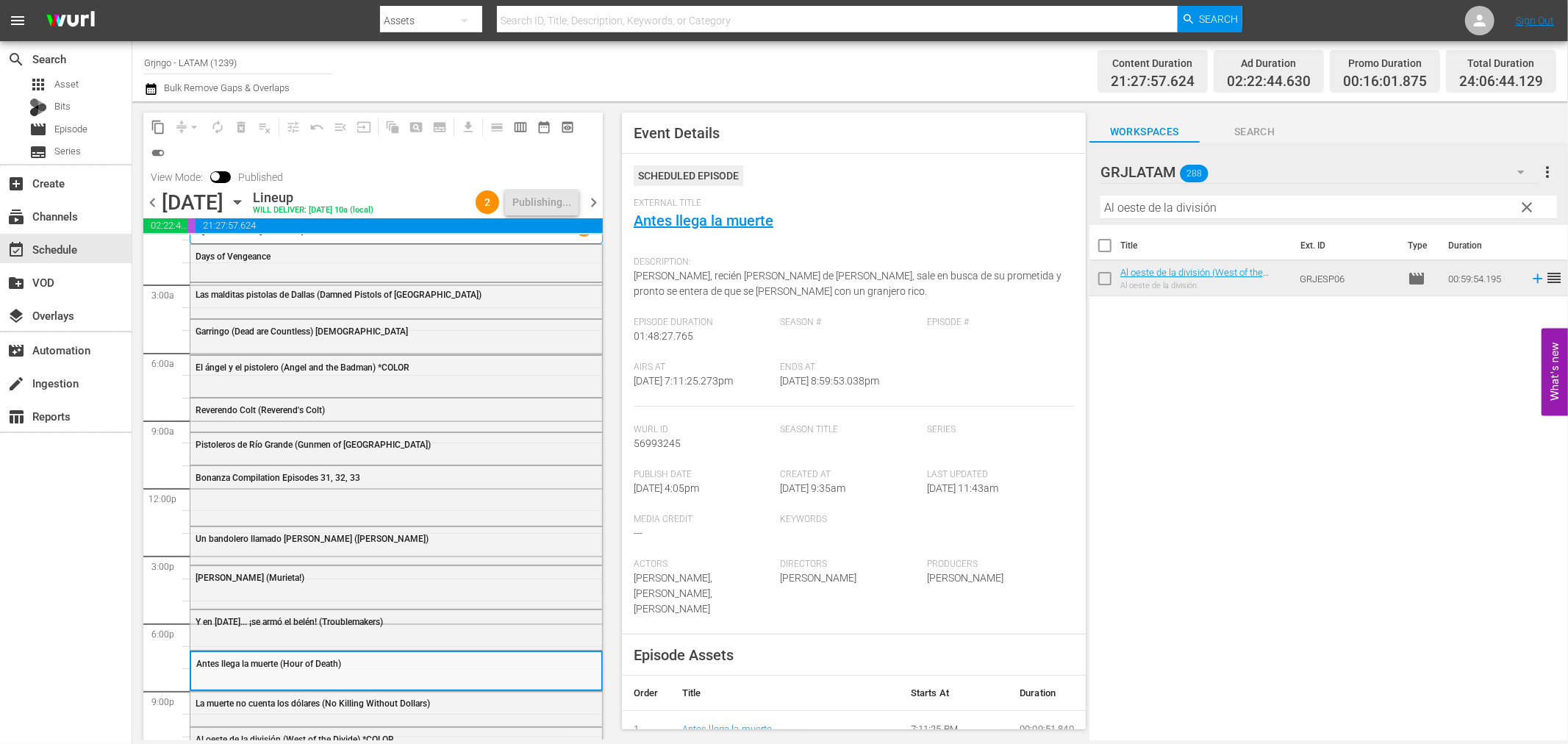
click at [597, 194] on span "chevron_right" at bounding box center [594, 202] width 18 height 18
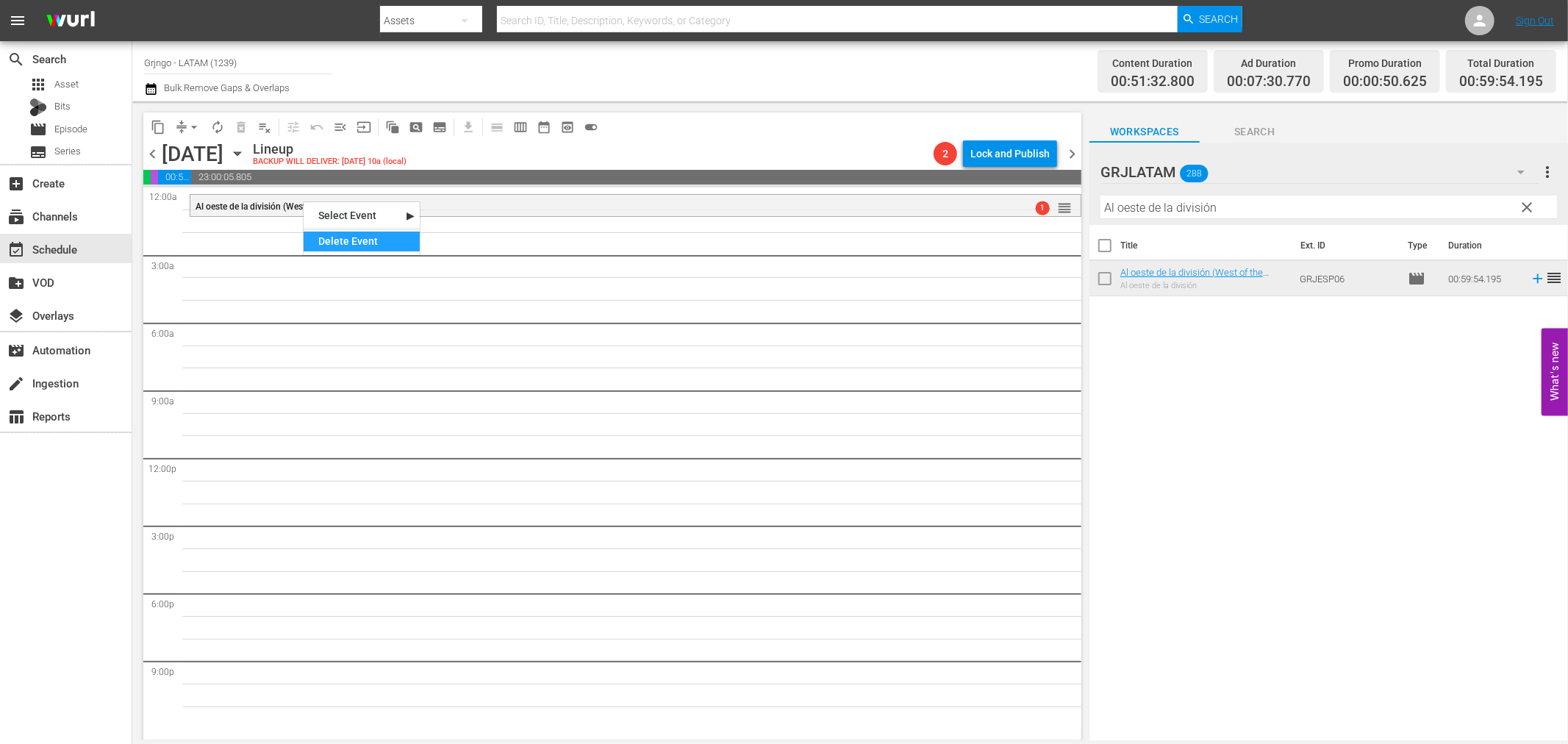
click at [337, 246] on div "Delete Event" at bounding box center [361, 241] width 116 height 20
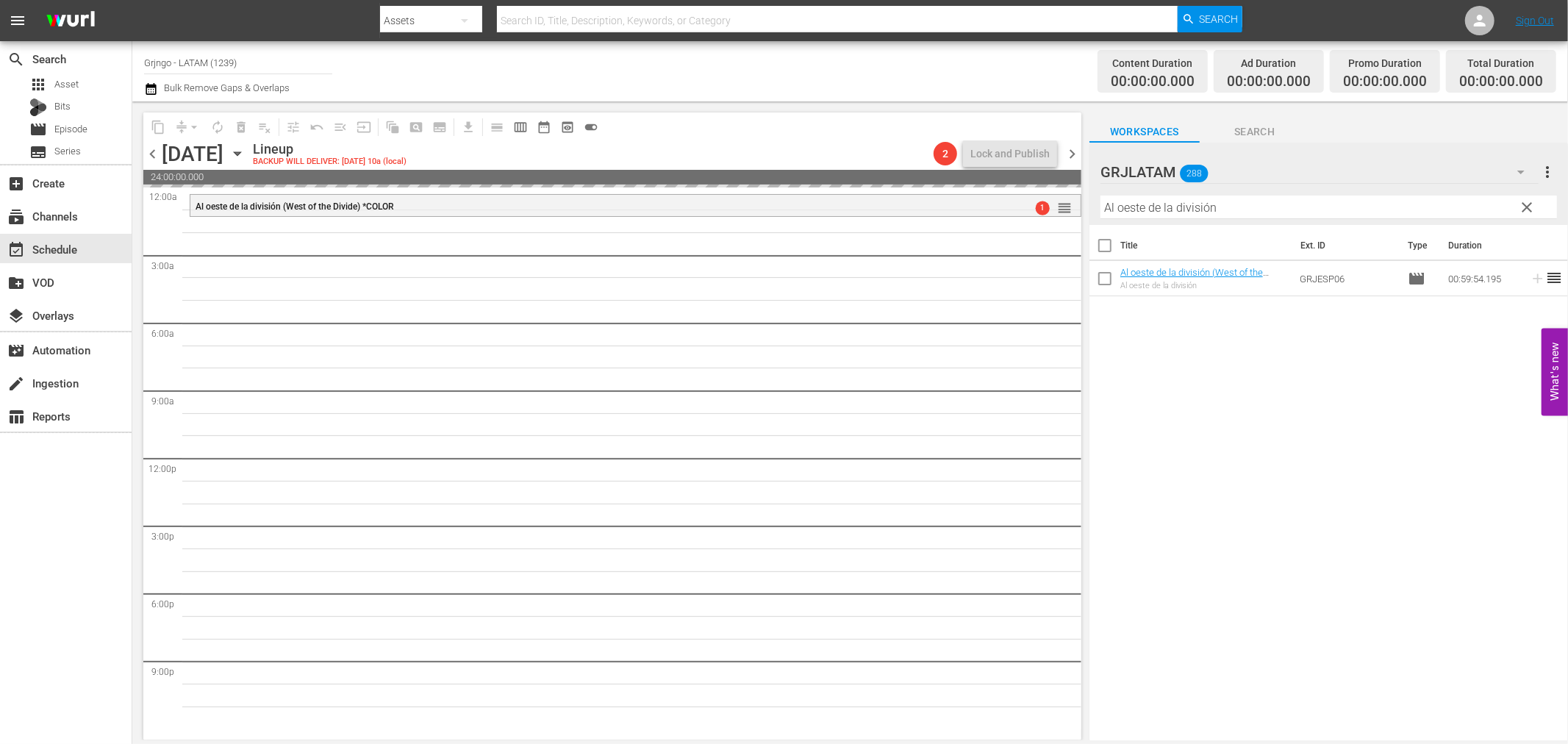
click at [151, 147] on span "chevron_left" at bounding box center [152, 154] width 18 height 18
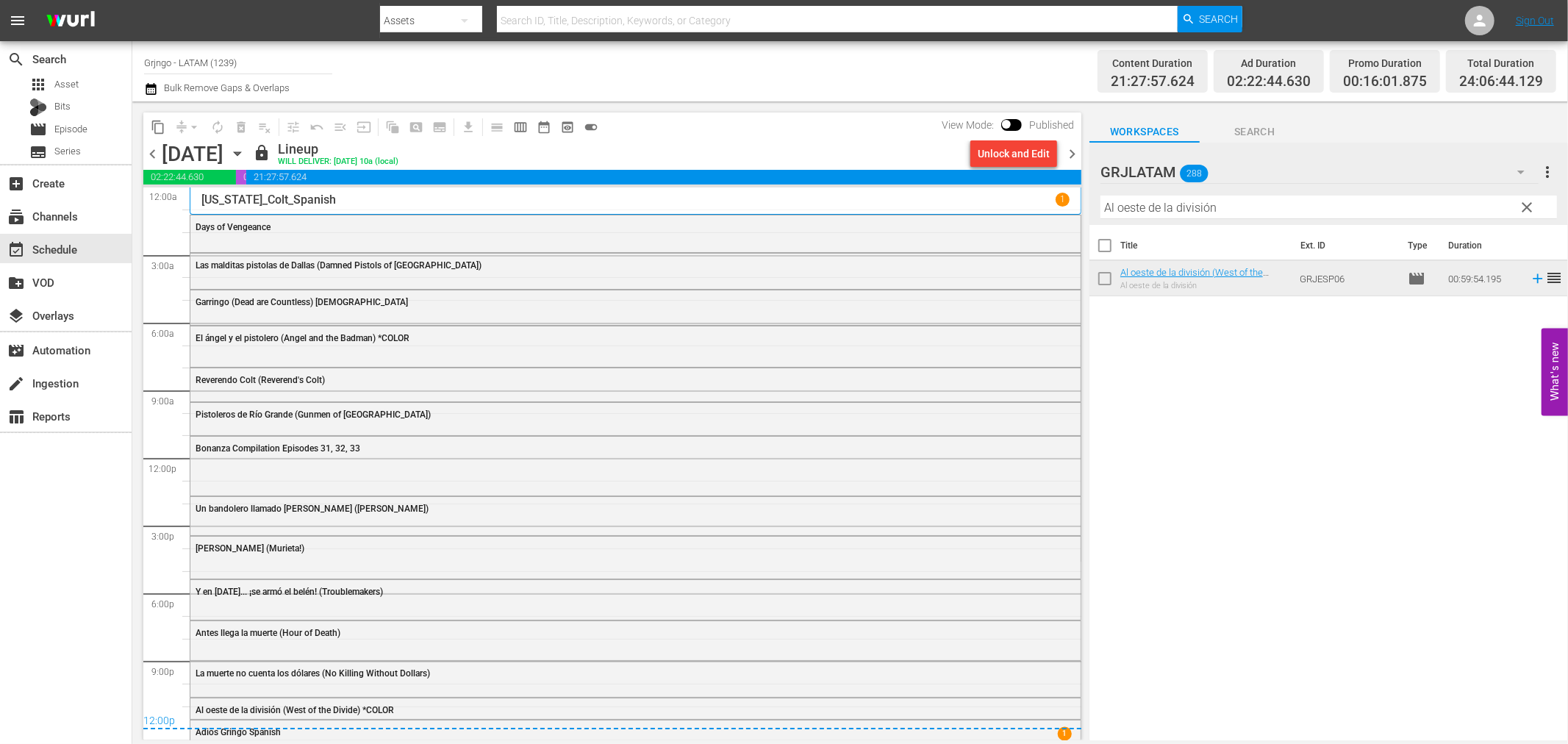
click at [1072, 151] on span "chevron_right" at bounding box center [1072, 154] width 18 height 18
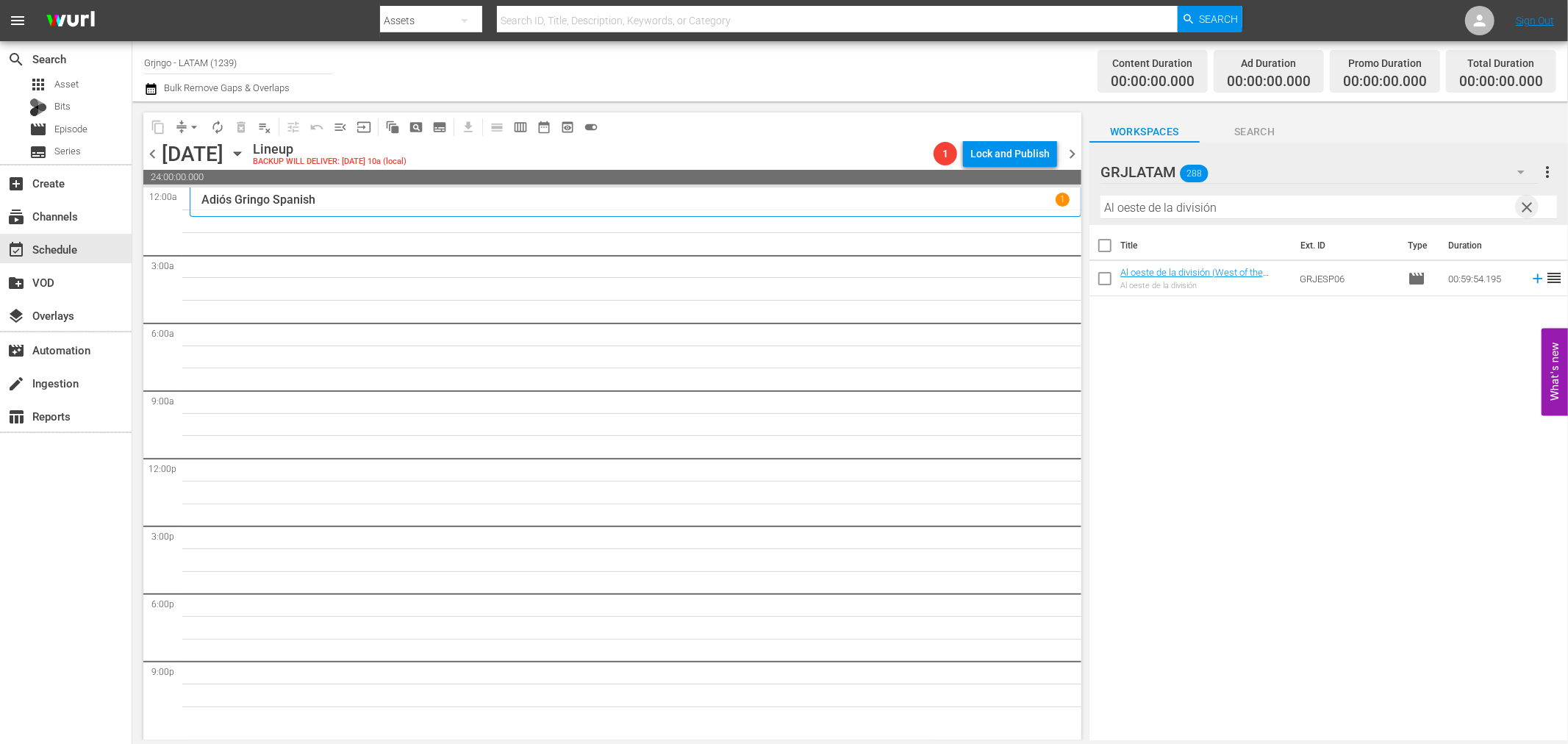
click at [1524, 200] on span "clear" at bounding box center [1527, 207] width 17 height 17
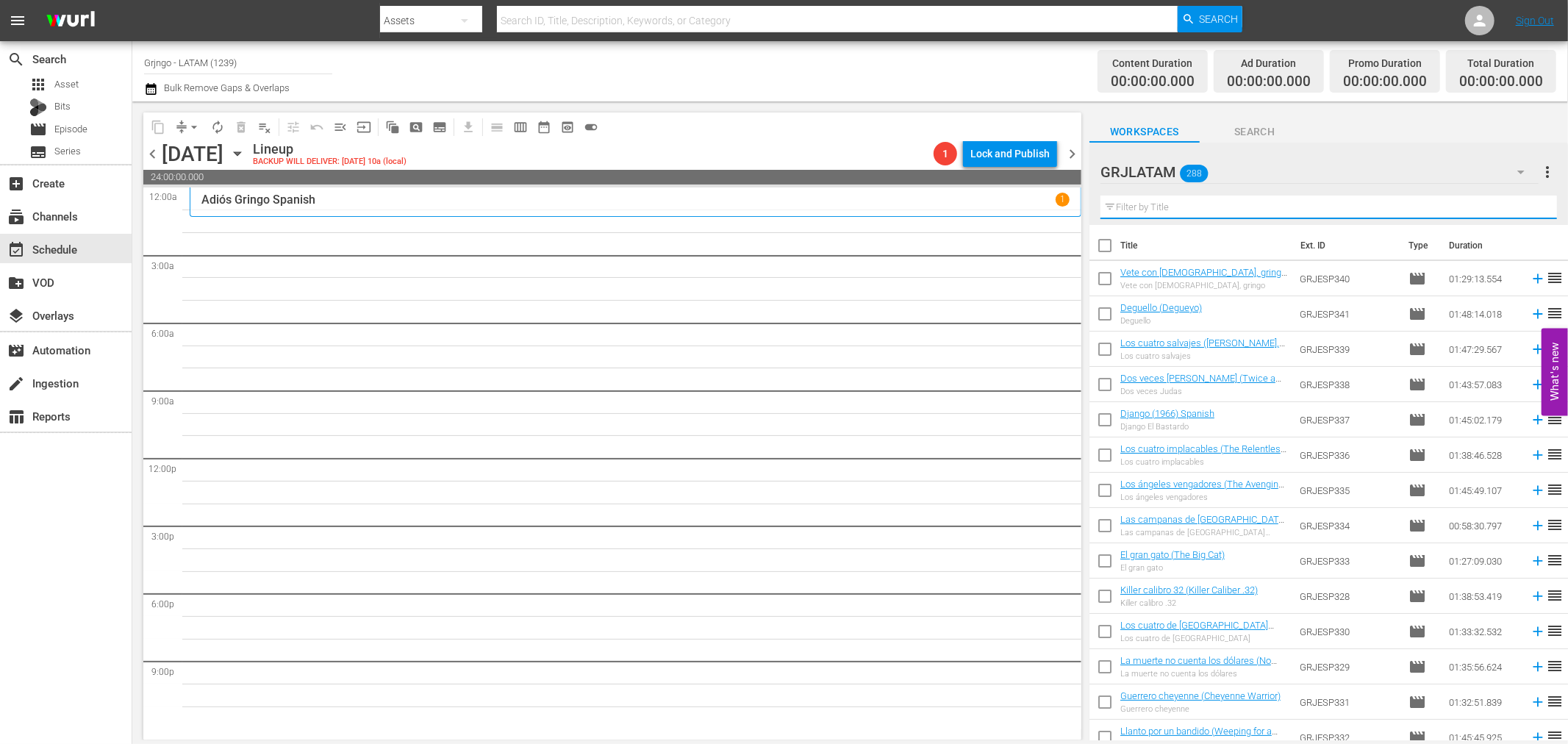
paste input "Un dólar agujereado"
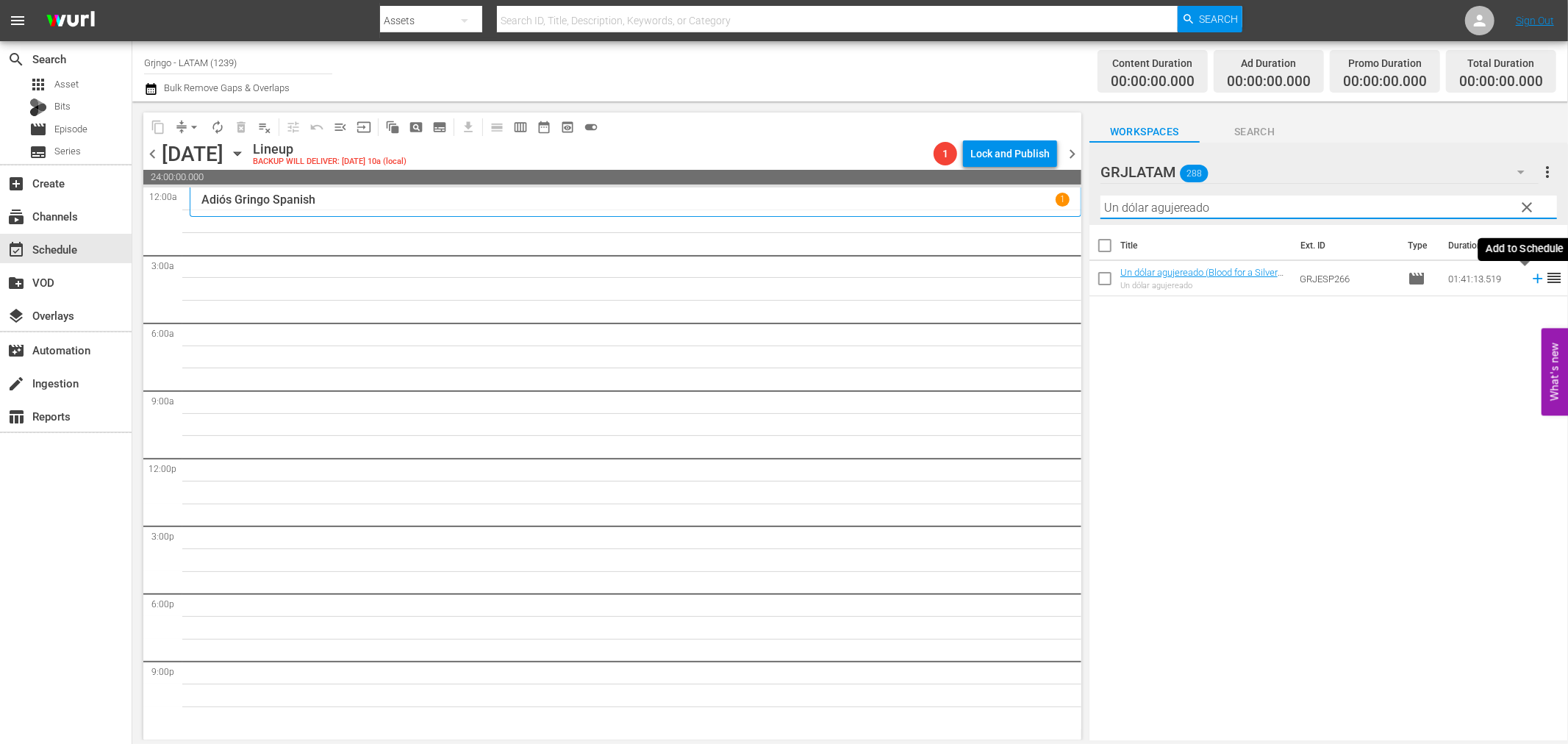
type input "Un dólar agujereado"
click at [1533, 279] on icon at bounding box center [1537, 278] width 10 height 10
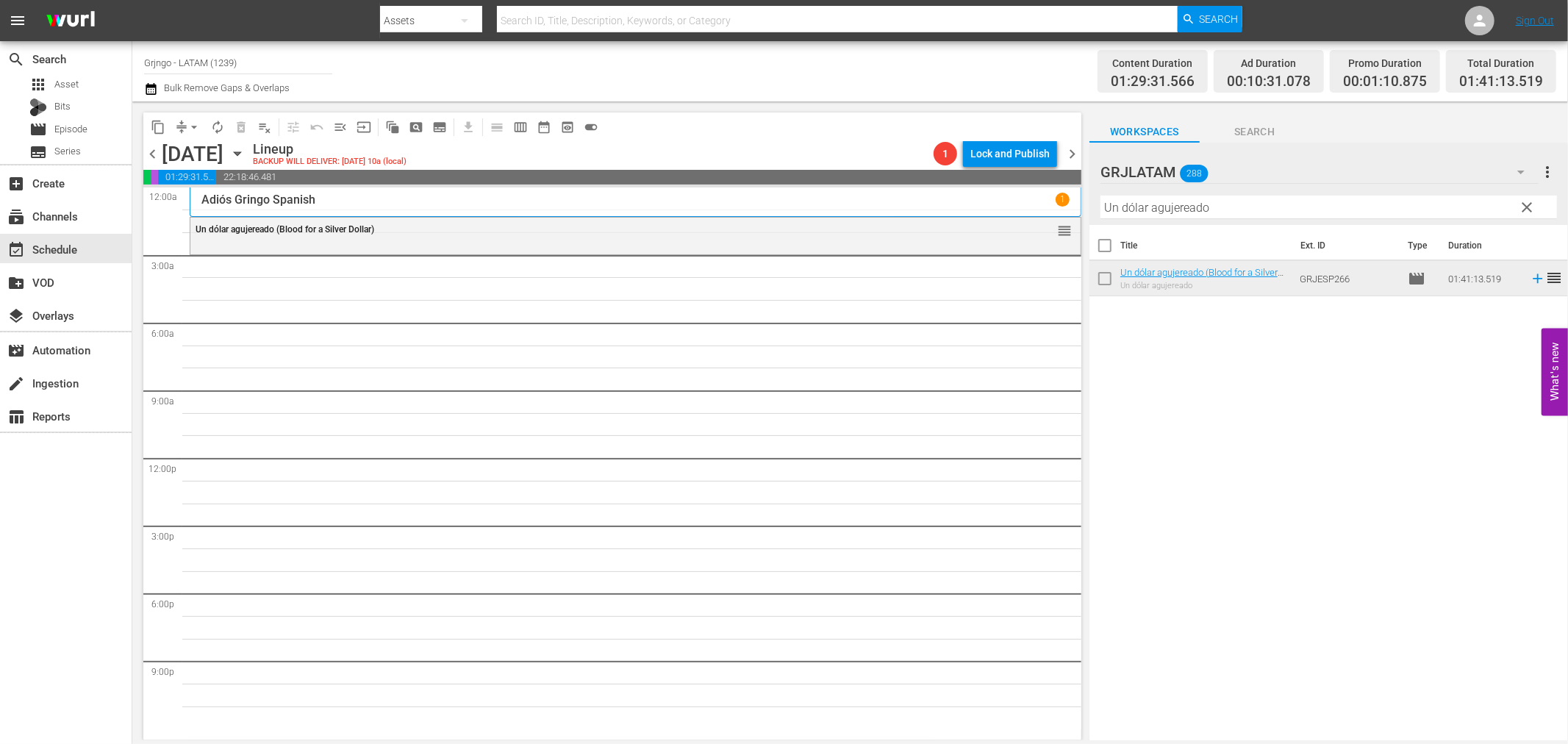
click at [1525, 209] on span "clear" at bounding box center [1527, 207] width 17 height 17
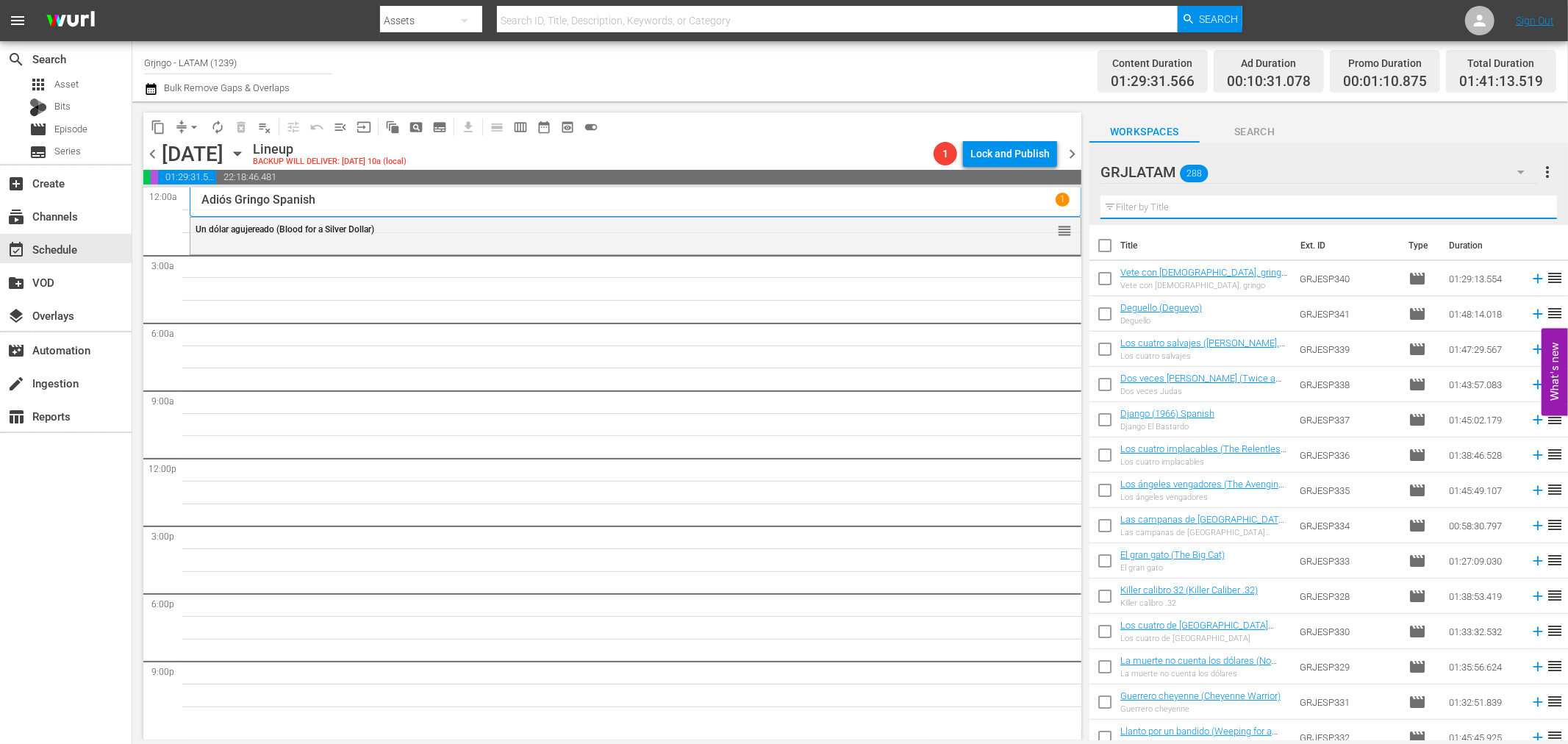
paste input "Gran Duelo Al Amanecer"
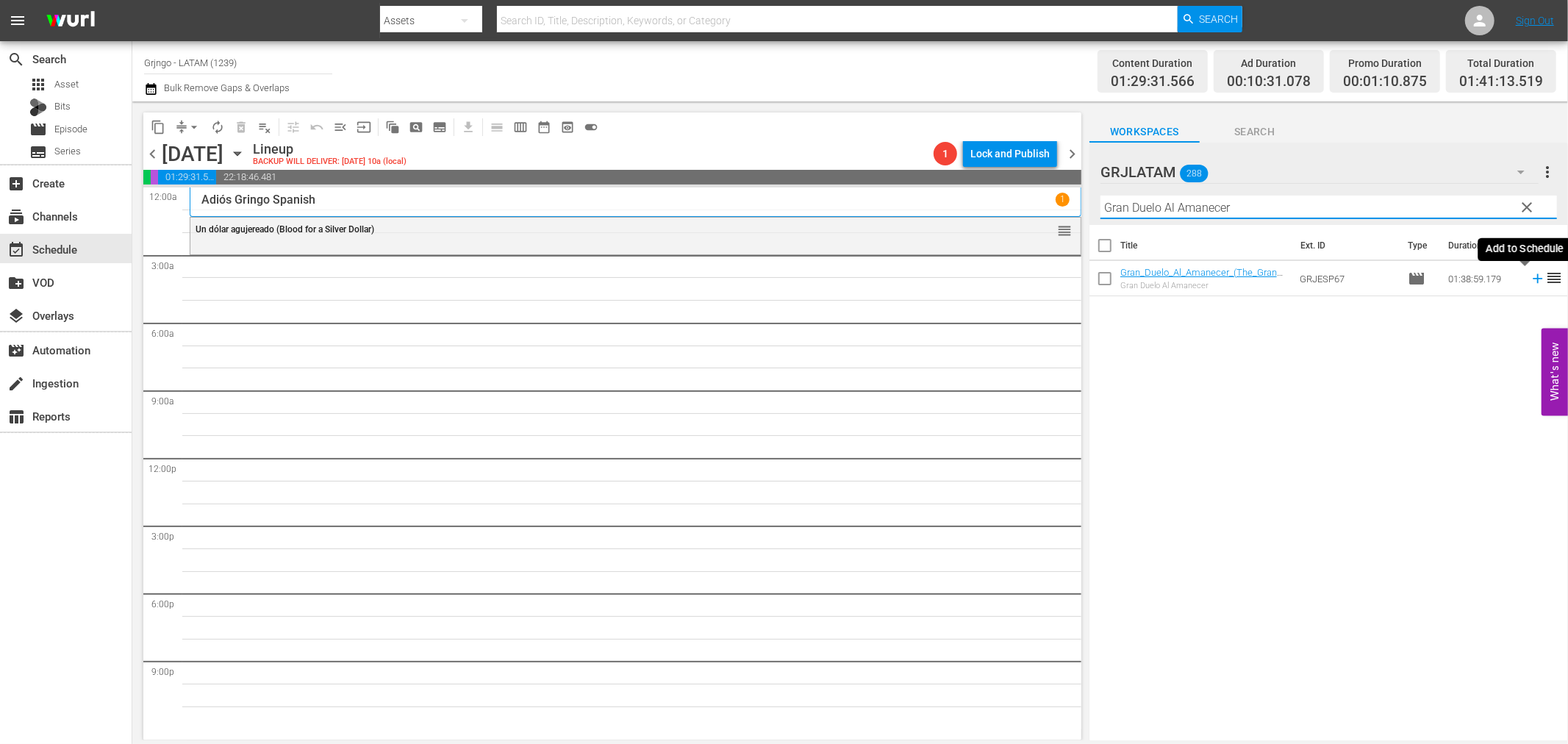
type input "Gran Duelo Al Amanecer"
click at [1533, 278] on icon at bounding box center [1537, 278] width 10 height 10
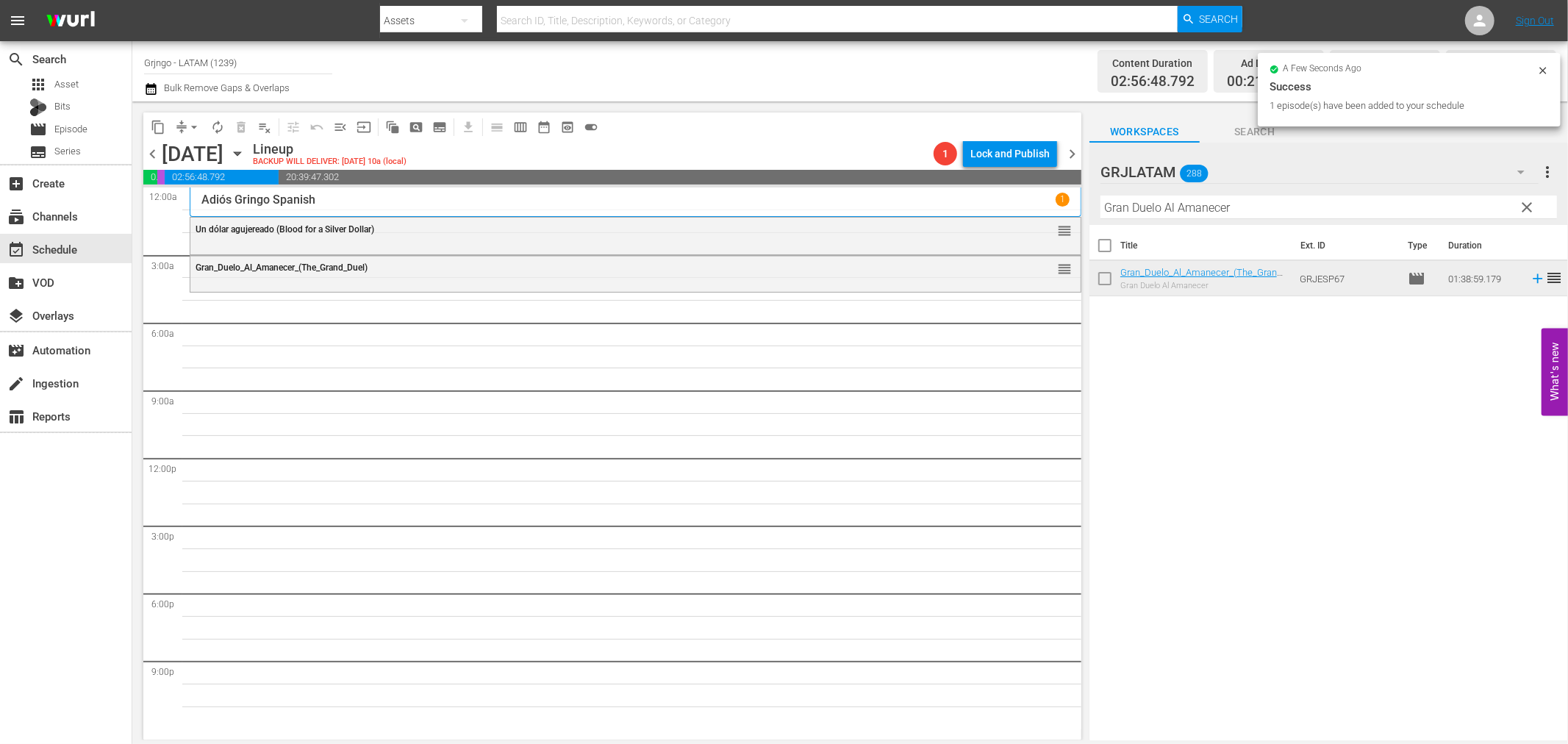
drag, startPoint x: 1526, startPoint y: 201, endPoint x: 1222, endPoint y: 202, distance: 304.0
click at [1526, 201] on span "clear" at bounding box center [1527, 207] width 17 height 17
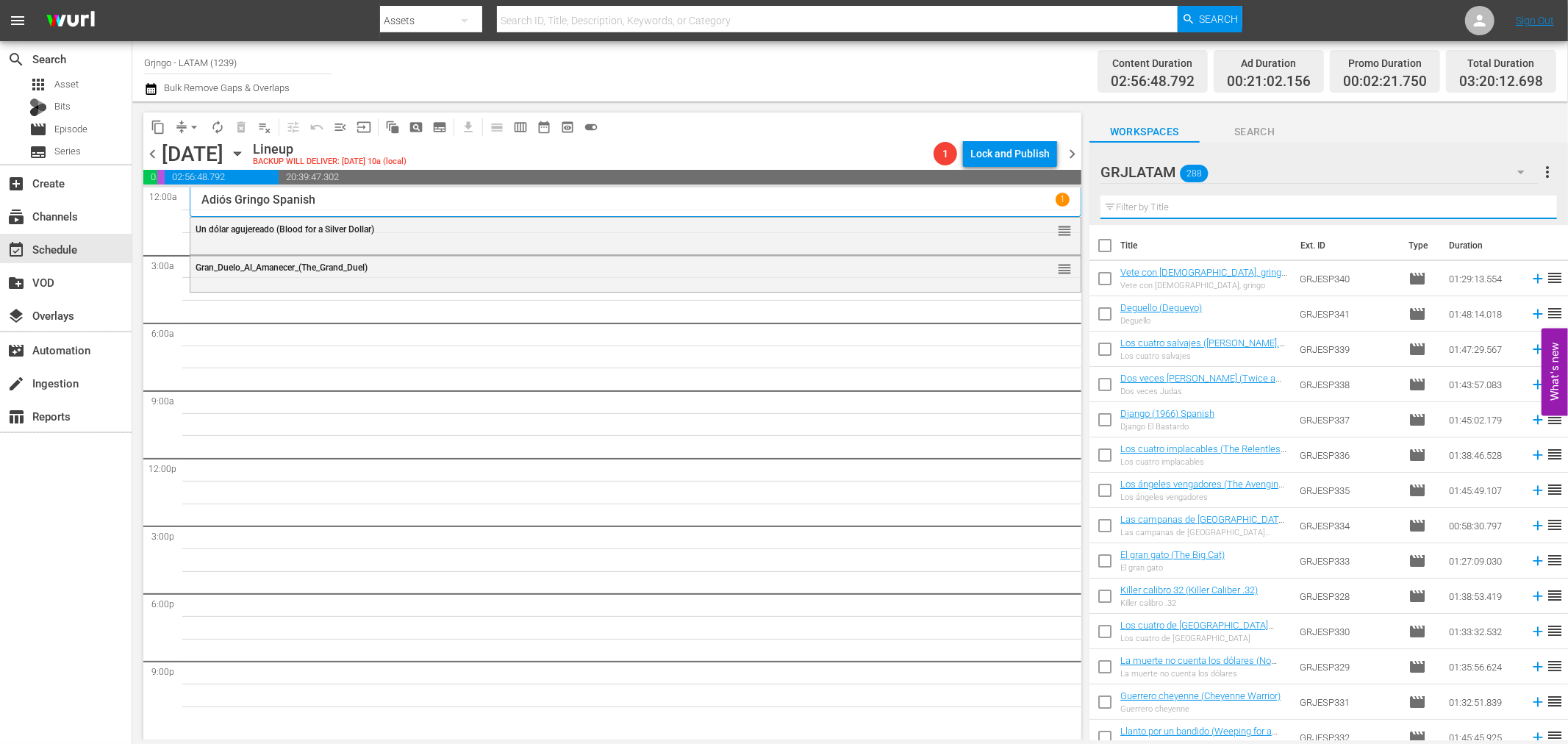
paste input "¡Más fuerte, muchachos!"
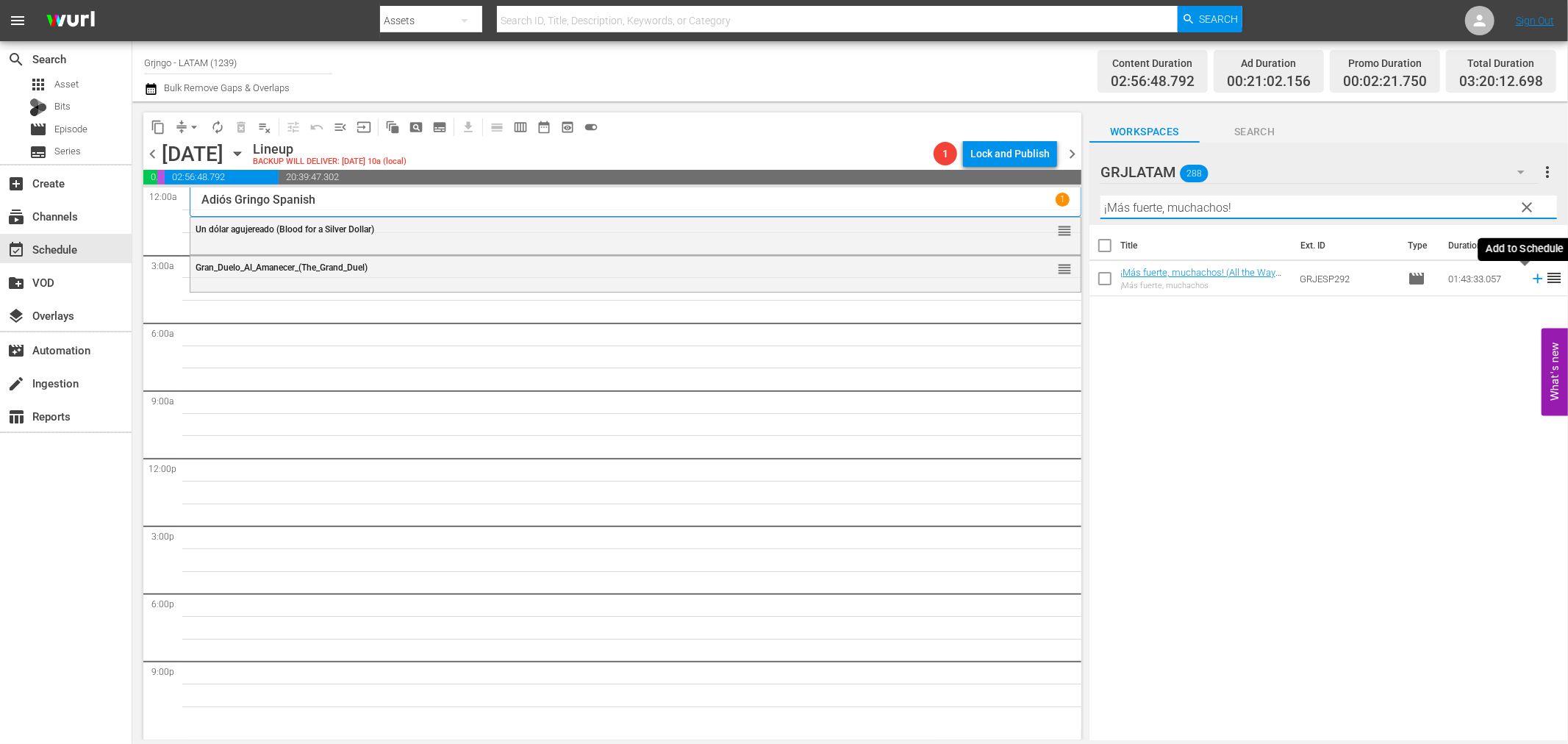
type input "¡Más fuerte, muchachos!"
click at [1530, 280] on icon at bounding box center [1538, 278] width 16 height 16
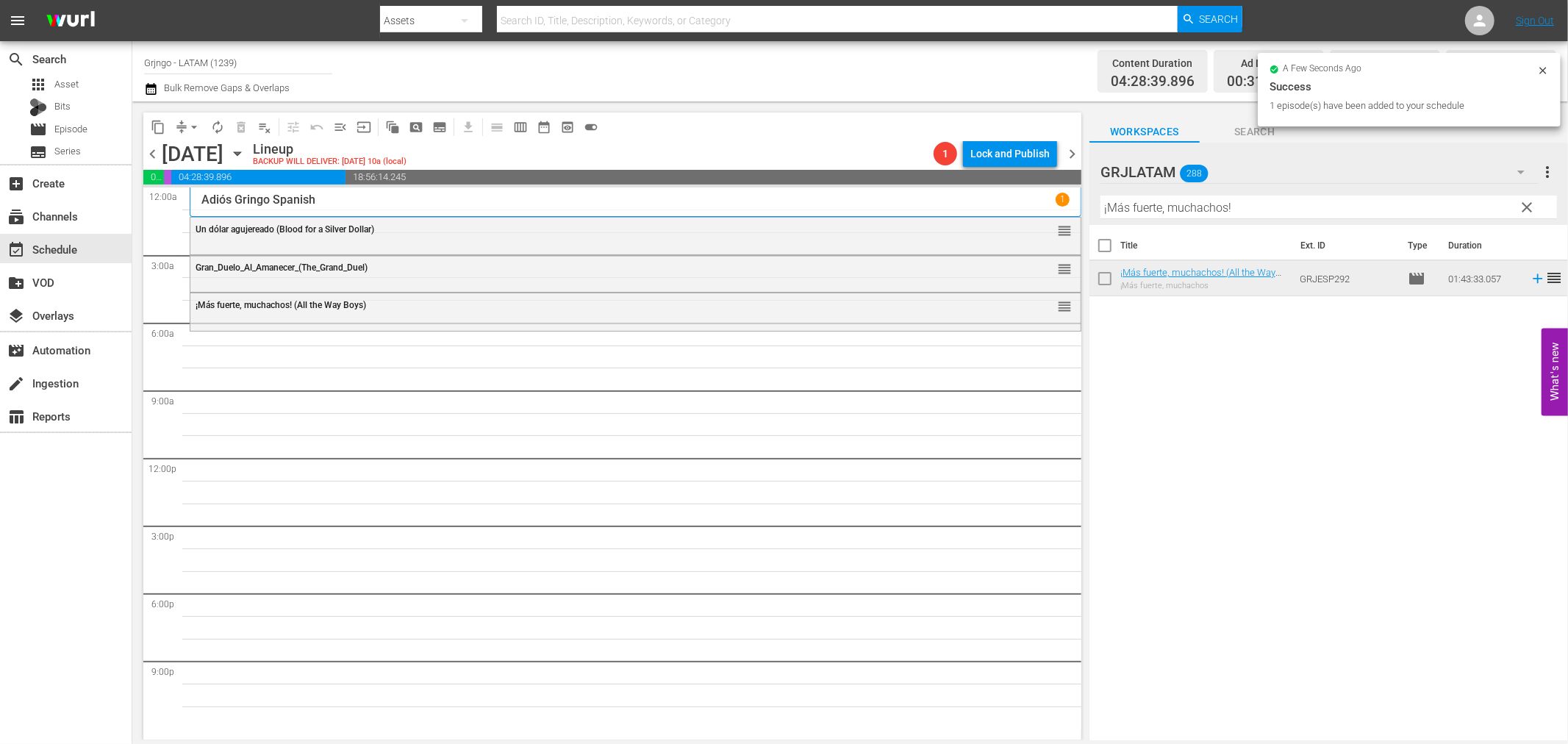
drag, startPoint x: 1527, startPoint y: 205, endPoint x: 1121, endPoint y: 207, distance: 406.0
click at [1527, 205] on span "clear" at bounding box center [1527, 207] width 17 height 17
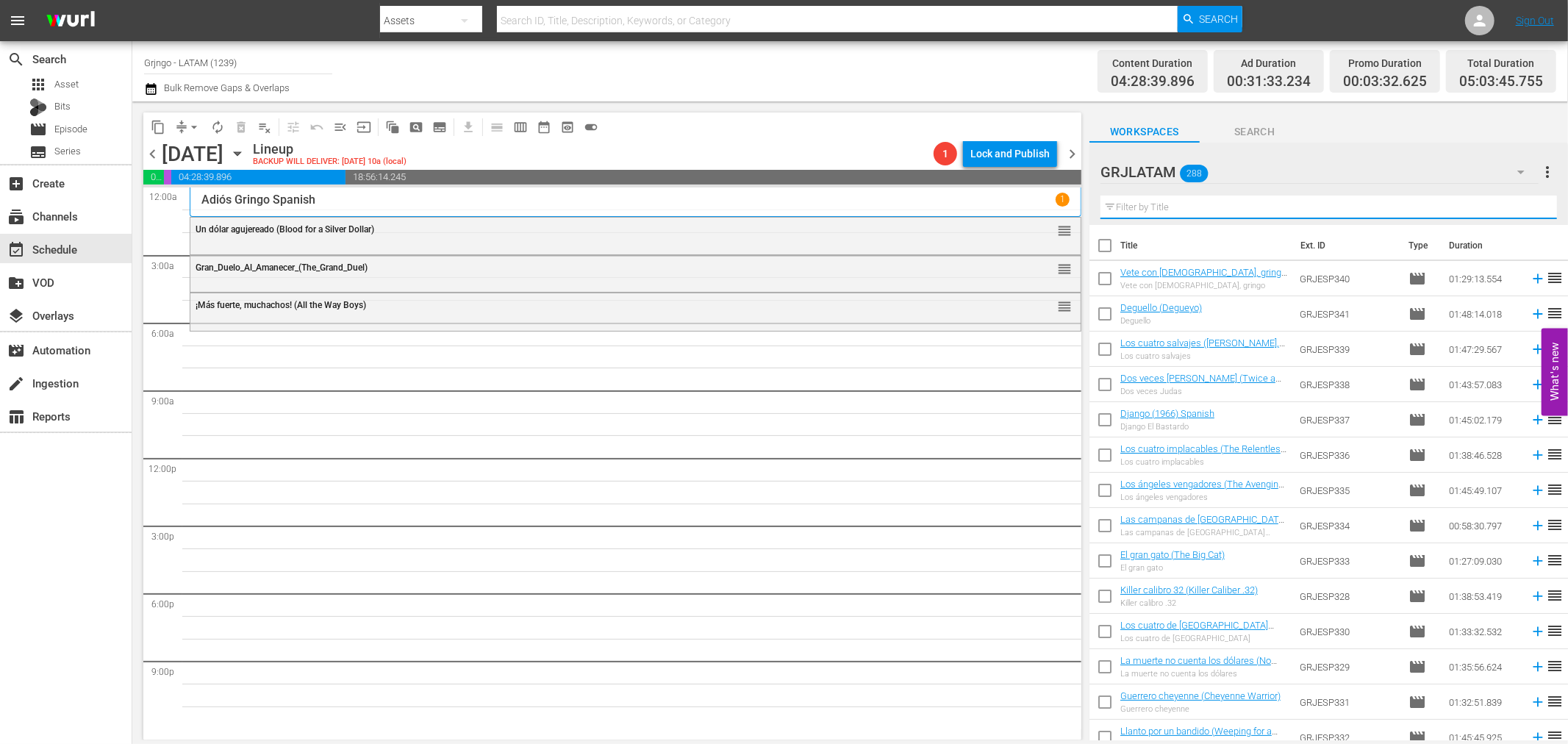
paste input "Los cuatro de [GEOGRAPHIC_DATA] (Those Dirty Dogs)"
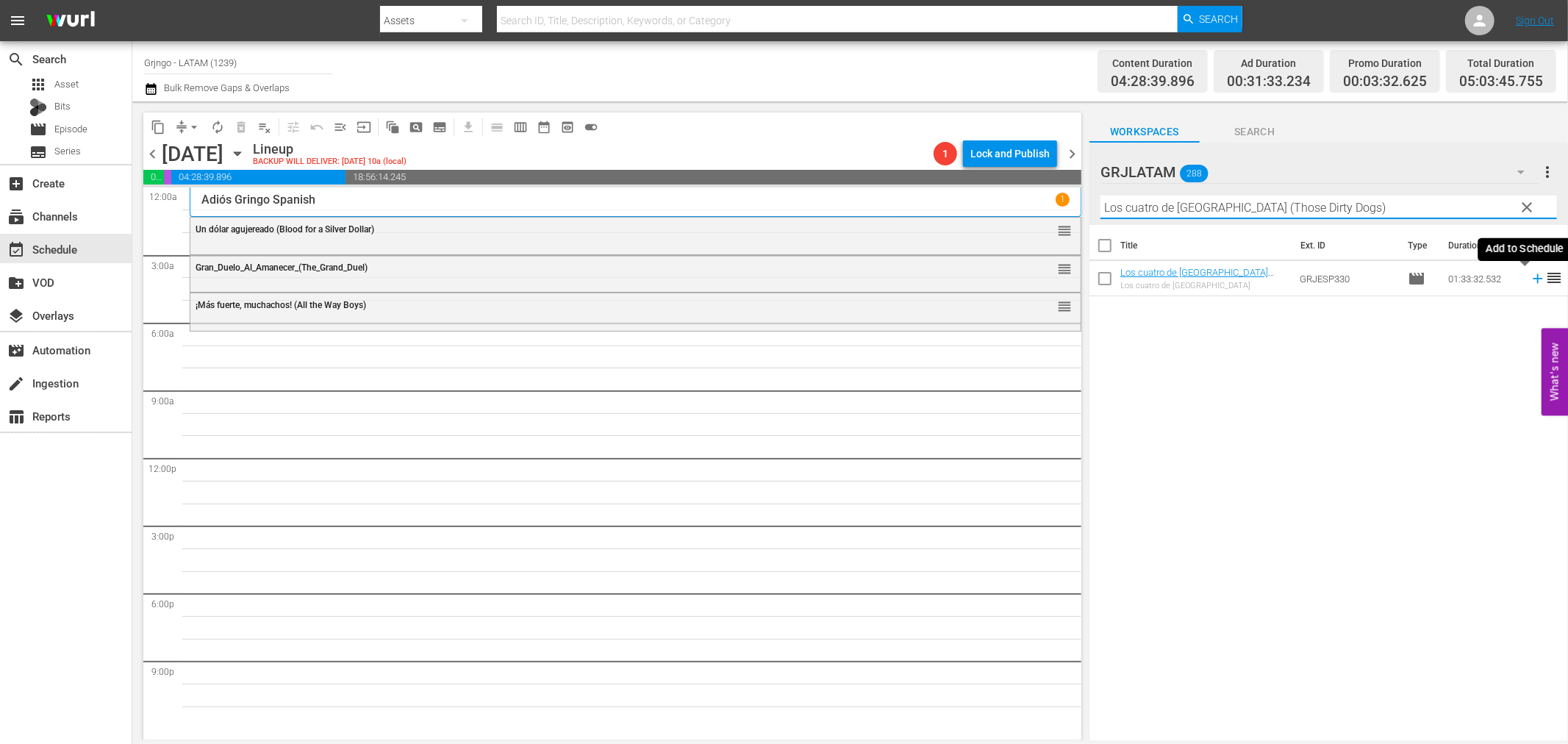
type input "Los cuatro de [GEOGRAPHIC_DATA] (Those Dirty Dogs)"
click at [1530, 277] on icon at bounding box center [1538, 278] width 16 height 16
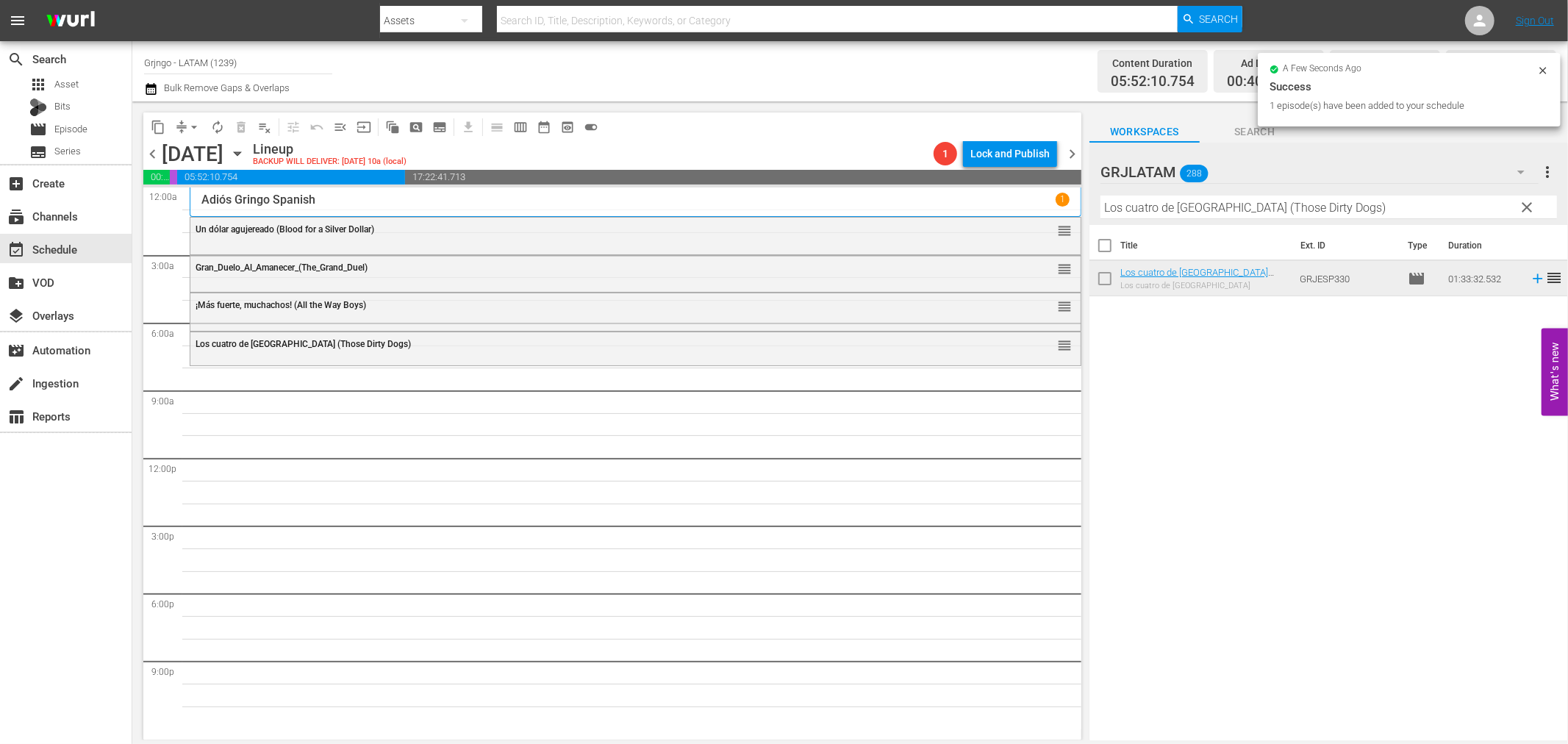
drag, startPoint x: 1526, startPoint y: 205, endPoint x: 1198, endPoint y: 210, distance: 328.0
click at [1526, 205] on span "clear" at bounding box center [1527, 207] width 17 height 17
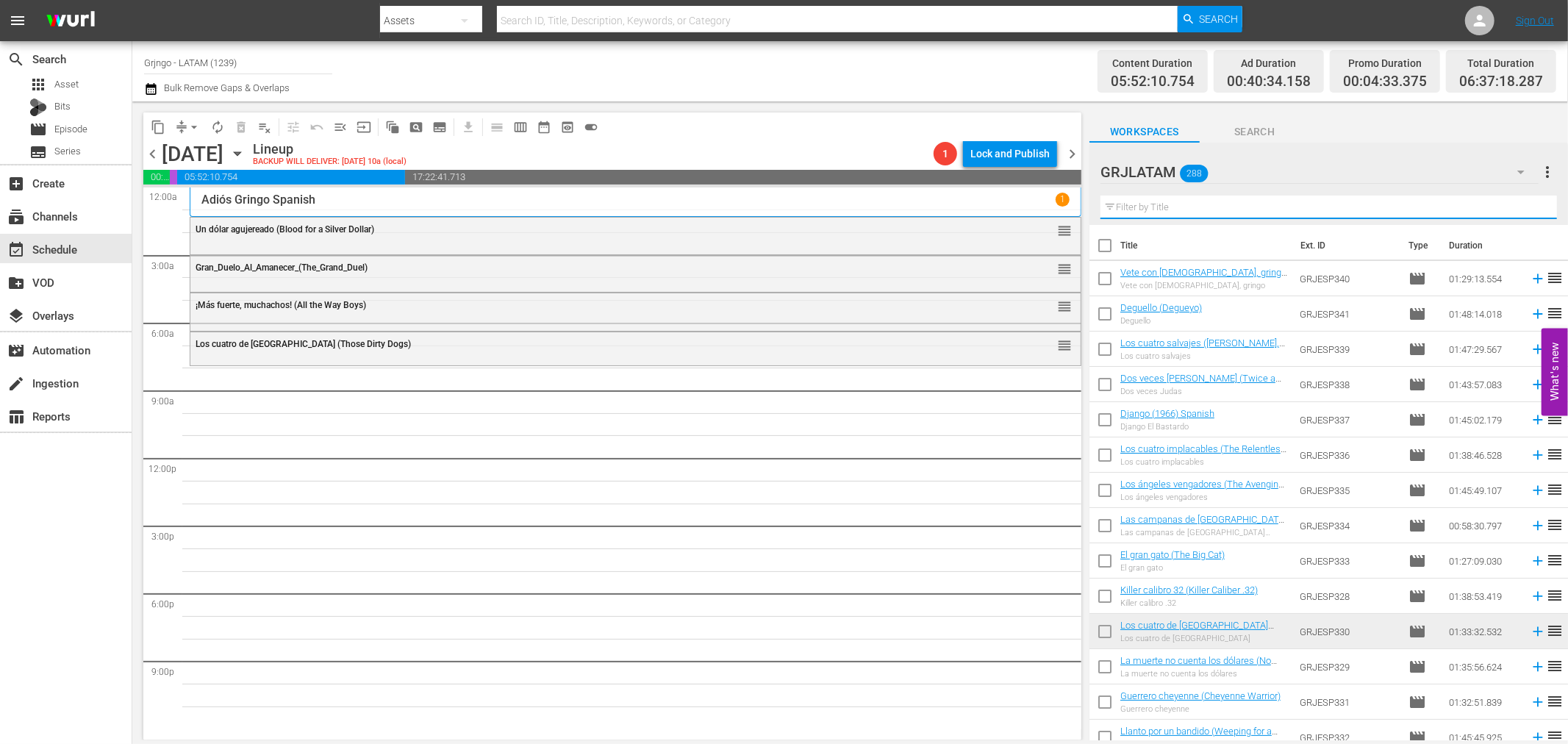
paste input "Qué nos importa la revolución"
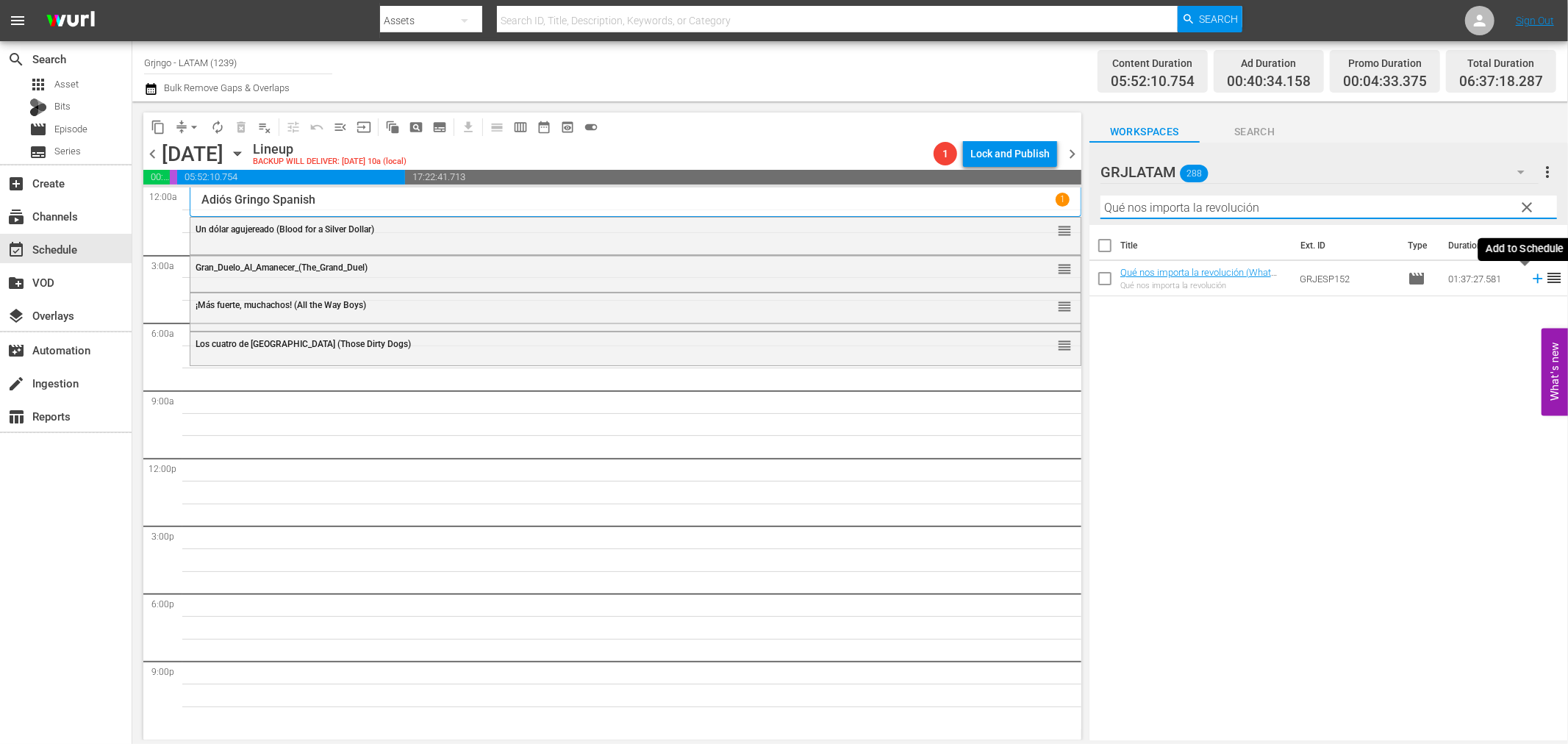
type input "Qué nos importa la revolución"
click at [1530, 276] on icon at bounding box center [1538, 278] width 16 height 16
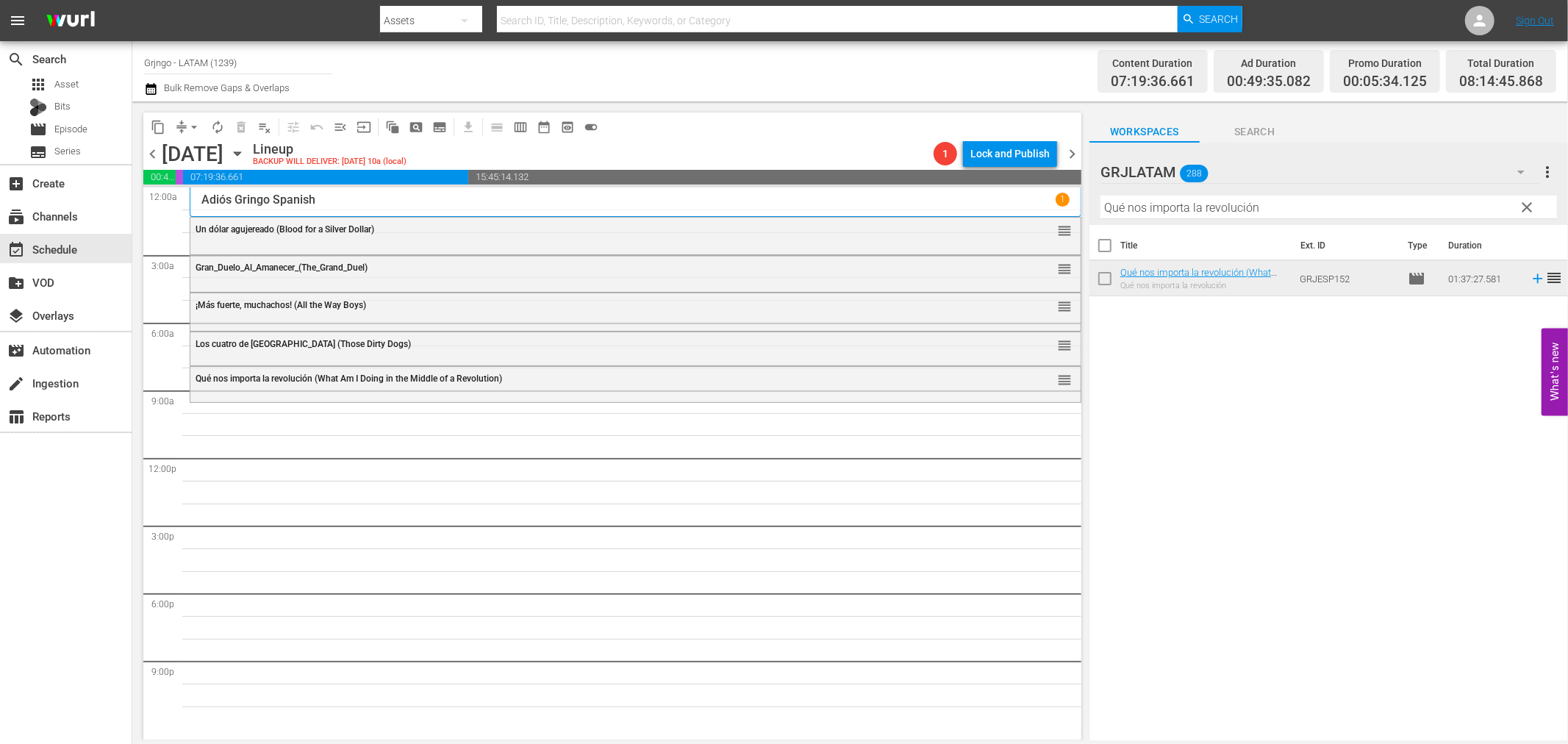
click at [1524, 207] on span "clear" at bounding box center [1527, 207] width 17 height 17
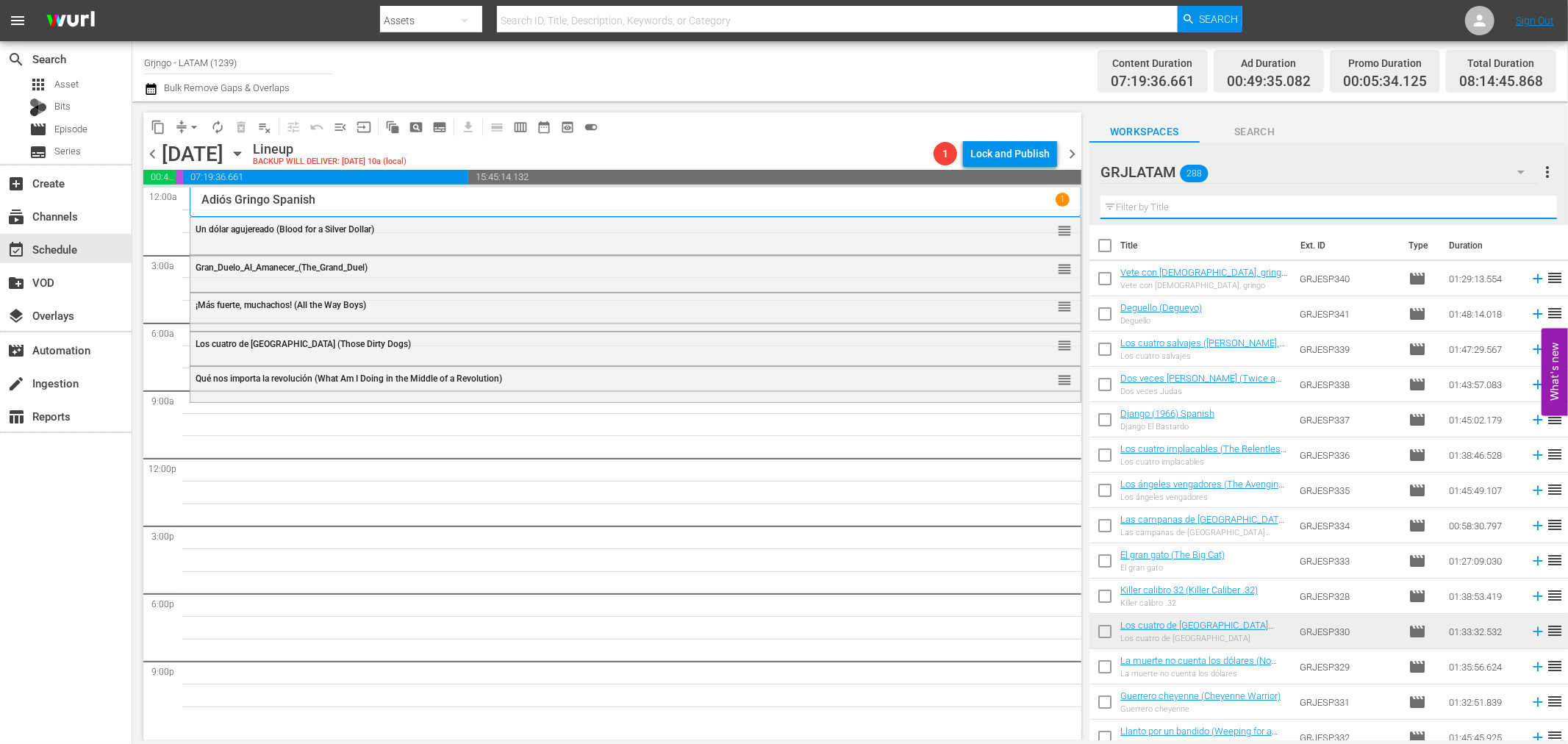
paste input "Los rebeldes de [US_STATE]"
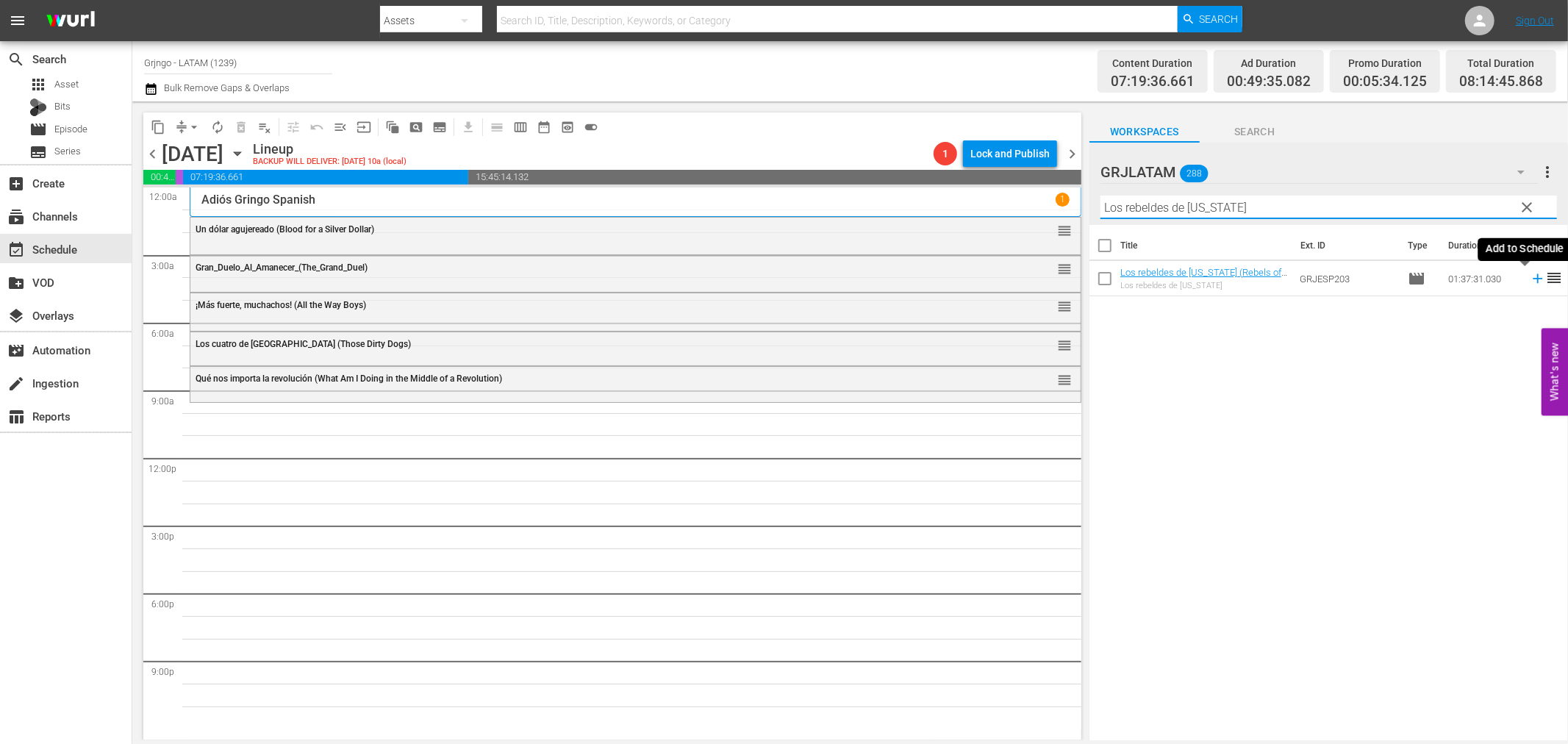
type input "Los rebeldes de [US_STATE]"
click at [1533, 277] on icon at bounding box center [1537, 278] width 10 height 10
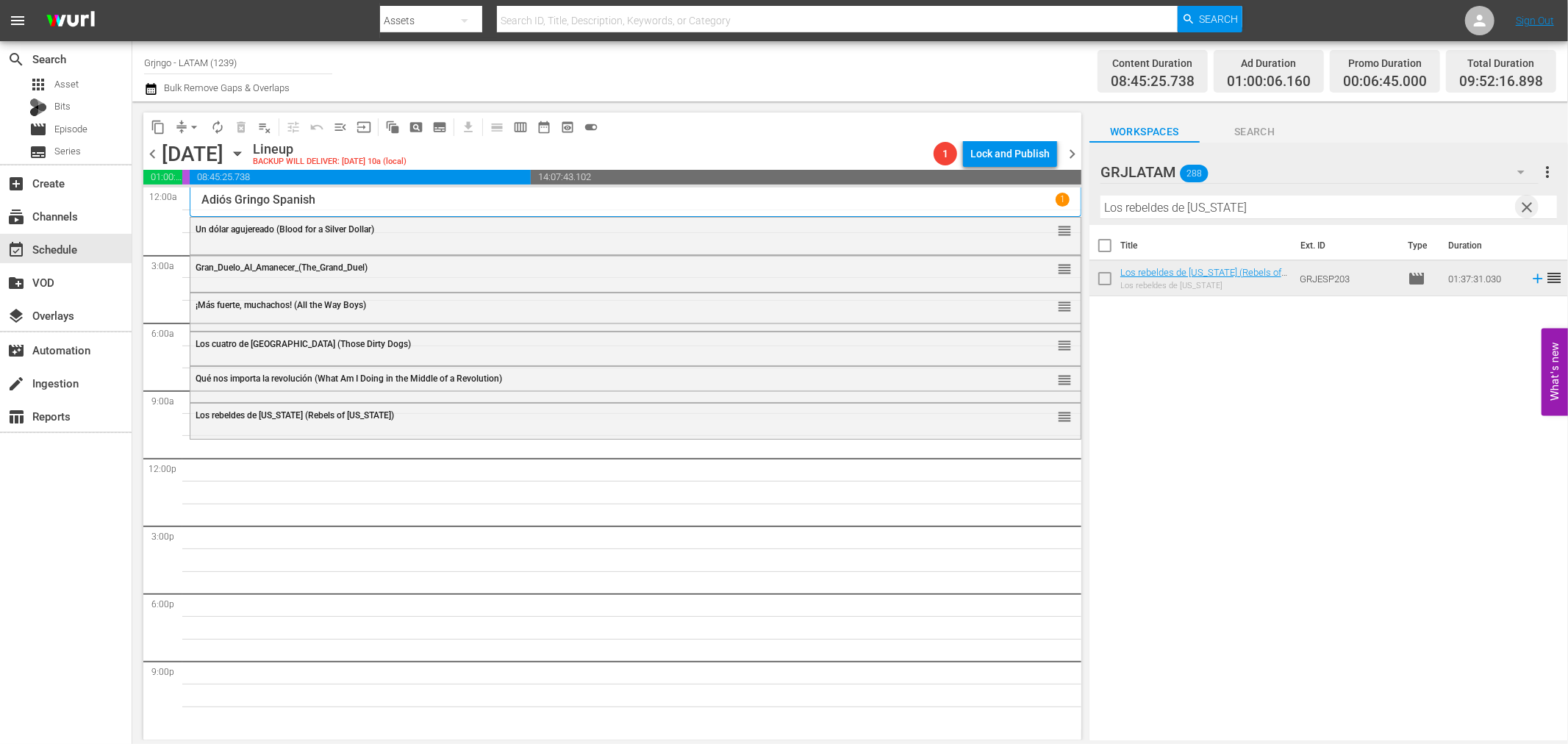
click at [1529, 211] on span "clear" at bounding box center [1527, 207] width 17 height 17
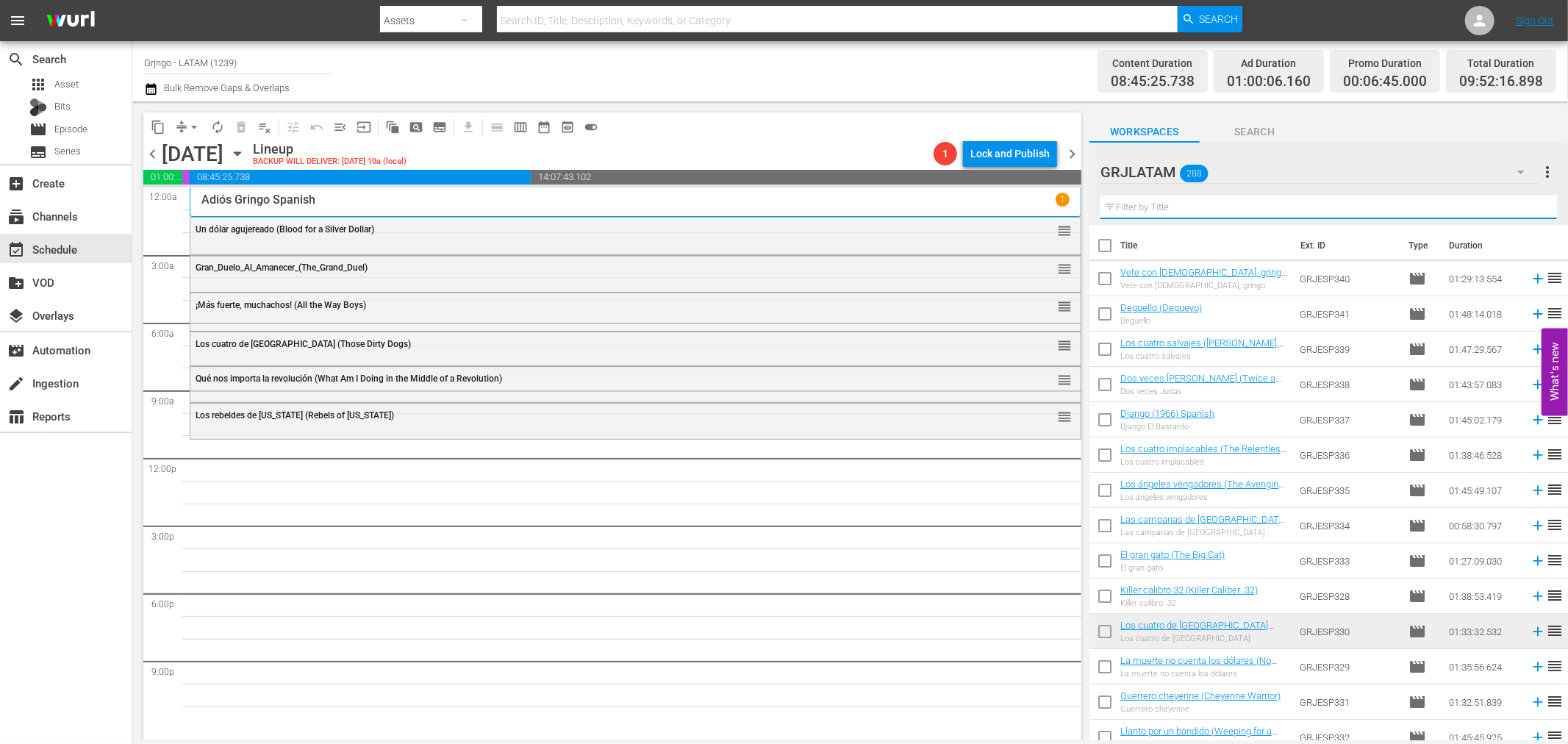
paste input "Bonanza Compilation Episodes 34, 35, 36"
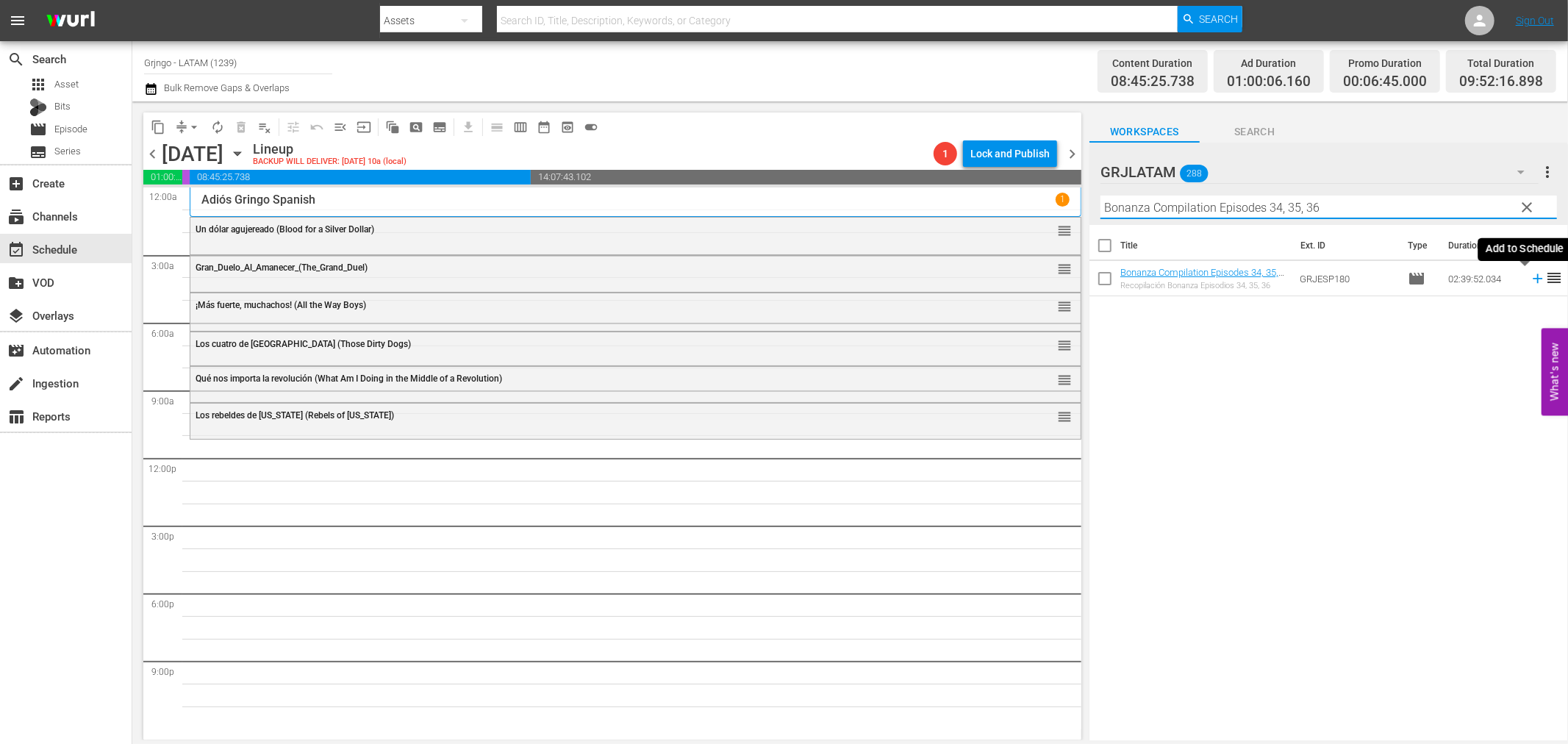
type input "Bonanza Compilation Episodes 34, 35, 36"
click at [1530, 274] on icon at bounding box center [1538, 278] width 16 height 16
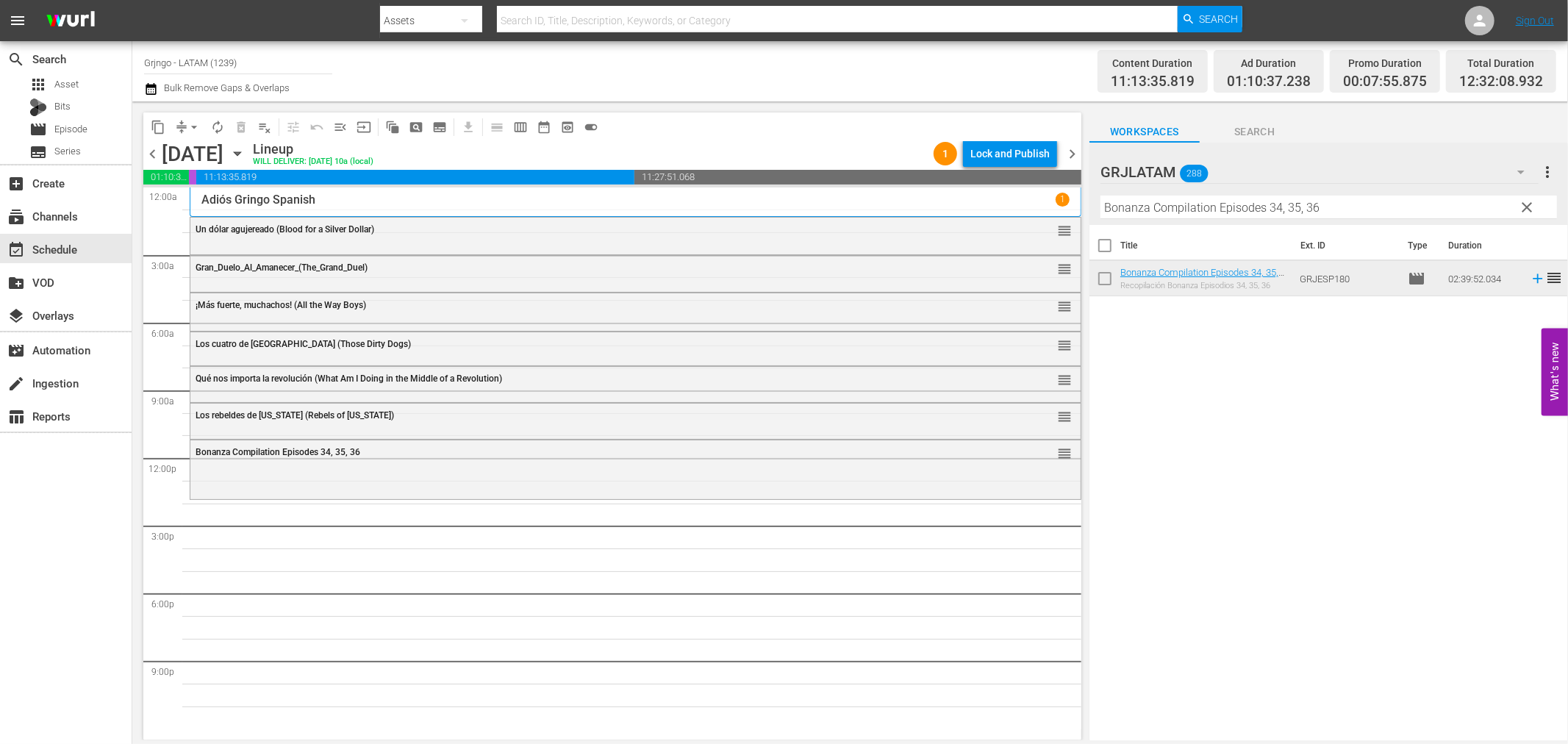
drag, startPoint x: 1525, startPoint y: 201, endPoint x: 1138, endPoint y: 220, distance: 387.5
click at [1525, 201] on span "clear" at bounding box center [1527, 207] width 17 height 17
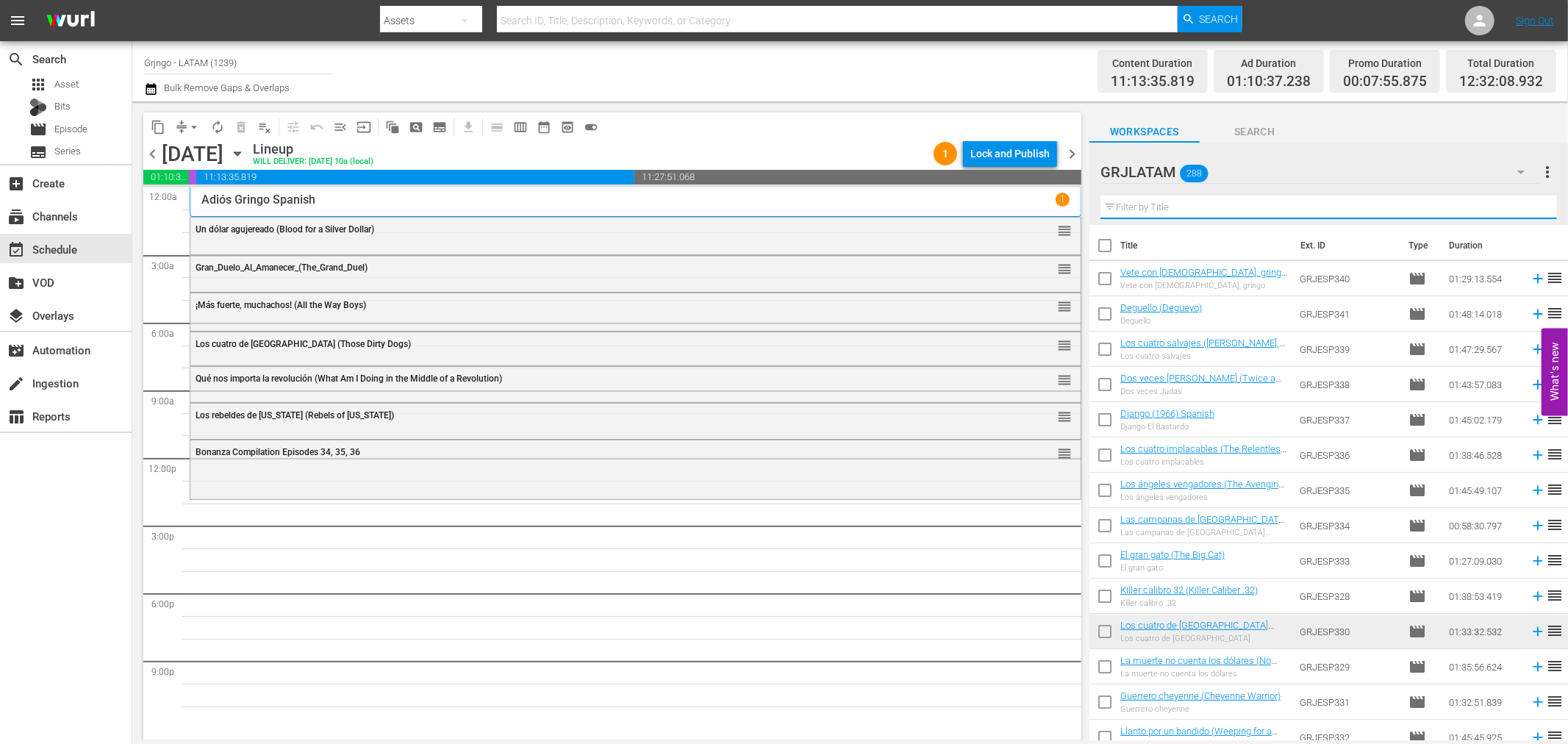
click at [1126, 201] on input "text" at bounding box center [1329, 207] width 457 height 23
paste input "Venganza sangrienta (Kid Vengeance)"
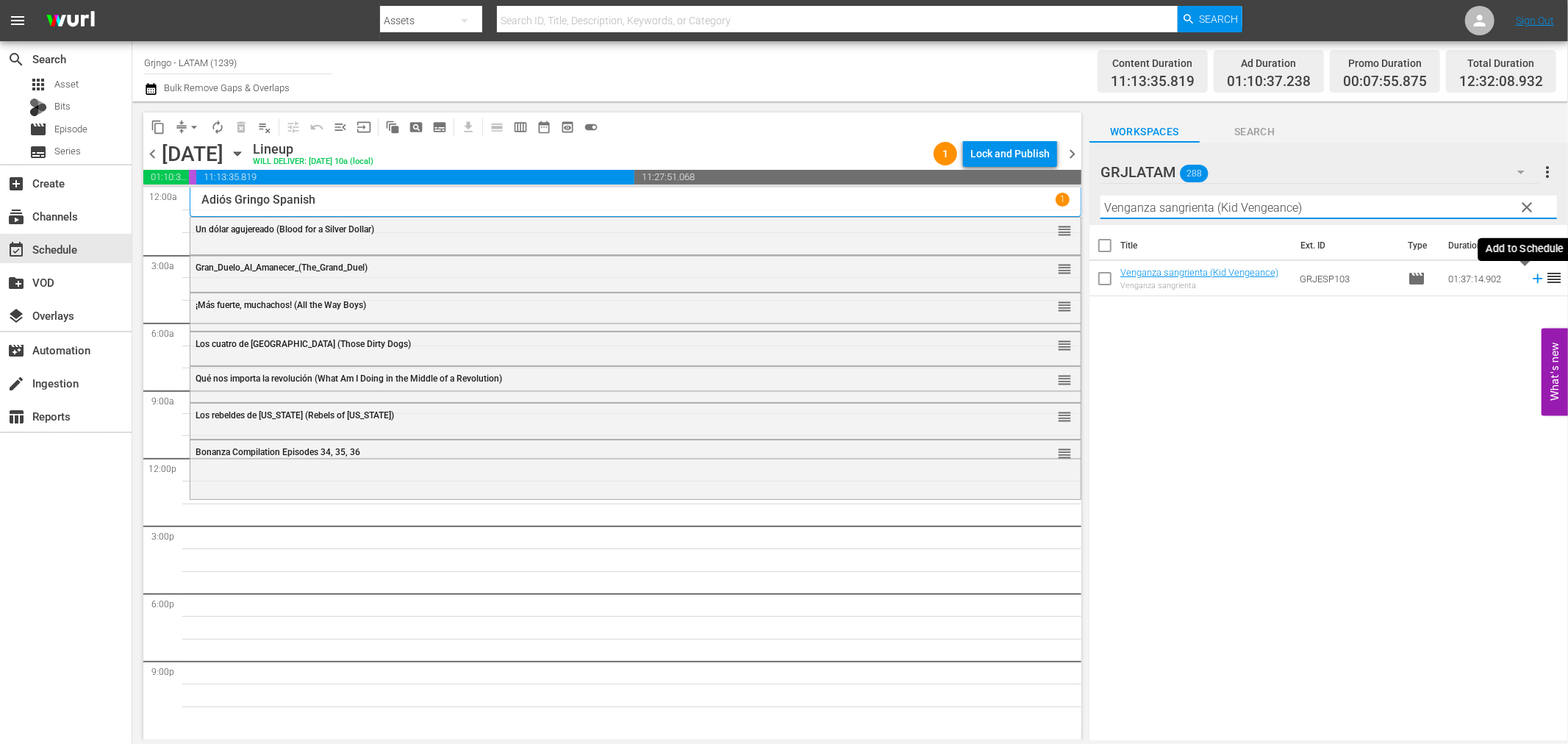
type input "Venganza sangrienta (Kid Vengeance)"
click at [1530, 277] on icon at bounding box center [1538, 278] width 16 height 16
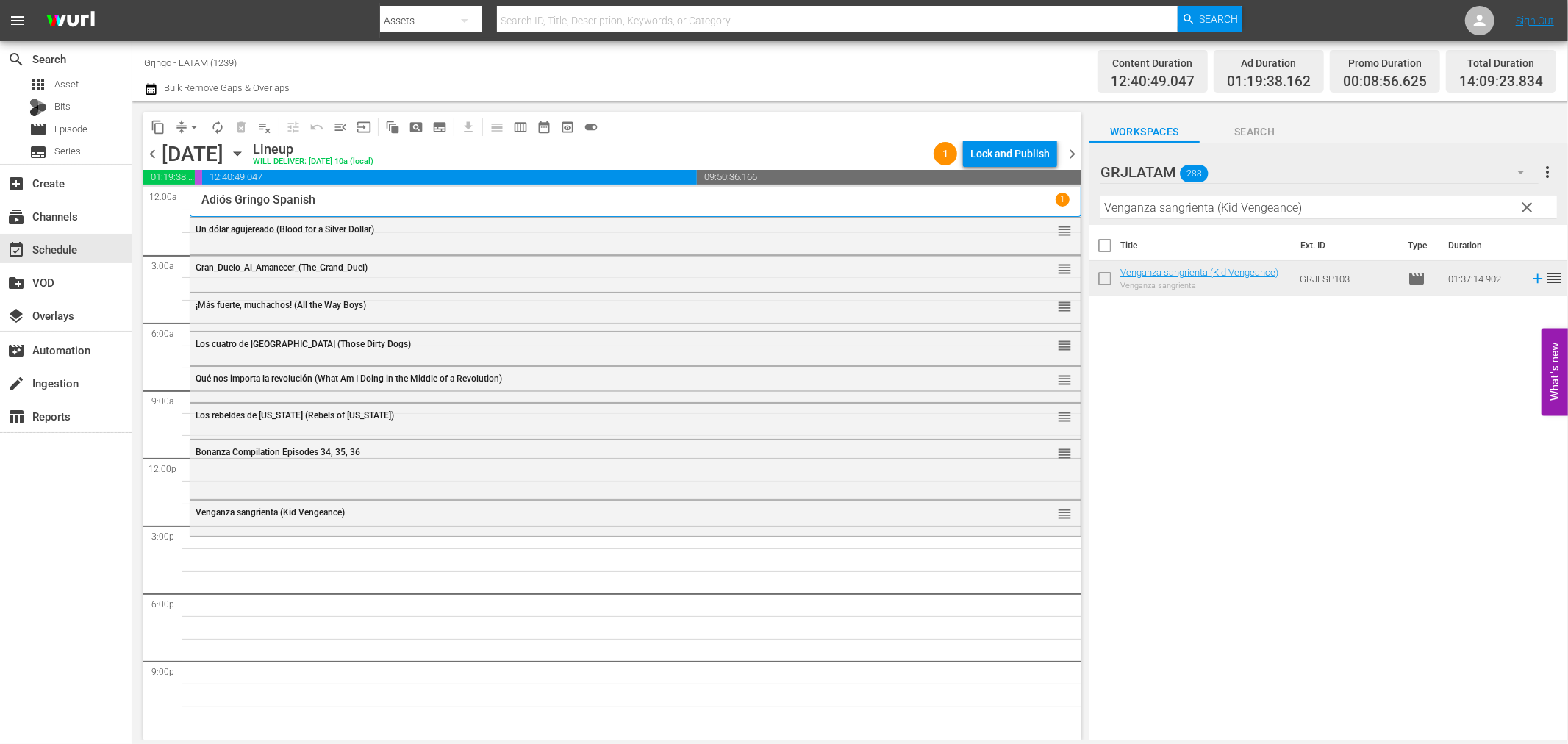
click at [1524, 201] on span "clear" at bounding box center [1527, 207] width 17 height 17
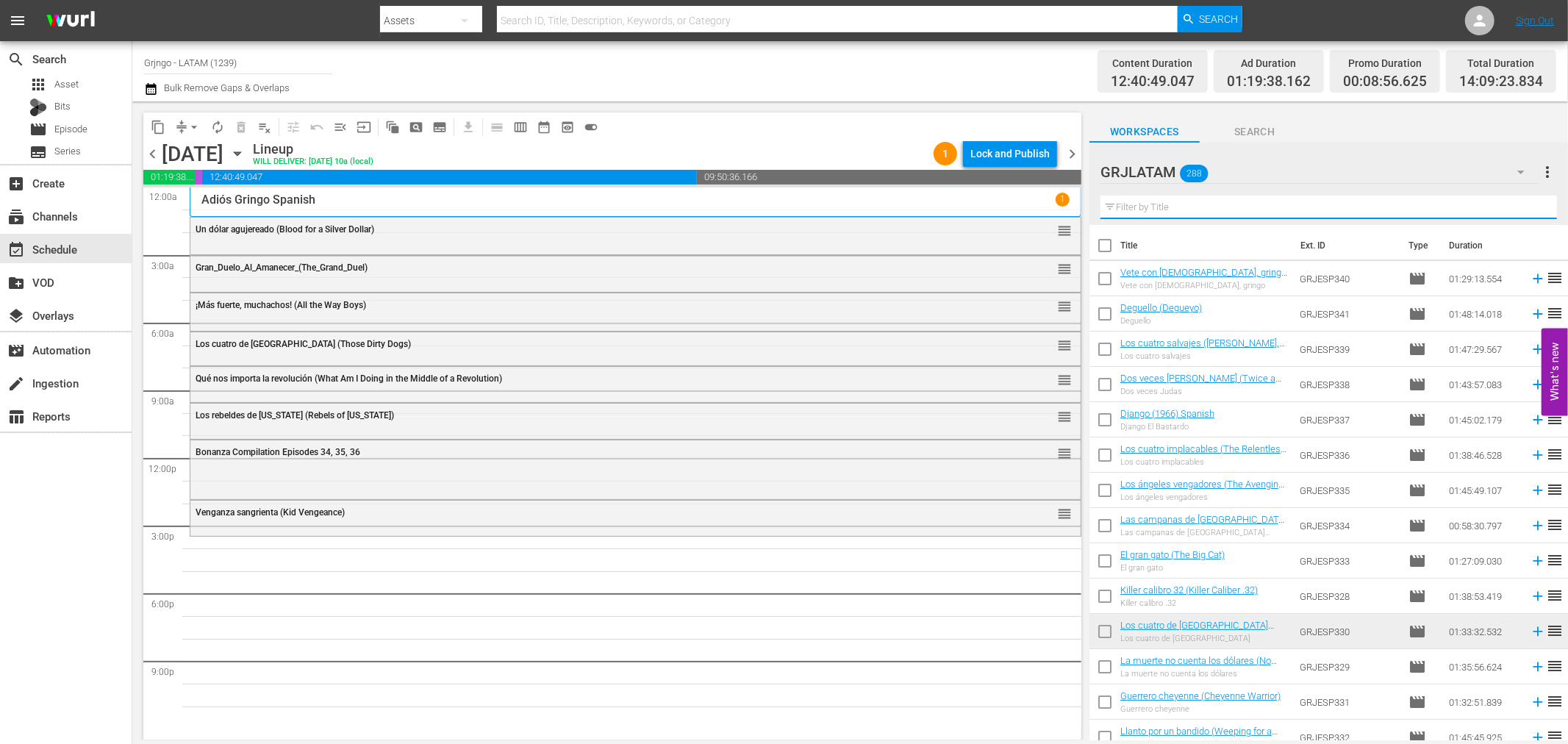
paste input "Bullwhip"
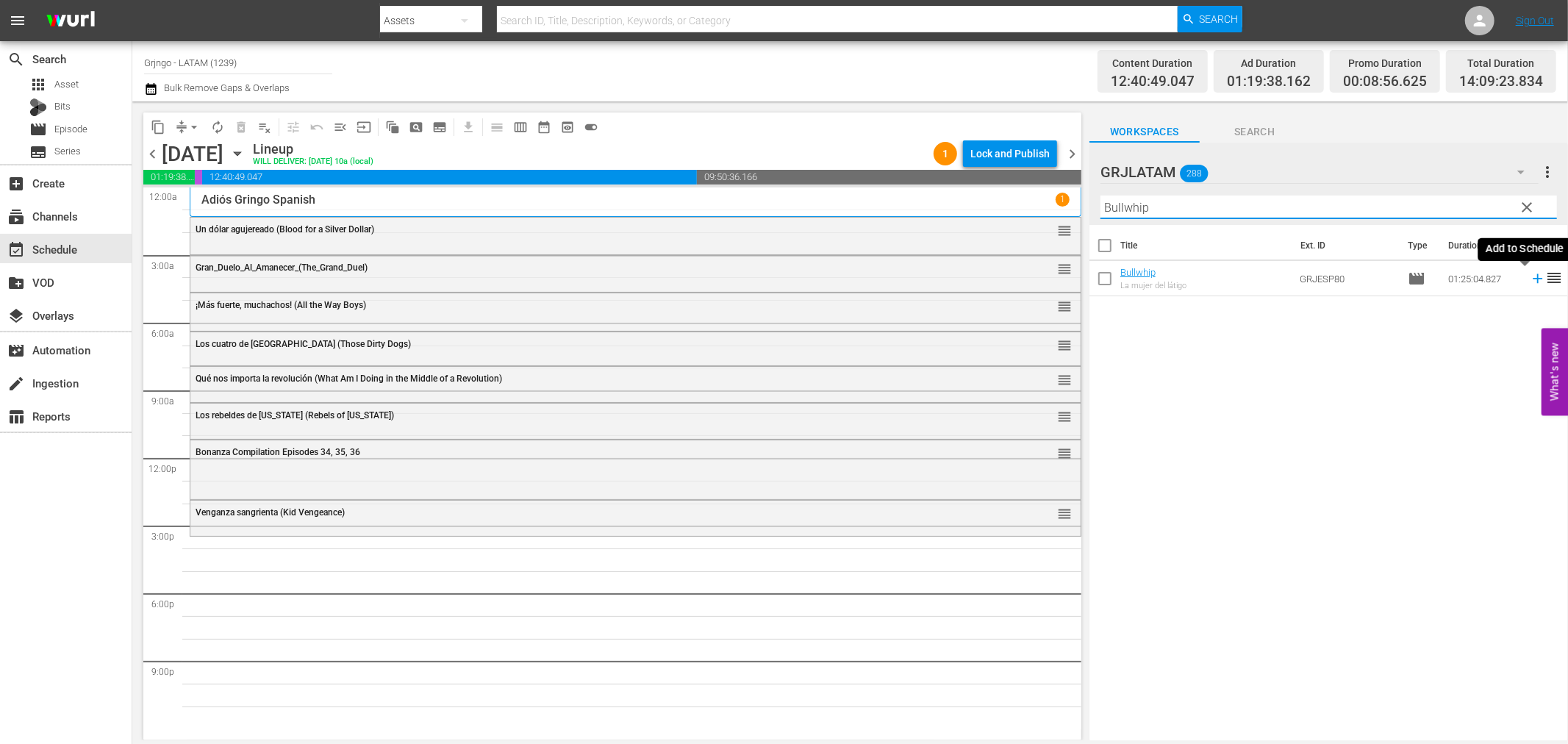
type input "Bullwhip"
click at [1533, 279] on icon at bounding box center [1537, 278] width 10 height 10
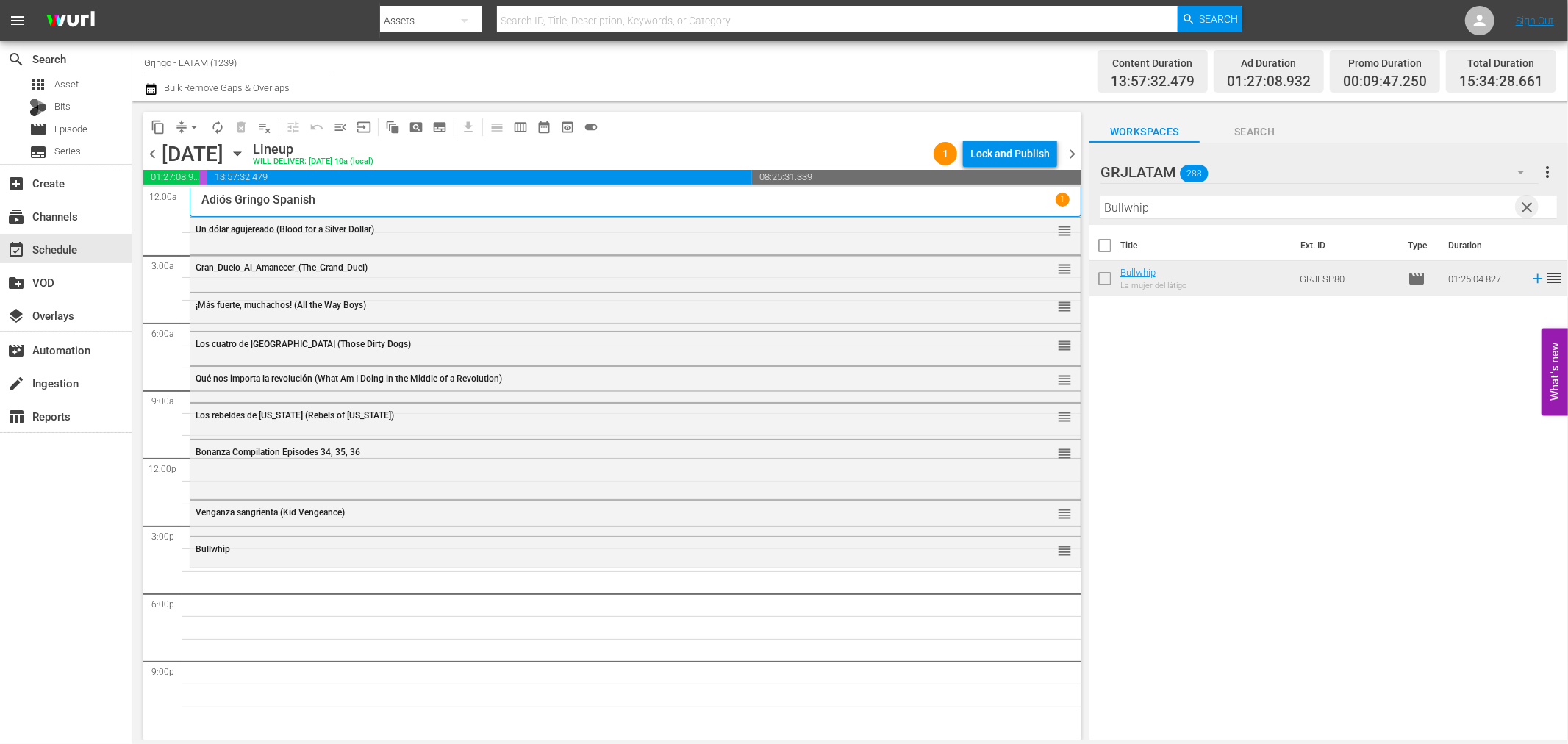
click at [1527, 204] on span "clear" at bounding box center [1527, 207] width 17 height 17
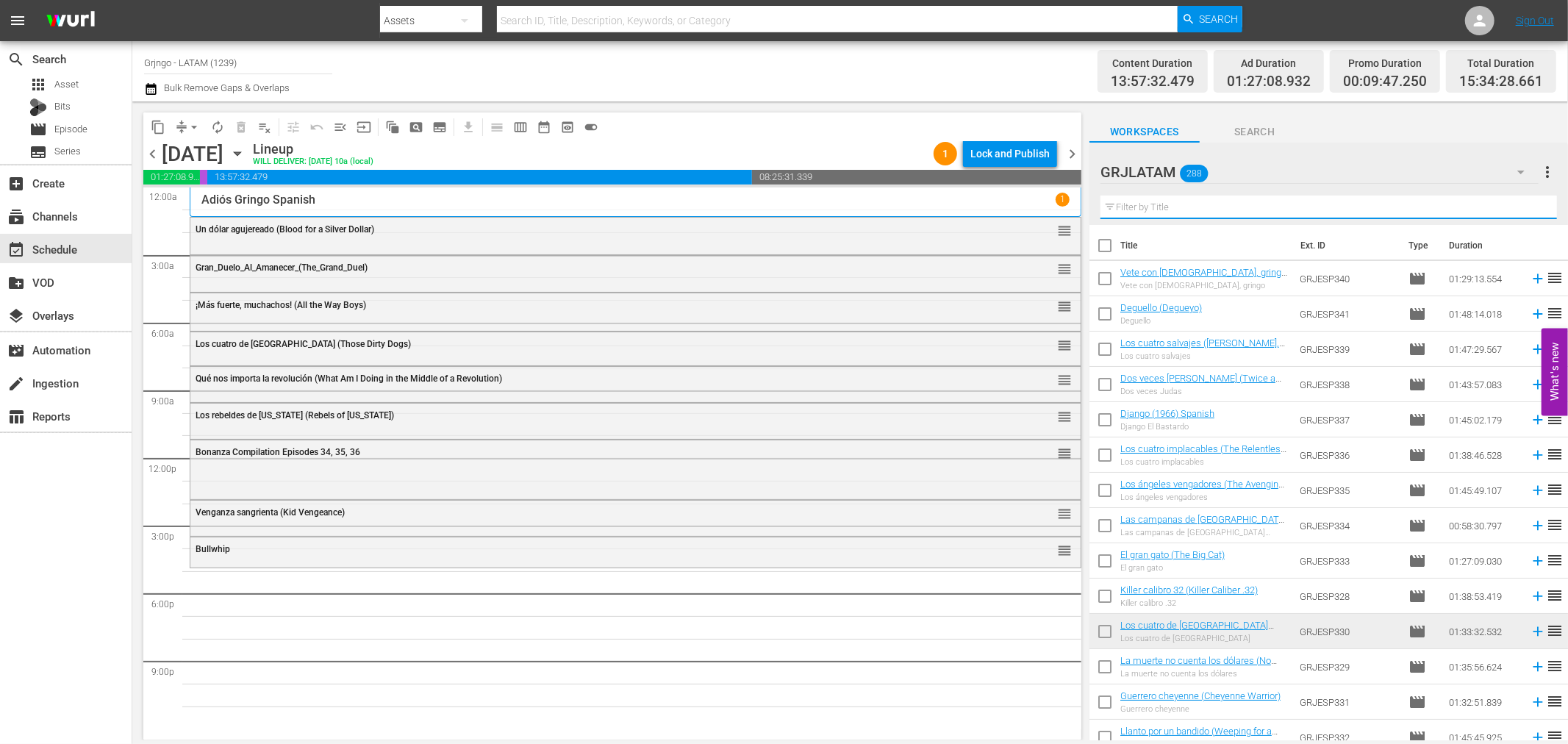
paste input "Plomo sobre [GEOGRAPHIC_DATA]"
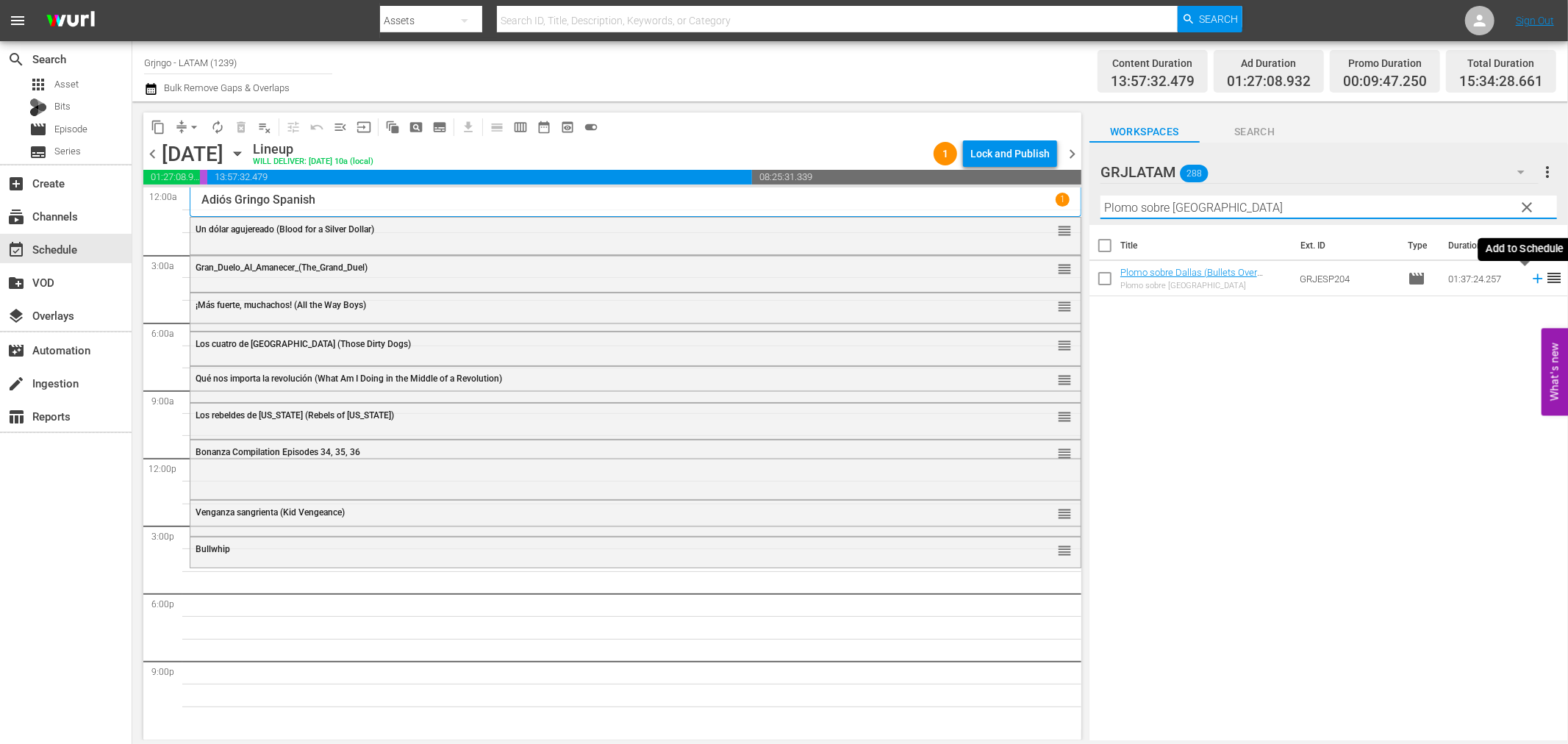
type input "Plomo sobre [GEOGRAPHIC_DATA]"
click at [1533, 280] on icon at bounding box center [1537, 278] width 10 height 10
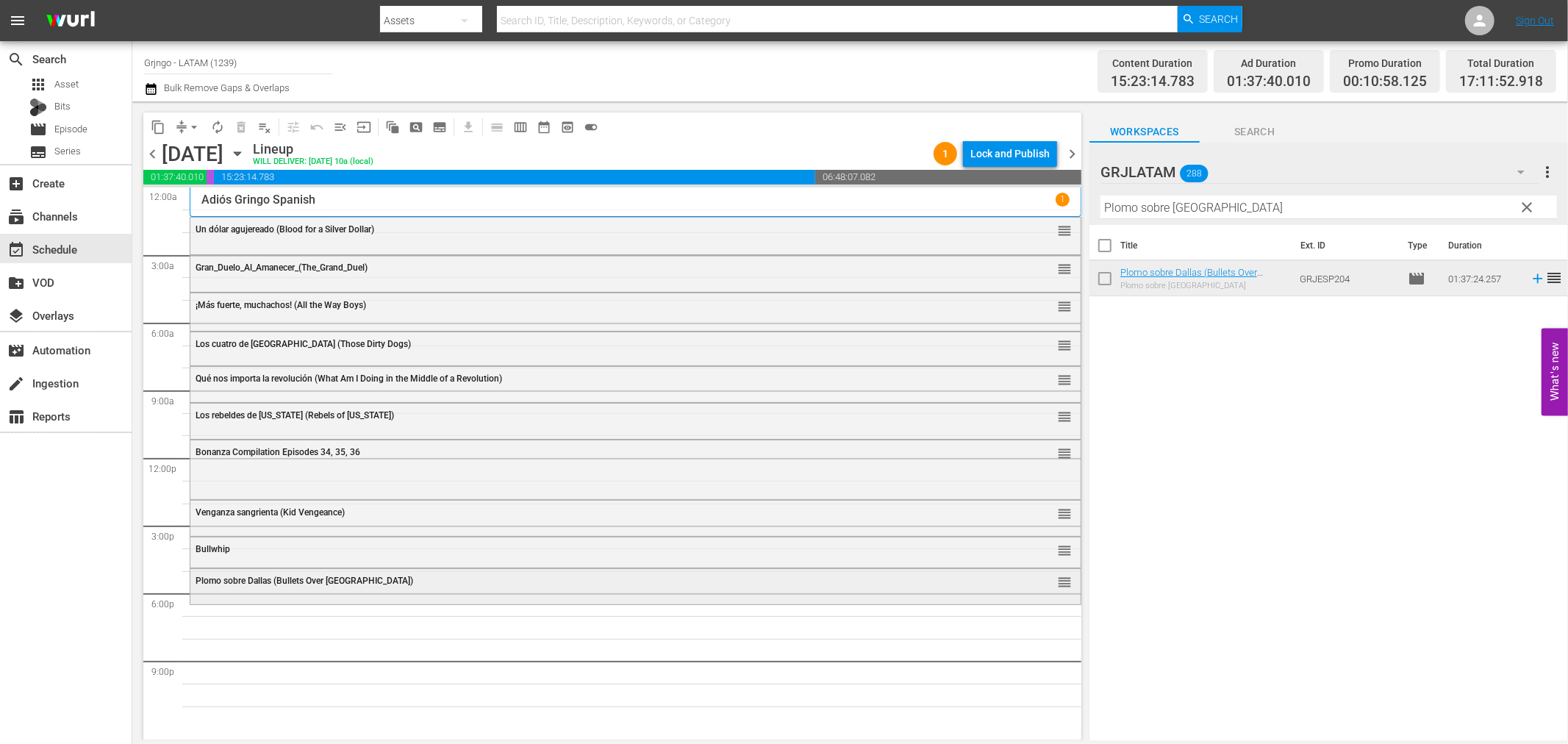
click at [318, 587] on div "Plomo sobre Dallas (Bullets Over [GEOGRAPHIC_DATA]) reorder" at bounding box center [635, 582] width 891 height 25
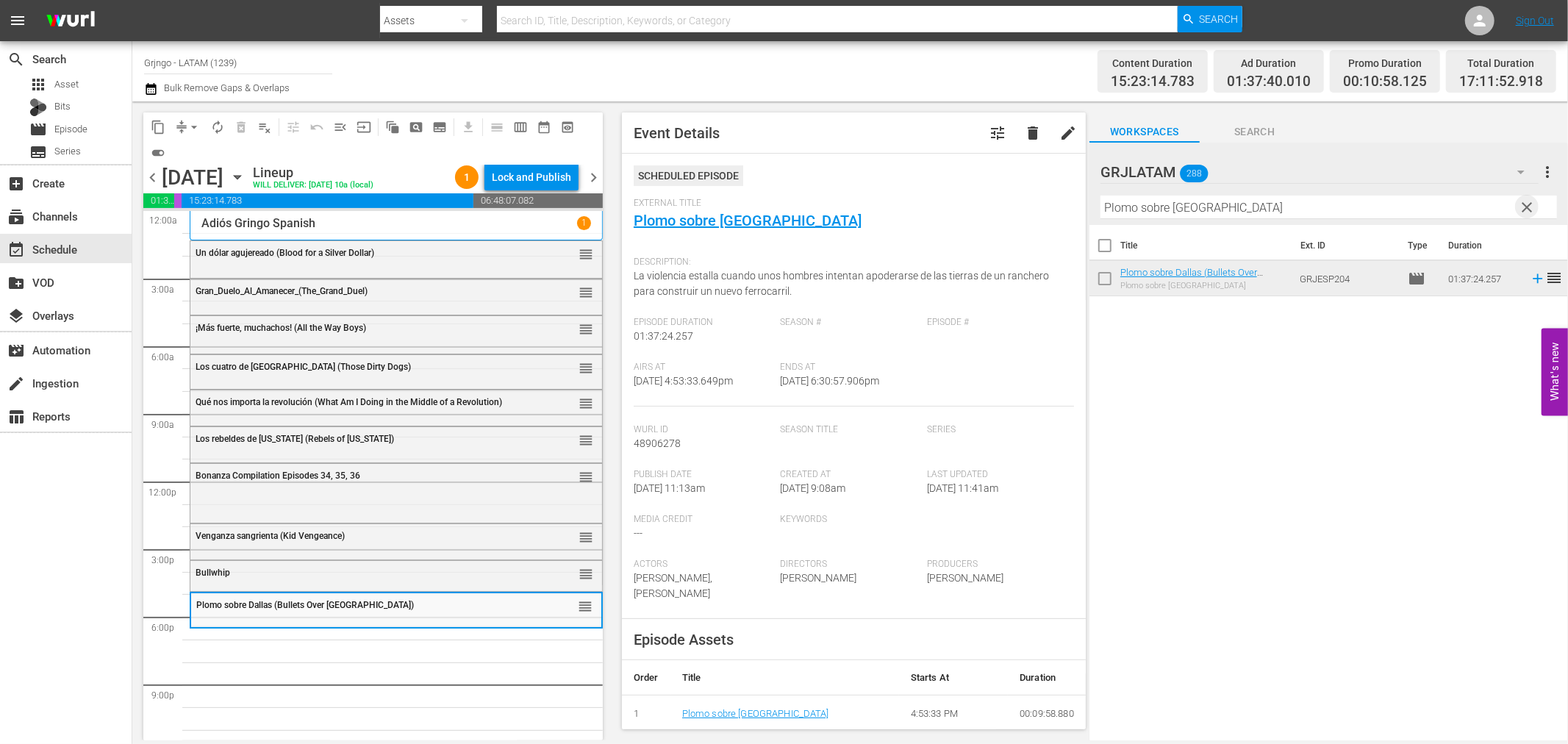
click at [1523, 207] on span "clear" at bounding box center [1527, 207] width 17 height 17
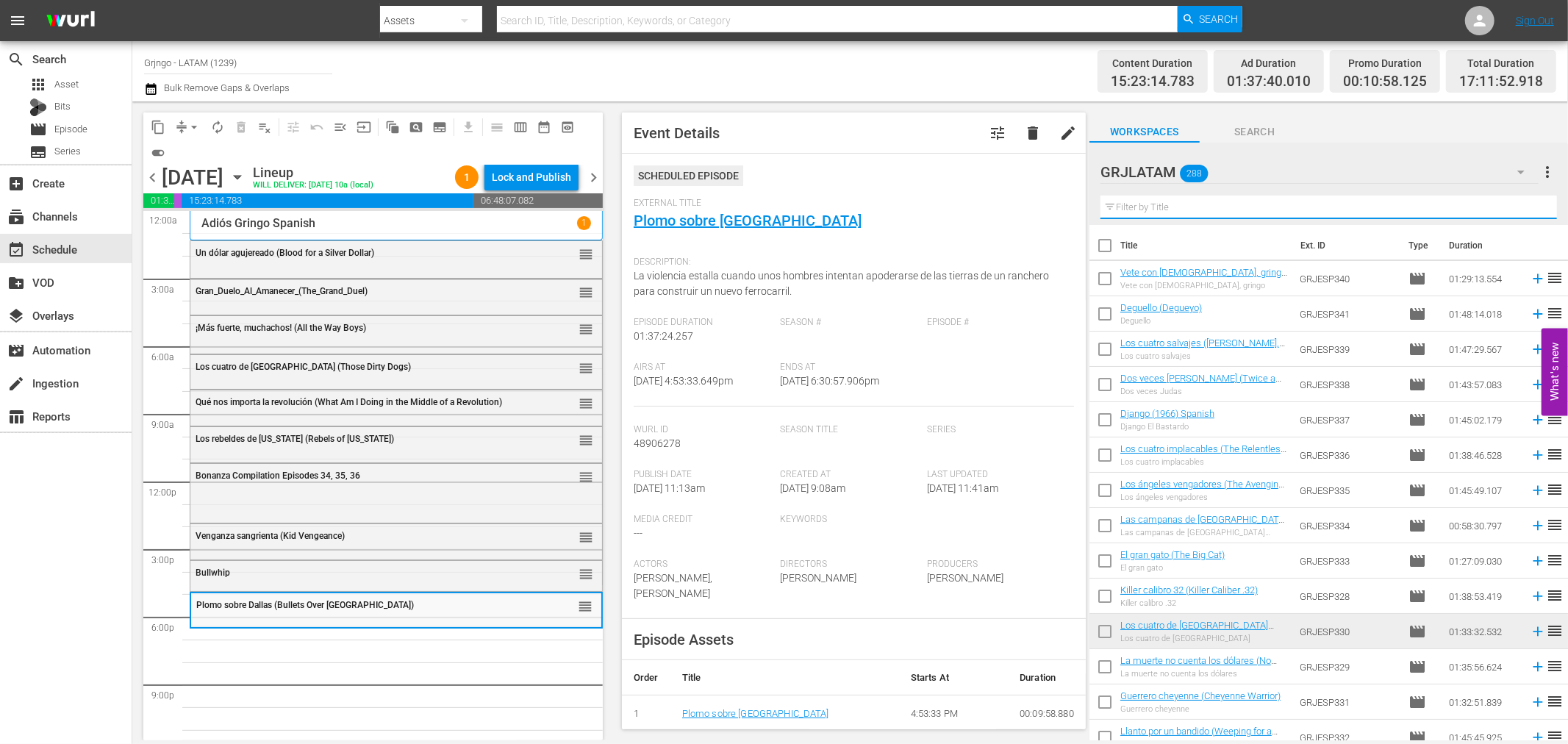
paste input "El desierto pintado"
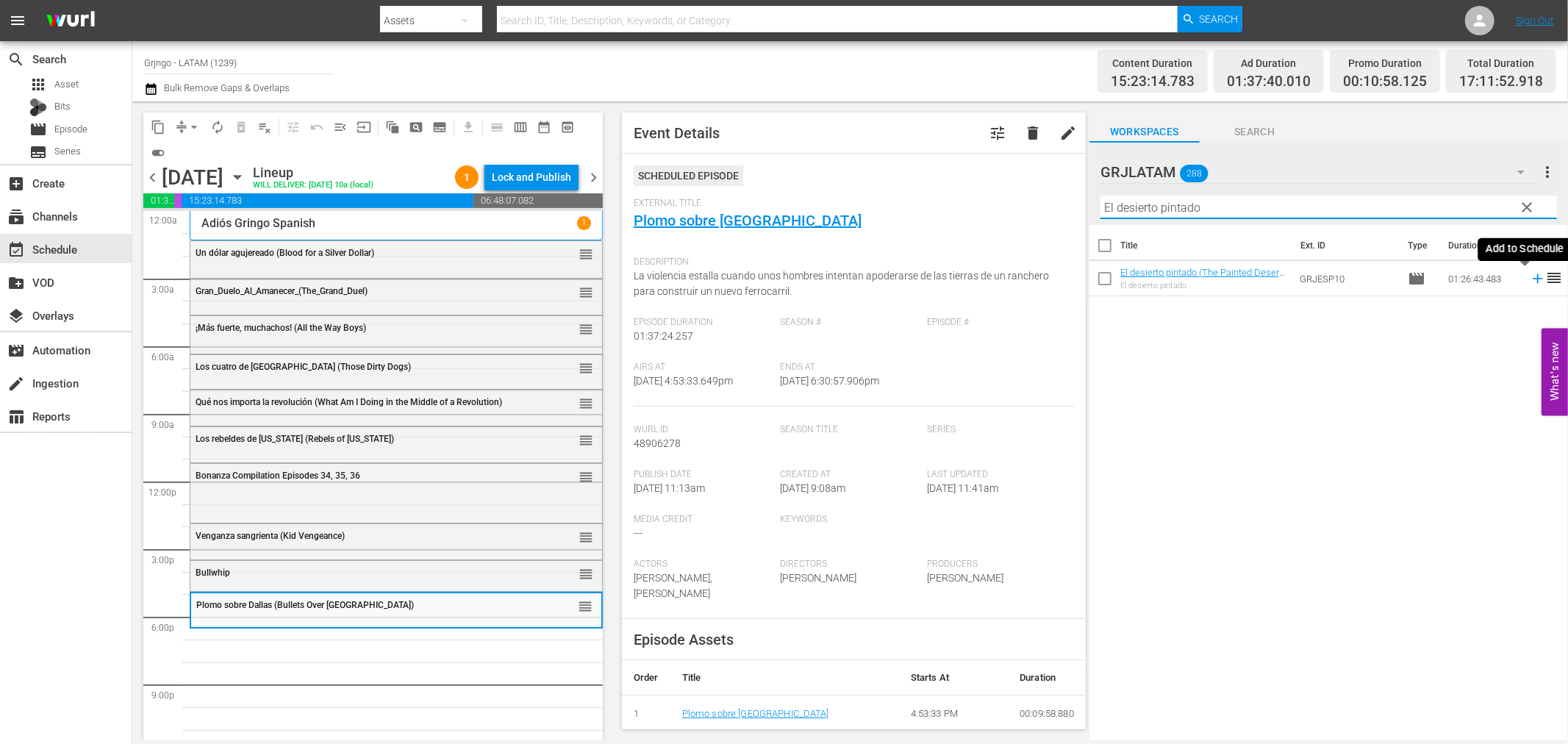
type input "El desierto pintado"
click at [1530, 277] on icon at bounding box center [1538, 278] width 16 height 16
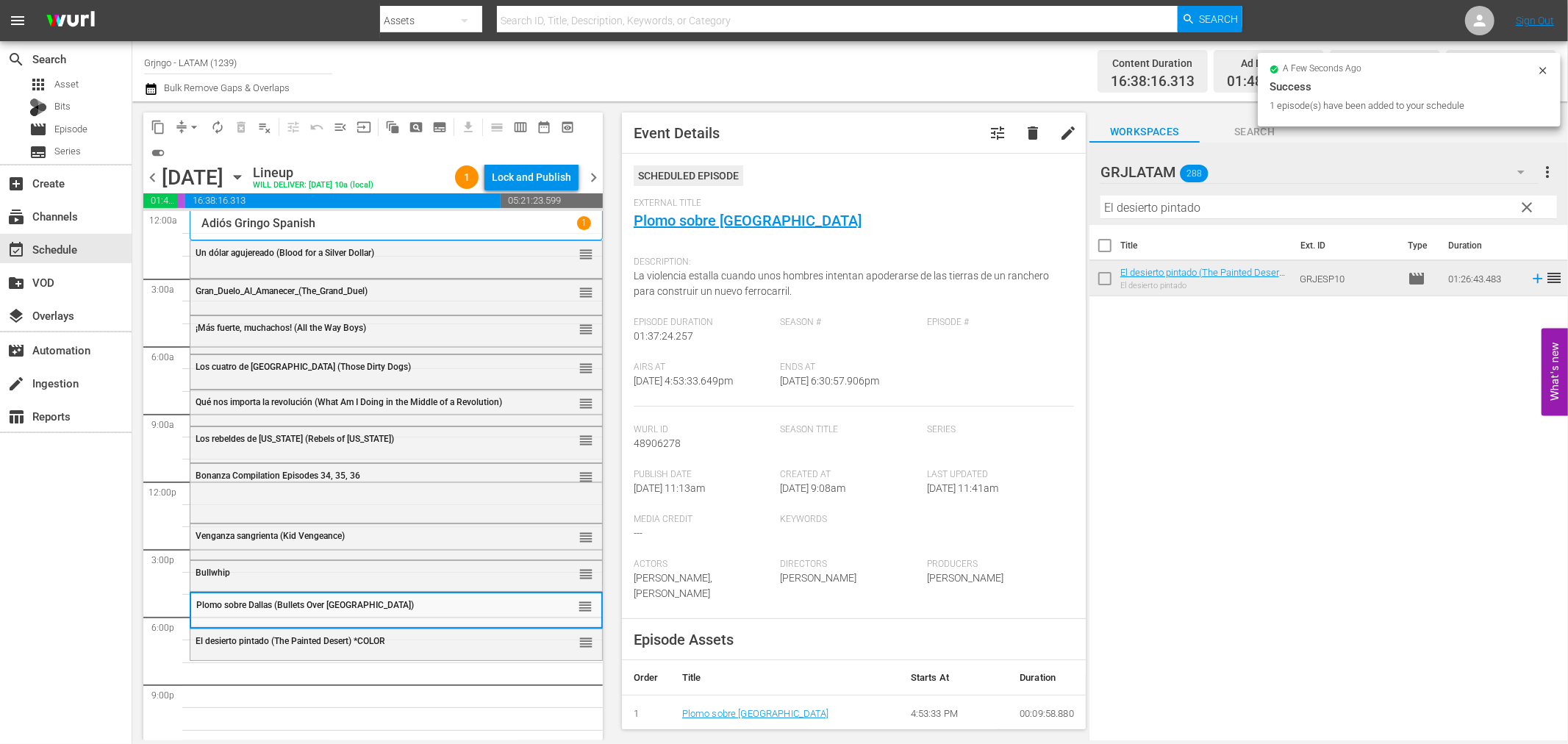
click at [403, 645] on div "El desierto pintado (The Painted Desert) *COLOR" at bounding box center [359, 641] width 327 height 10
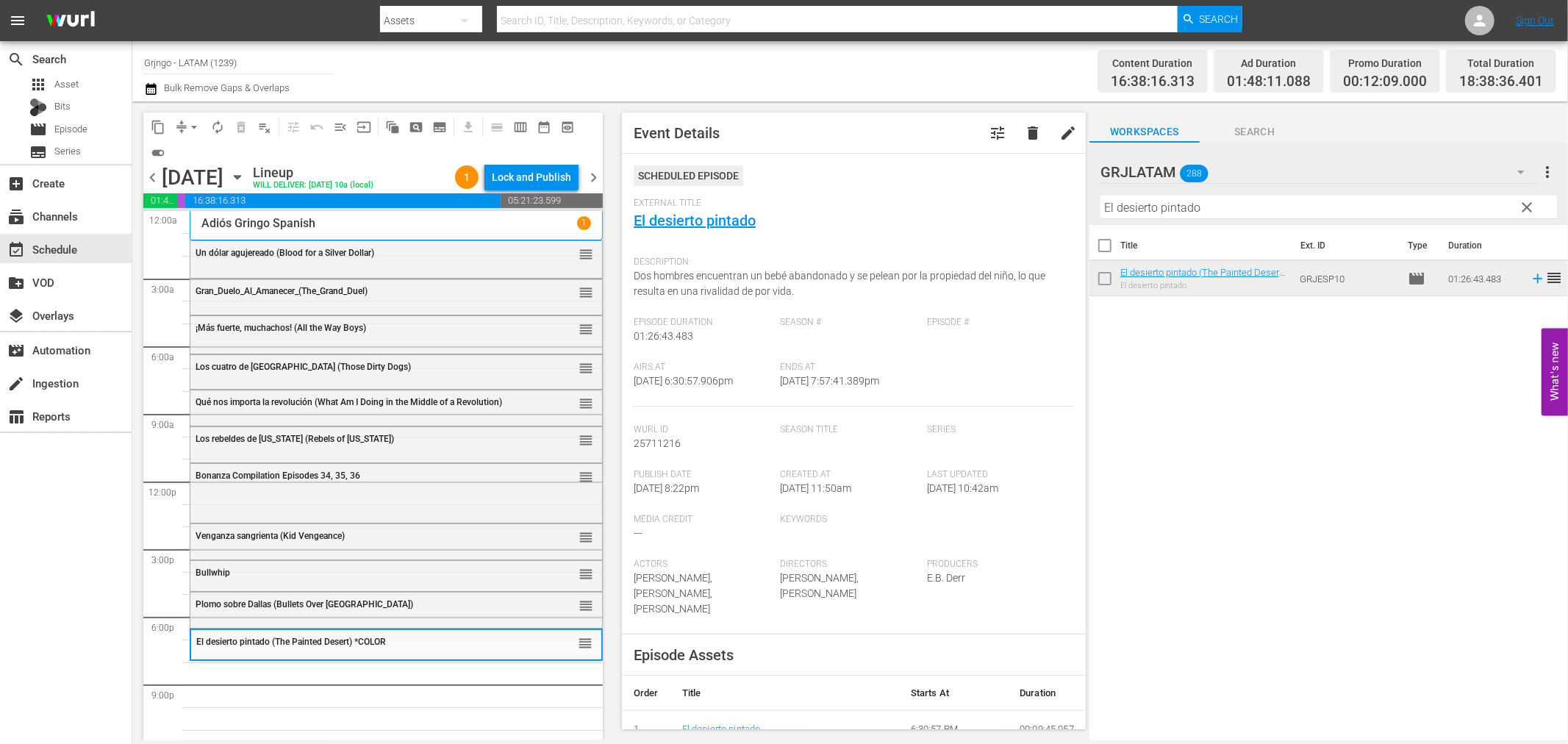
drag, startPoint x: 1527, startPoint y: 207, endPoint x: 1157, endPoint y: 219, distance: 370.2
click at [1527, 207] on span "clear" at bounding box center [1527, 207] width 17 height 17
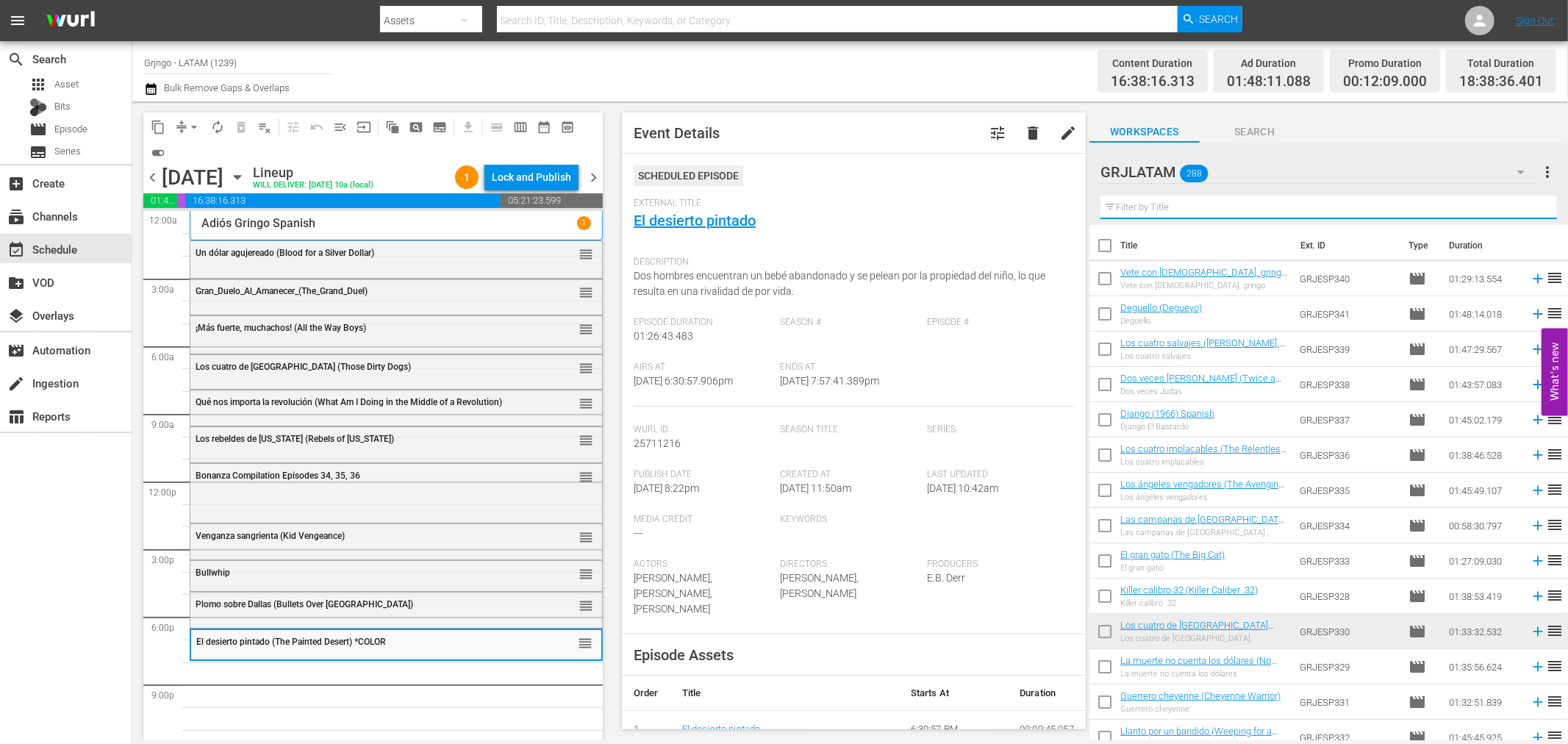
paste input "Guerreras [PERSON_NAME]"
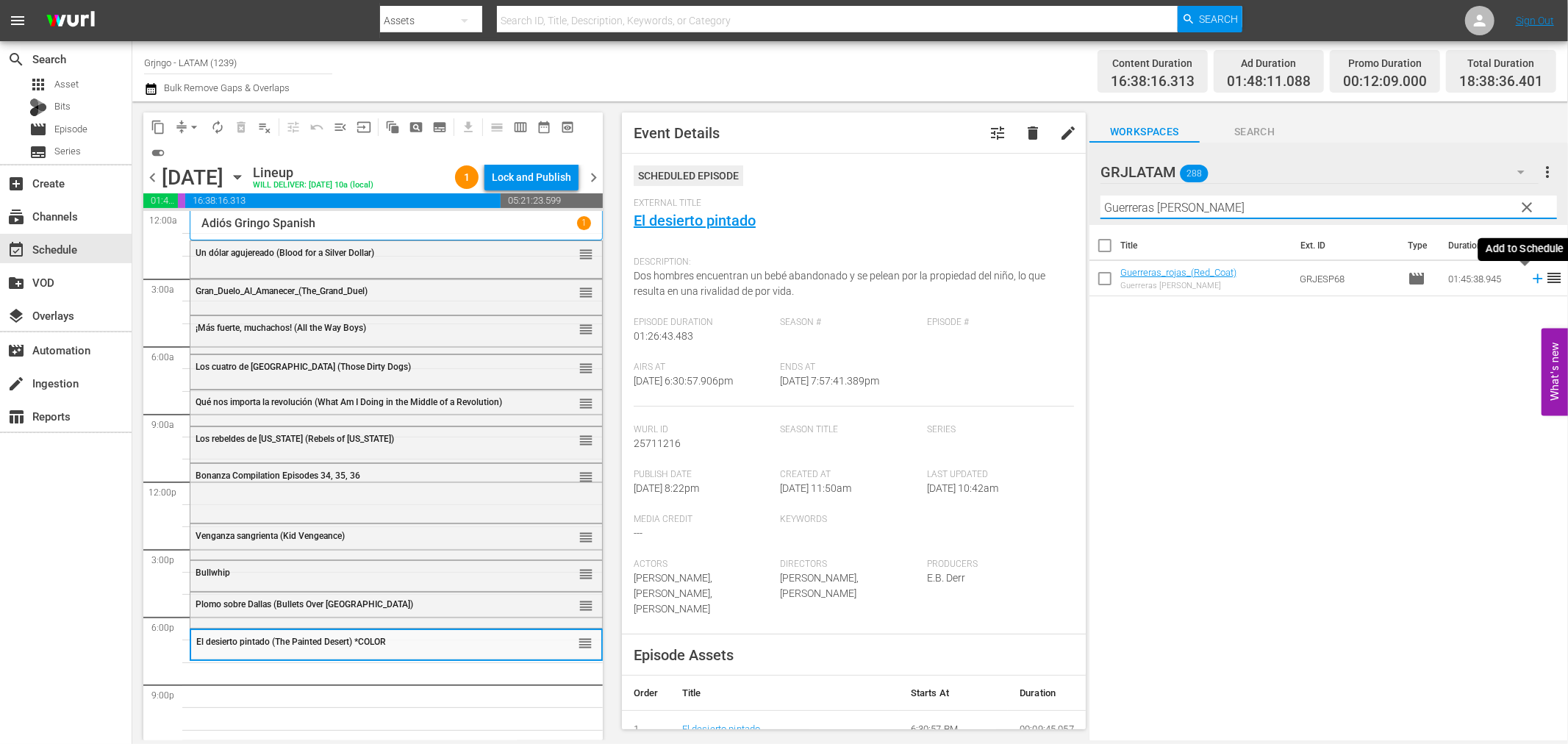
type input "Guerreras [PERSON_NAME]"
click at [1530, 277] on icon at bounding box center [1538, 278] width 16 height 16
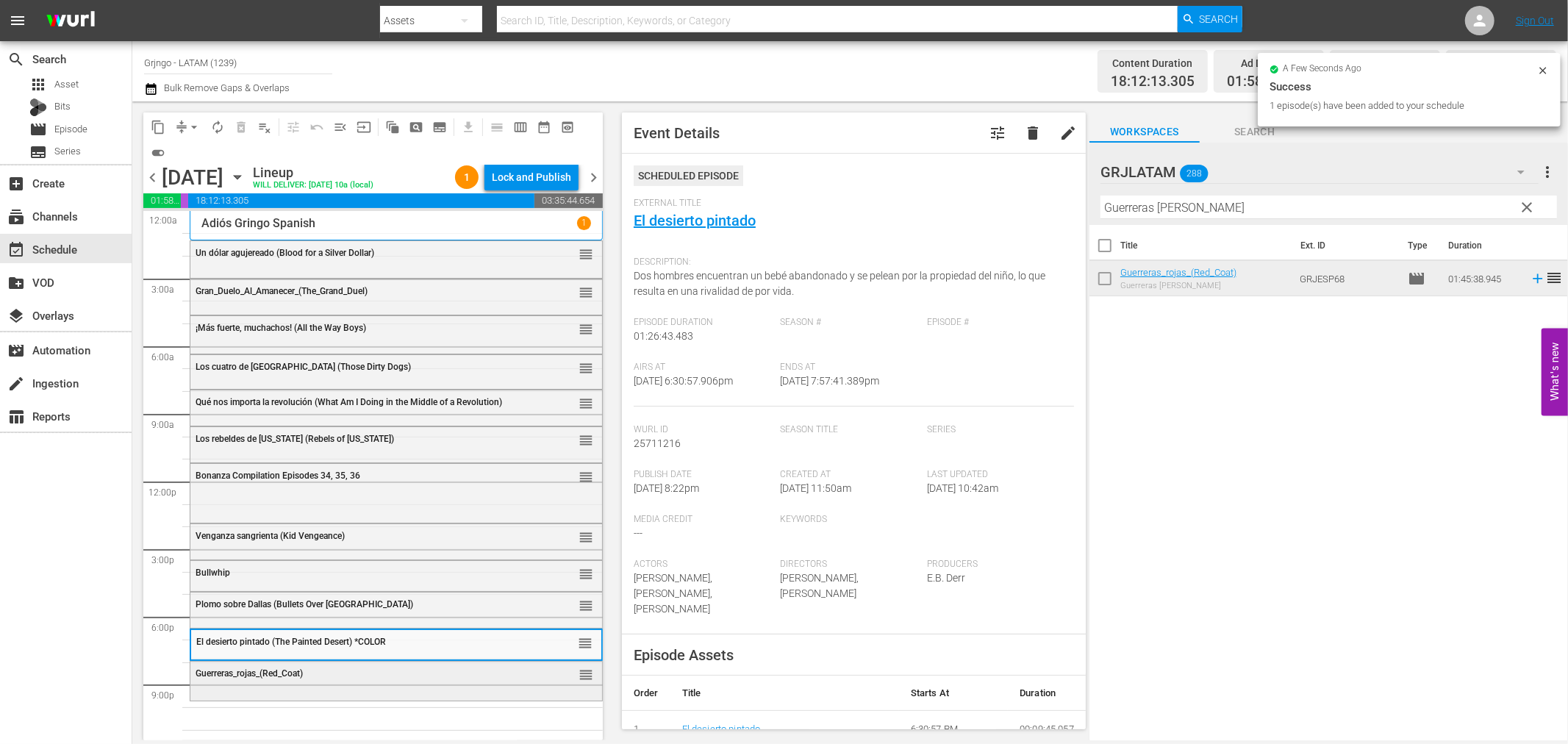
click at [287, 677] on span "Guerreras_rojas_(Red_Coat)" at bounding box center [249, 674] width 107 height 10
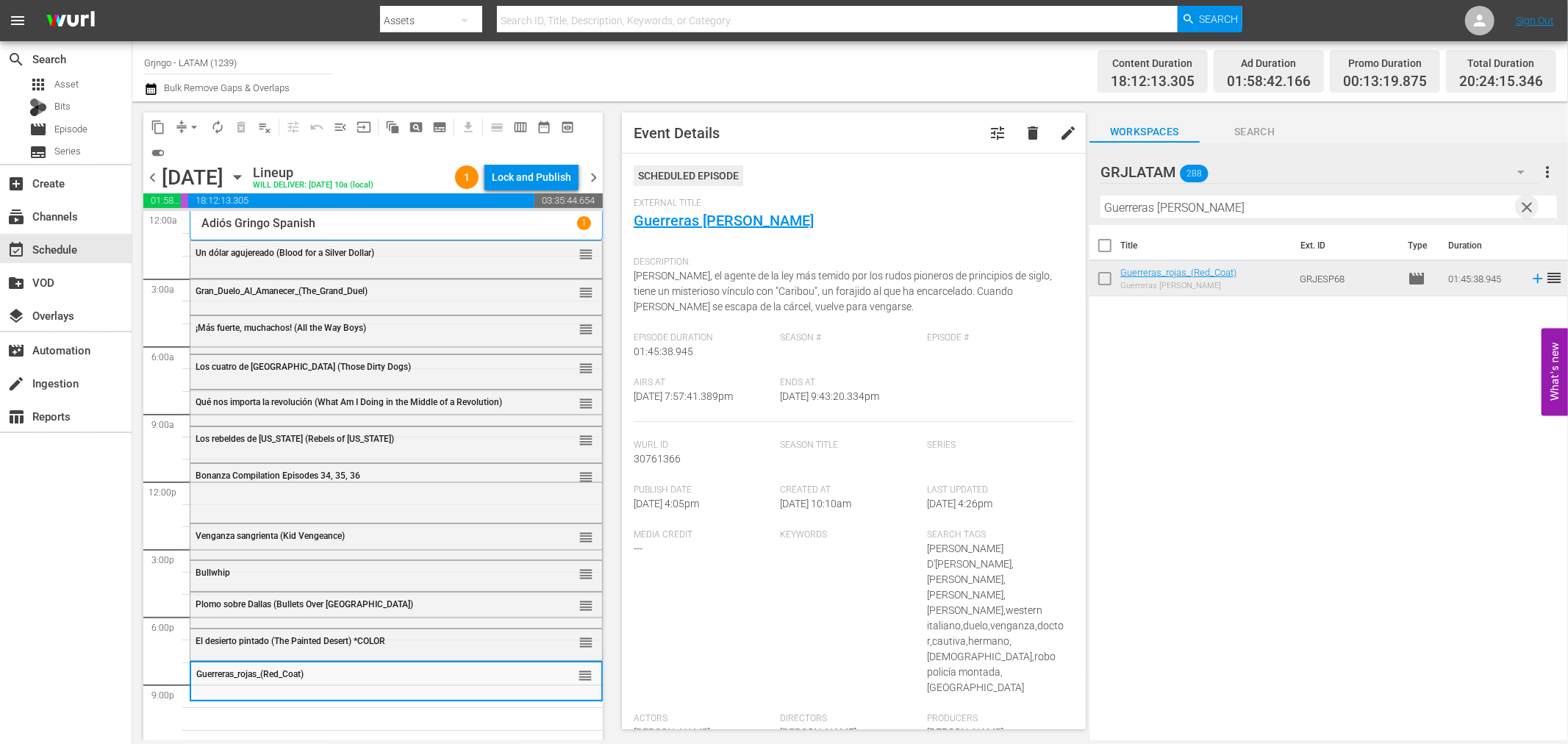
click at [1527, 201] on span "clear" at bounding box center [1527, 207] width 17 height 17
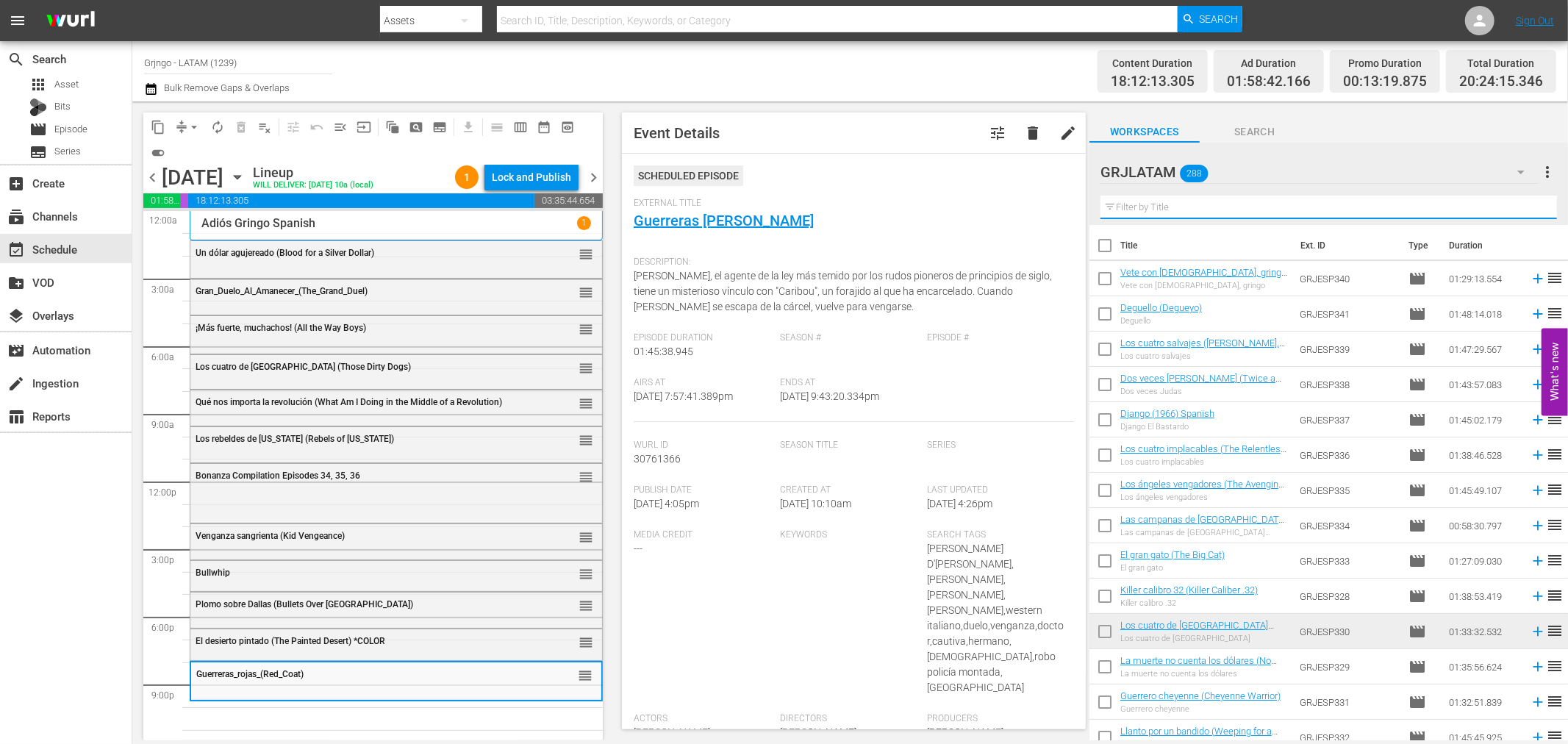
paste input "¡Viva la muerte... tuya!"
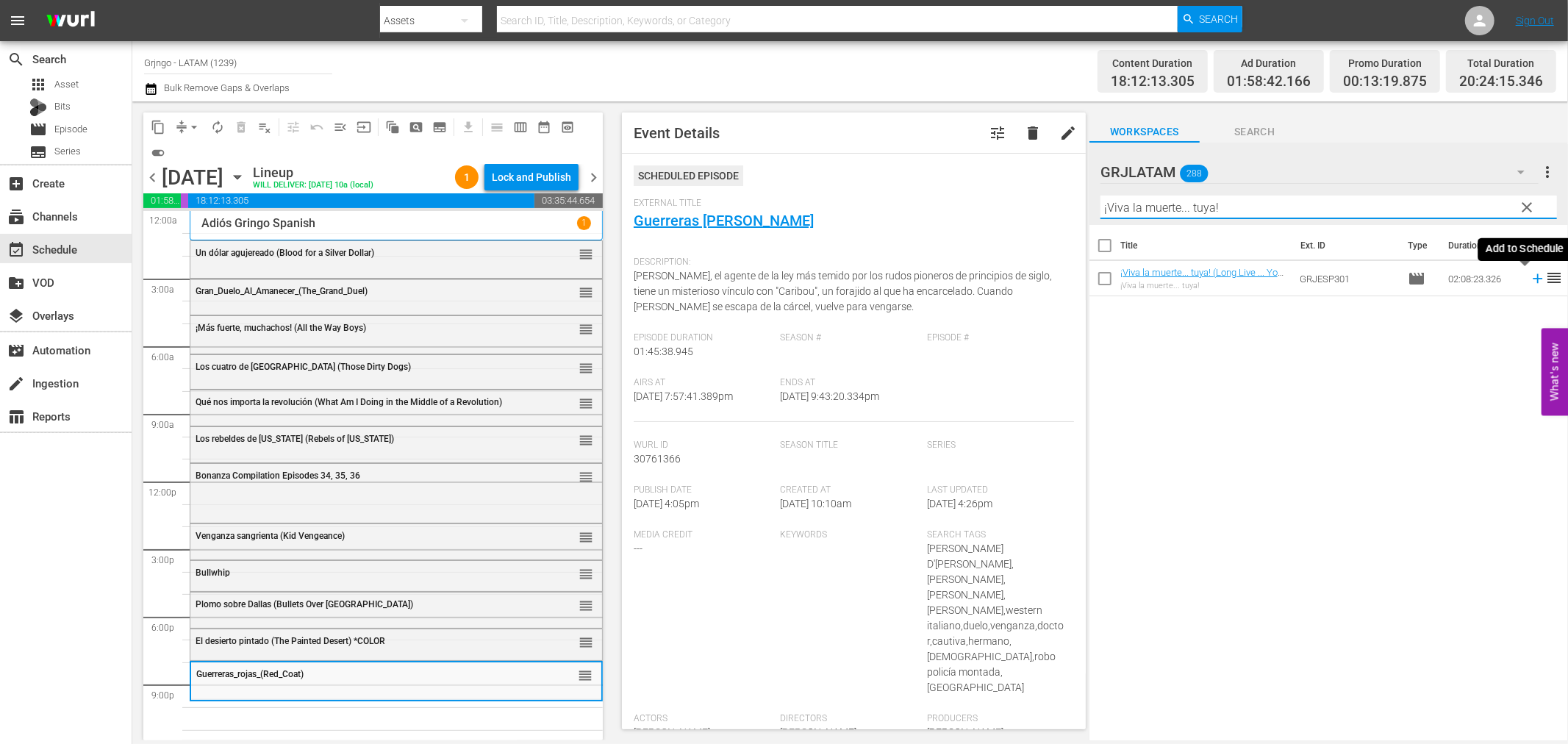
type input "¡Viva la muerte... tuya!"
click at [1530, 275] on icon at bounding box center [1538, 278] width 16 height 16
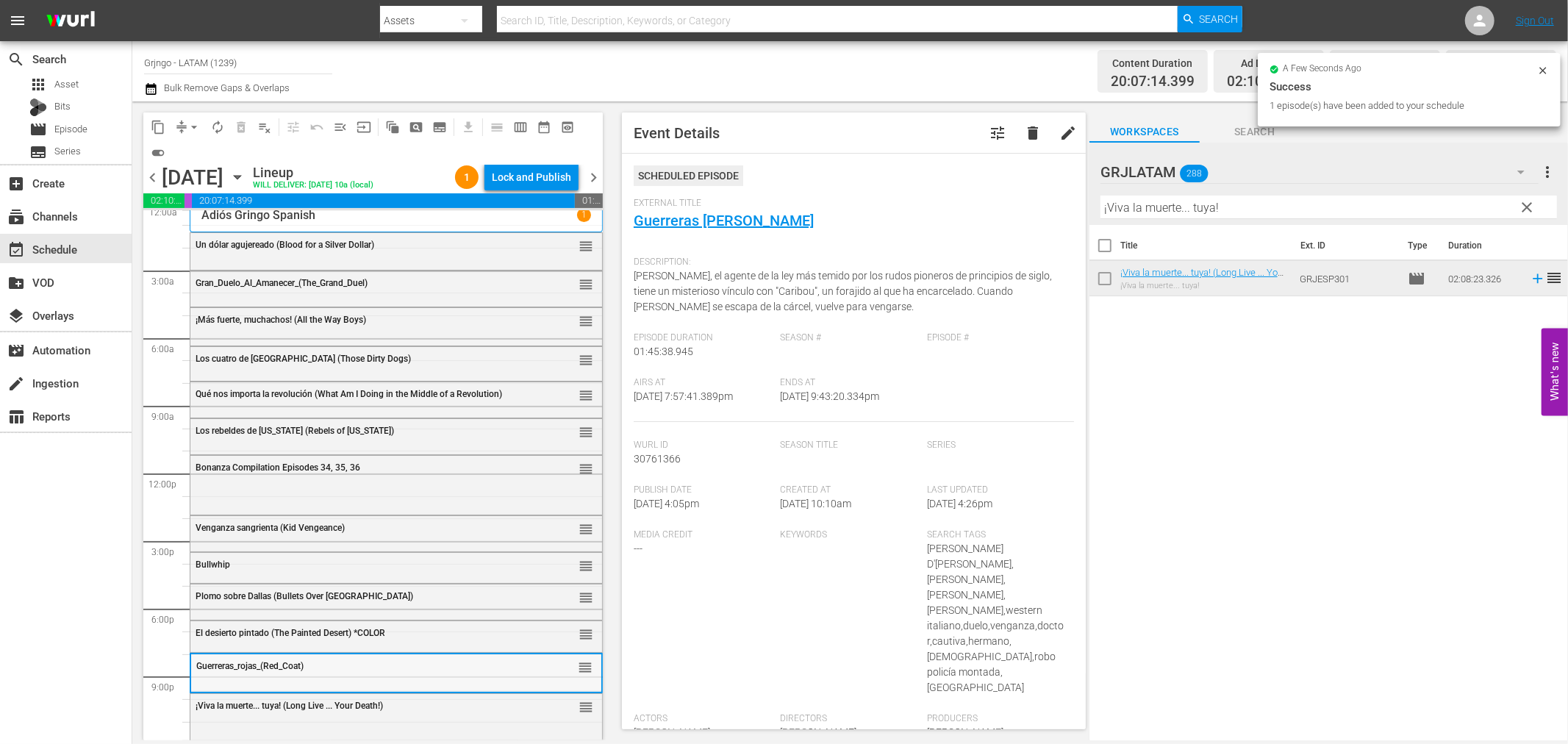
scroll to position [11, 0]
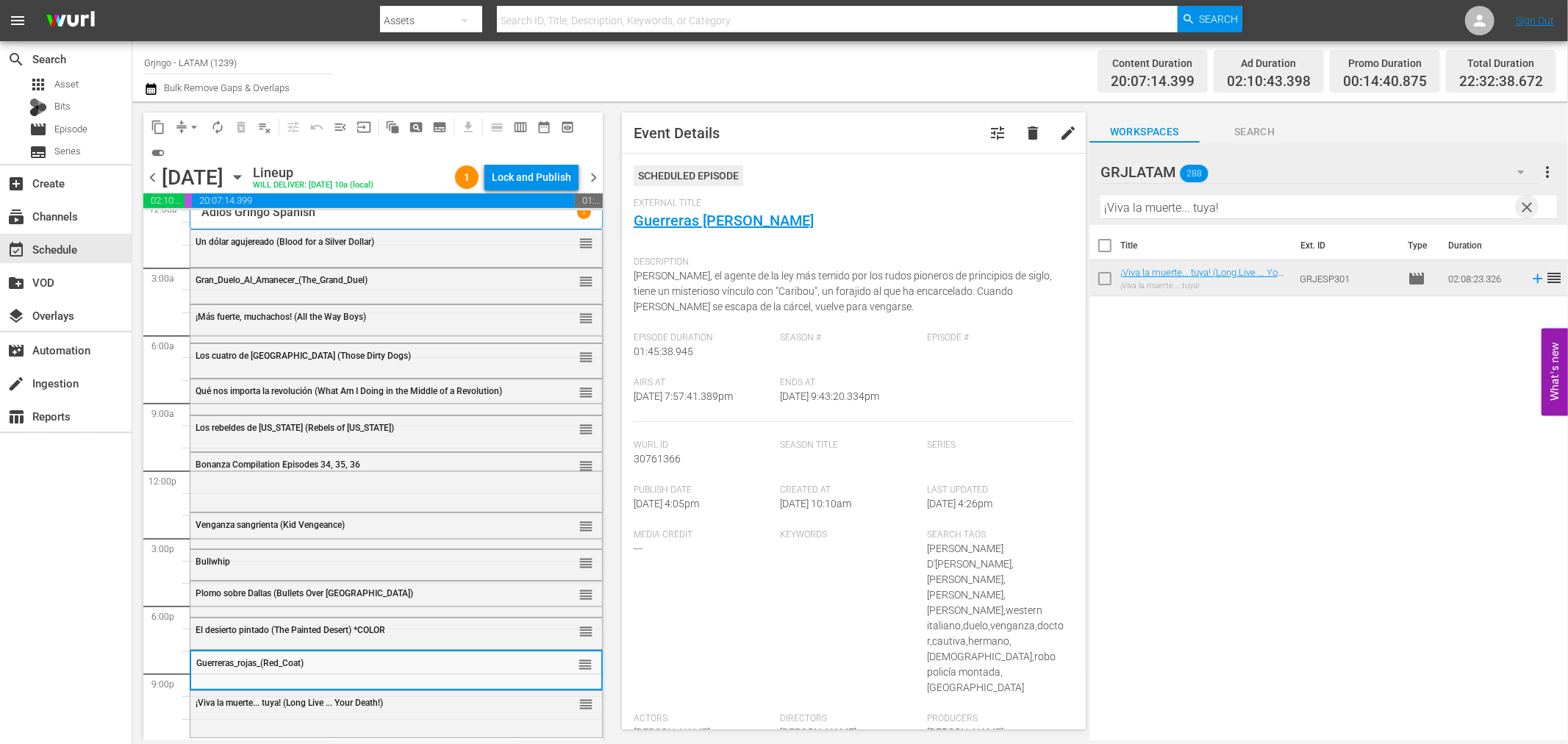
drag, startPoint x: 1523, startPoint y: 207, endPoint x: 1478, endPoint y: 200, distance: 45.5
click at [1513, 205] on div "GRJLATAM 288 GRJLATAM more_vert clear Filter by Title ¡Viva la muerte... tuya!" at bounding box center [1329, 183] width 479 height 82
drag, startPoint x: 1527, startPoint y: 200, endPoint x: 1104, endPoint y: 237, distance: 424.6
click at [1527, 201] on span "clear" at bounding box center [1527, 207] width 17 height 17
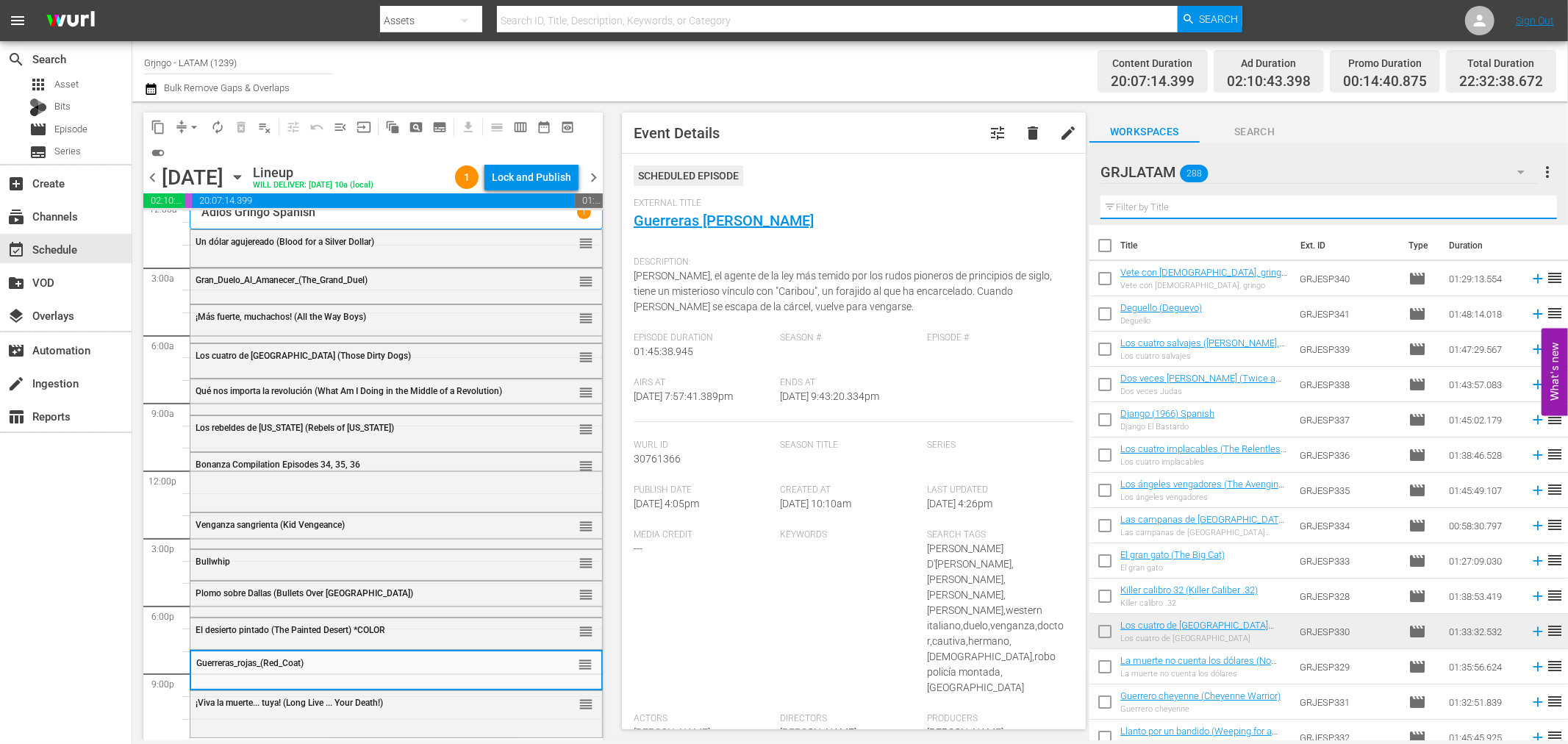
paste input "Uno más al infierno"
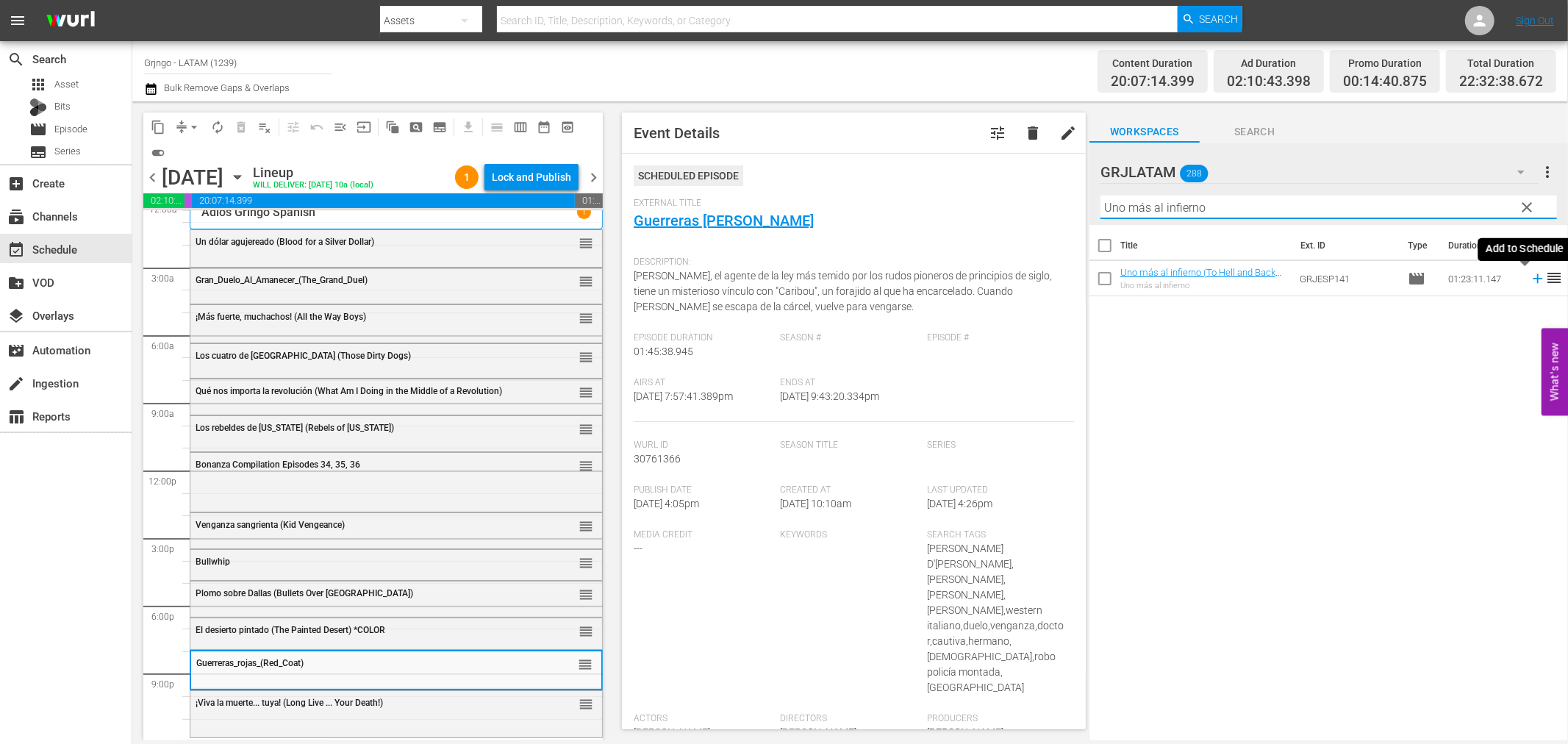
type input "Uno más al infierno"
click at [1530, 277] on icon at bounding box center [1538, 278] width 16 height 16
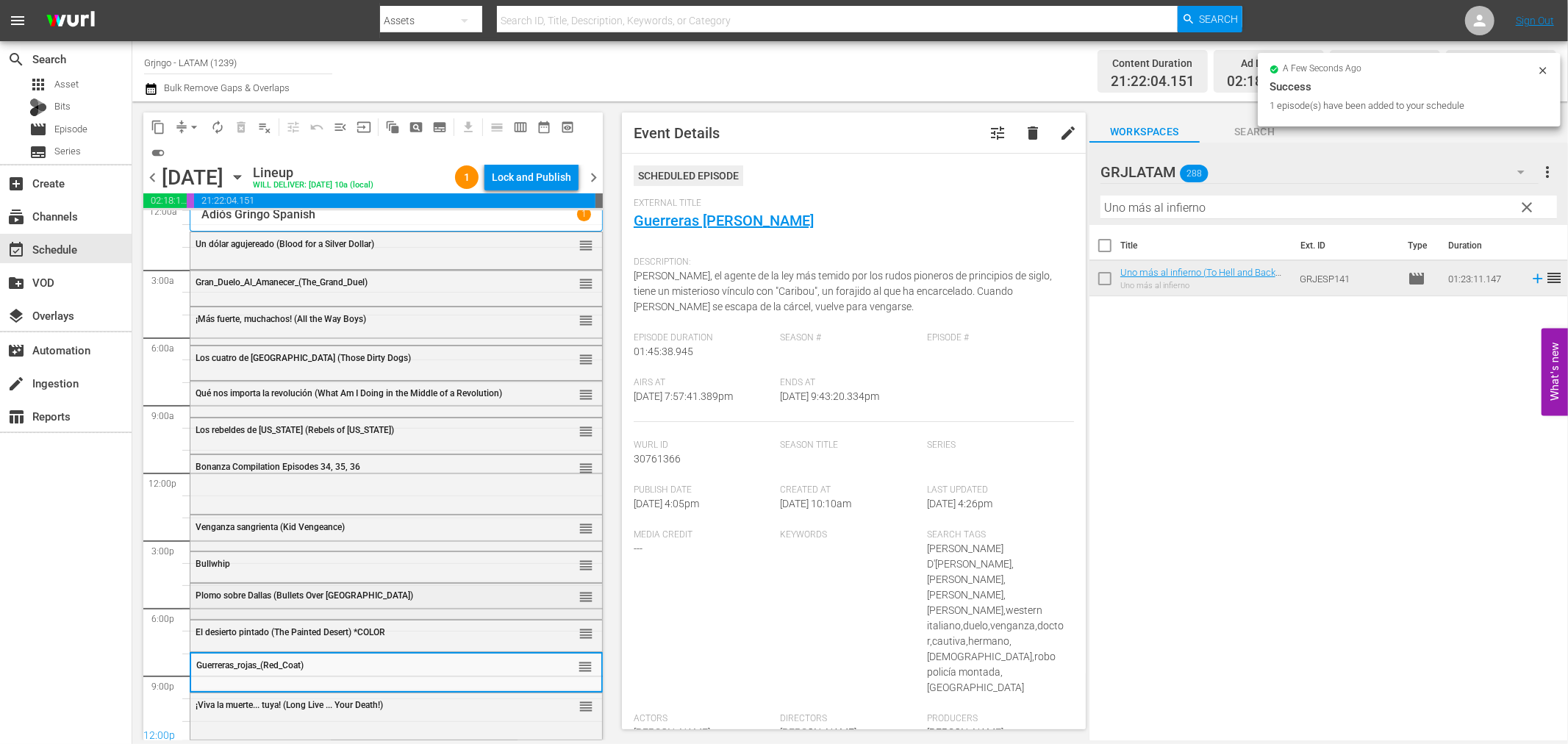
scroll to position [0, 0]
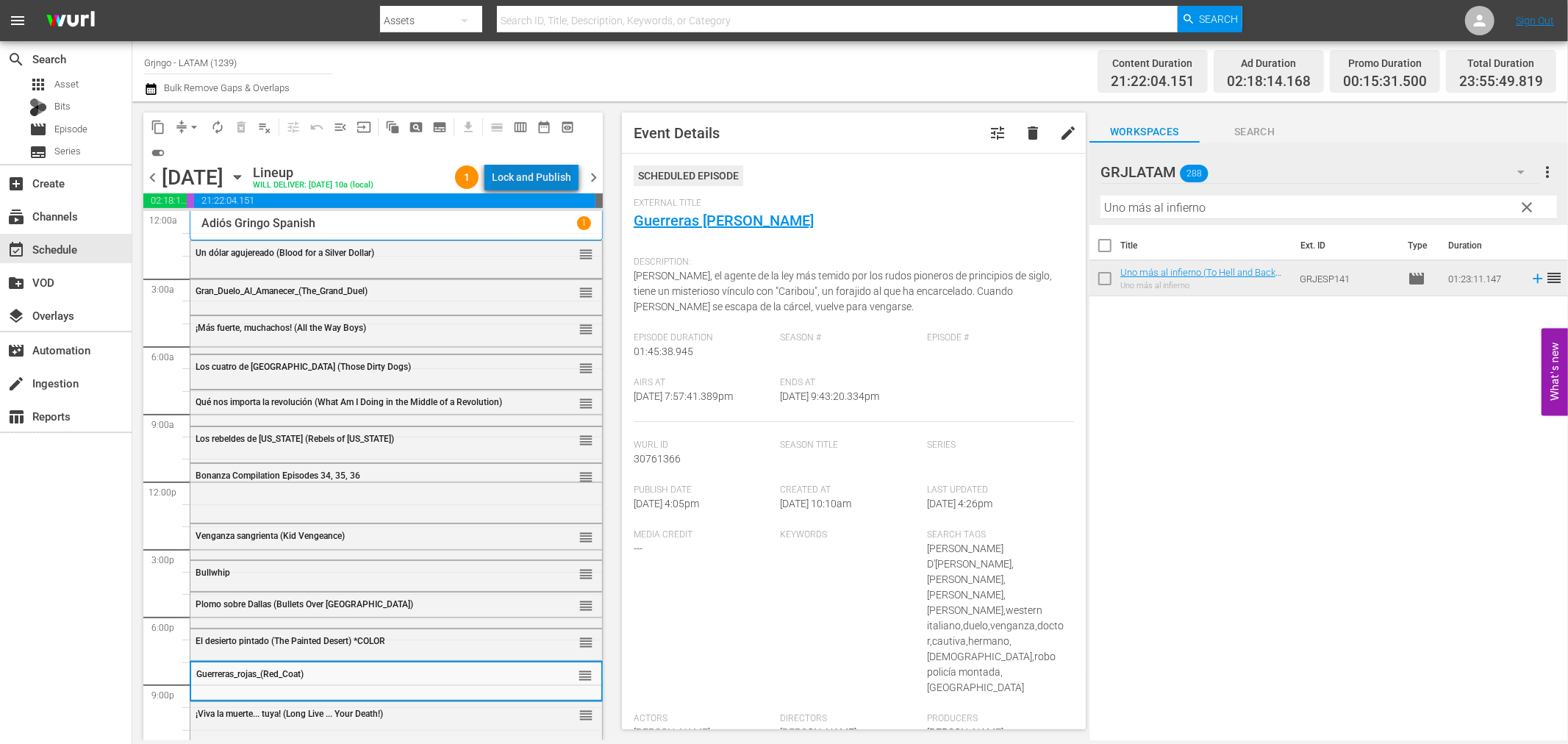
click at [548, 175] on div "Lock and Publish" at bounding box center [531, 177] width 79 height 27
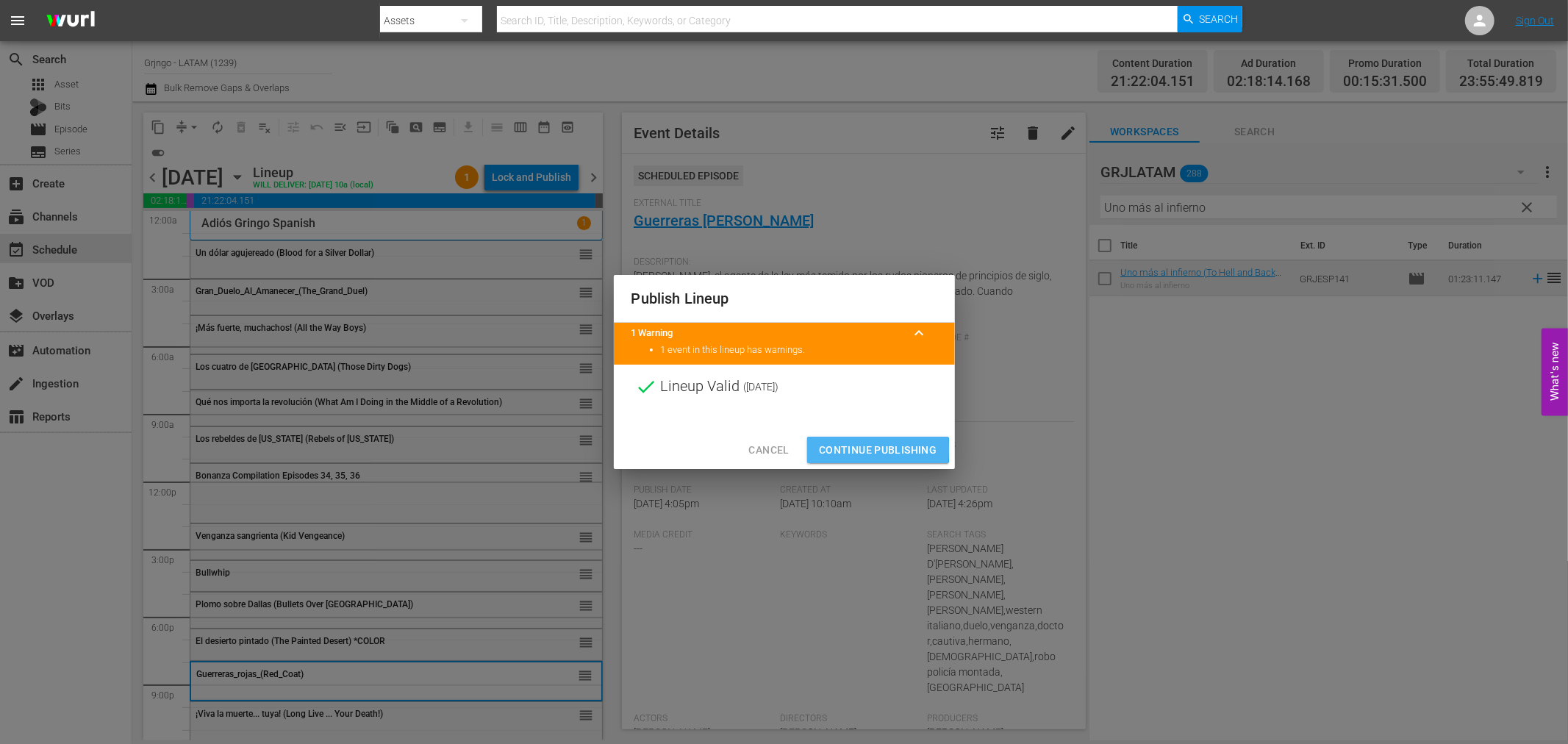
click at [829, 449] on span "Continue Publishing" at bounding box center [878, 450] width 118 height 18
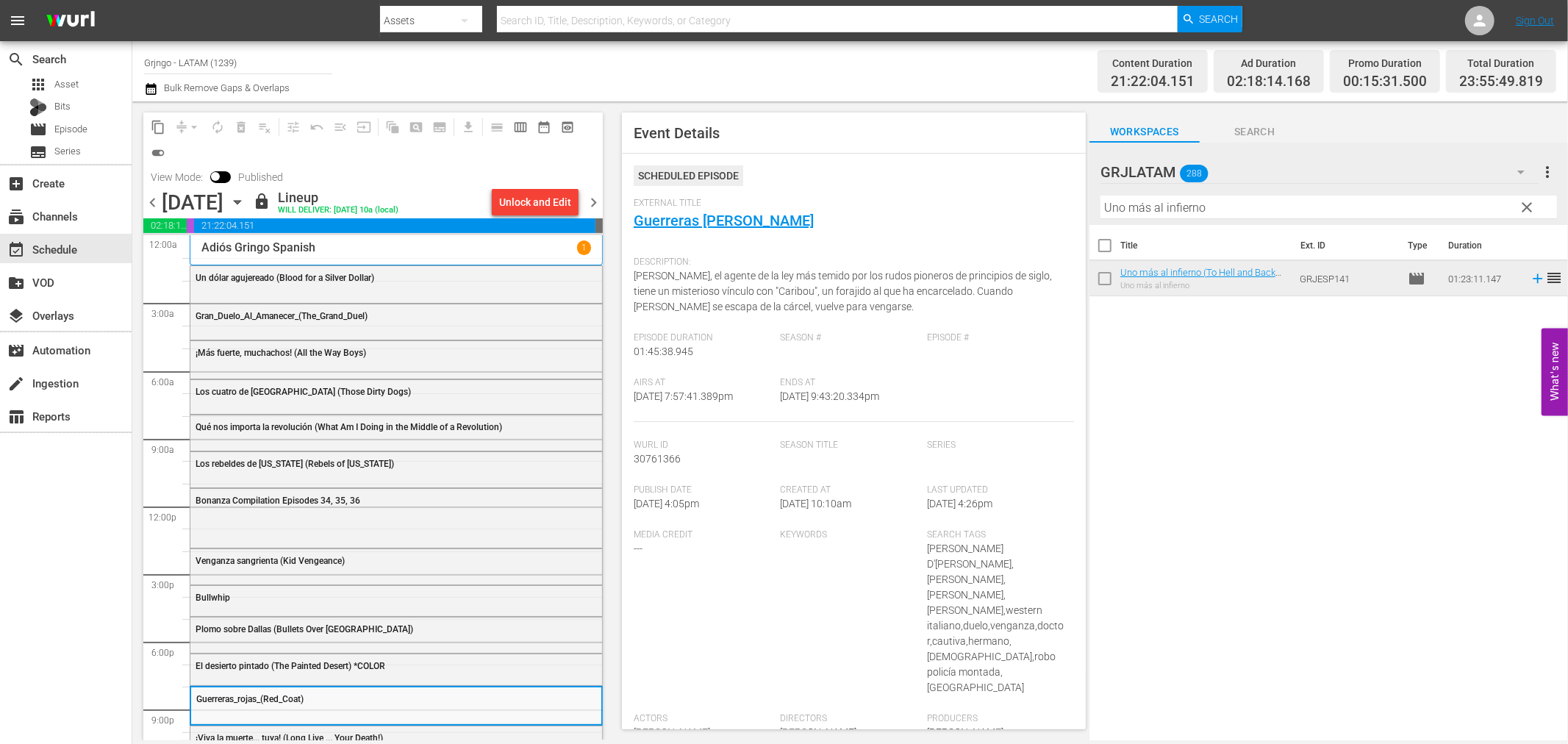
click at [595, 197] on span "chevron_right" at bounding box center [594, 202] width 18 height 18
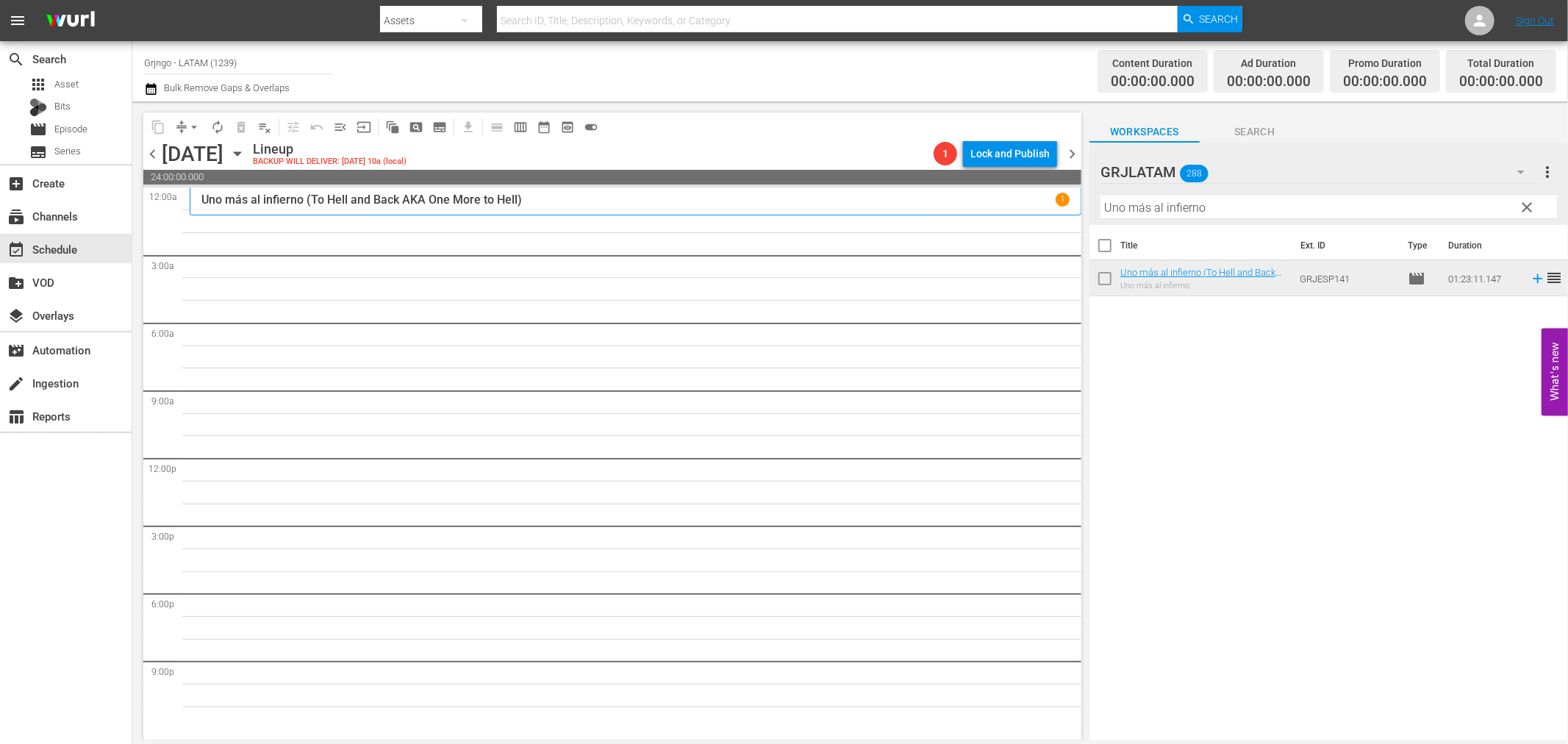
drag, startPoint x: 1532, startPoint y: 200, endPoint x: 1158, endPoint y: 213, distance: 374.2
click at [1532, 200] on span "clear" at bounding box center [1527, 207] width 17 height 17
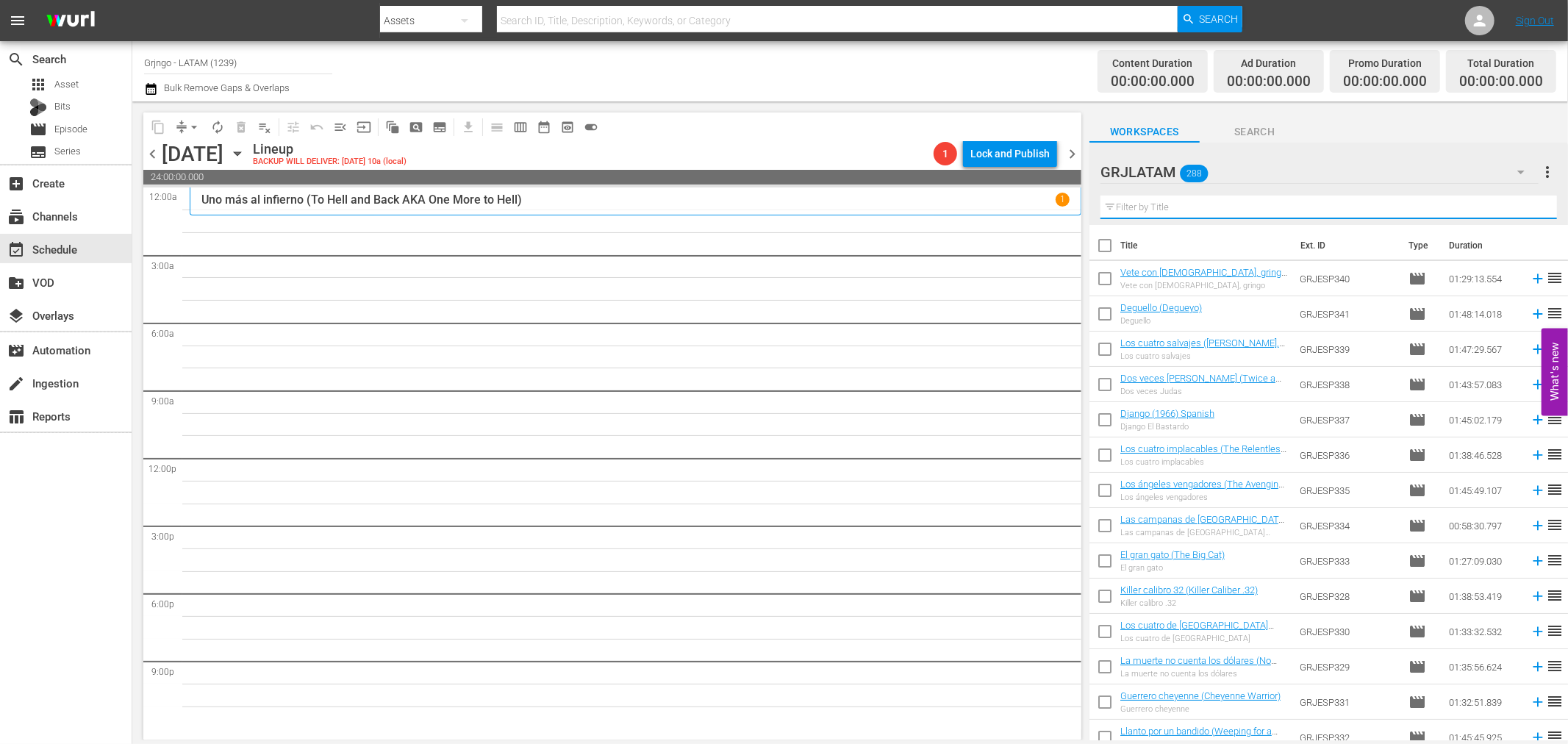
paste input "Más muerto que vivo"
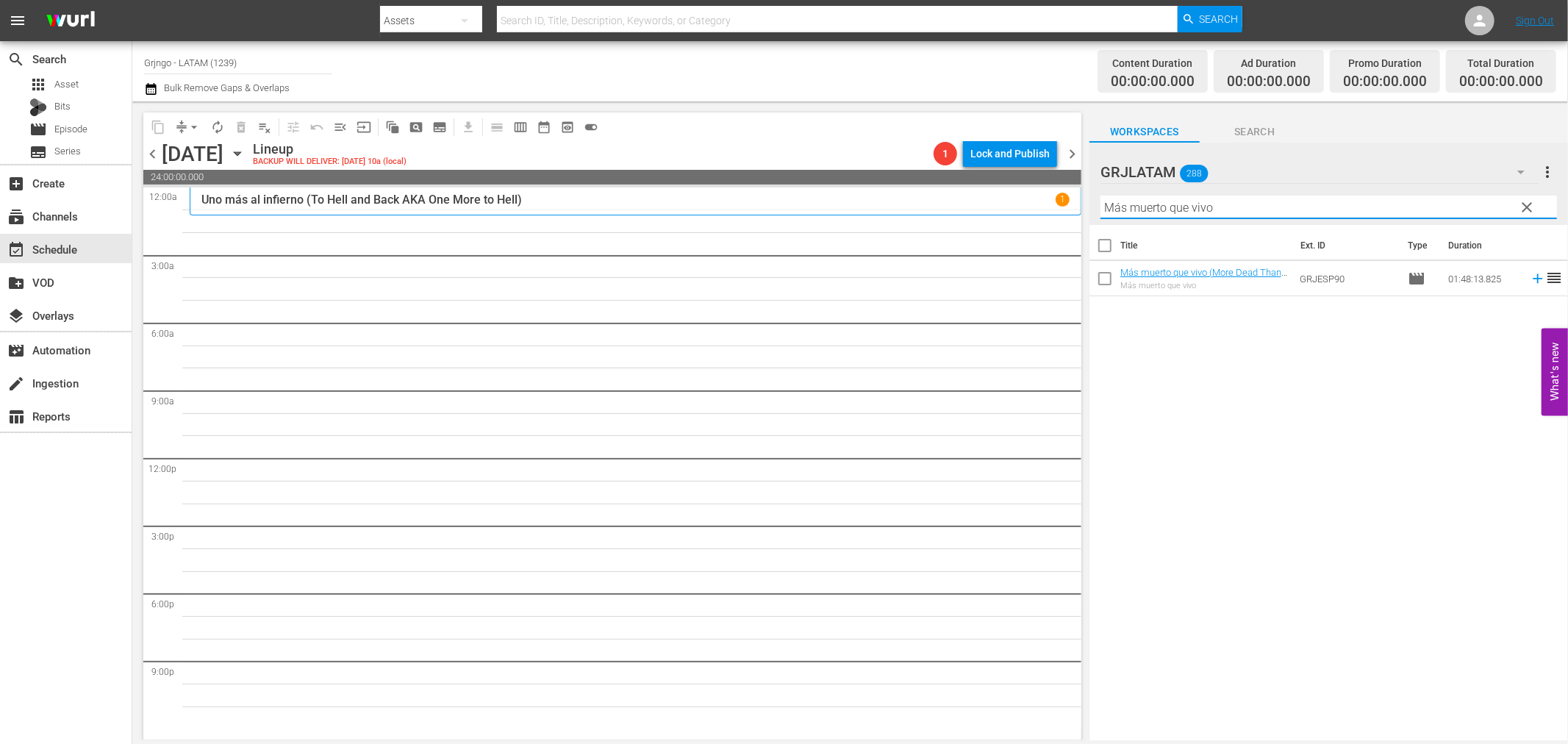
type input "Más muerto que vivo"
click at [1530, 280] on icon at bounding box center [1538, 278] width 16 height 16
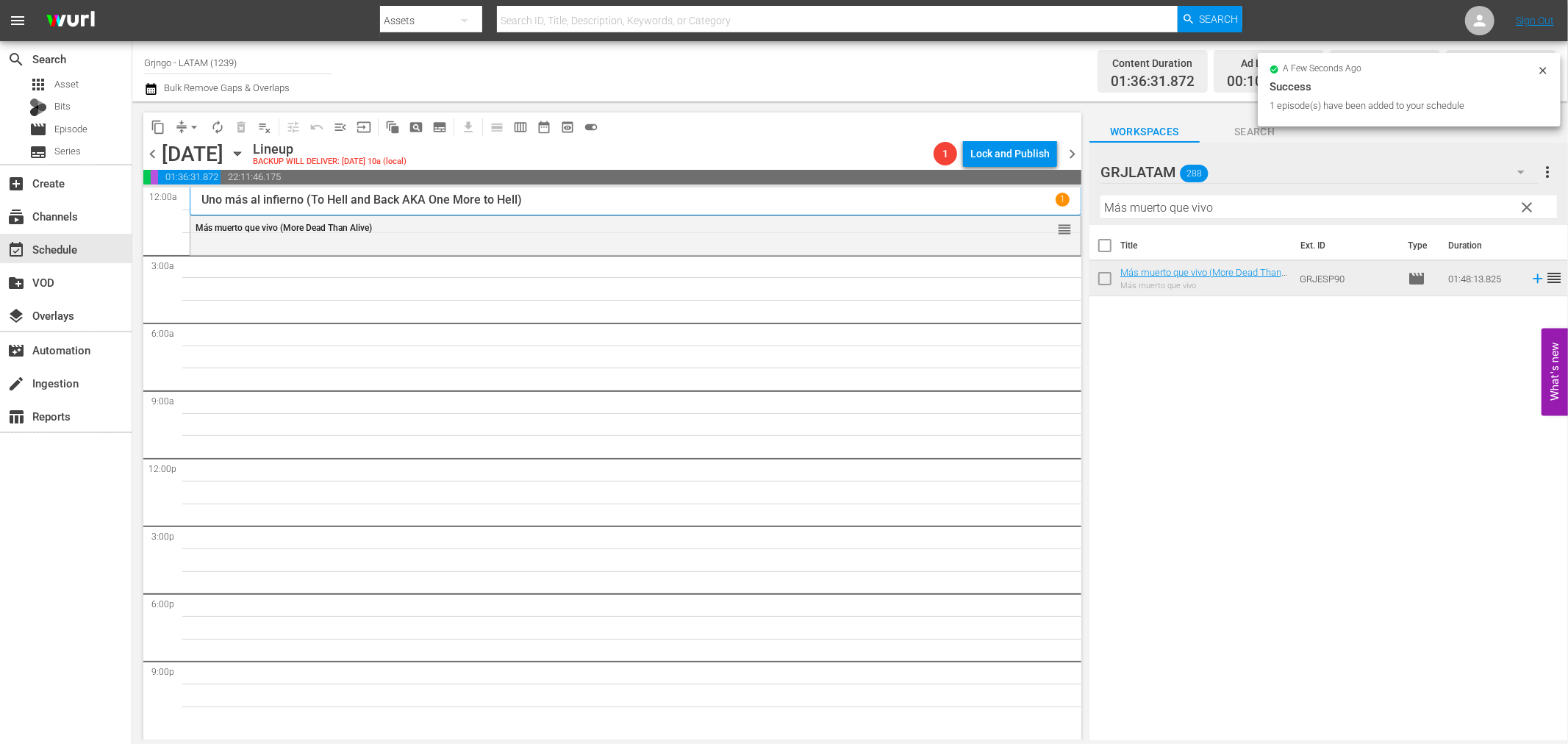
click at [1527, 203] on span "clear" at bounding box center [1527, 207] width 17 height 17
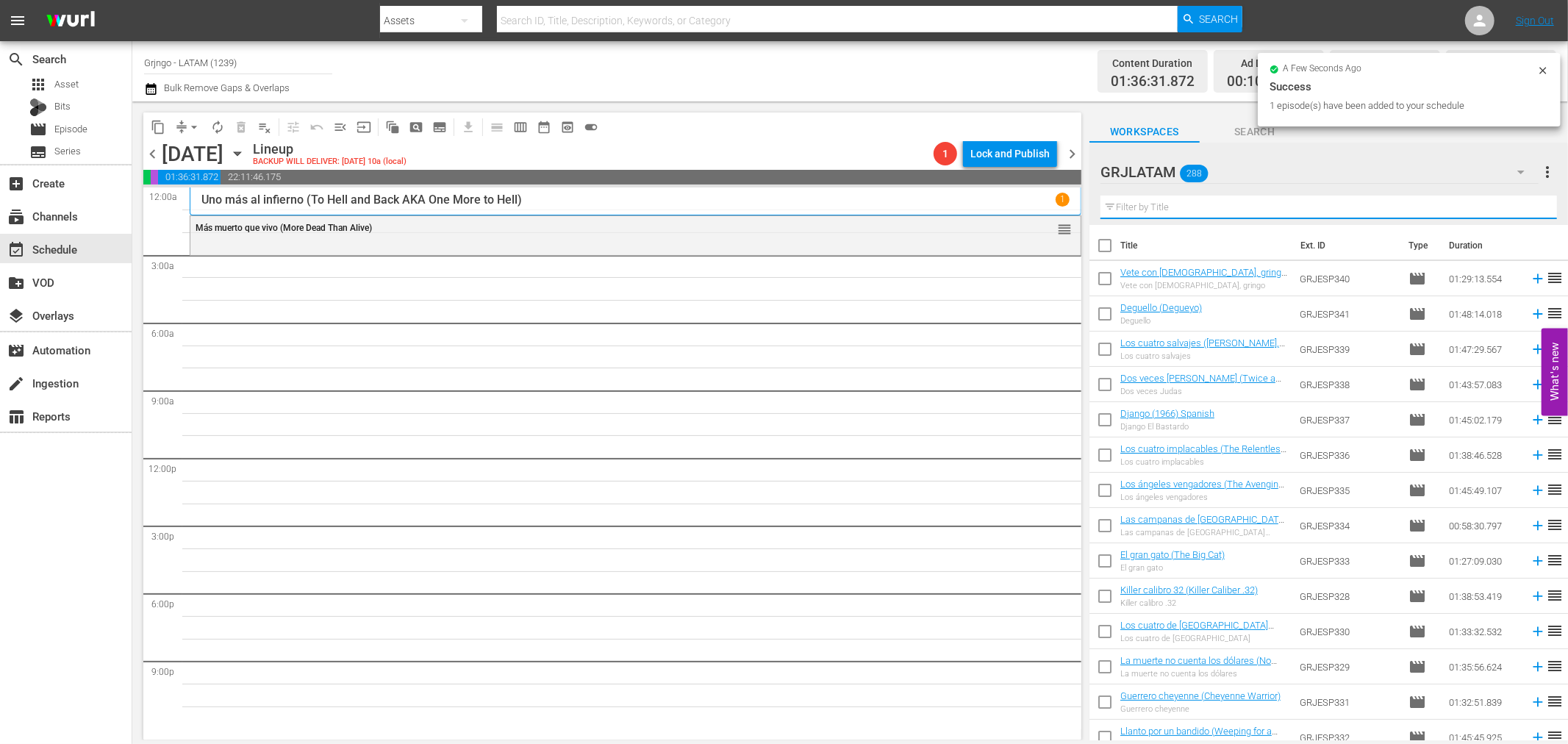
click at [1133, 207] on input "text" at bounding box center [1329, 207] width 457 height 23
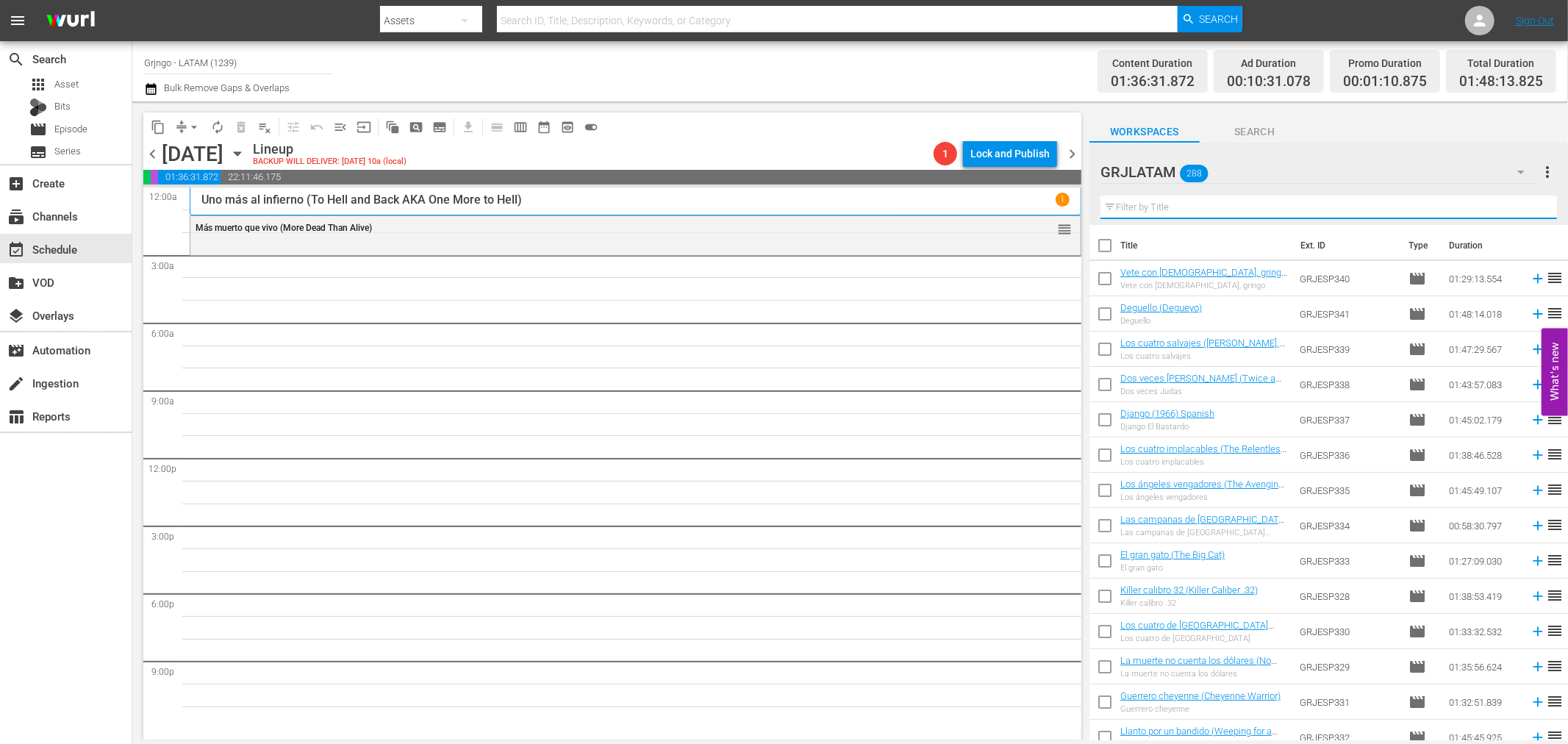
paste input "[US_STATE] el rojo"
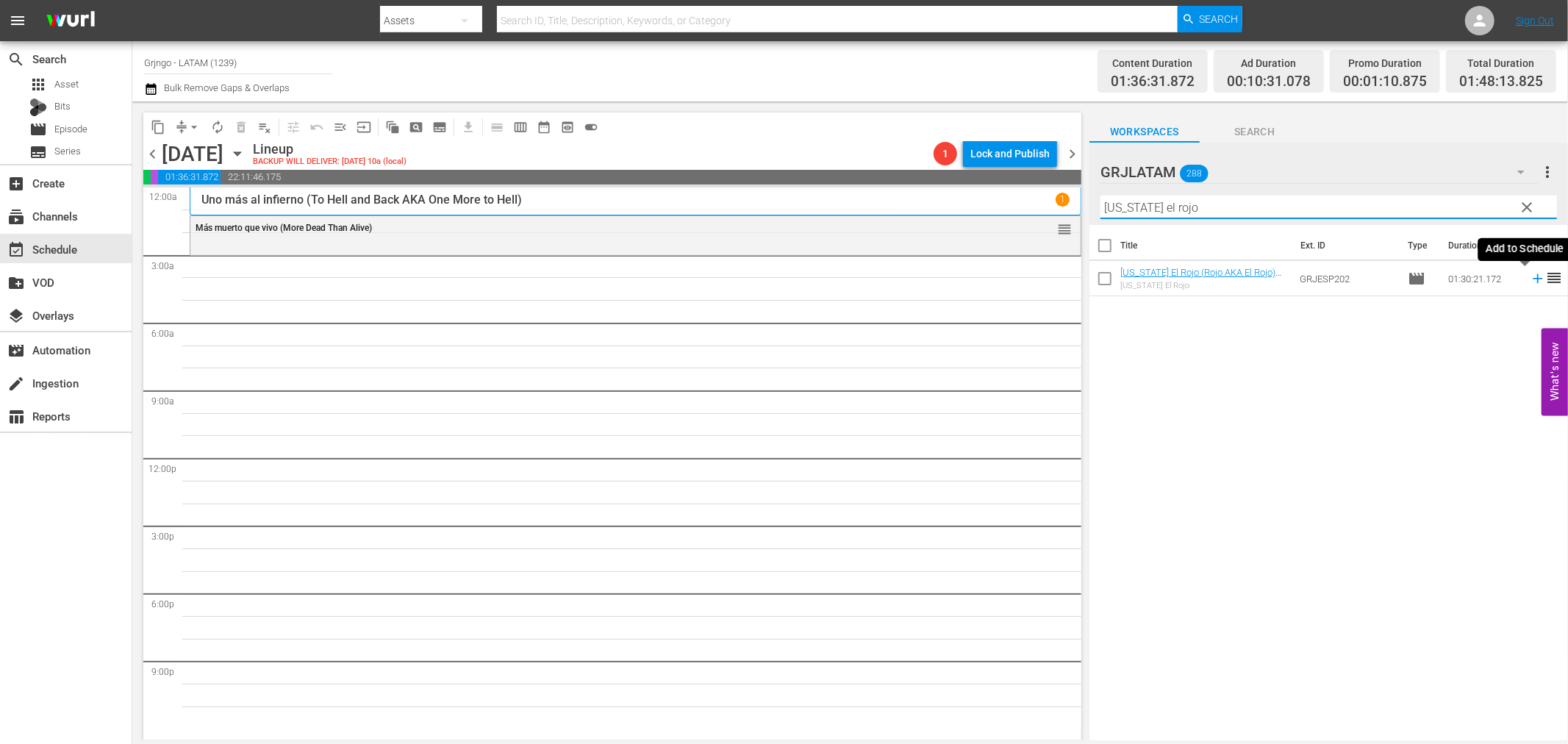
type input "[US_STATE] el rojo"
click at [1533, 276] on icon at bounding box center [1537, 278] width 10 height 10
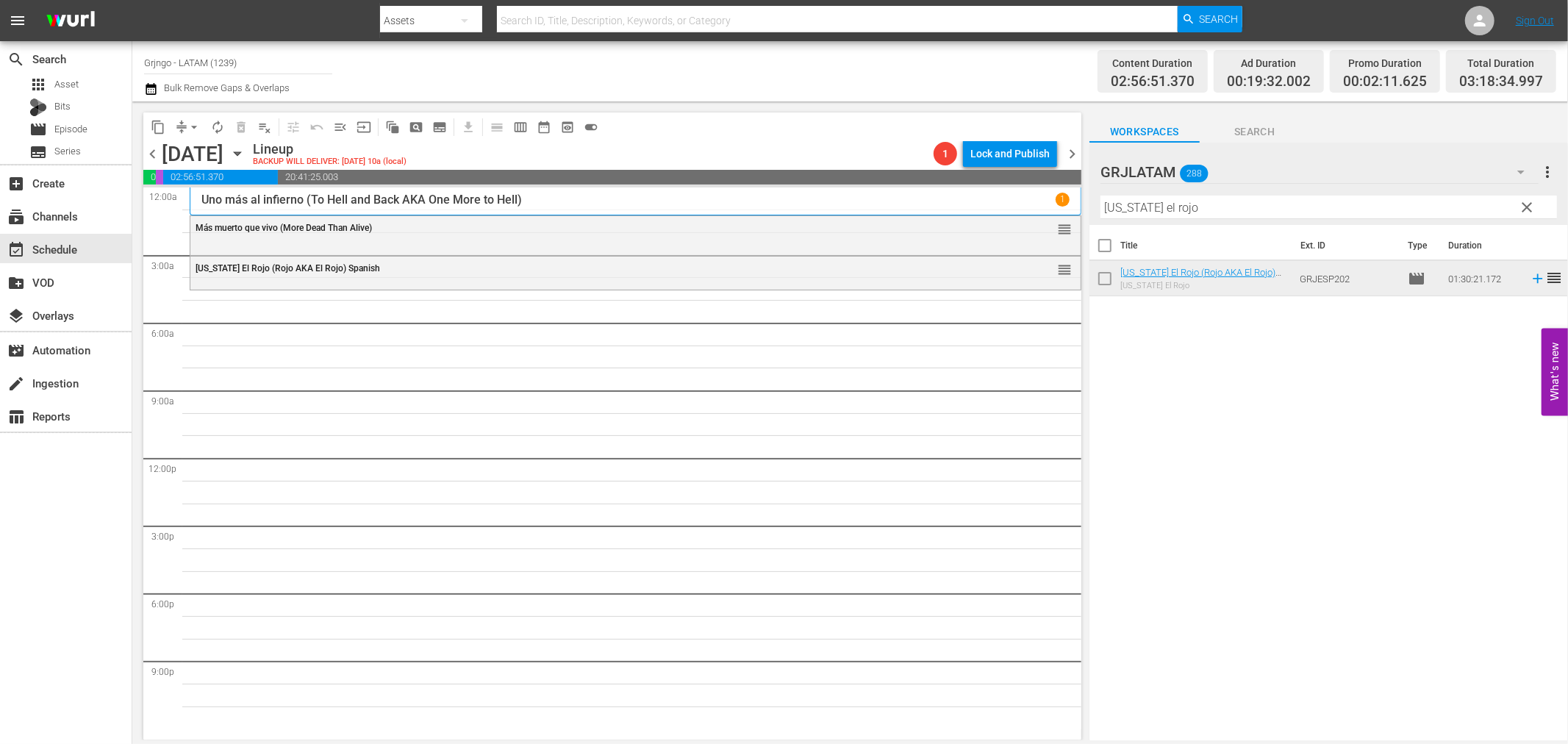
drag, startPoint x: 1526, startPoint y: 205, endPoint x: 1143, endPoint y: 207, distance: 383.0
click at [1526, 205] on span "clear" at bounding box center [1527, 207] width 17 height 17
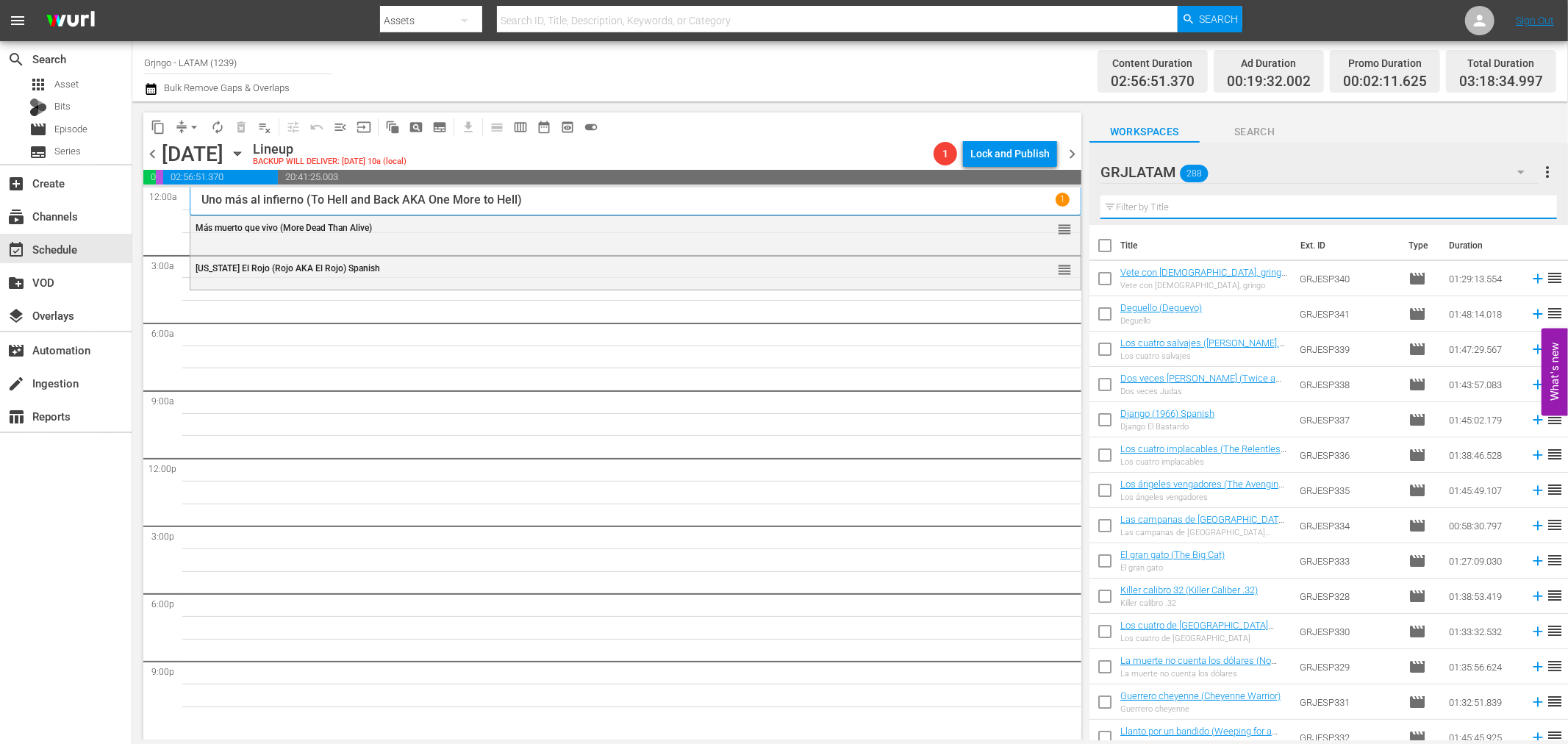
paste input "Avanzada del Infierno"
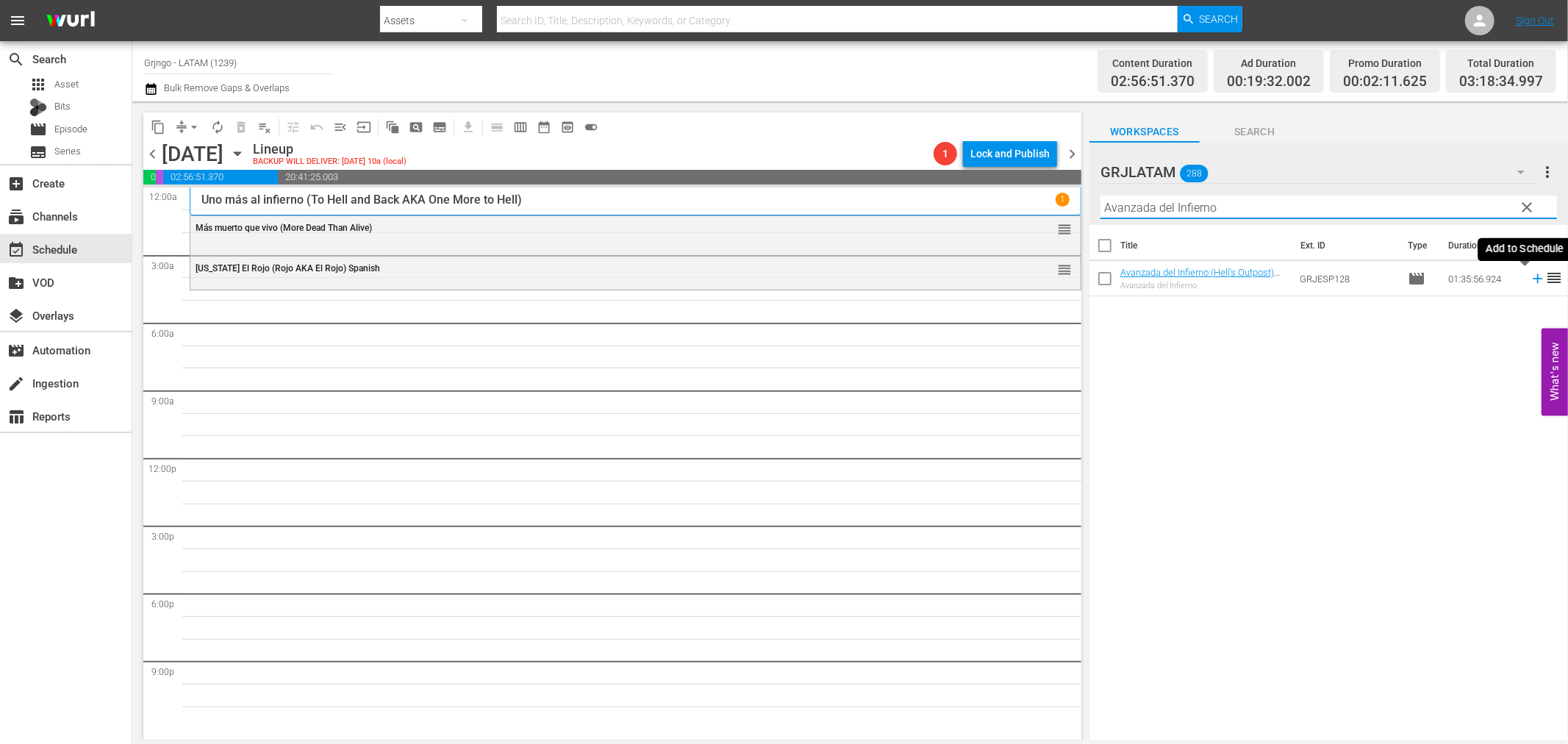
type input "Avanzada del Infierno"
click at [1533, 279] on icon at bounding box center [1537, 278] width 10 height 10
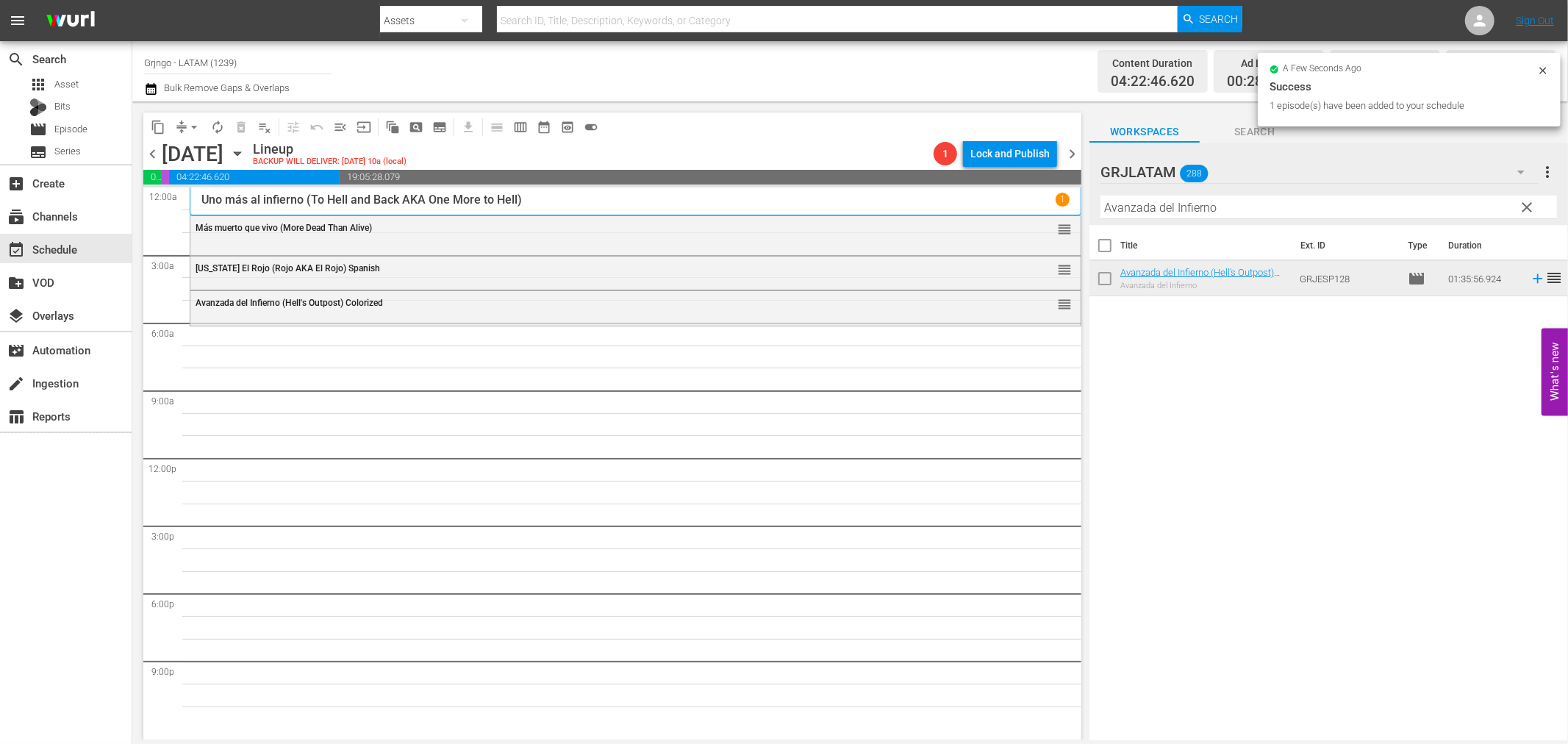
click at [1523, 200] on span "clear" at bounding box center [1527, 207] width 17 height 17
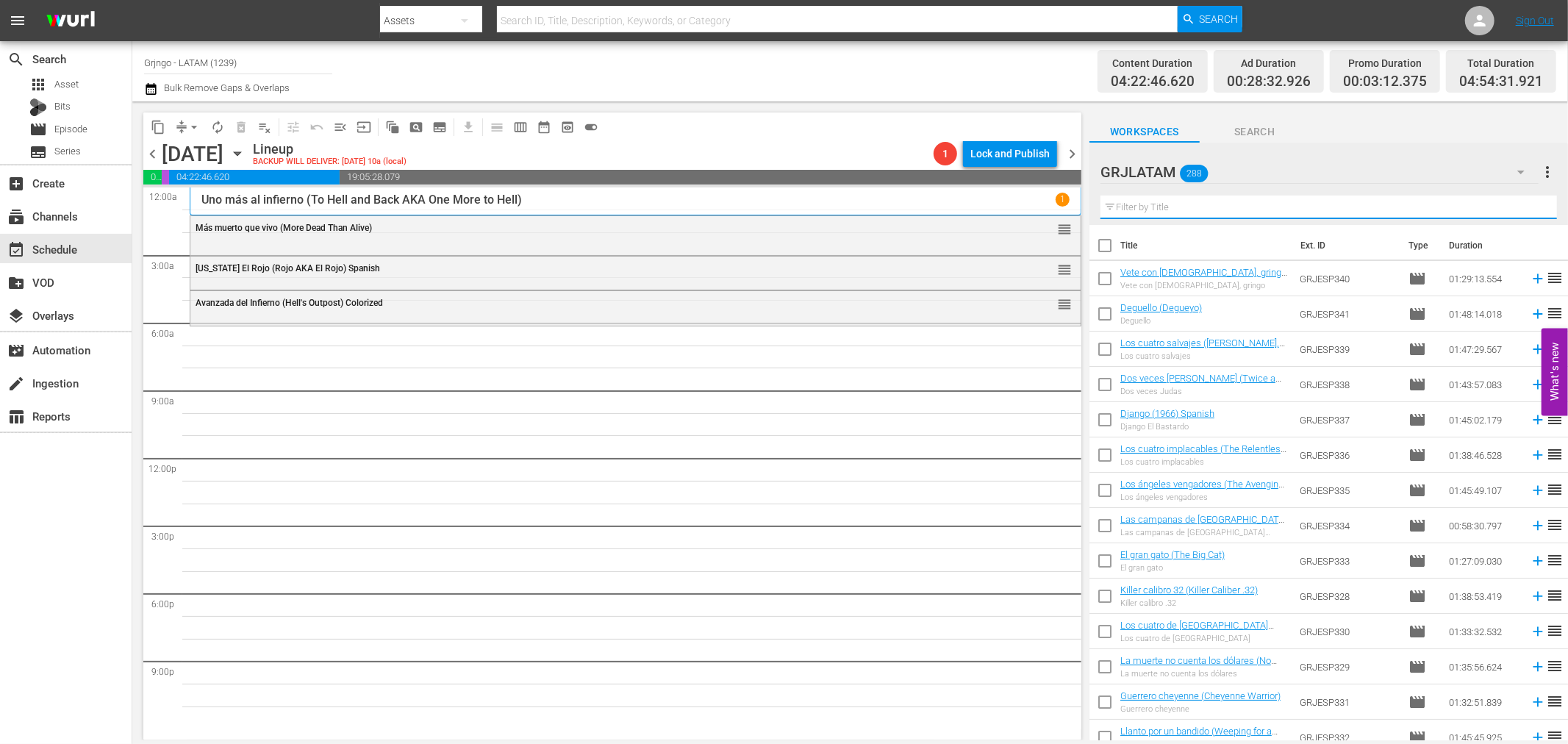
paste input "Réquiem para el gringo"
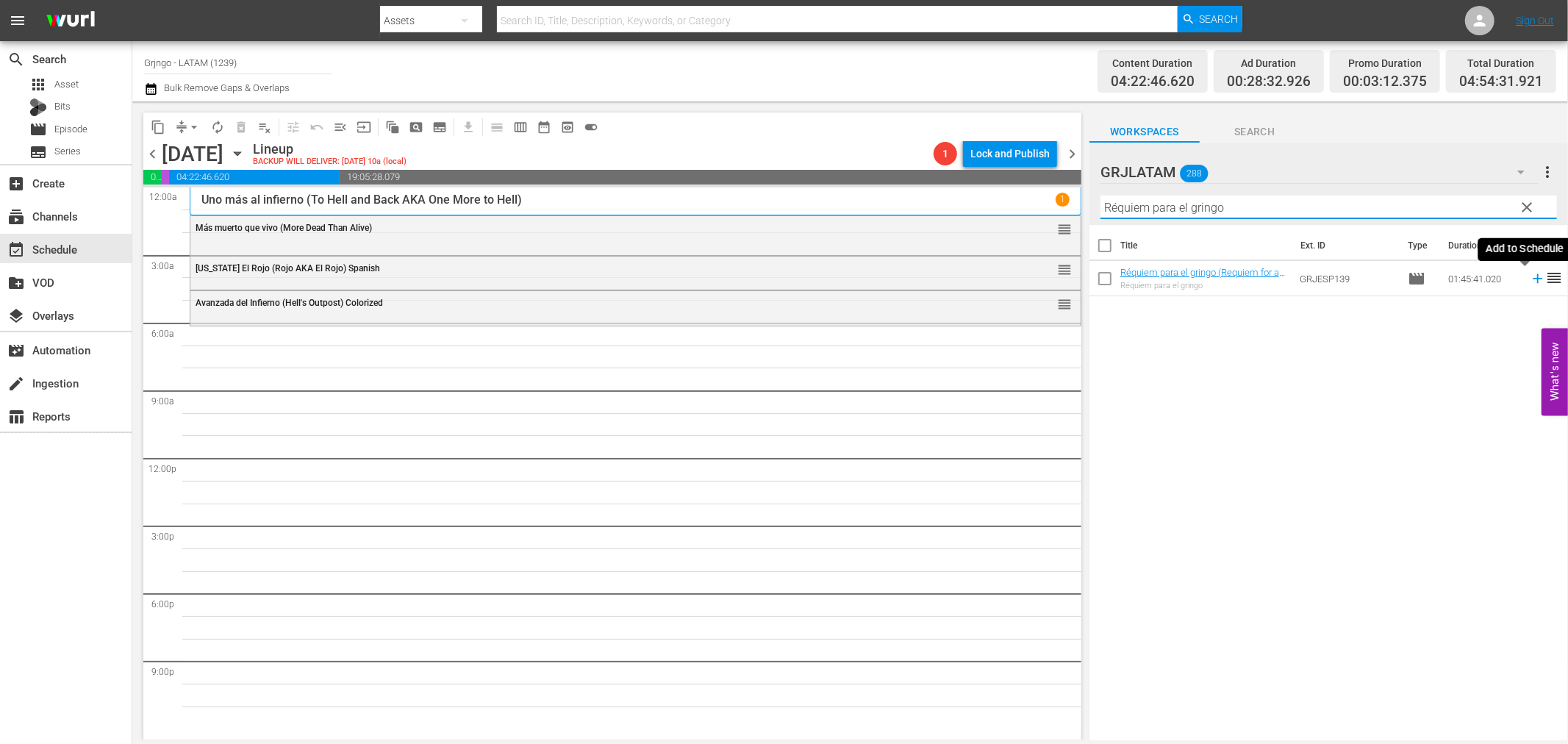
type input "Réquiem para el gringo"
click at [1530, 276] on icon at bounding box center [1538, 278] width 16 height 16
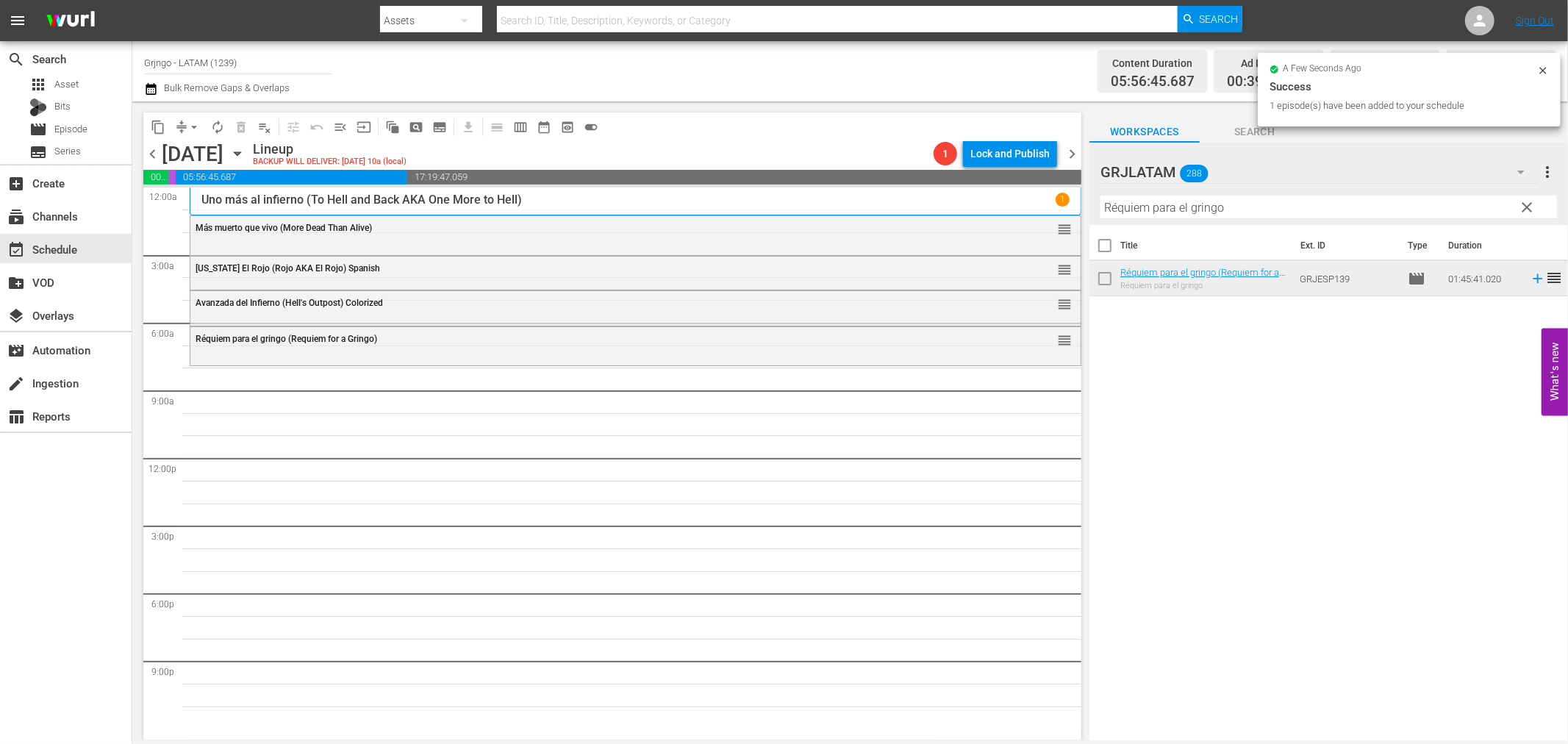
click at [1526, 202] on span "clear" at bounding box center [1527, 207] width 17 height 17
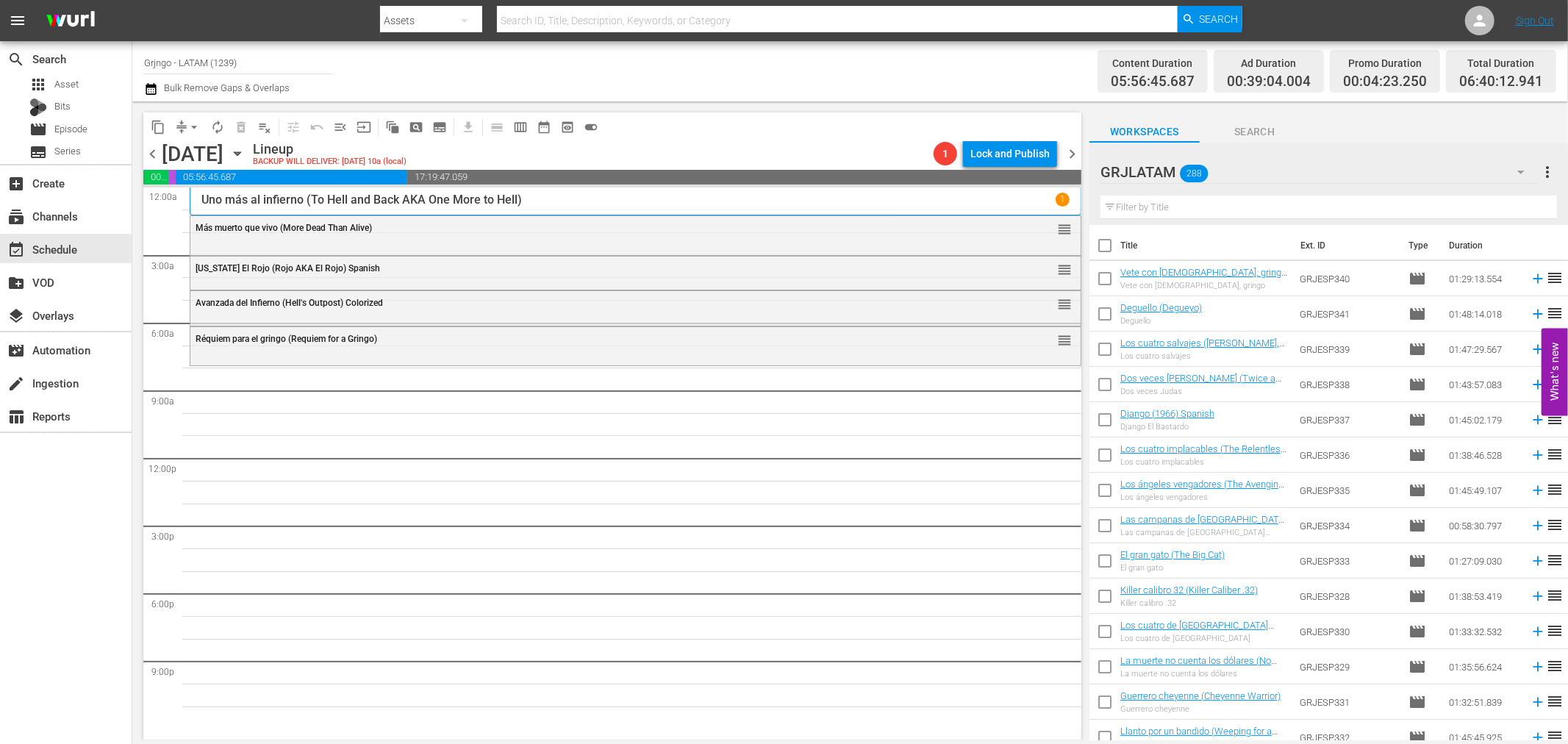
click at [1147, 203] on input "text" at bounding box center [1329, 207] width 457 height 23
paste input "La venganza de los [DEMOGRAPHIC_DATA]"
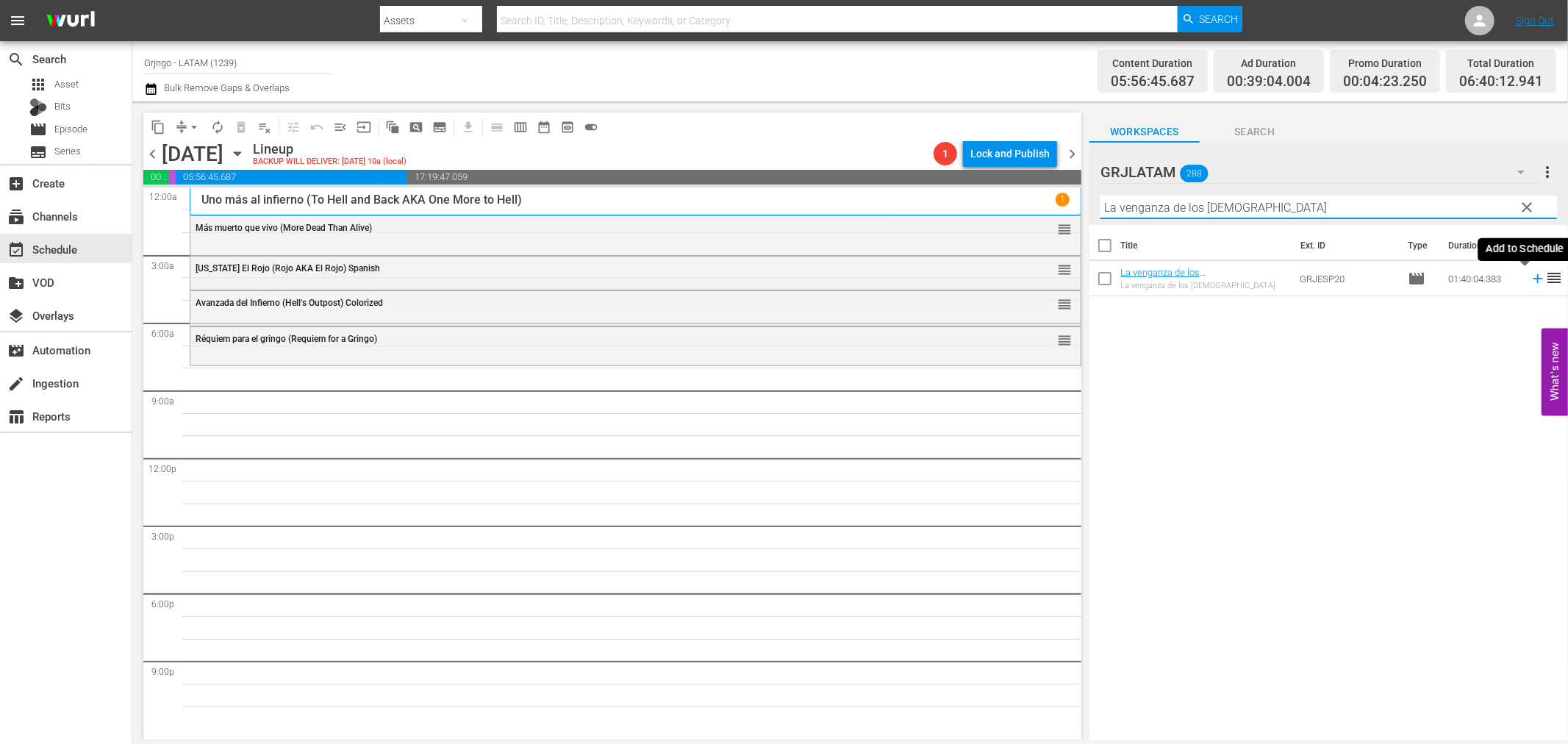
type input "La venganza de los [DEMOGRAPHIC_DATA]"
click at [1530, 280] on icon at bounding box center [1538, 278] width 16 height 16
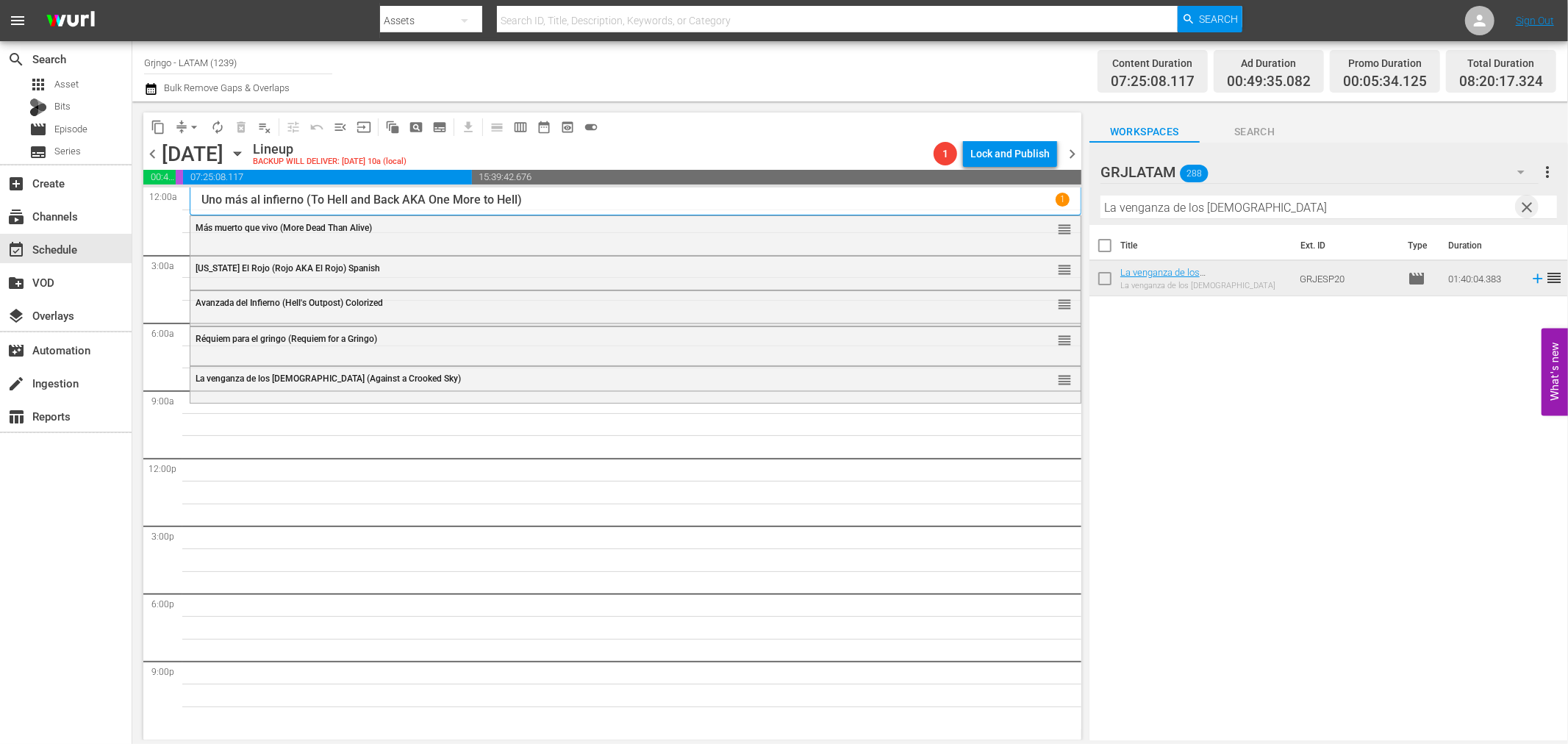
click at [1527, 206] on span "clear" at bounding box center [1527, 207] width 17 height 17
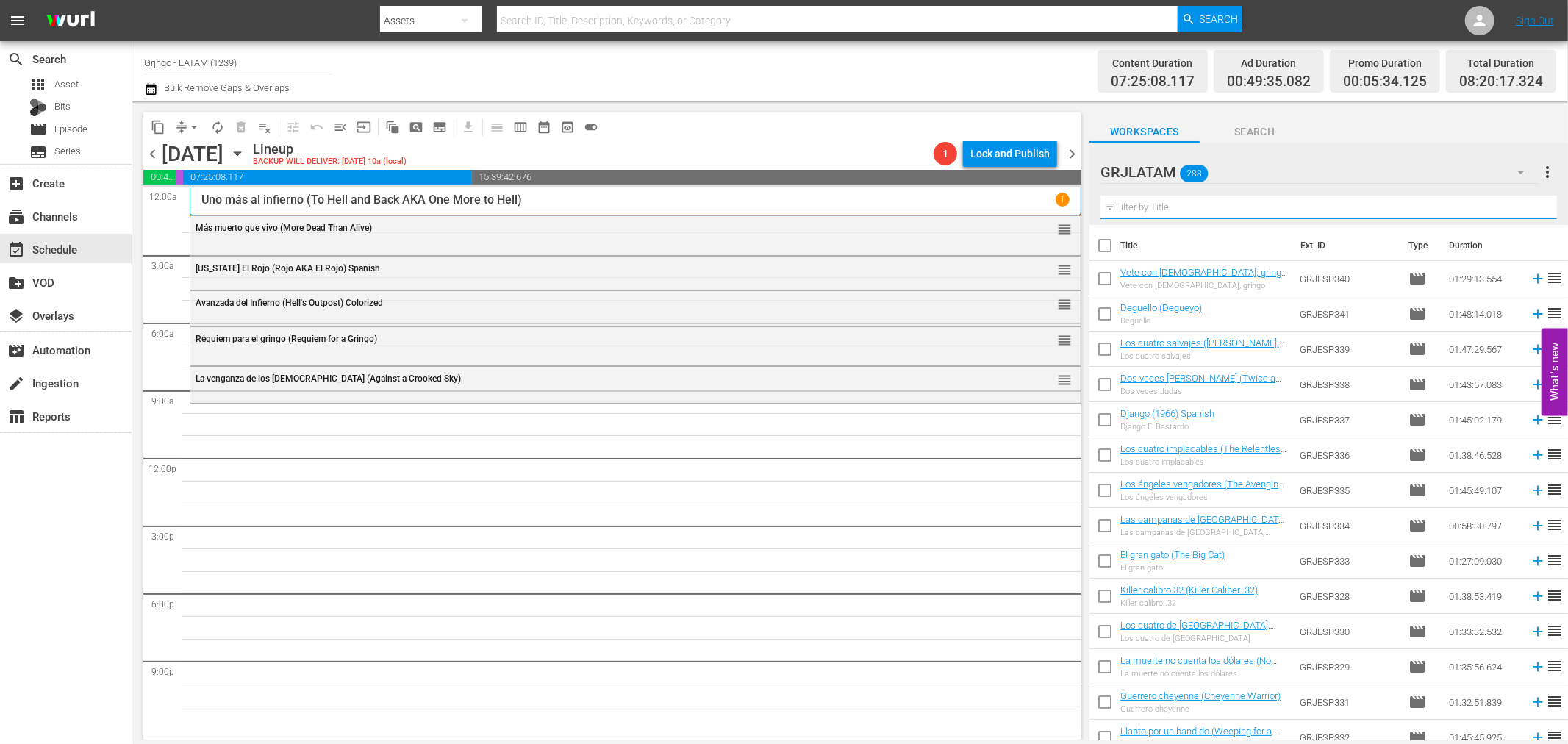
click at [1146, 204] on input "text" at bounding box center [1329, 207] width 457 height 23
paste input "El cuatrero errante"
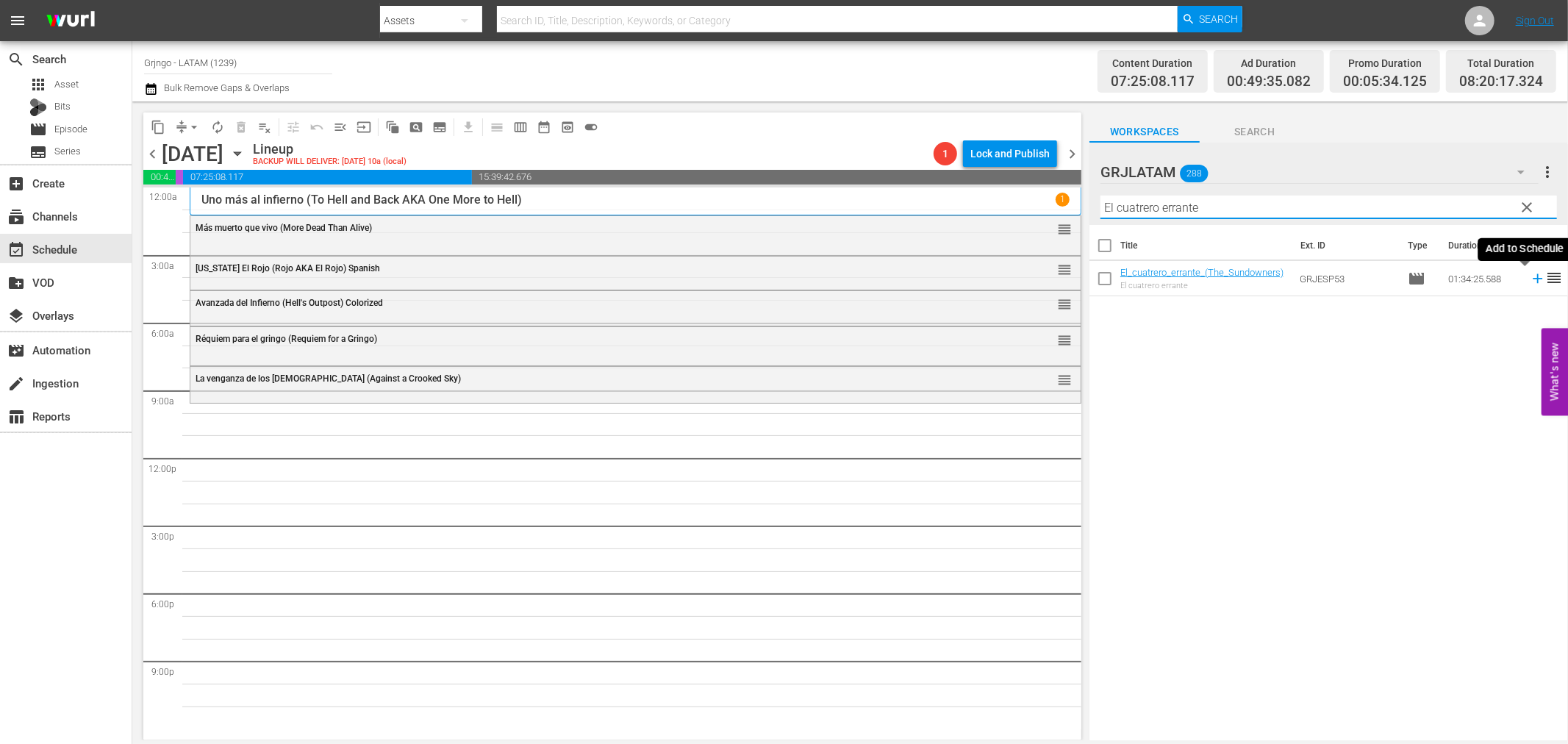
type input "El cuatrero errante"
click at [1533, 279] on icon at bounding box center [1537, 278] width 10 height 10
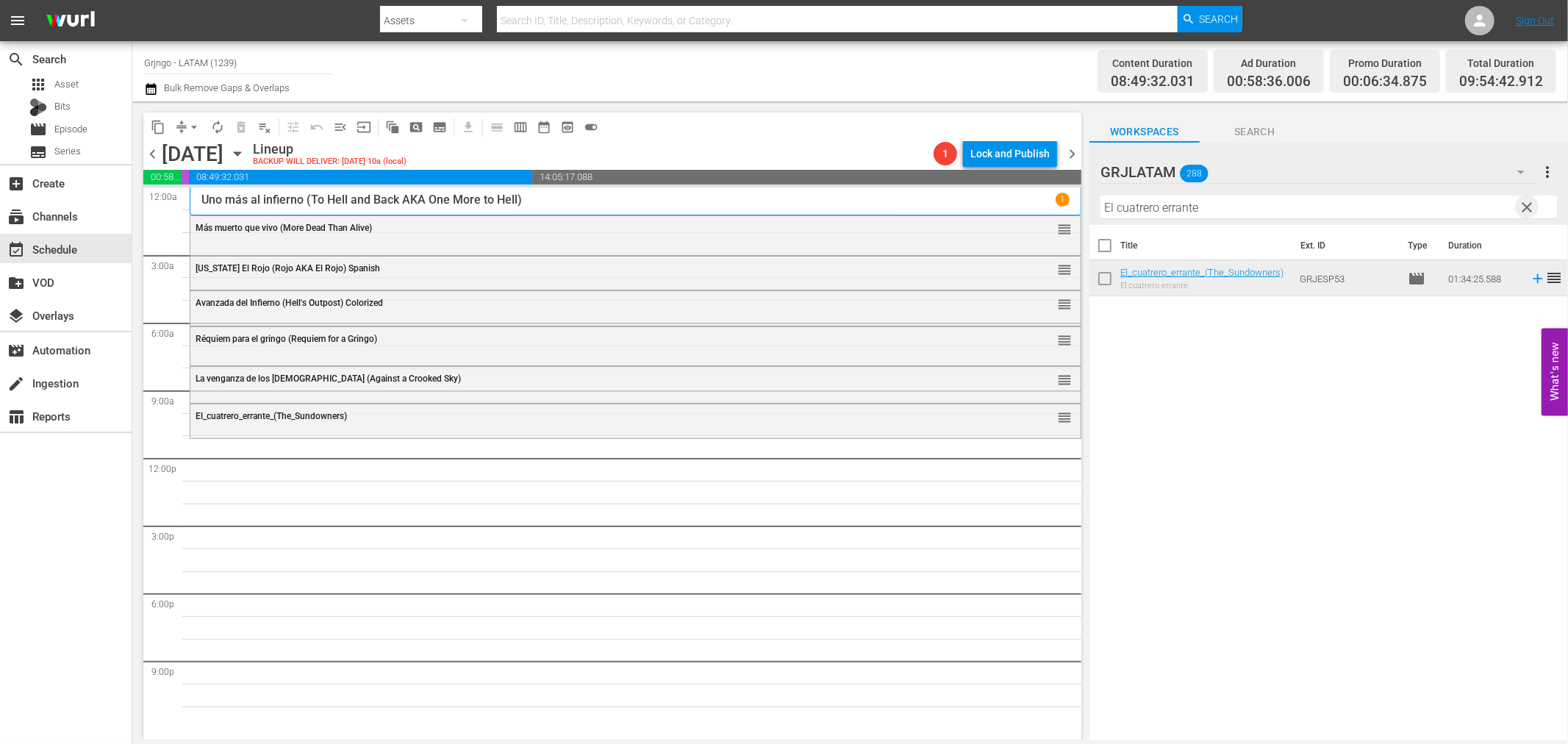
click at [1527, 201] on span "clear" at bounding box center [1527, 207] width 17 height 17
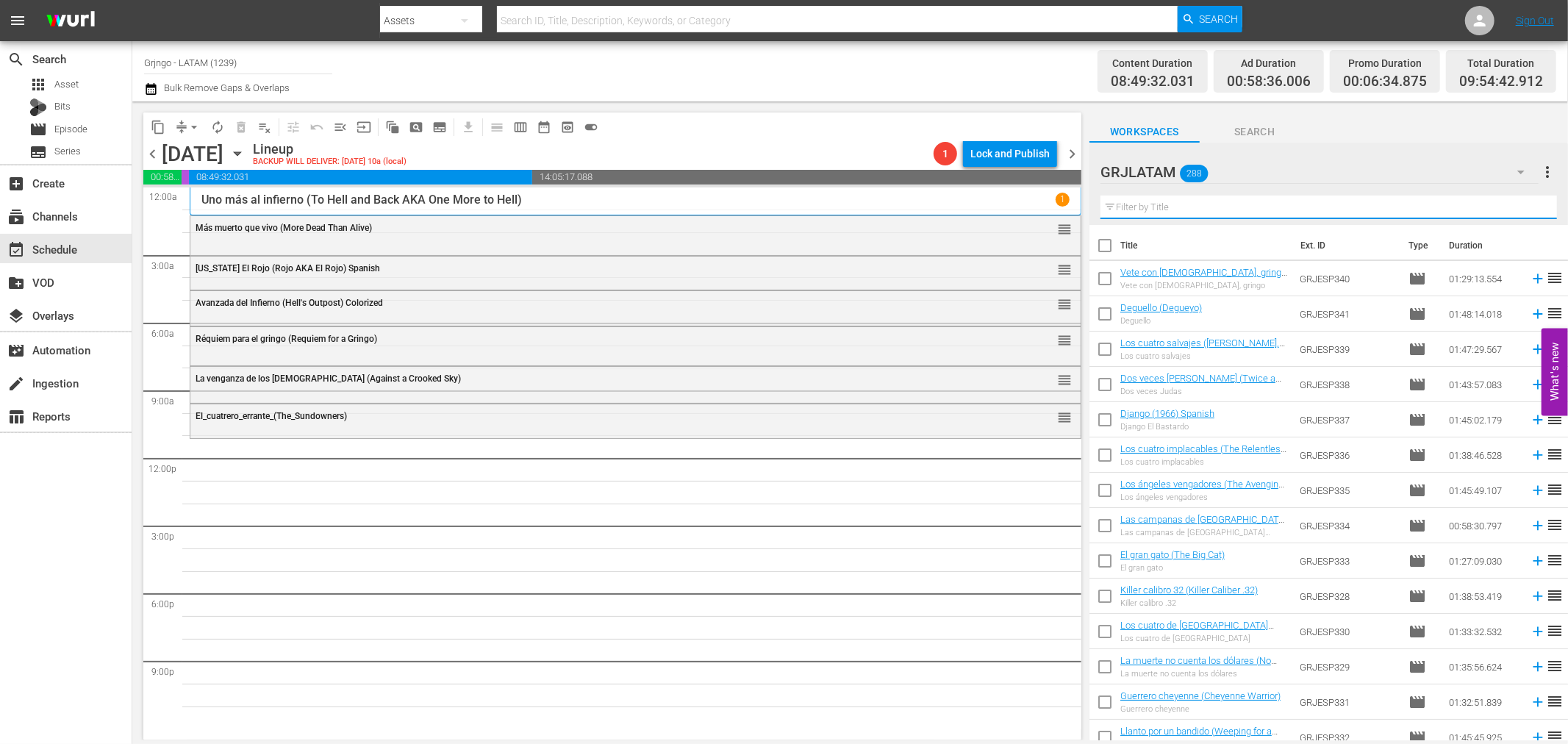
paste input "Bonanza Compilation Episodes 37, 38, 39"
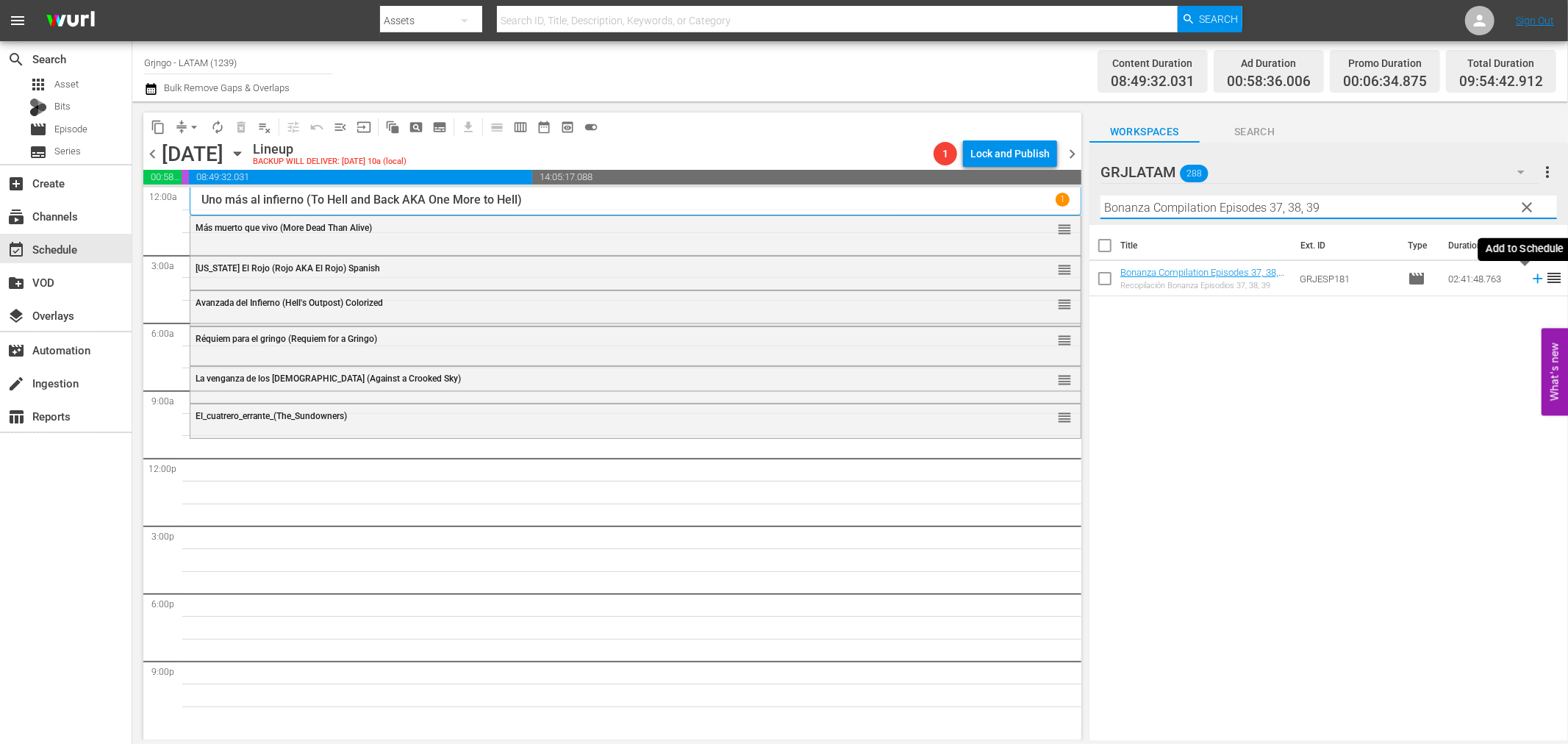
type input "Bonanza Compilation Episodes 37, 38, 39"
click at [1530, 277] on icon at bounding box center [1538, 278] width 16 height 16
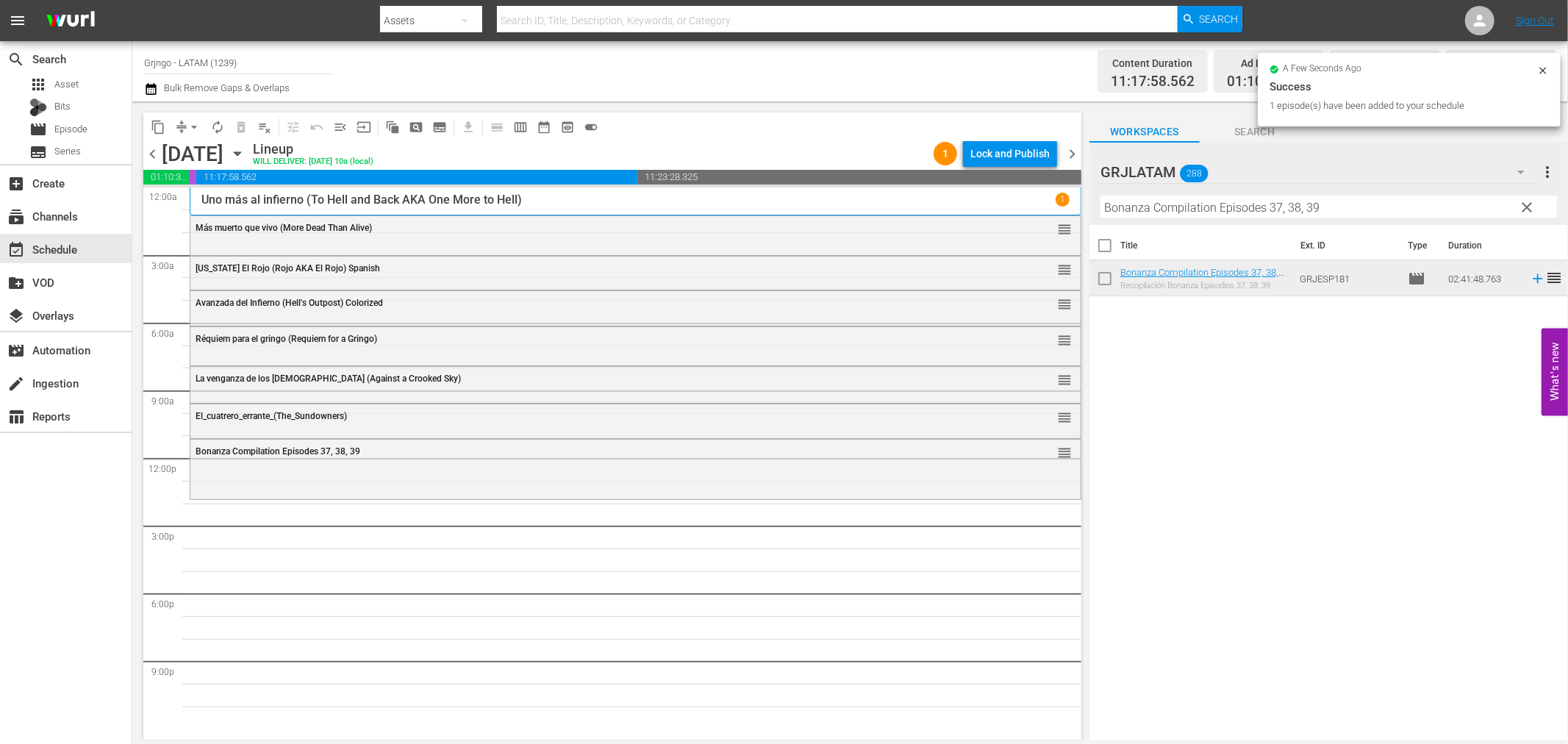
click at [1527, 201] on span "clear" at bounding box center [1527, 207] width 17 height 17
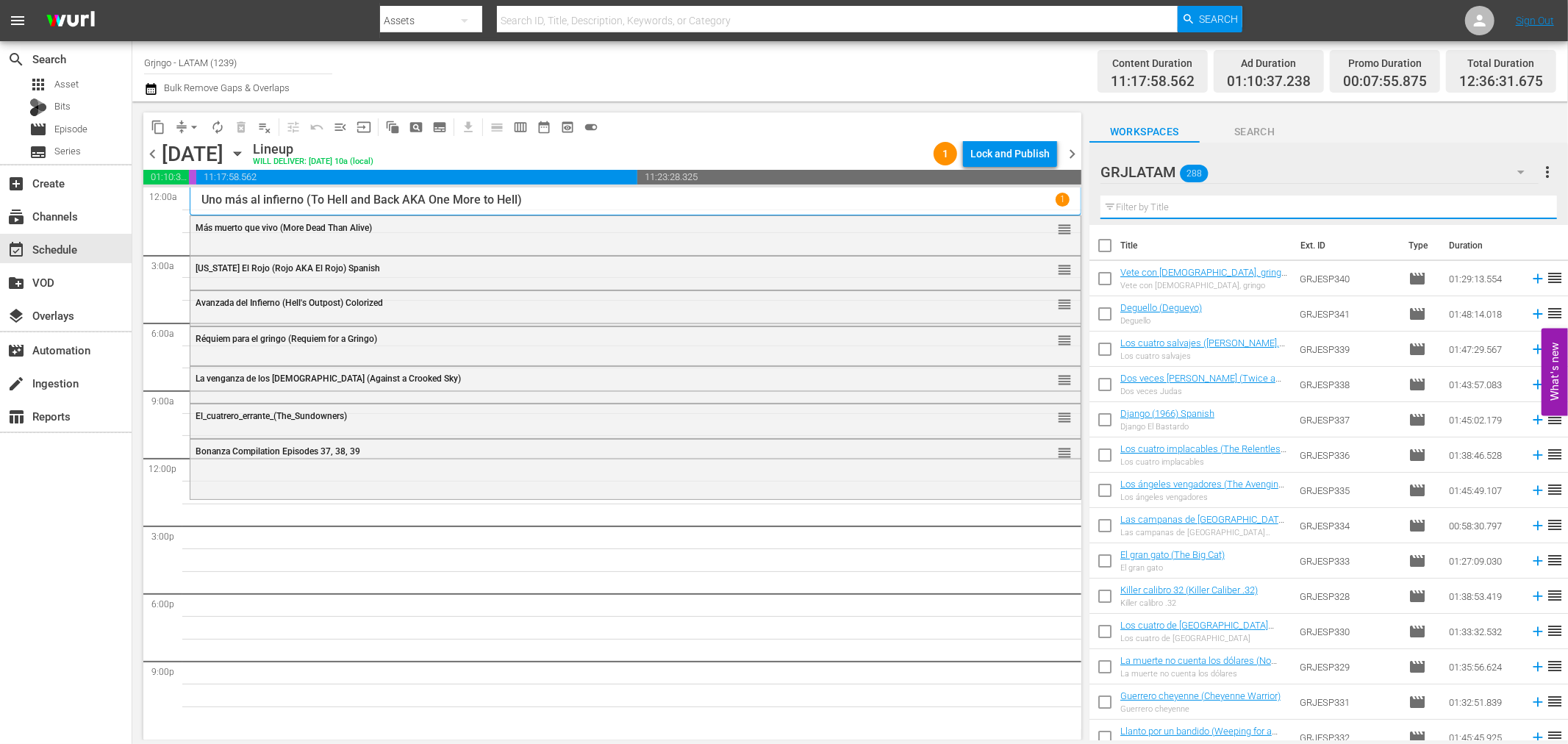
paste input "Duelo de razas"
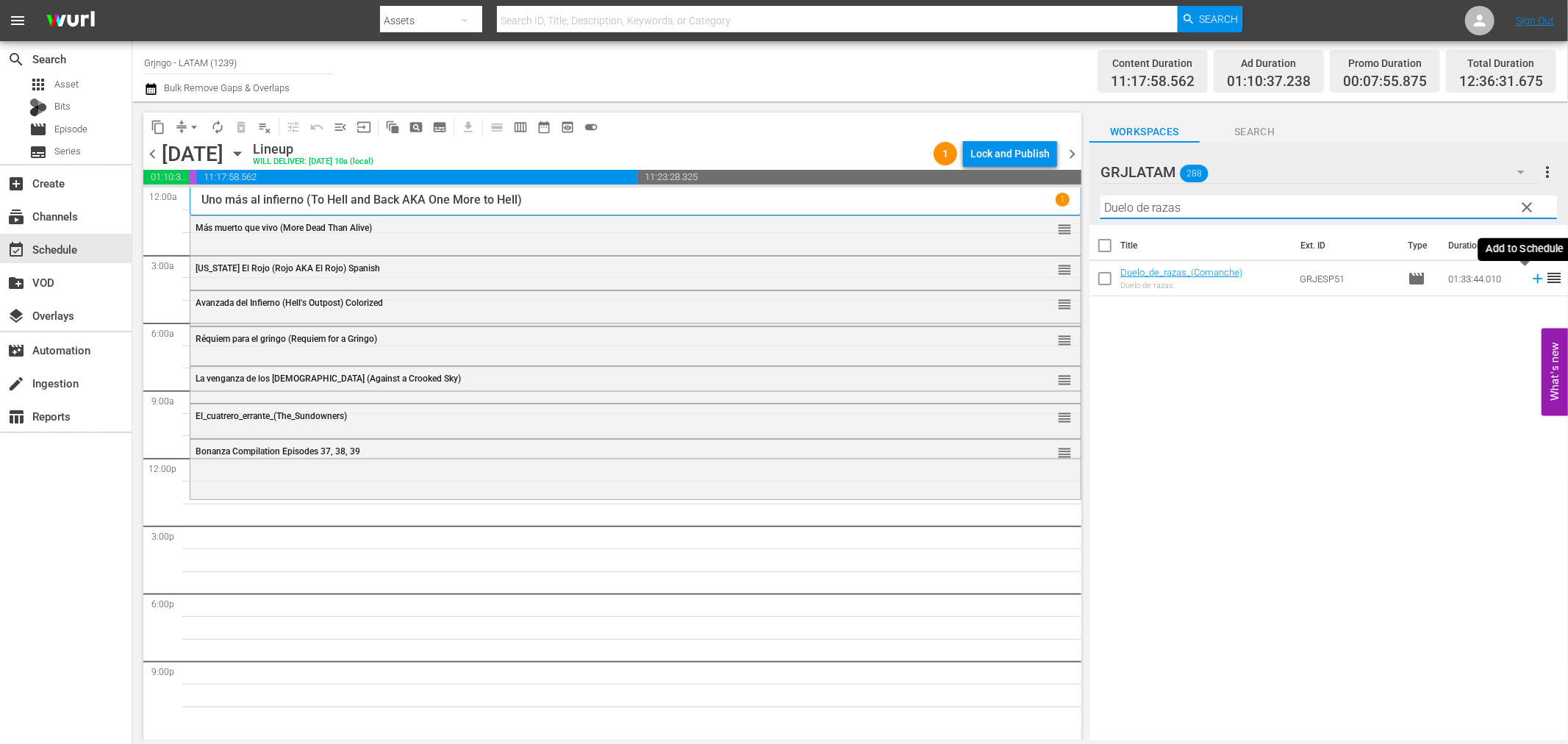
type input "Duelo de razas"
click at [1530, 277] on icon at bounding box center [1538, 278] width 16 height 16
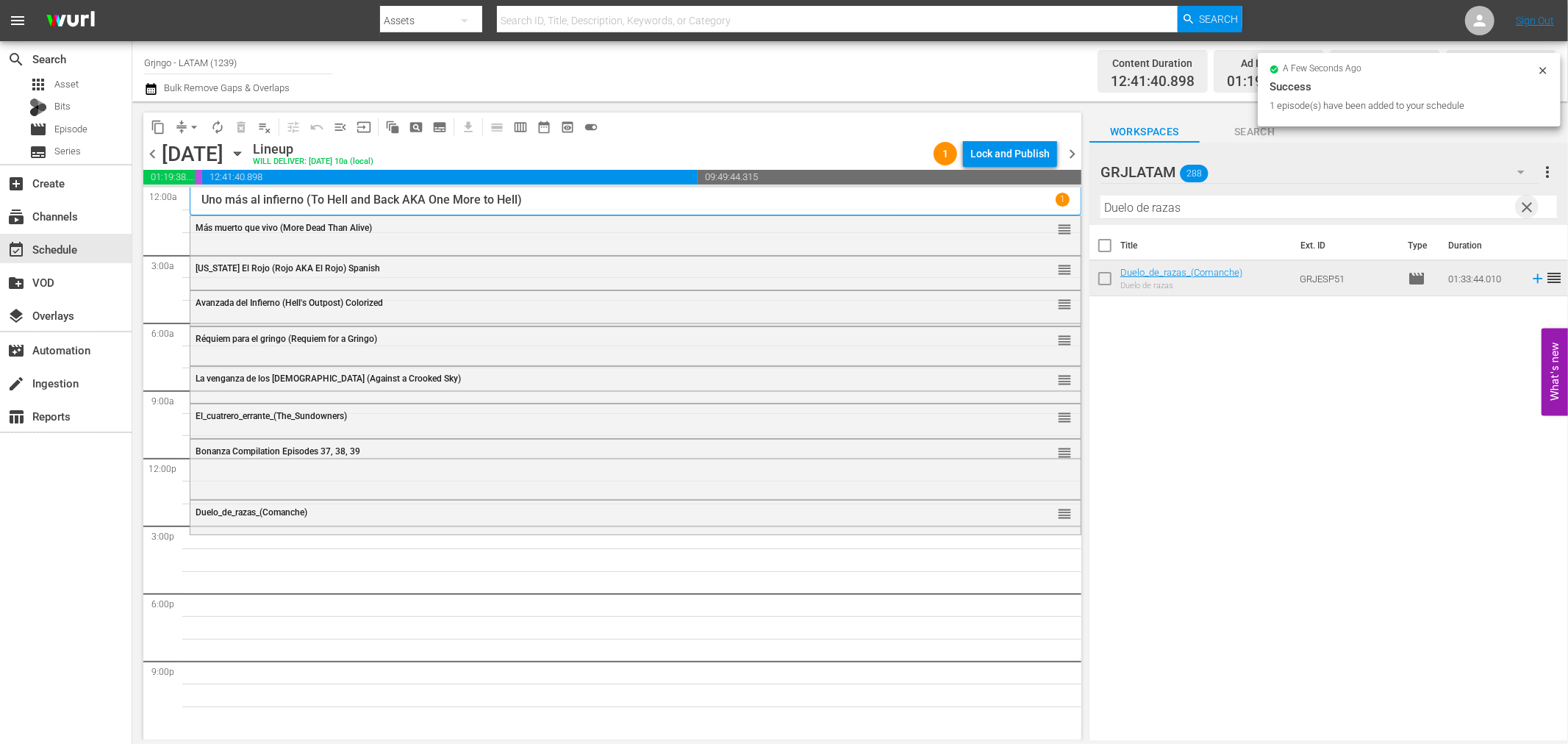
click at [1531, 202] on span "clear" at bounding box center [1527, 207] width 17 height 17
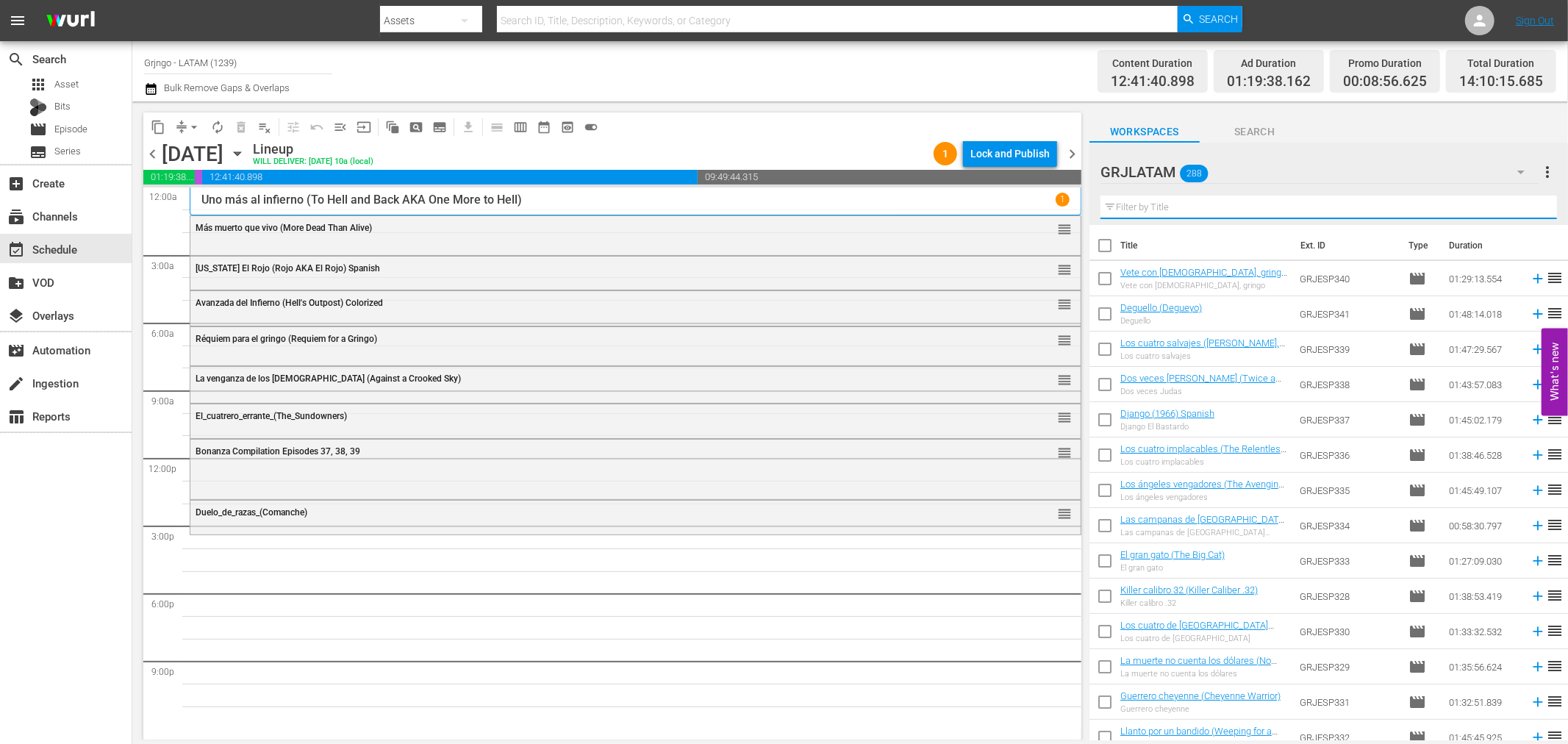
click at [1137, 201] on input "text" at bounding box center [1329, 207] width 457 height 23
paste input "Al este del oeste"
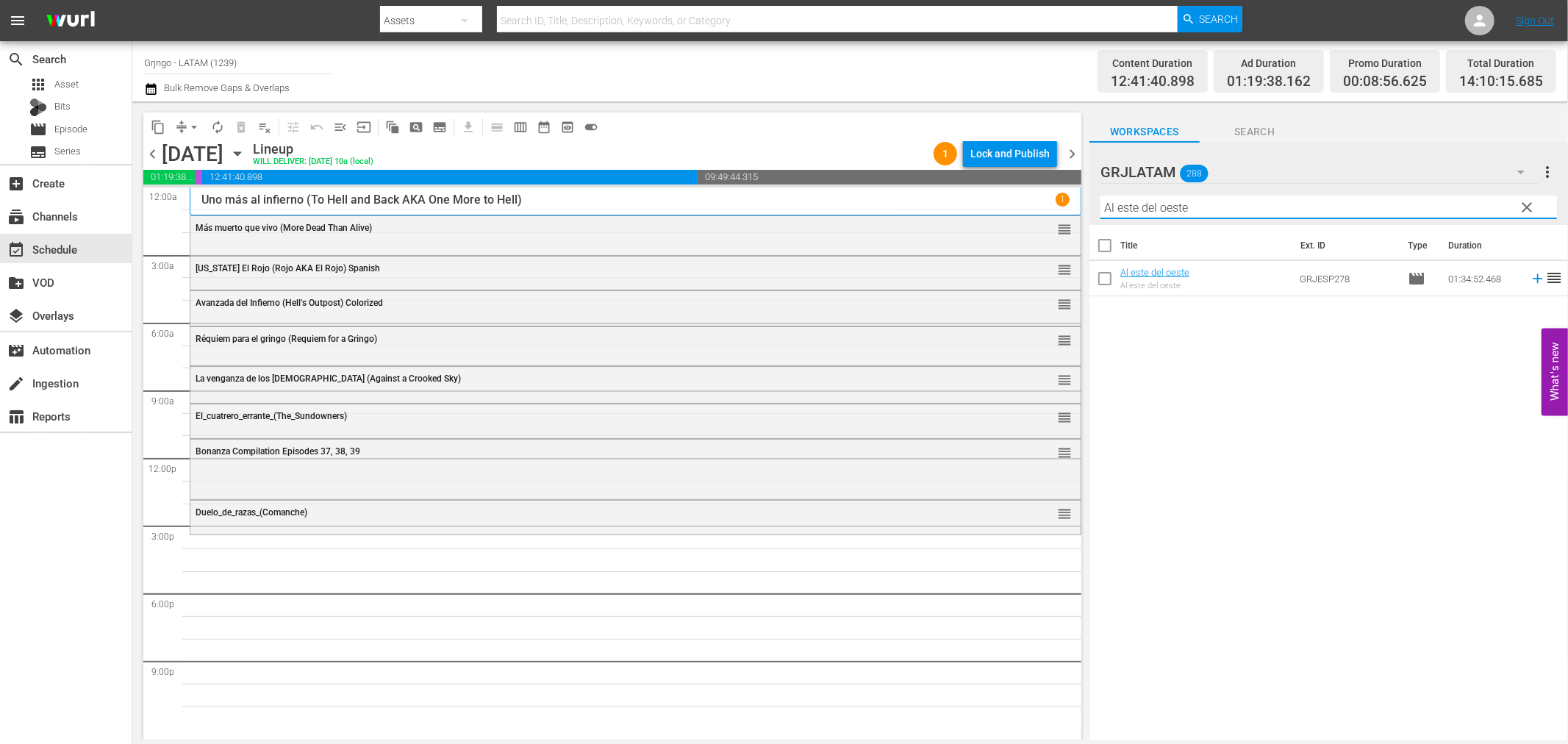
type input "Al este del oeste"
click at [1533, 277] on icon at bounding box center [1537, 278] width 10 height 10
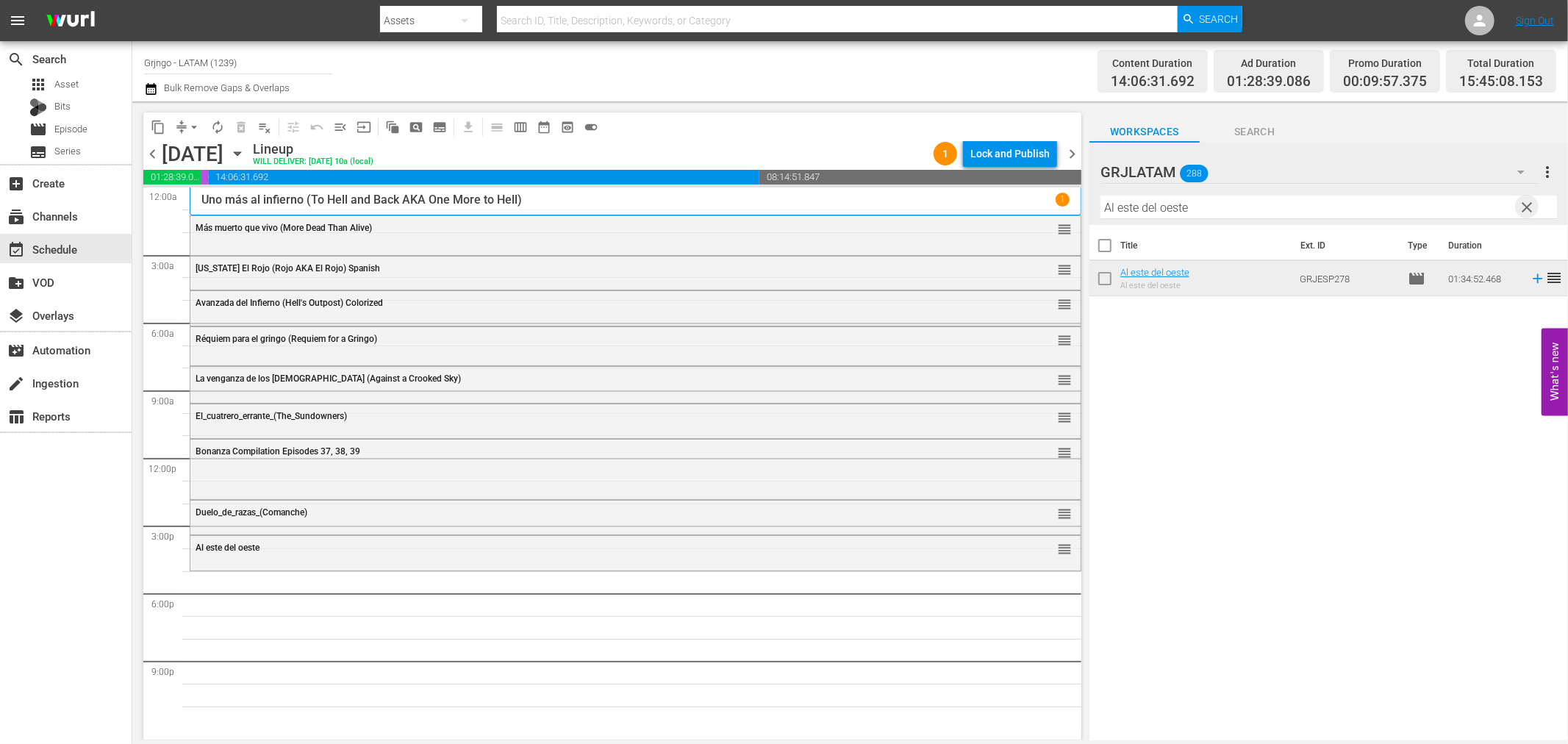
click at [1531, 201] on span "clear" at bounding box center [1527, 207] width 17 height 17
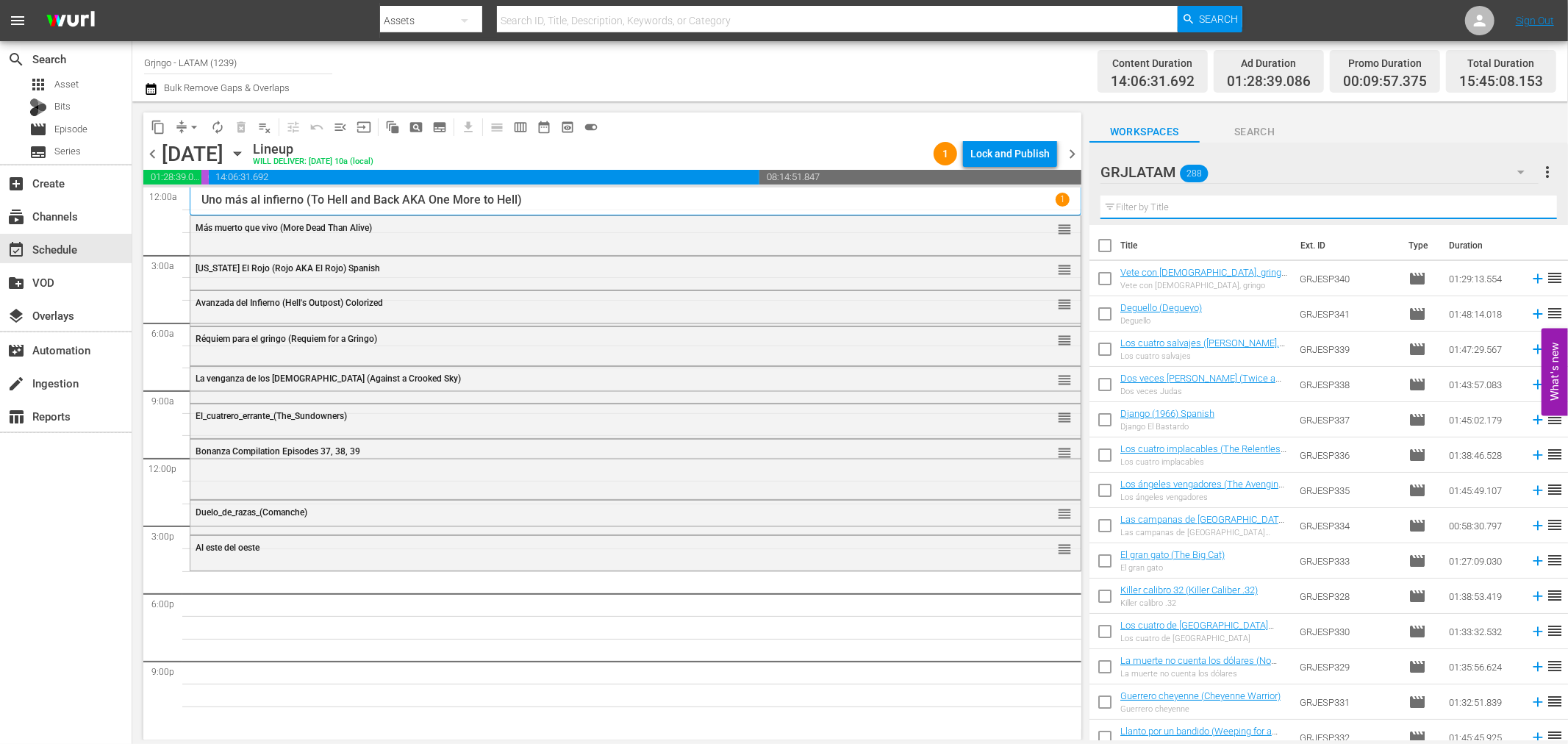
click at [1142, 208] on input "text" at bounding box center [1329, 207] width 457 height 23
paste input "El pistolero más tembloroso del Oeste"
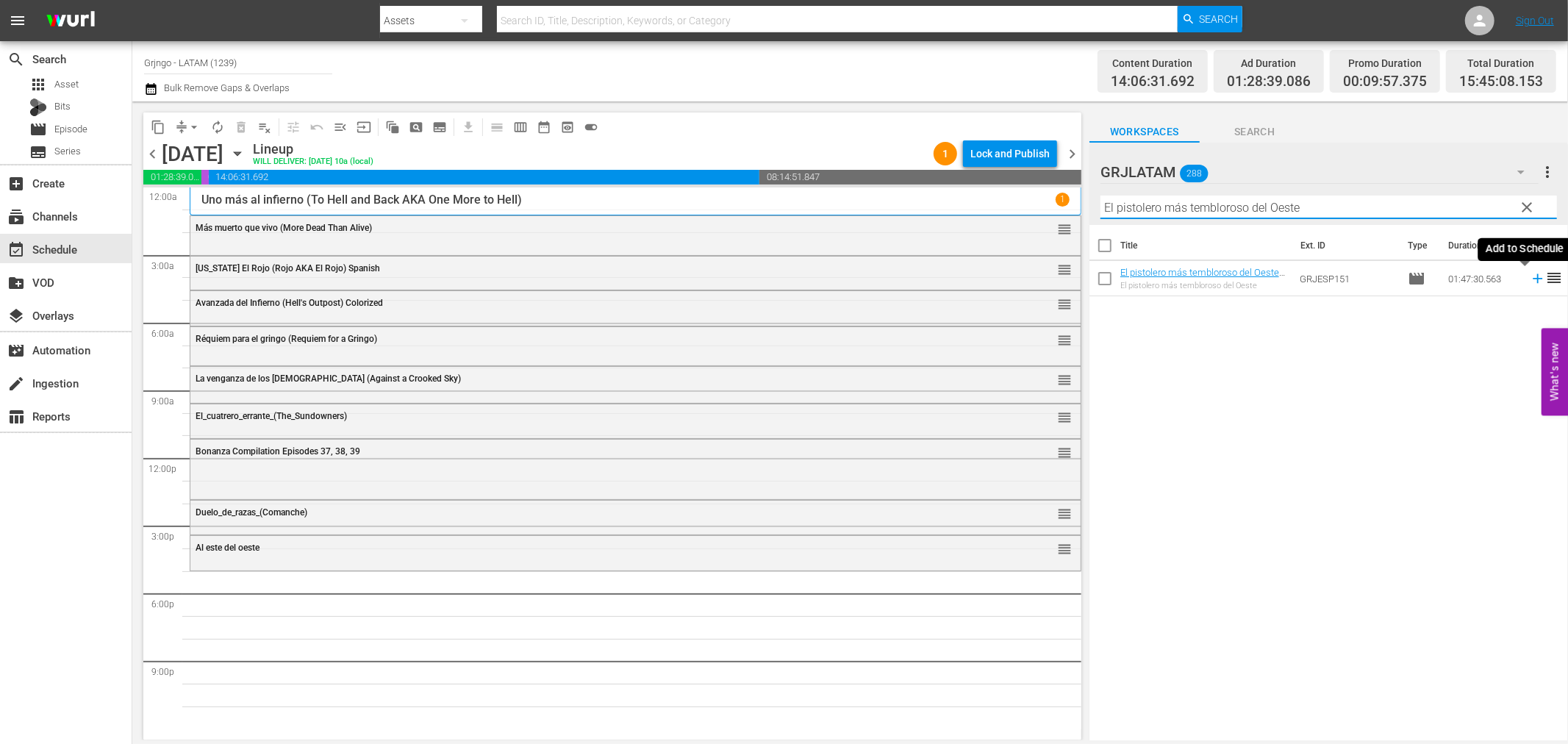
type input "El pistolero más tembloroso del Oeste"
click at [1533, 278] on icon at bounding box center [1537, 278] width 10 height 10
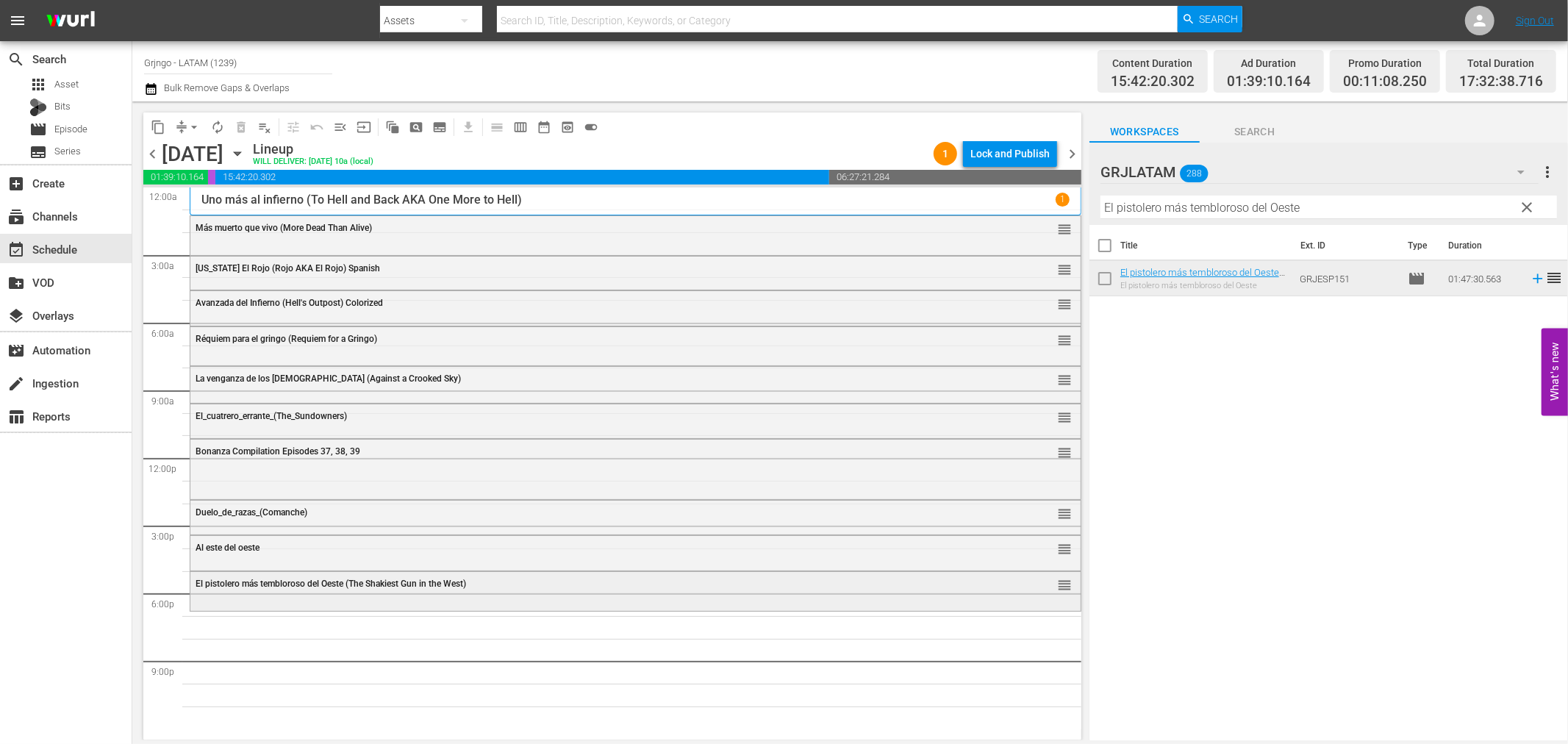
click at [503, 584] on div "El pistolero más tembloroso del Oeste (The Shakiest Gun in the West)" at bounding box center [594, 584] width 799 height 10
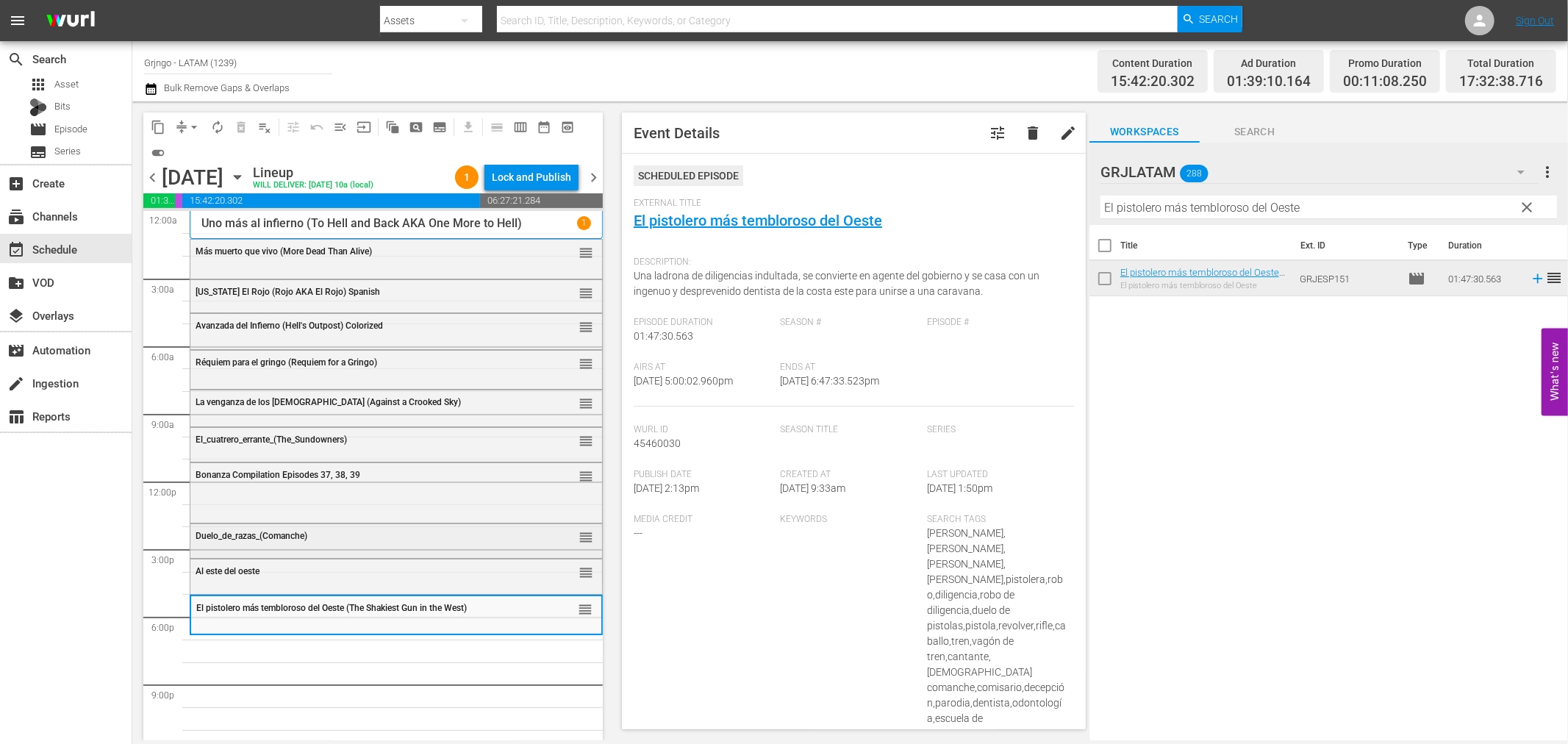
scroll to position [11, 0]
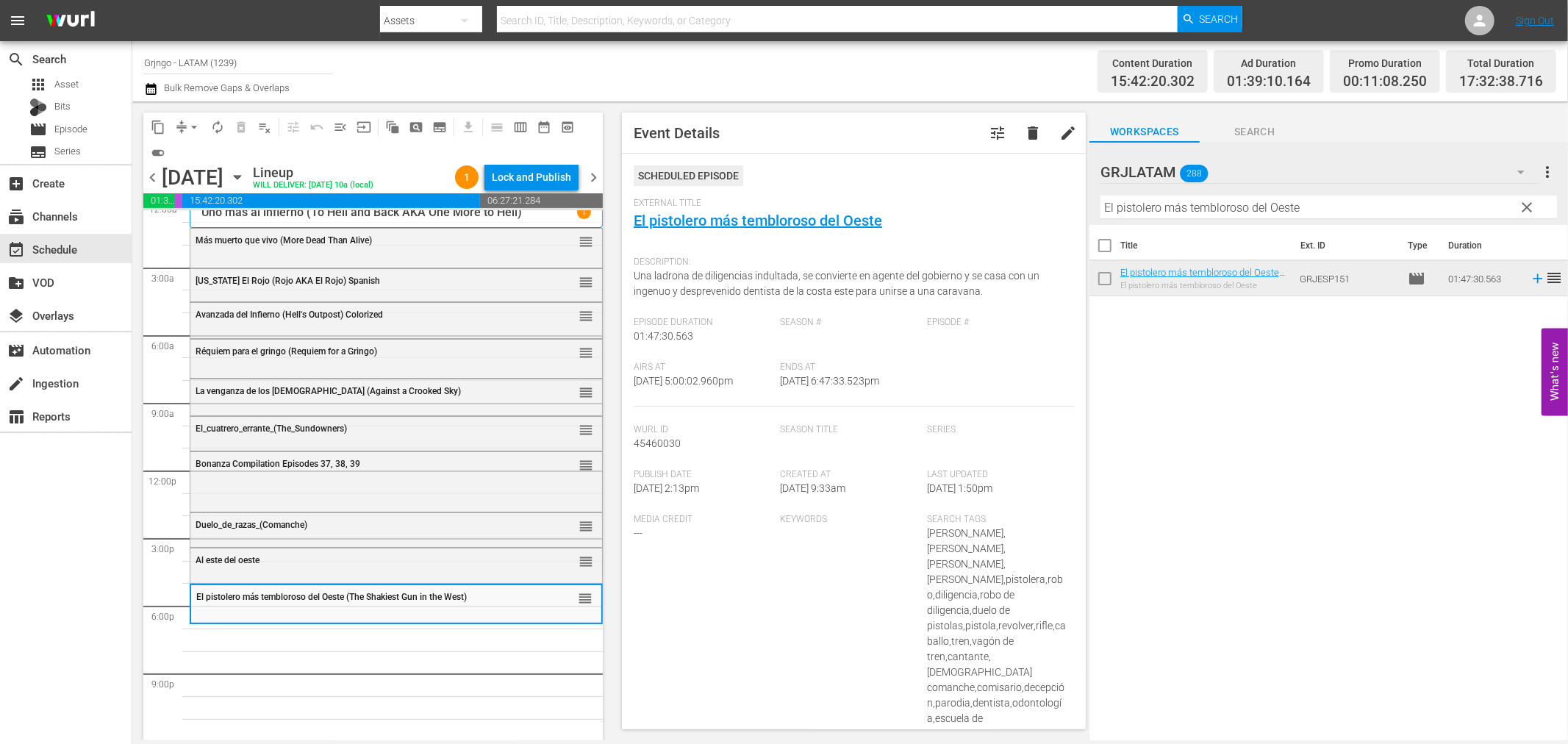
drag, startPoint x: 1524, startPoint y: 202, endPoint x: 1207, endPoint y: 205, distance: 317.0
click at [1524, 202] on span "clear" at bounding box center [1527, 207] width 17 height 17
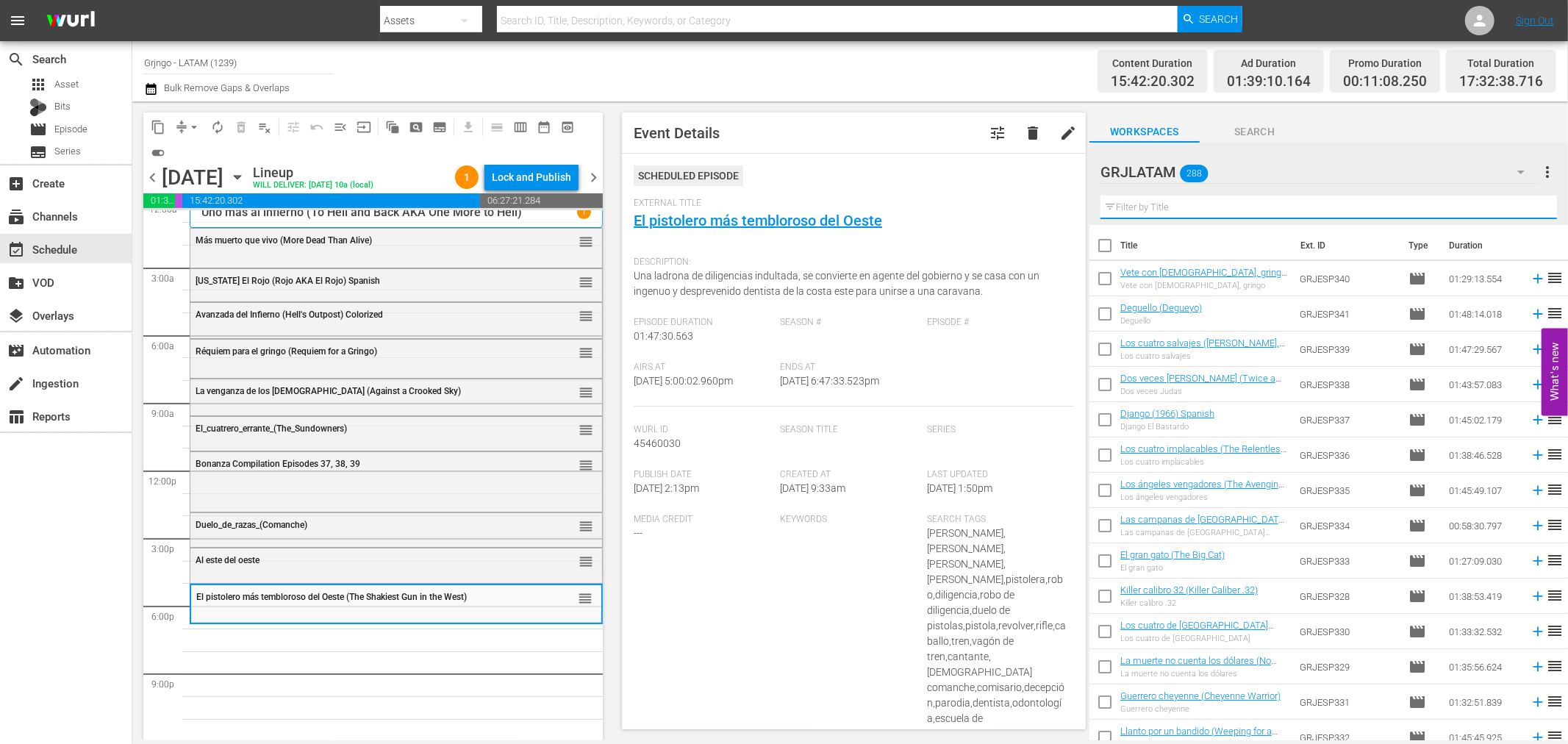
click at [1130, 207] on input "text" at bounding box center [1329, 207] width 457 height 23
paste input "La batalla de los rancheros"
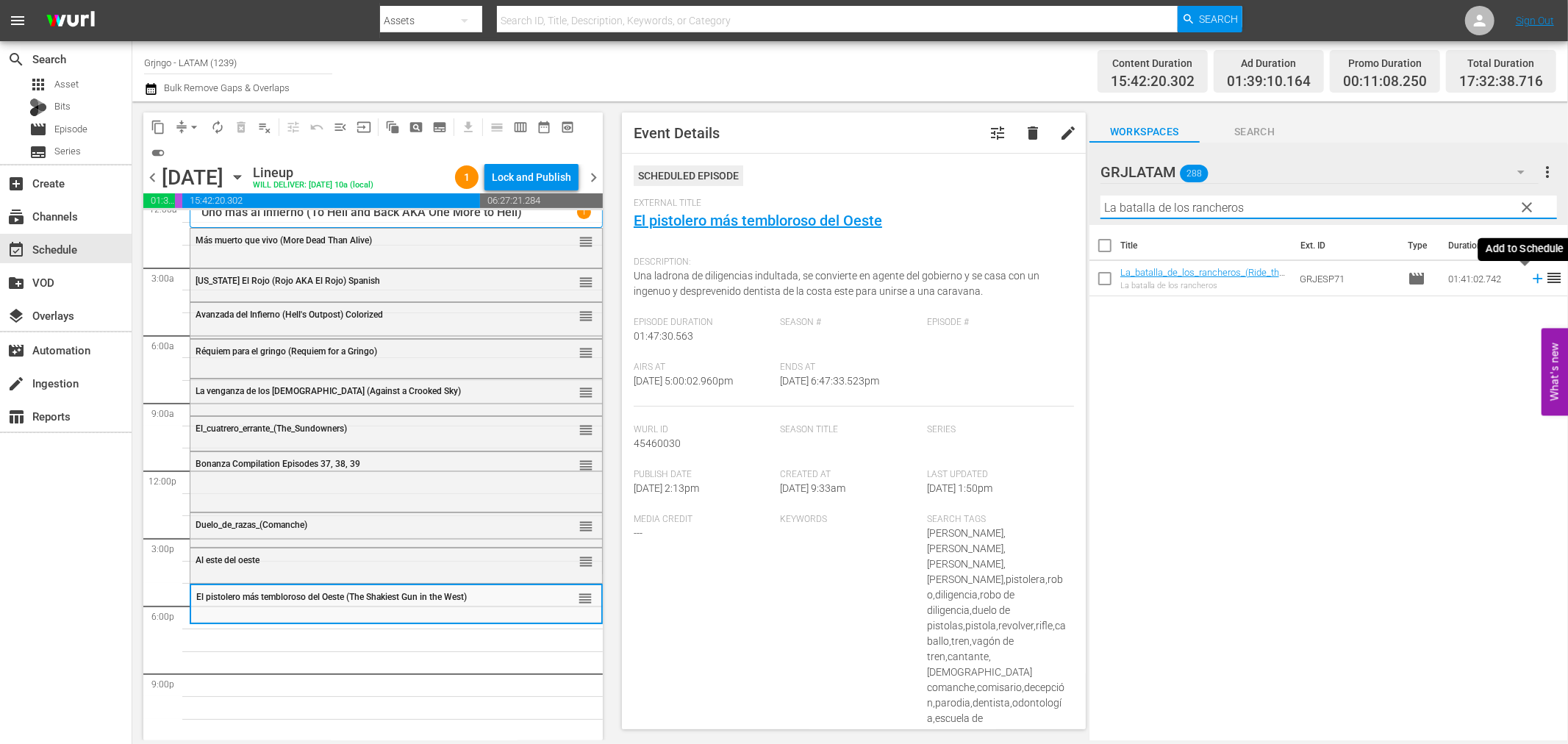
type input "La batalla de los rancheros"
click at [1530, 276] on icon at bounding box center [1538, 278] width 16 height 16
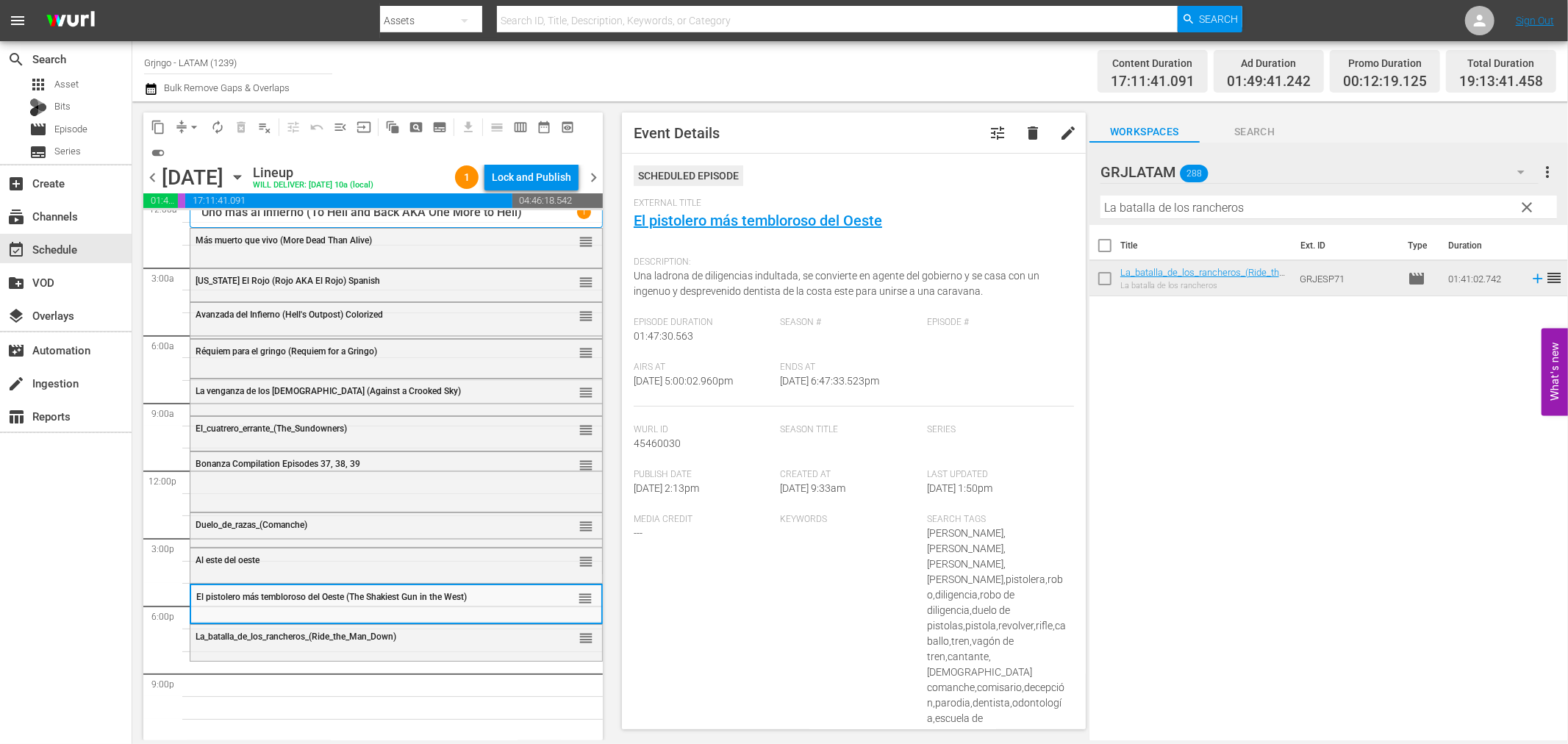
drag, startPoint x: 1530, startPoint y: 202, endPoint x: 1092, endPoint y: 236, distance: 439.3
click at [1530, 202] on span "clear" at bounding box center [1527, 207] width 17 height 17
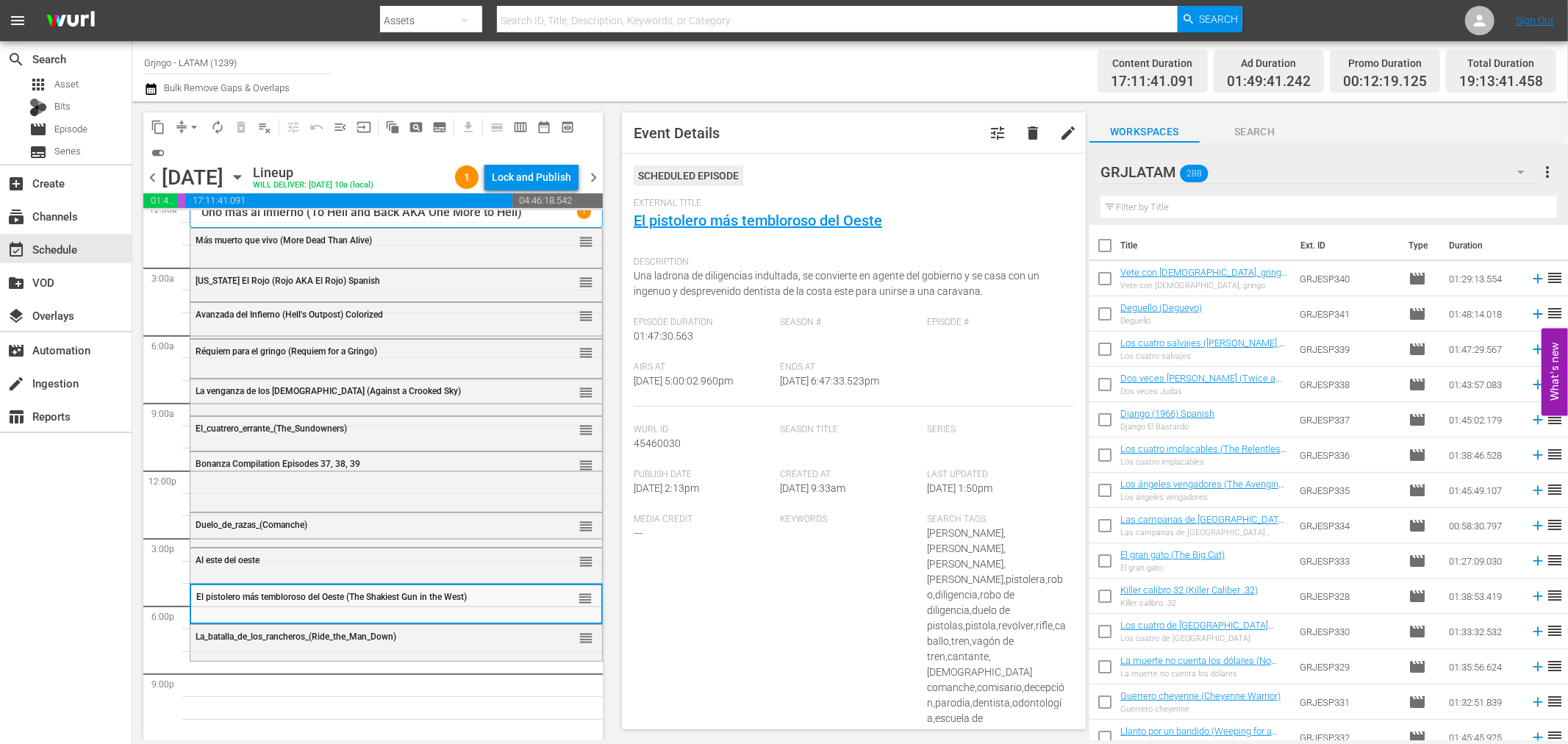
click at [1137, 204] on input "text" at bounding box center [1329, 207] width 457 height 23
paste input "Oeste [US_STATE] [PERSON_NAME] (Guns of [US_STATE])"
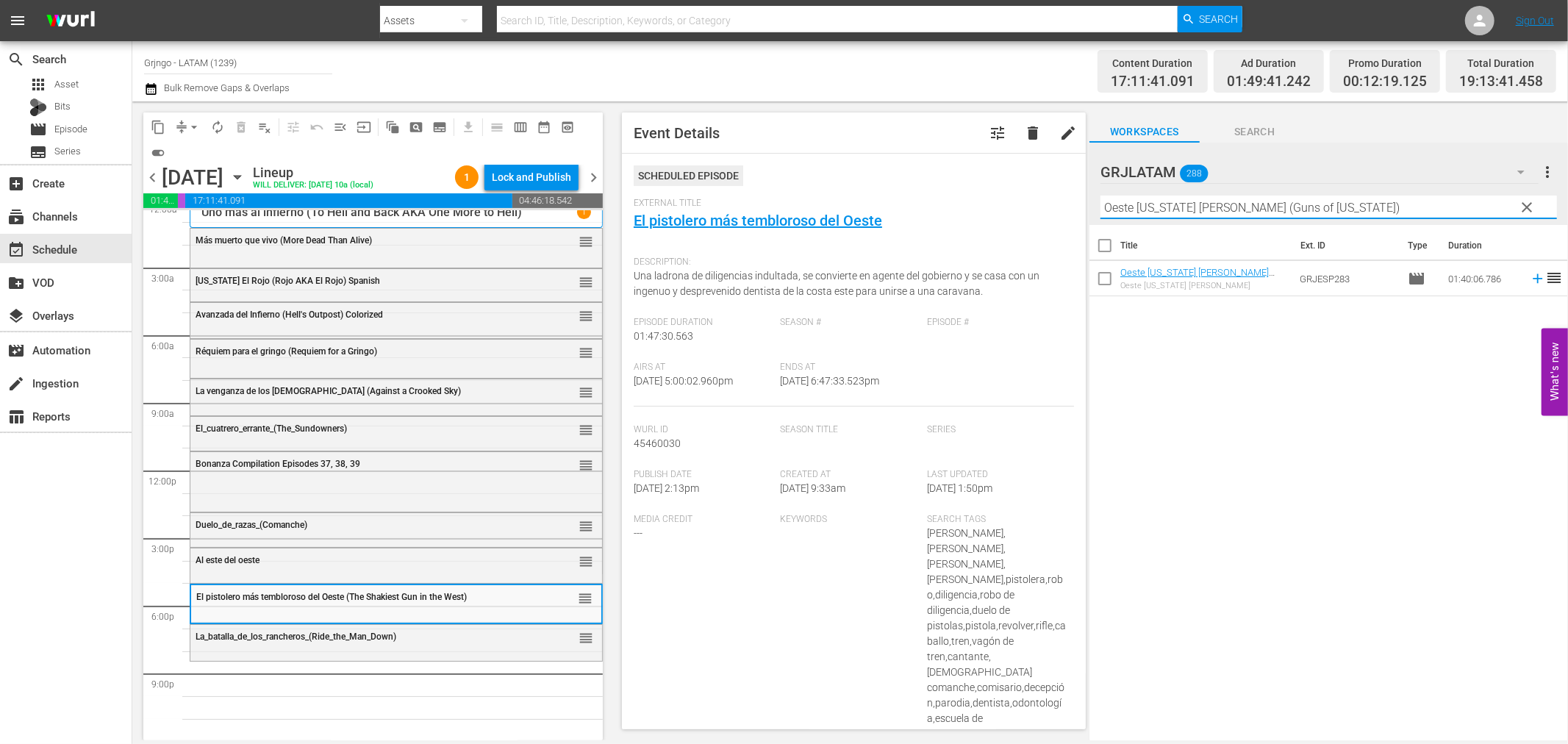
type input "Oeste [US_STATE] [PERSON_NAME] (Guns of [US_STATE])"
click at [1530, 277] on icon at bounding box center [1538, 278] width 16 height 16
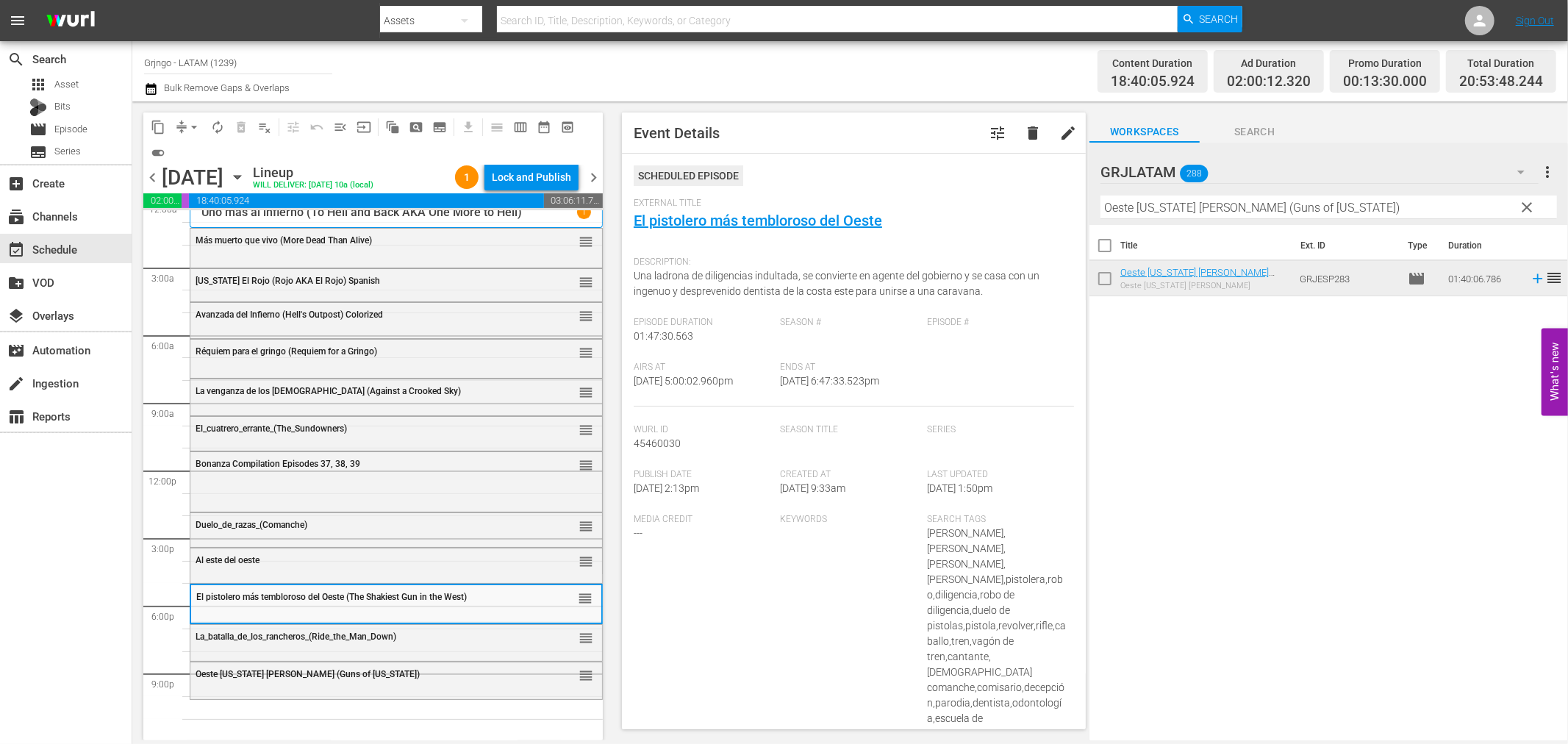
drag, startPoint x: 1523, startPoint y: 205, endPoint x: 1227, endPoint y: 210, distance: 296.0
click at [1523, 205] on span "clear" at bounding box center [1527, 207] width 17 height 17
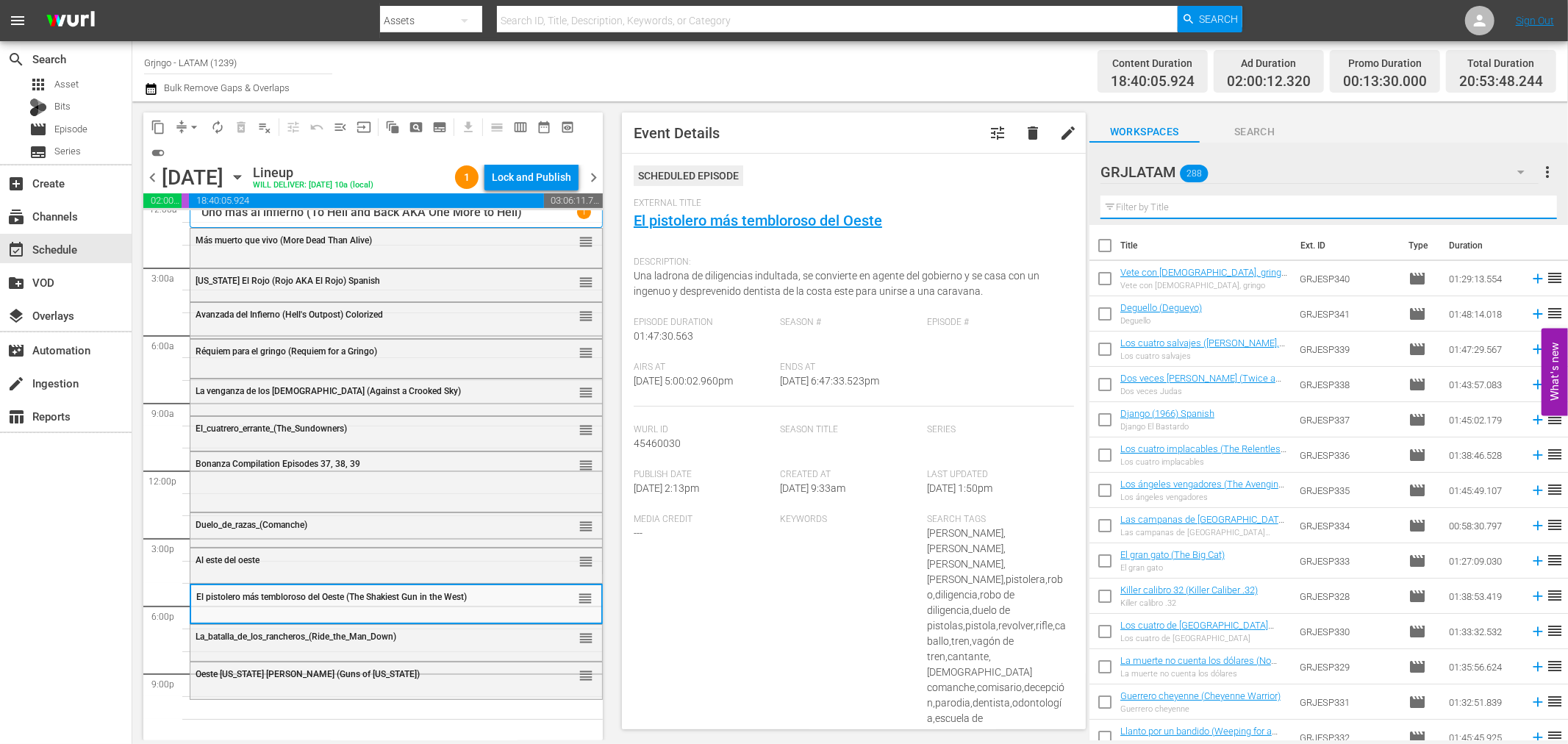
paste input "Dos granujas en el Oeste"
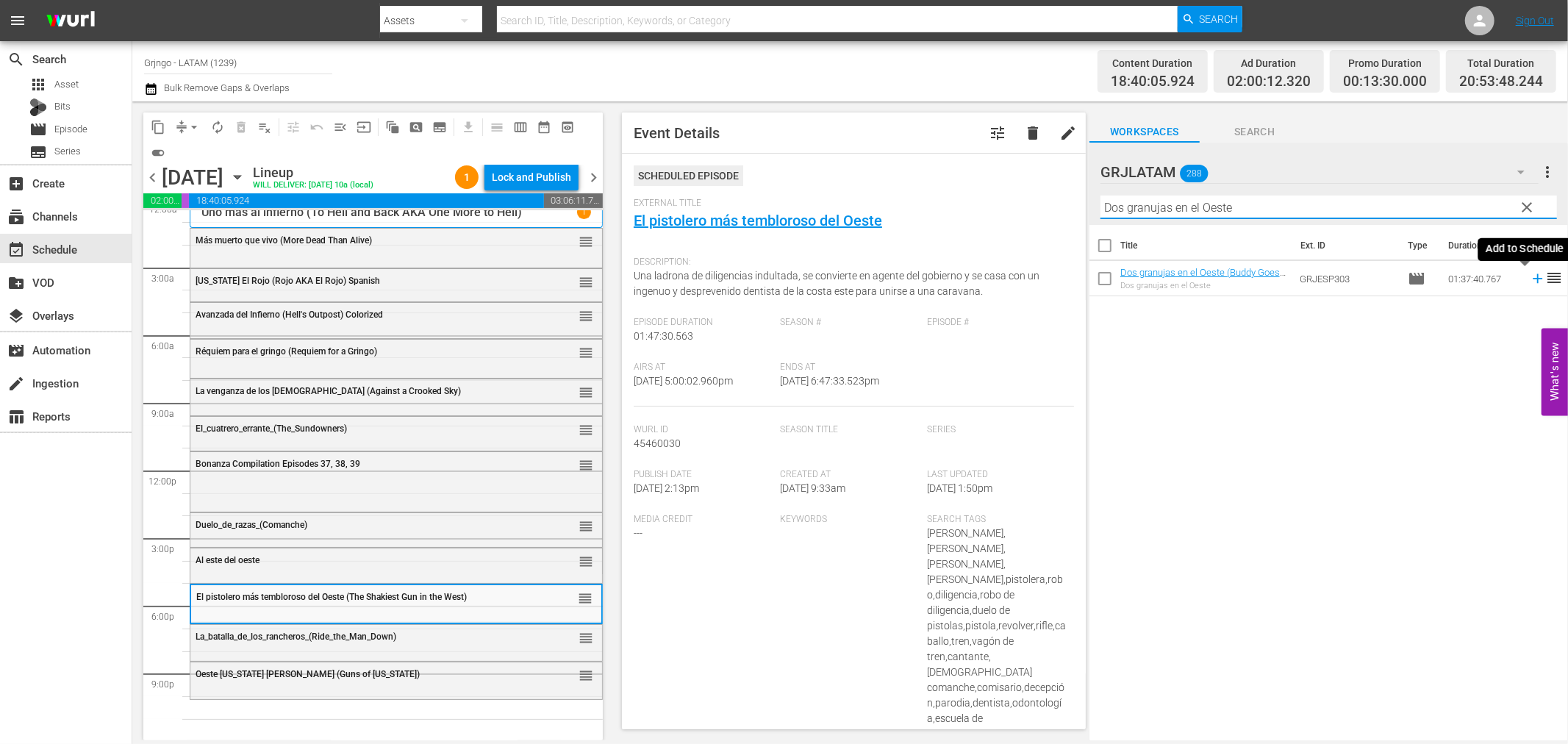
type input "Dos granujas en el Oeste"
click at [1530, 278] on icon at bounding box center [1538, 278] width 16 height 16
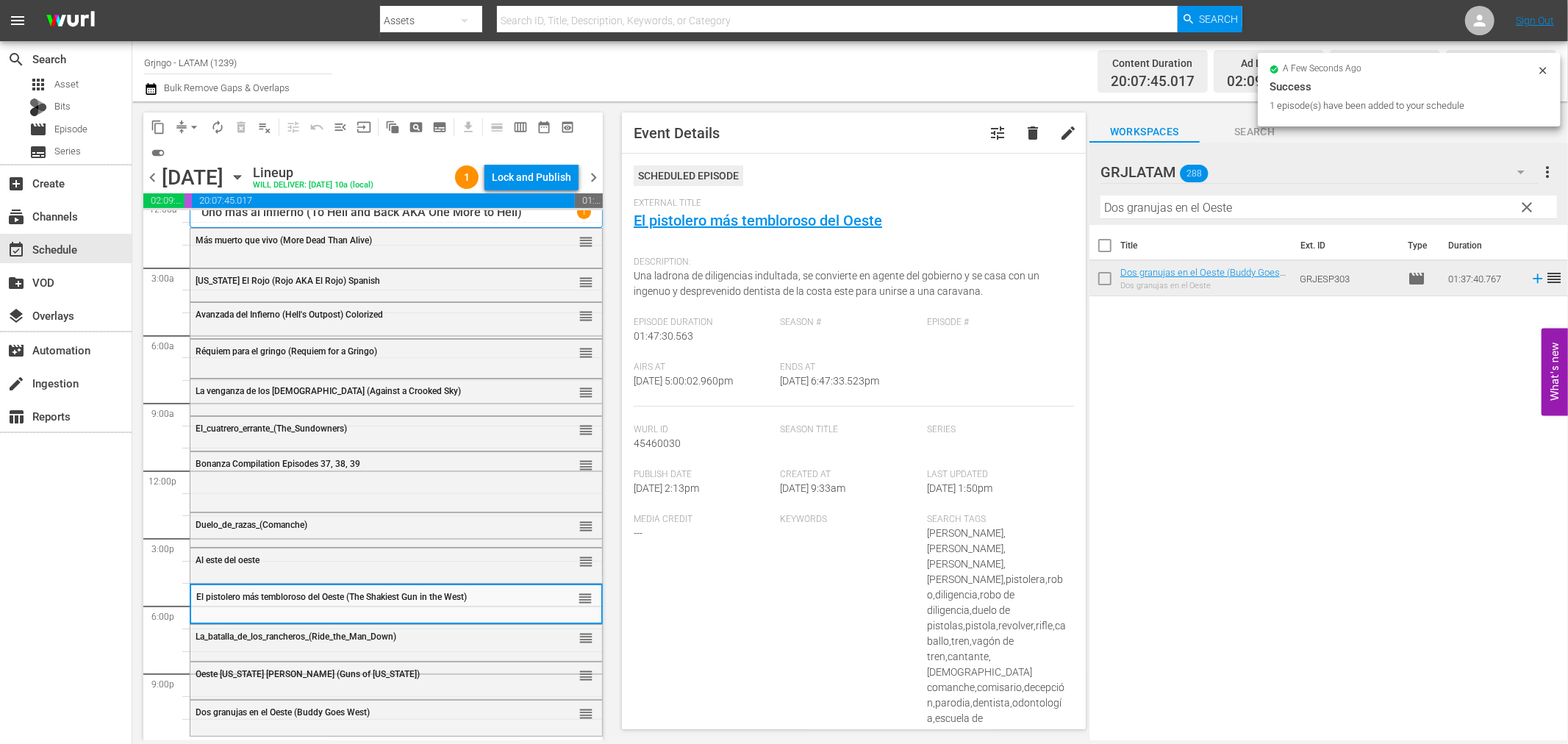
click at [1529, 202] on span "clear" at bounding box center [1527, 207] width 17 height 17
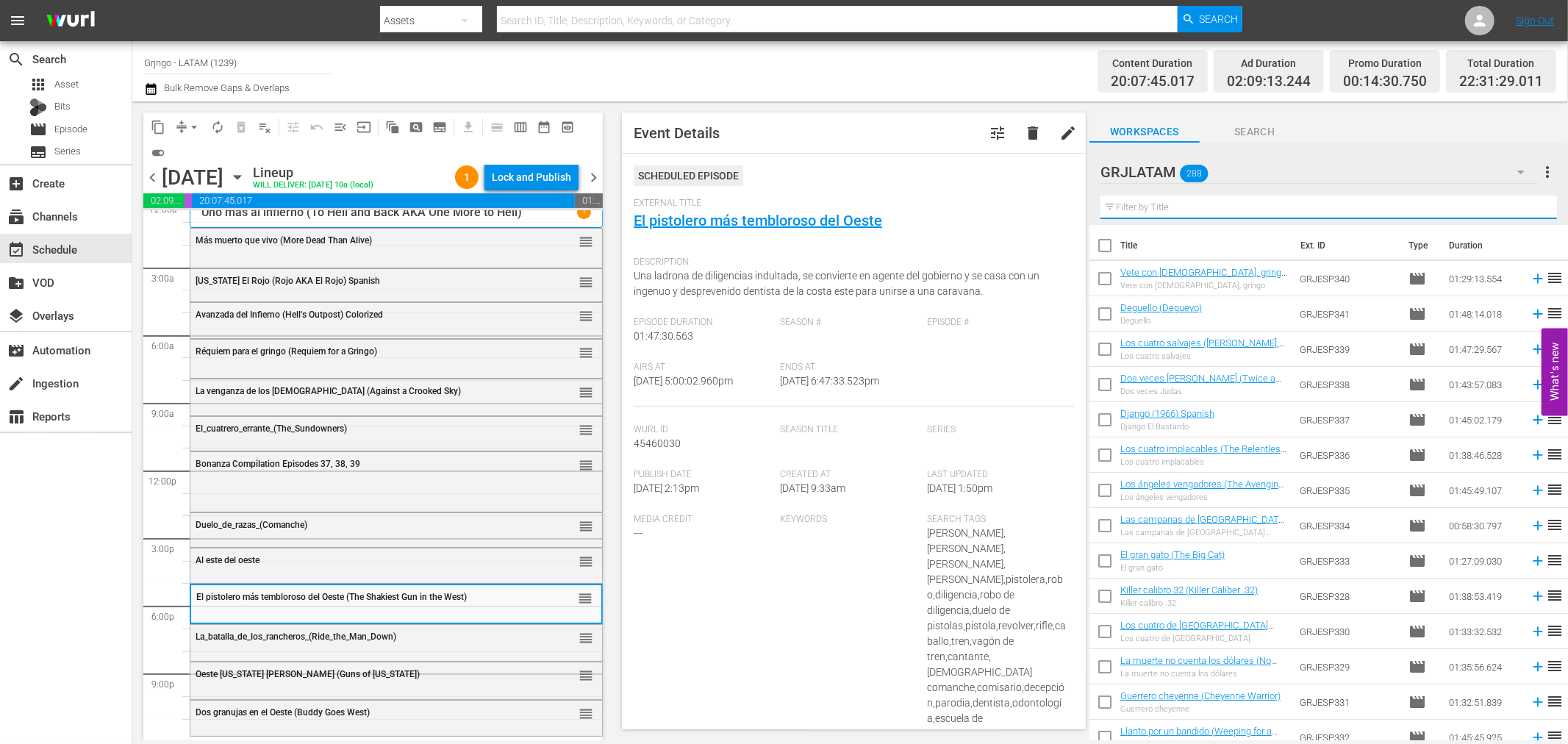
paste input "Killer calibro 32 (Killer Caliber .32)"
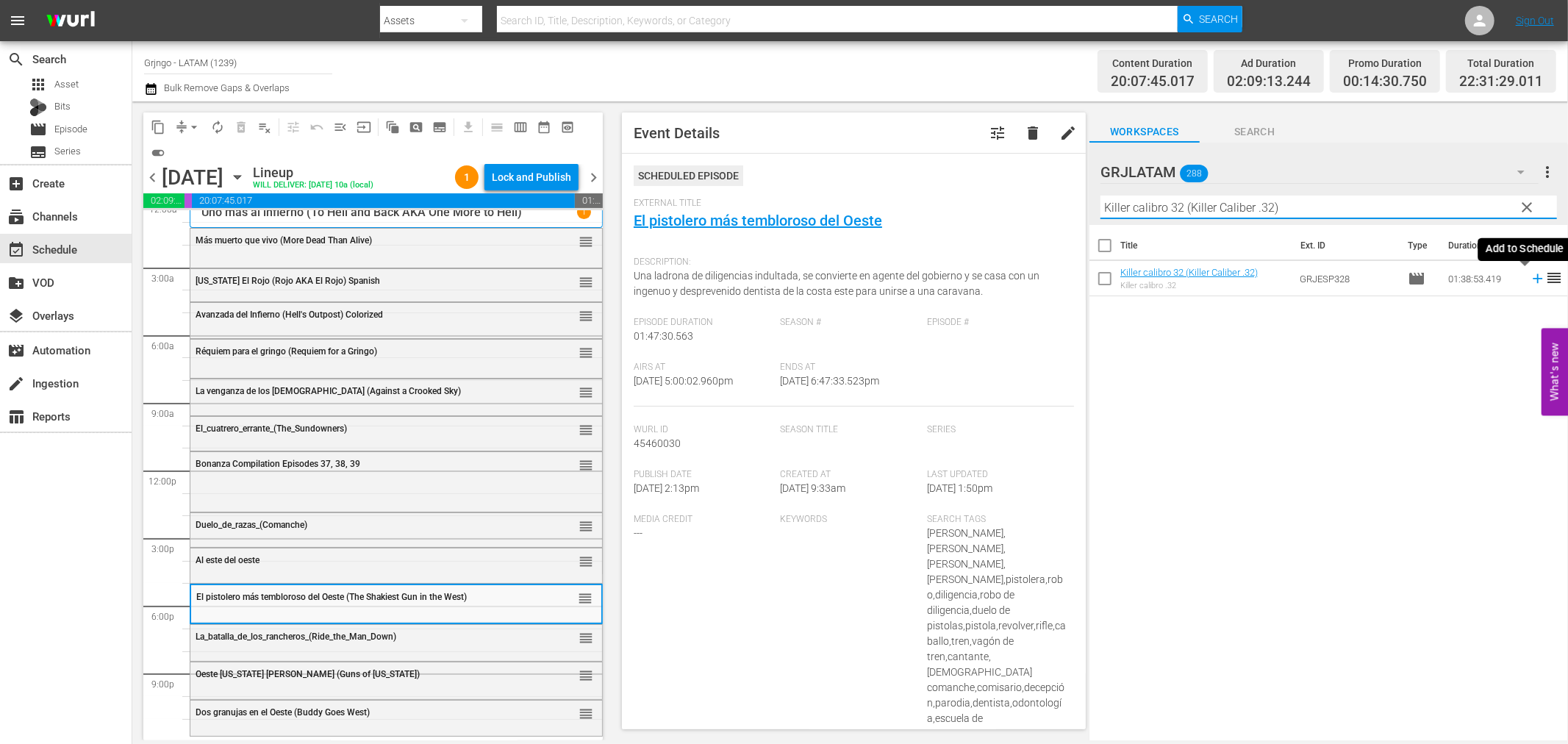
type input "Killer calibro 32 (Killer Caliber .32)"
click at [1530, 277] on icon at bounding box center [1538, 278] width 16 height 16
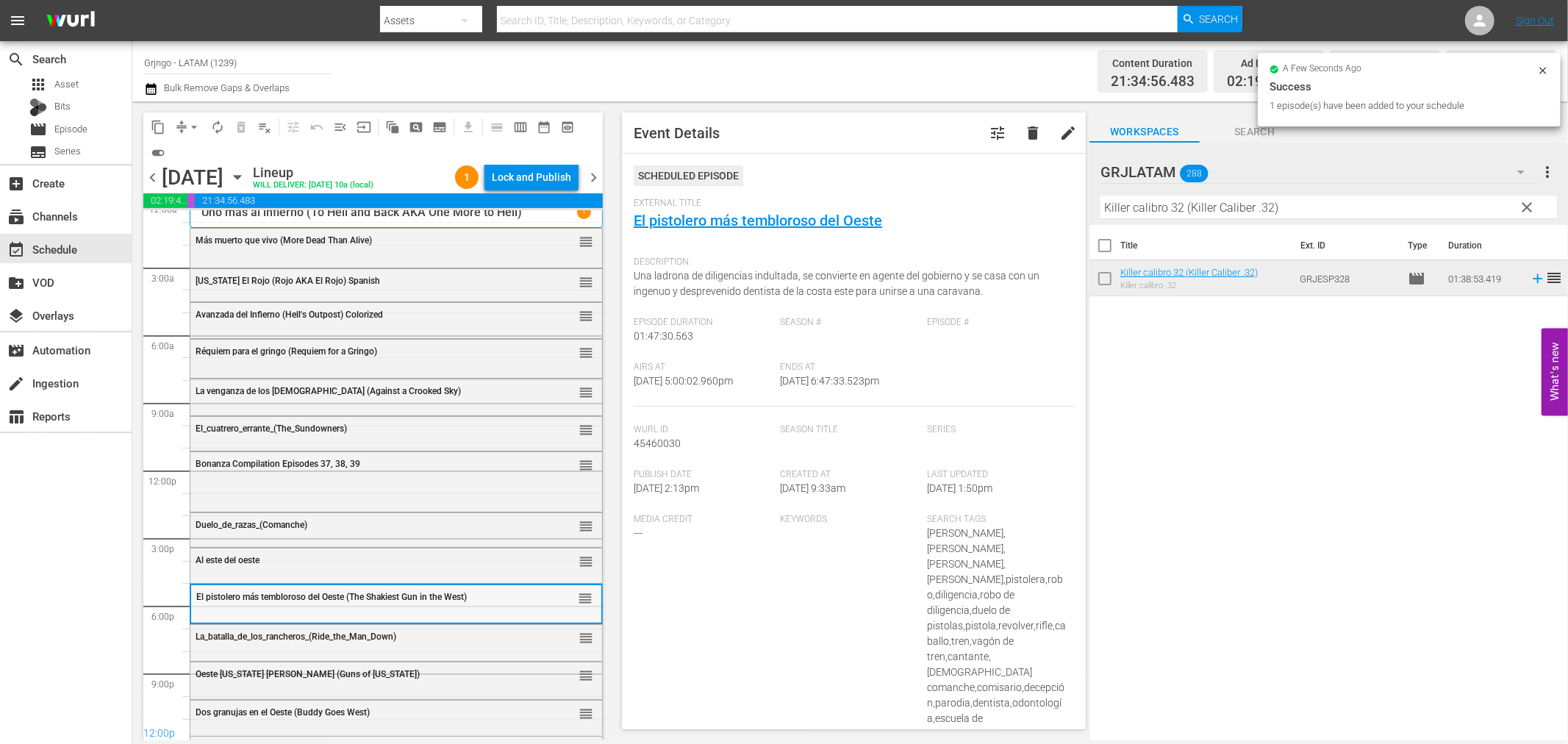
scroll to position [44, 0]
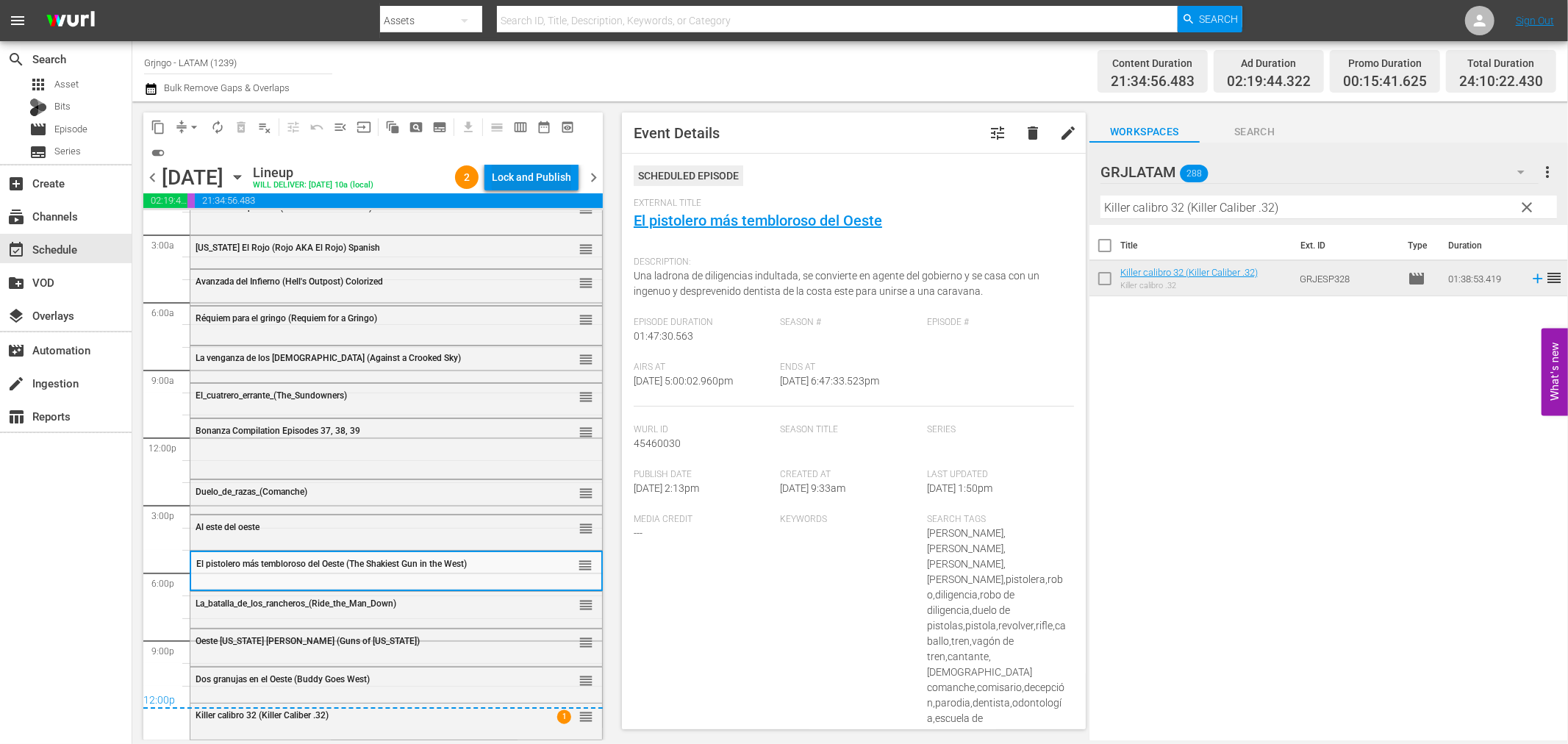
click at [530, 177] on div "Lock and Publish" at bounding box center [531, 177] width 79 height 27
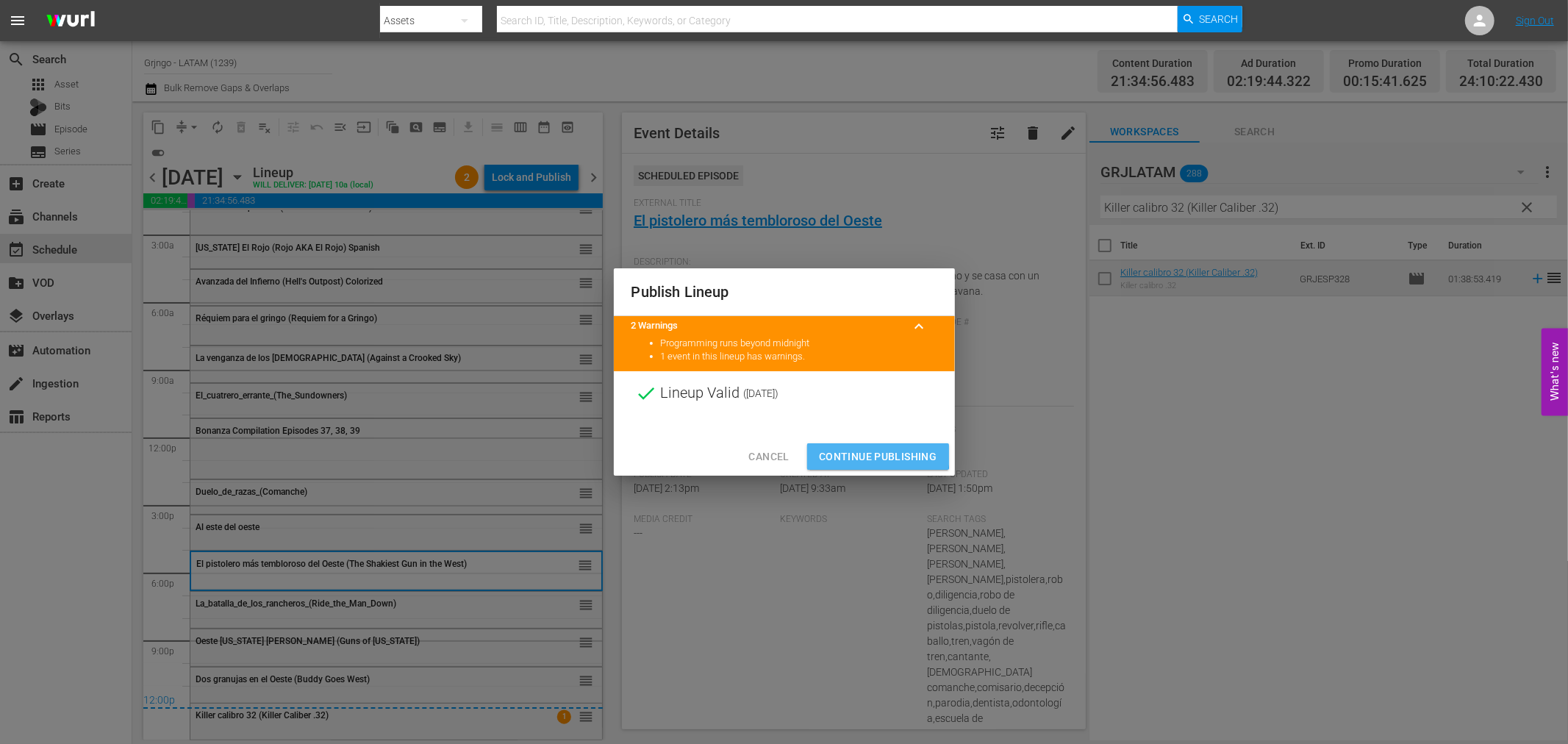
click at [829, 447] on button "Continue Publishing" at bounding box center [878, 456] width 142 height 27
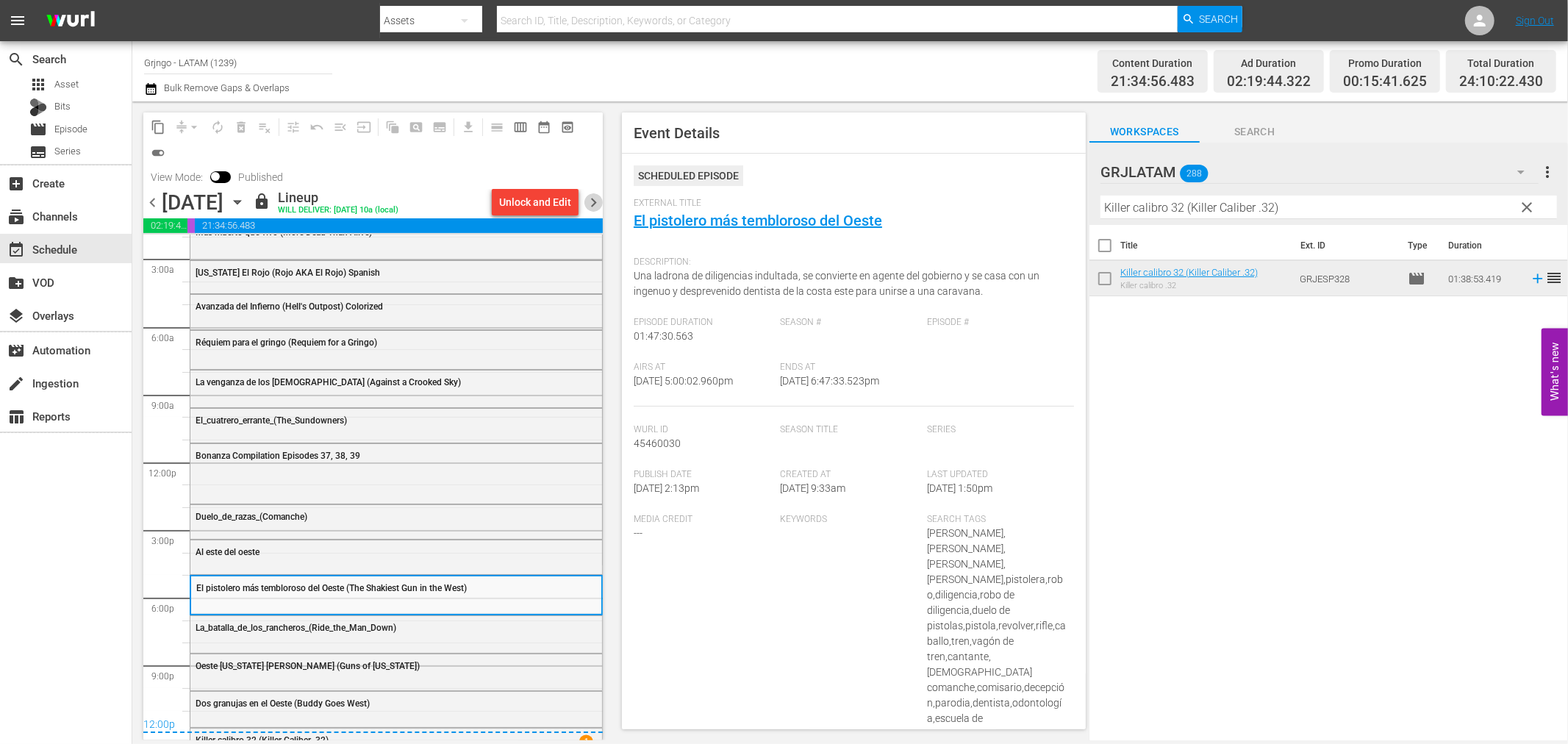
click at [590, 197] on span "chevron_right" at bounding box center [594, 202] width 18 height 18
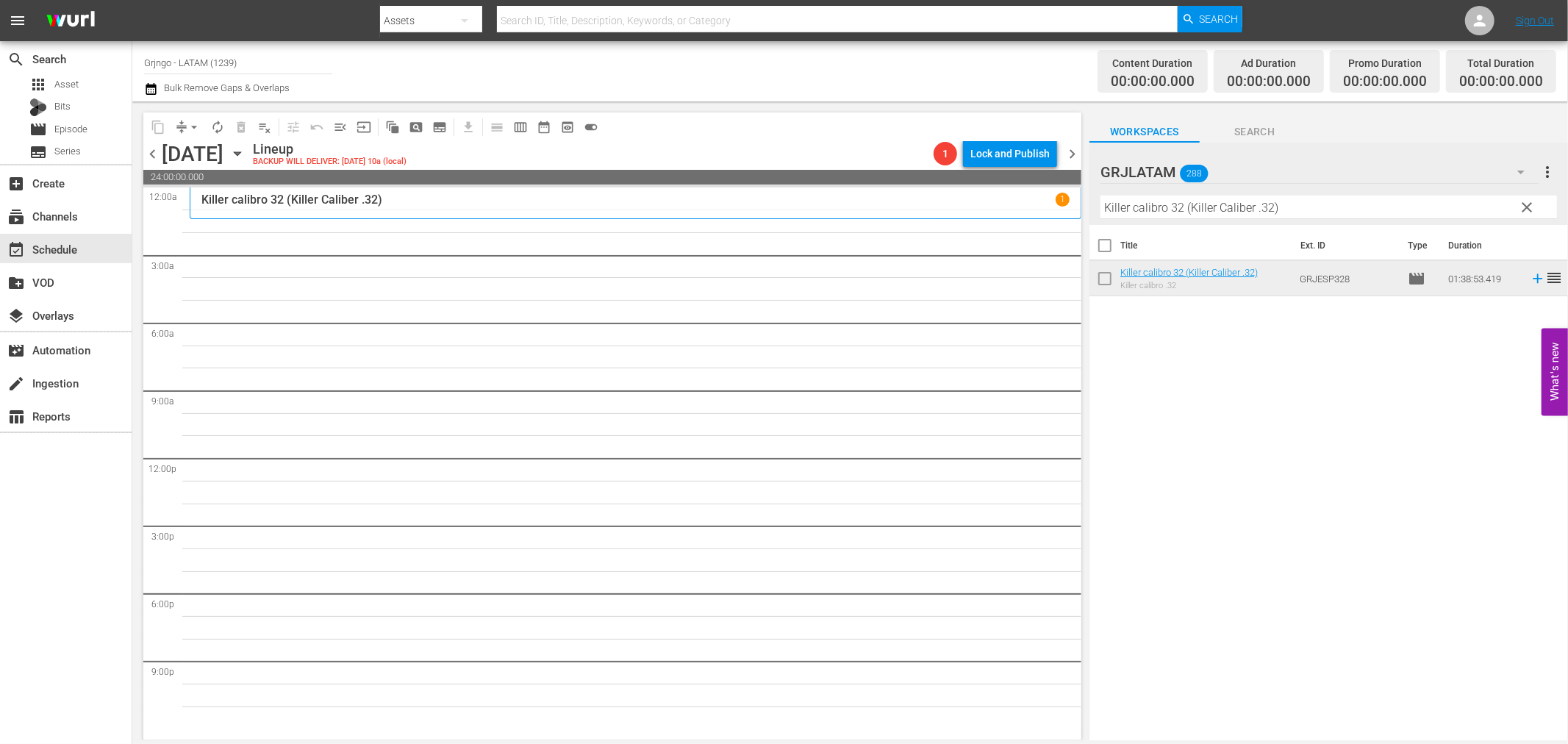
click at [1526, 205] on span "clear" at bounding box center [1527, 207] width 17 height 17
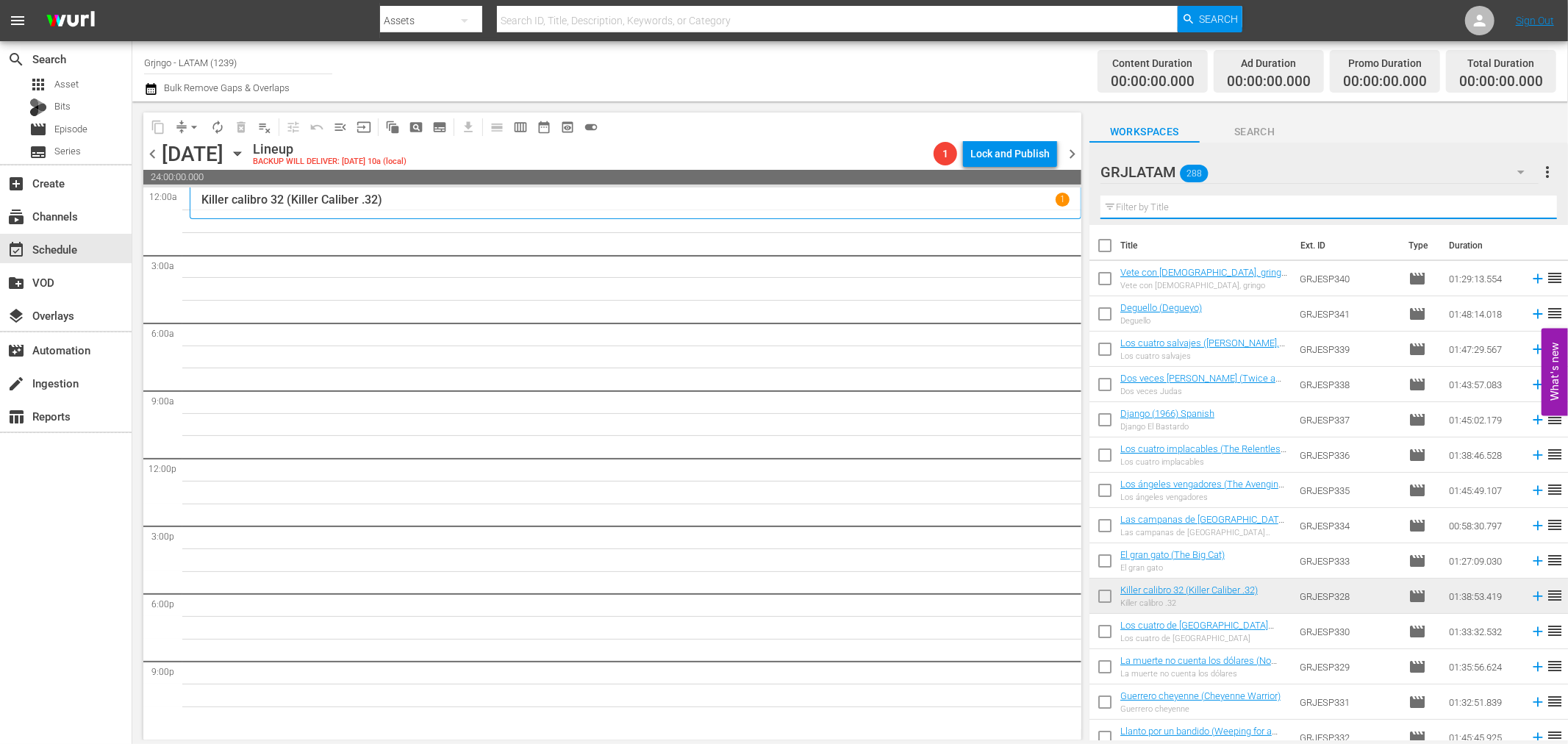
paste input "Los compañeros"
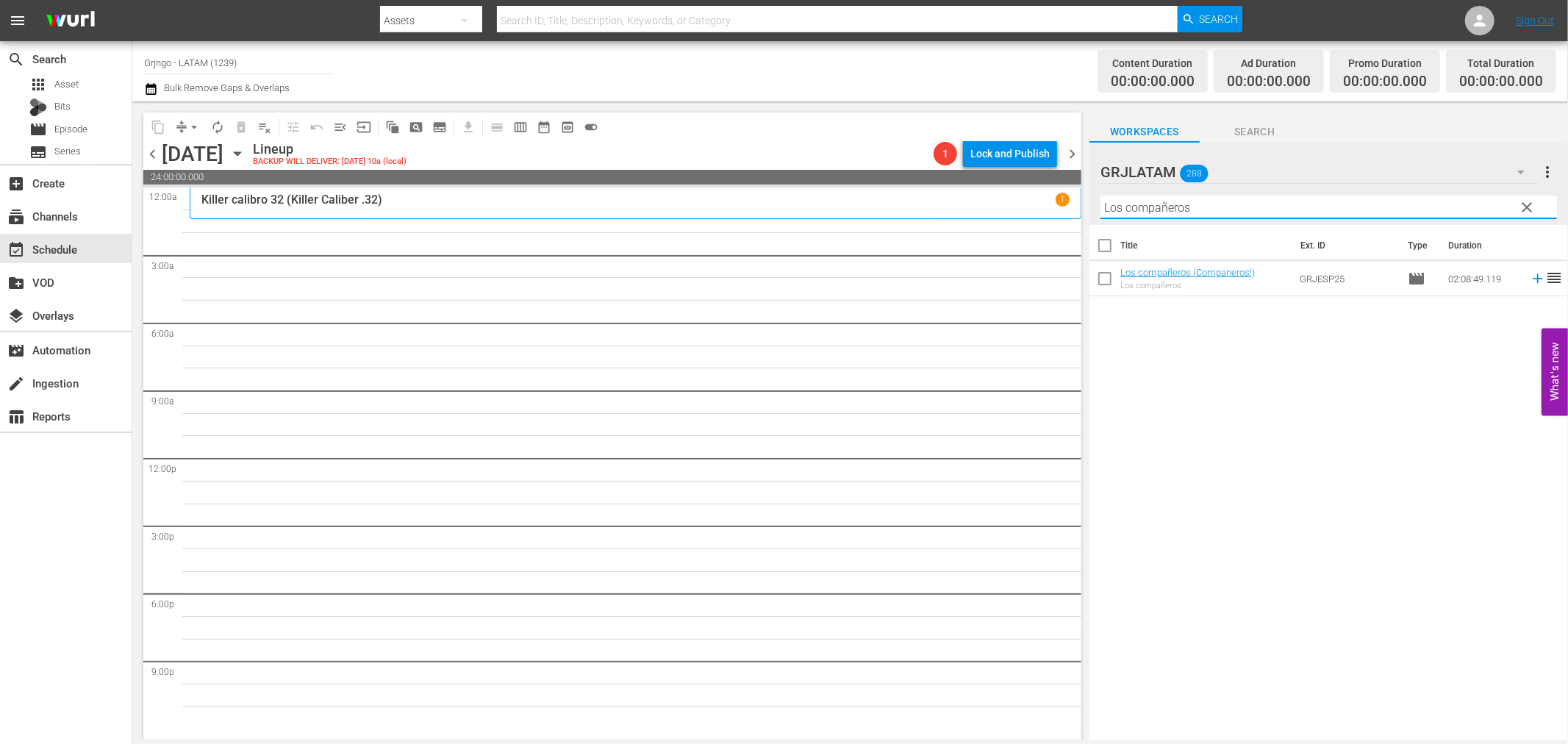
type input "Los compañeros"
click at [1533, 278] on icon at bounding box center [1537, 278] width 10 height 10
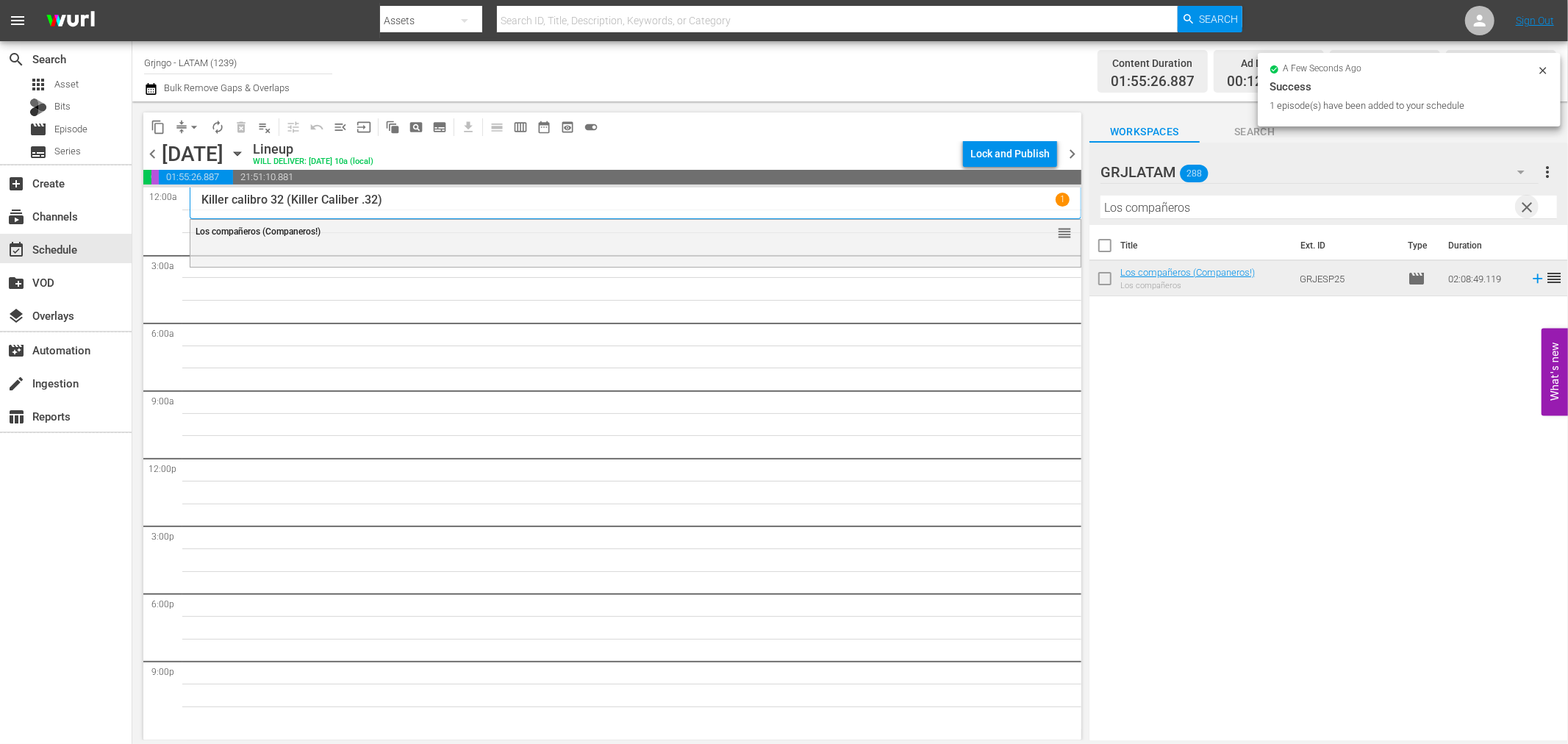
click at [1529, 202] on span "clear" at bounding box center [1527, 207] width 17 height 17
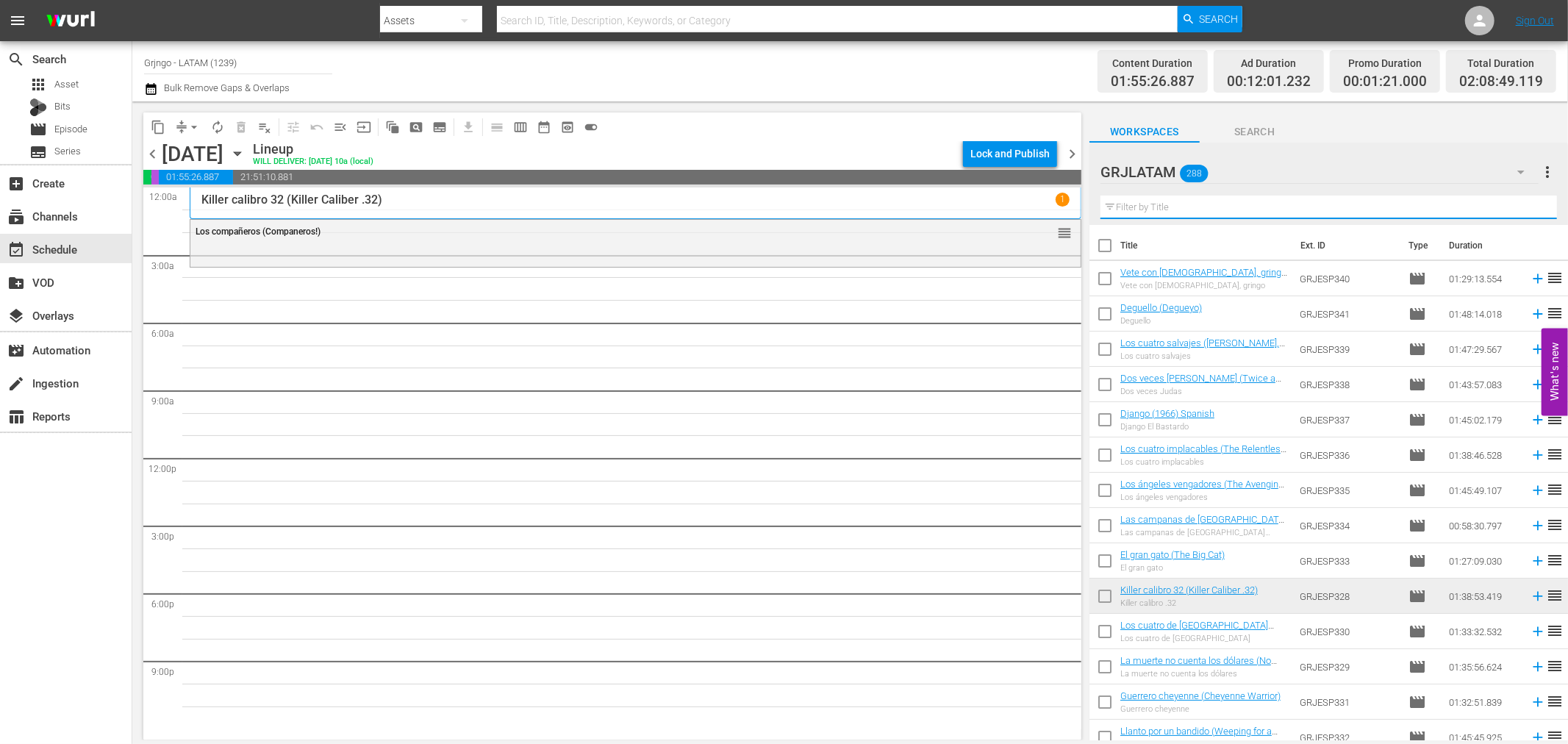
paste input "Al oeste de [GEOGRAPHIC_DATA]"
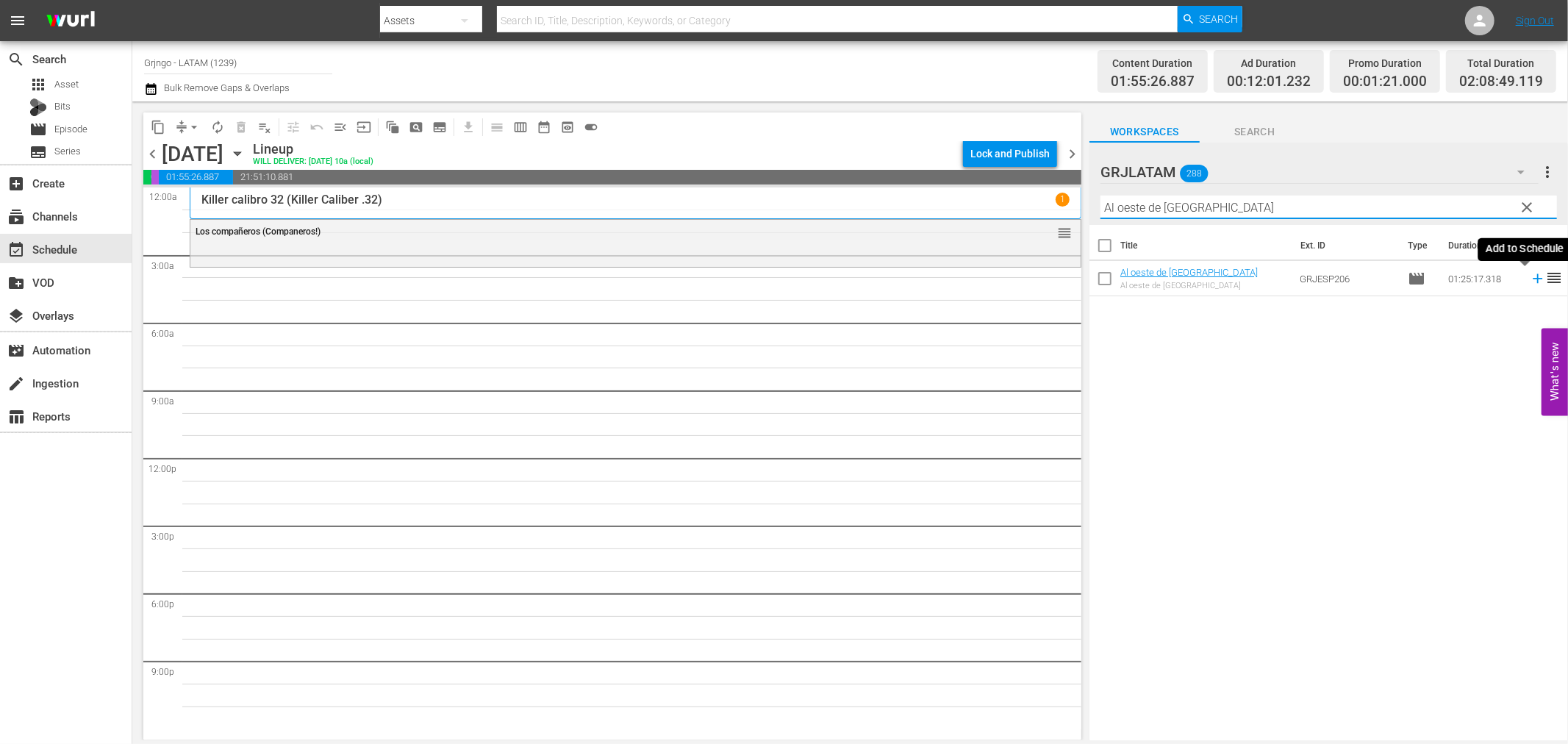
type input "Al oeste de [GEOGRAPHIC_DATA]"
click at [1530, 276] on icon at bounding box center [1538, 278] width 16 height 16
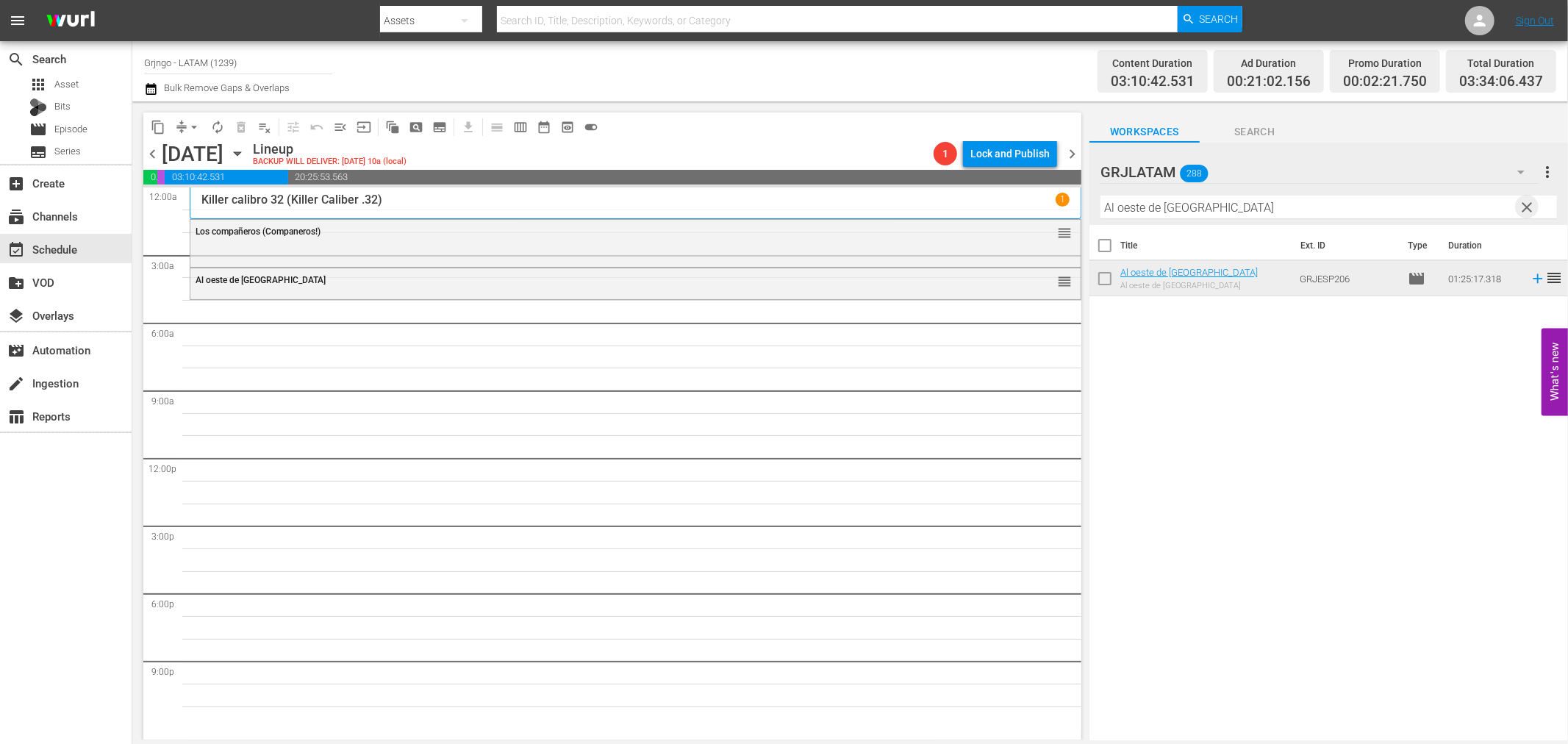
click at [1529, 207] on span "clear" at bounding box center [1527, 207] width 17 height 17
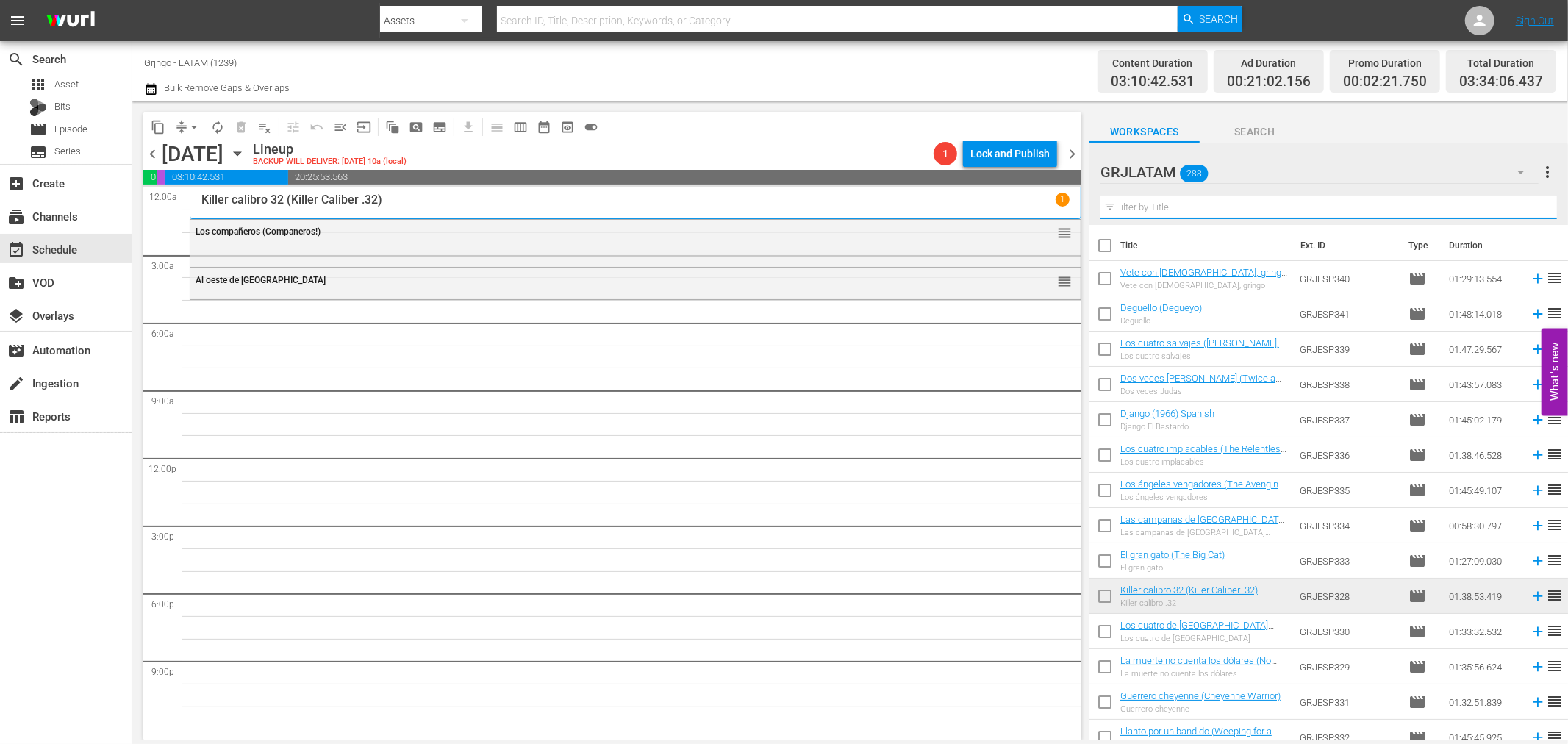
paste input "Llanto por un bandido (Weeping for a Bandit)"
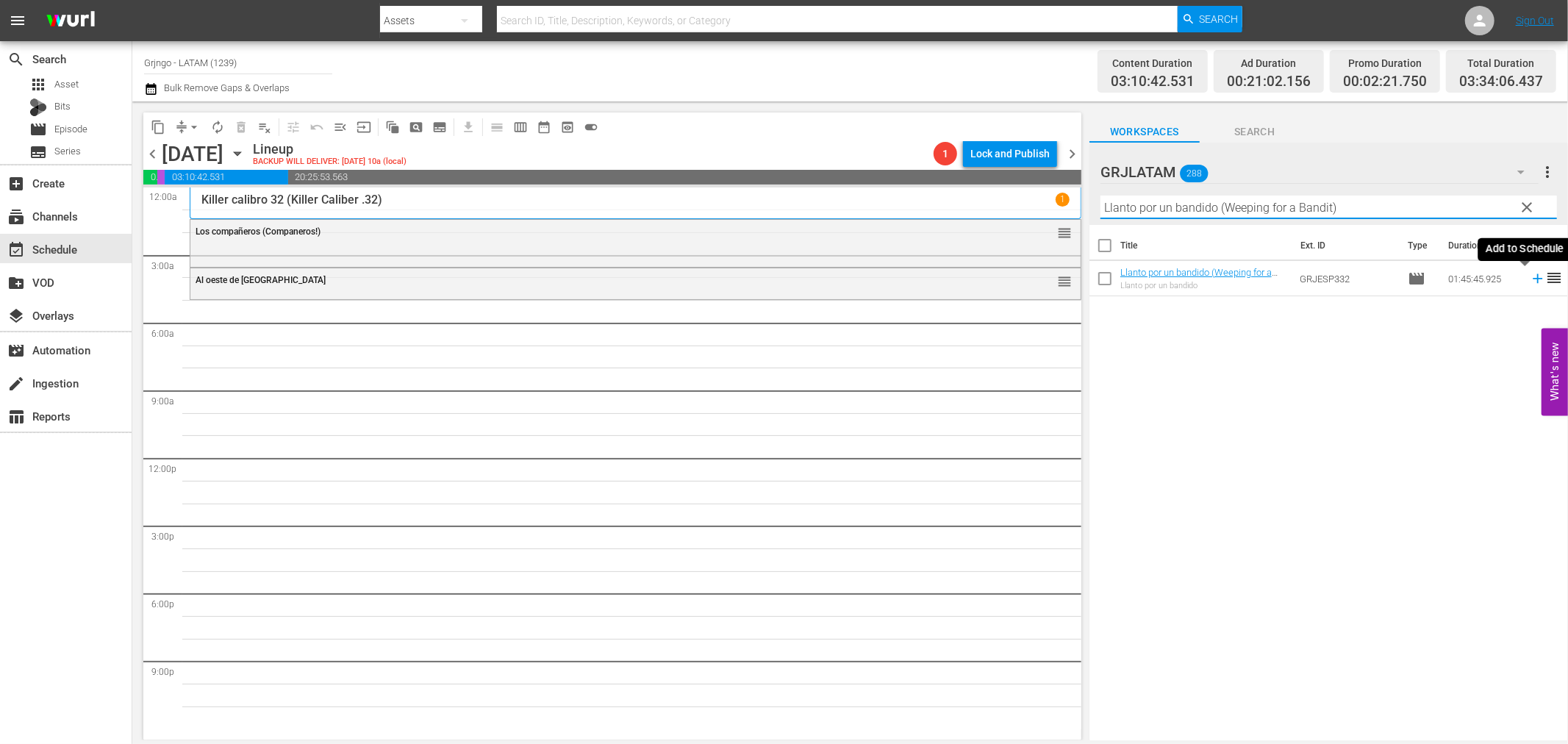
type input "Llanto por un bandido (Weeping for a Bandit)"
click at [1530, 276] on icon at bounding box center [1538, 278] width 16 height 16
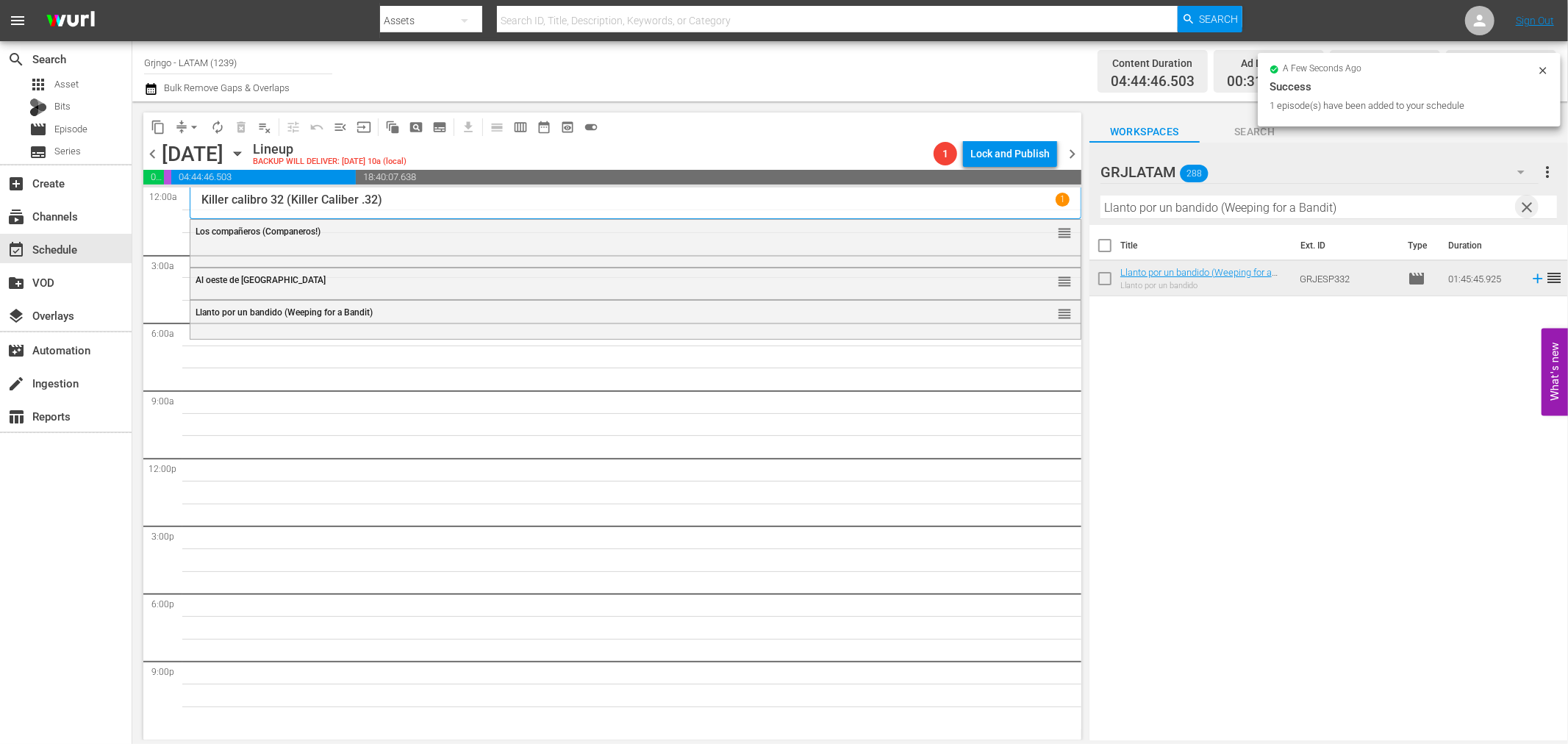
click at [1527, 200] on span "clear" at bounding box center [1527, 207] width 17 height 17
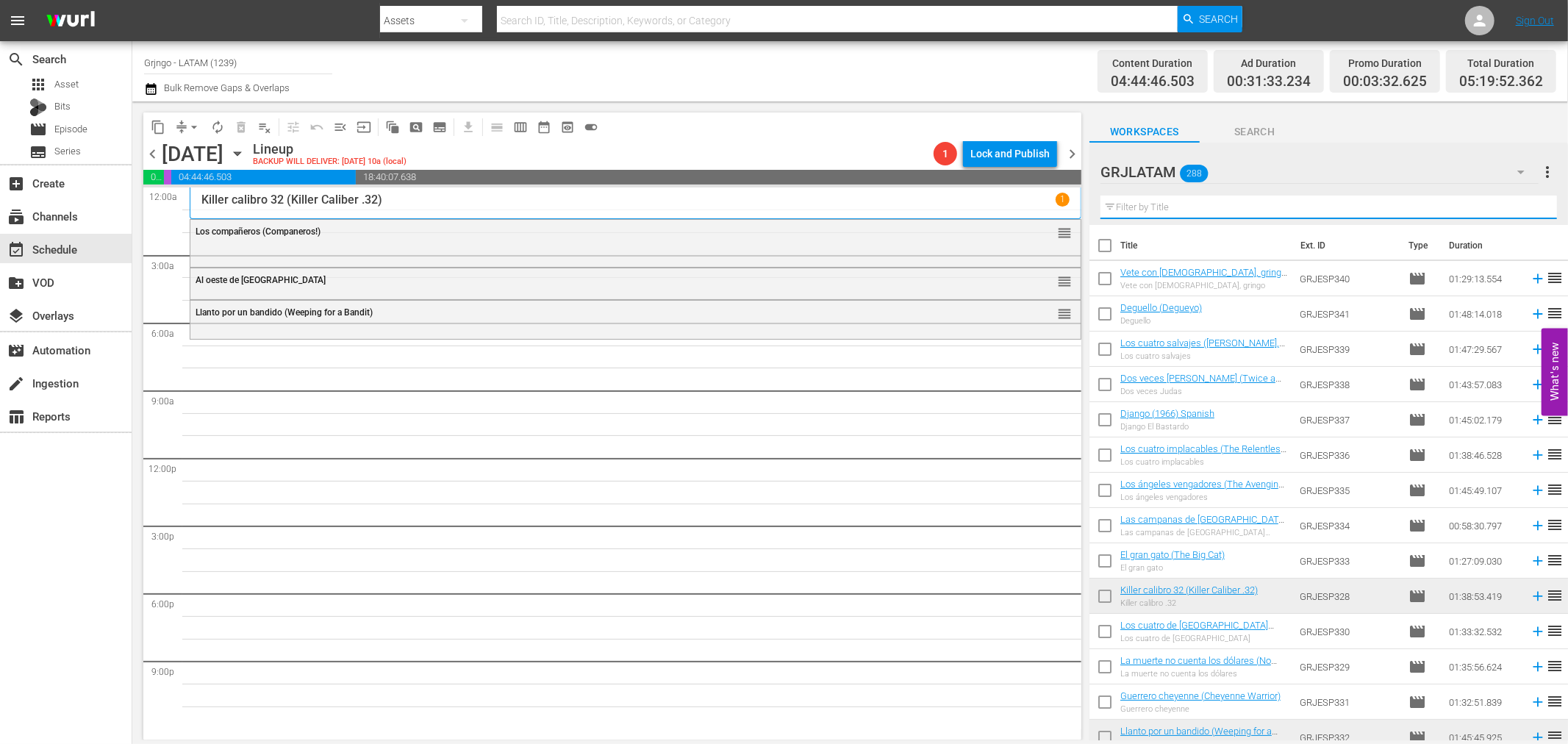
click at [1125, 203] on input "text" at bounding box center [1329, 207] width 457 height 23
paste input "The Maverick Queen"
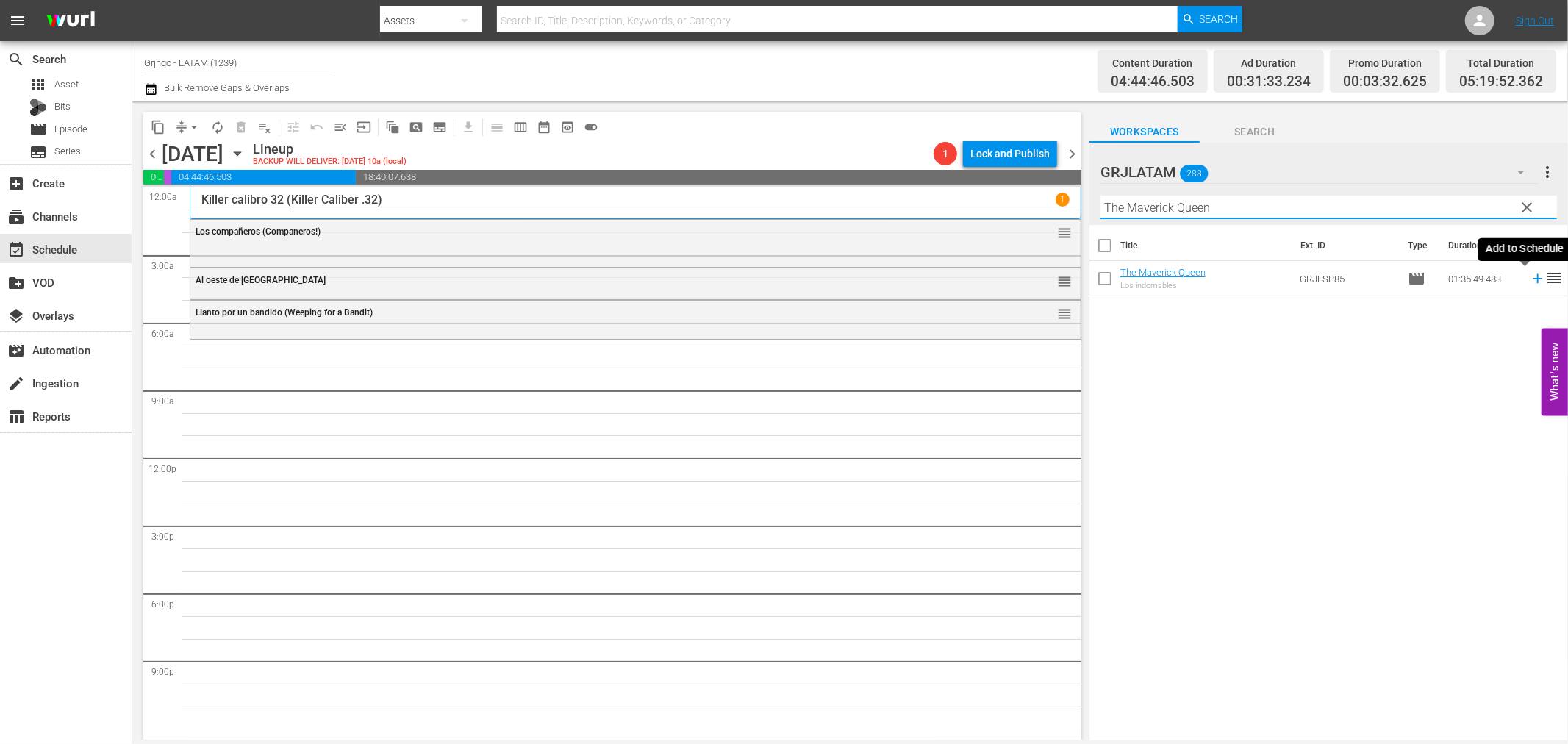
type input "The Maverick Queen"
click at [1533, 277] on icon at bounding box center [1537, 278] width 10 height 10
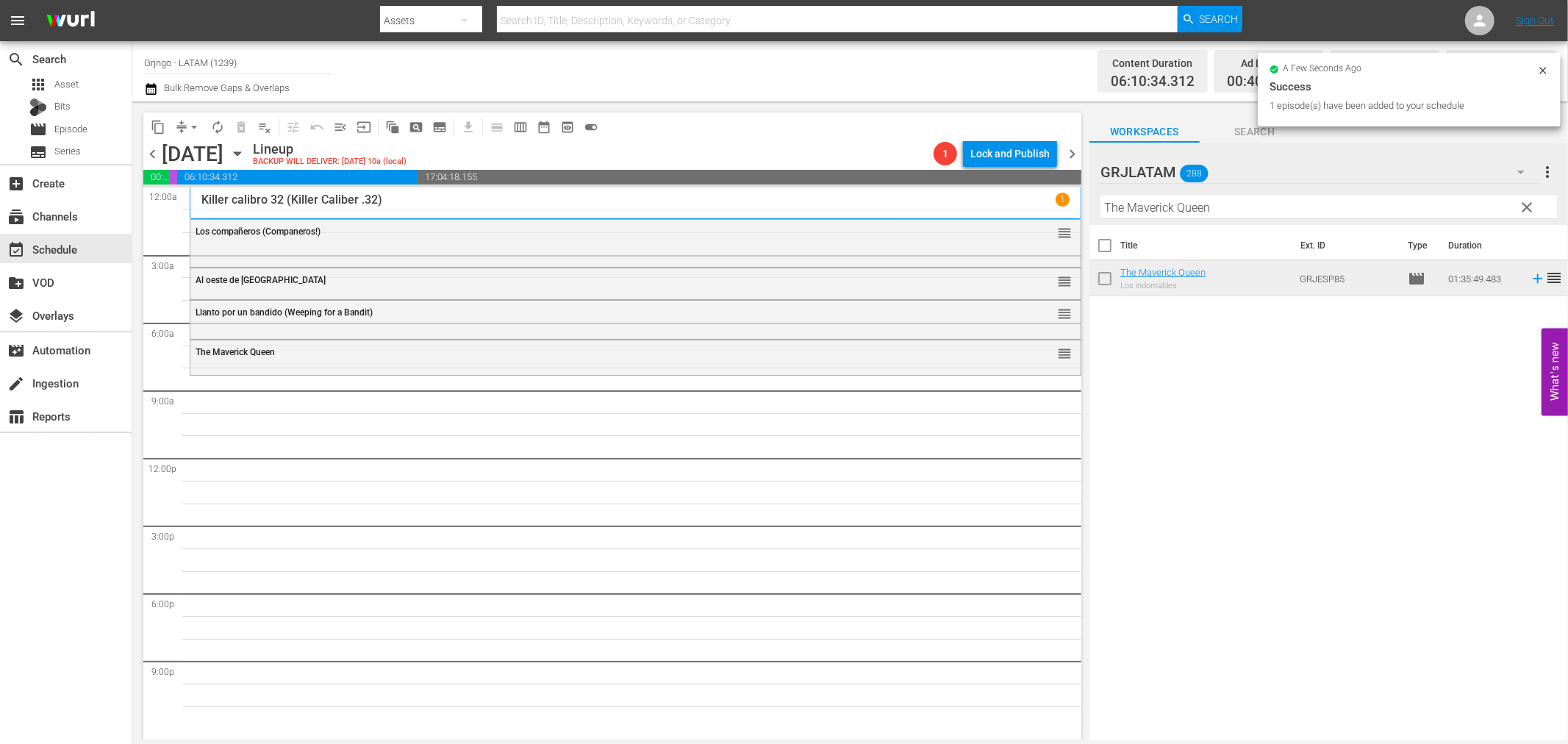
drag, startPoint x: 1524, startPoint y: 204, endPoint x: 1182, endPoint y: 216, distance: 342.2
click at [1524, 204] on span "clear" at bounding box center [1527, 207] width 17 height 17
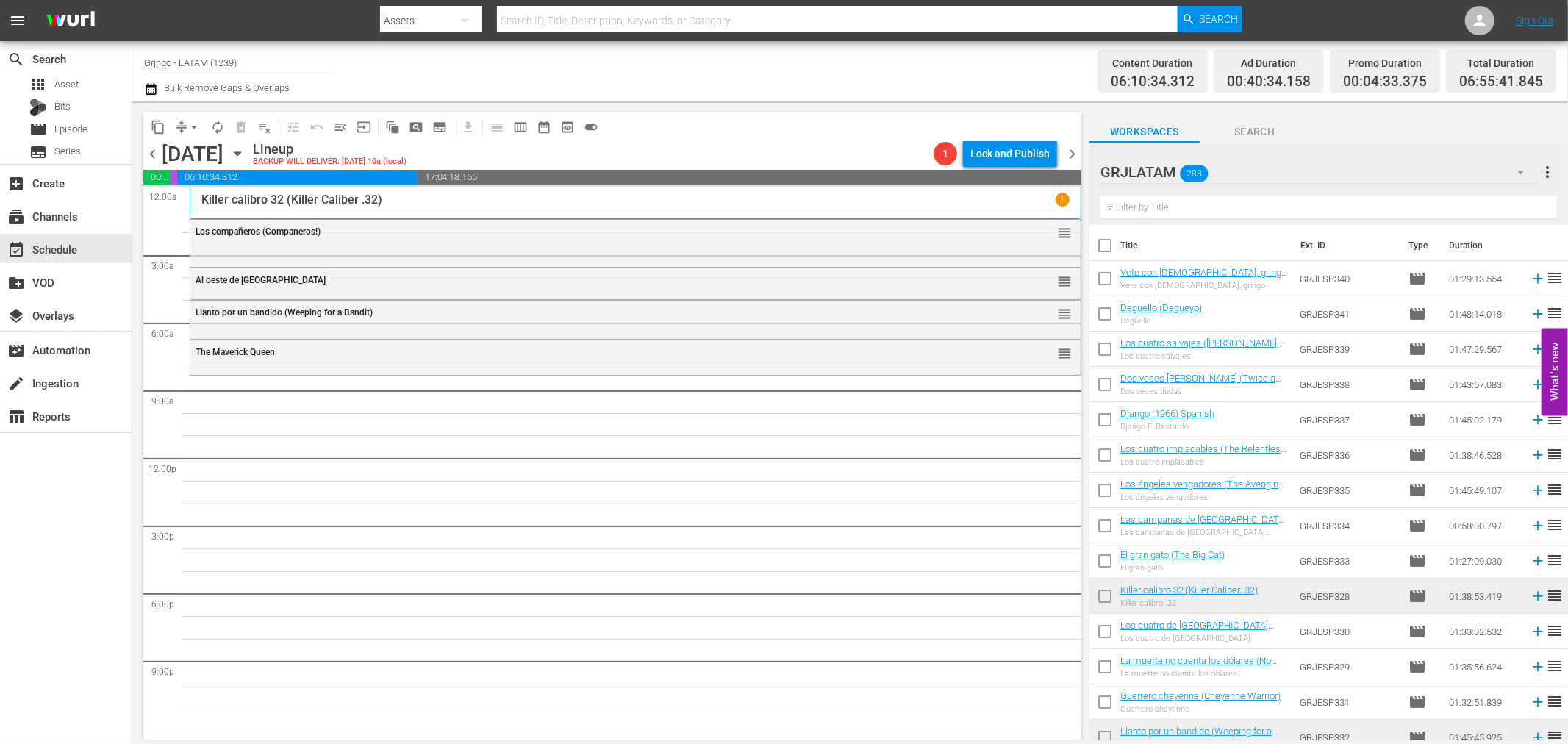
click at [1165, 207] on input "text" at bounding box center [1329, 207] width 457 height 23
paste input "Guerrero cheyenne (Cheyenne Warrior)"
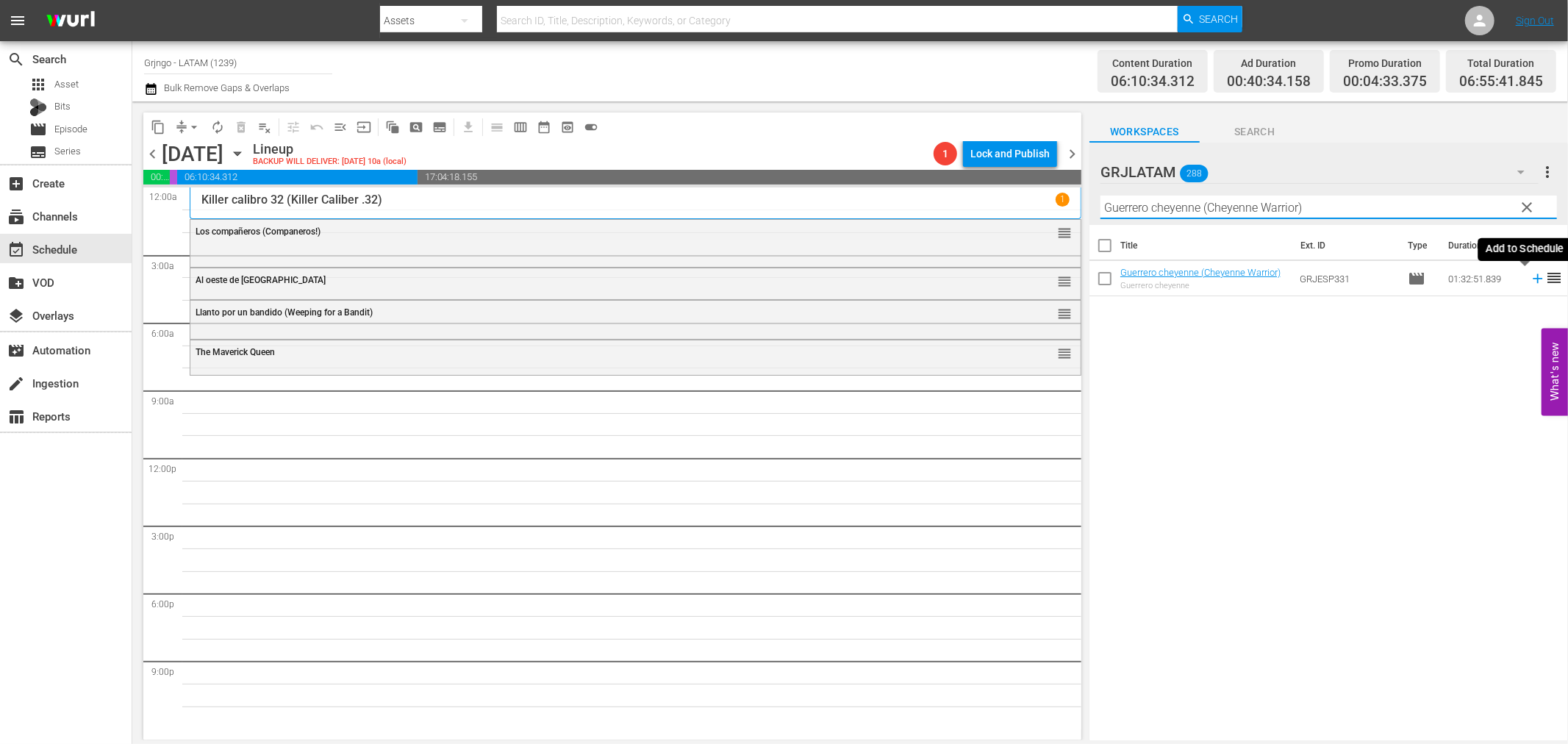
type input "Guerrero cheyenne (Cheyenne Warrior)"
click at [1533, 277] on icon at bounding box center [1537, 278] width 10 height 10
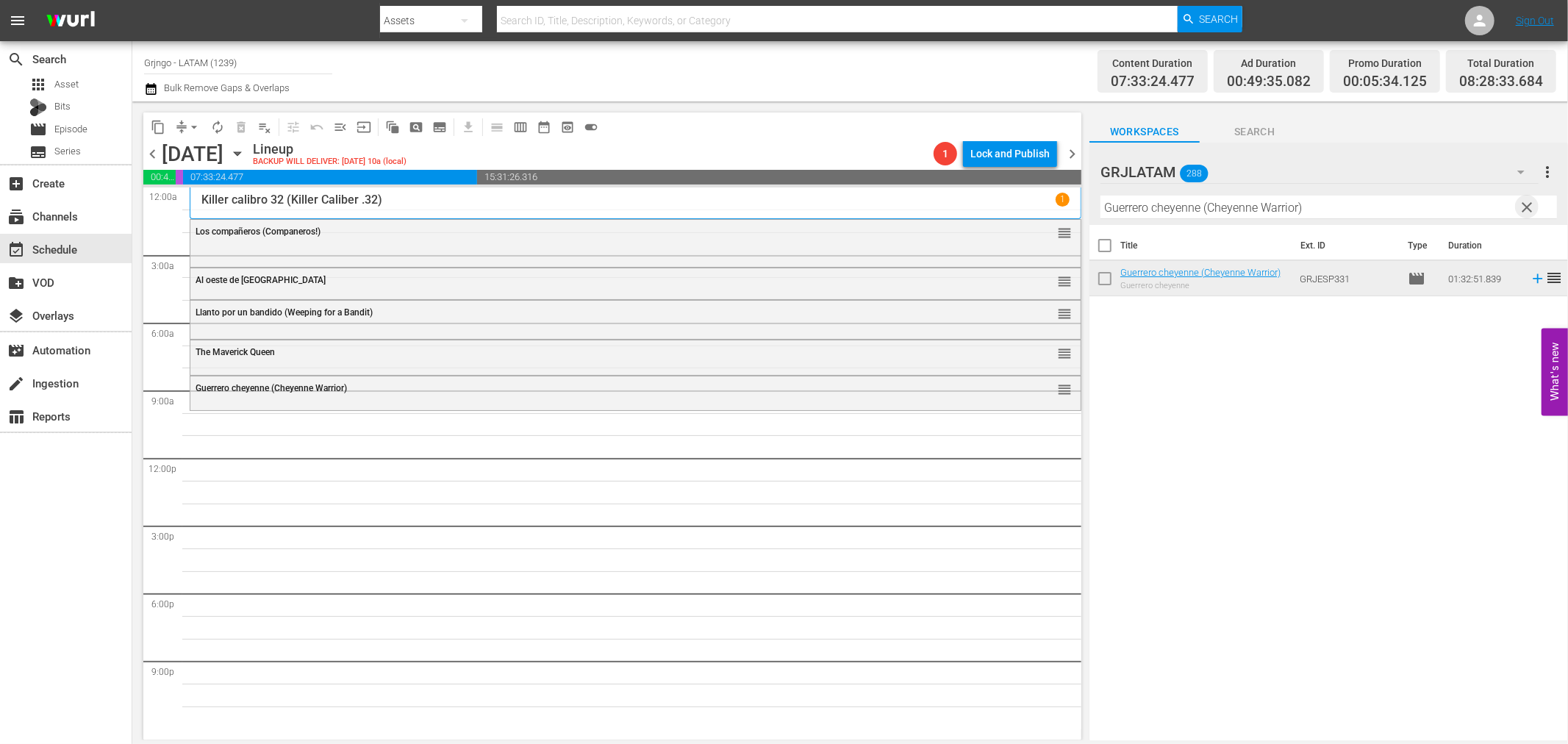
click at [1523, 200] on span "clear" at bounding box center [1527, 207] width 17 height 17
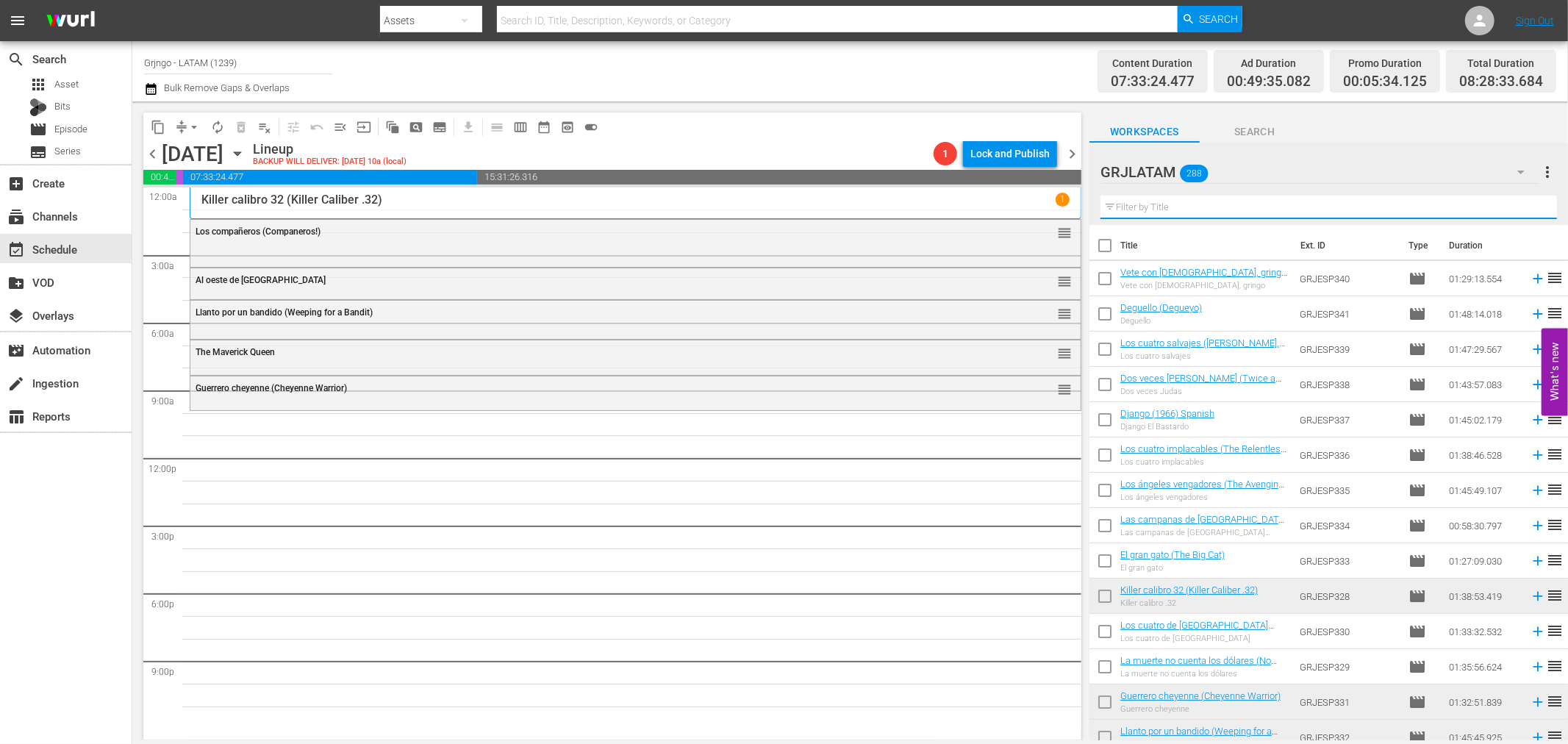
paste input "Sitting Bull"
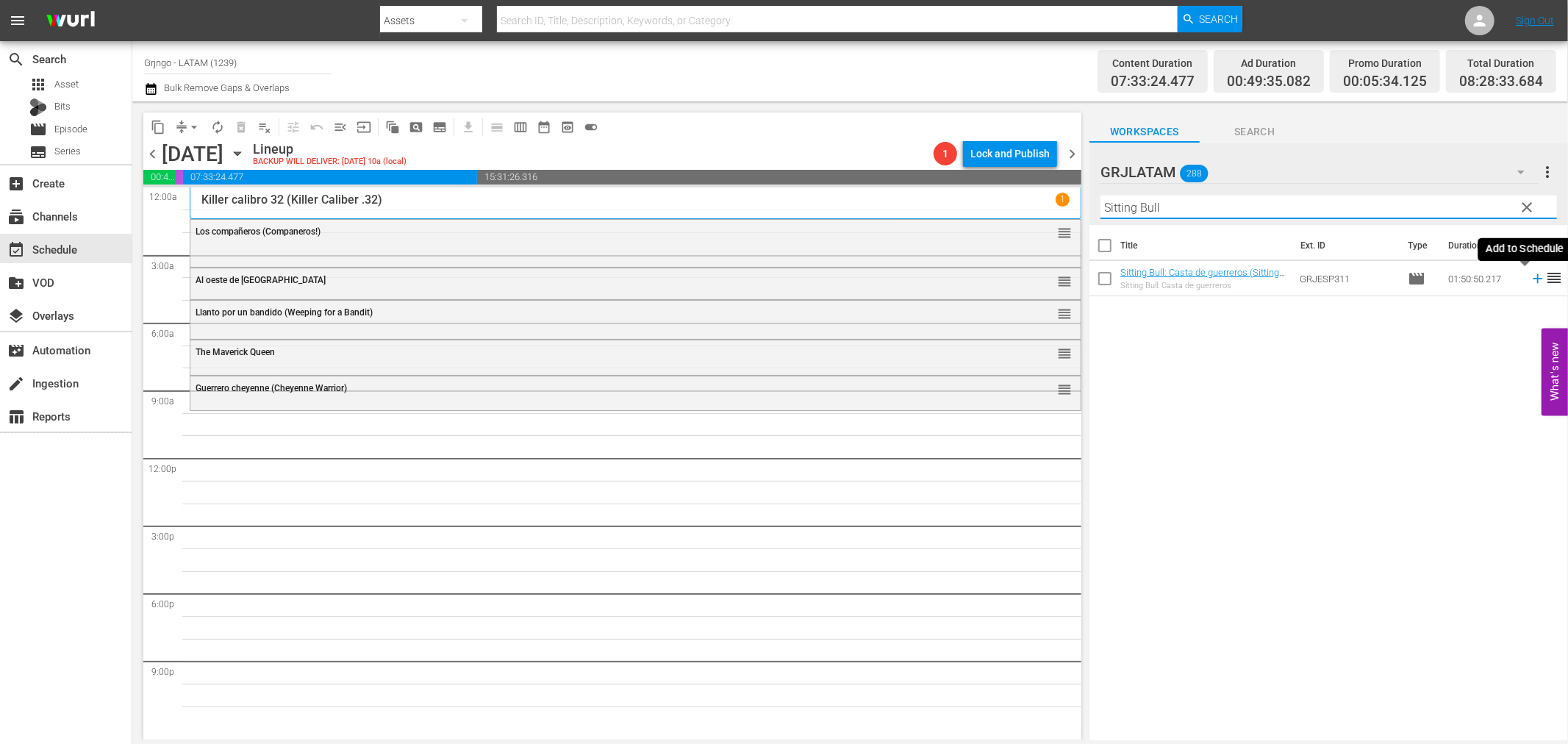
type input "Sitting Bull"
click at [1533, 278] on icon at bounding box center [1537, 278] width 10 height 10
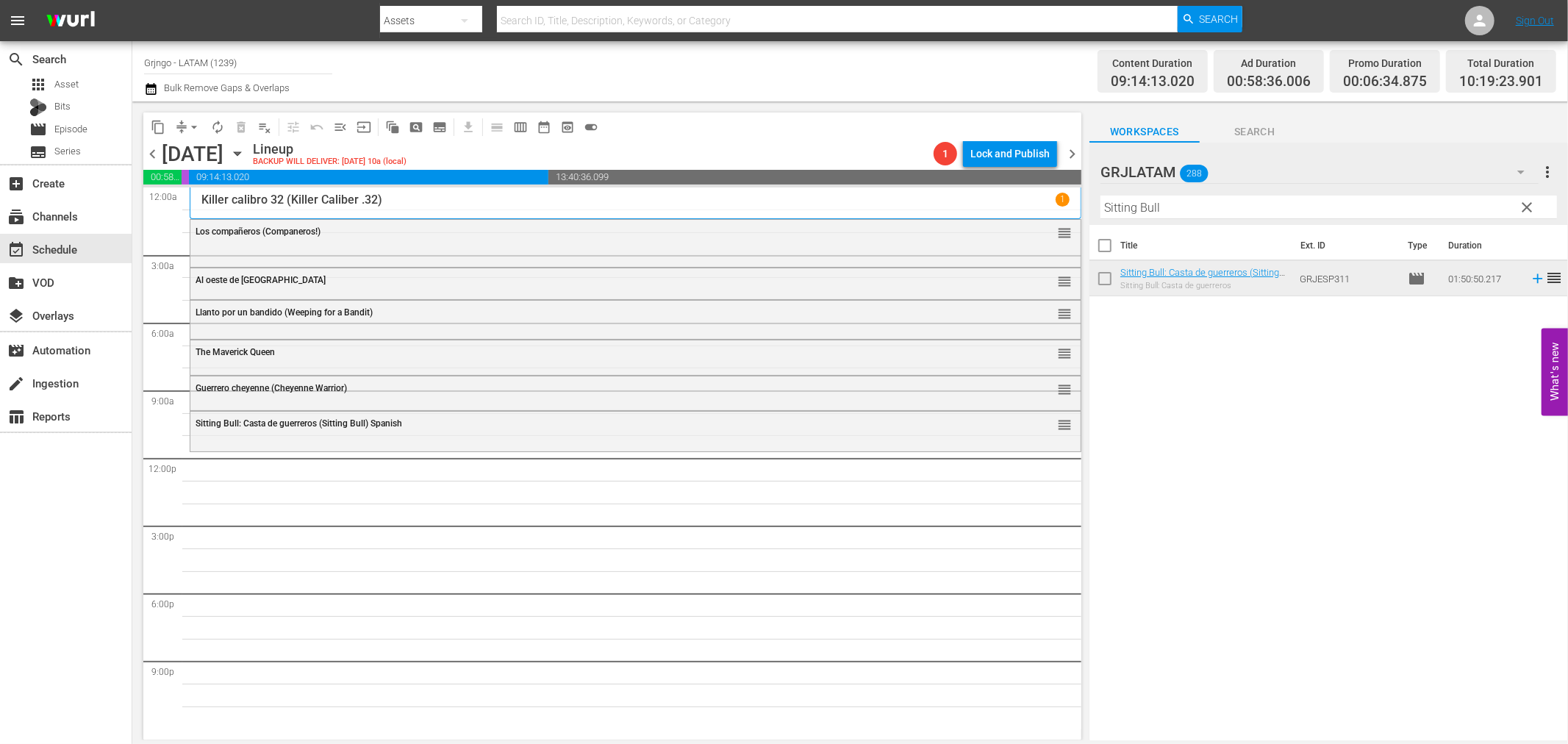
drag, startPoint x: 1527, startPoint y: 206, endPoint x: 1141, endPoint y: 217, distance: 386.2
click at [1527, 206] on span "clear" at bounding box center [1527, 207] width 17 height 17
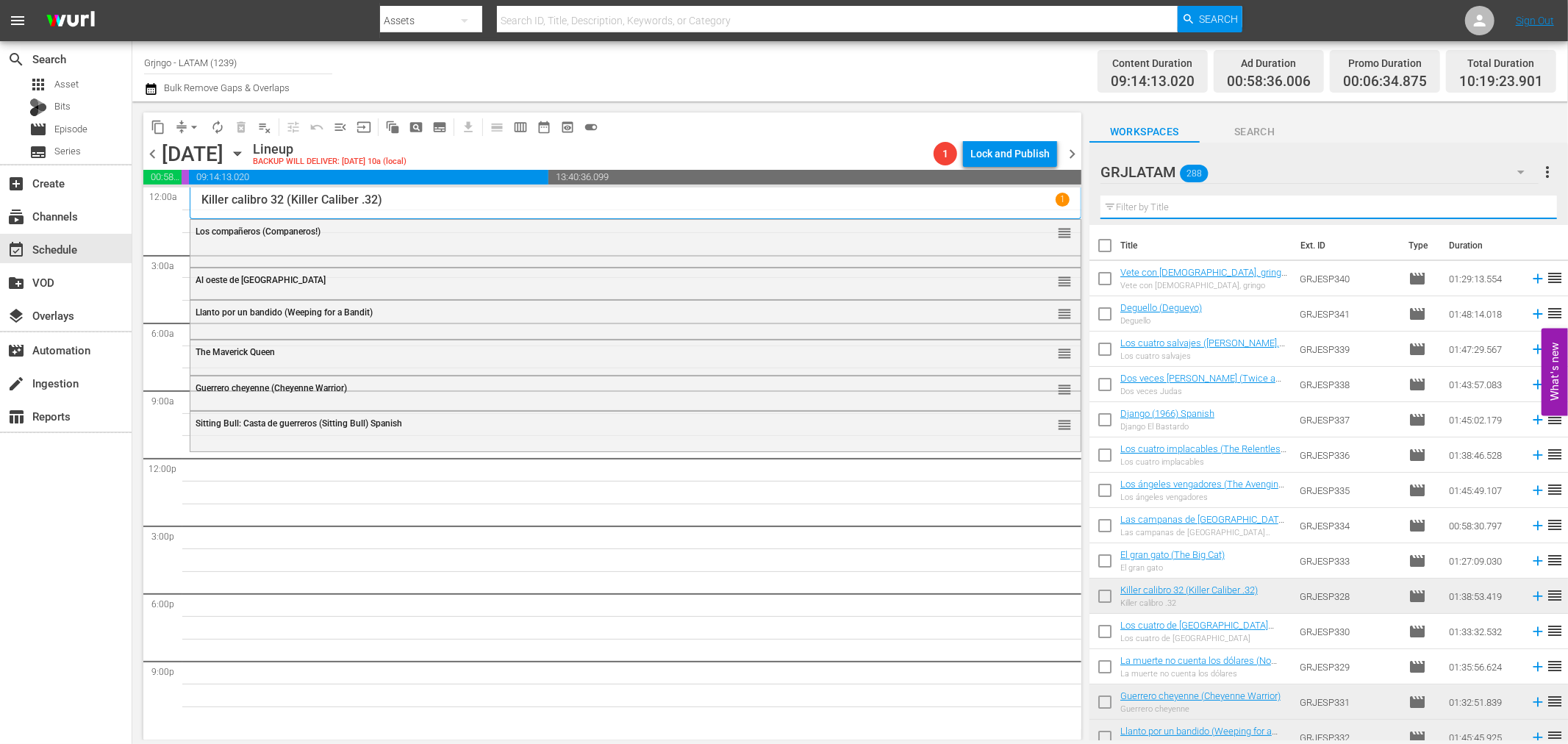
paste input "Bonanza Compilation Episodes 40, 41, 42"
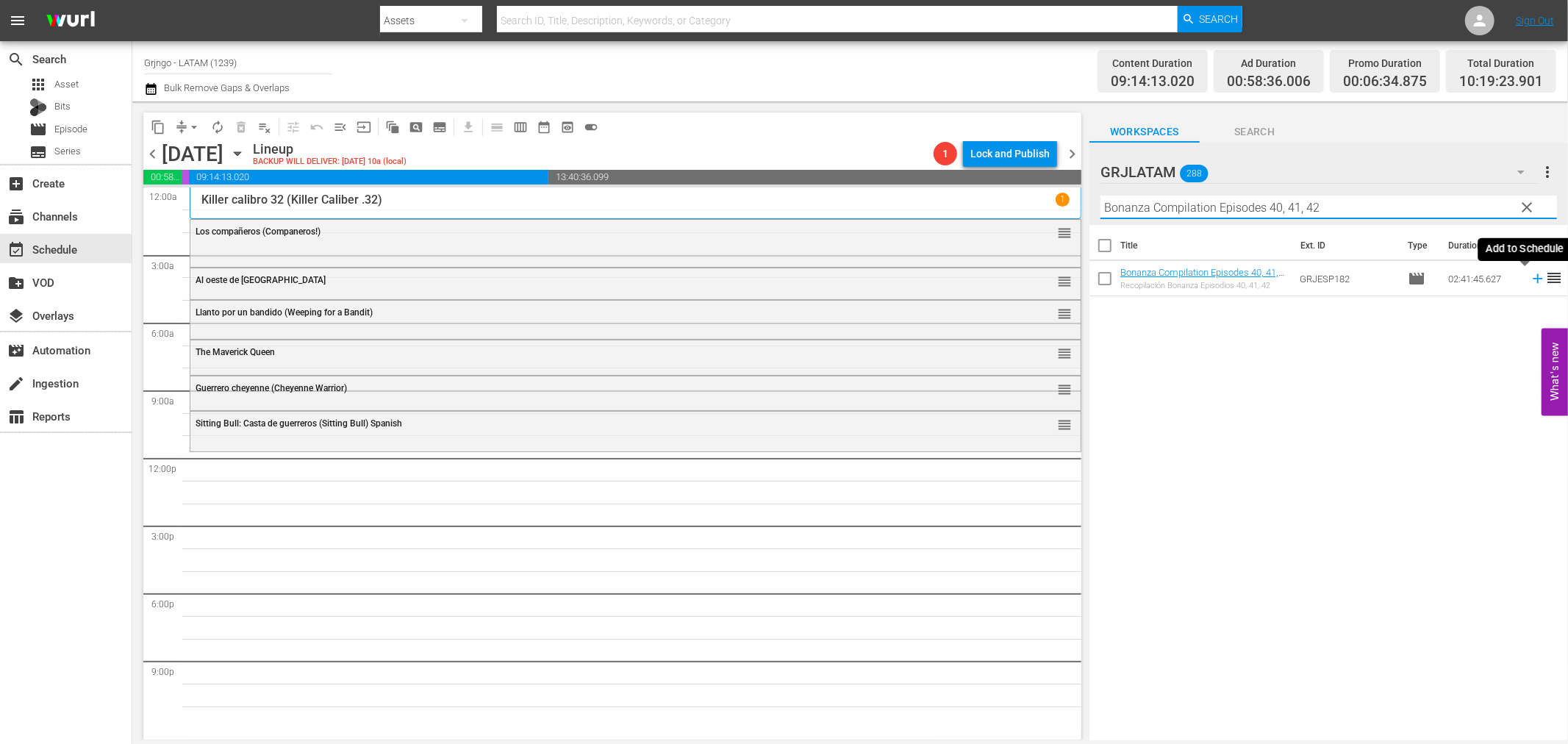
type input "Bonanza Compilation Episodes 40, 41, 42"
click at [1530, 277] on icon at bounding box center [1538, 278] width 16 height 16
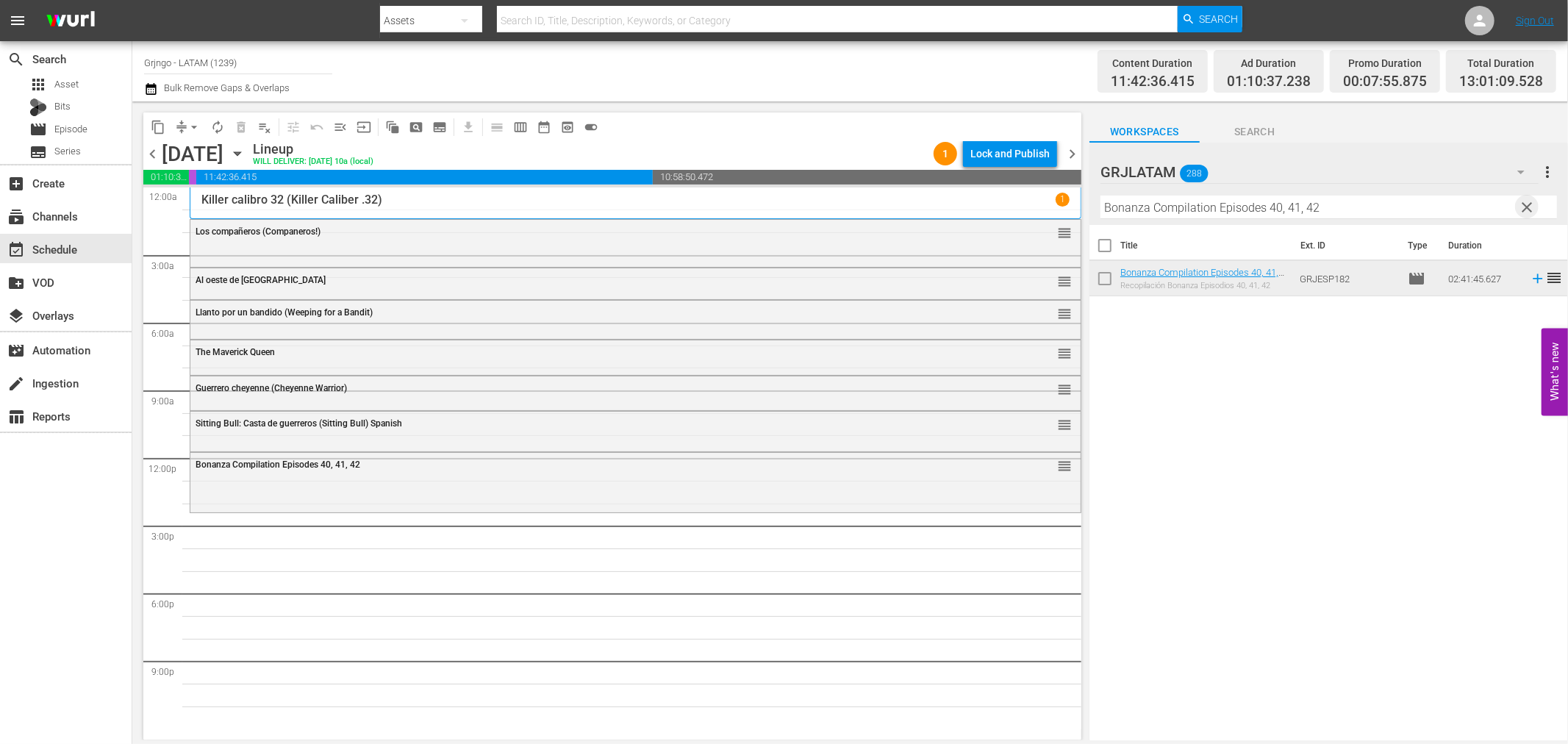
click at [1526, 200] on span "clear" at bounding box center [1527, 207] width 17 height 17
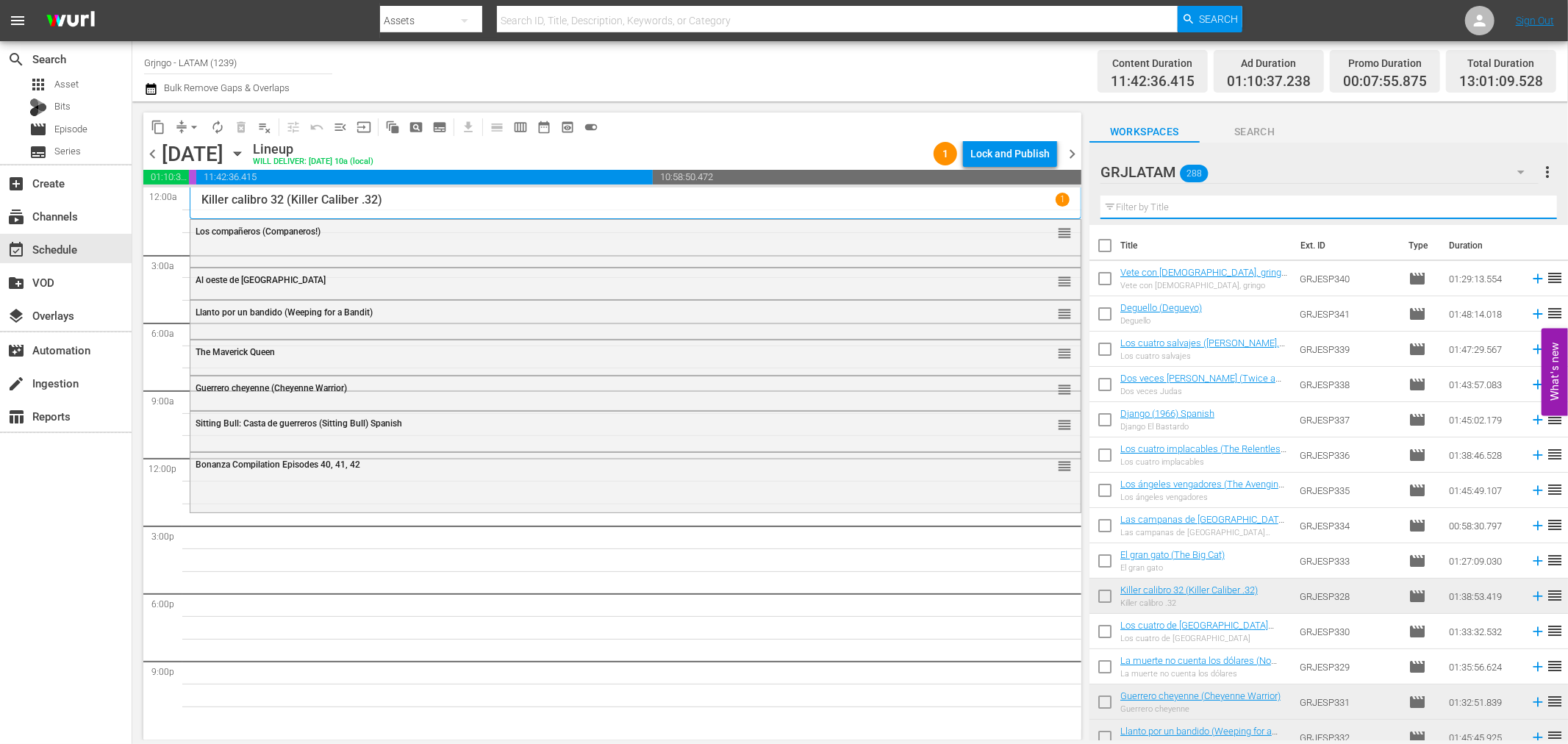
paste input "Casta indomable"
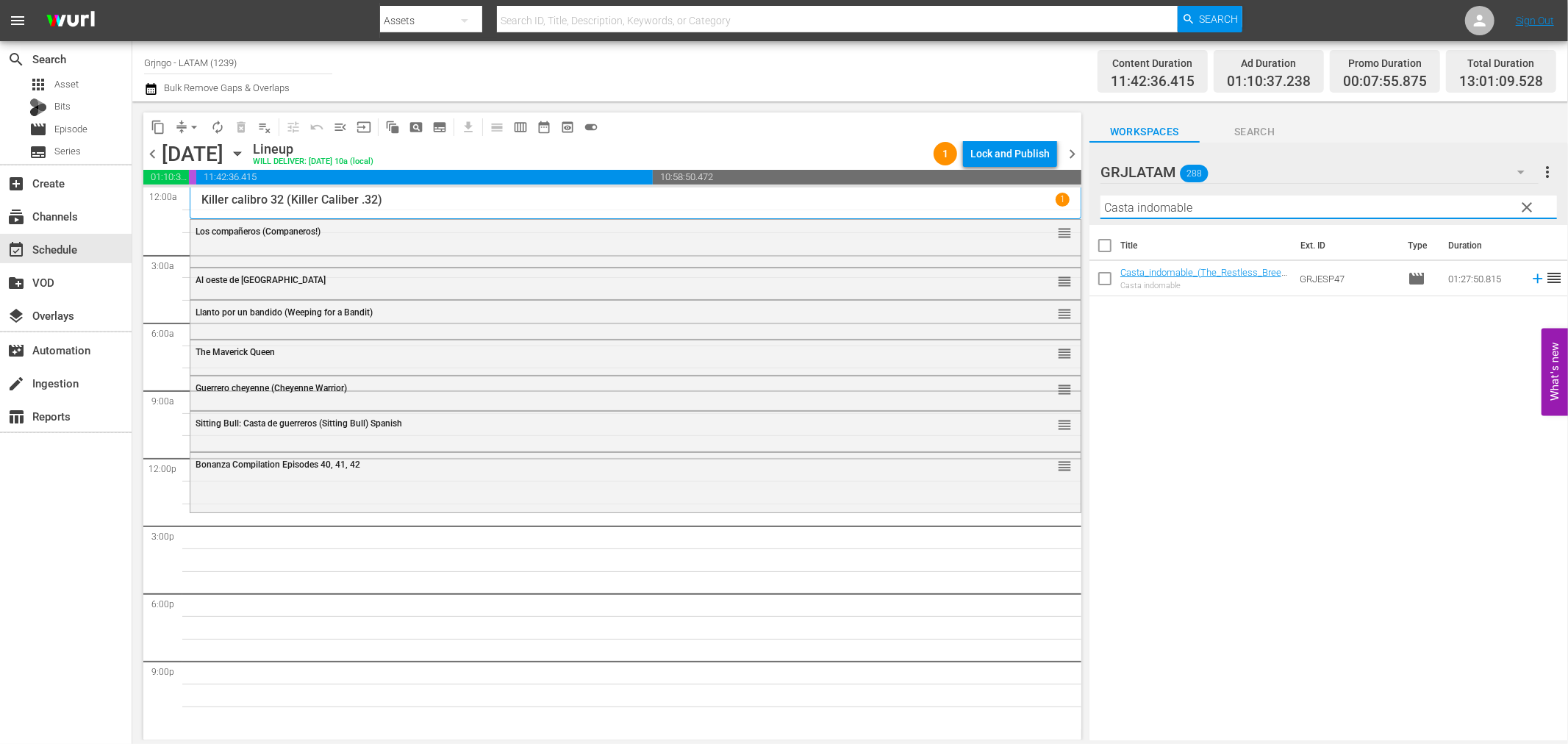
type input "Casta indomable"
click at [1530, 275] on icon at bounding box center [1538, 278] width 16 height 16
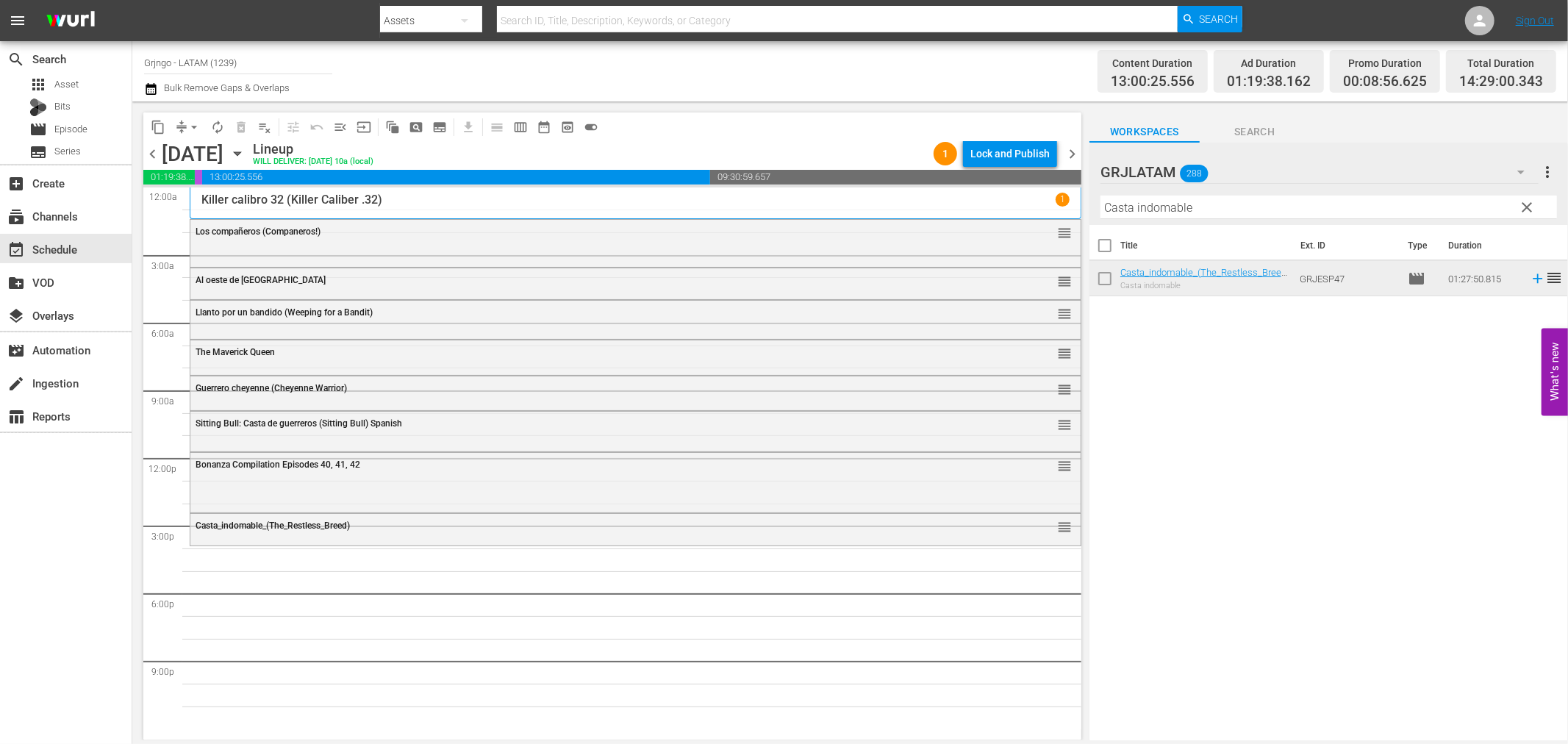
drag, startPoint x: 1524, startPoint y: 210, endPoint x: 1181, endPoint y: 207, distance: 343.0
click at [1524, 210] on span "clear" at bounding box center [1527, 207] width 17 height 17
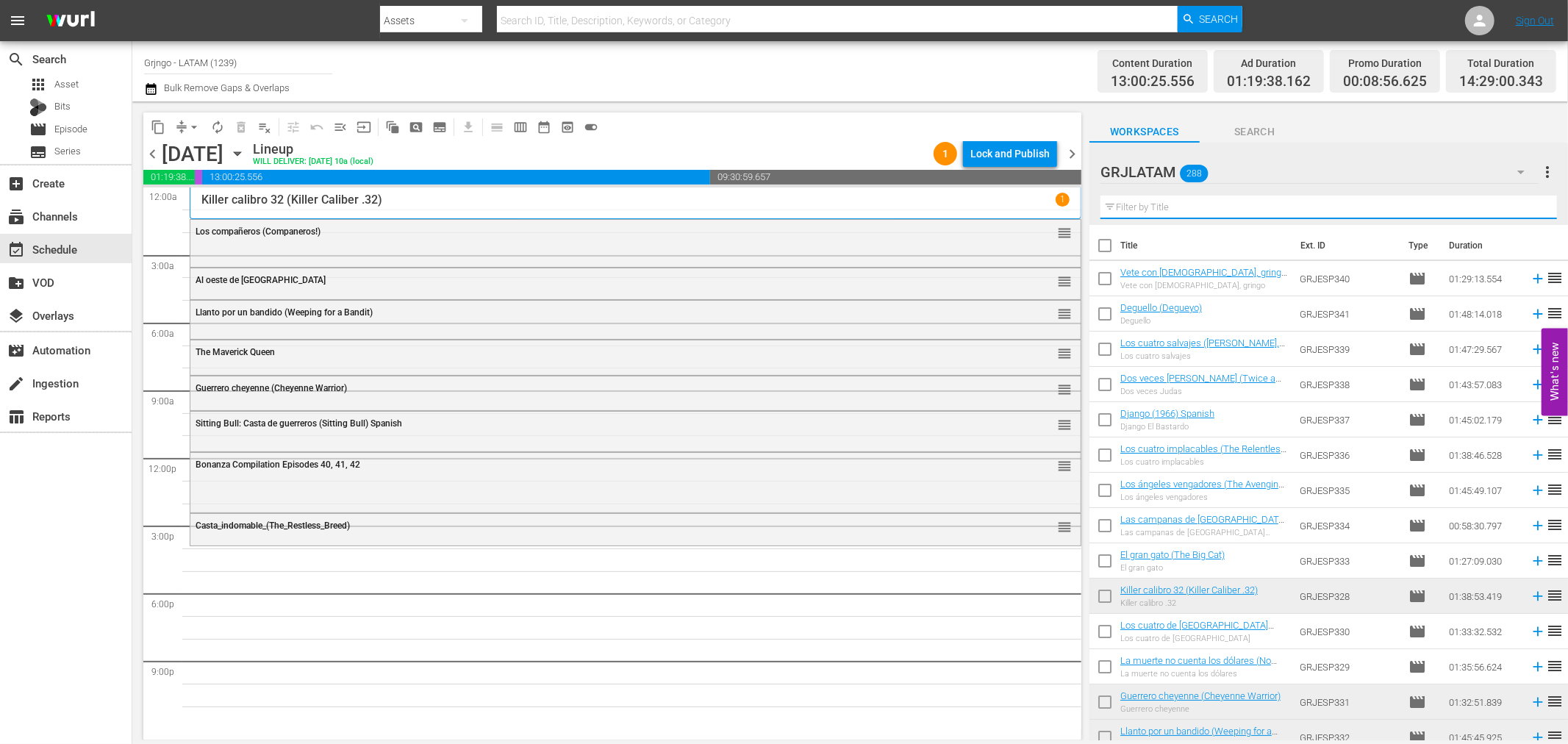
paste input "El grito en la sangre"
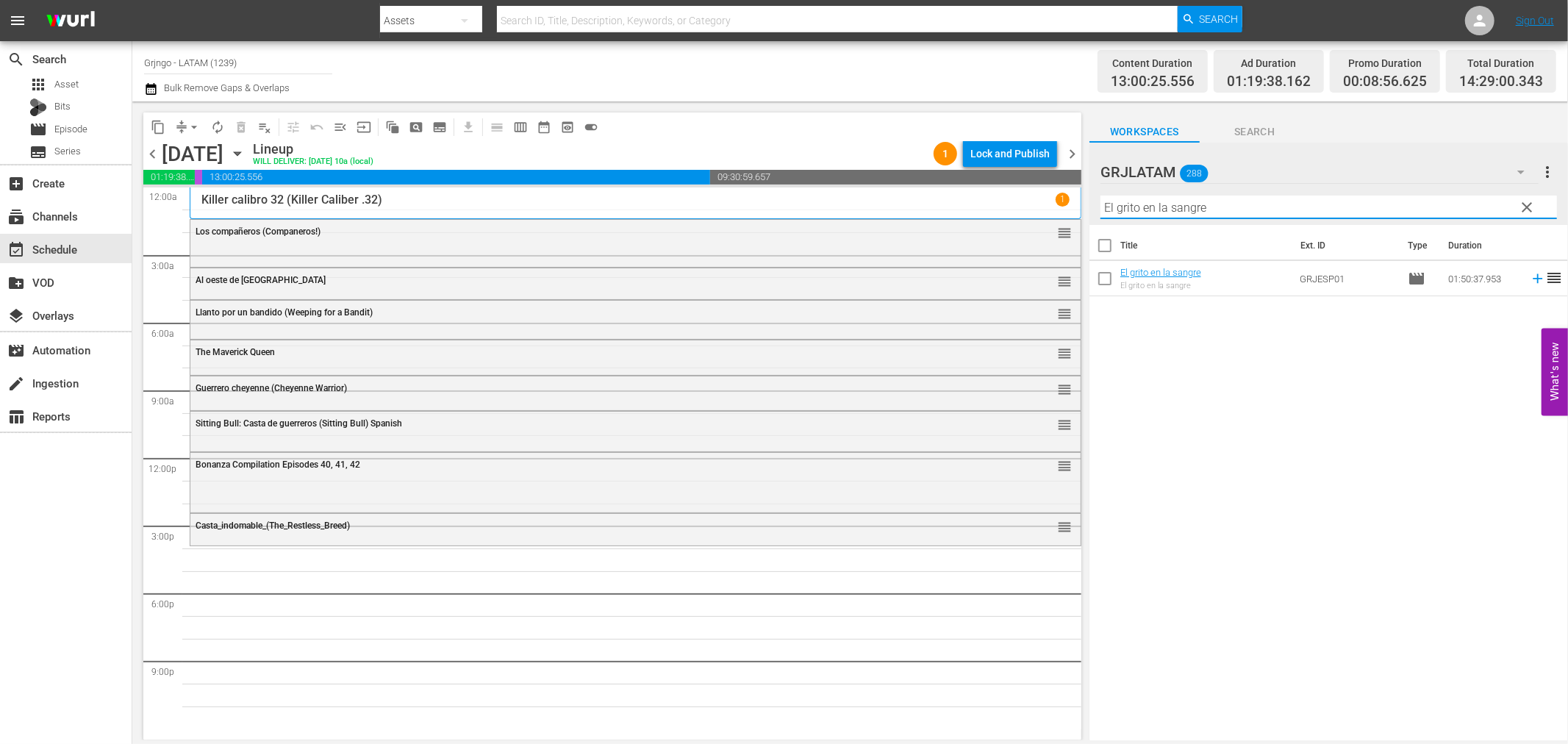
type input "El grito en la sangre"
click at [1530, 276] on icon at bounding box center [1538, 278] width 16 height 16
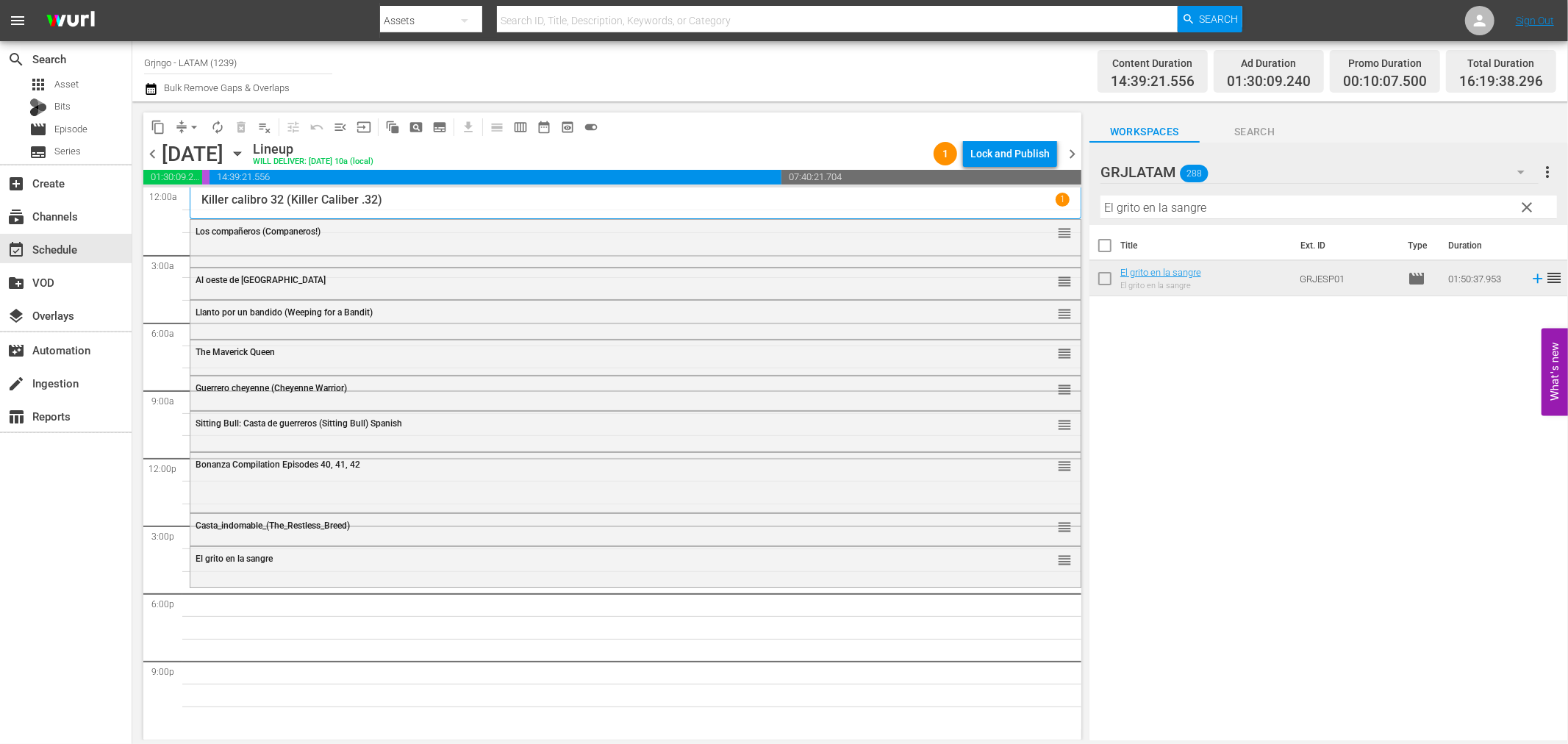
drag, startPoint x: 1527, startPoint y: 202, endPoint x: 1217, endPoint y: 207, distance: 310.0
click at [1527, 202] on span "clear" at bounding box center [1527, 207] width 17 height 17
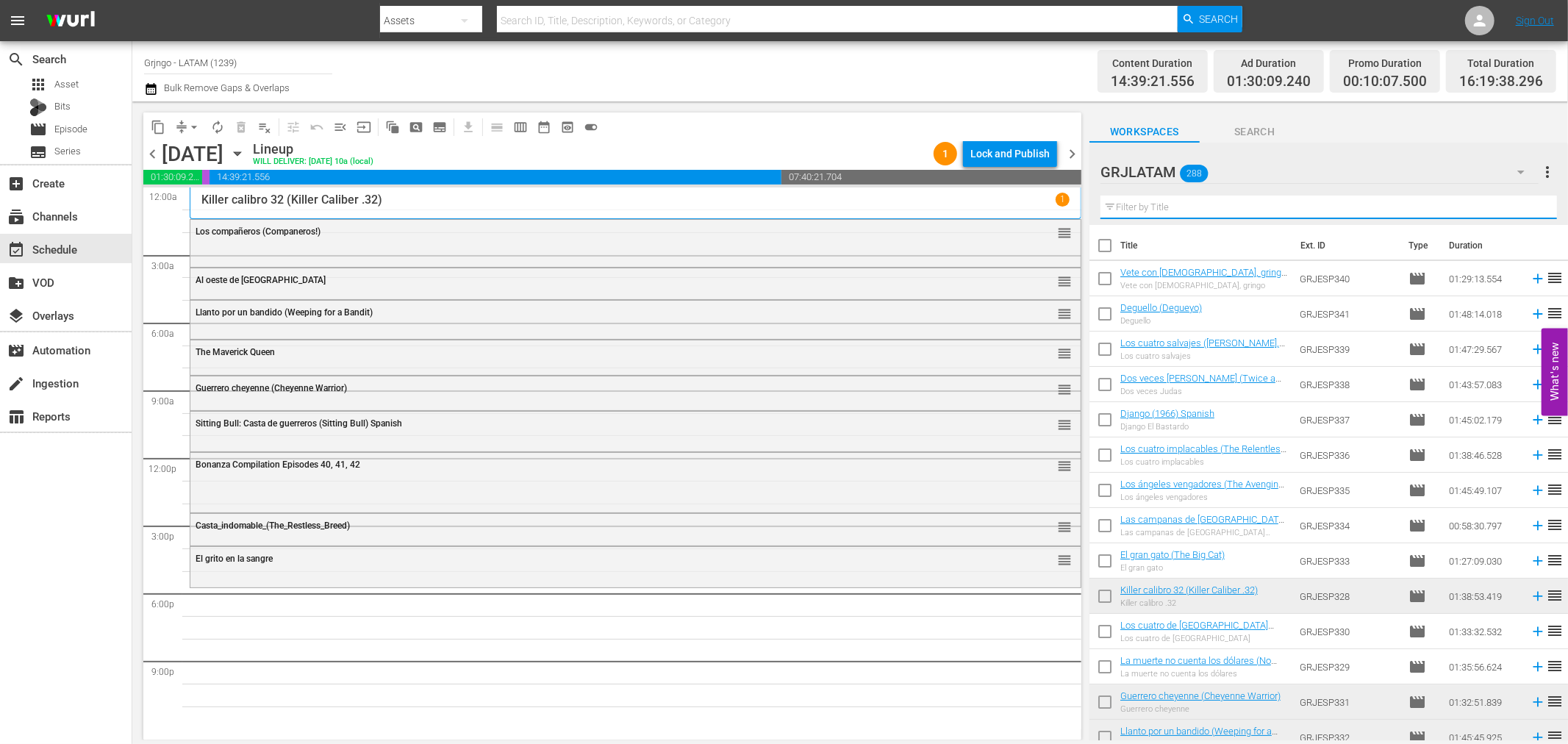
paste input "The Legend of the Lone Ranger"
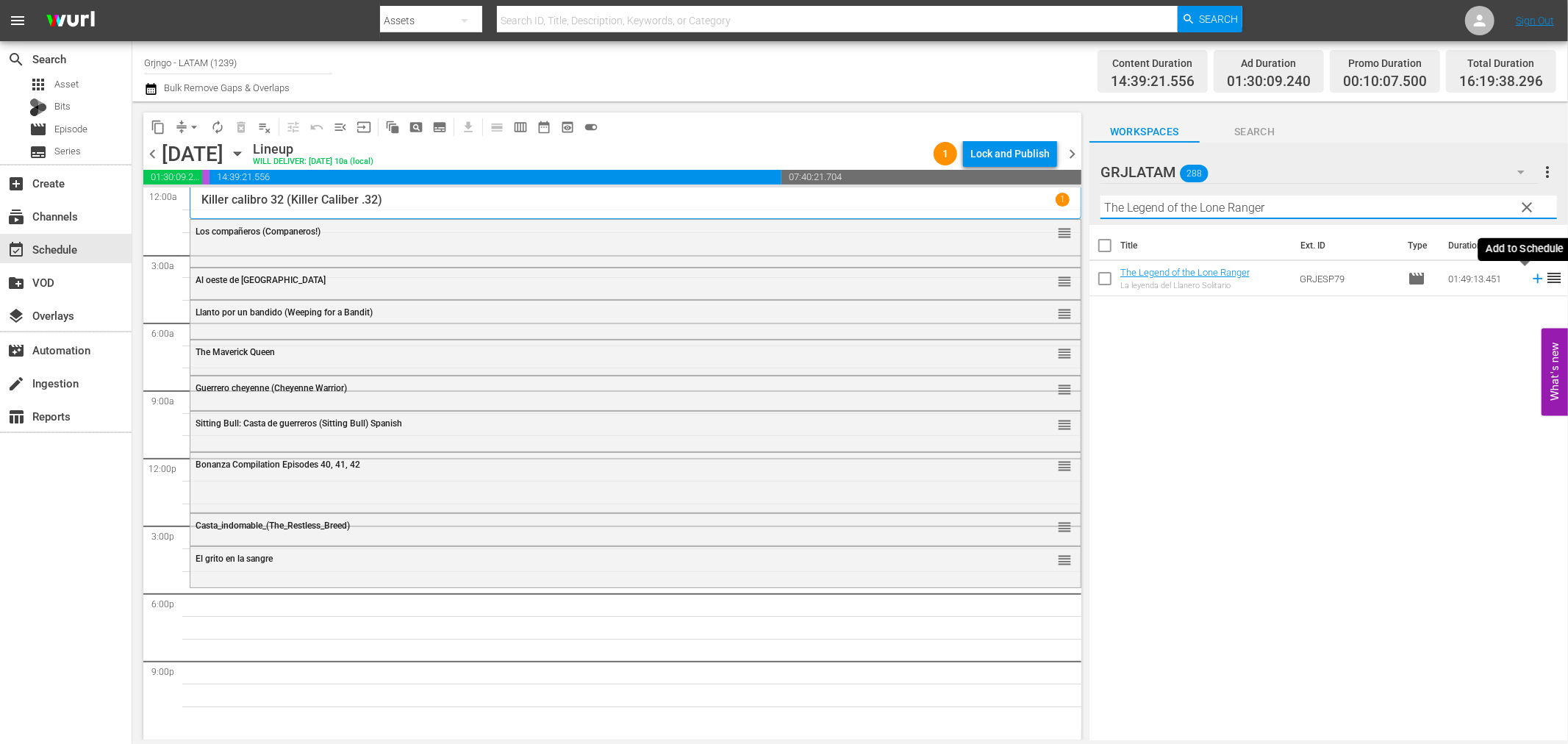
type input "The Legend of the Lone Ranger"
click at [1530, 277] on icon at bounding box center [1538, 278] width 16 height 16
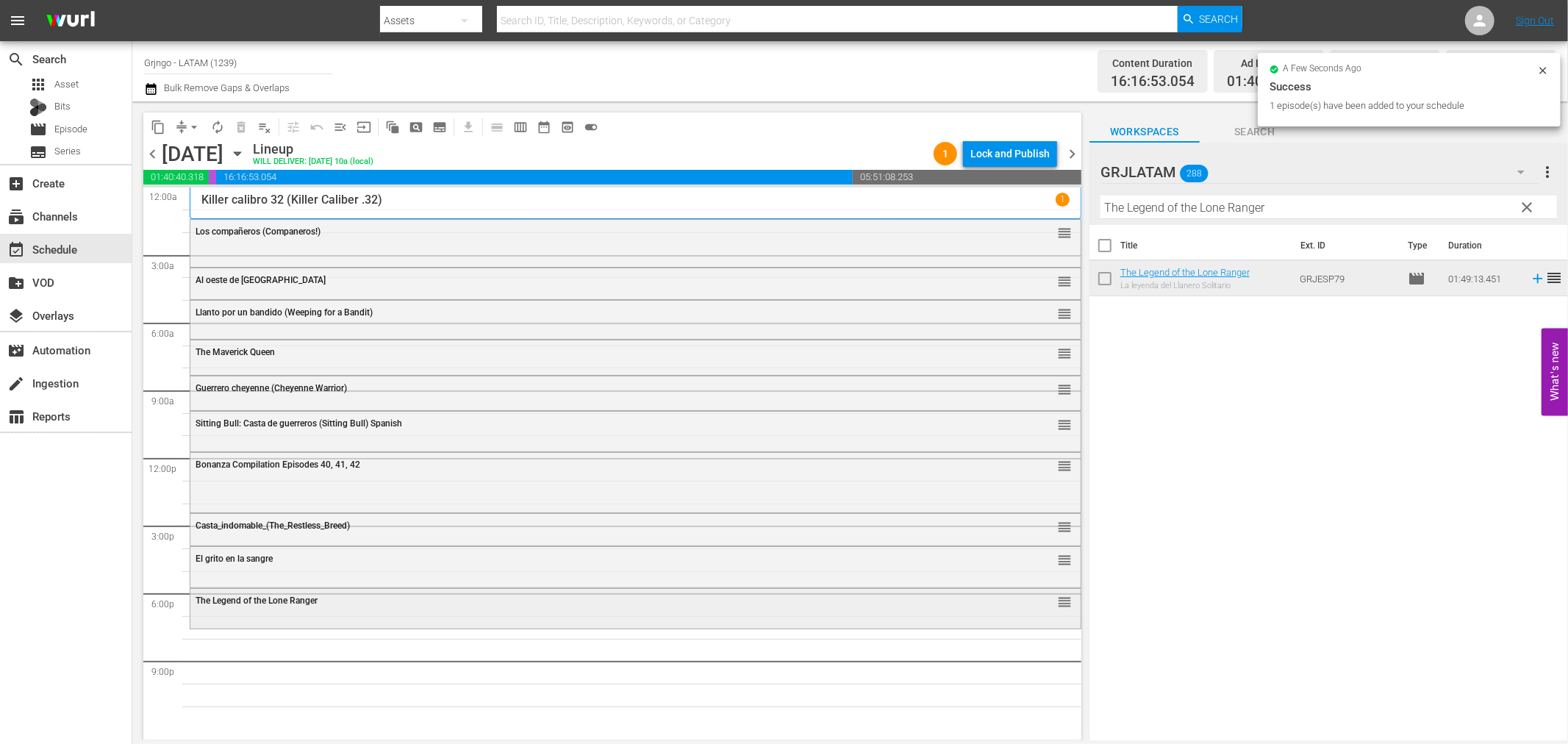
click at [357, 604] on div "The Legend of the Lone Ranger" at bounding box center [594, 601] width 799 height 10
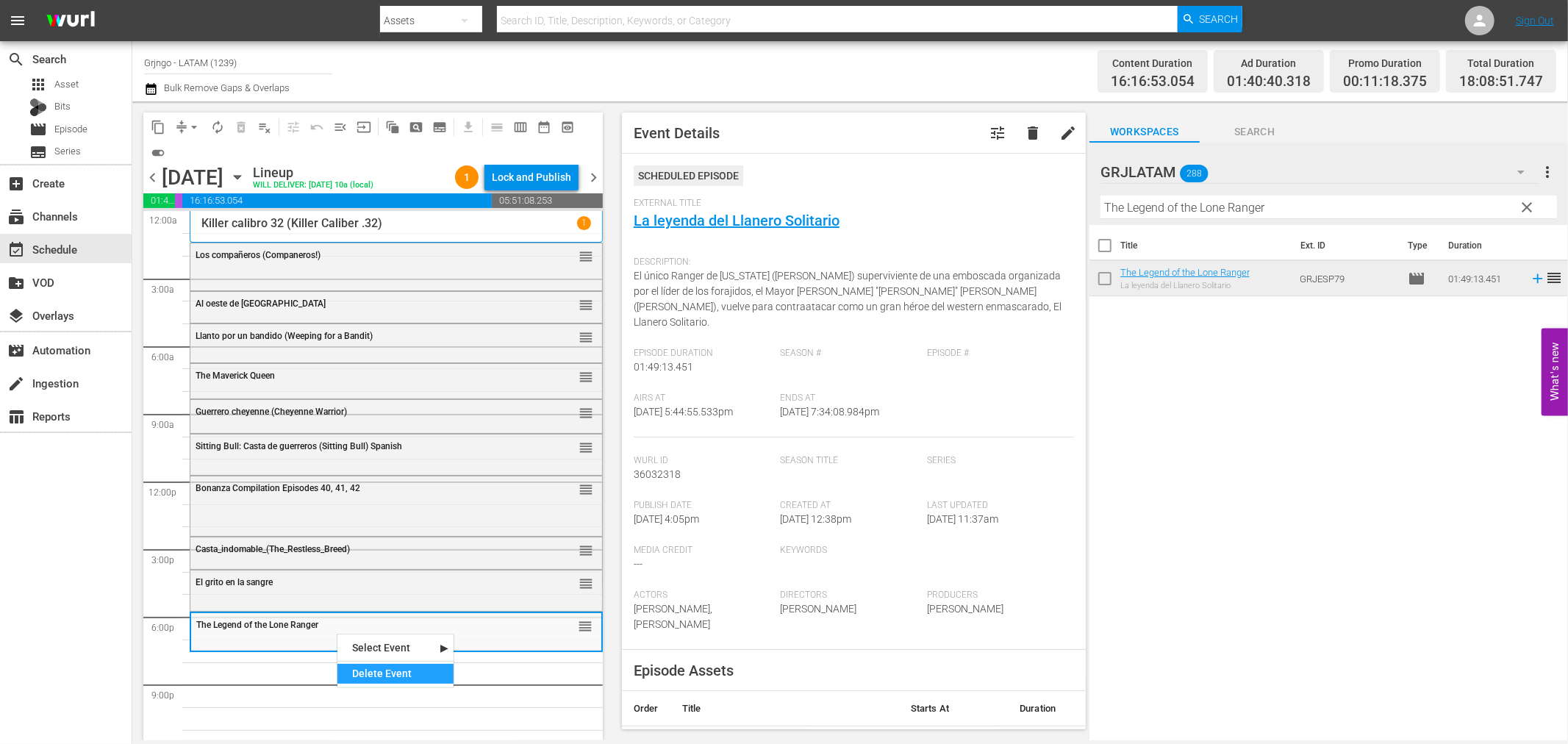
drag, startPoint x: 364, startPoint y: 674, endPoint x: 375, endPoint y: 674, distance: 11.0
click at [365, 674] on div "Delete Event" at bounding box center [396, 674] width 116 height 20
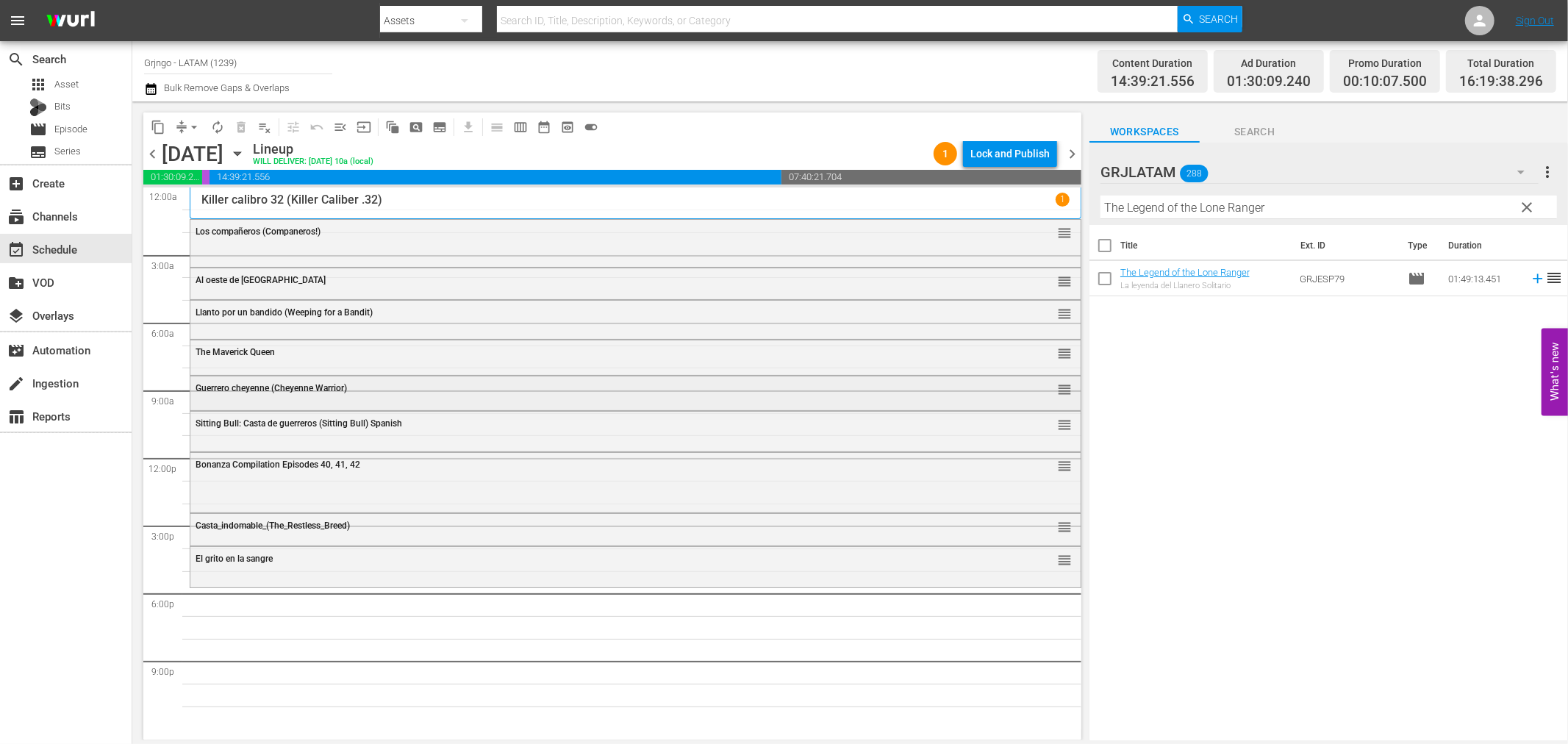
click at [225, 388] on span "Guerrero cheyenne (Cheyenne Warrior)" at bounding box center [270, 388] width 151 height 10
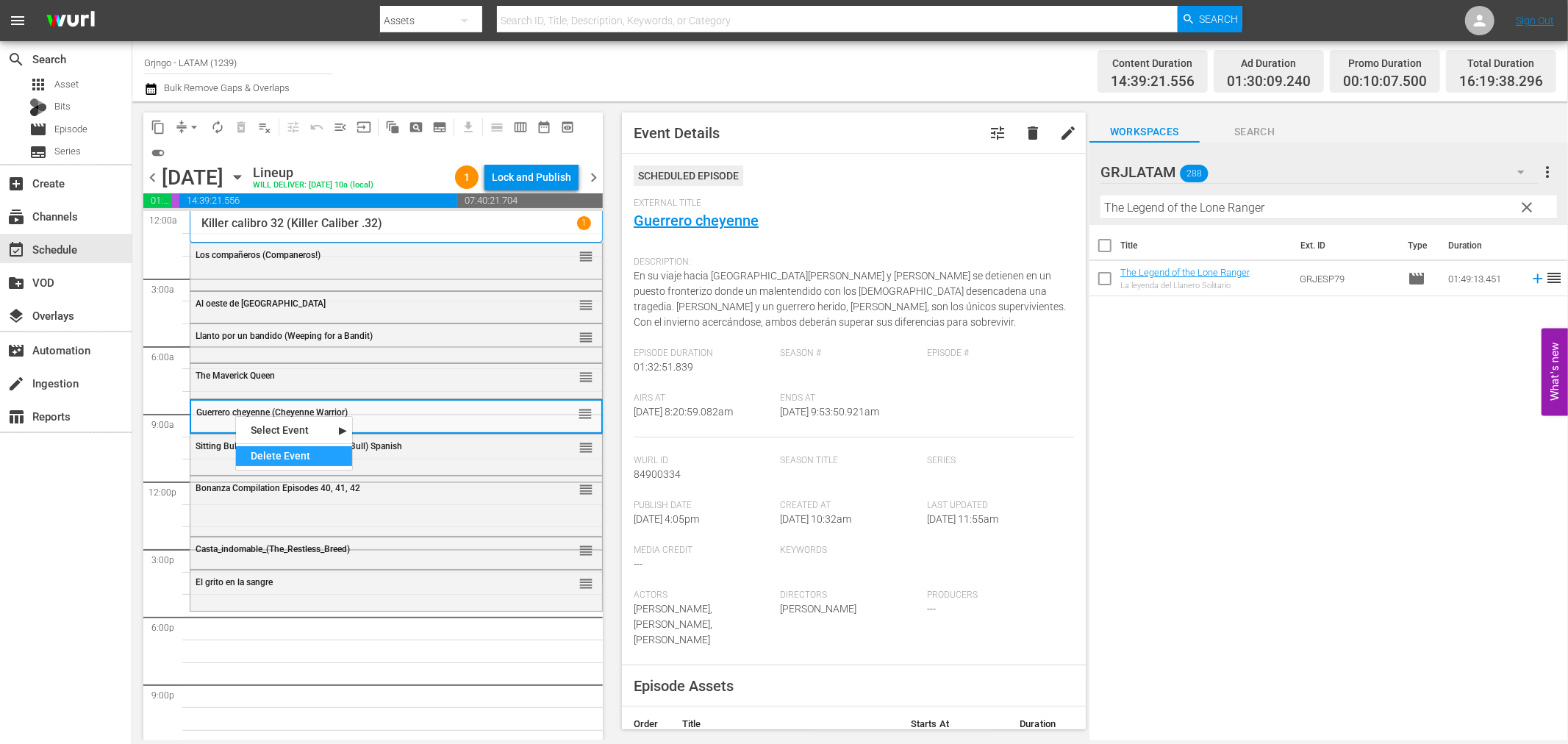
click at [270, 455] on div "Delete Event" at bounding box center [294, 456] width 116 height 20
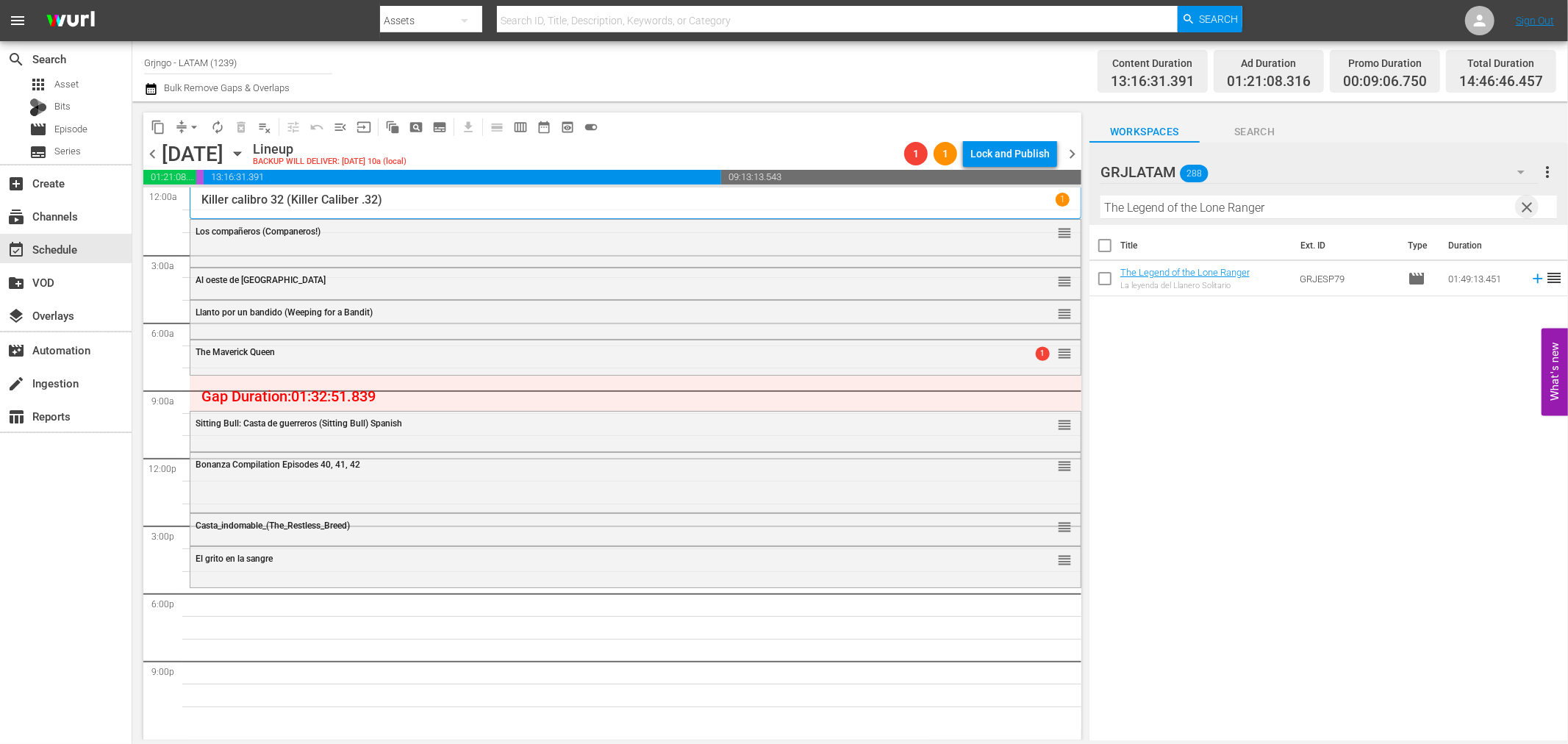
click at [1520, 207] on span "clear" at bounding box center [1527, 207] width 17 height 17
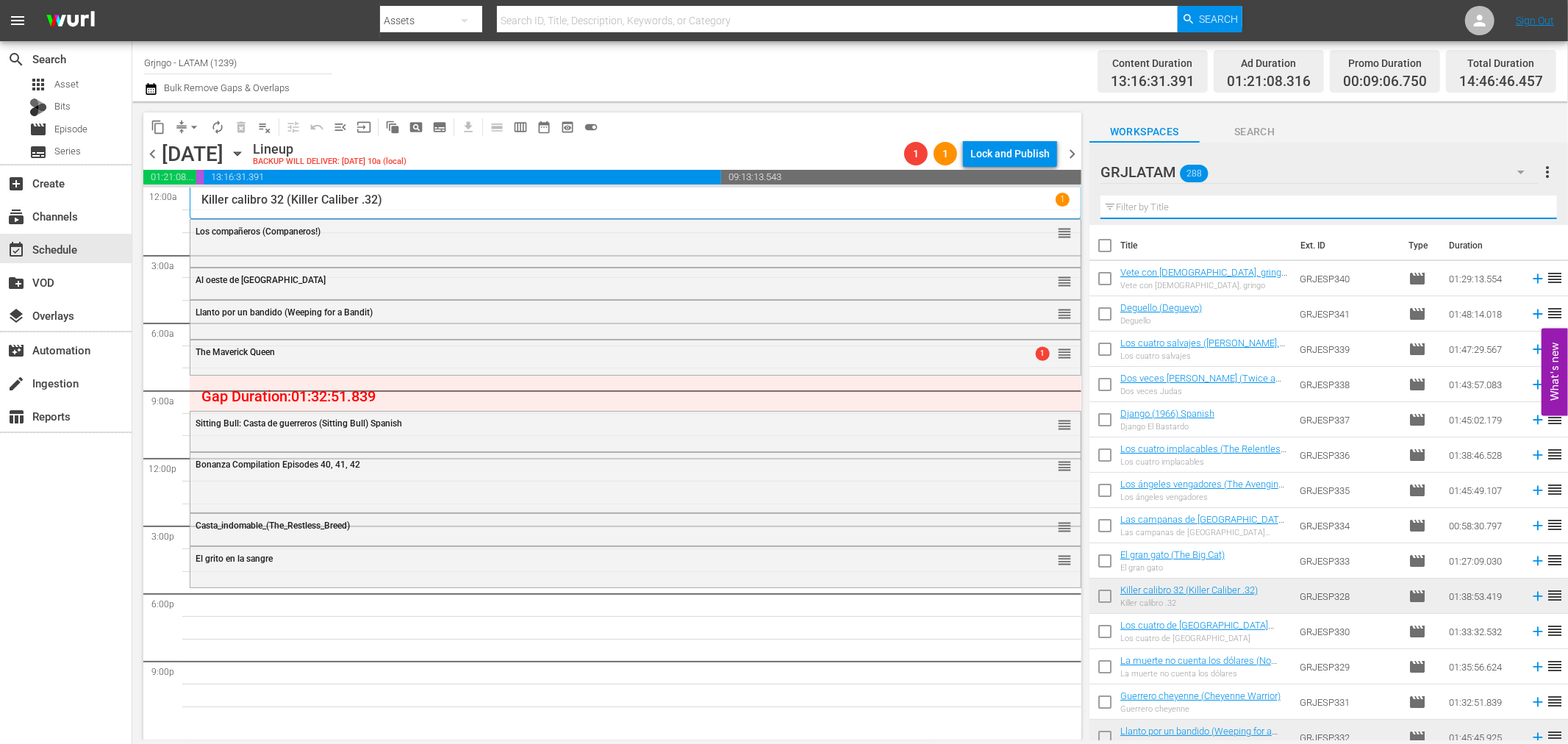
paste input "El grito en la sangre"
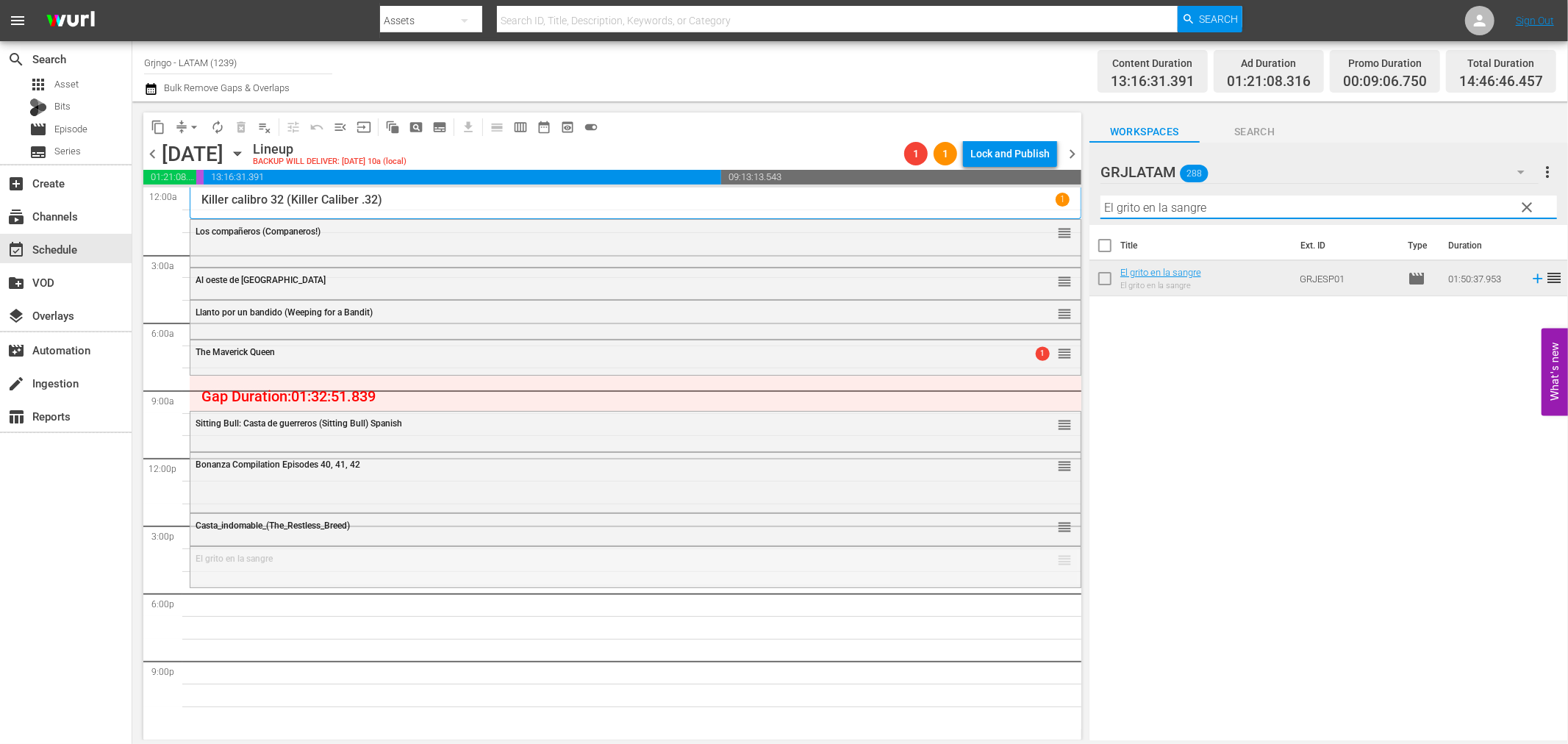
drag, startPoint x: 1050, startPoint y: 556, endPoint x: 1054, endPoint y: 376, distance: 180.0
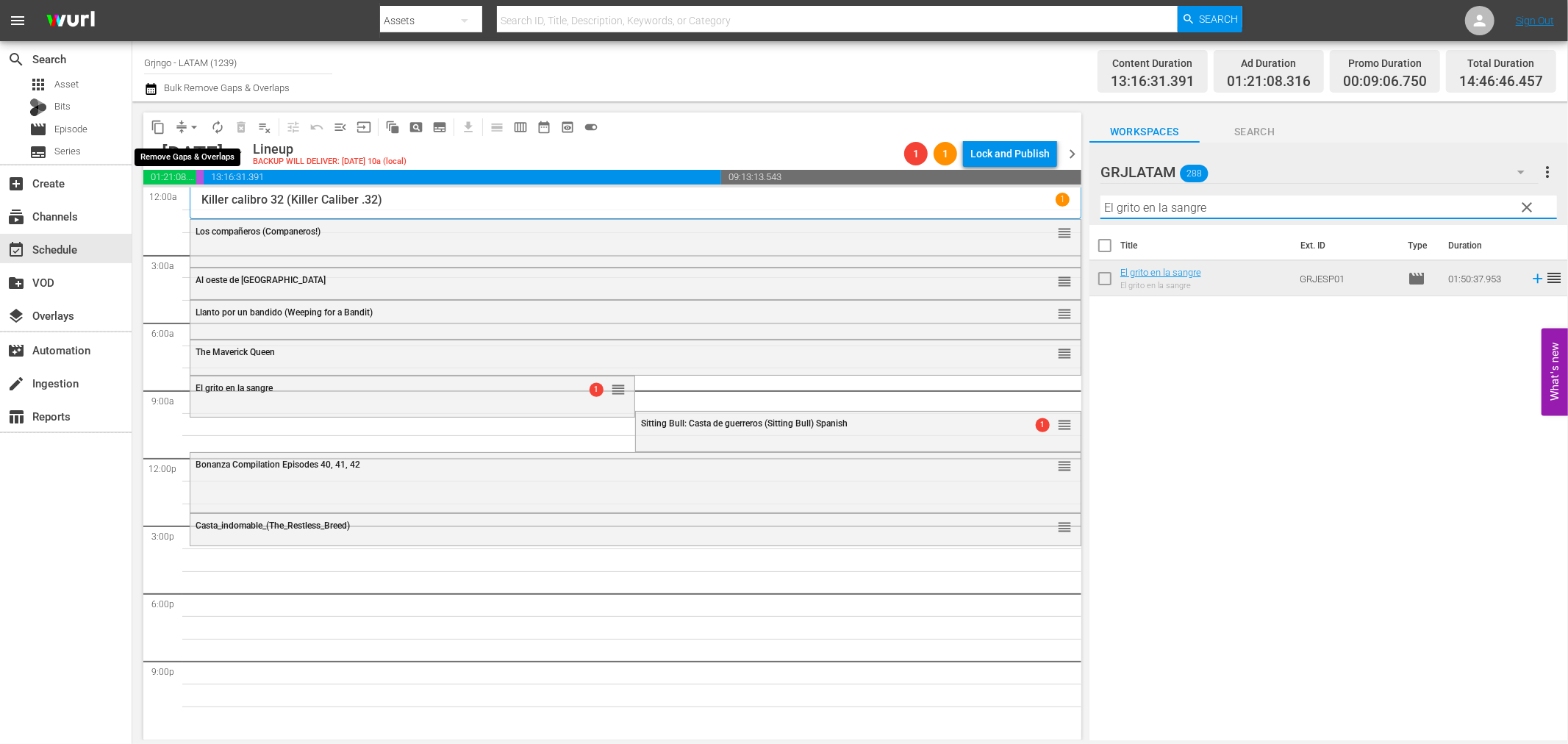
type input "El grito en la sangre"
click at [192, 124] on span "arrow_drop_down" at bounding box center [194, 127] width 15 height 15
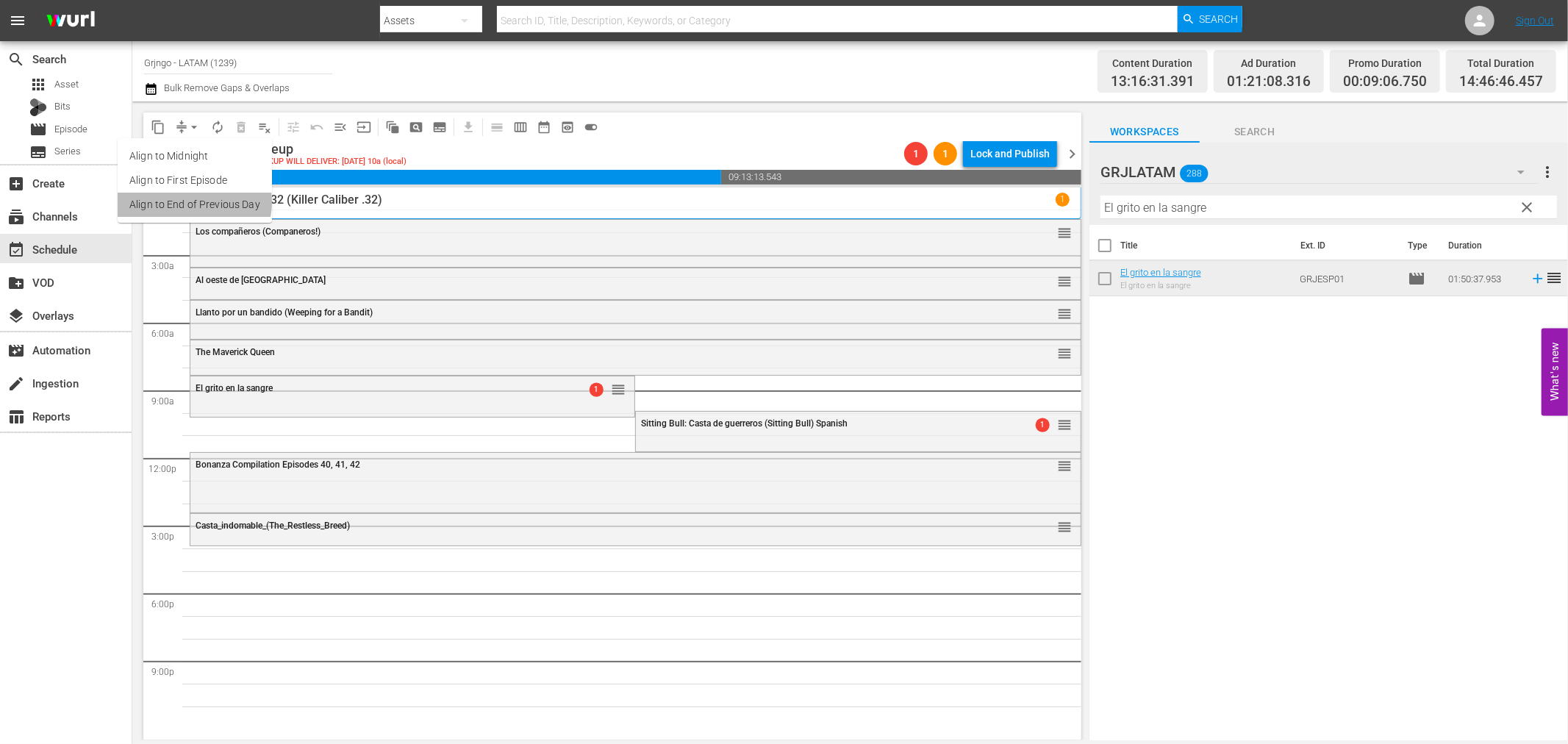
click at [193, 202] on li "Align to End of Previous Day" at bounding box center [194, 205] width 155 height 24
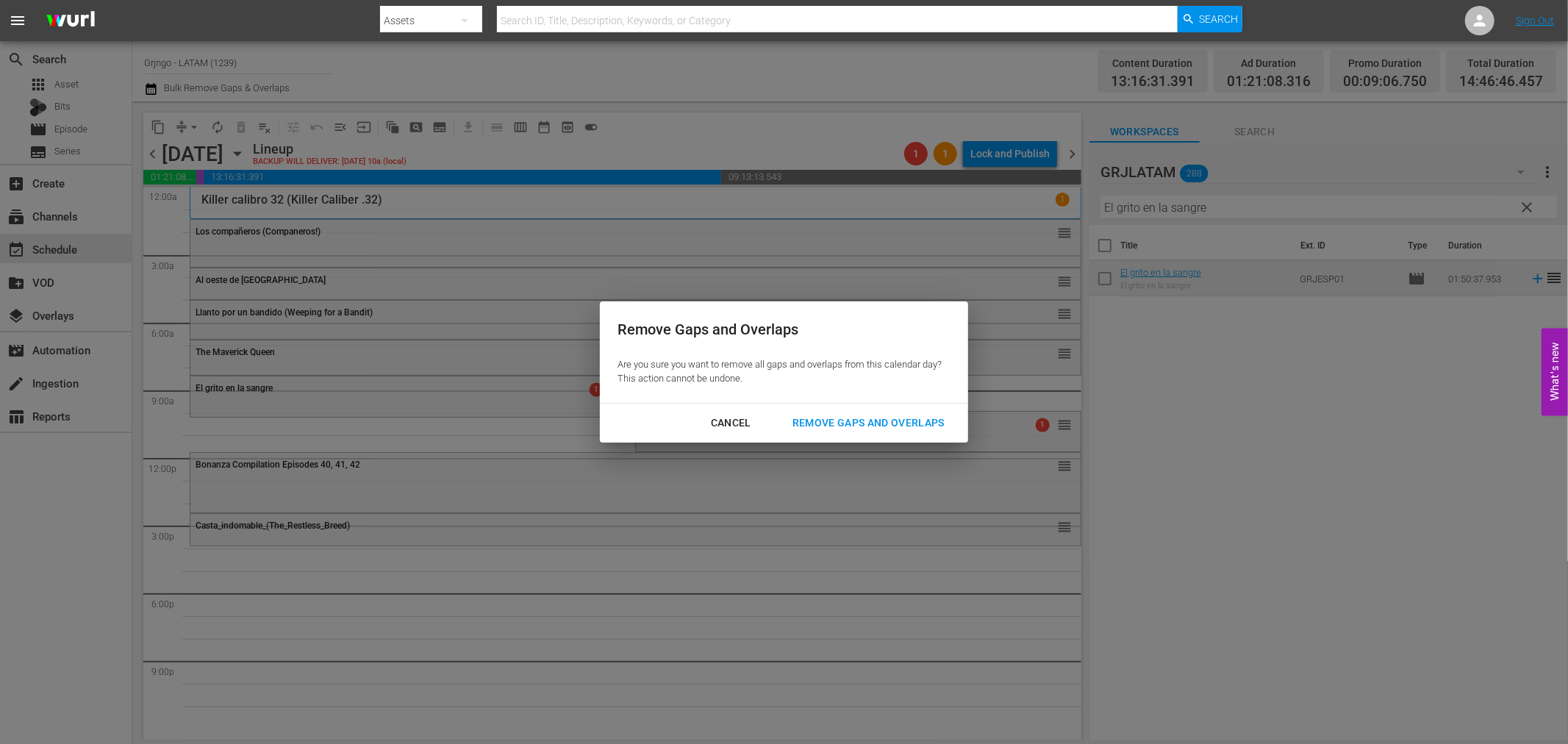
click at [802, 417] on div "Remove Gaps and Overlaps" at bounding box center [868, 423] width 175 height 18
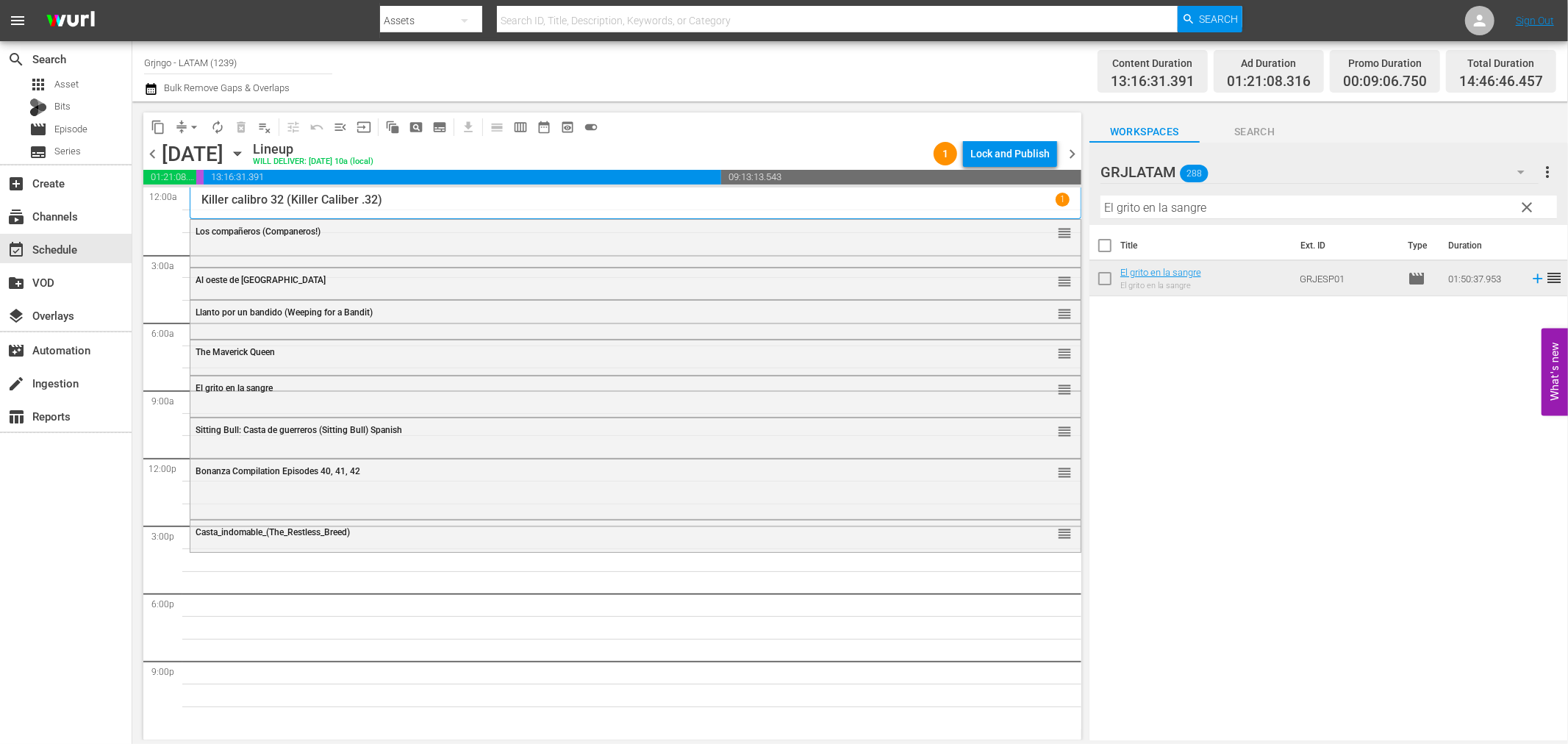
drag, startPoint x: 1532, startPoint y: 200, endPoint x: 1151, endPoint y: 205, distance: 381.0
click at [1532, 200] on span "clear" at bounding box center [1527, 207] width 17 height 17
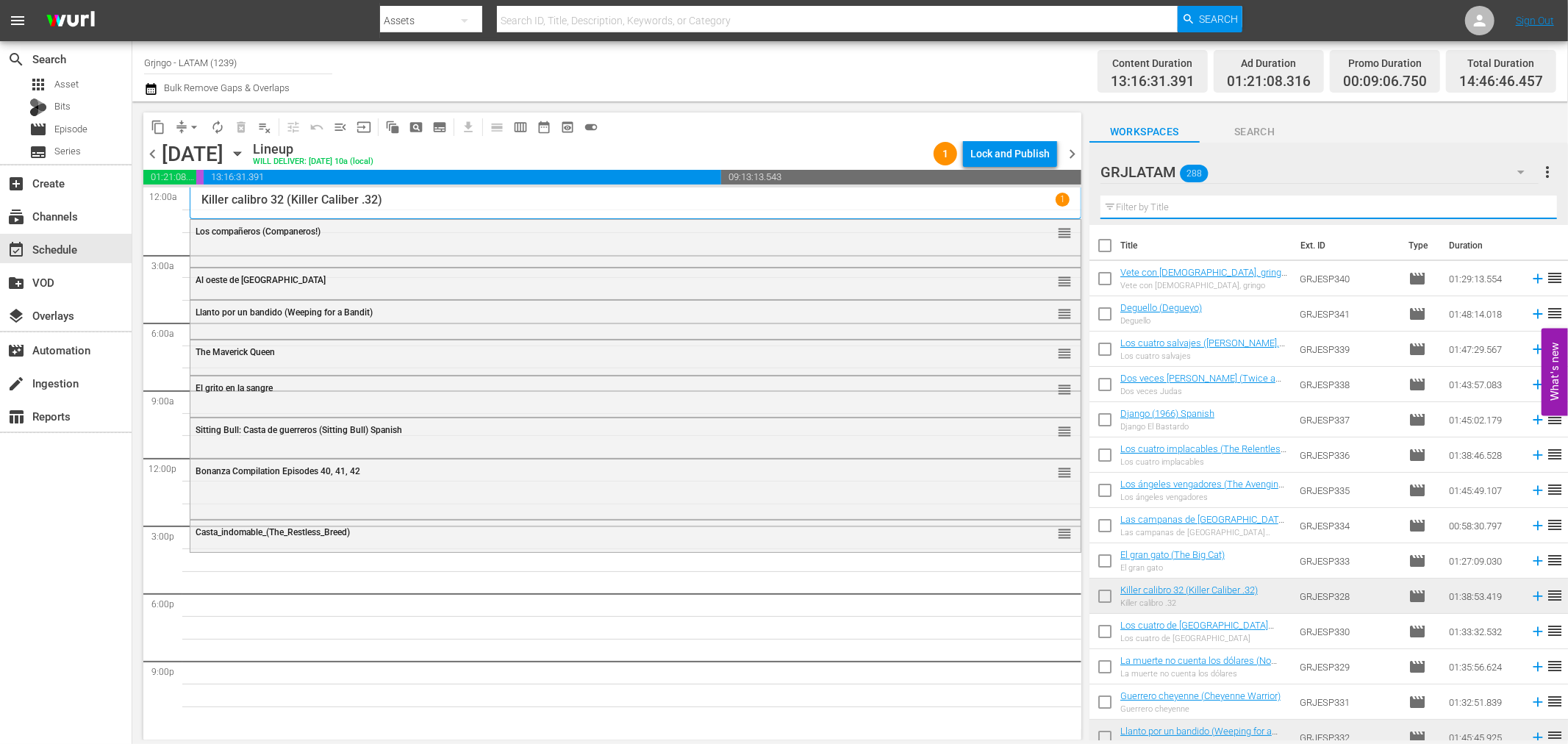
paste input "The Legend of the Lone Ranger"
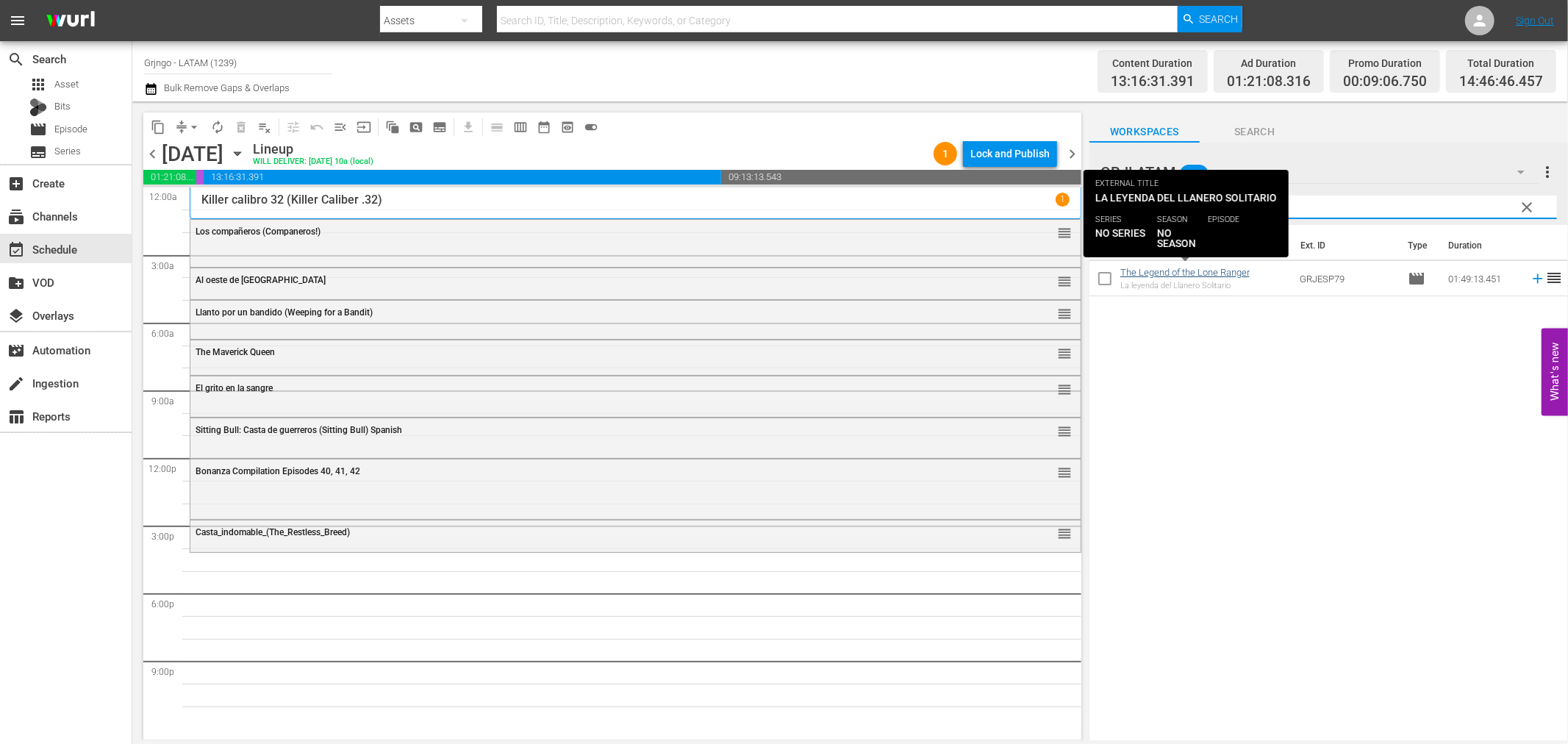
type input "The Legend of the Lone Ranger"
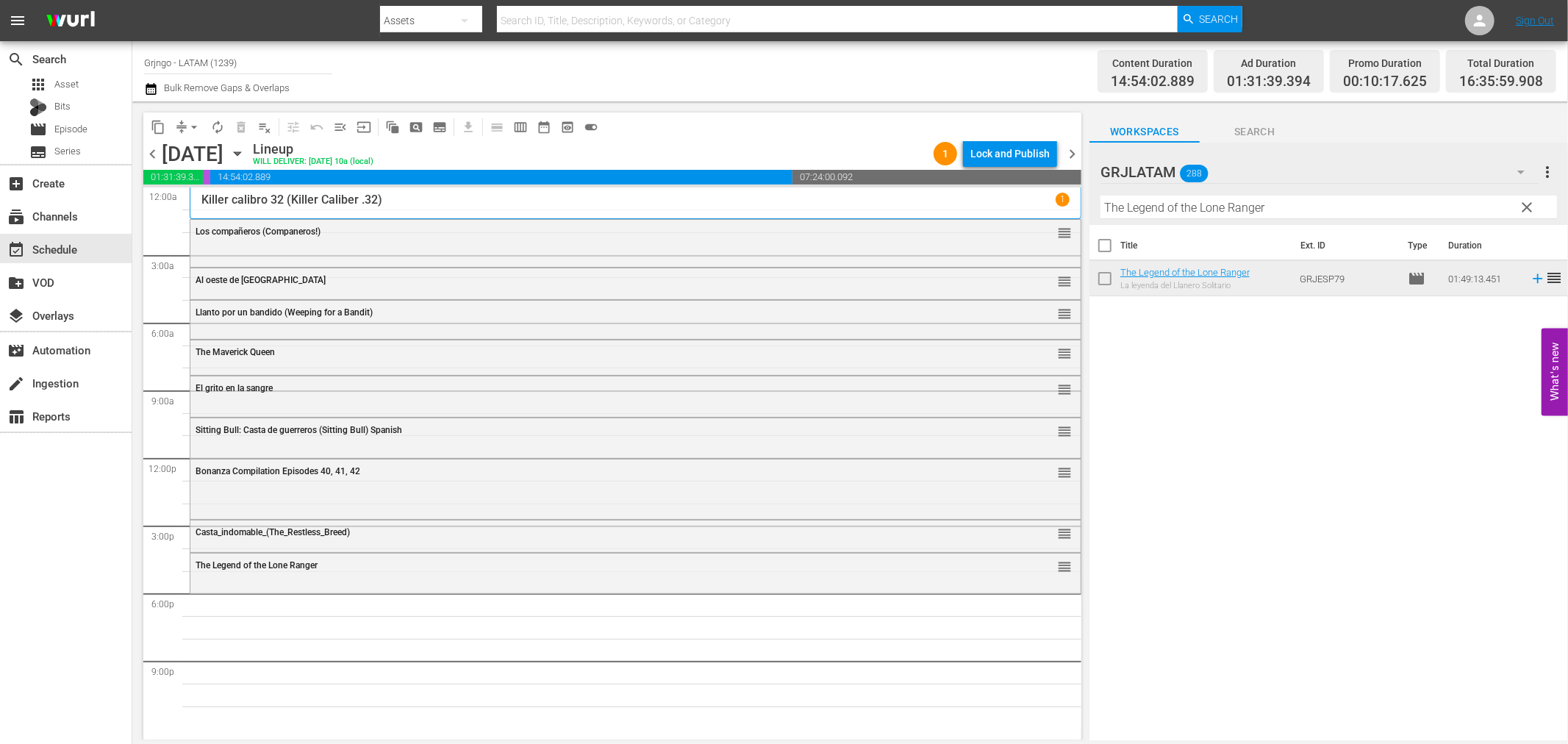
drag, startPoint x: 1527, startPoint y: 202, endPoint x: 1230, endPoint y: 209, distance: 297.1
click at [1527, 202] on span "clear" at bounding box center [1527, 207] width 17 height 17
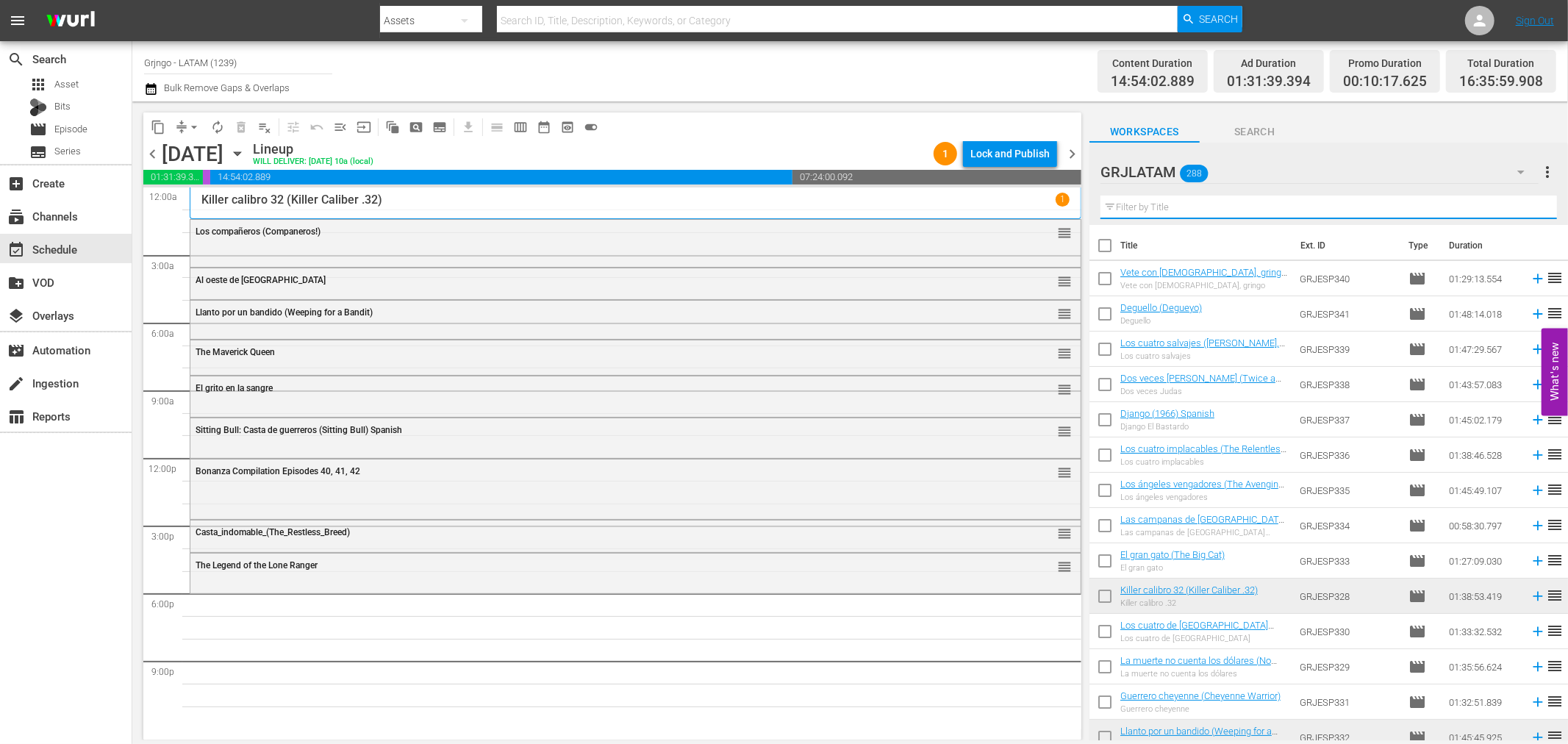
paste input "Salario para matar (The Mercenary)"
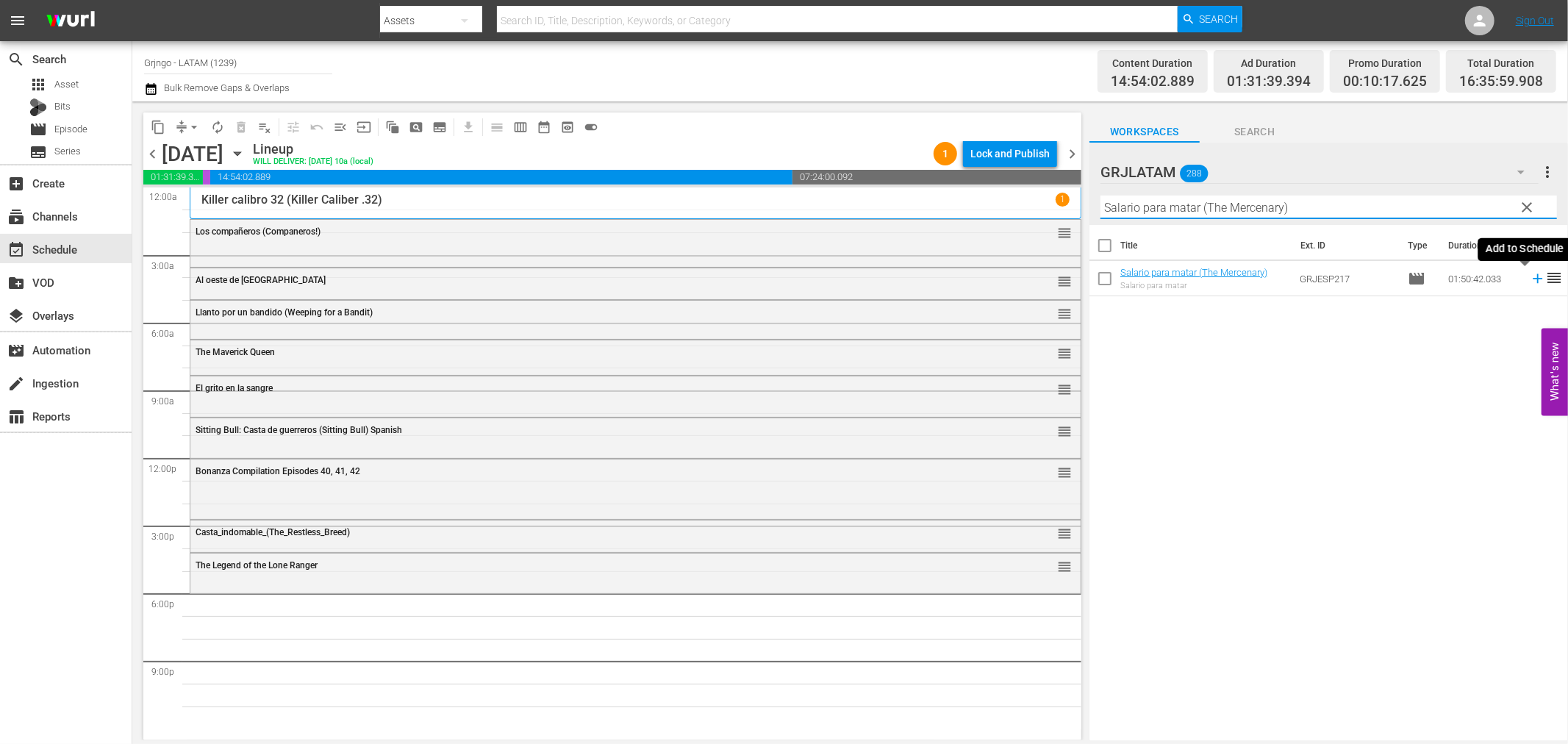
type input "Salario para matar (The Mercenary)"
click at [1533, 278] on icon at bounding box center [1537, 278] width 10 height 10
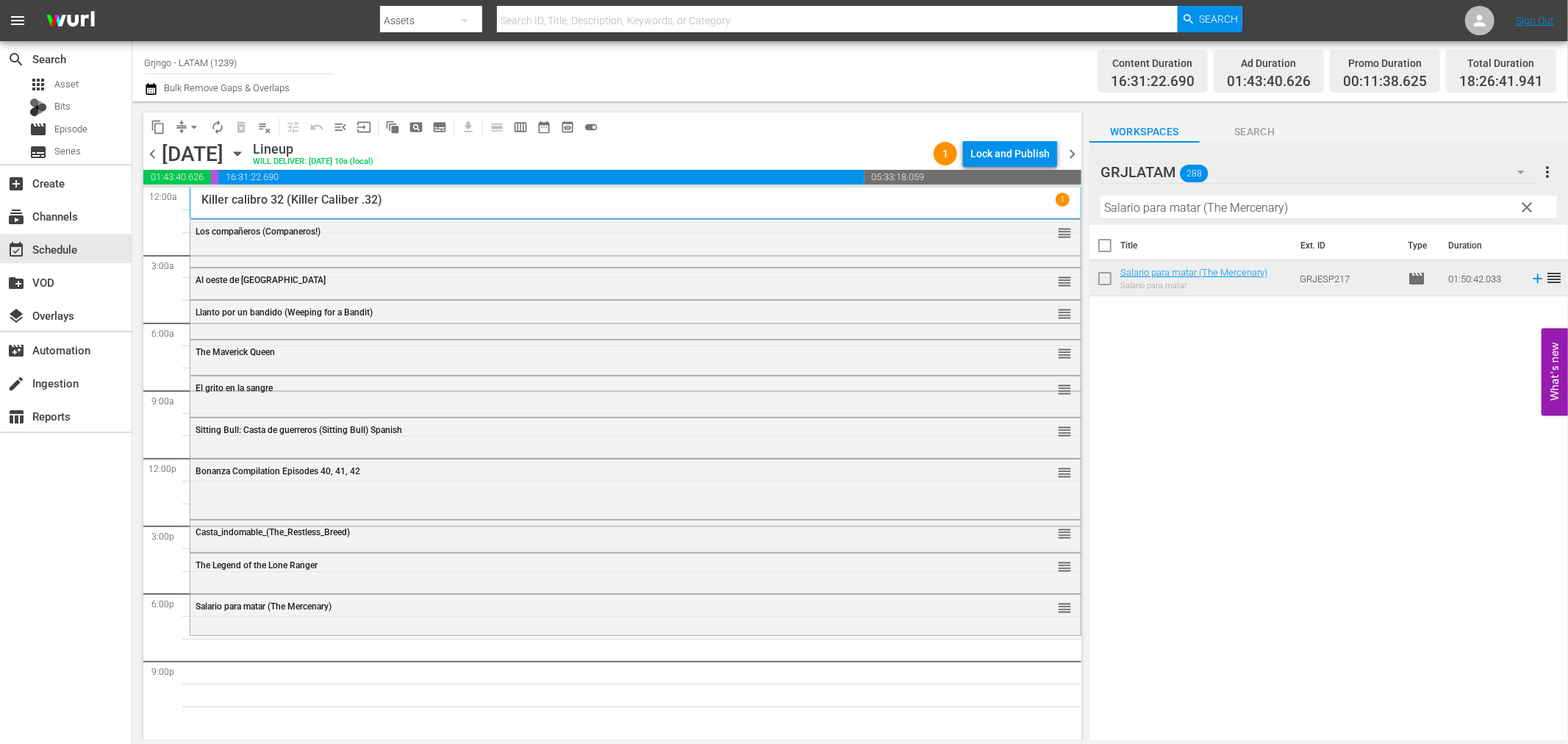
drag, startPoint x: 1529, startPoint y: 202, endPoint x: 1101, endPoint y: 196, distance: 428.0
click at [1529, 202] on span "clear" at bounding box center [1527, 207] width 17 height 17
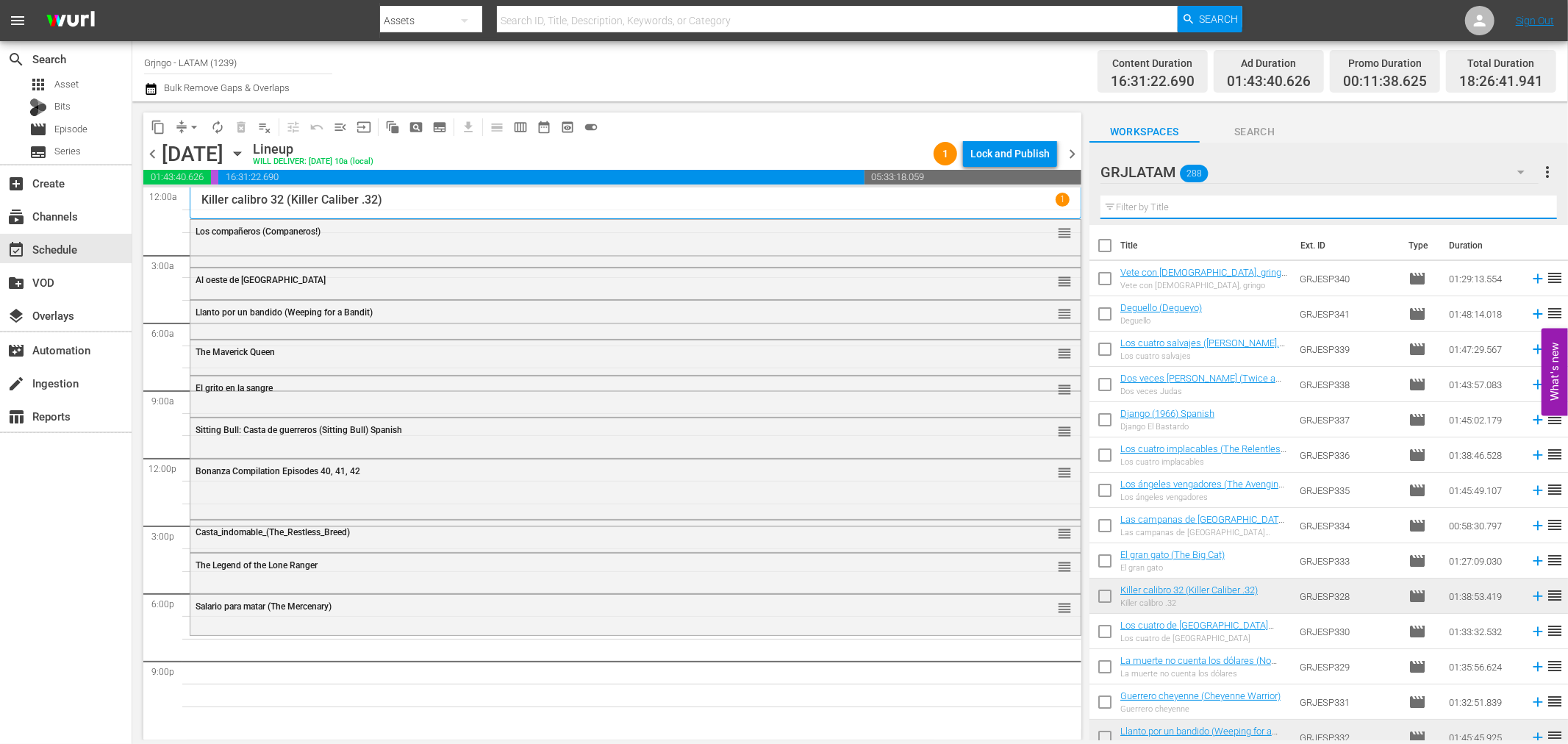
paste input "Deguello (Degueyo)"
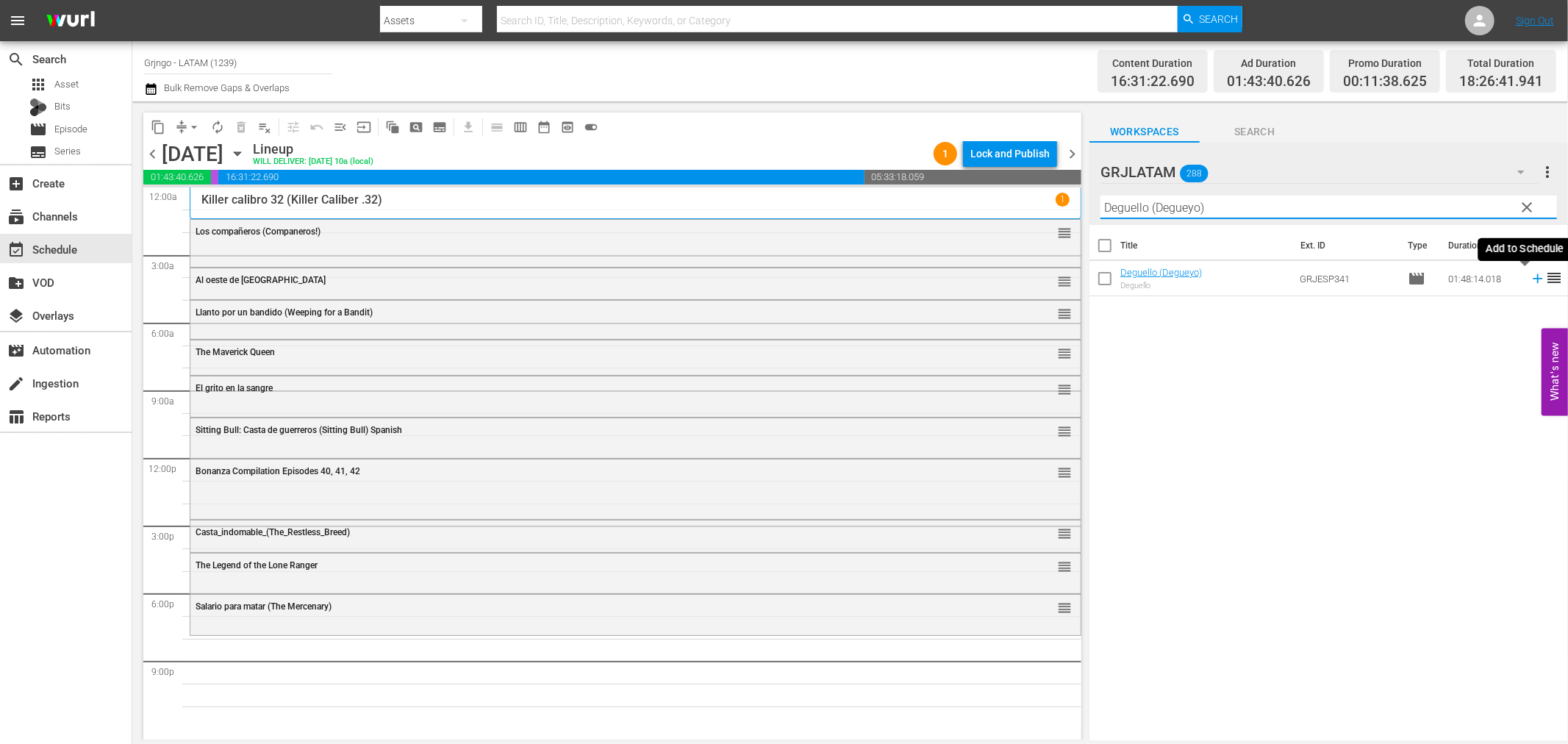
type input "Deguello (Degueyo)"
drag, startPoint x: 1523, startPoint y: 277, endPoint x: 1535, endPoint y: 285, distance: 14.4
click at [1530, 277] on icon at bounding box center [1538, 278] width 16 height 16
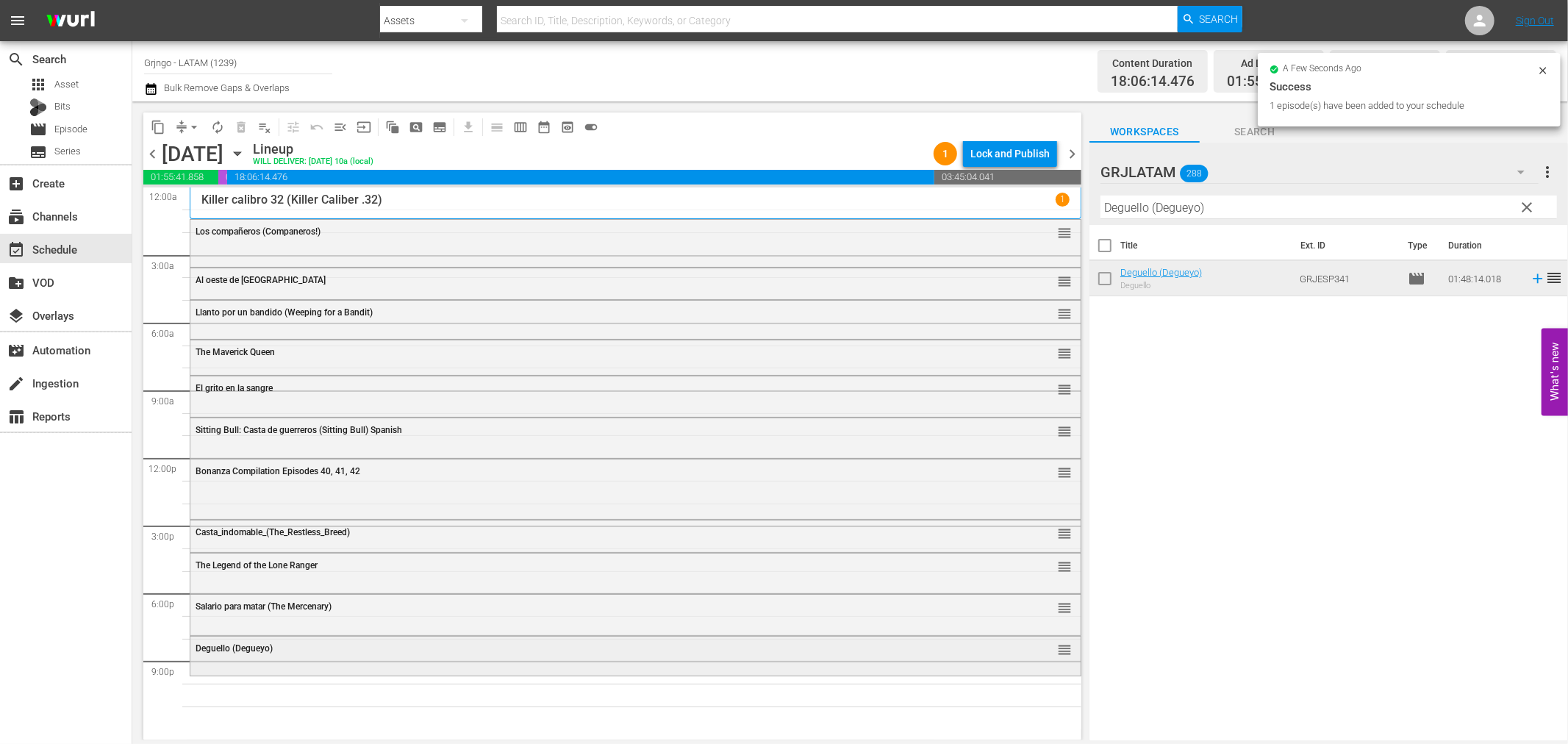
click at [419, 663] on div "Deguello (Degueyo) reorder" at bounding box center [635, 655] width 891 height 36
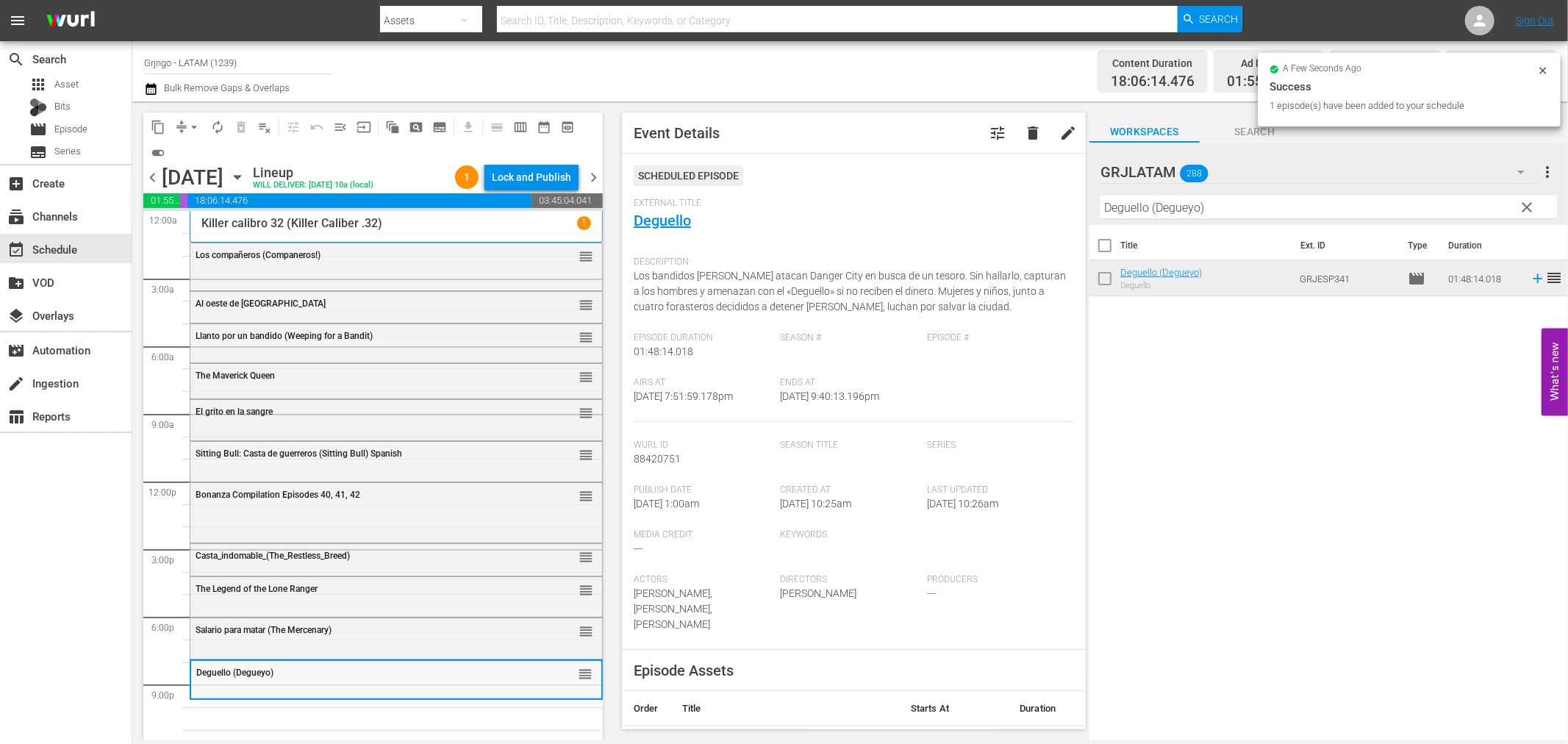
scroll to position [11, 0]
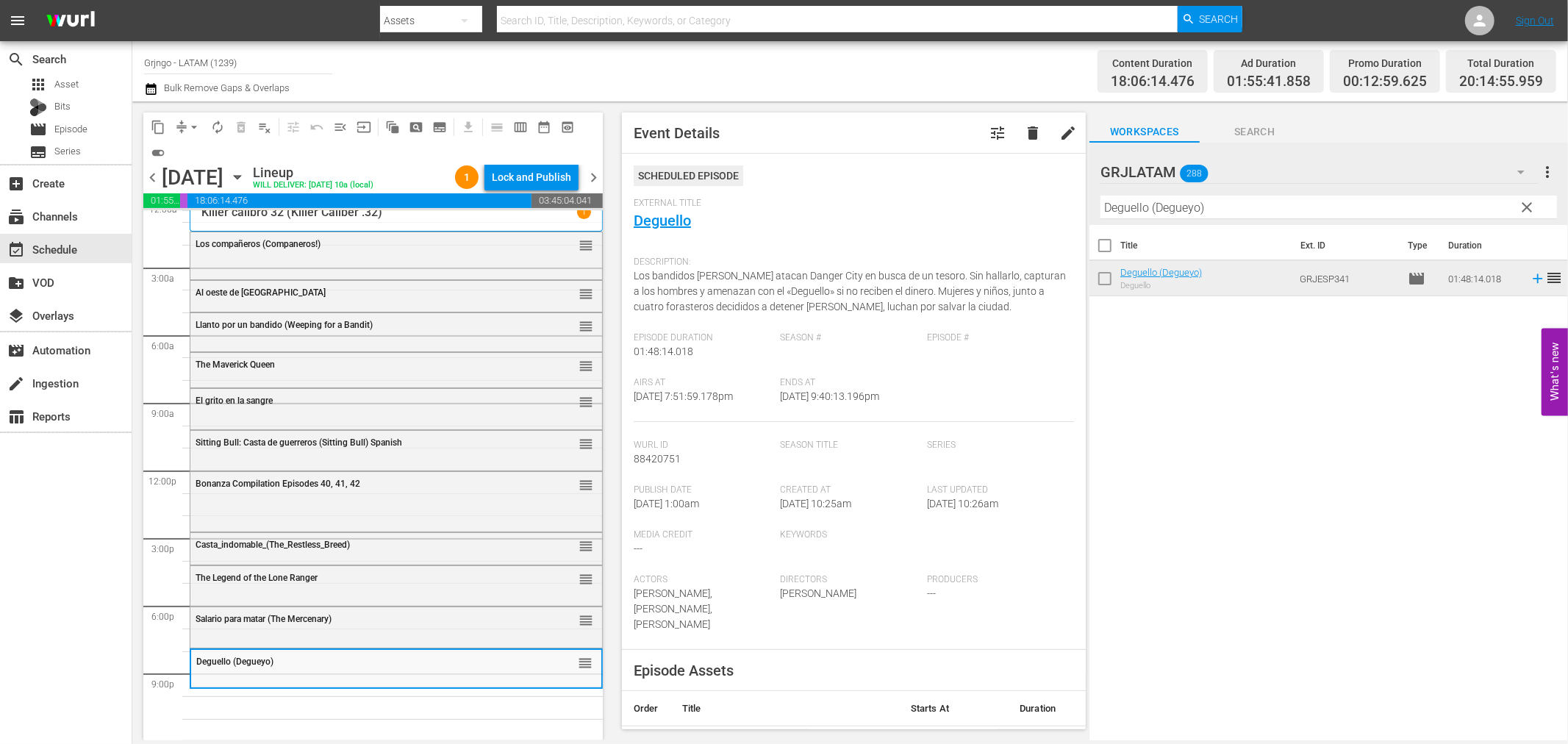
drag, startPoint x: 1523, startPoint y: 201, endPoint x: 1089, endPoint y: 217, distance: 434.3
click at [1523, 201] on span "clear" at bounding box center [1527, 207] width 17 height 17
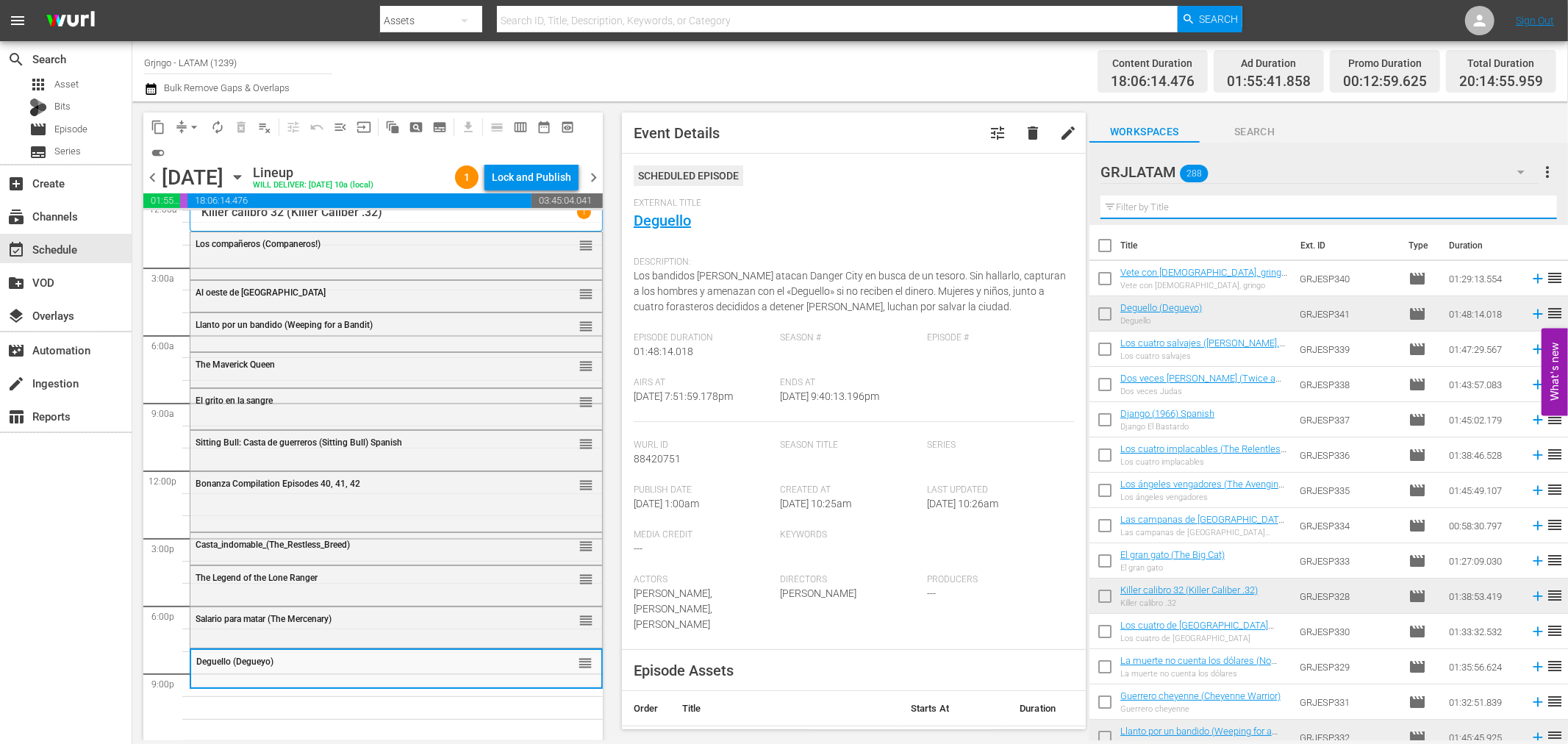
paste input "Una tumba para el Sheriff"
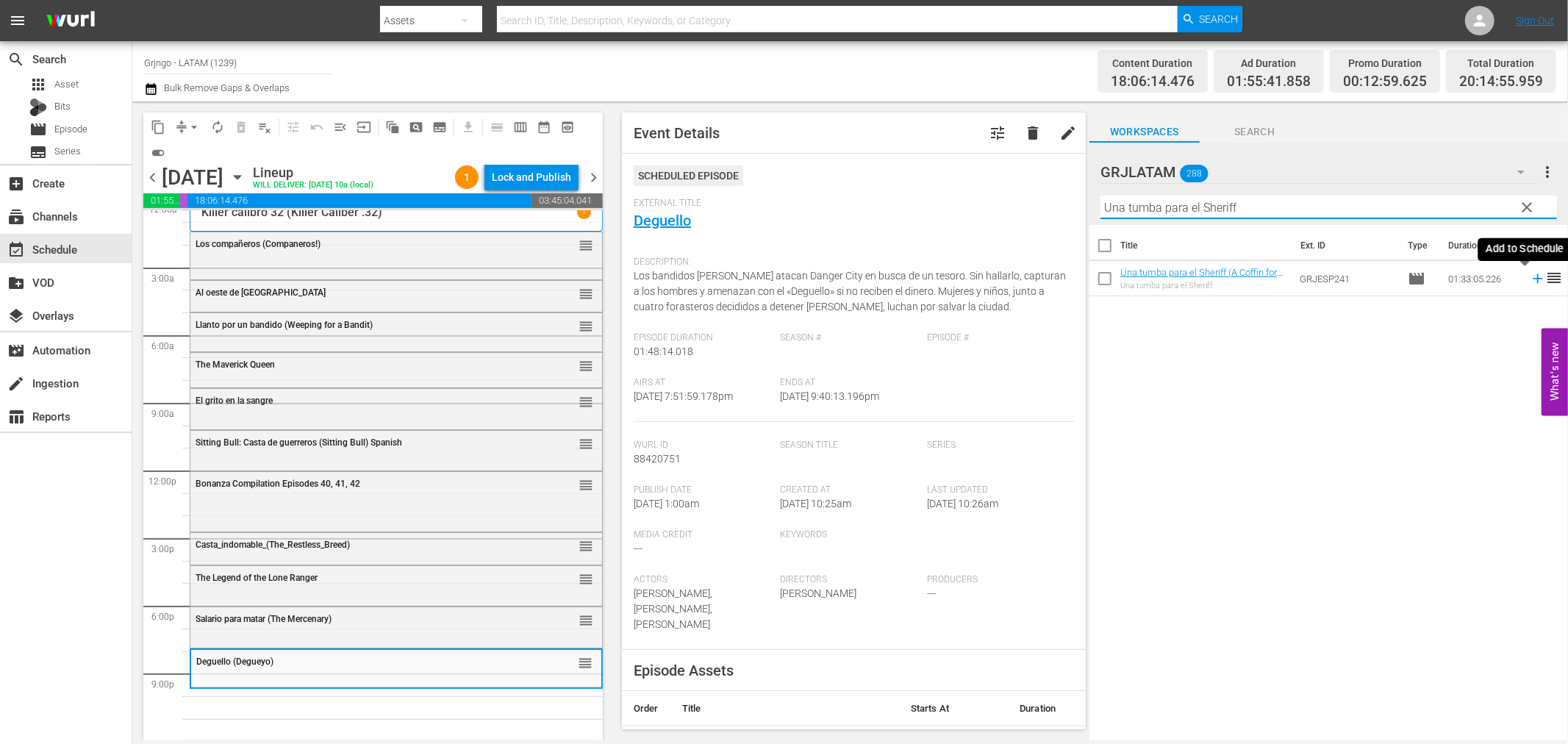
type input "Una tumba para el Sheriff"
click at [1533, 278] on icon at bounding box center [1537, 278] width 10 height 10
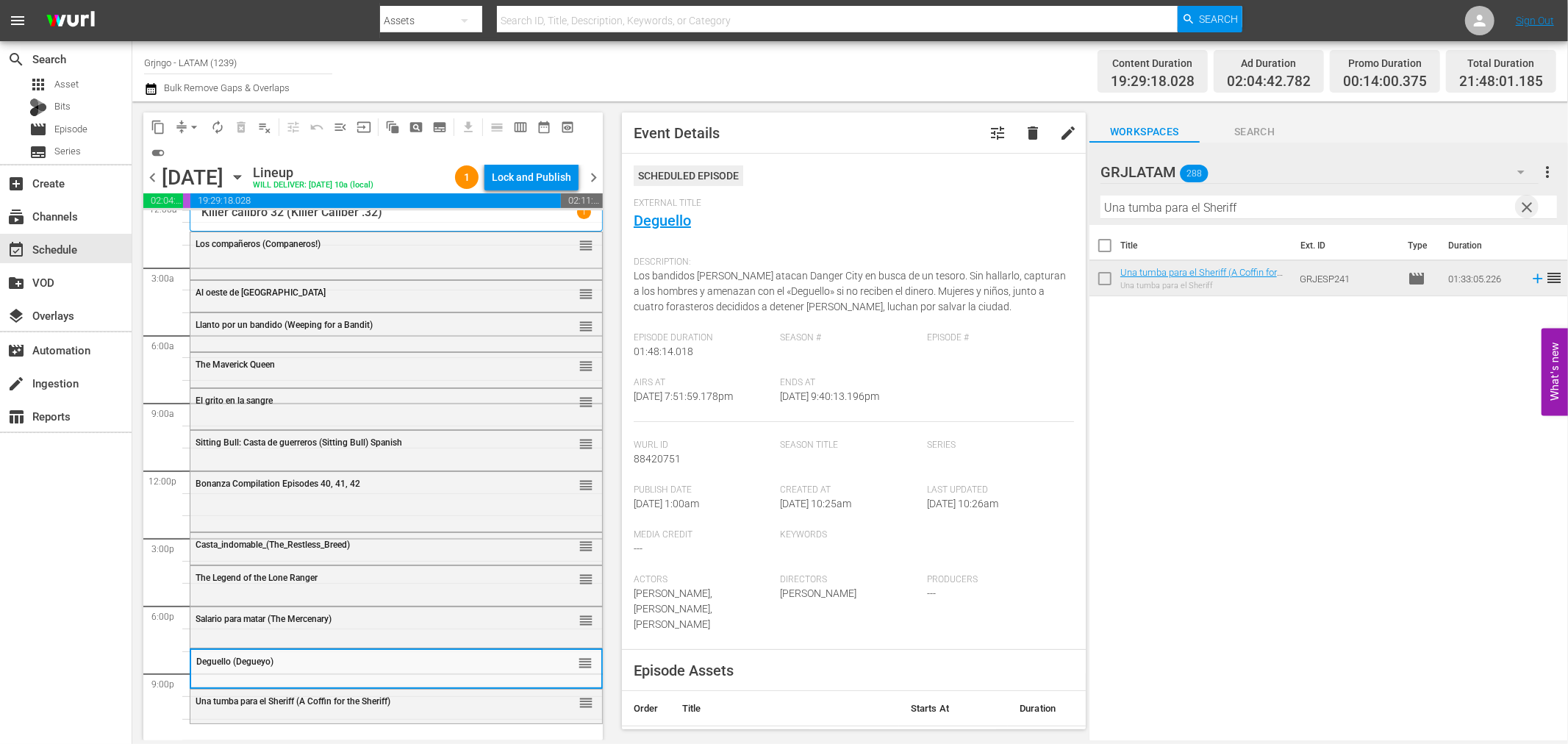
click at [1527, 204] on span "clear" at bounding box center [1527, 207] width 17 height 17
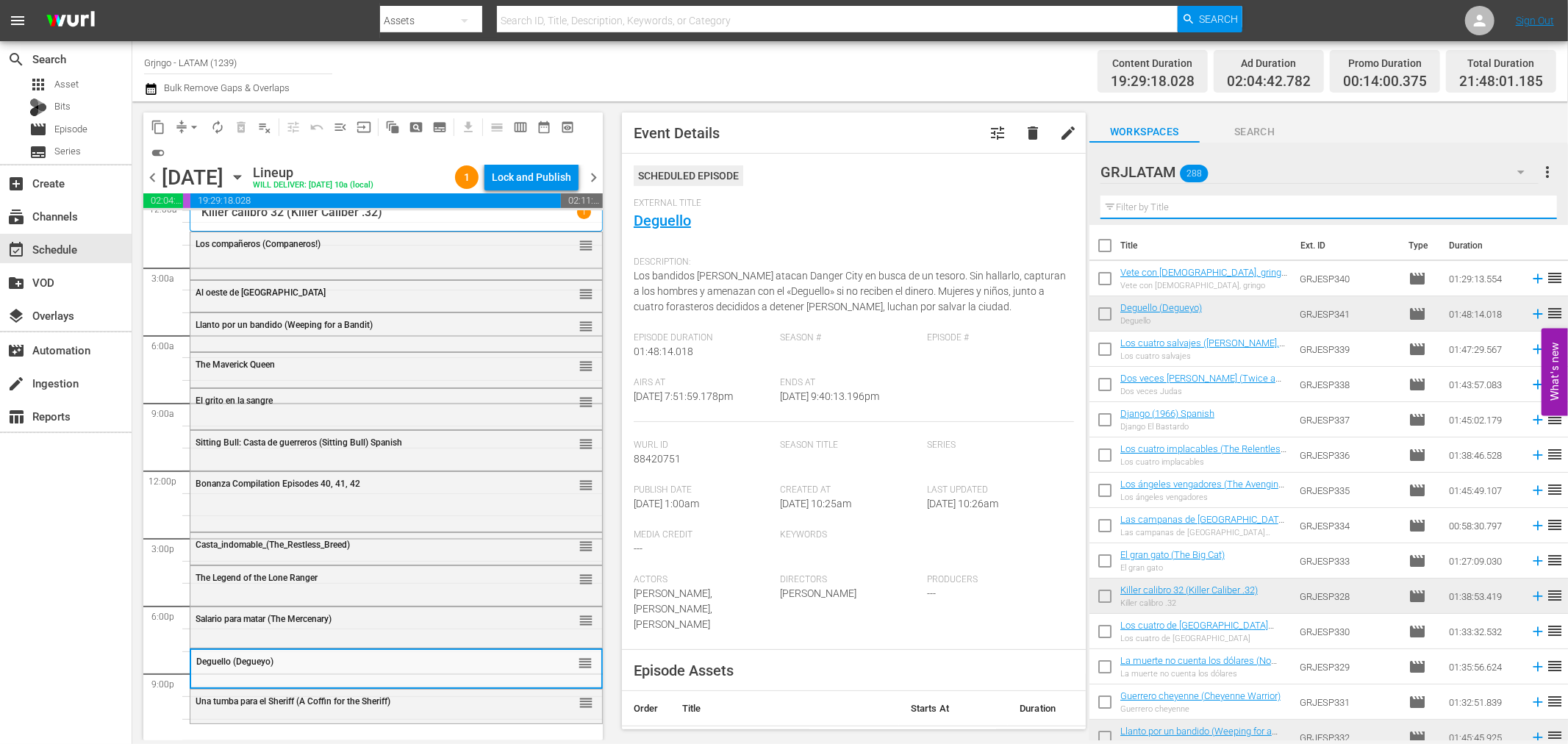
paste input "El clan de los ahorcados"
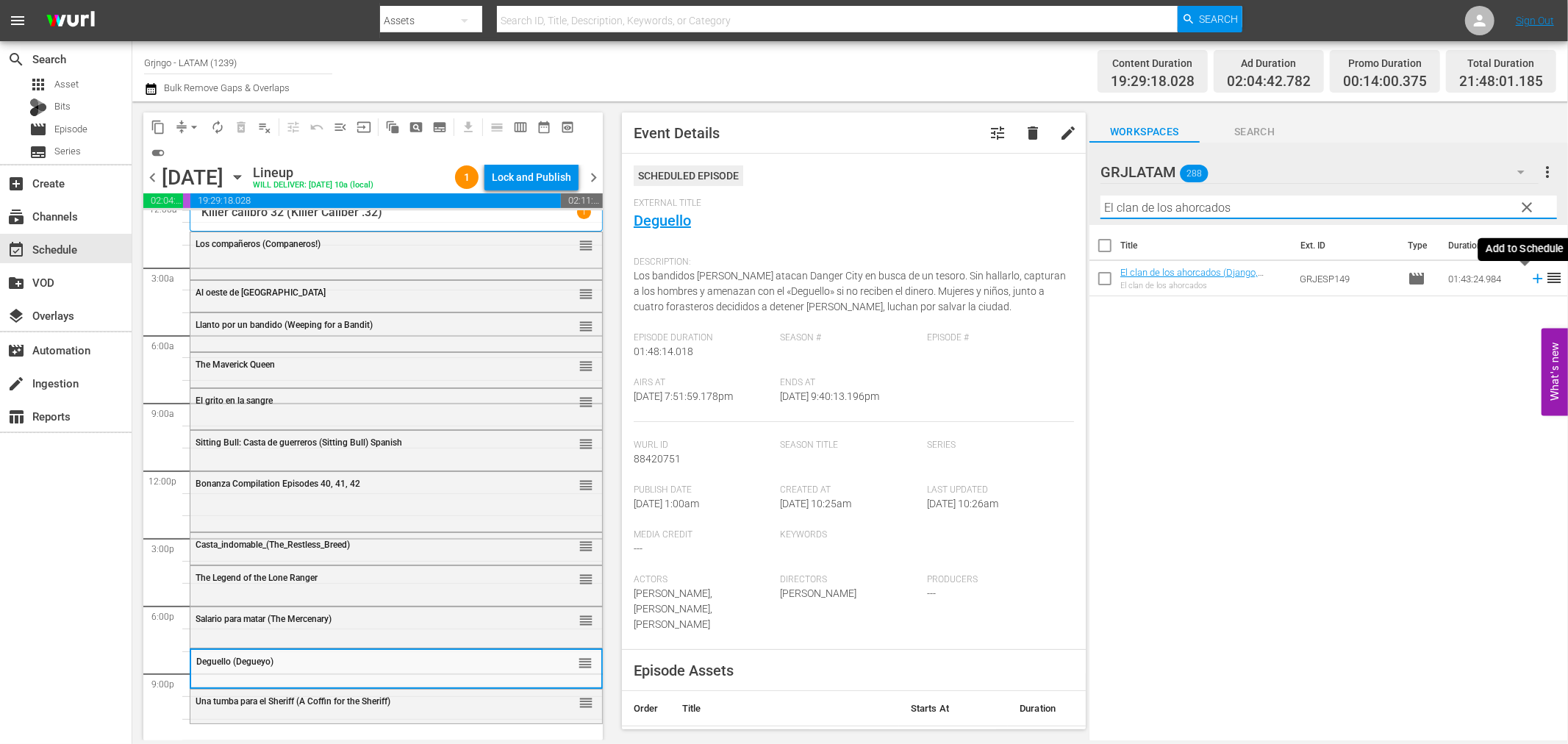
type input "El clan de los ahorcados"
click at [1533, 278] on icon at bounding box center [1537, 278] width 10 height 10
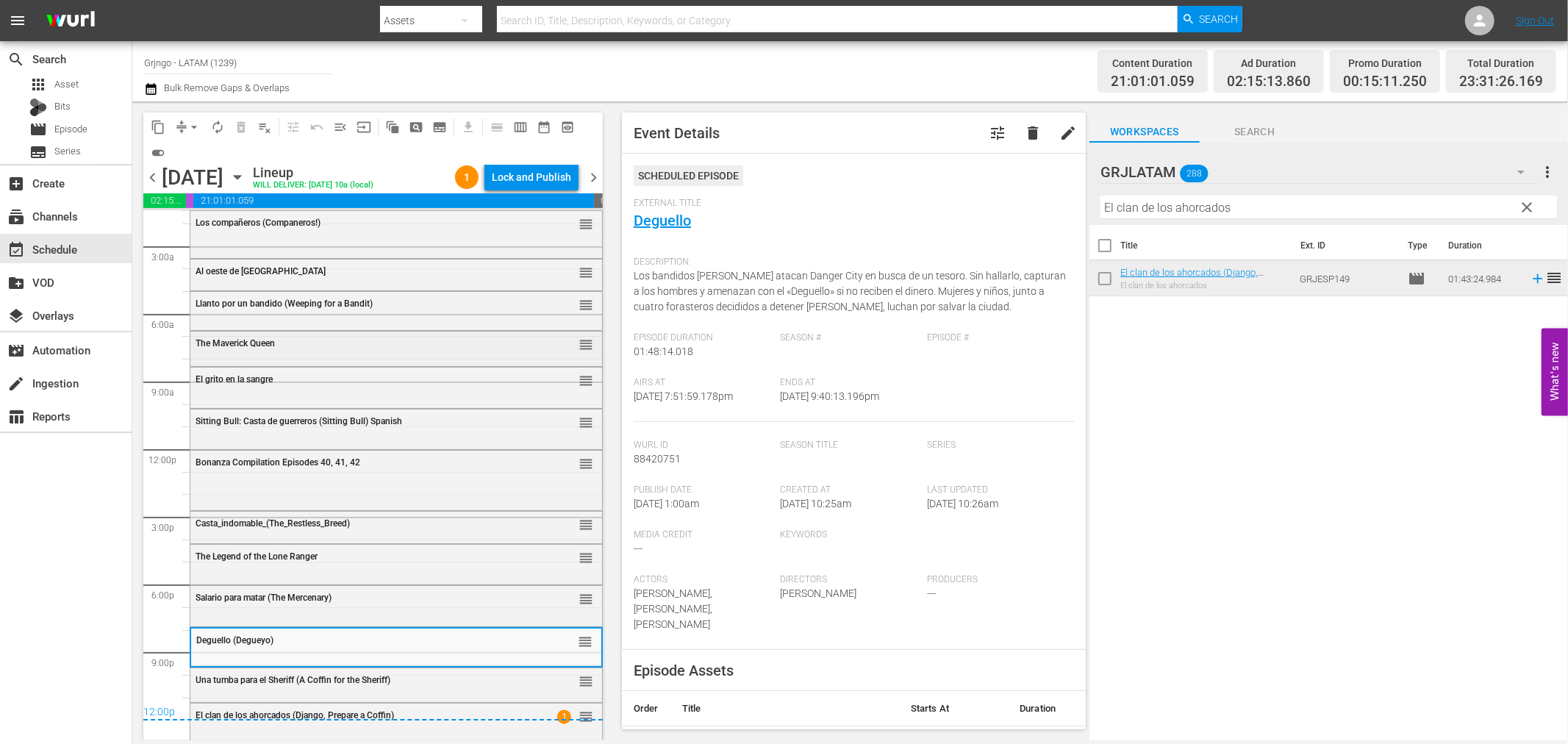
scroll to position [0, 0]
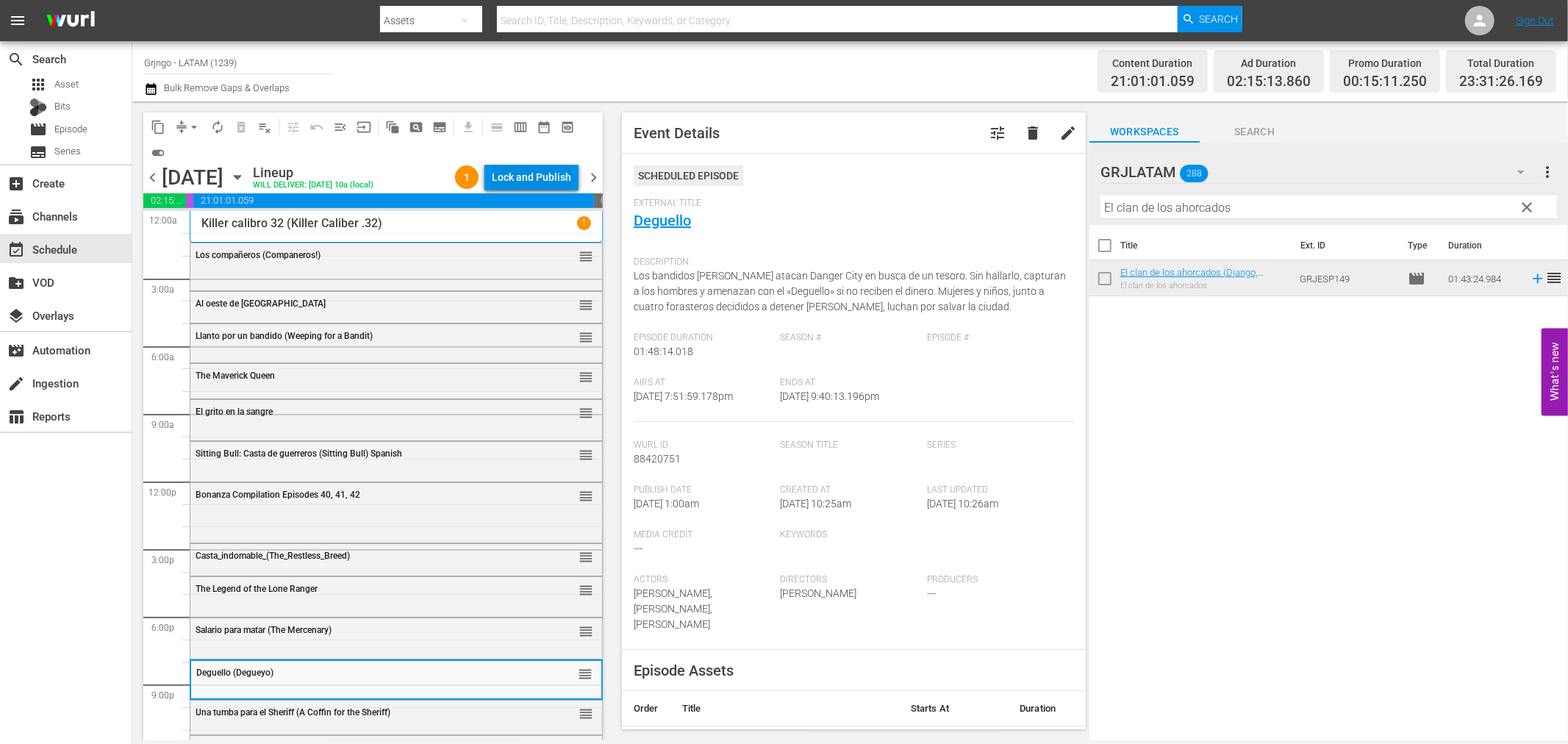
click at [533, 181] on div "Lock and Publish" at bounding box center [531, 177] width 79 height 27
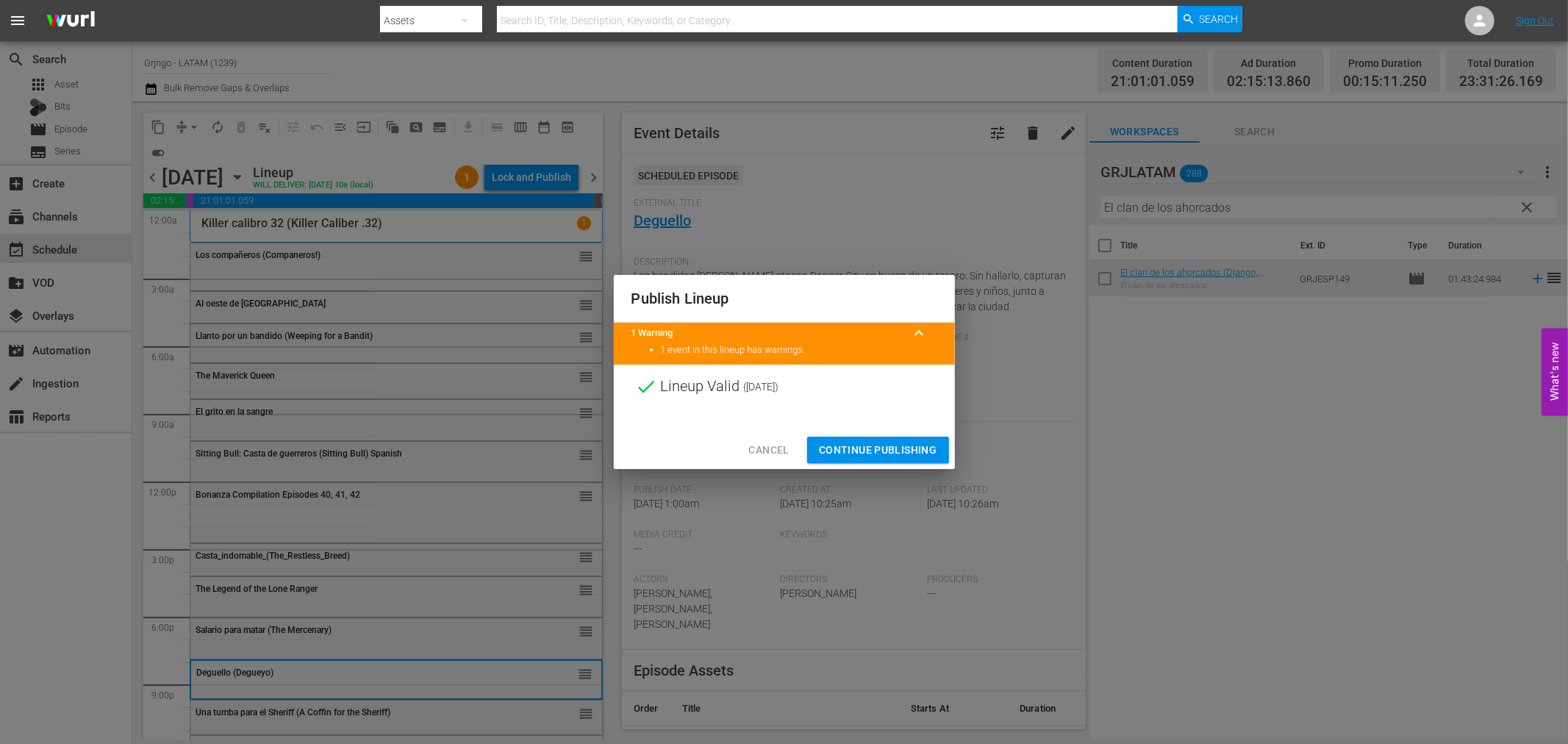
click at [841, 442] on span "Continue Publishing" at bounding box center [878, 450] width 118 height 18
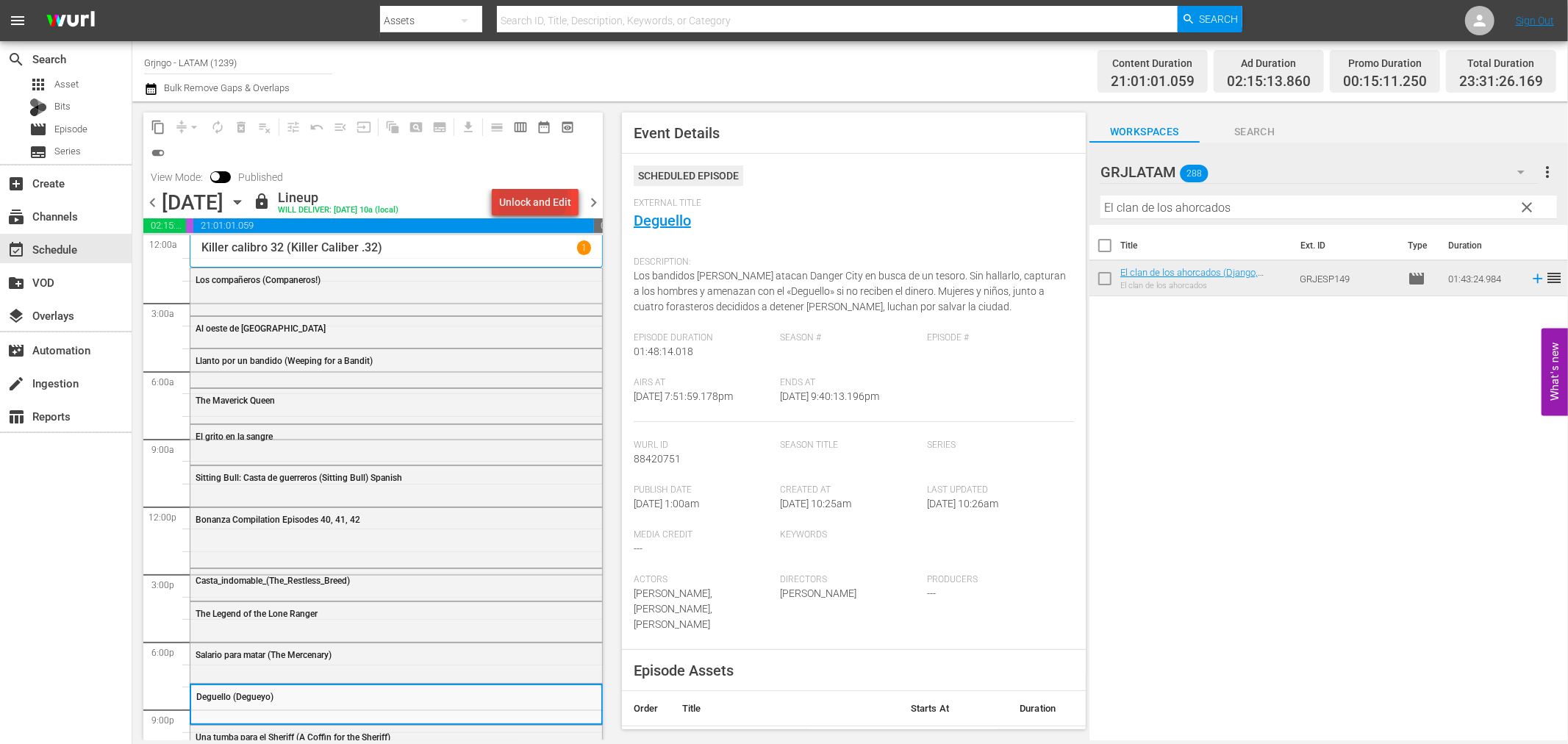
click at [530, 195] on div "Unlock and Edit" at bounding box center [535, 202] width 72 height 27
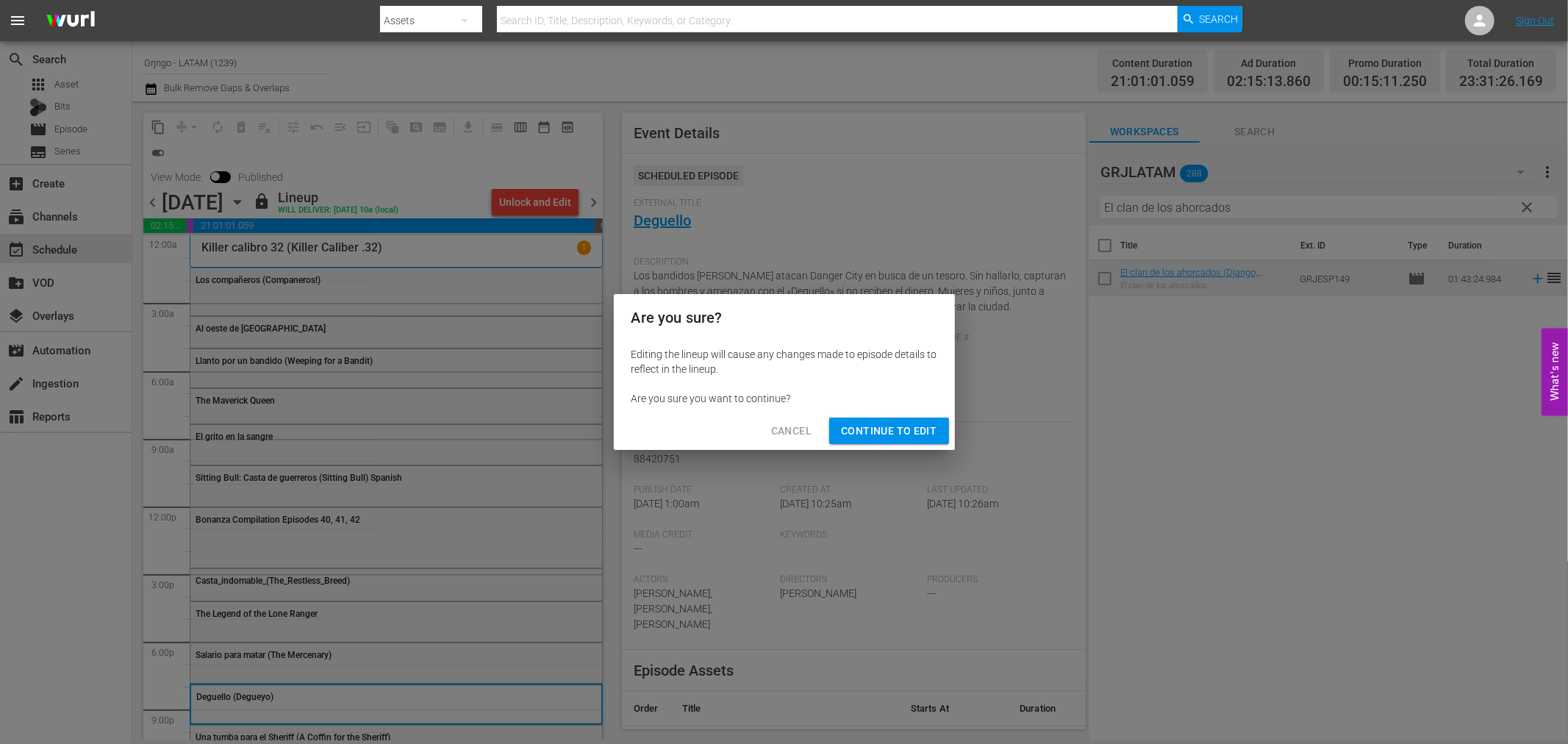
click at [866, 423] on span "Continue to Edit" at bounding box center [889, 431] width 96 height 18
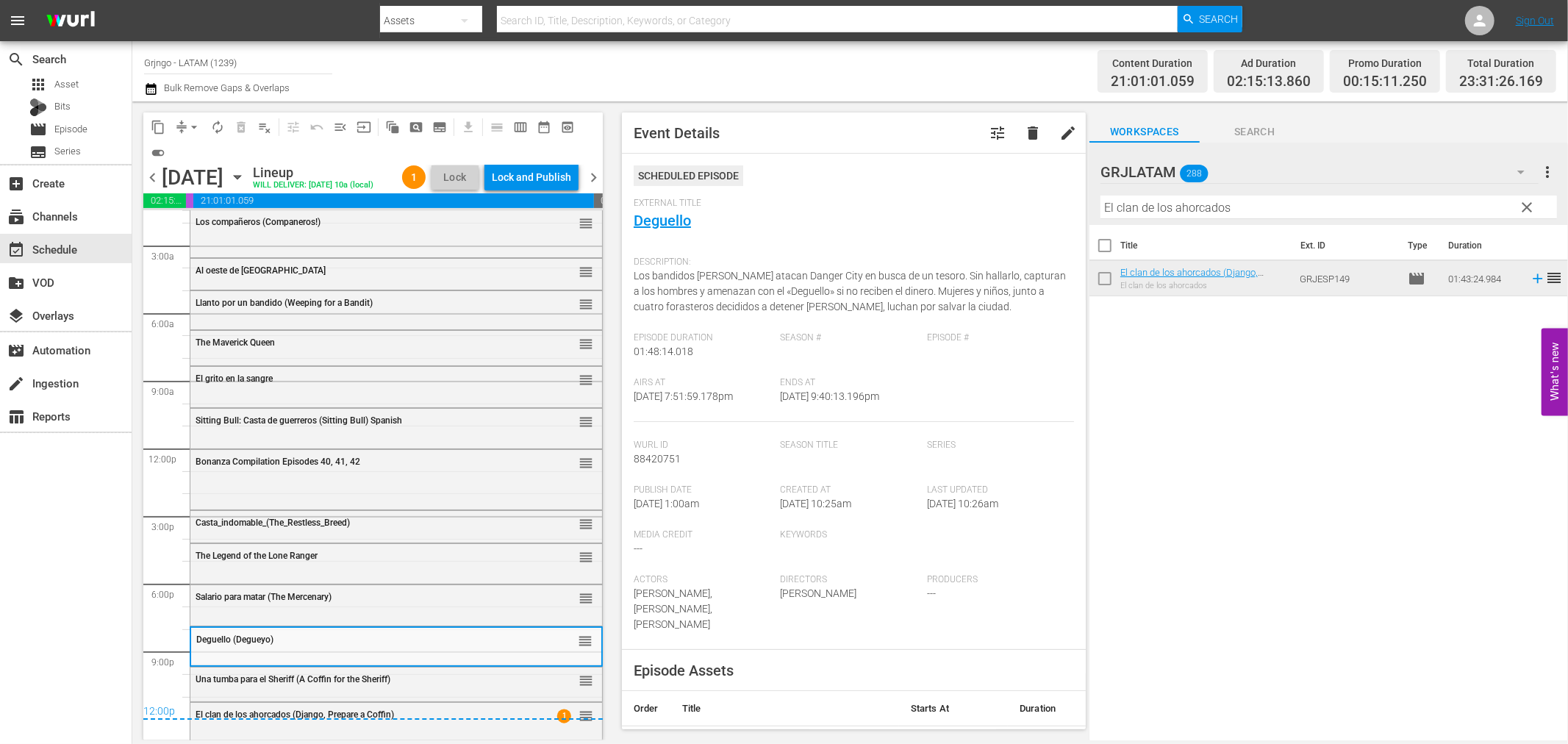
scroll to position [56, 0]
click at [295, 600] on span "Salario para matar (The Mercenary)" at bounding box center [263, 597] width 136 height 10
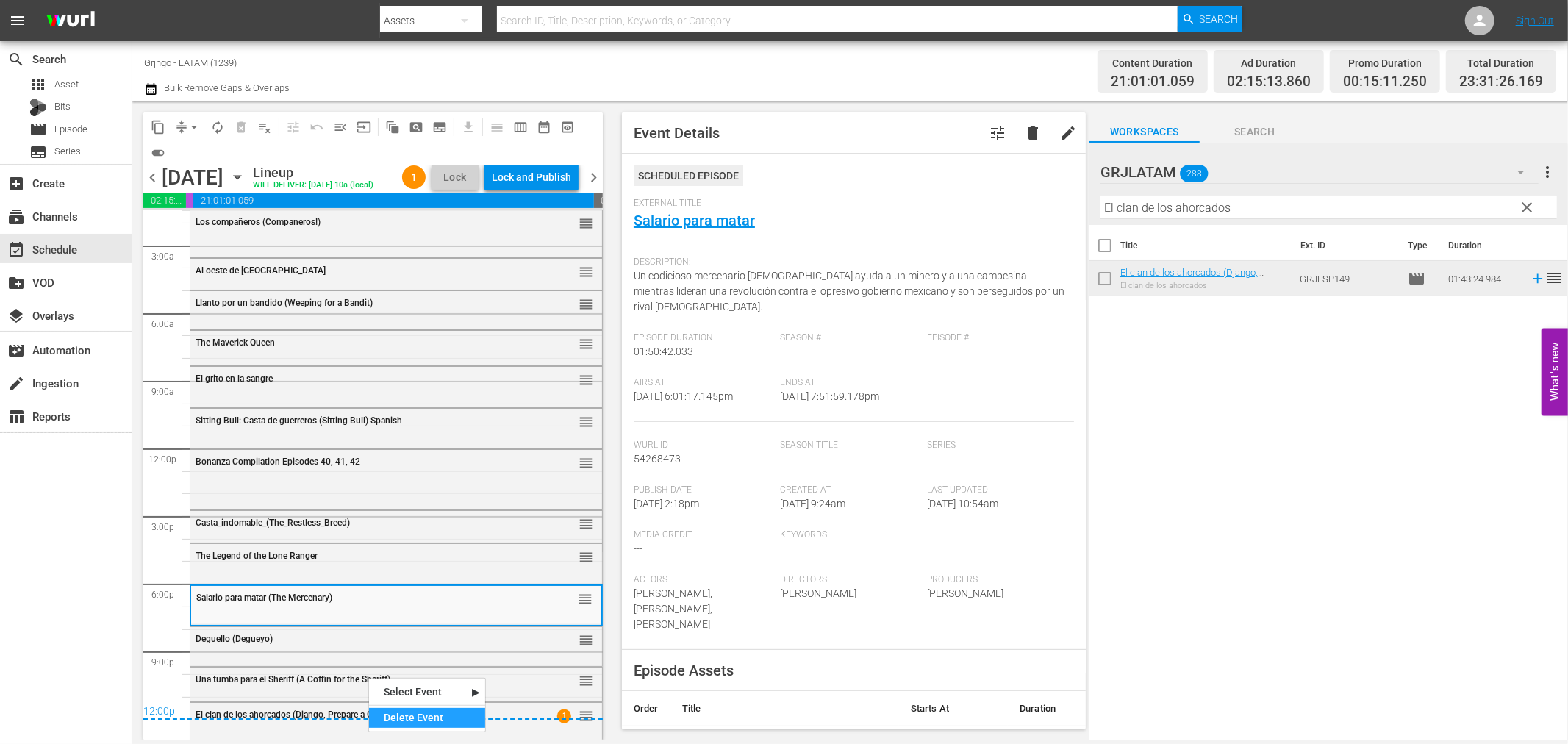
click at [388, 723] on div "Delete Event" at bounding box center [427, 718] width 116 height 20
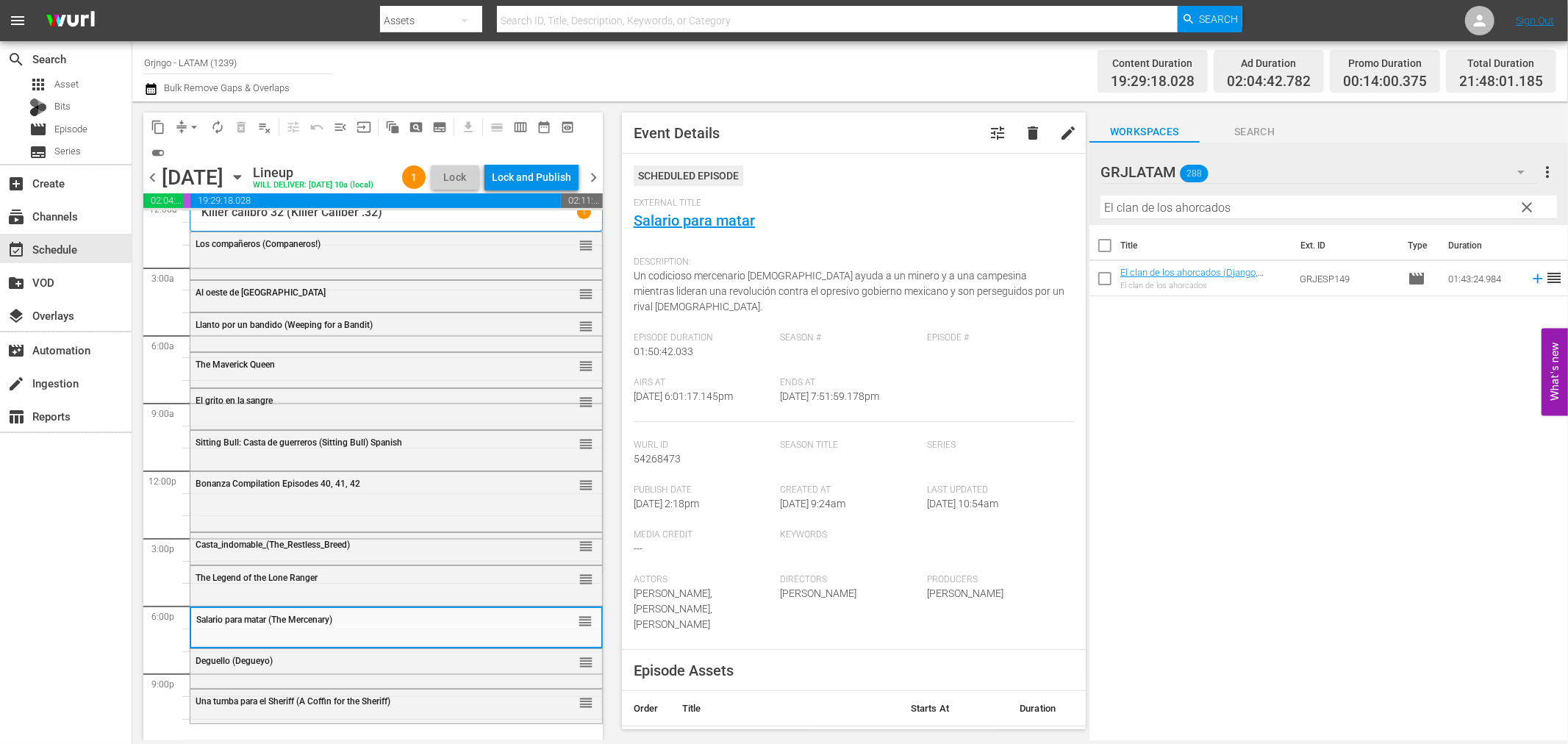
scroll to position [35, 0]
click at [314, 688] on div "Delete Event" at bounding box center [336, 697] width 116 height 20
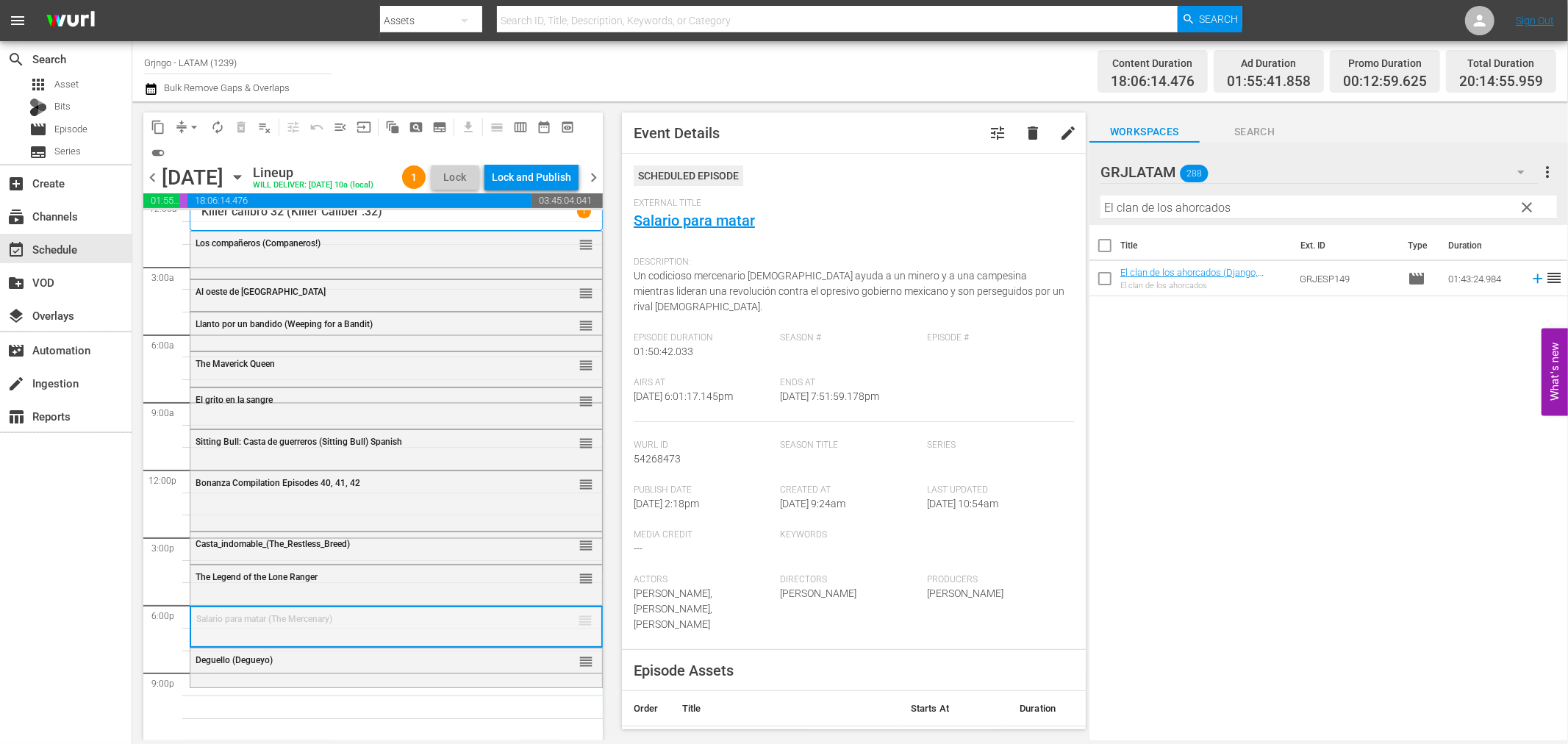
drag, startPoint x: 571, startPoint y: 614, endPoint x: 505, endPoint y: 689, distance: 99.9
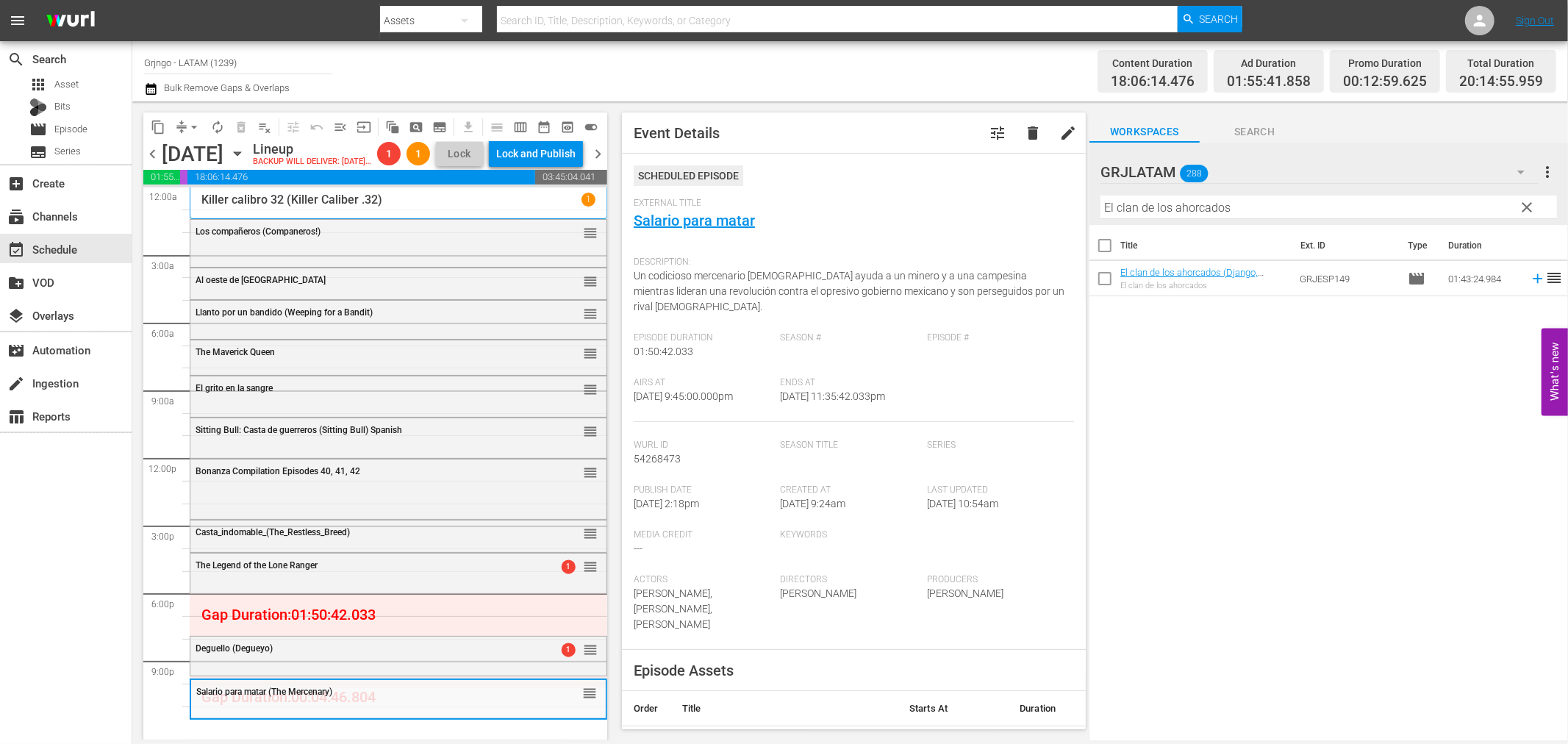
scroll to position [12, 0]
click at [1527, 203] on span "clear" at bounding box center [1527, 207] width 17 height 17
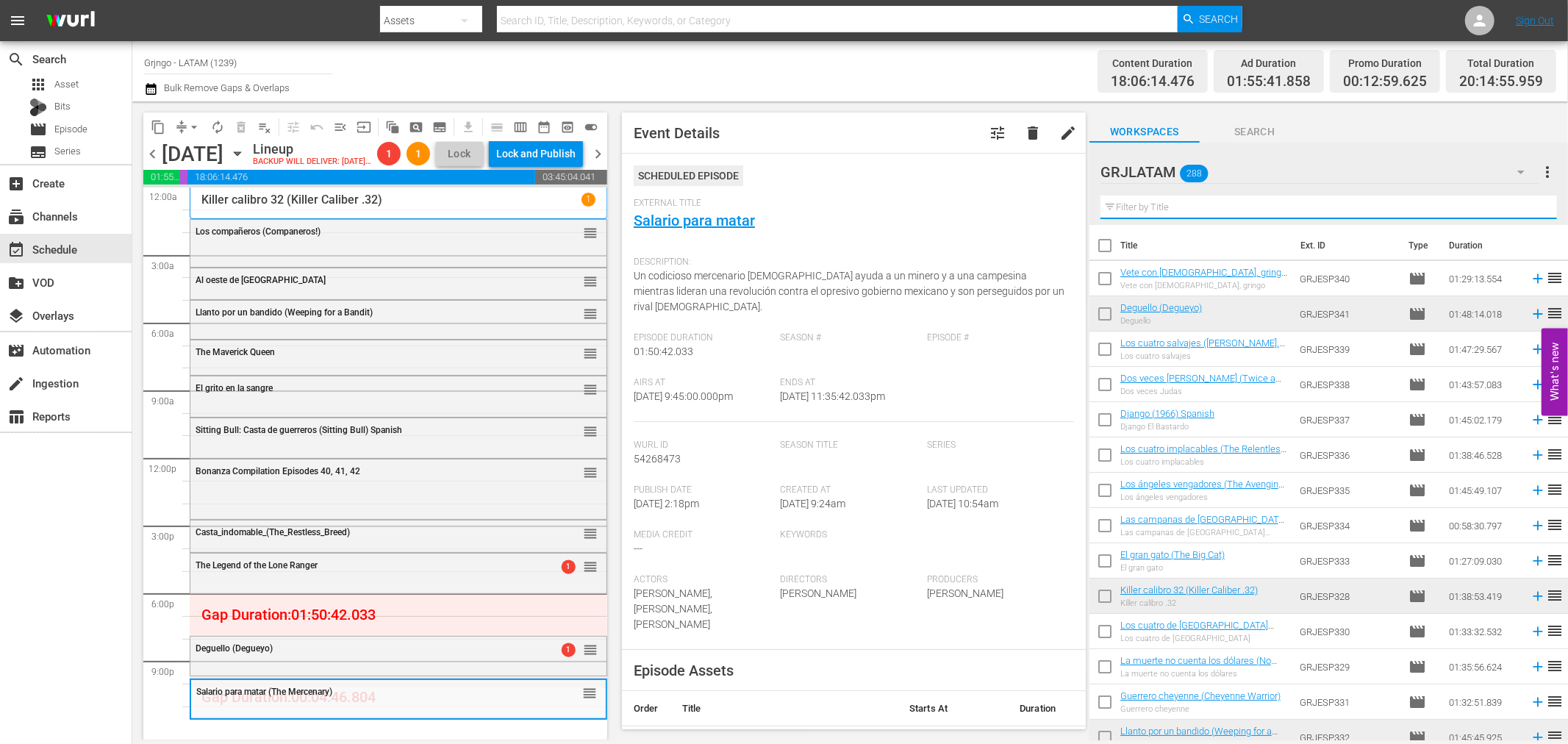
paste input "El largo camino de la venganza"
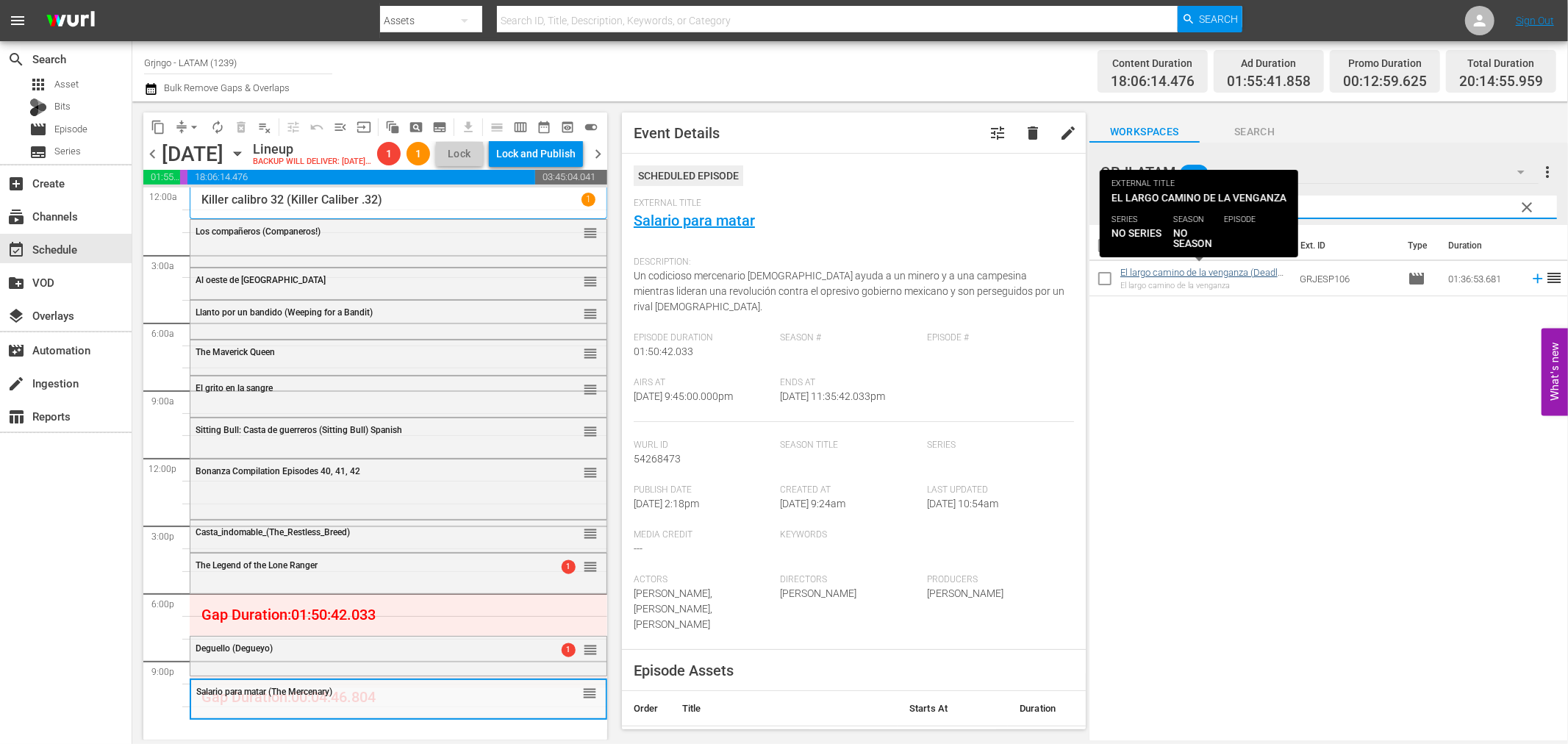
type input "El largo camino de la venganza"
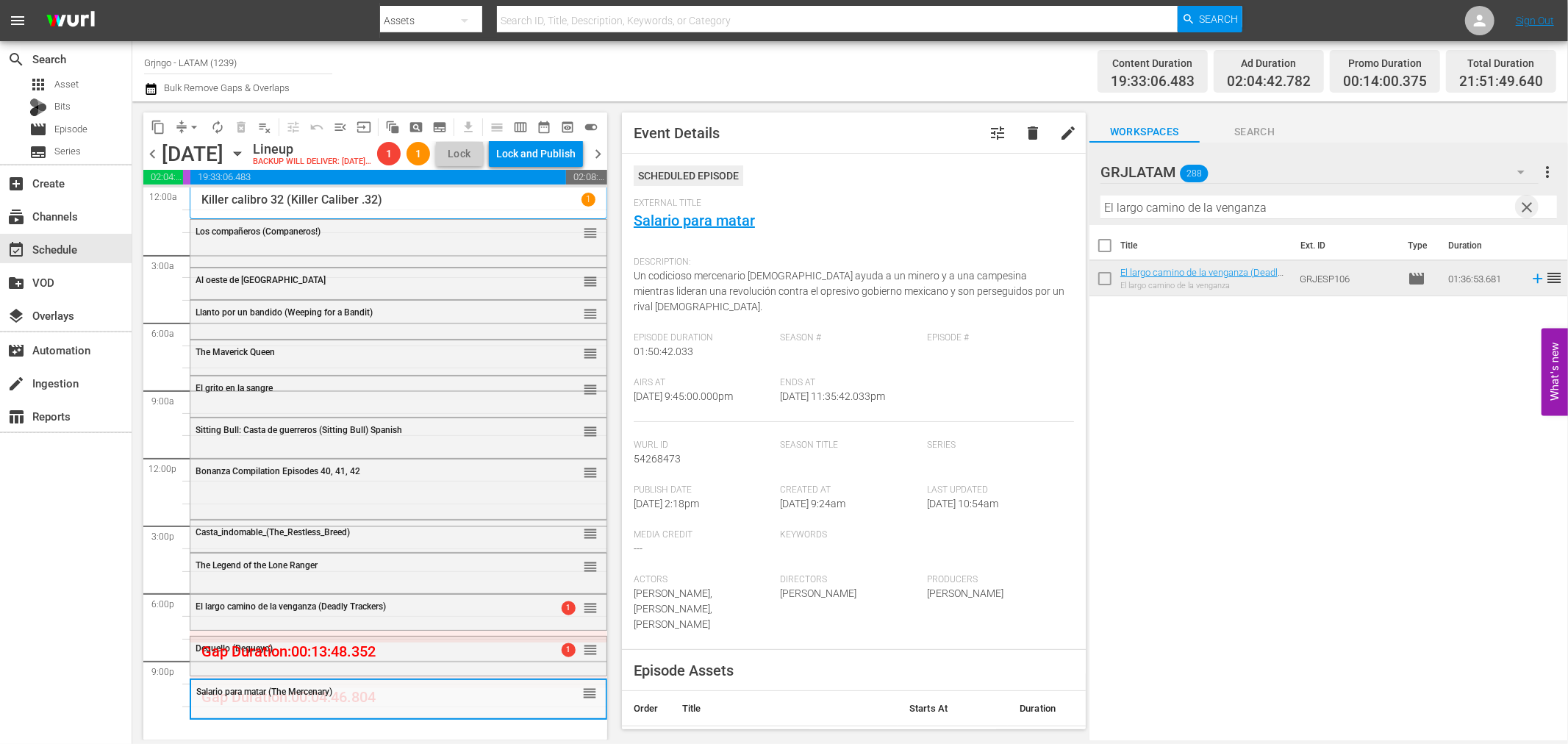
click at [1526, 203] on span "clear" at bounding box center [1527, 207] width 17 height 17
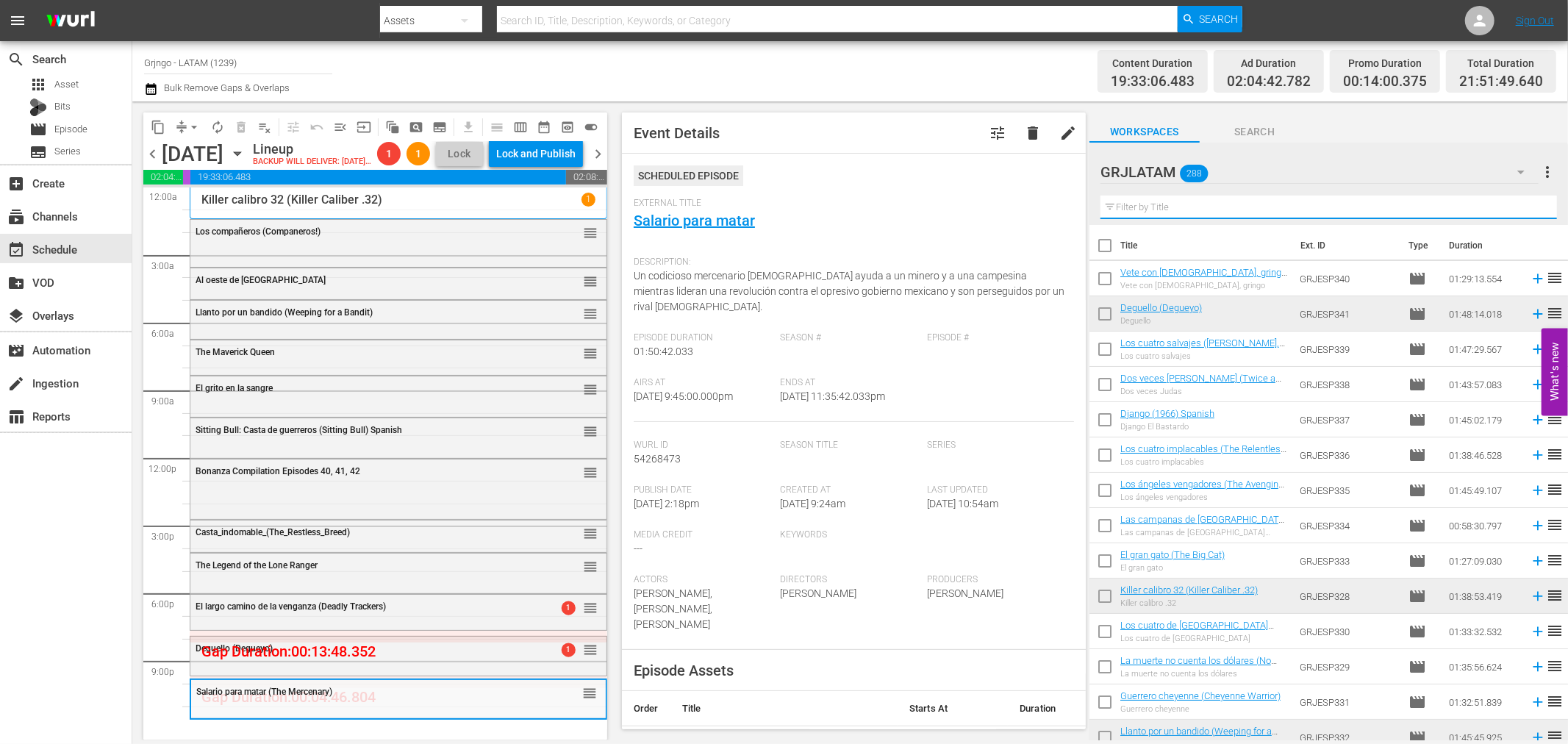
paste input "El clan de los ahorcados"
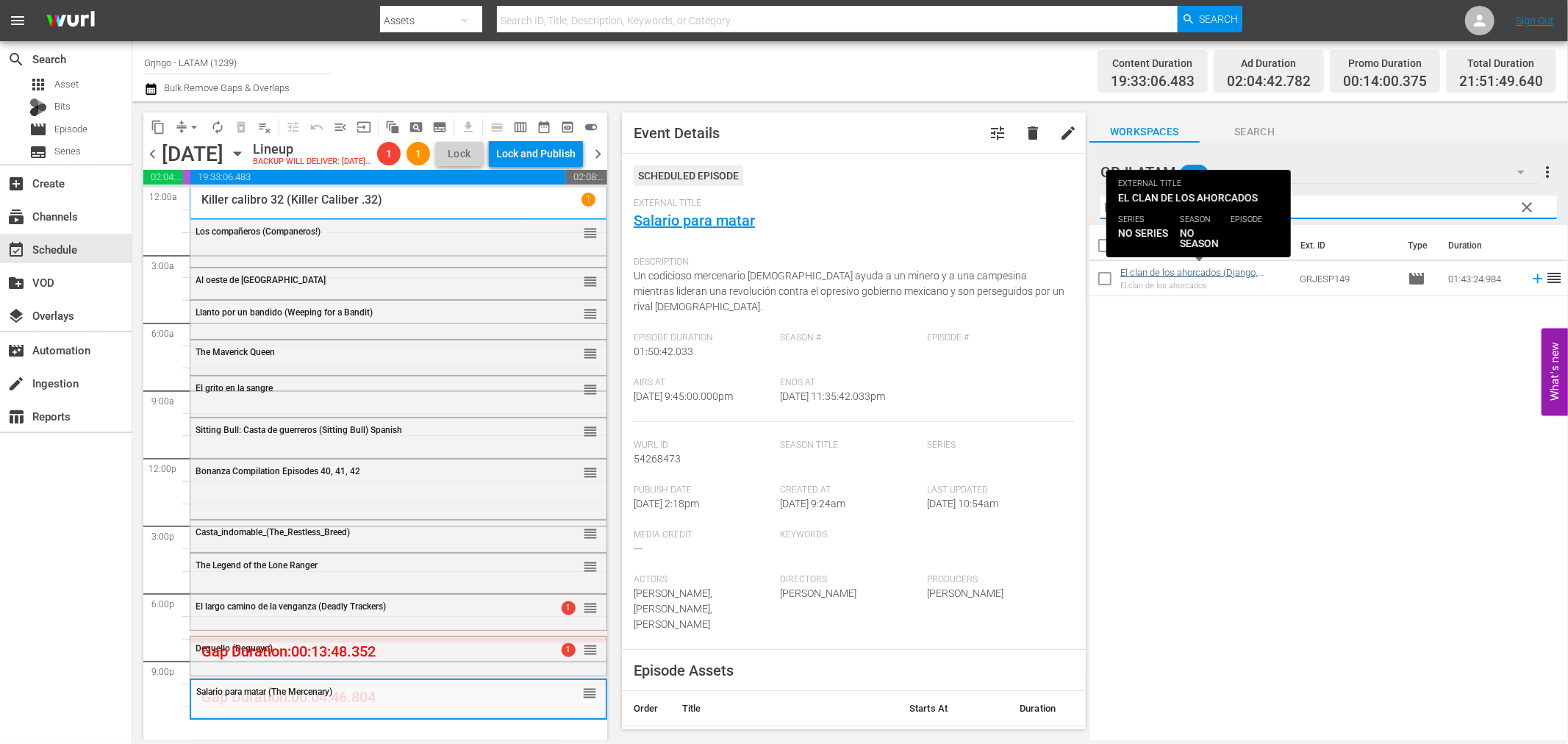
type input "El clan de los ahorcados"
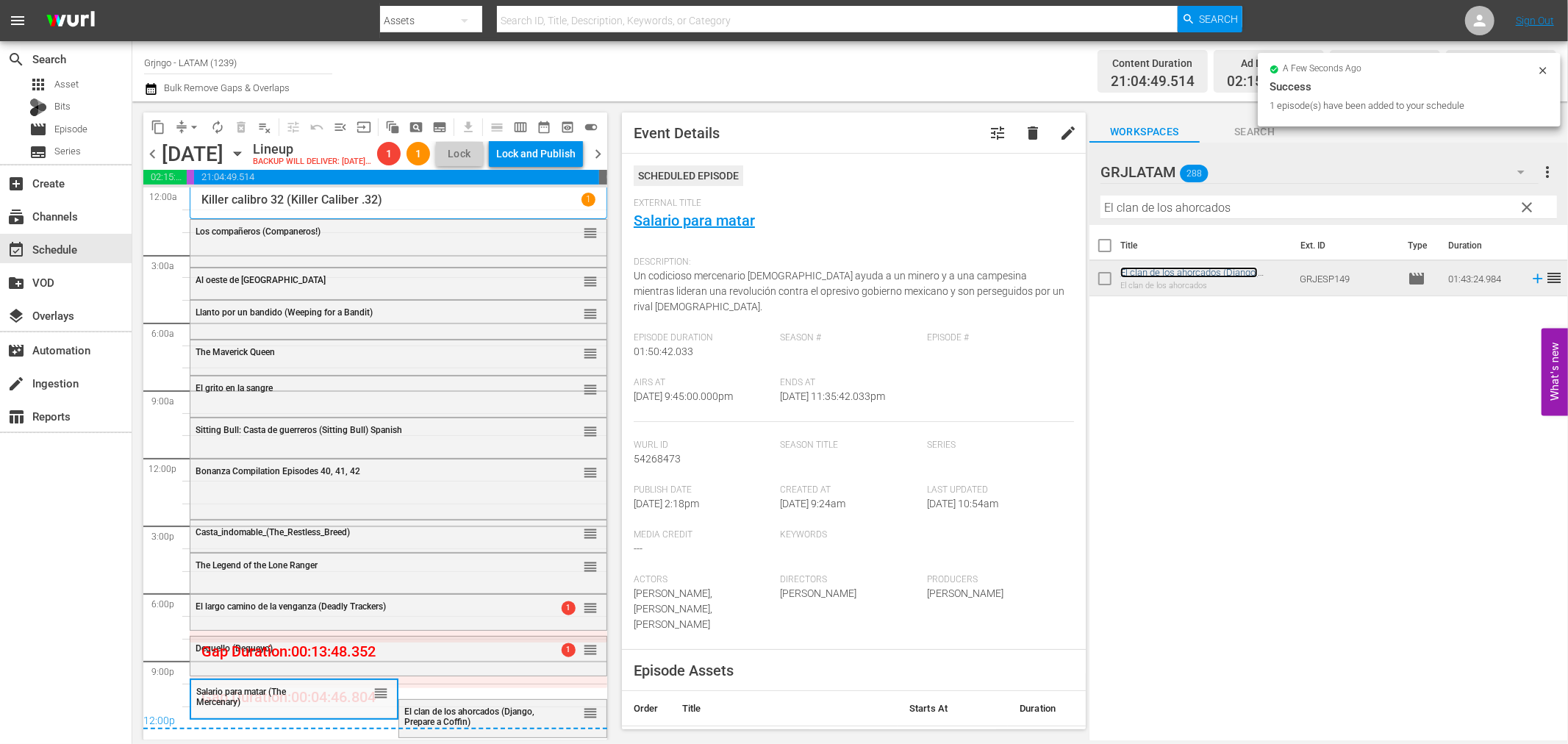
scroll to position [21, 0]
click at [194, 127] on span "arrow_drop_down" at bounding box center [194, 127] width 15 height 15
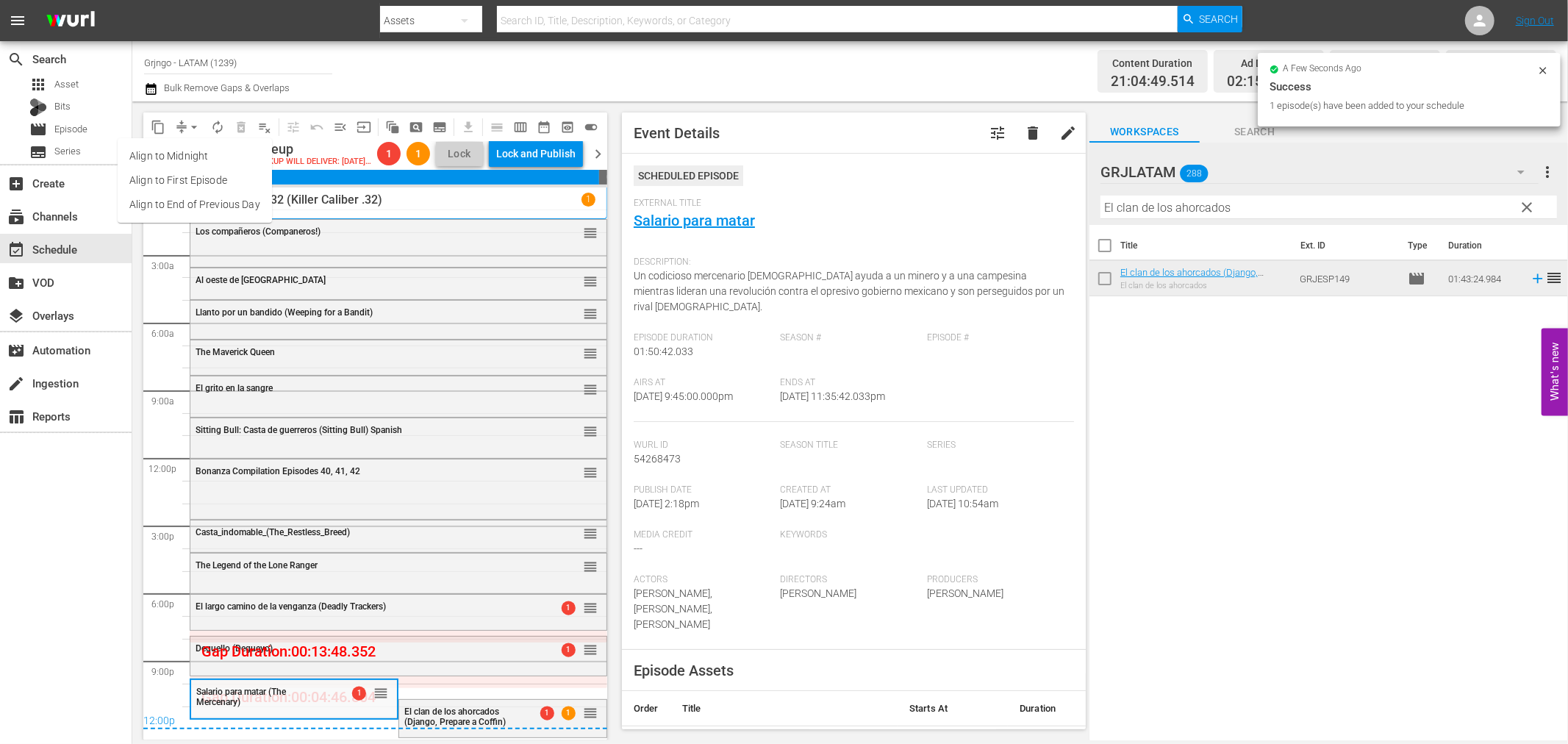
click at [223, 208] on li "Align to End of Previous Day" at bounding box center [194, 205] width 155 height 24
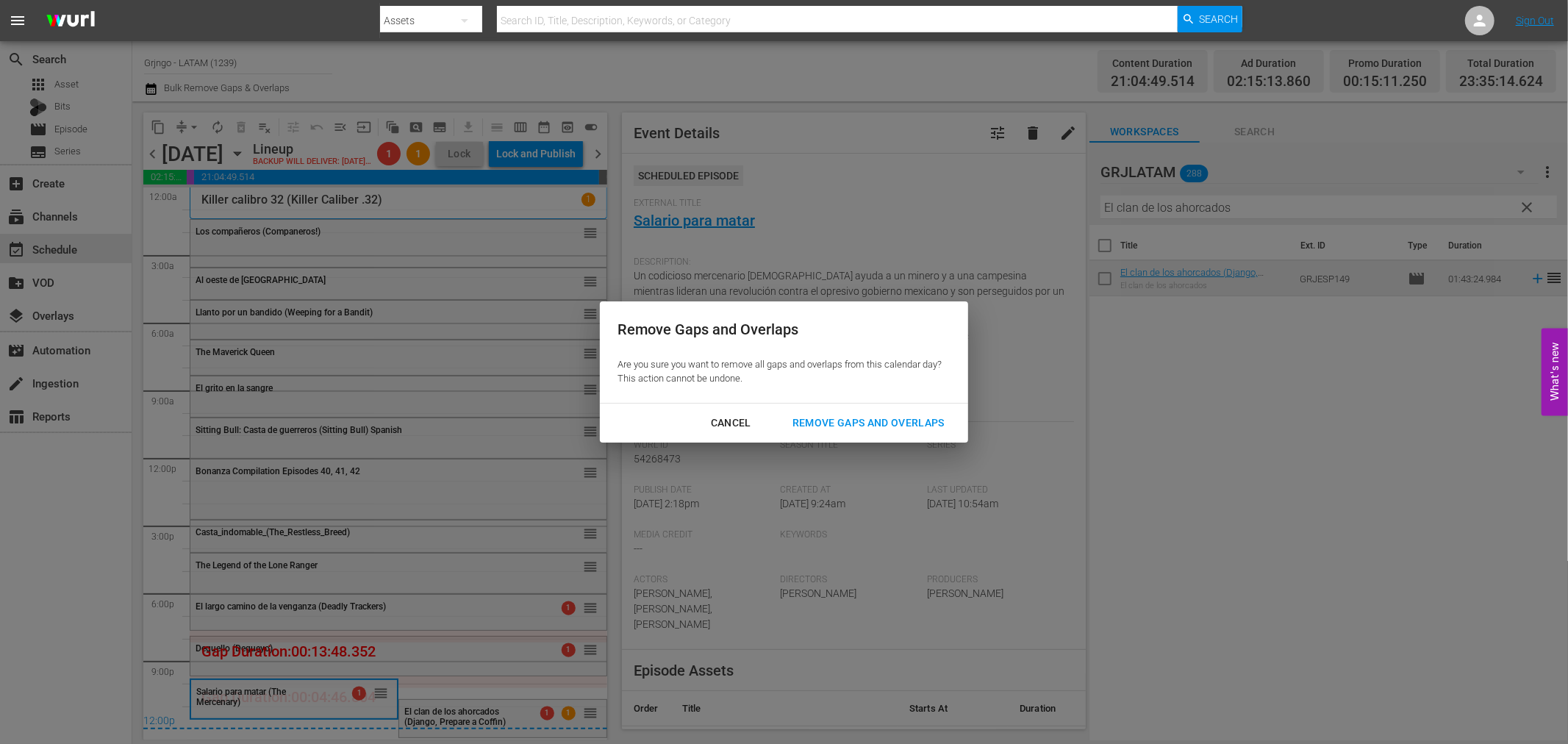
click at [896, 415] on div "Remove Gaps and Overlaps" at bounding box center [868, 423] width 175 height 18
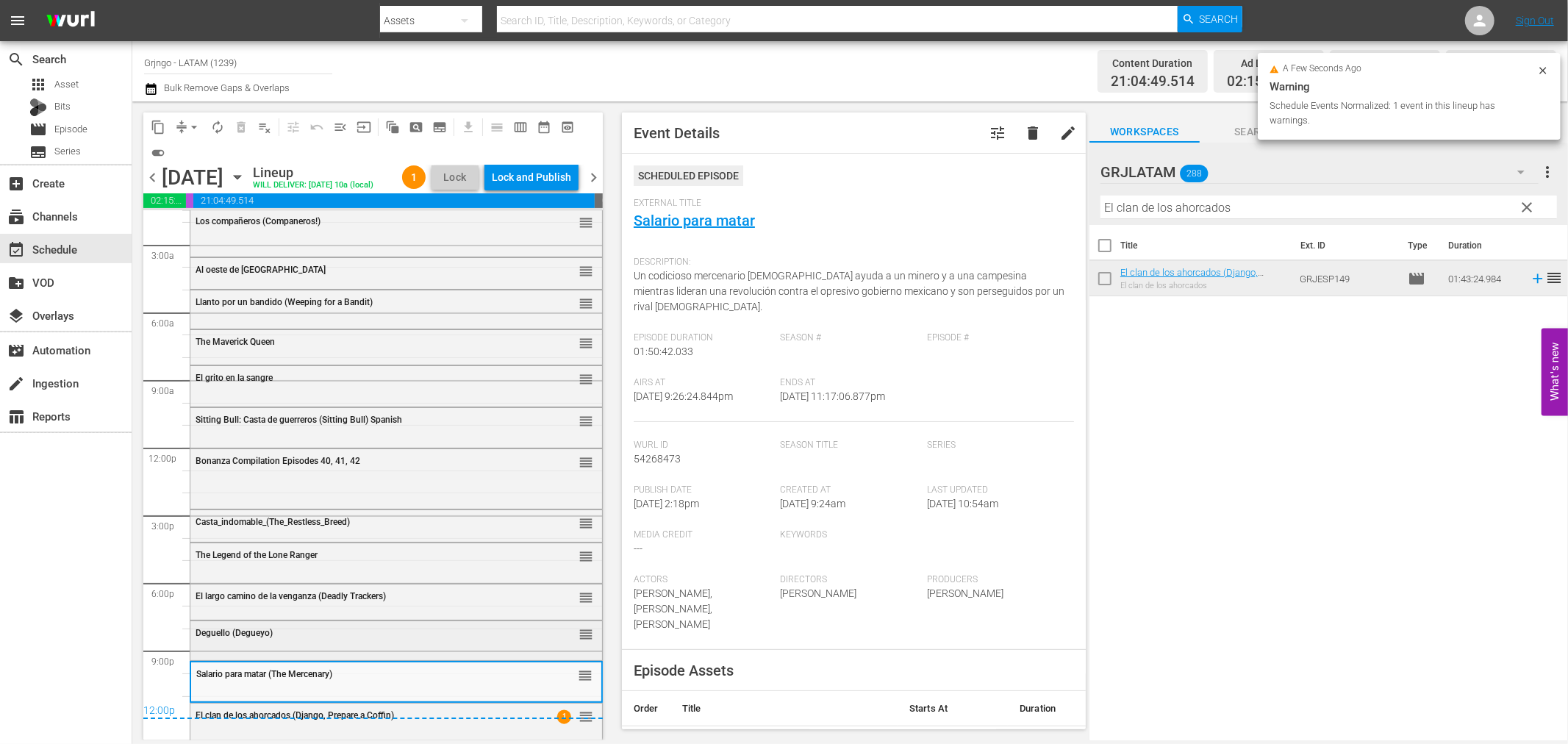
scroll to position [35, 0]
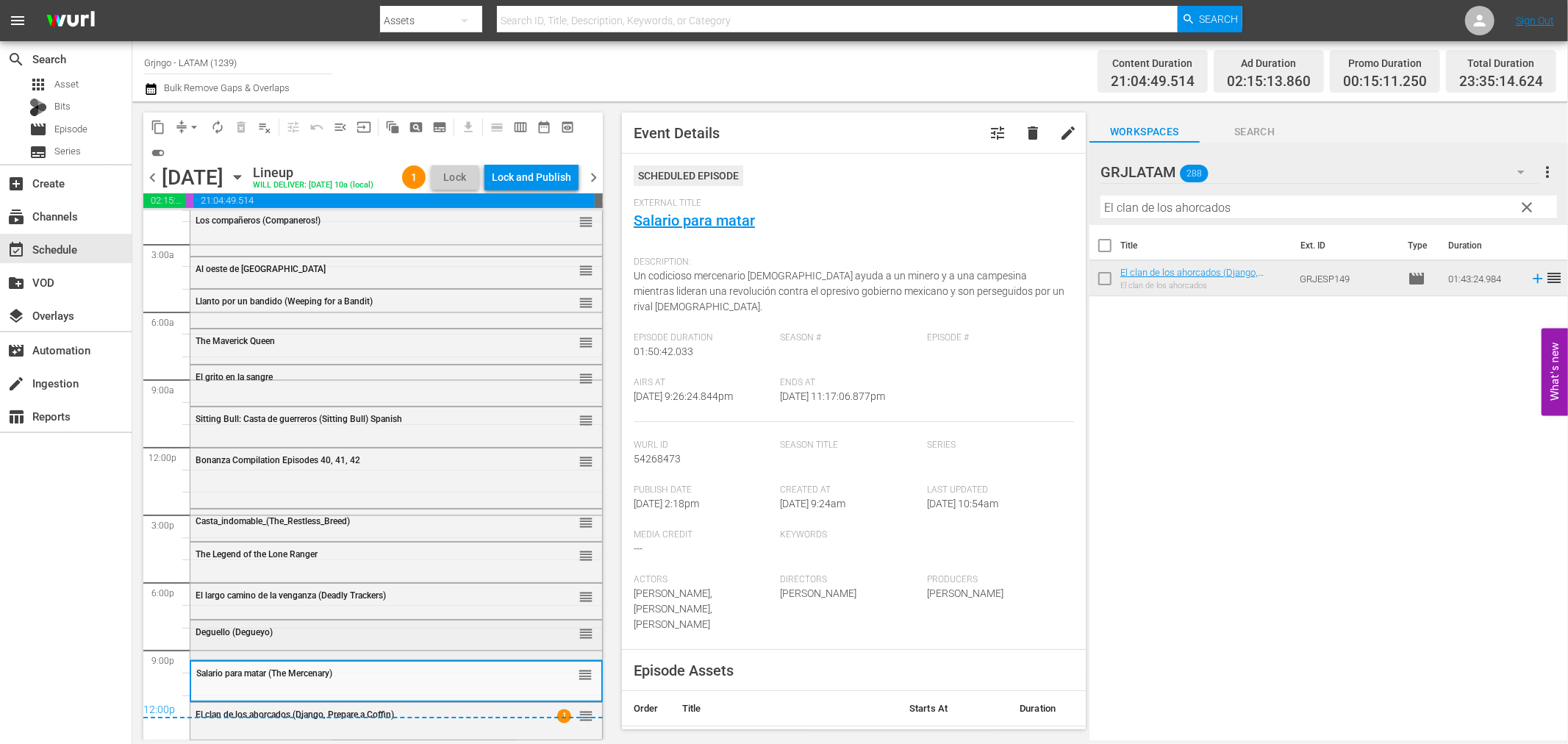
click at [234, 645] on div "Deguello (Degueyo) reorder" at bounding box center [396, 633] width 412 height 25
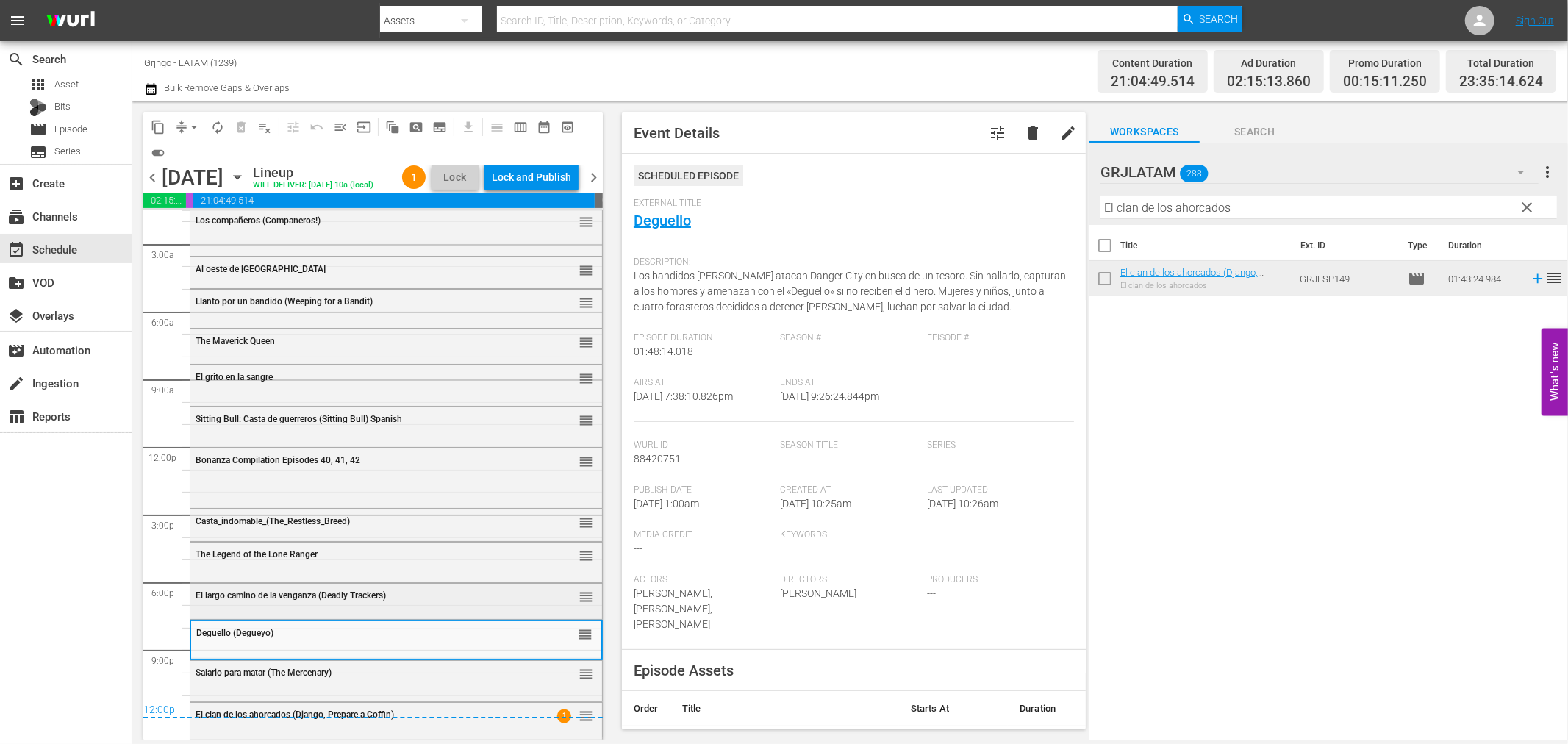
click at [244, 609] on div "El largo camino de la venganza (Deadly Trackers) reorder" at bounding box center [396, 596] width 412 height 25
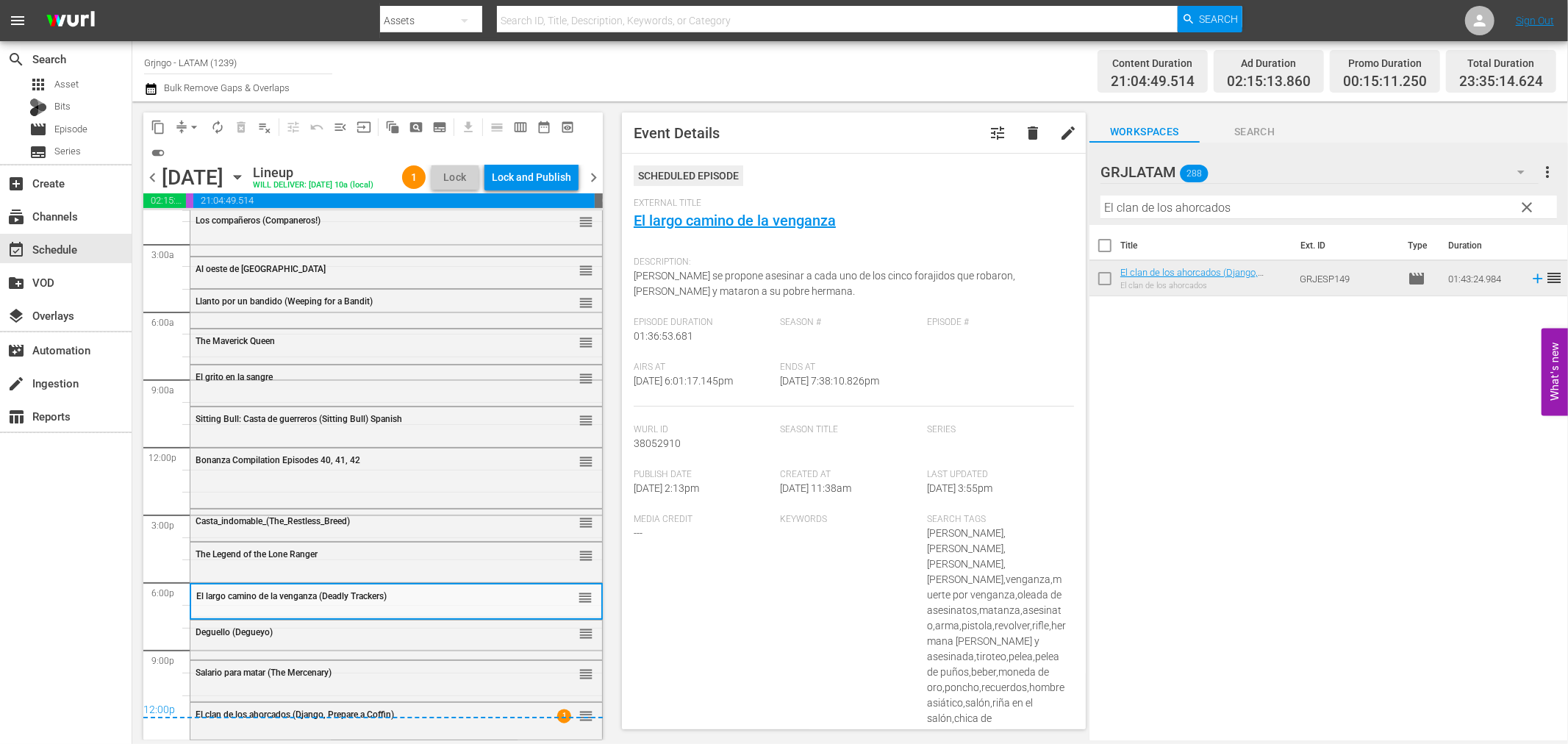
click at [244, 638] on span "Deguello (Degueyo)" at bounding box center [233, 633] width 77 height 10
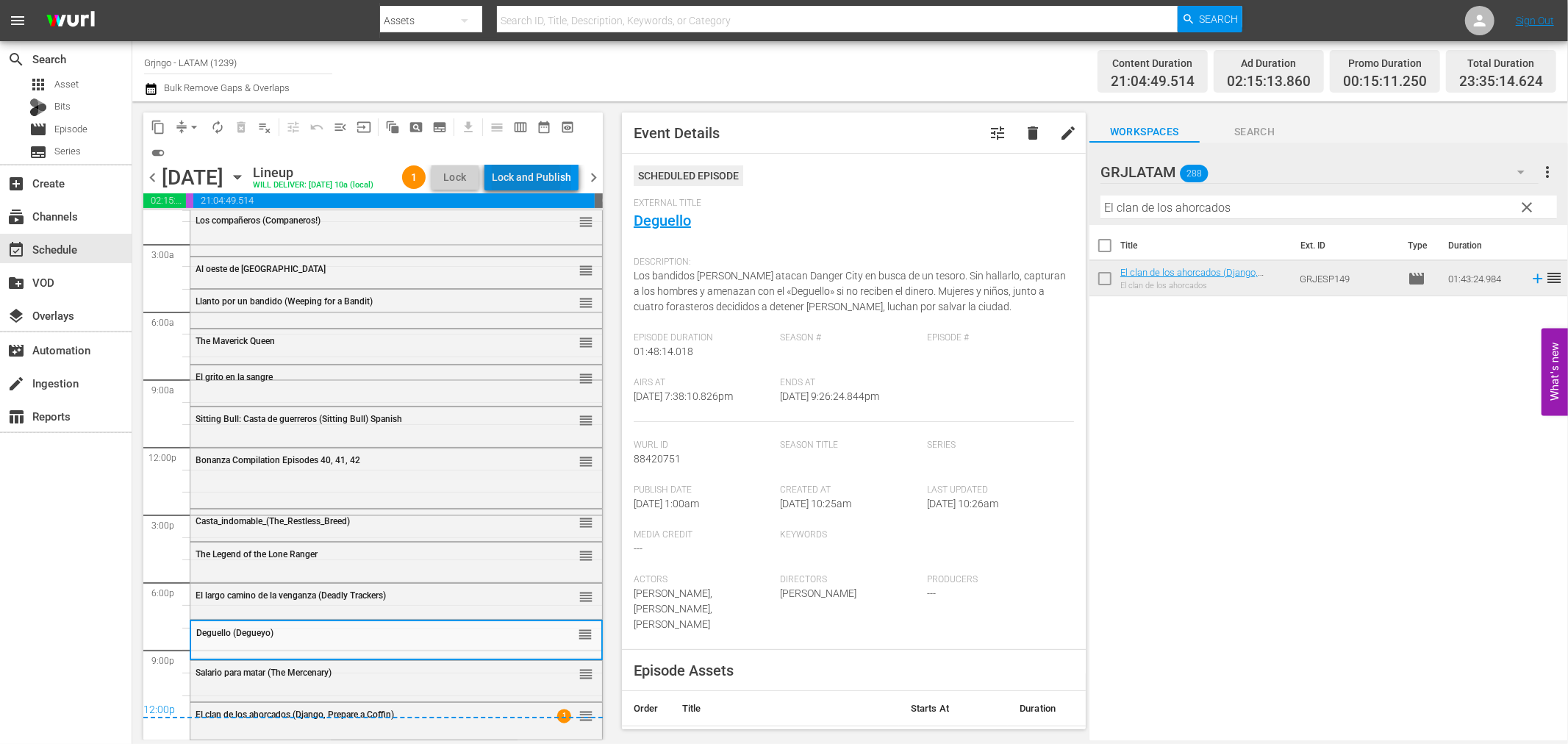
click at [516, 181] on div "Lock and Publish" at bounding box center [531, 177] width 79 height 27
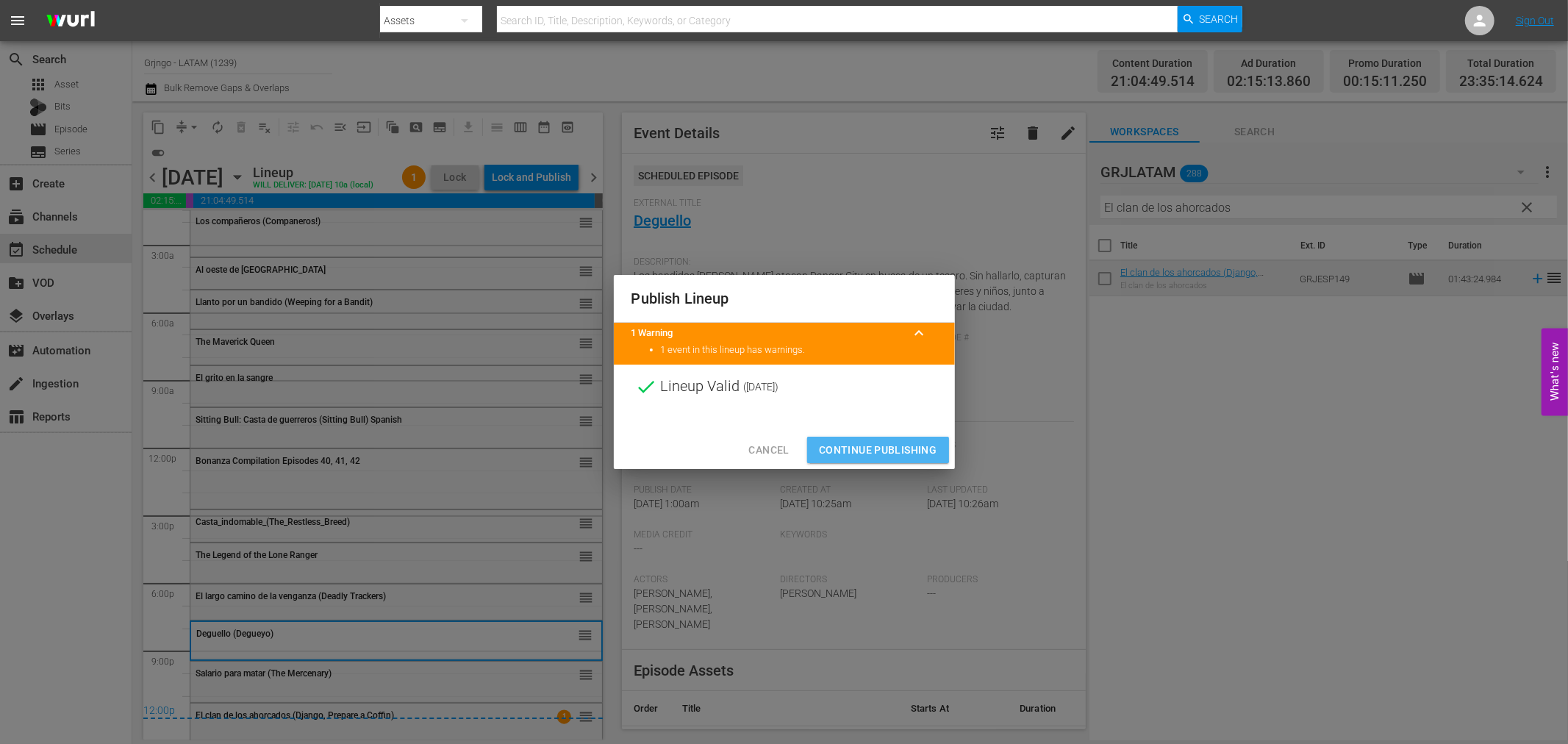
click at [837, 437] on button "Continue Publishing" at bounding box center [878, 450] width 142 height 27
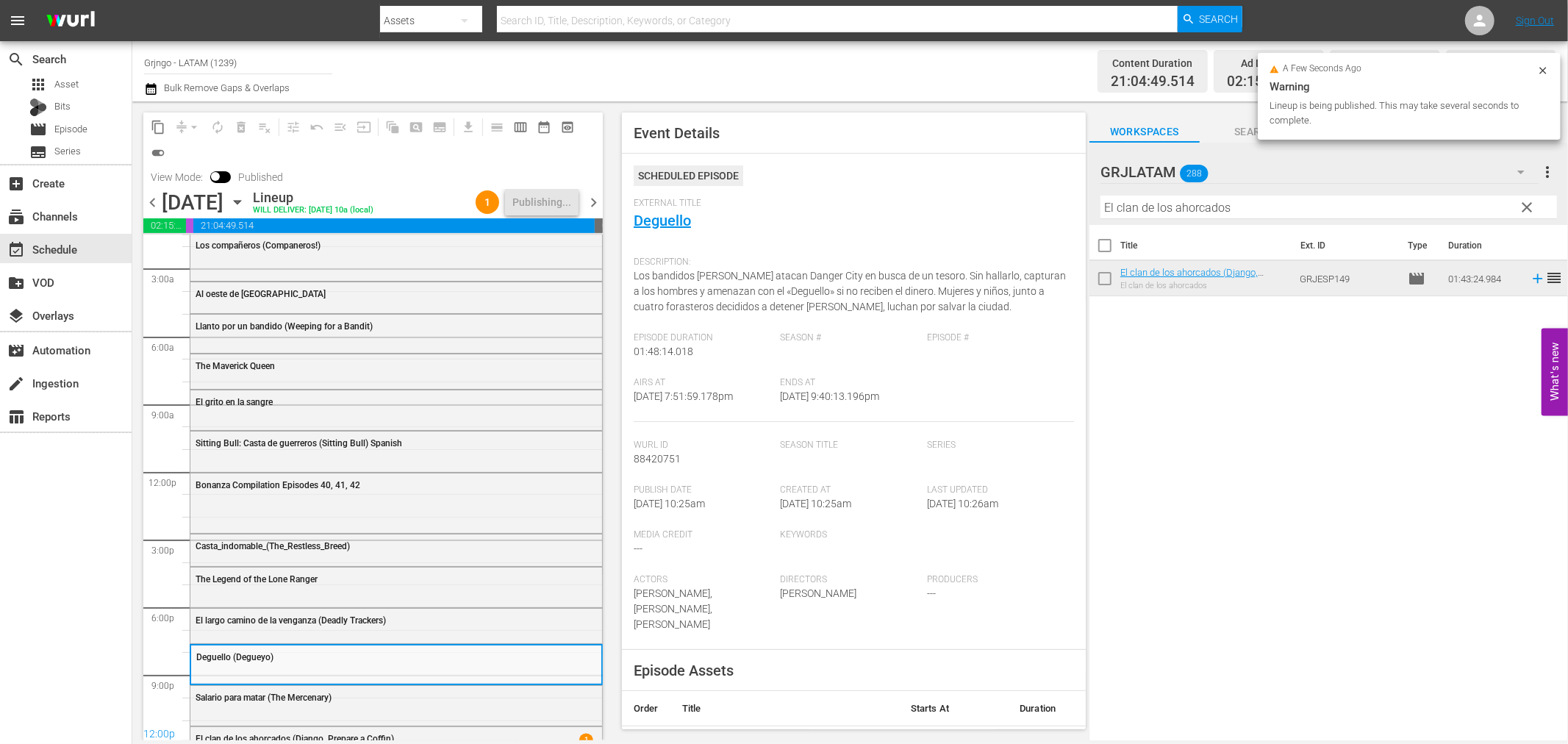
click at [587, 197] on span "chevron_right" at bounding box center [594, 202] width 18 height 18
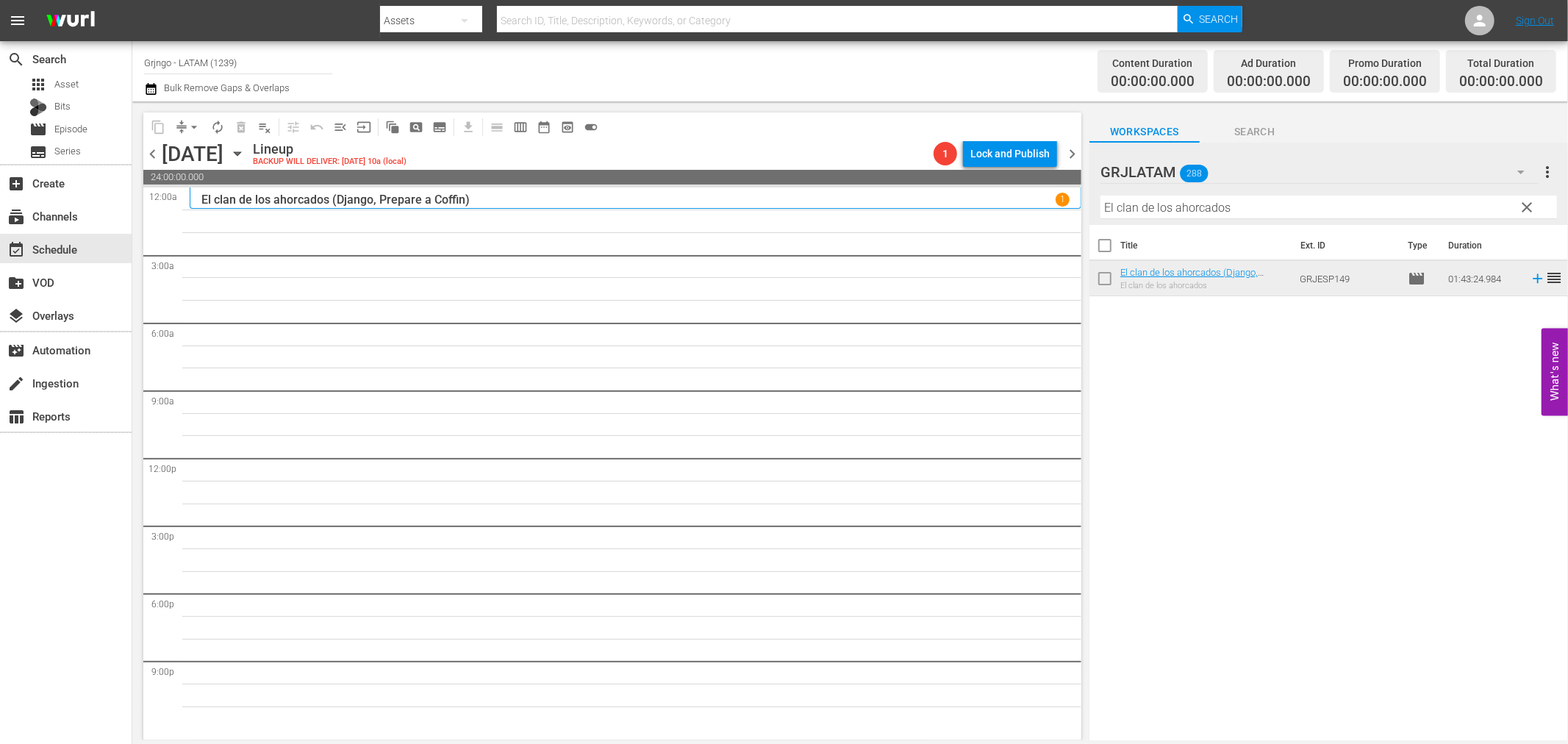
drag, startPoint x: 1530, startPoint y: 202, endPoint x: 1165, endPoint y: 226, distance: 365.8
click at [1530, 202] on span "clear" at bounding box center [1527, 207] width 17 height 17
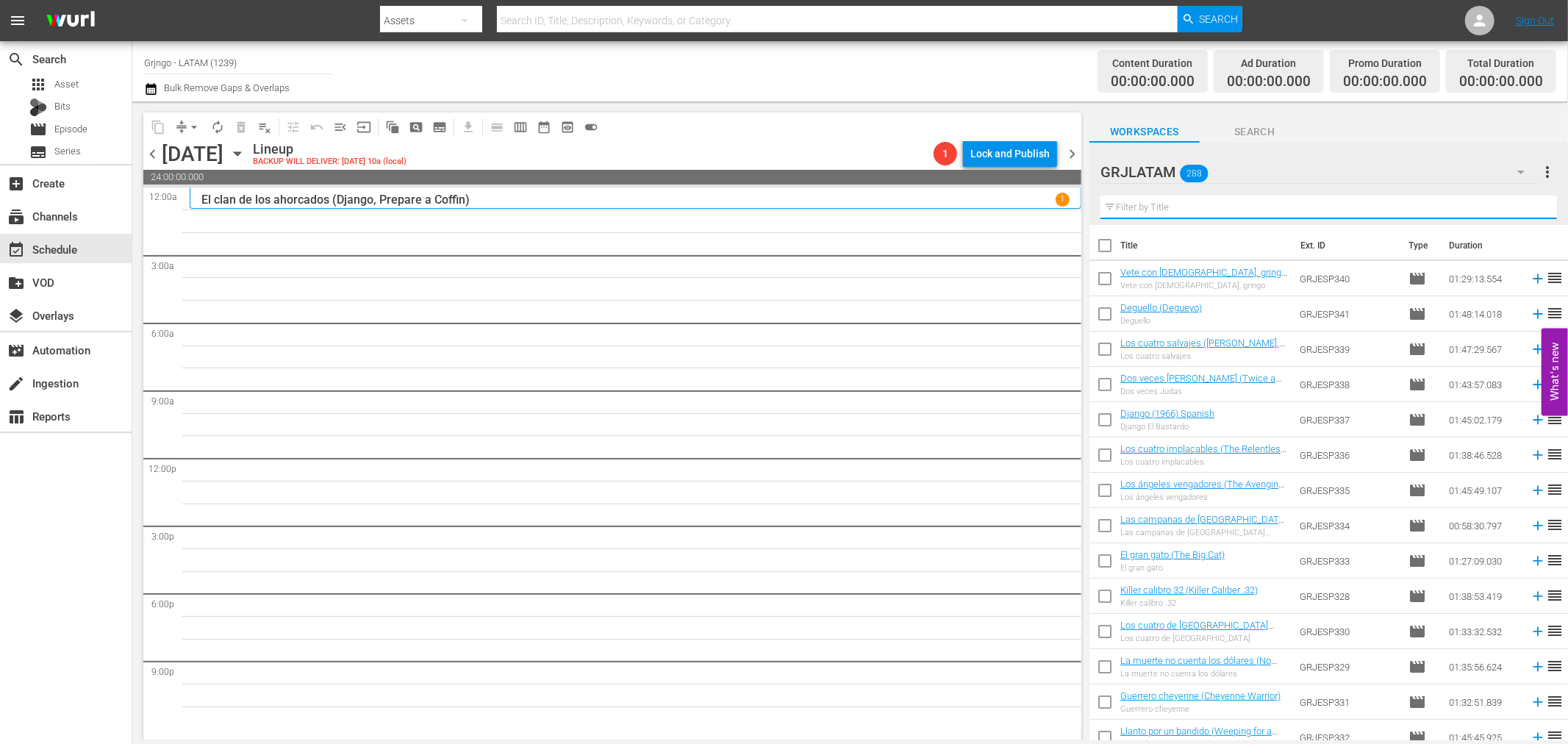
paste input "Gloriosos camaradas (The Glory Guys)"
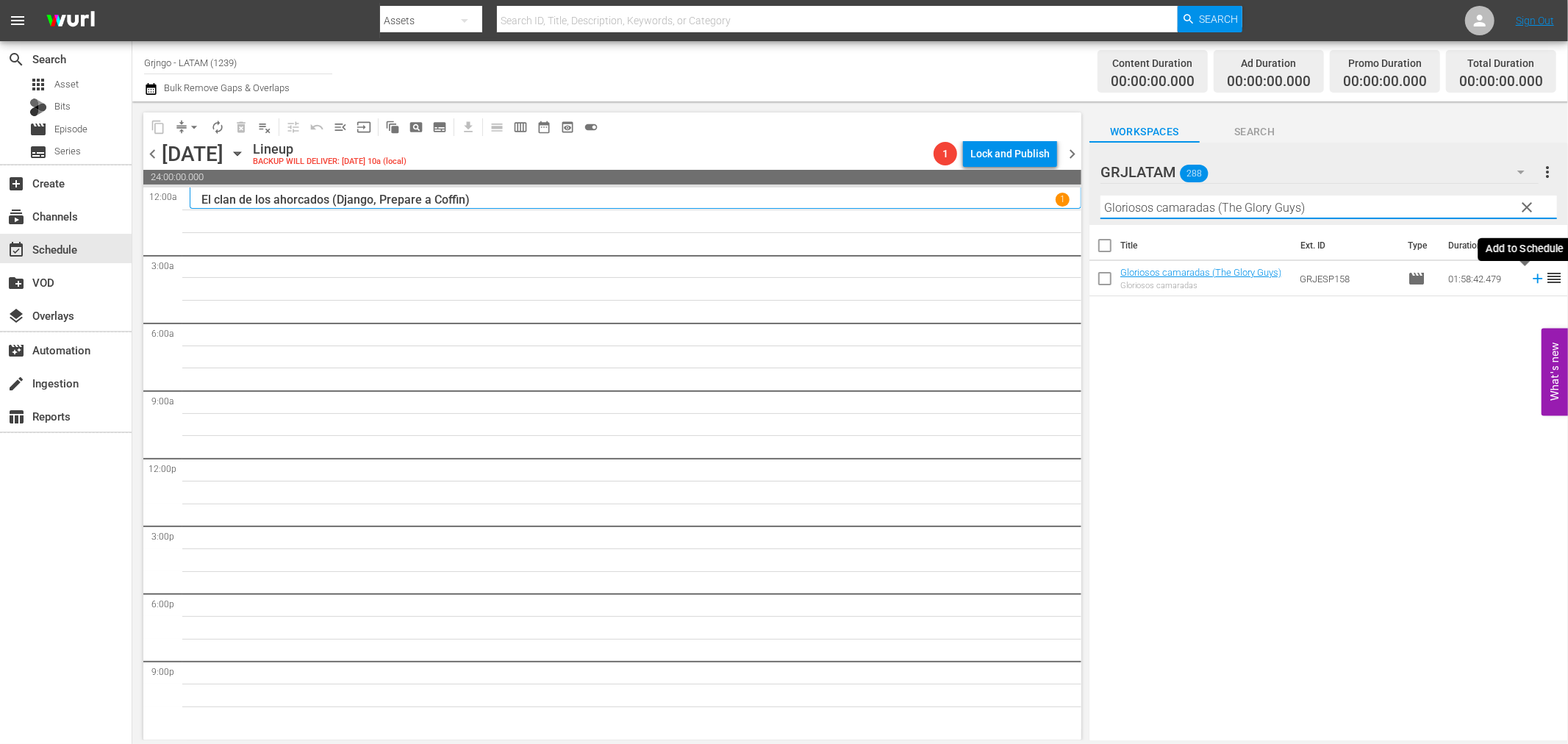
type input "Gloriosos camaradas (The Glory Guys)"
click at [1533, 278] on icon at bounding box center [1537, 278] width 10 height 10
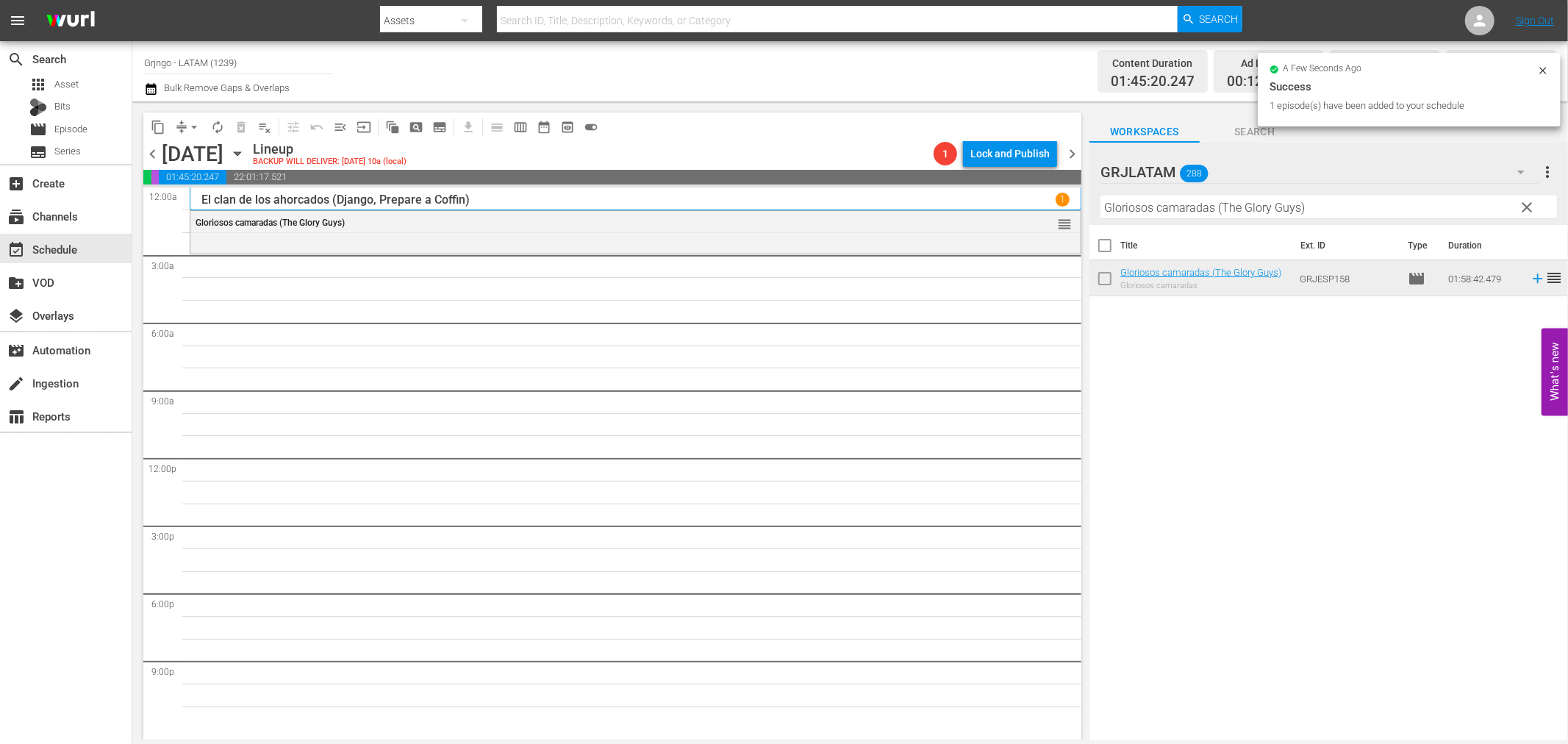
click at [1534, 207] on span "clear" at bounding box center [1527, 207] width 17 height 17
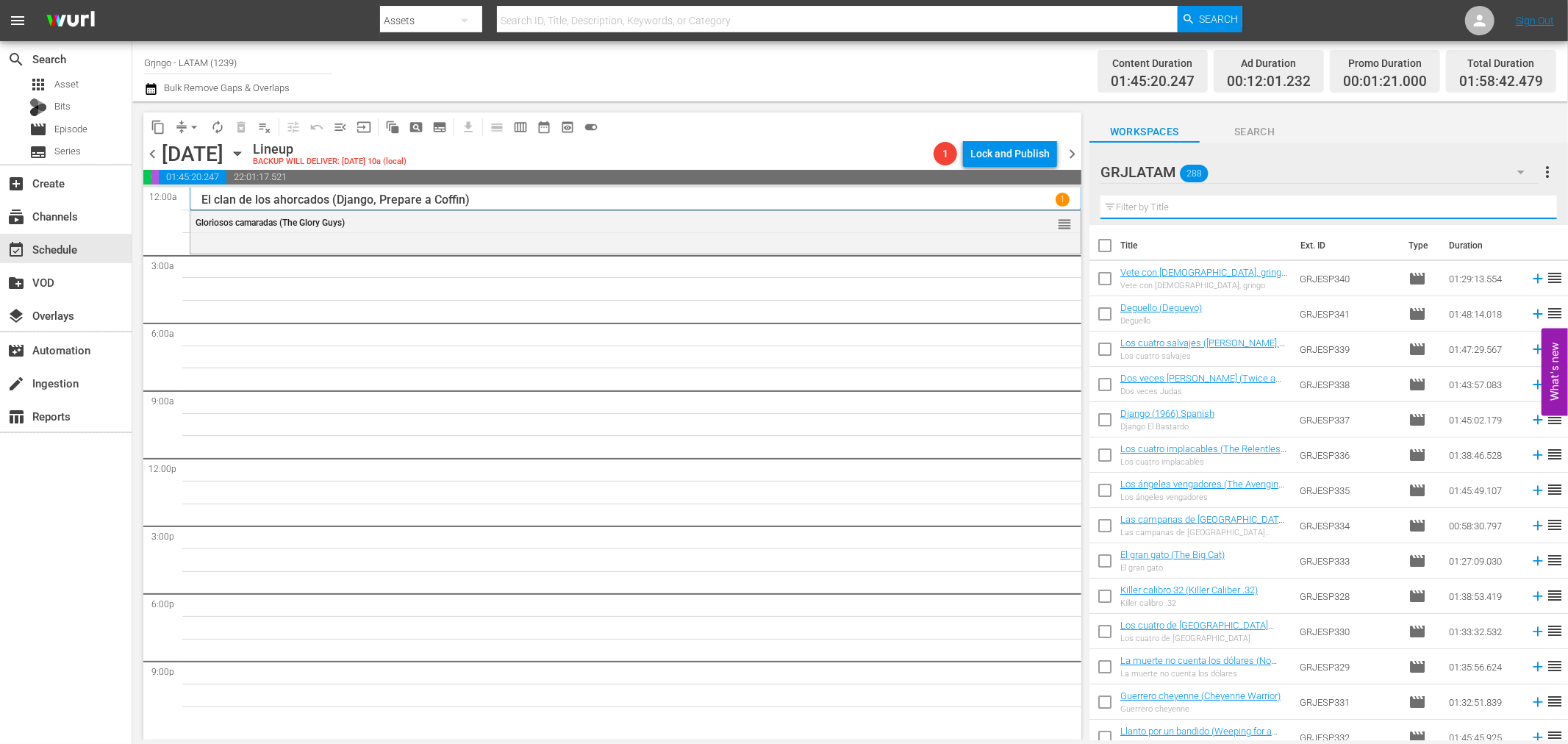
paste input "Guerrero cheyenne (Cheyenne Warrior)"
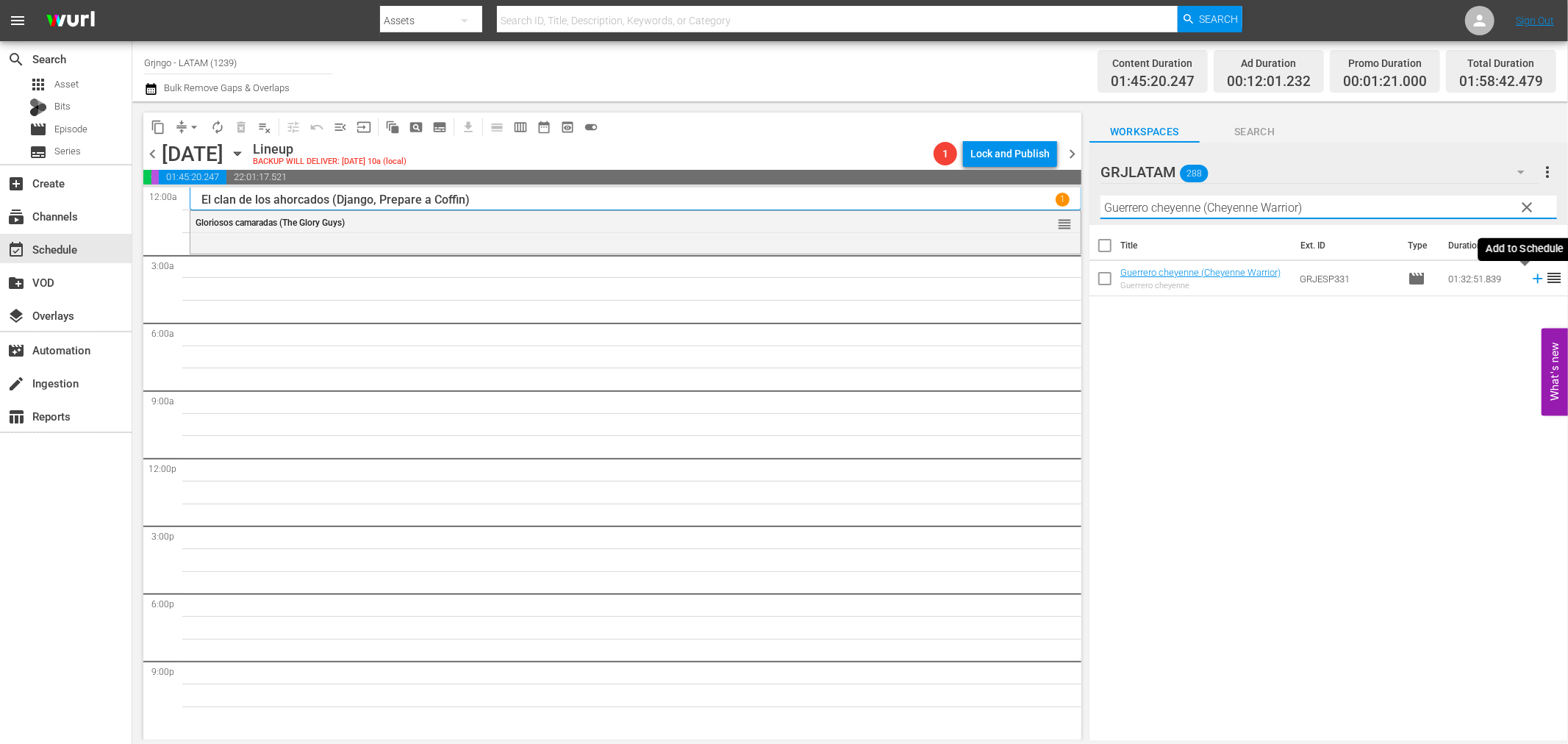
type input "Guerrero cheyenne (Cheyenne Warrior)"
click at [1533, 278] on icon at bounding box center [1537, 278] width 10 height 10
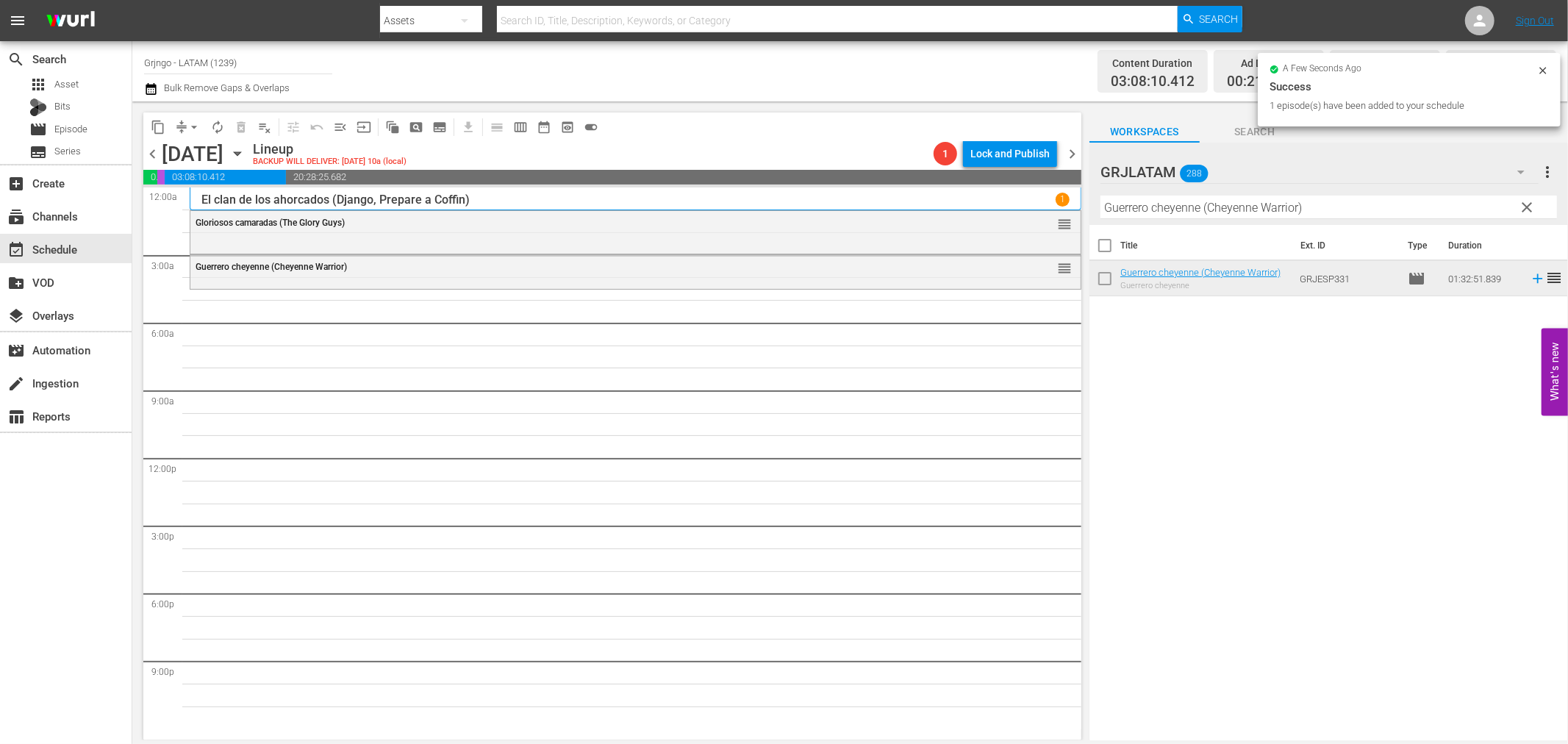
drag, startPoint x: 1523, startPoint y: 205, endPoint x: 1172, endPoint y: 214, distance: 351.1
click at [1523, 203] on span "clear" at bounding box center [1527, 207] width 17 height 17
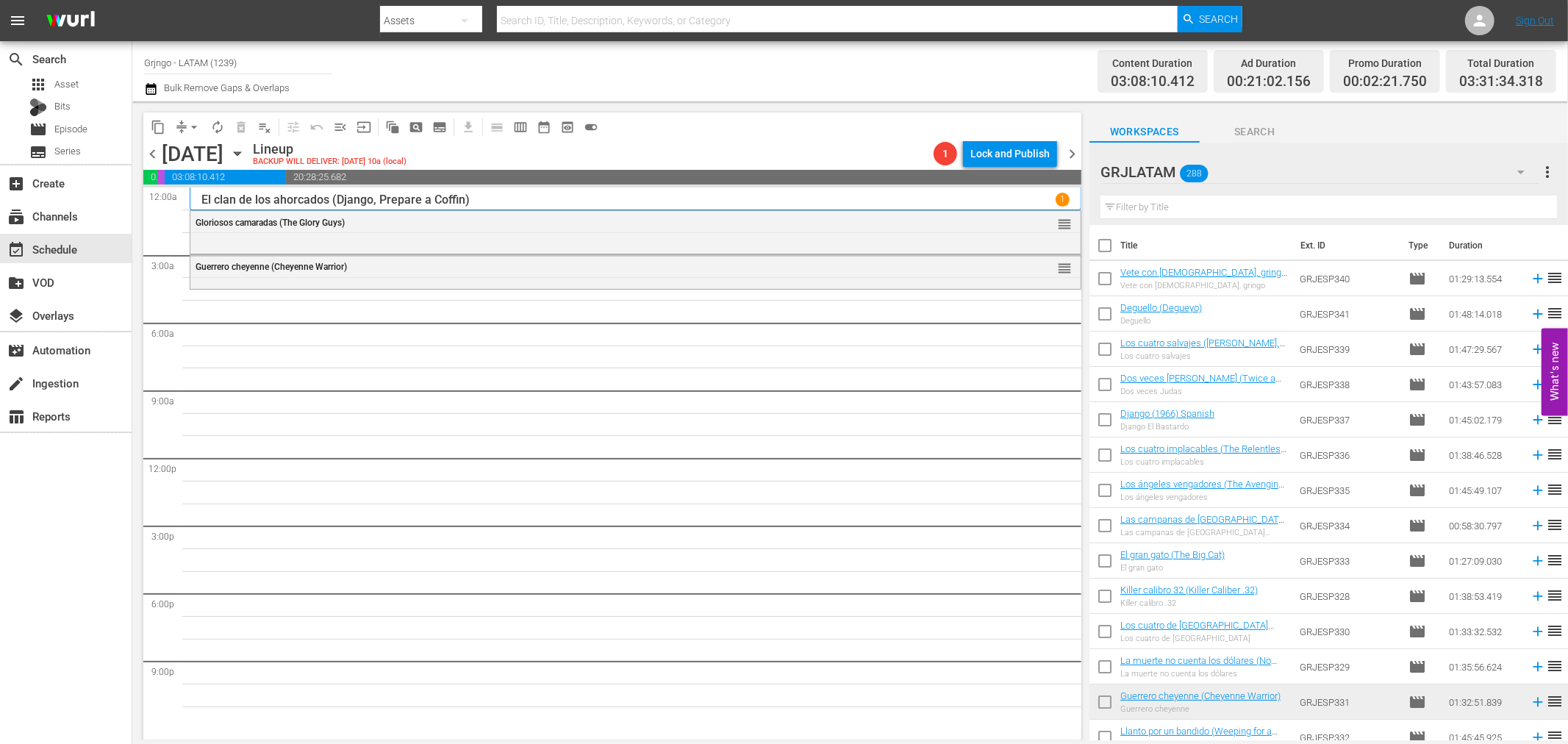
click at [1163, 209] on input "text" at bounding box center [1329, 207] width 457 height 23
paste input "Cañones para [GEOGRAPHIC_DATA]"
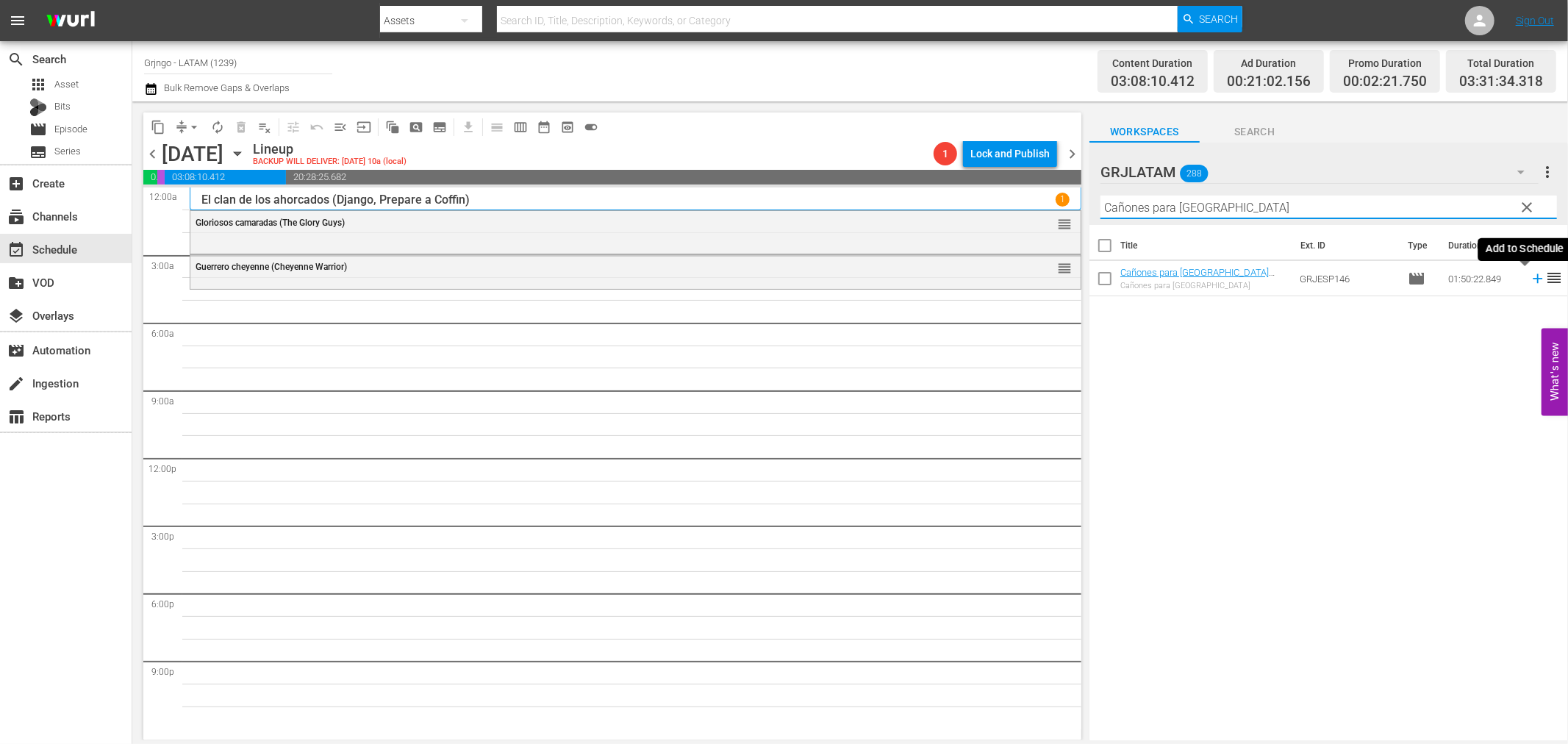
type input "Cañones para [GEOGRAPHIC_DATA]"
click at [1533, 278] on icon at bounding box center [1537, 278] width 10 height 10
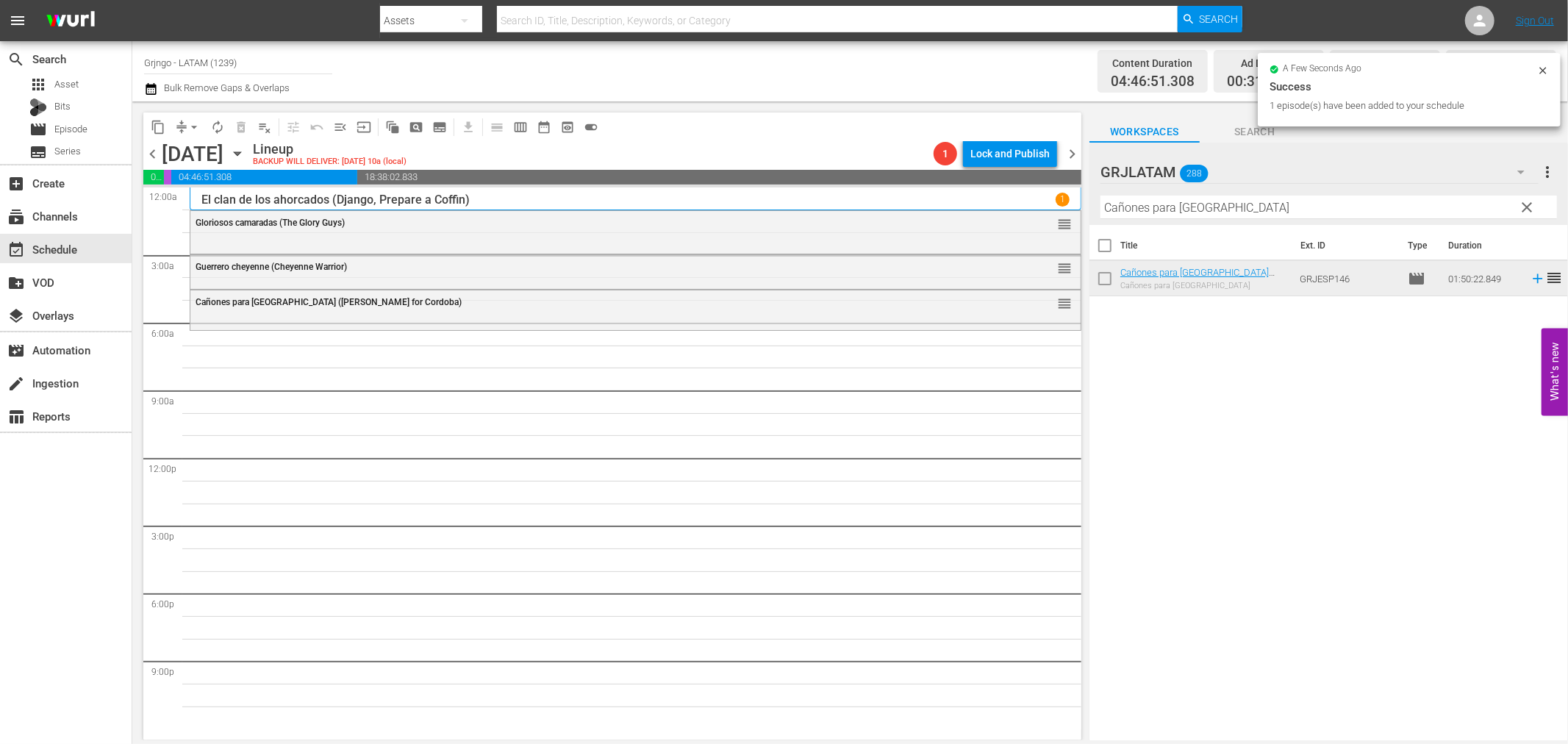
drag, startPoint x: 1527, startPoint y: 201, endPoint x: 1070, endPoint y: 215, distance: 457.2
click at [1527, 201] on span "clear" at bounding box center [1527, 207] width 17 height 17
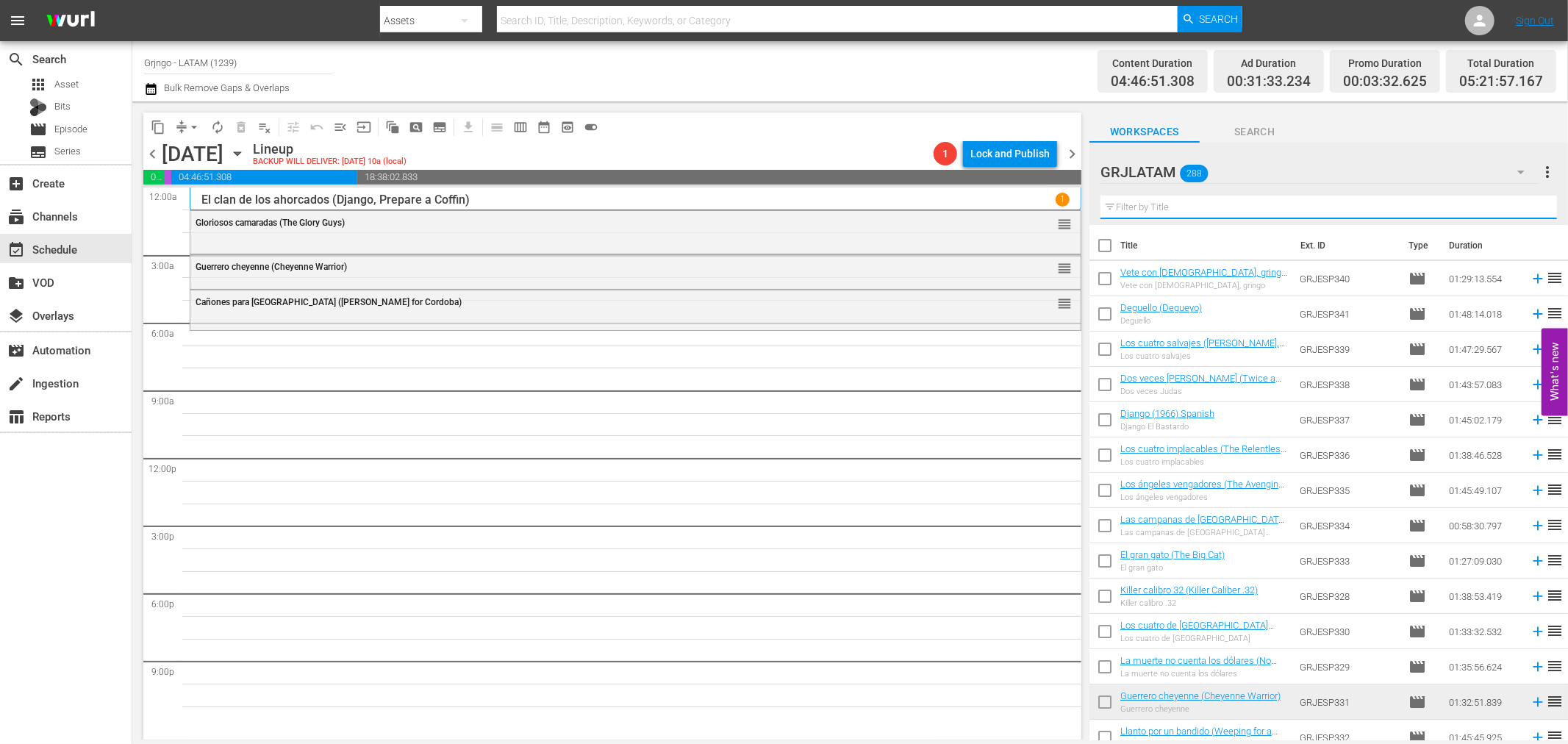
click at [1130, 202] on input "text" at bounding box center [1329, 207] width 457 height 23
paste input "La [PERSON_NAME] (My Gun is the Law)"
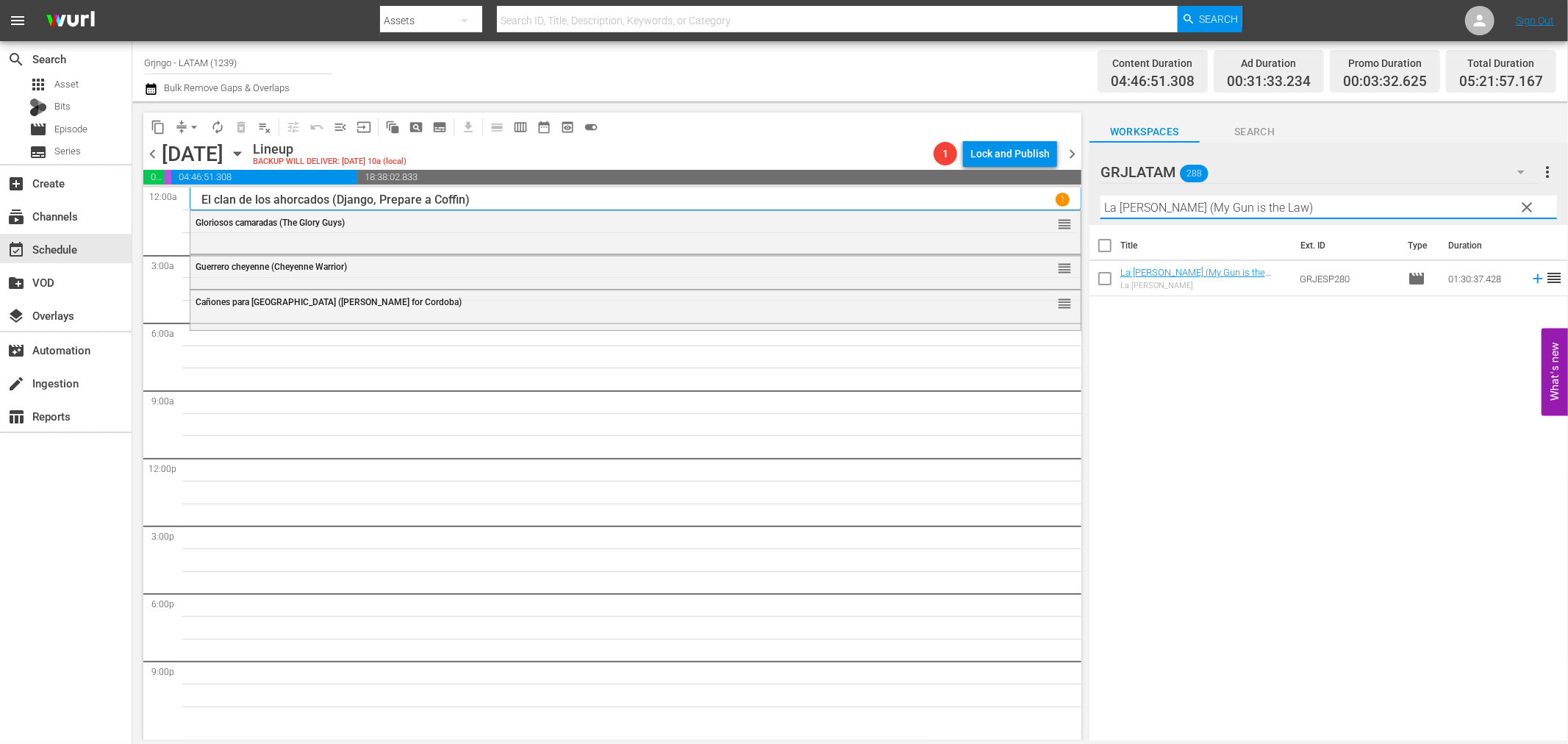
type input "La [PERSON_NAME] (My Gun is the Law)"
click at [1530, 277] on icon at bounding box center [1538, 278] width 16 height 16
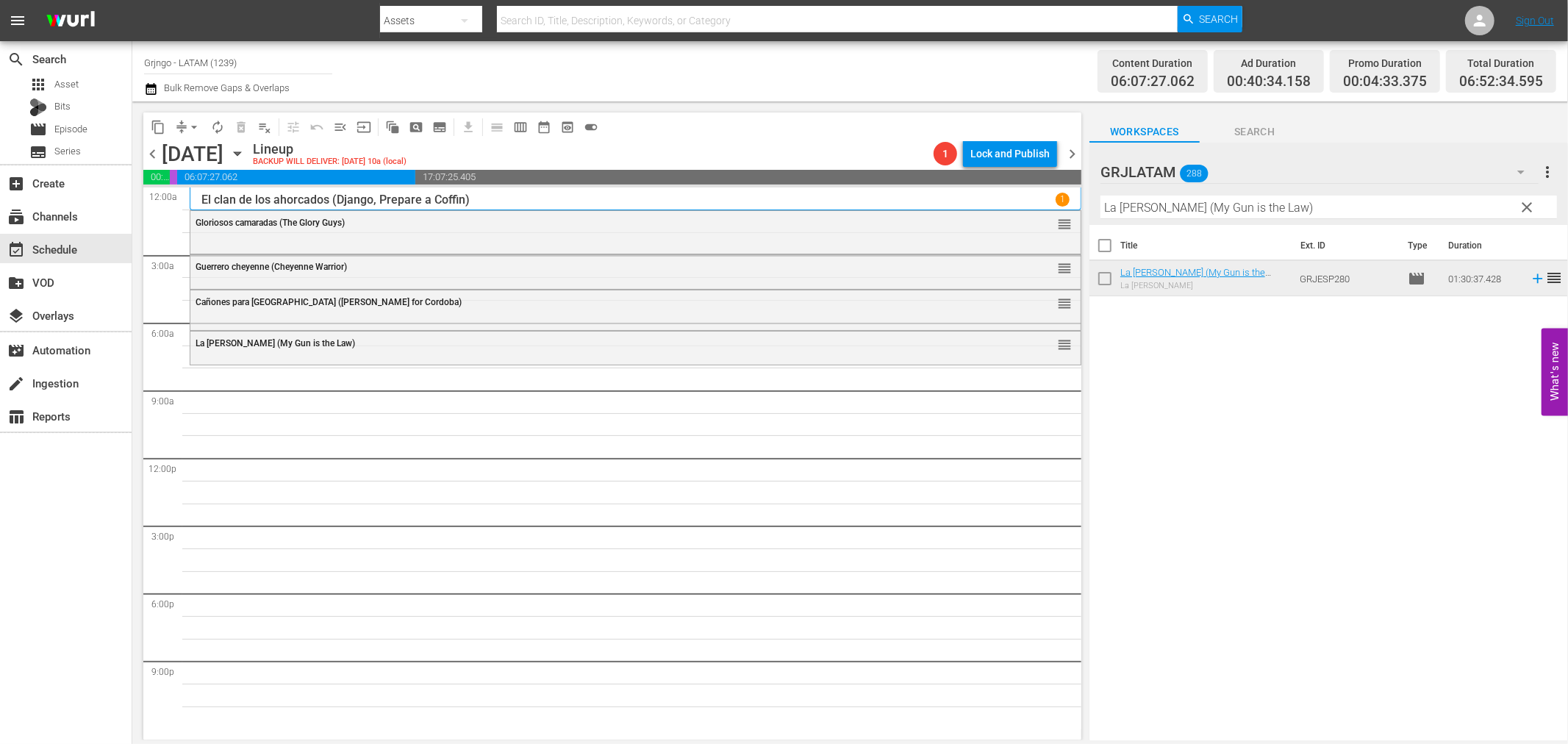
click at [1531, 204] on span "clear" at bounding box center [1527, 207] width 17 height 17
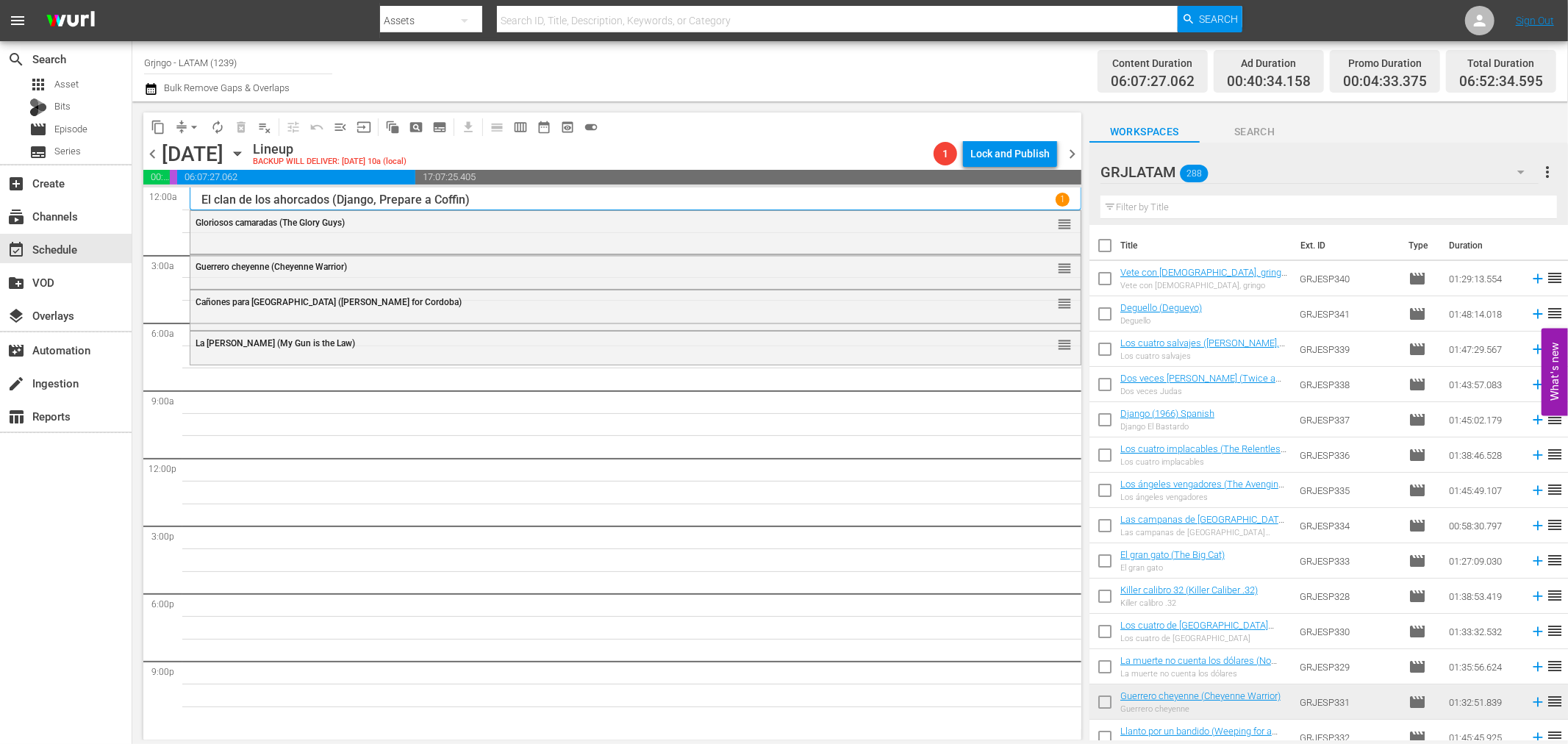
click at [1152, 207] on input "text" at bounding box center [1329, 207] width 457 height 23
paste input "15 horcas para un asesino"
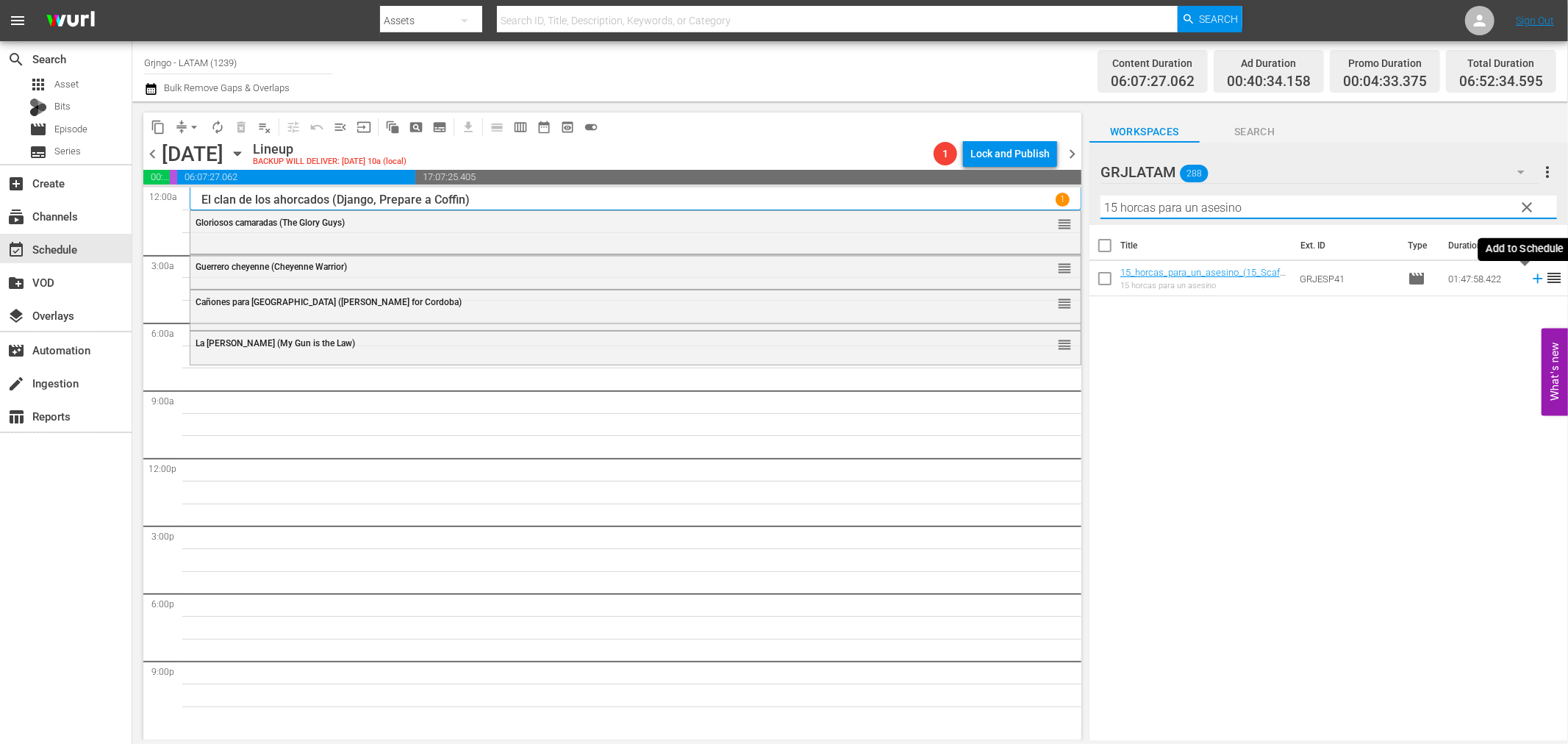
type input "15 horcas para un asesino"
click at [1530, 277] on icon at bounding box center [1538, 278] width 16 height 16
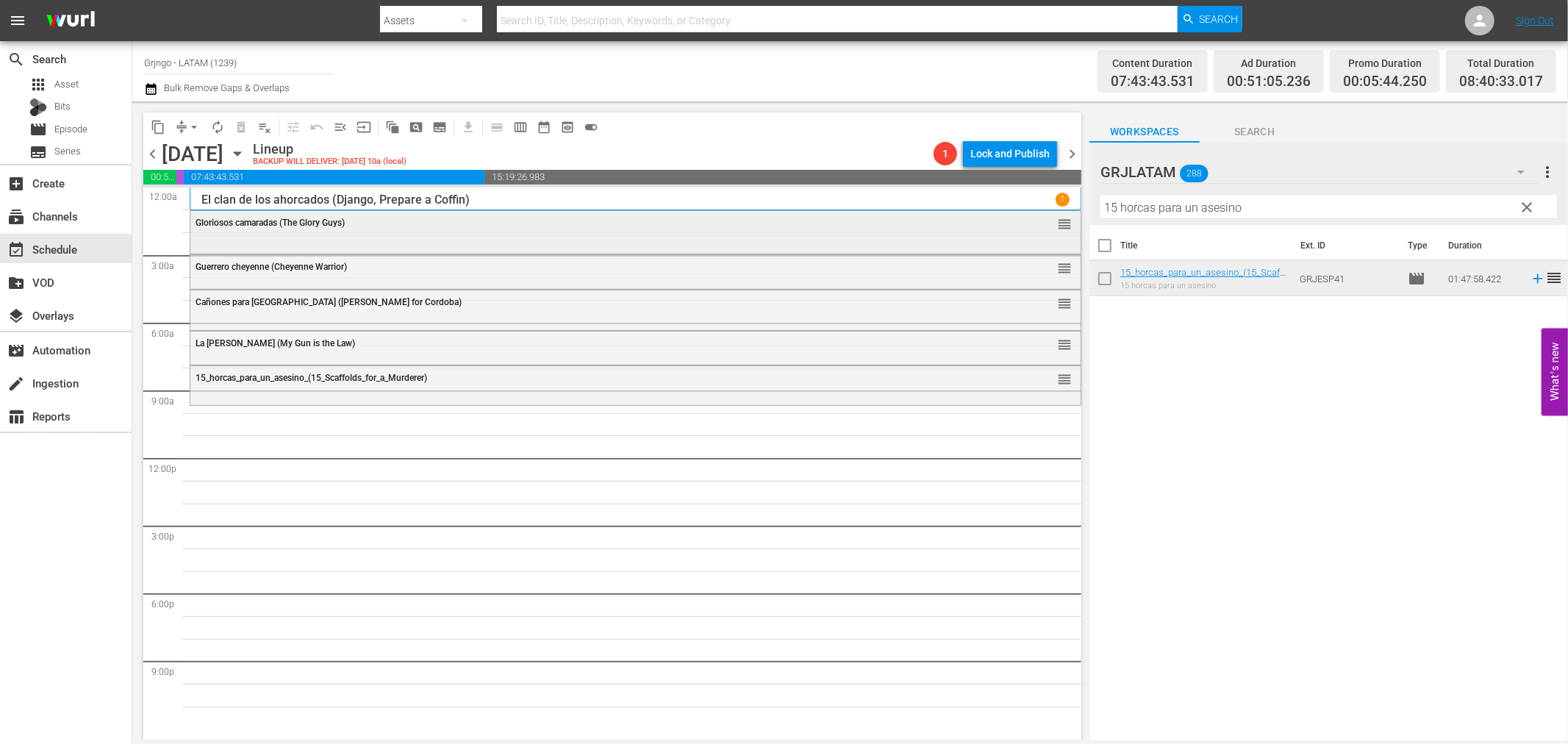
drag, startPoint x: 1526, startPoint y: 203, endPoint x: 1046, endPoint y: 225, distance: 480.5
click at [1526, 203] on span "clear" at bounding box center [1527, 207] width 17 height 17
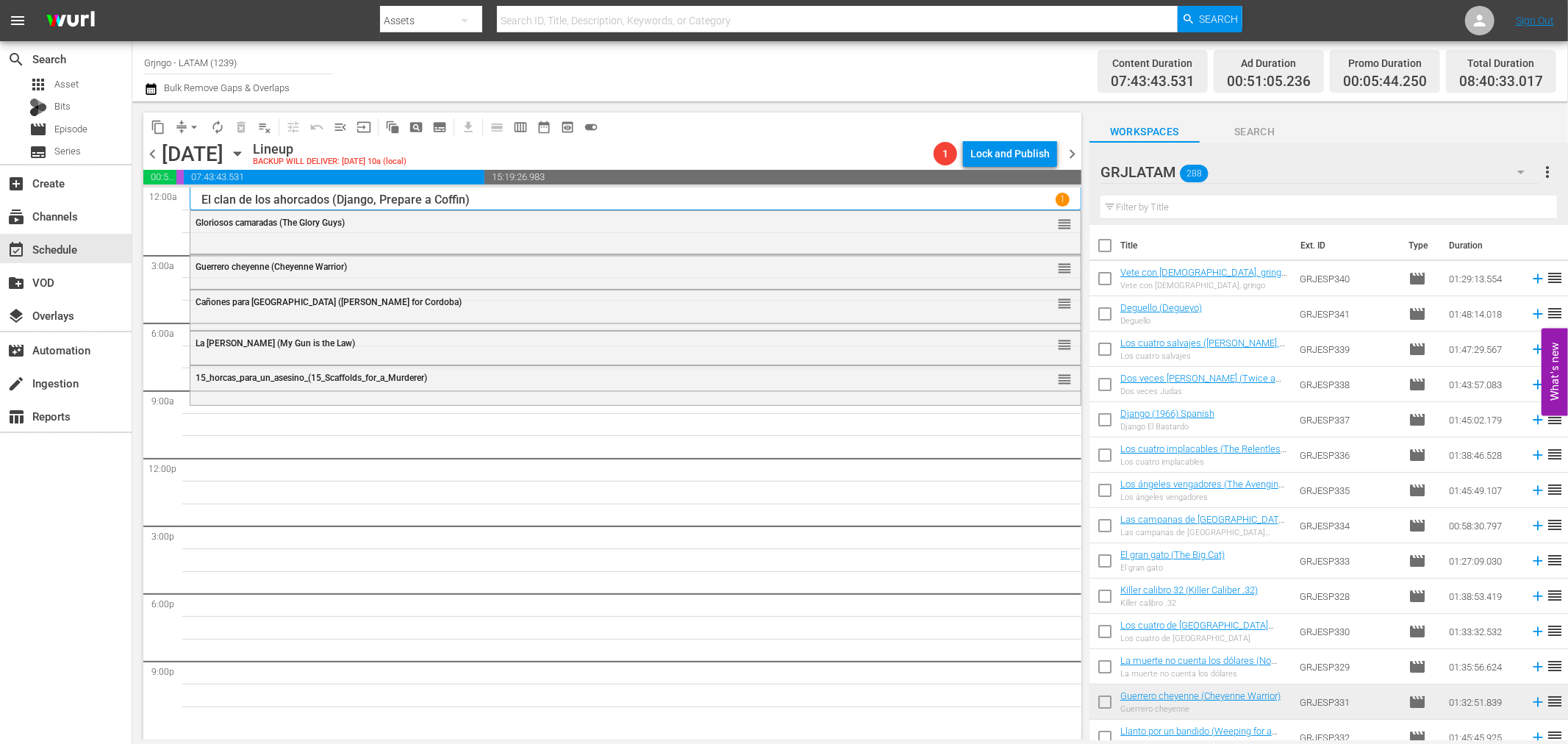
click at [1123, 208] on input "text" at bounding box center [1329, 207] width 457 height 23
paste input "7 Winchester para una matanza"
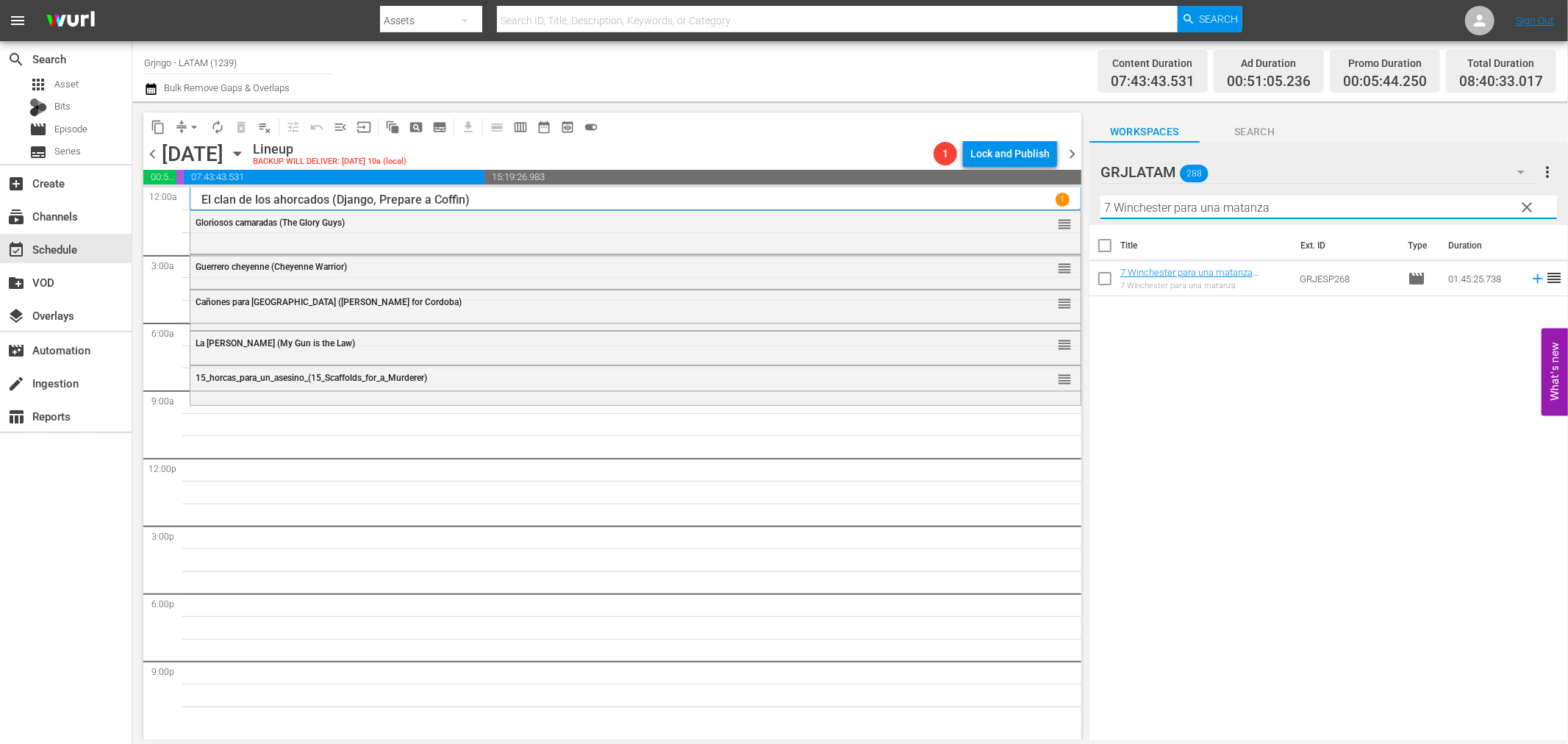
type input "7 Winchester para una matanza"
click at [1530, 279] on icon at bounding box center [1538, 278] width 16 height 16
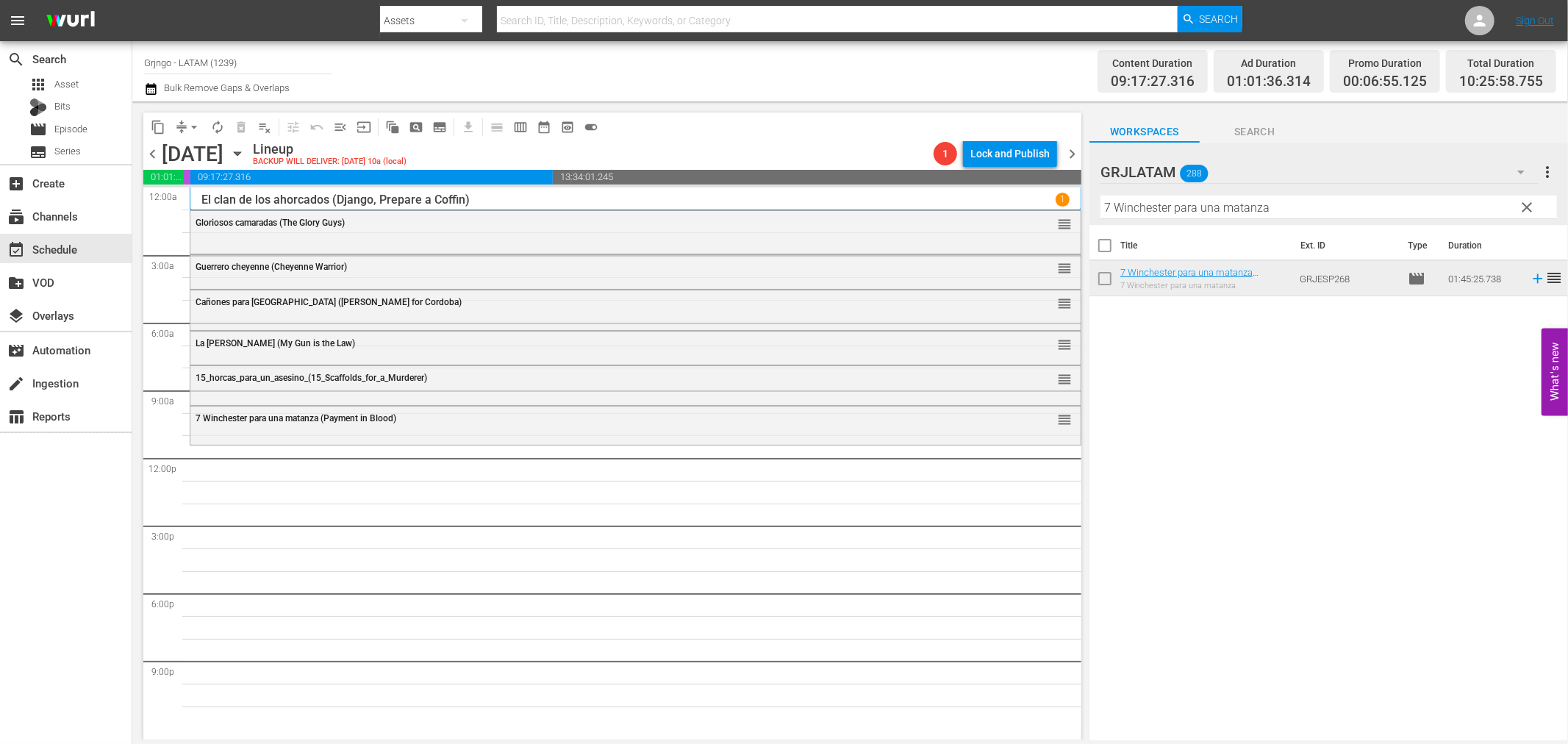
click at [1529, 201] on span "clear" at bounding box center [1527, 207] width 17 height 17
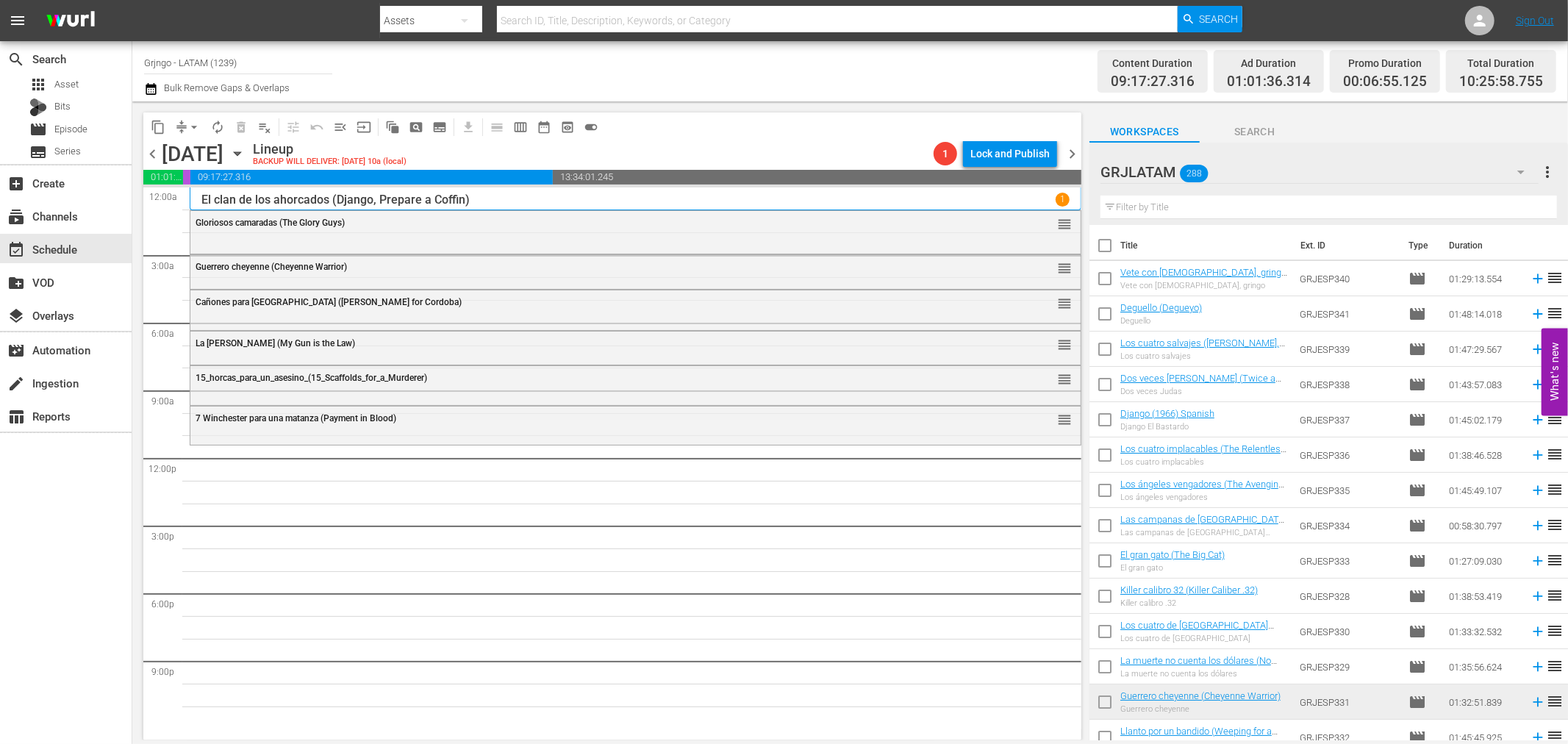
click at [1120, 205] on input "text" at bounding box center [1329, 207] width 457 height 23
paste input "Bonanza Compilation Episodes 43, 44, 45"
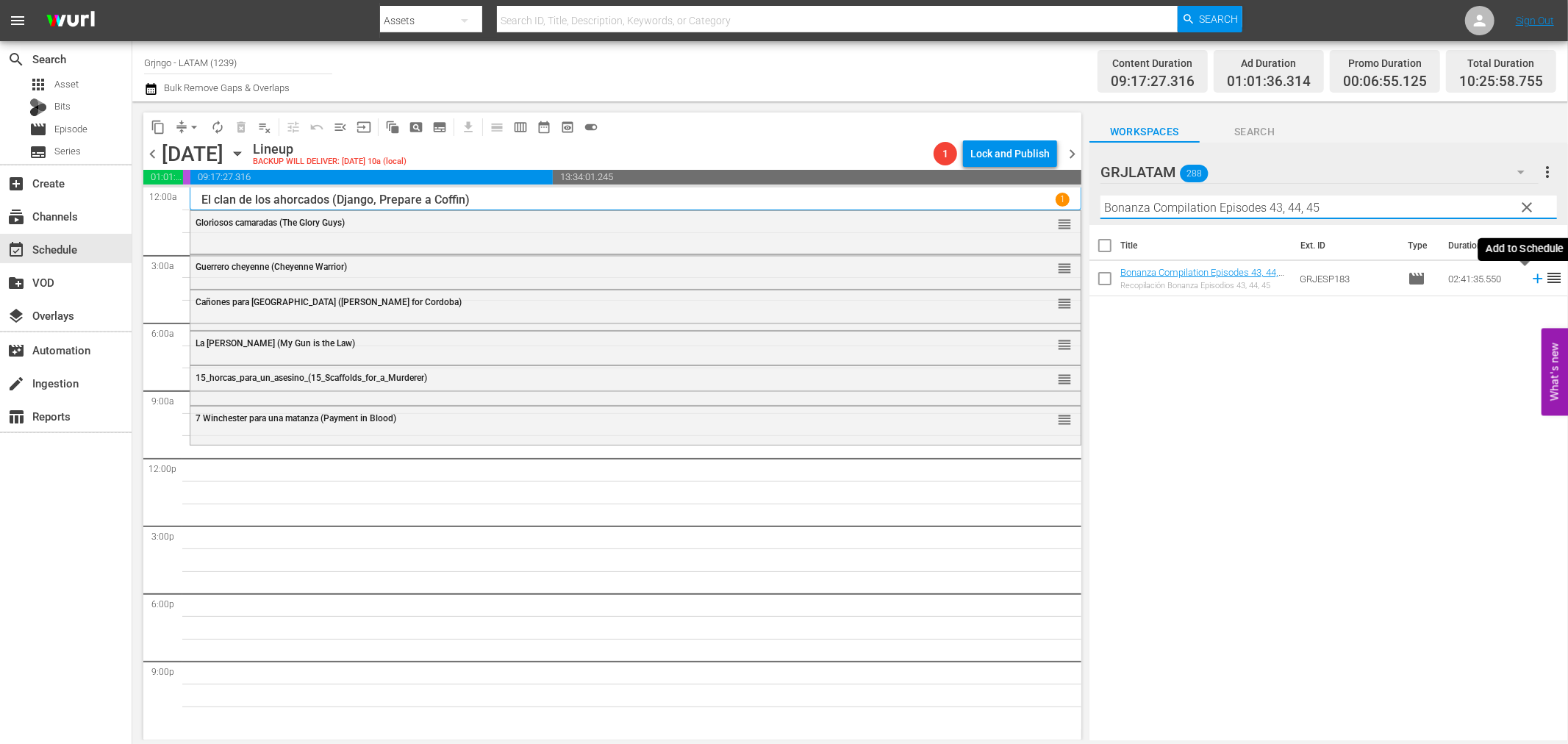
type input "Bonanza Compilation Episodes 43, 44, 45"
click at [1530, 276] on icon at bounding box center [1538, 278] width 16 height 16
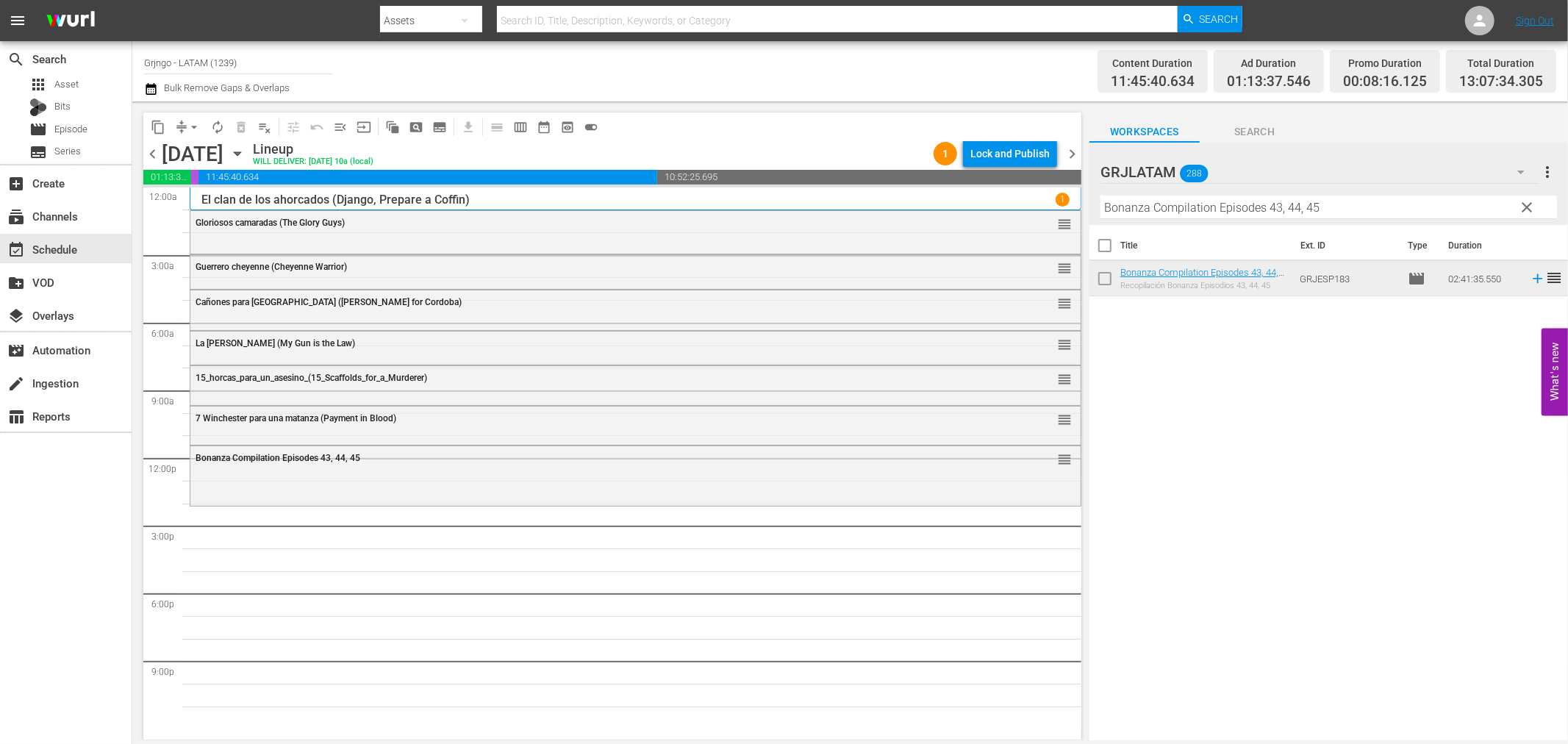
drag, startPoint x: 1525, startPoint y: 201, endPoint x: 1070, endPoint y: 210, distance: 455.1
click at [1524, 201] on span "clear" at bounding box center [1527, 207] width 17 height 17
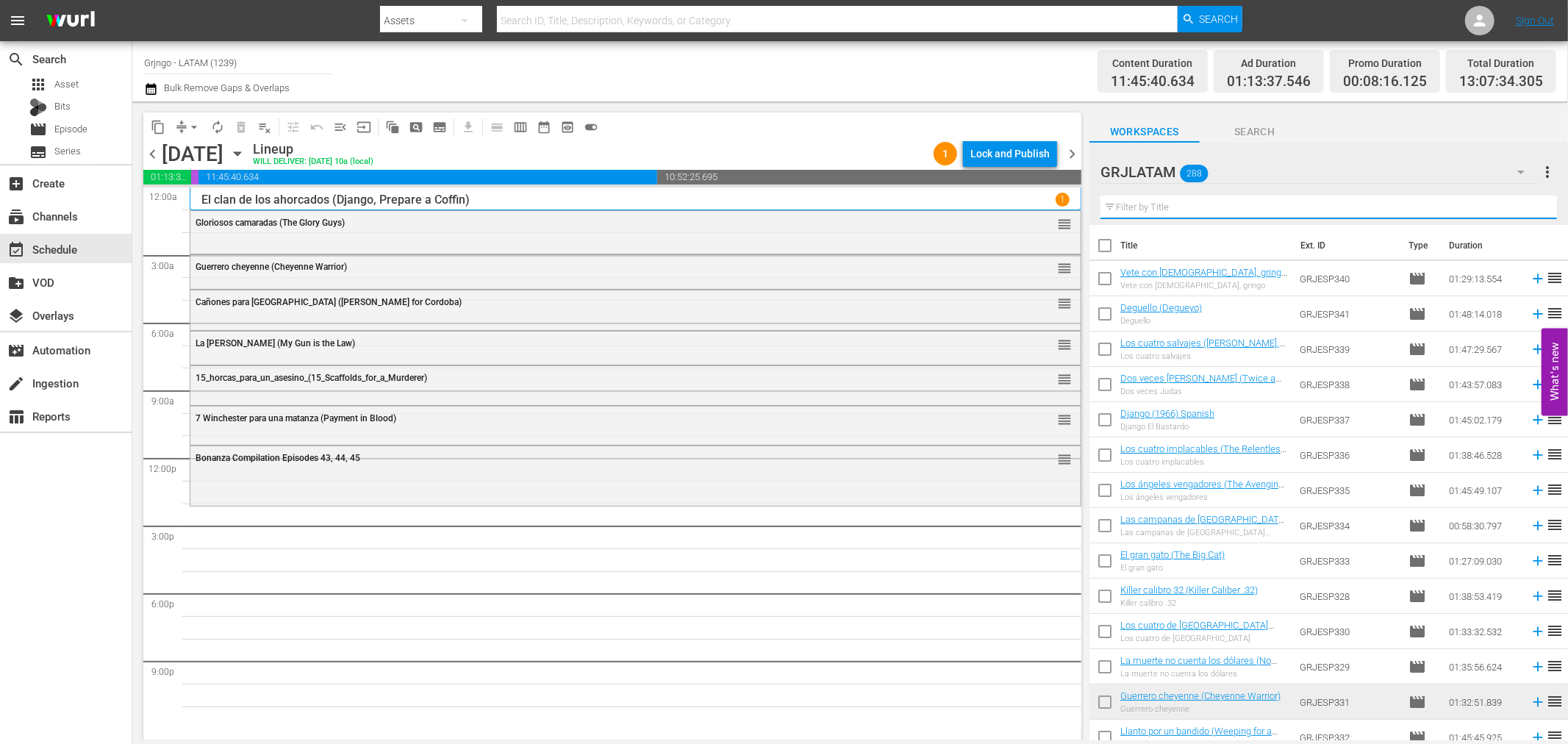
paste input "Su nombre gritaba venganza"
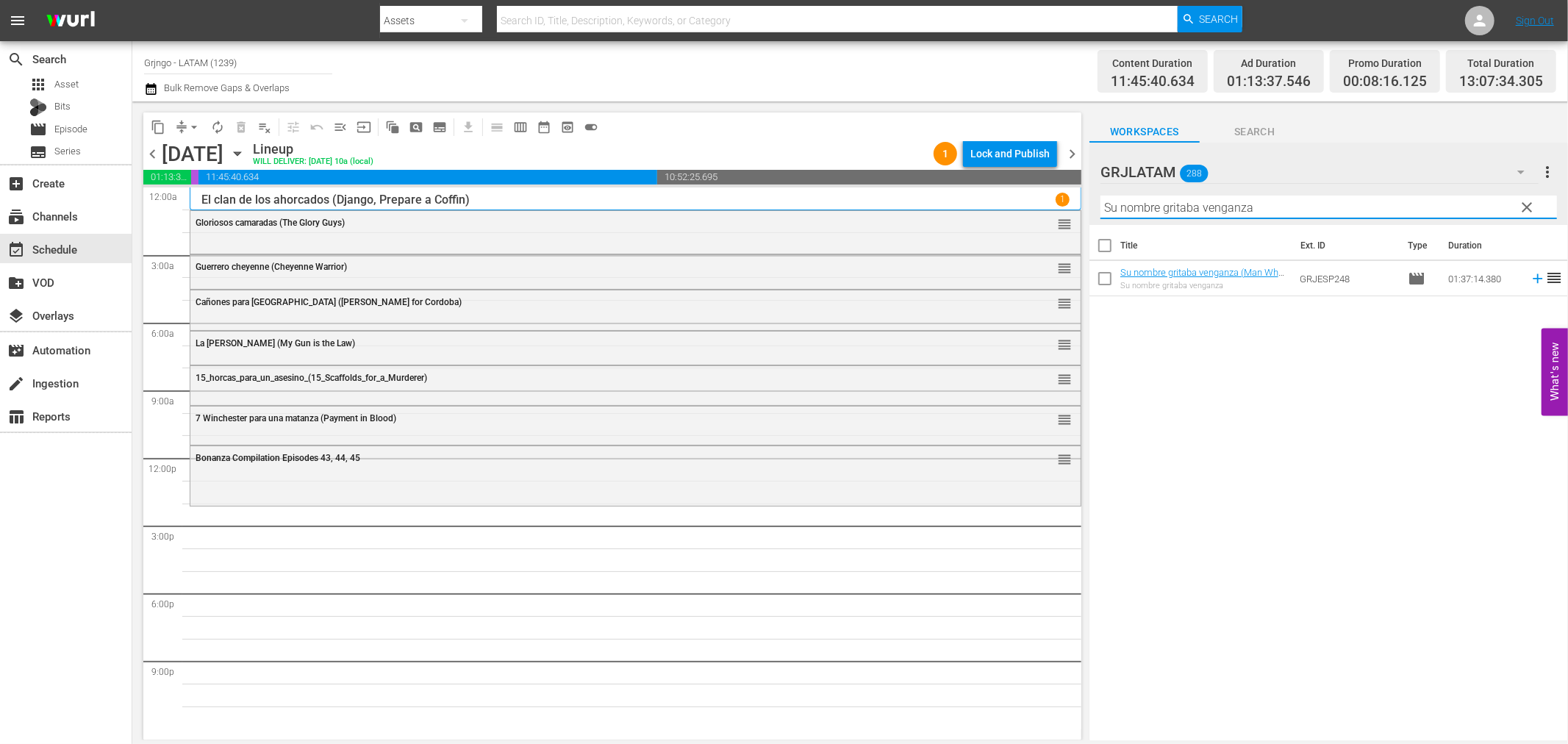
type input "Su nombre gritaba venganza"
click at [1530, 275] on icon at bounding box center [1538, 278] width 16 height 16
